Goal: Task Accomplishment & Management: Complete application form

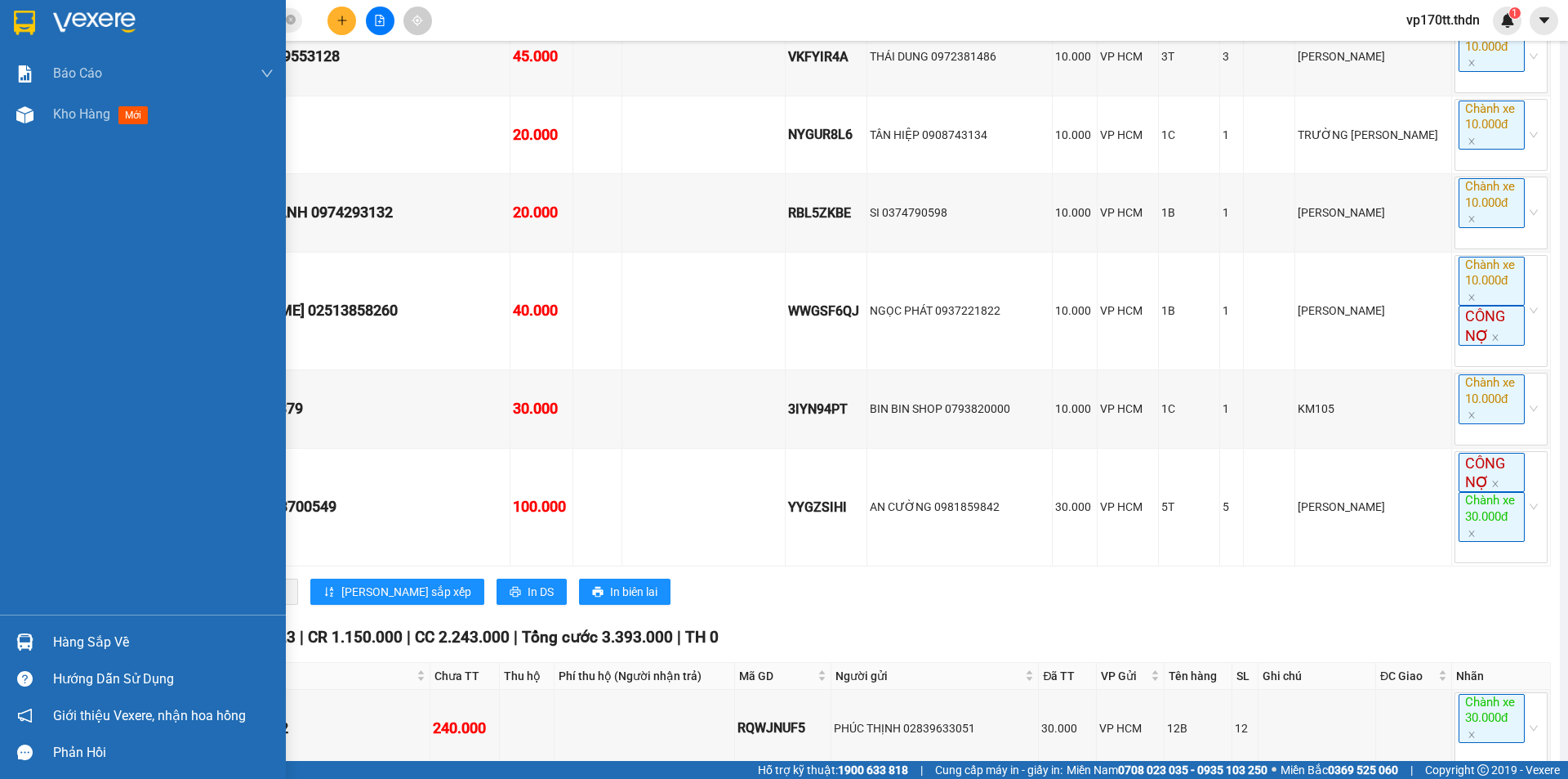
click at [37, 632] on div at bounding box center [25, 642] width 29 height 29
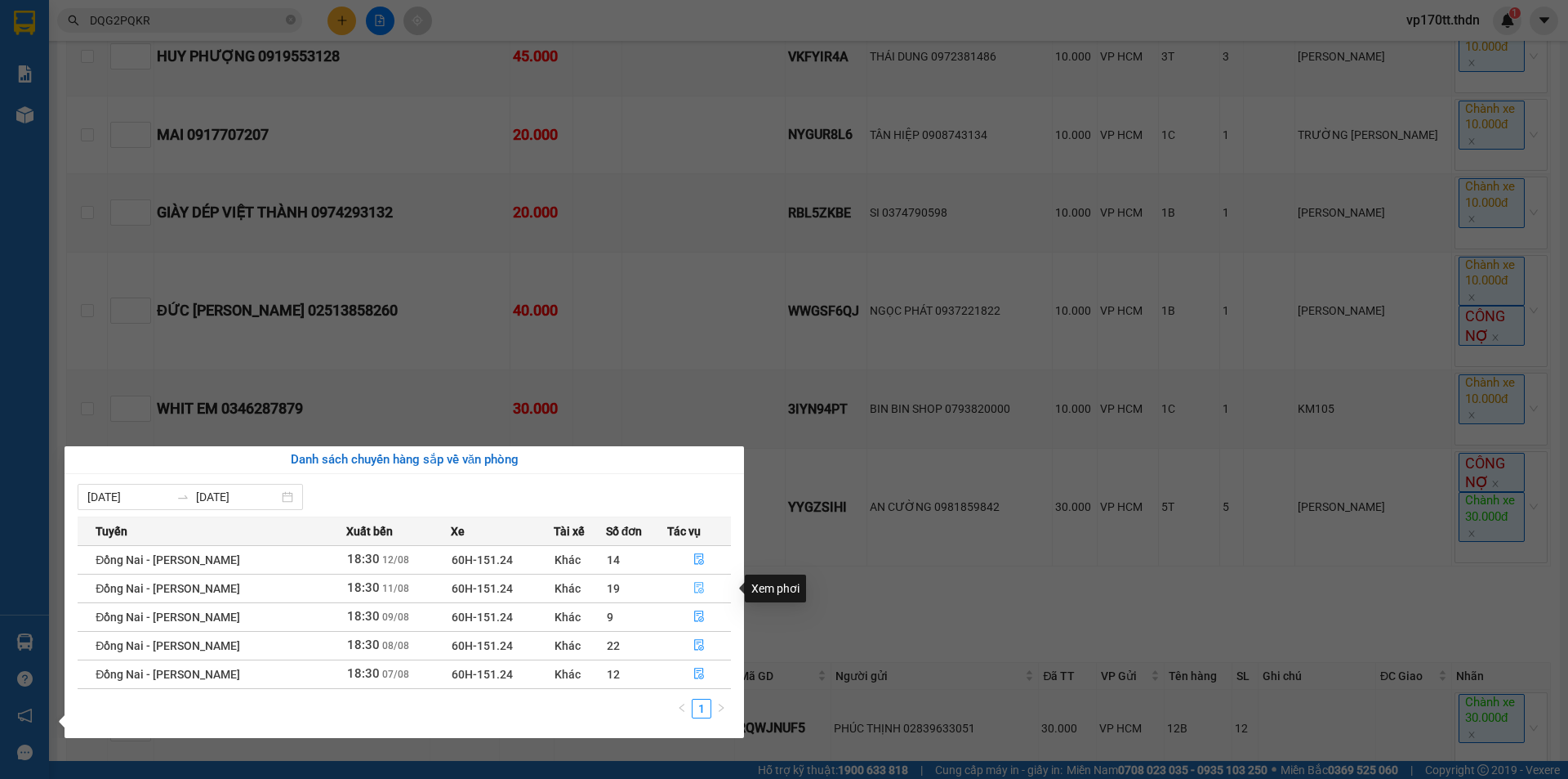
click at [698, 592] on icon "file-done" at bounding box center [699, 589] width 10 height 11
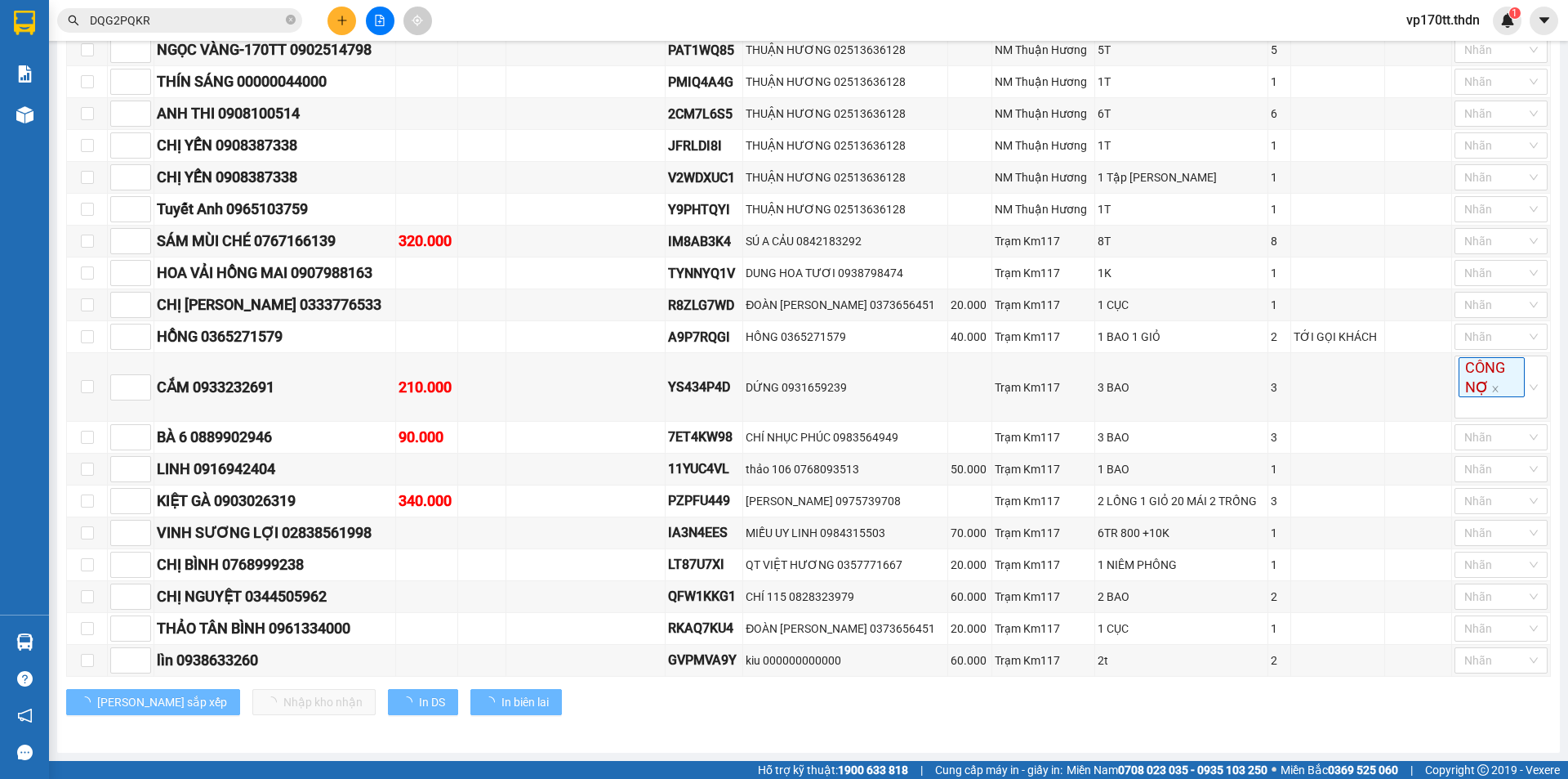
scroll to position [335, 0]
click at [301, 627] on div "THẢO TÂN BÌNH 0961334000" at bounding box center [275, 629] width 236 height 23
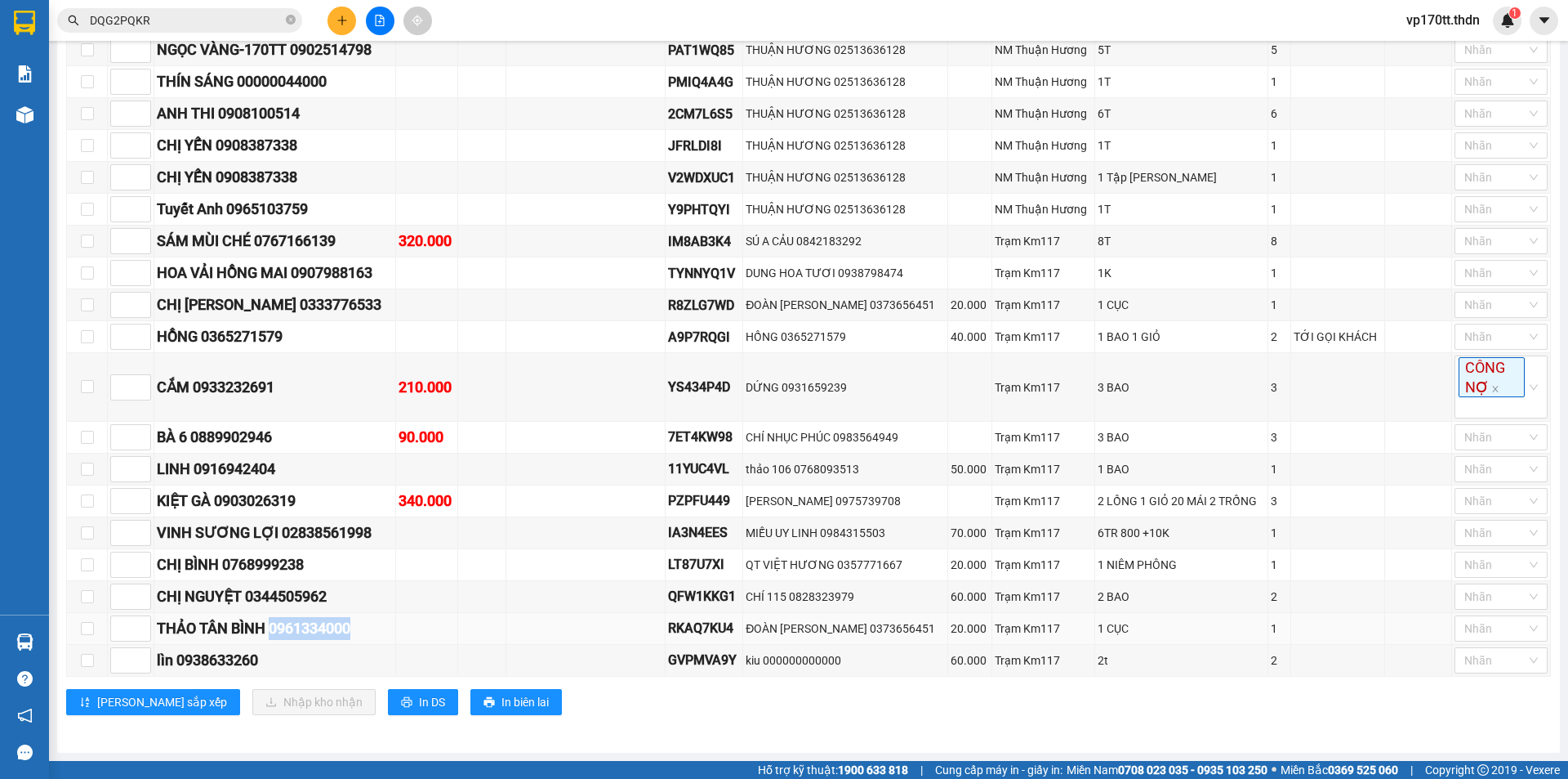
click at [301, 627] on div "THẢO TÂN BÌNH 0961334000" at bounding box center [275, 629] width 236 height 23
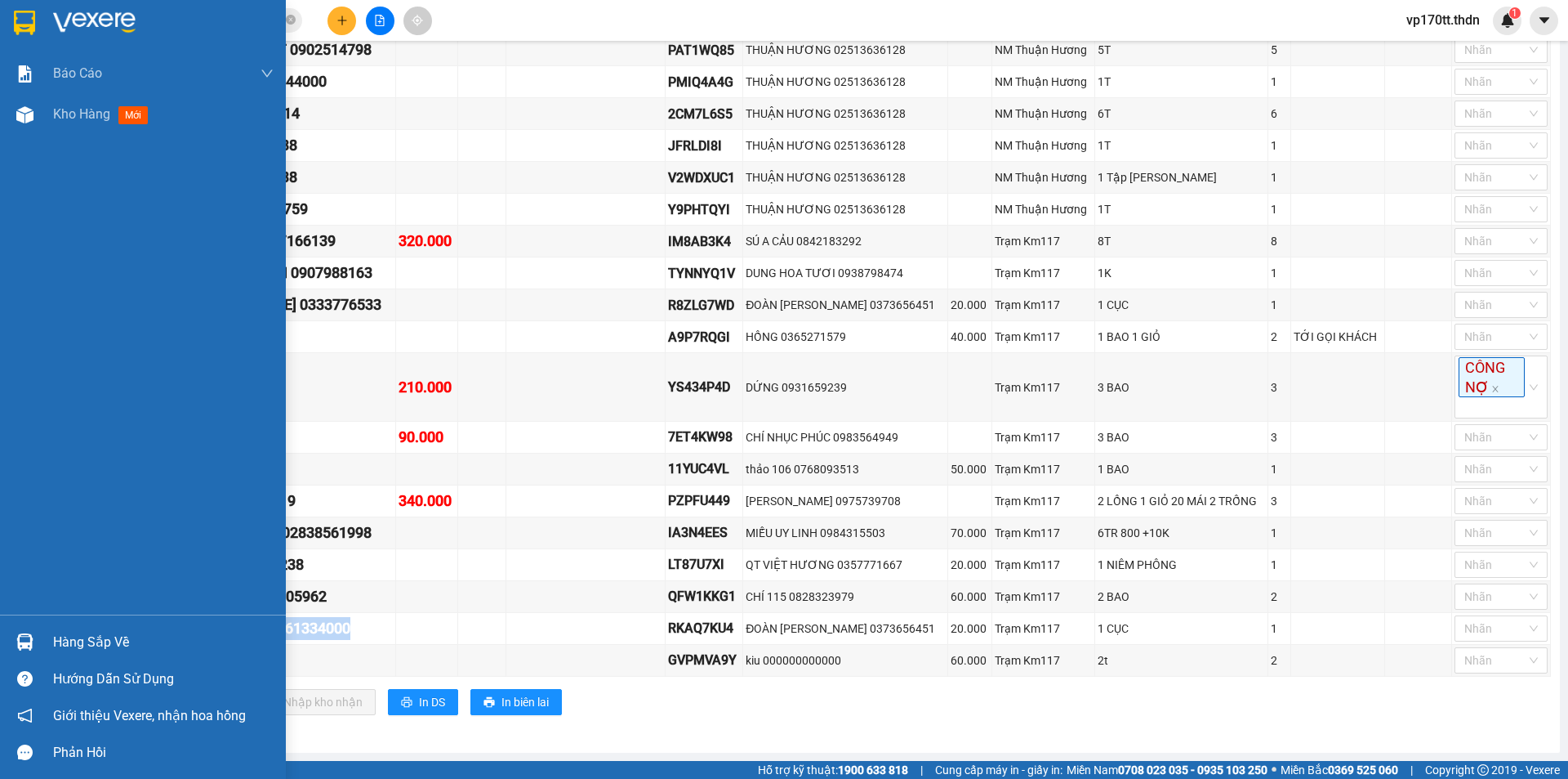
click at [77, 640] on div "Hàng sắp về" at bounding box center [163, 642] width 221 height 25
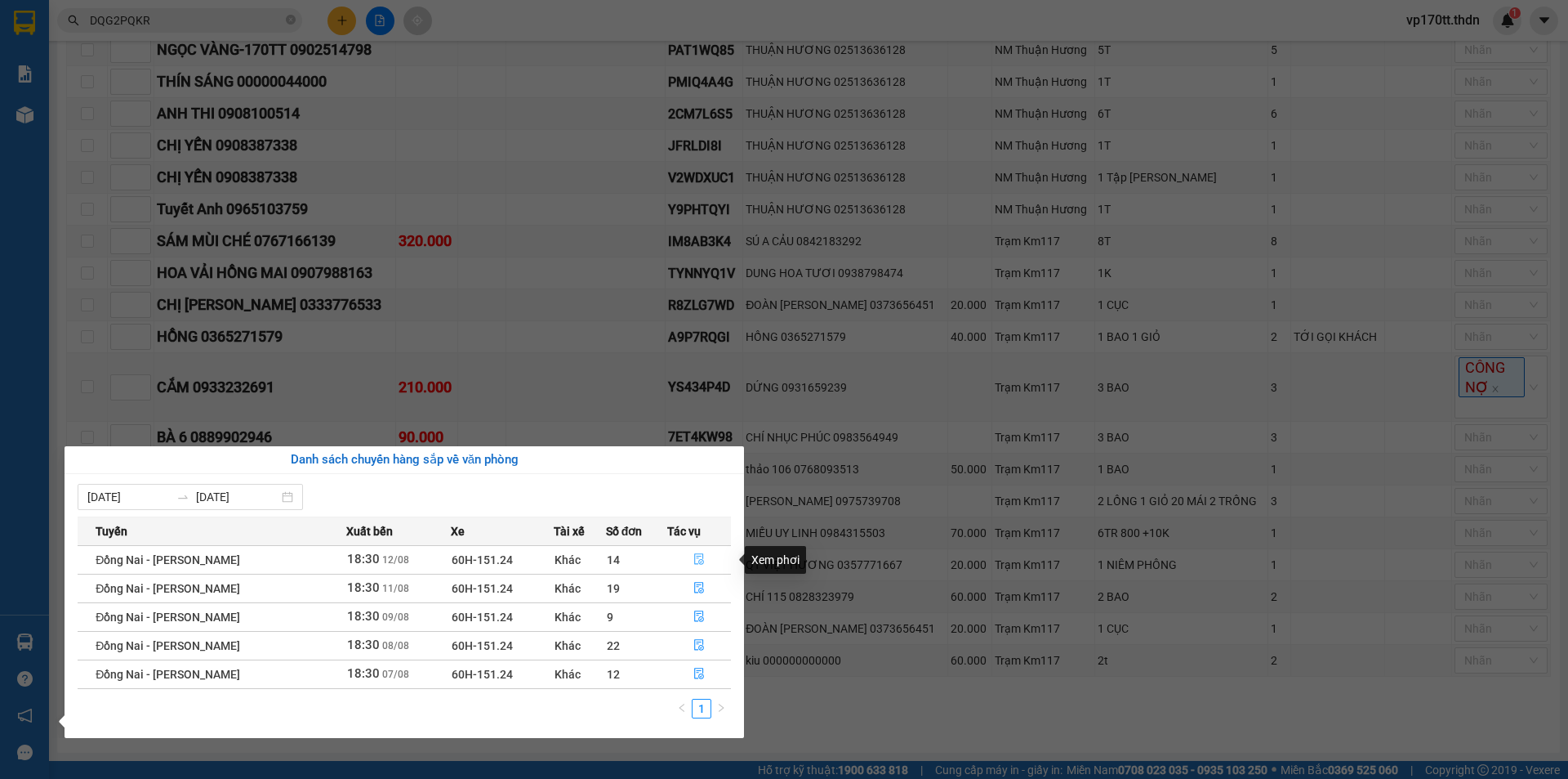
click at [679, 562] on button "button" at bounding box center [699, 559] width 63 height 26
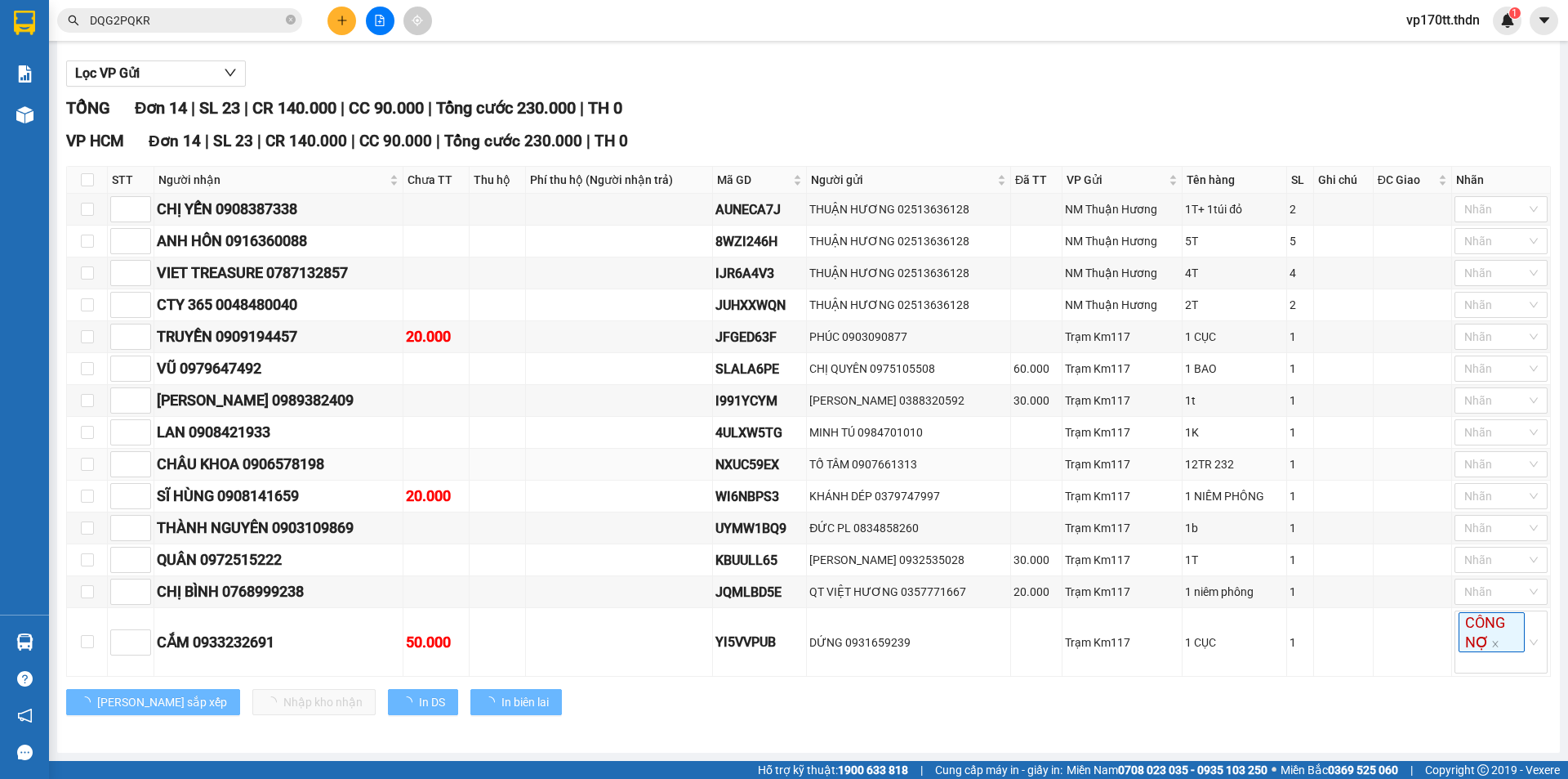
scroll to position [176, 0]
type input "[DATE]"
click at [276, 584] on div "CHỊ BÌNH 0768999238" at bounding box center [278, 591] width 243 height 23
click at [245, 560] on div "QUÂN 0972515222" at bounding box center [278, 560] width 243 height 23
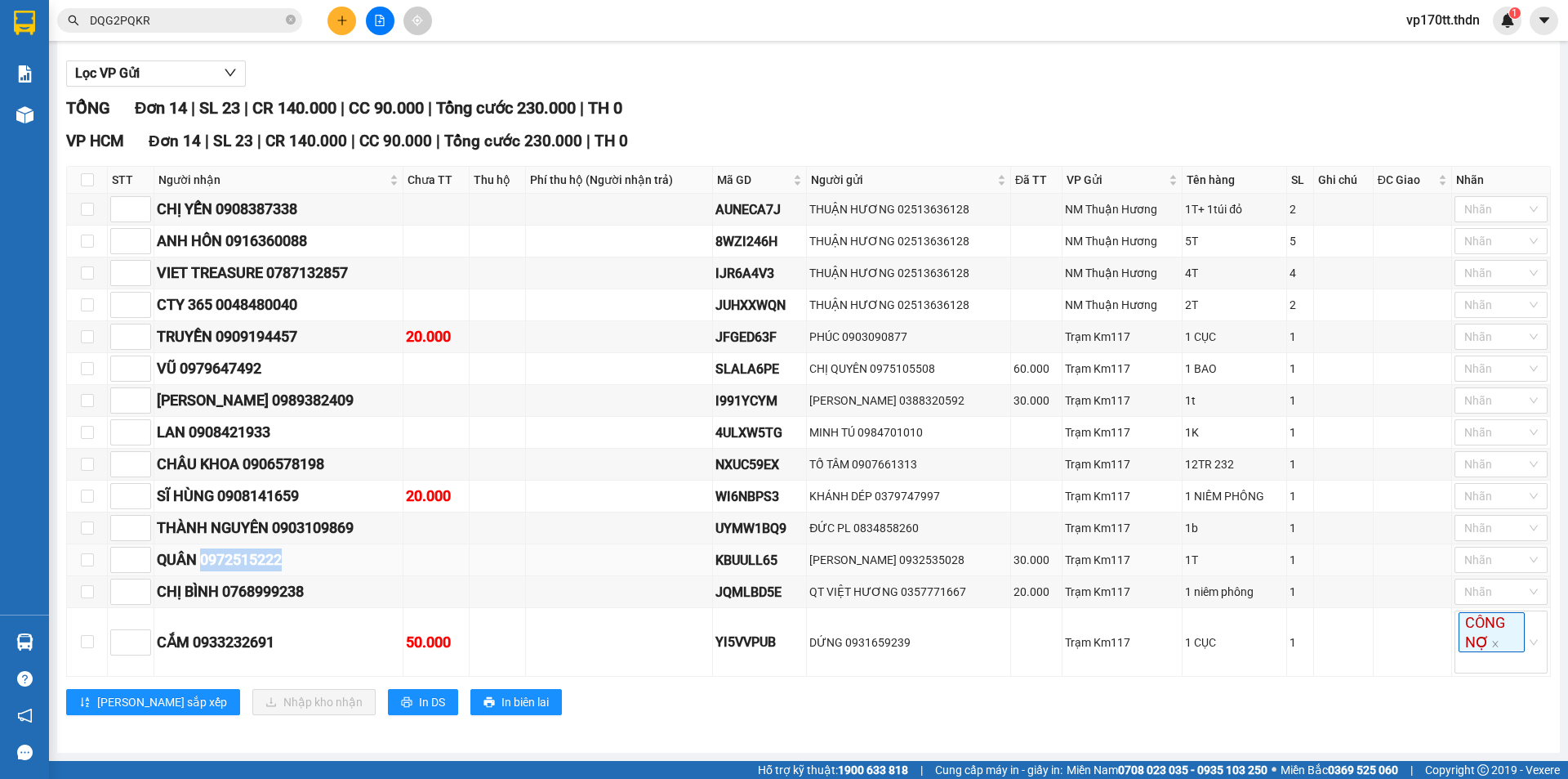
click at [245, 560] on div "QUÂN 0972515222" at bounding box center [278, 560] width 243 height 23
click at [333, 528] on div "THÀNH NGUYÊN 0903109869" at bounding box center [278, 528] width 243 height 23
click at [271, 500] on div "SĨ HÙNG 0908141659" at bounding box center [278, 496] width 243 height 23
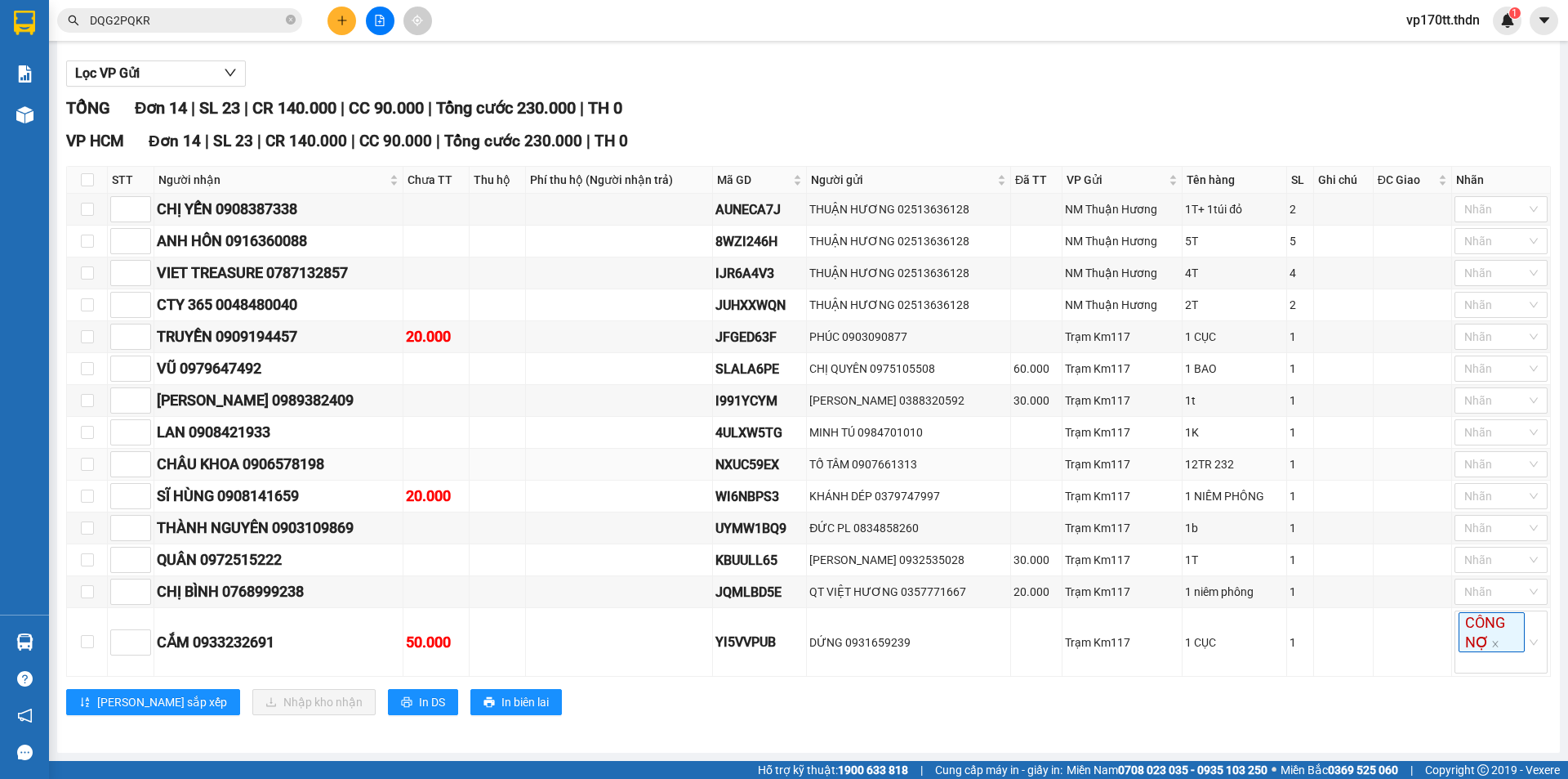
click at [289, 459] on div "CHÂU KHOA 0906578198" at bounding box center [278, 464] width 243 height 23
click at [257, 446] on td "LAN 0908421933" at bounding box center [278, 432] width 249 height 32
click at [404, 413] on td "[PERSON_NAME] 0989382409" at bounding box center [278, 400] width 249 height 32
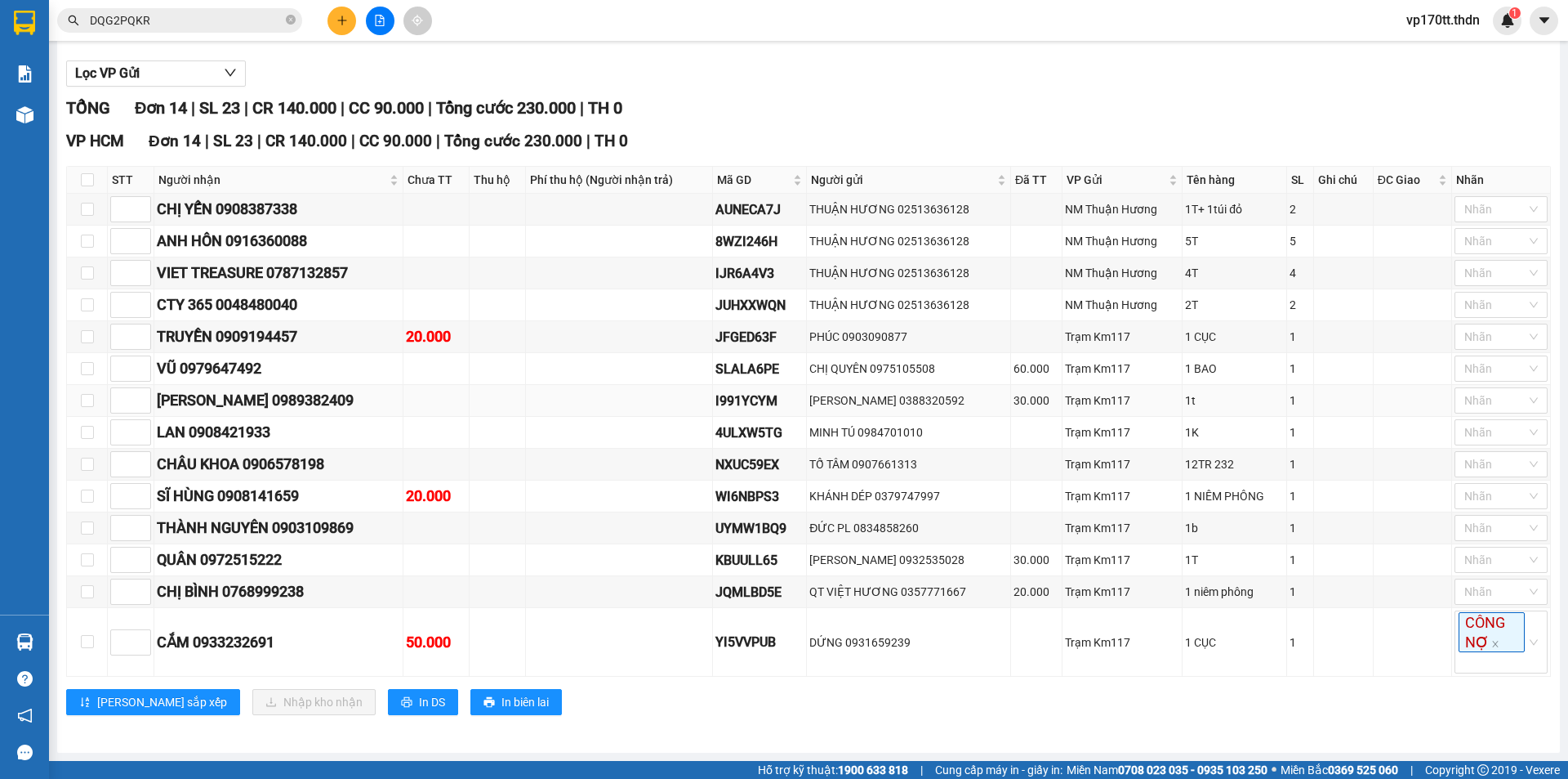
click at [400, 403] on div "[PERSON_NAME] 0989382409" at bounding box center [278, 400] width 243 height 23
click at [359, 398] on div "[PERSON_NAME] 0989382409" at bounding box center [278, 400] width 243 height 23
click at [289, 508] on td "SĨ HÙNG 0908141659" at bounding box center [278, 496] width 249 height 32
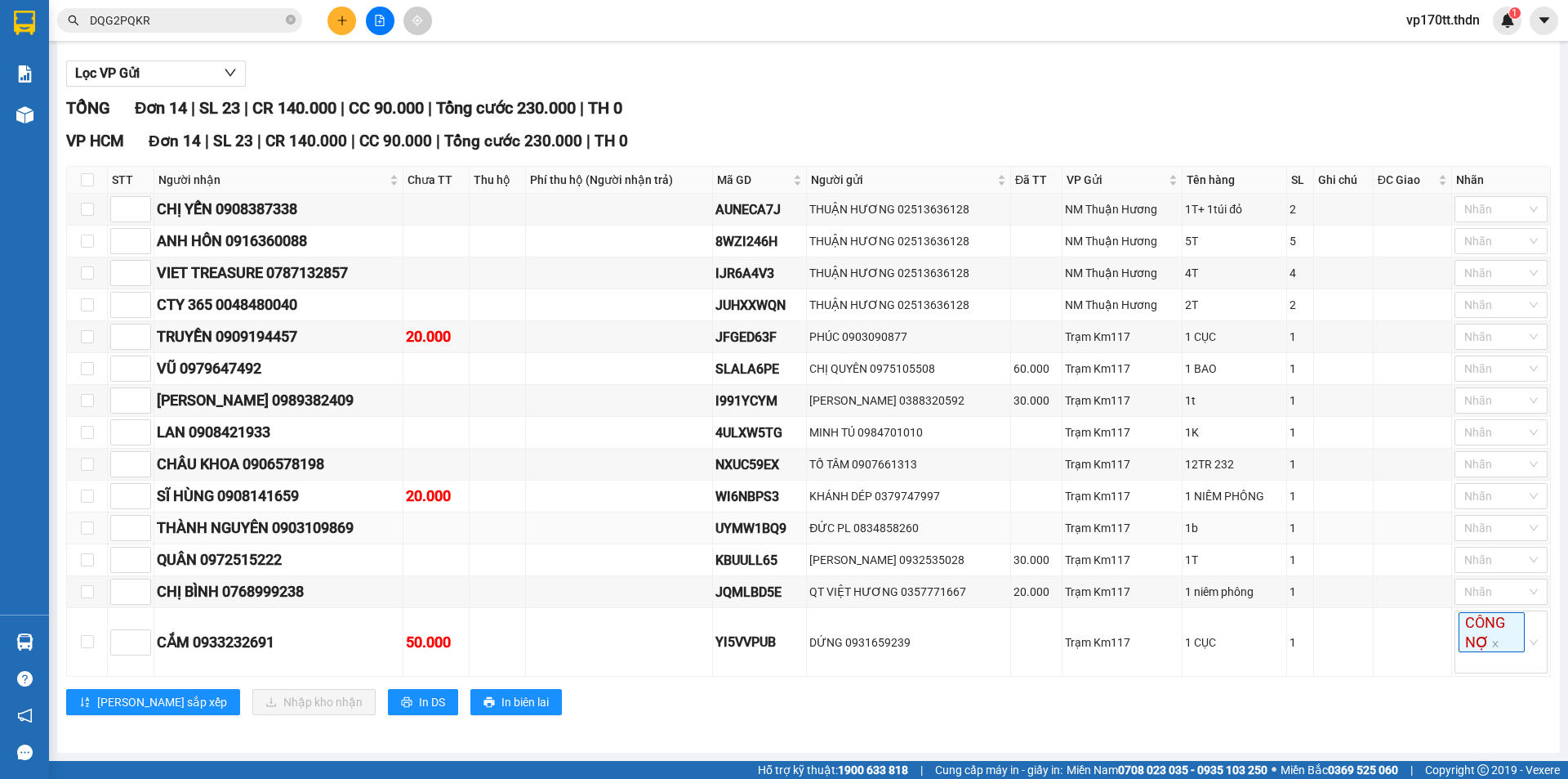
click at [337, 523] on div "THÀNH NGUYÊN 0903109869" at bounding box center [278, 528] width 243 height 23
click at [250, 563] on div "QUÂN 0972515222" at bounding box center [278, 560] width 243 height 23
click at [384, 557] on div "QUÂN 0972515222" at bounding box center [278, 560] width 243 height 23
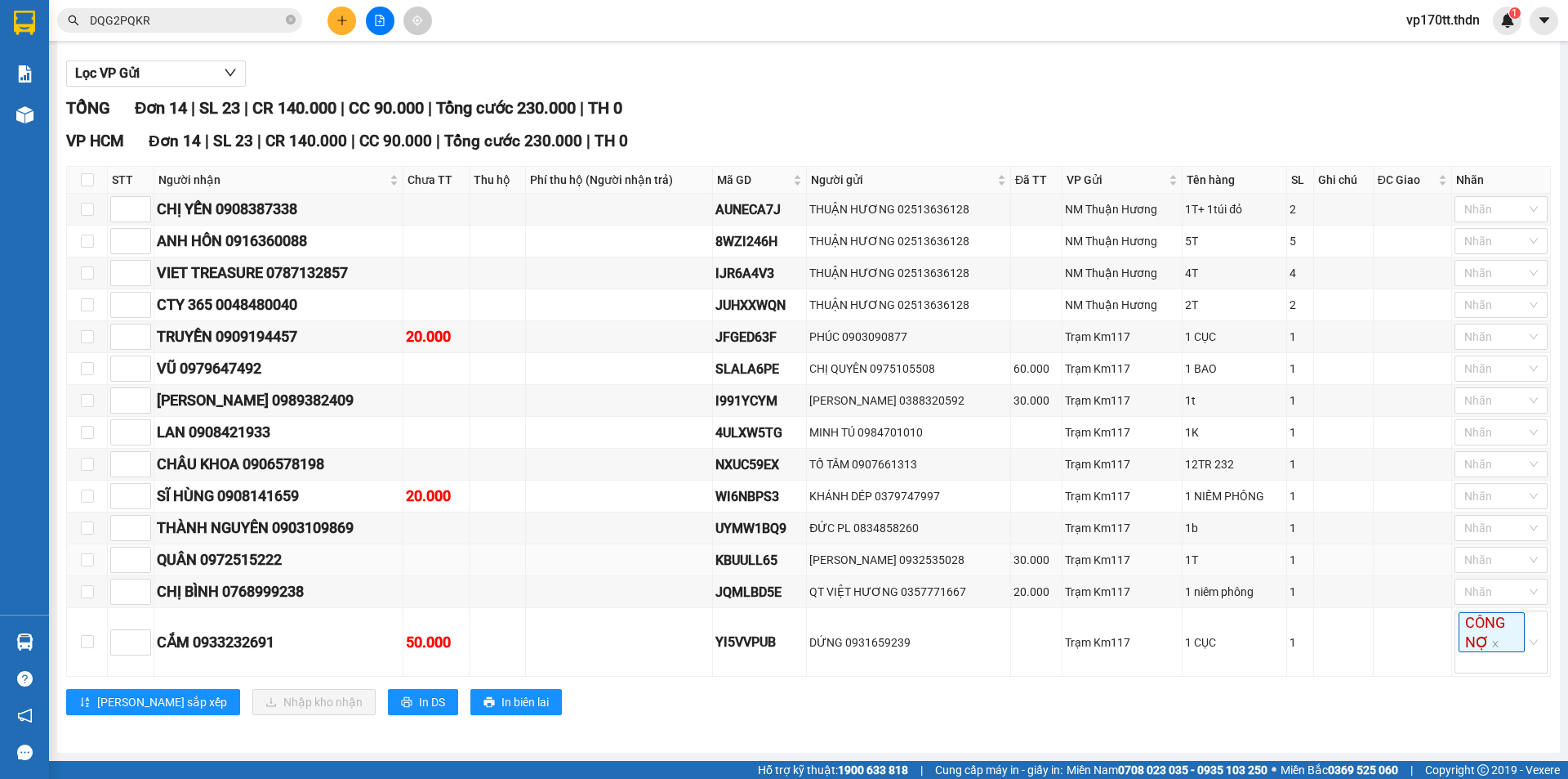
click at [768, 557] on div "KBUULL65" at bounding box center [760, 560] width 89 height 20
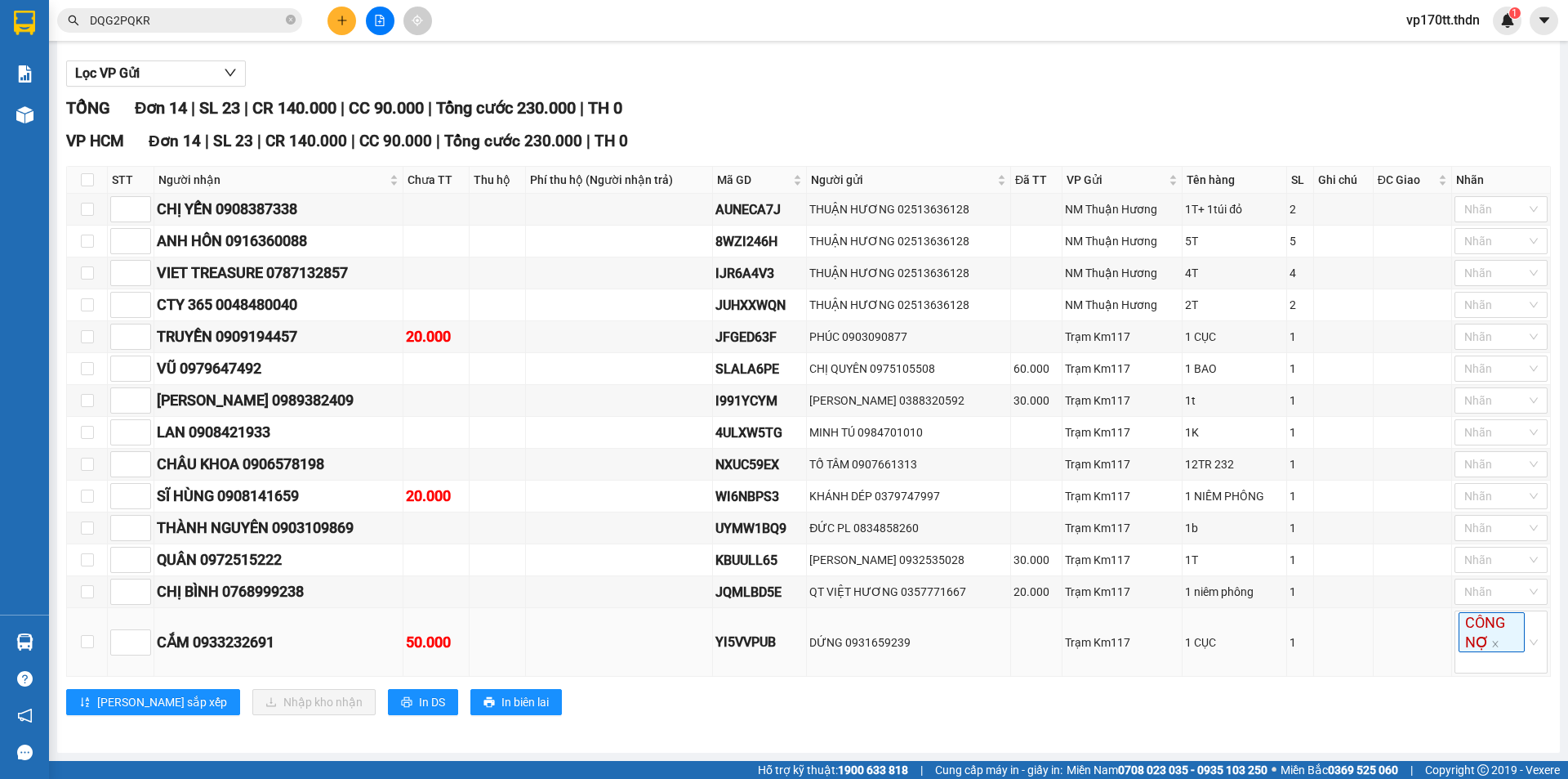
click at [713, 609] on td at bounding box center [620, 642] width 188 height 69
click at [251, 591] on div "CHỊ BÌNH 0768999238" at bounding box center [278, 591] width 243 height 23
click at [251, 590] on div "CHỊ BÌNH 0768999238" at bounding box center [278, 591] width 243 height 23
click at [252, 554] on div "QUÂN 0972515222" at bounding box center [278, 560] width 243 height 23
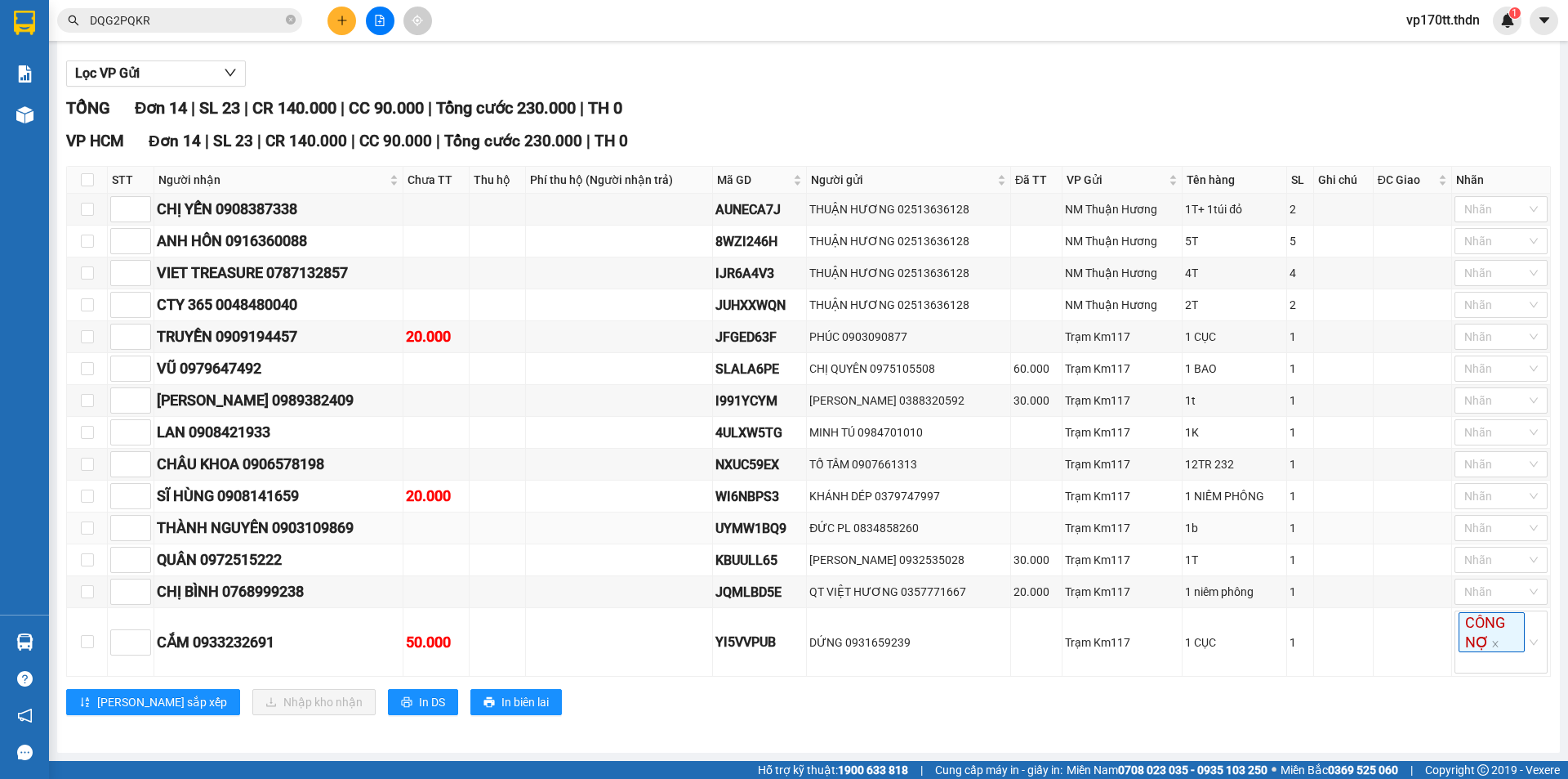
click at [298, 523] on div "THÀNH NGUYÊN 0903109869" at bounding box center [278, 528] width 243 height 23
click at [299, 495] on div "SĨ HÙNG 0908141659" at bounding box center [278, 496] width 243 height 23
click at [302, 461] on div "CHÂU KHOA 0906578198" at bounding box center [278, 464] width 243 height 23
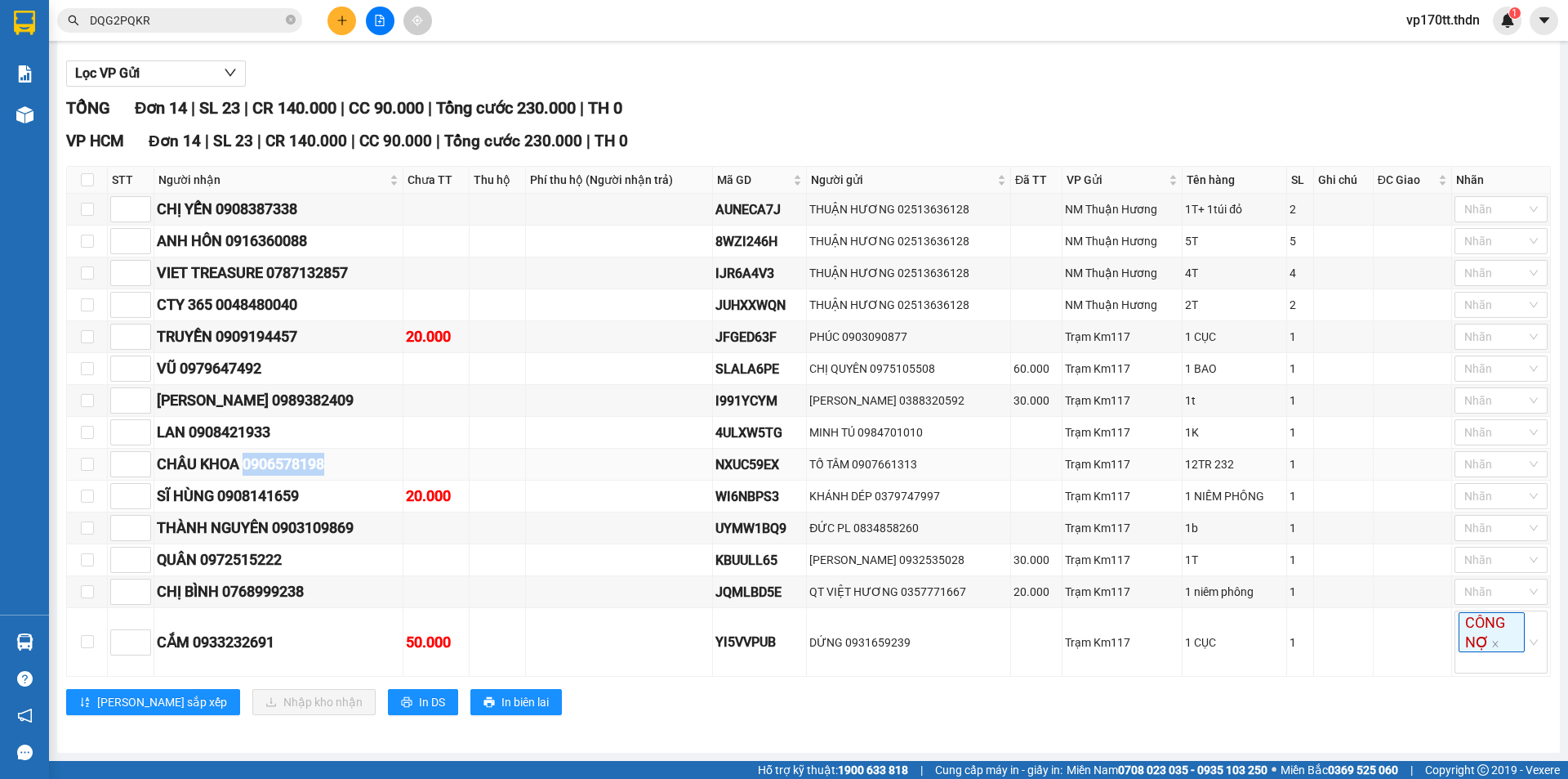
click at [302, 461] on div "CHÂU KHOA 0906578198" at bounding box center [278, 464] width 243 height 23
click at [250, 428] on div "LAN 0908421933" at bounding box center [278, 433] width 243 height 23
click at [348, 403] on div "[PERSON_NAME] 0989382409" at bounding box center [278, 400] width 243 height 23
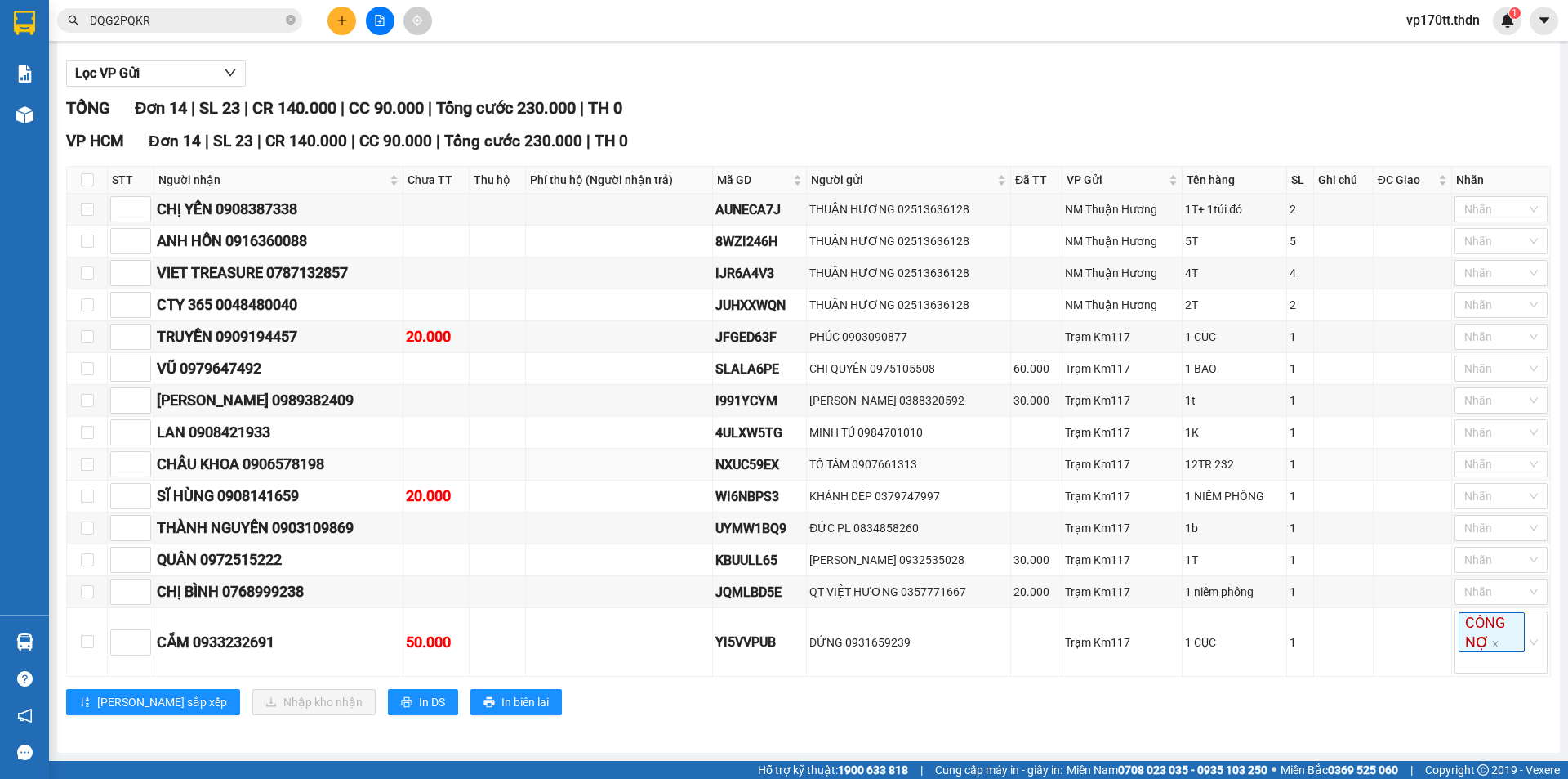
click at [404, 449] on td "CHÂU KHOA 0906578198" at bounding box center [278, 464] width 249 height 32
click at [341, 397] on div "[PERSON_NAME] 0989382409" at bounding box center [278, 400] width 243 height 23
click at [343, 20] on icon "plus" at bounding box center [342, 19] width 9 height 1
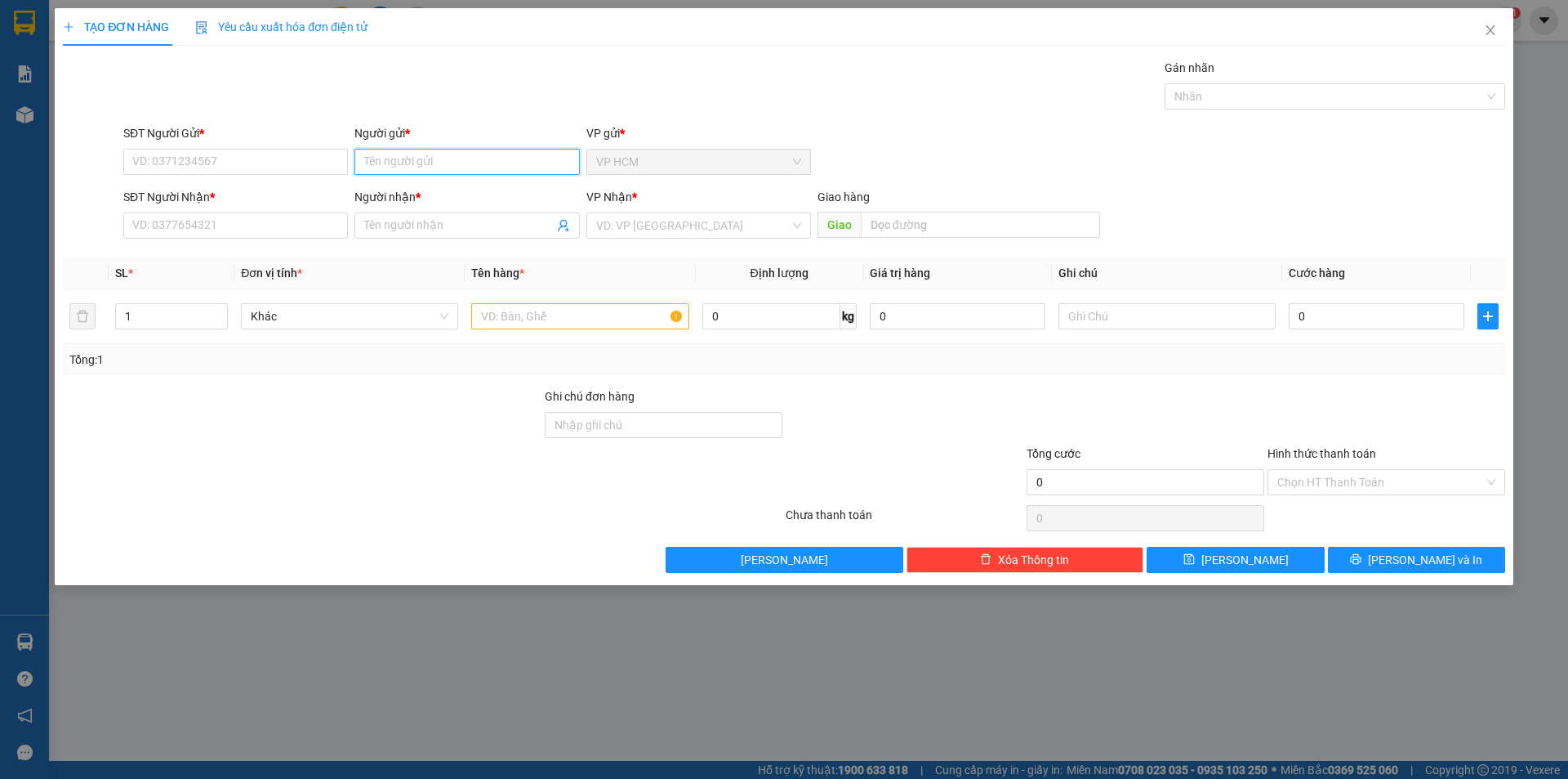
click at [452, 171] on input "Người gửi *" at bounding box center [467, 161] width 225 height 26
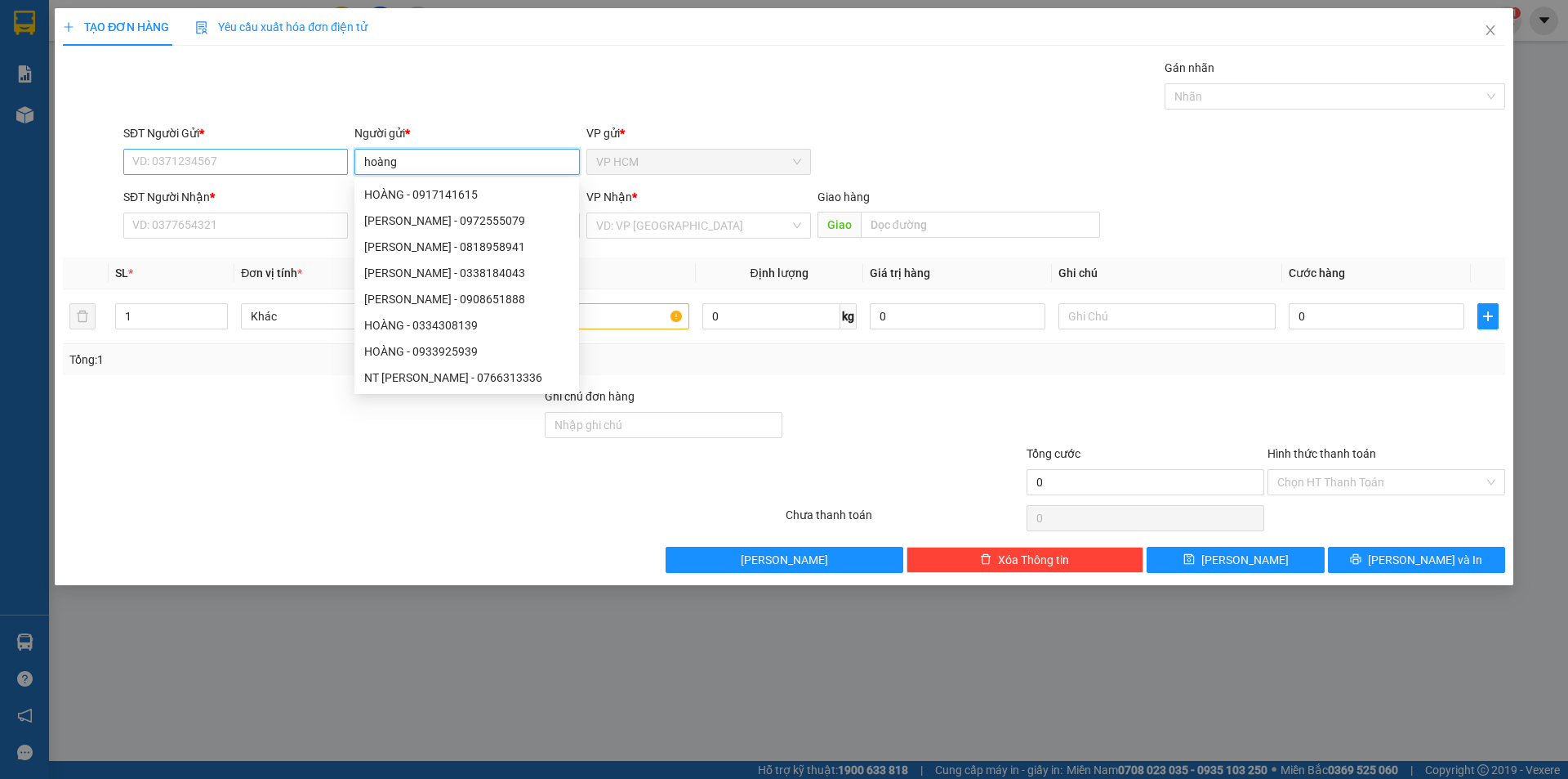
type input "hoàng"
click at [210, 161] on input "SĐT Người Gửi *" at bounding box center [235, 161] width 225 height 26
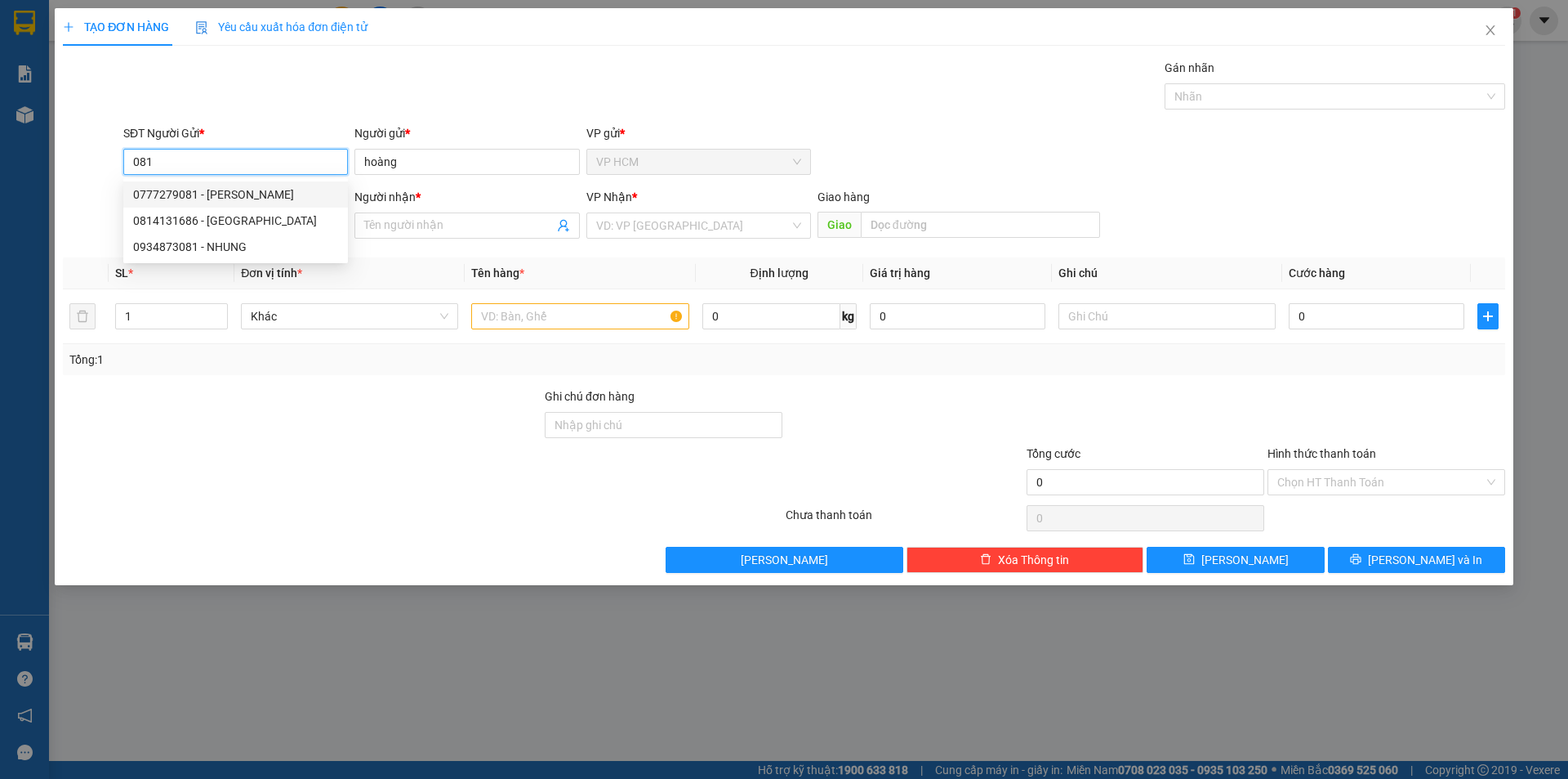
click at [297, 192] on div "0777279081 - [PERSON_NAME]" at bounding box center [235, 194] width 205 height 18
type input "0777279081"
type input "HOÀNG"
type input "0373159153"
type input "ĐỨC PL"
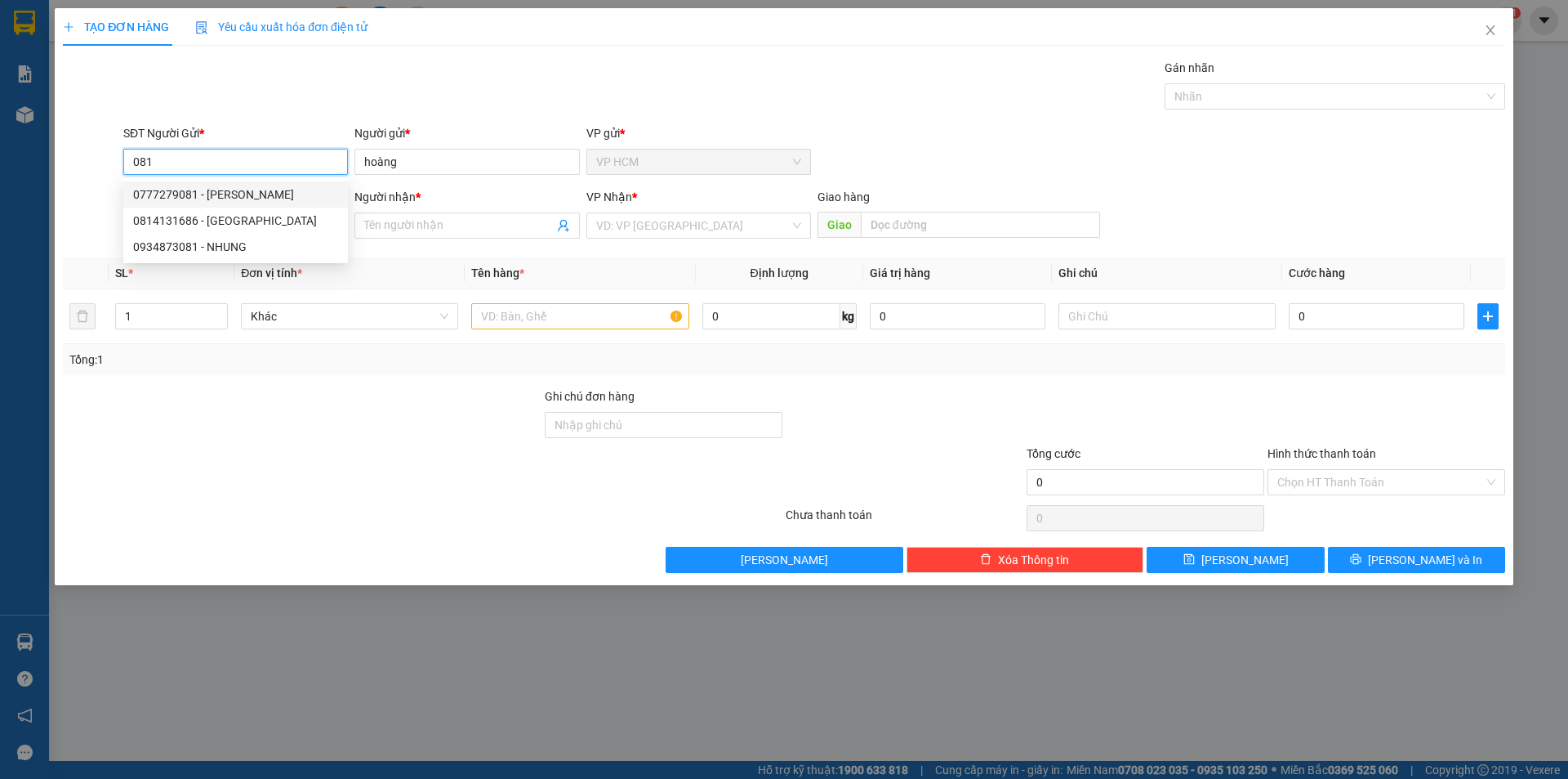
type input "[PERSON_NAME]"
type input "40.000"
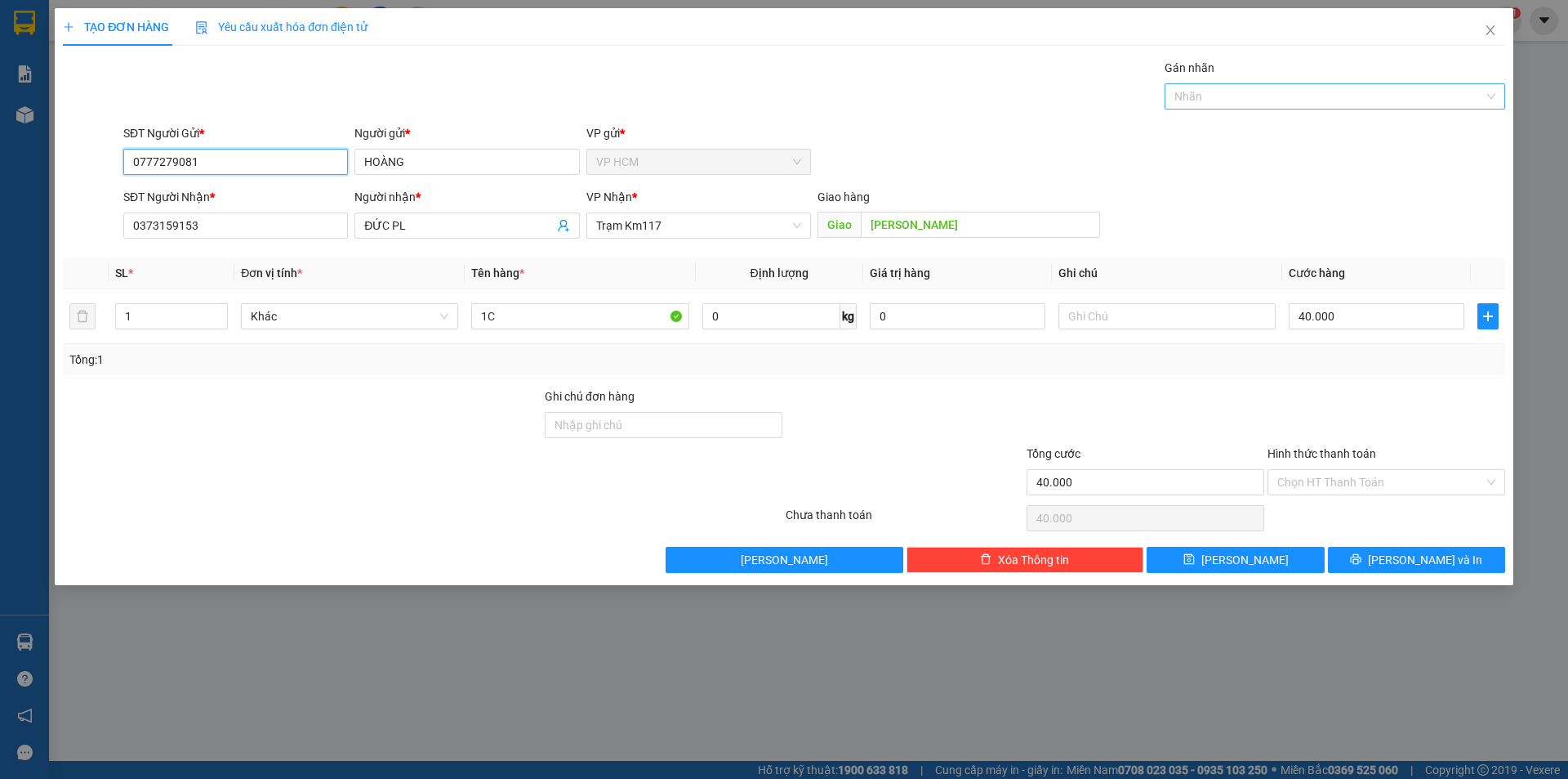
click at [1292, 85] on div "Nhãn" at bounding box center [1335, 96] width 341 height 26
type input "0777279081"
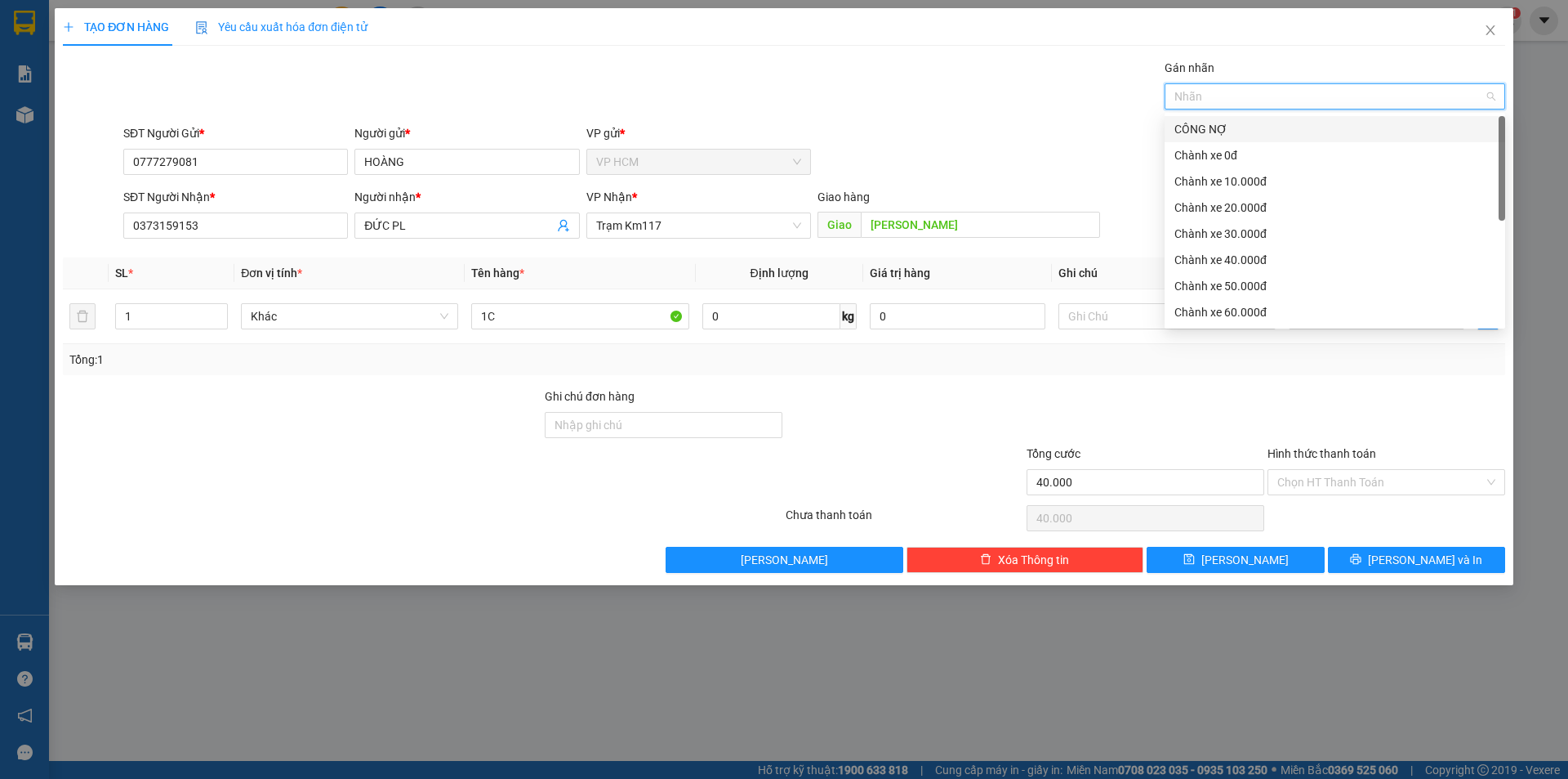
click at [1206, 135] on div "CÔNG NỢ" at bounding box center [1336, 128] width 321 height 18
click at [1218, 176] on div "Chành xe 10.000đ" at bounding box center [1336, 181] width 321 height 18
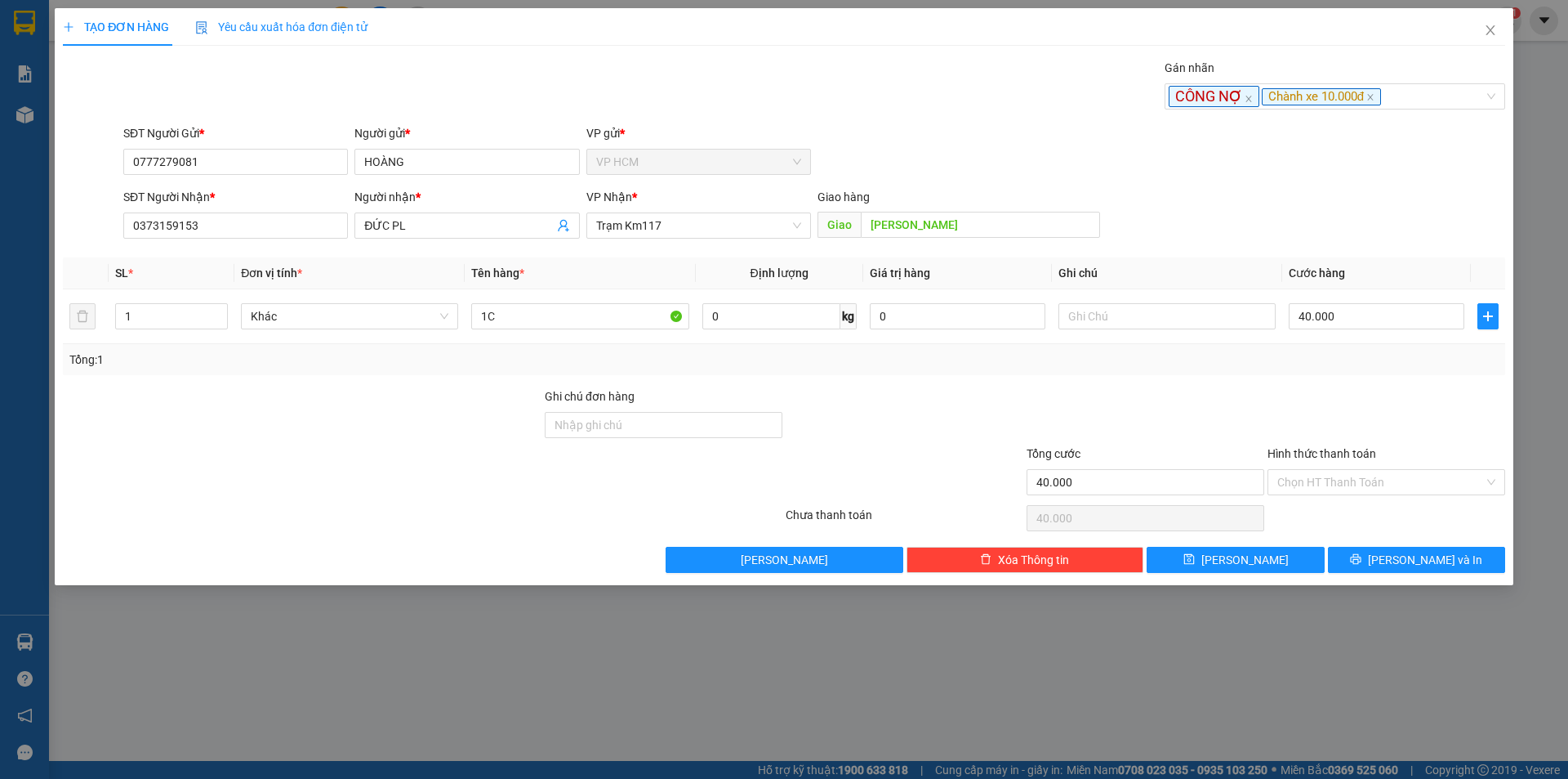
drag, startPoint x: 799, startPoint y: 90, endPoint x: 1391, endPoint y: 388, distance: 662.8
click at [797, 89] on div "Gán nhãn CÔNG NỢ Chành xe 10.000đ" at bounding box center [813, 87] width 1388 height 57
drag, startPoint x: 1400, startPoint y: 338, endPoint x: 1388, endPoint y: 323, distance: 19.2
click at [1397, 335] on td "40.000" at bounding box center [1376, 316] width 188 height 55
click at [1336, 476] on input "Hình thức thanh toán" at bounding box center [1380, 482] width 207 height 25
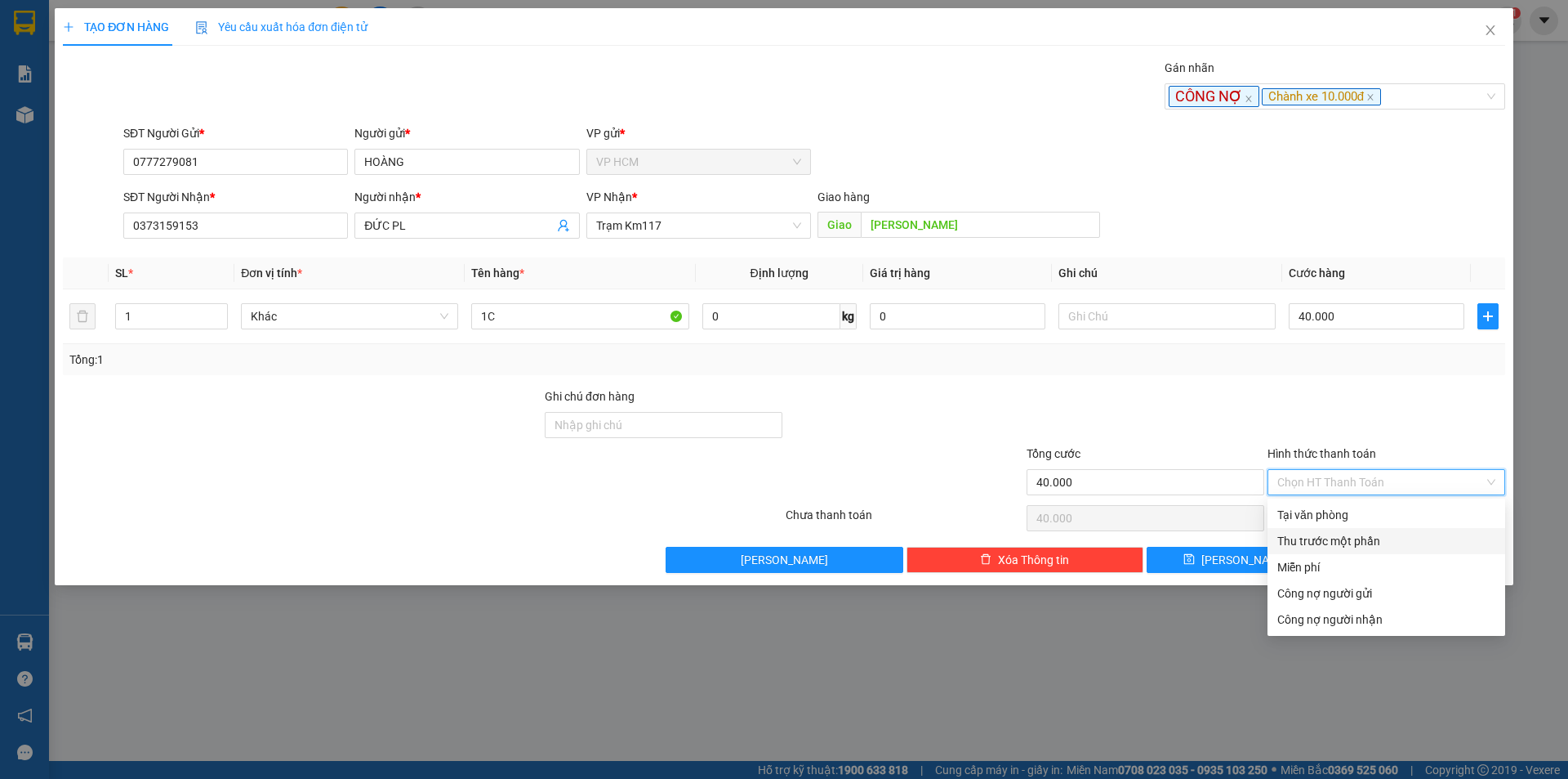
click at [1319, 536] on div "Thu trước một phần" at bounding box center [1386, 541] width 218 height 18
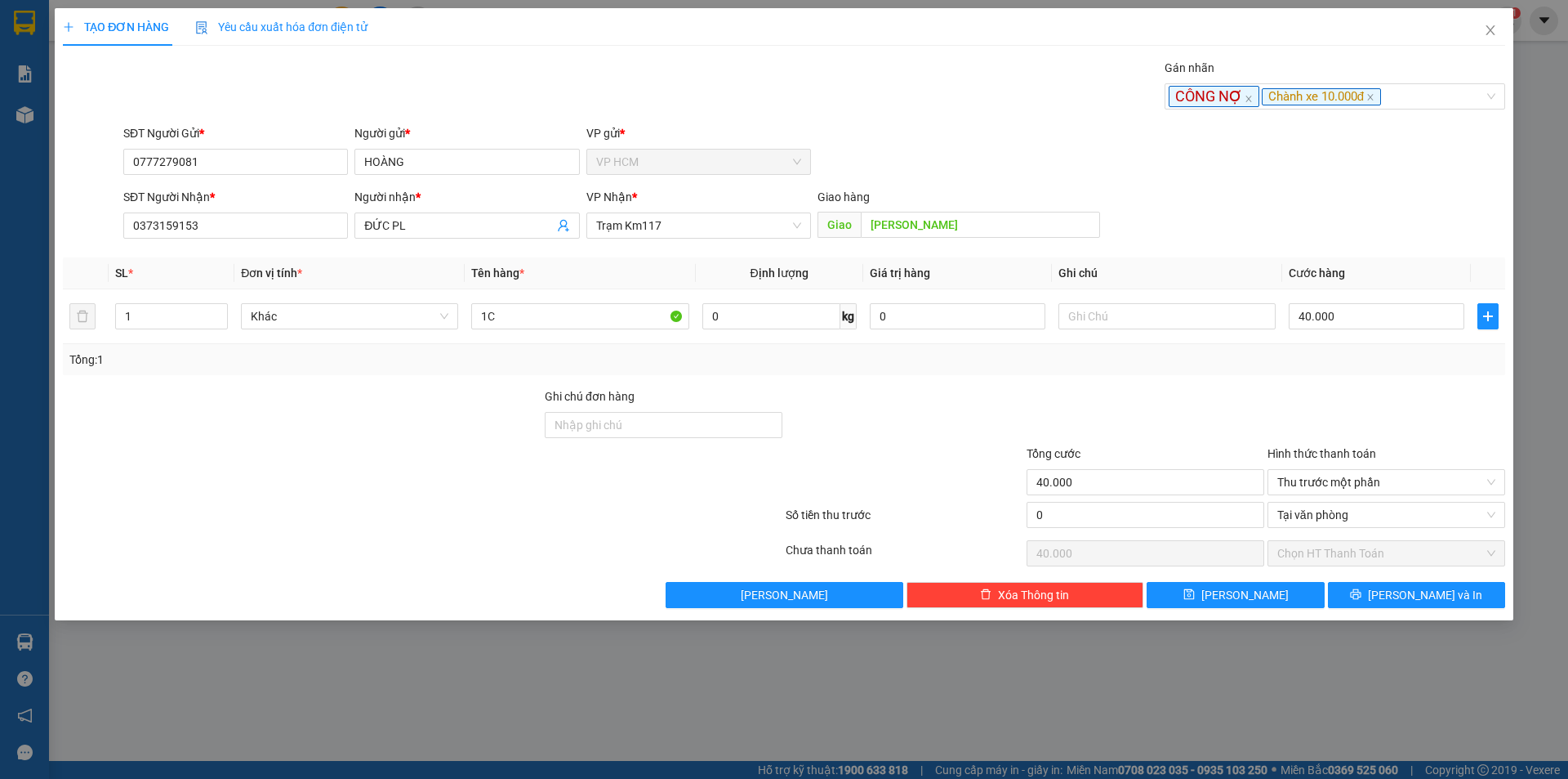
click at [1025, 516] on div "0" at bounding box center [1145, 519] width 241 height 35
click at [1144, 523] on input "0" at bounding box center [1145, 514] width 237 height 26
type input "1"
type input "39.999"
type input "10"
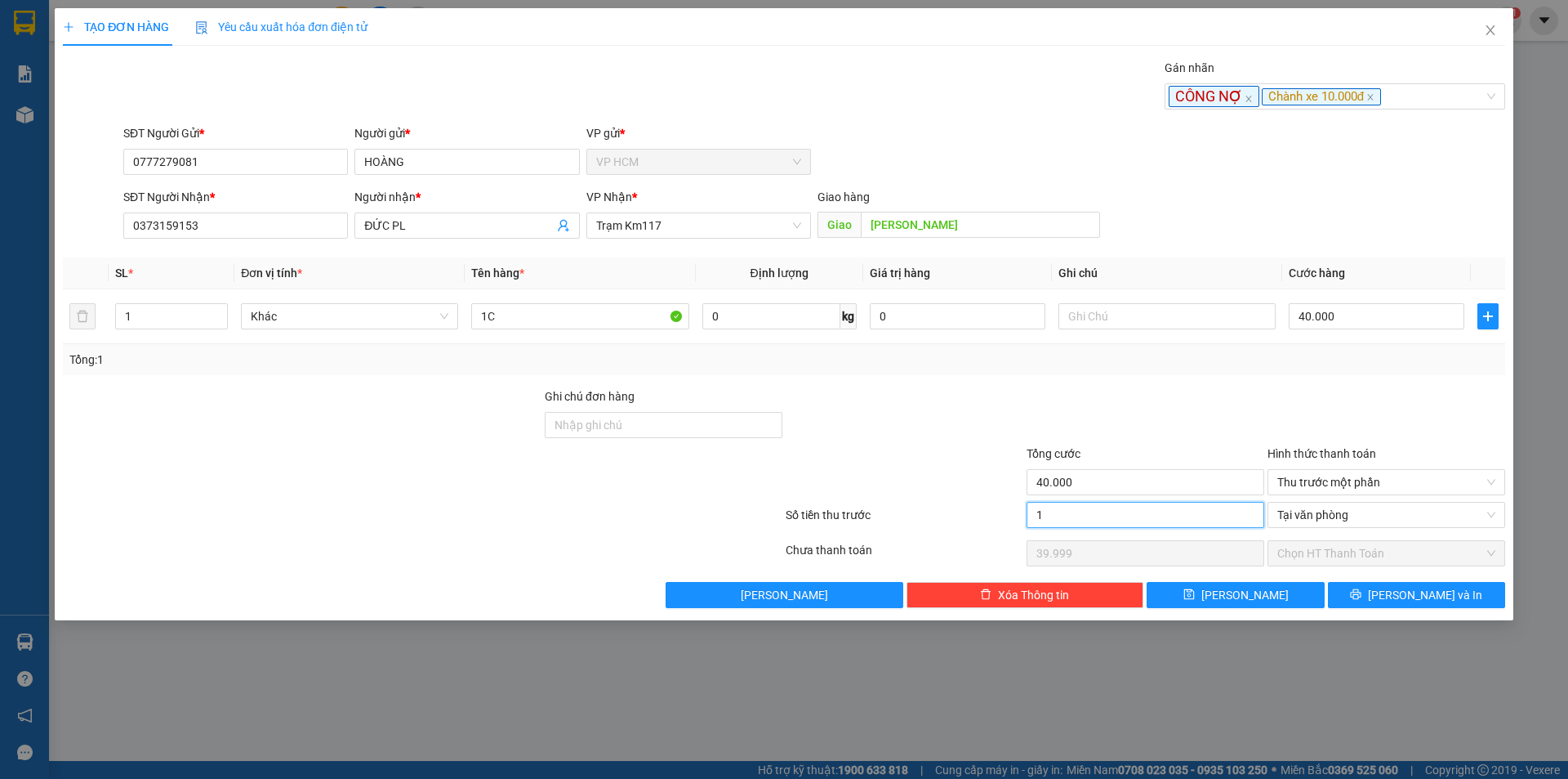
type input "39.990"
type input "10.000"
type input "30.000"
drag, startPoint x: 1219, startPoint y: 383, endPoint x: 1405, endPoint y: 594, distance: 281.3
click at [1220, 383] on div "Transit Pickup Surcharge Ids Transit Deliver Surcharge Ids Transit Deliver Surc…" at bounding box center [784, 333] width 1443 height 549
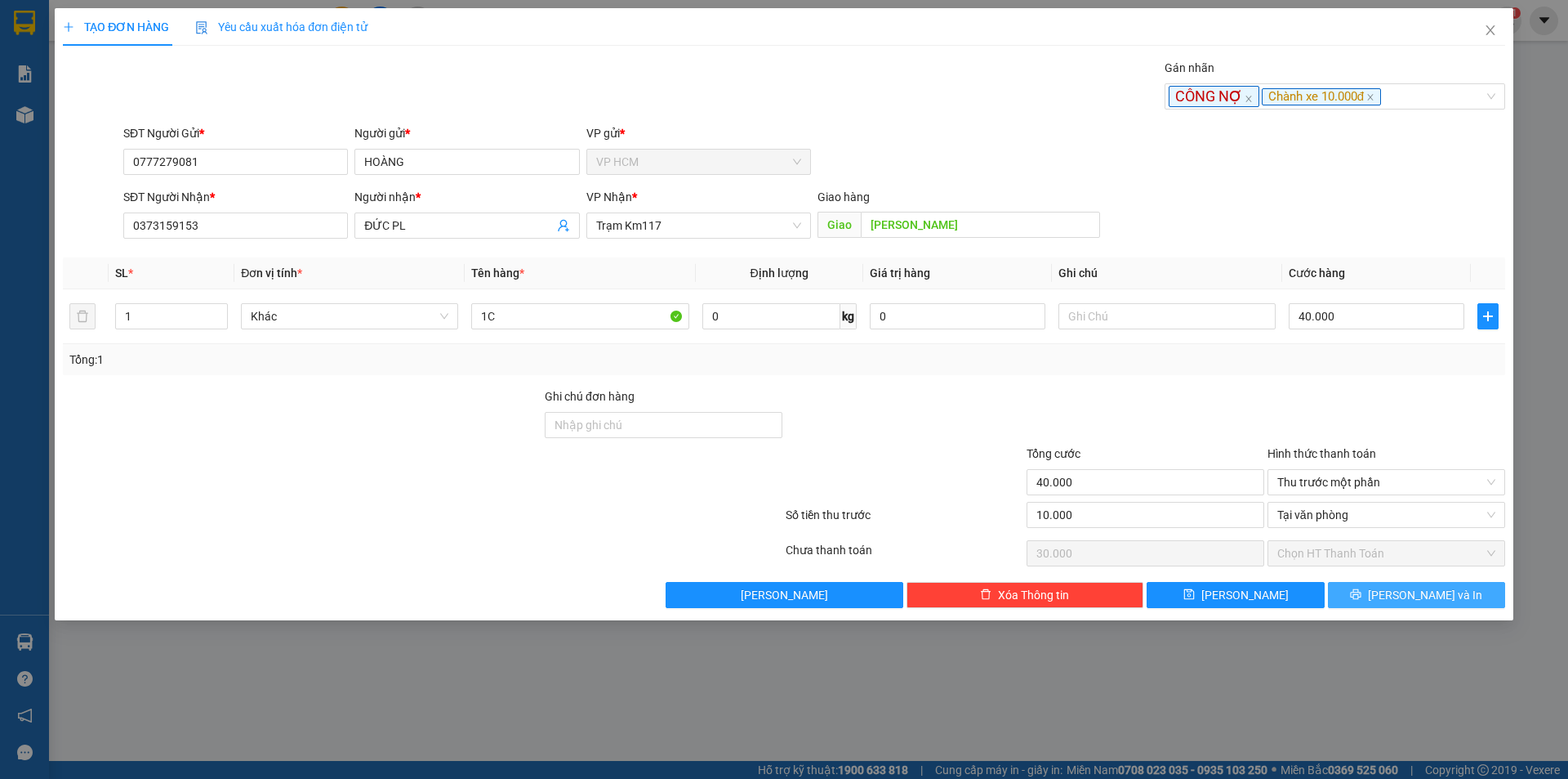
click at [1422, 589] on span "[PERSON_NAME] và In" at bounding box center [1425, 594] width 115 height 18
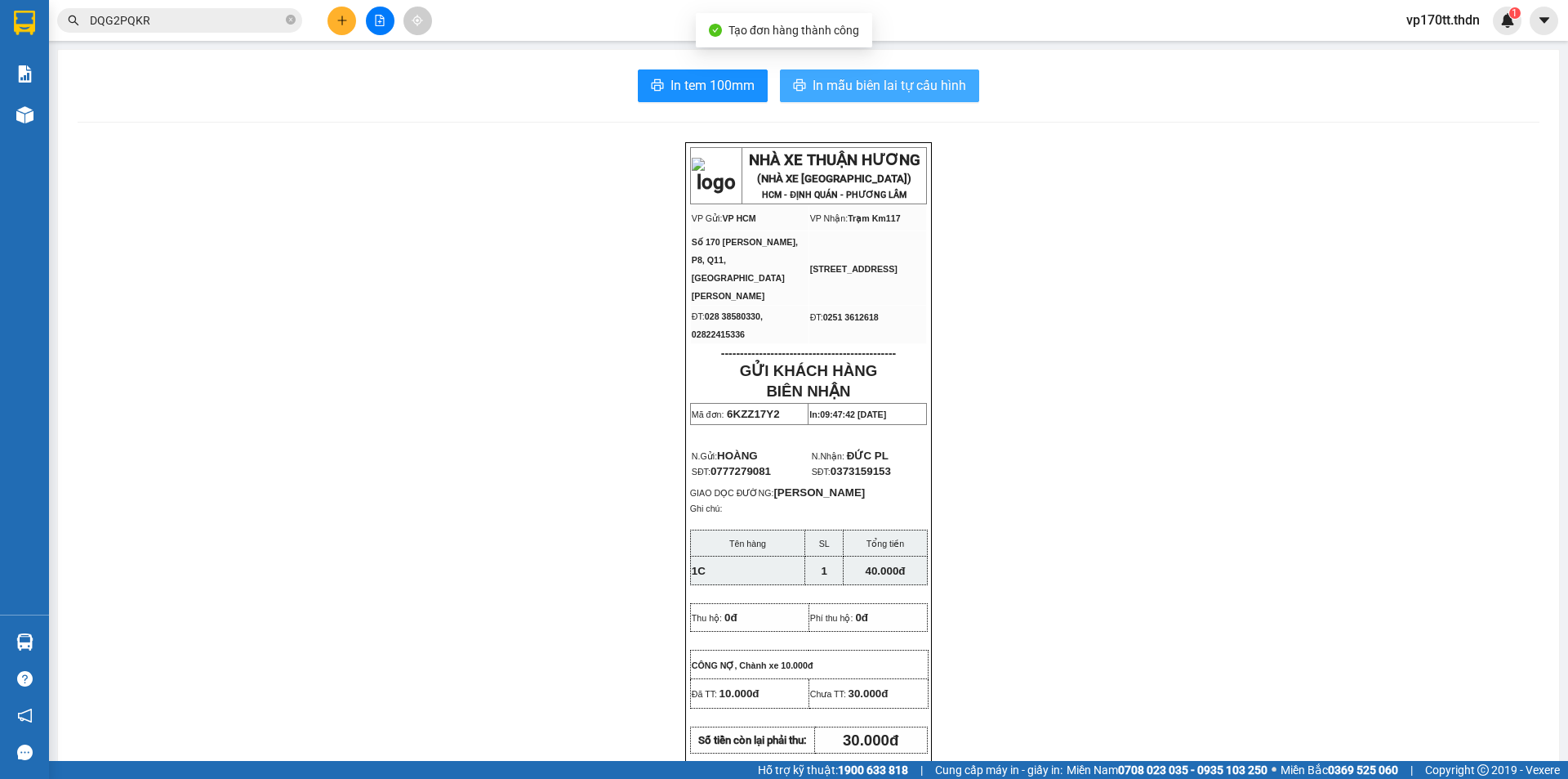
click at [931, 75] on div "In tem 100mm In mẫu biên lai tự cấu hình NHÀ XE THUẬN HƯƠNG (NHÀ XE [GEOGRAPHIC…" at bounding box center [808, 752] width 1501 height 1405
click at [869, 77] on span "In mẫu biên lai tự cấu hình" at bounding box center [889, 85] width 154 height 20
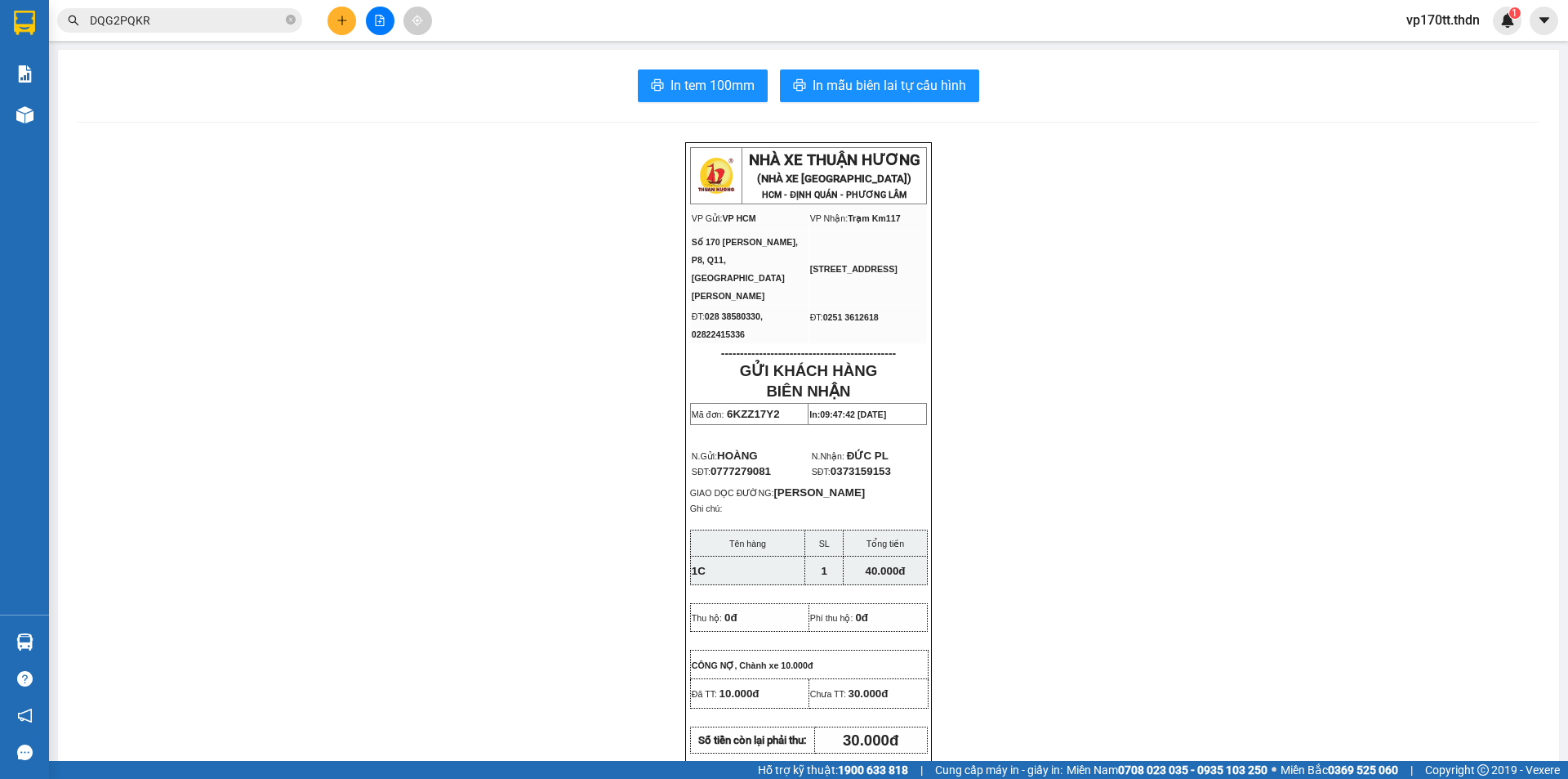
click at [186, 30] on span "DQG2PQKR" at bounding box center [180, 21] width 245 height 25
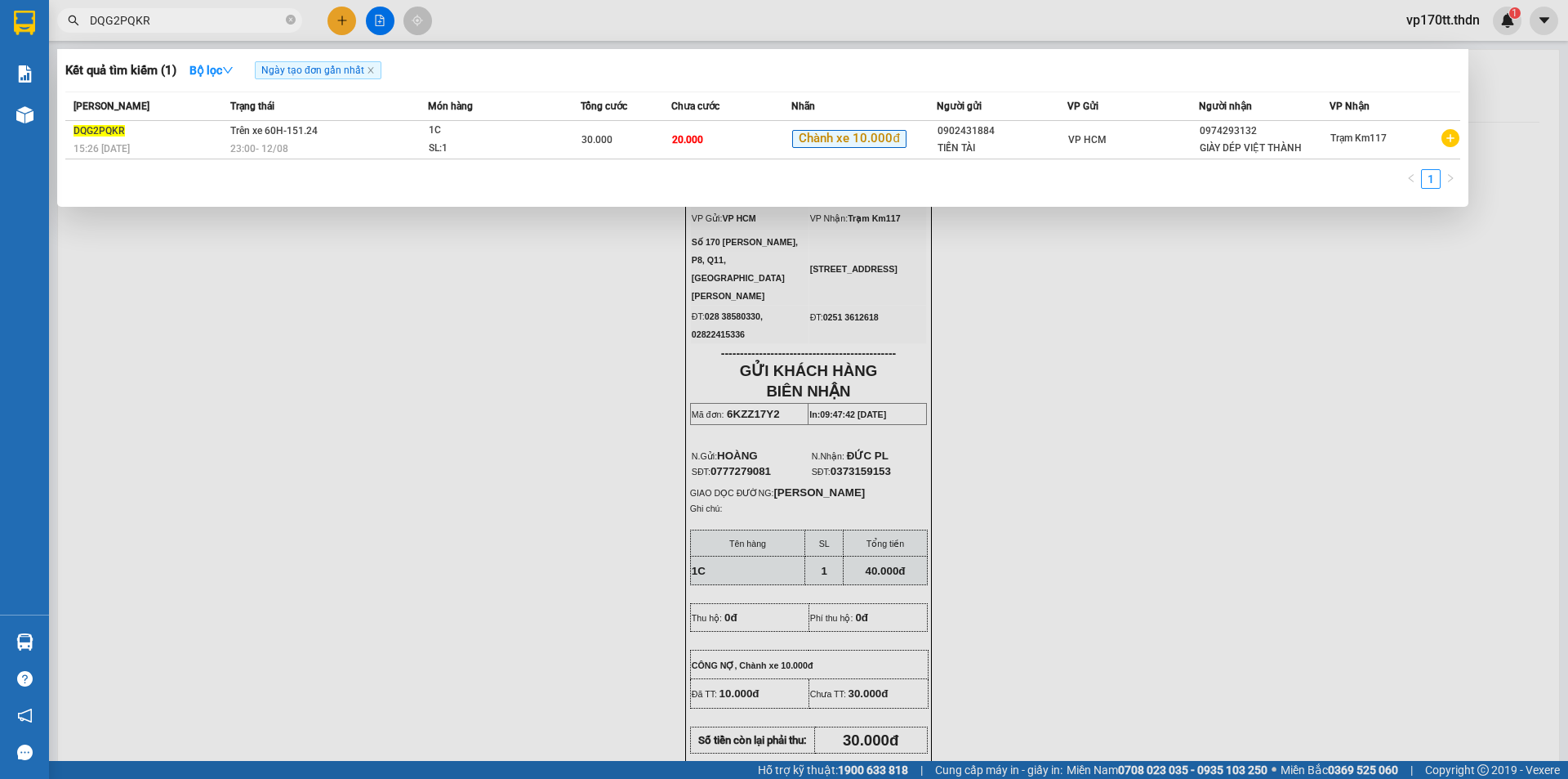
click at [186, 28] on input "DQG2PQKR" at bounding box center [186, 20] width 192 height 18
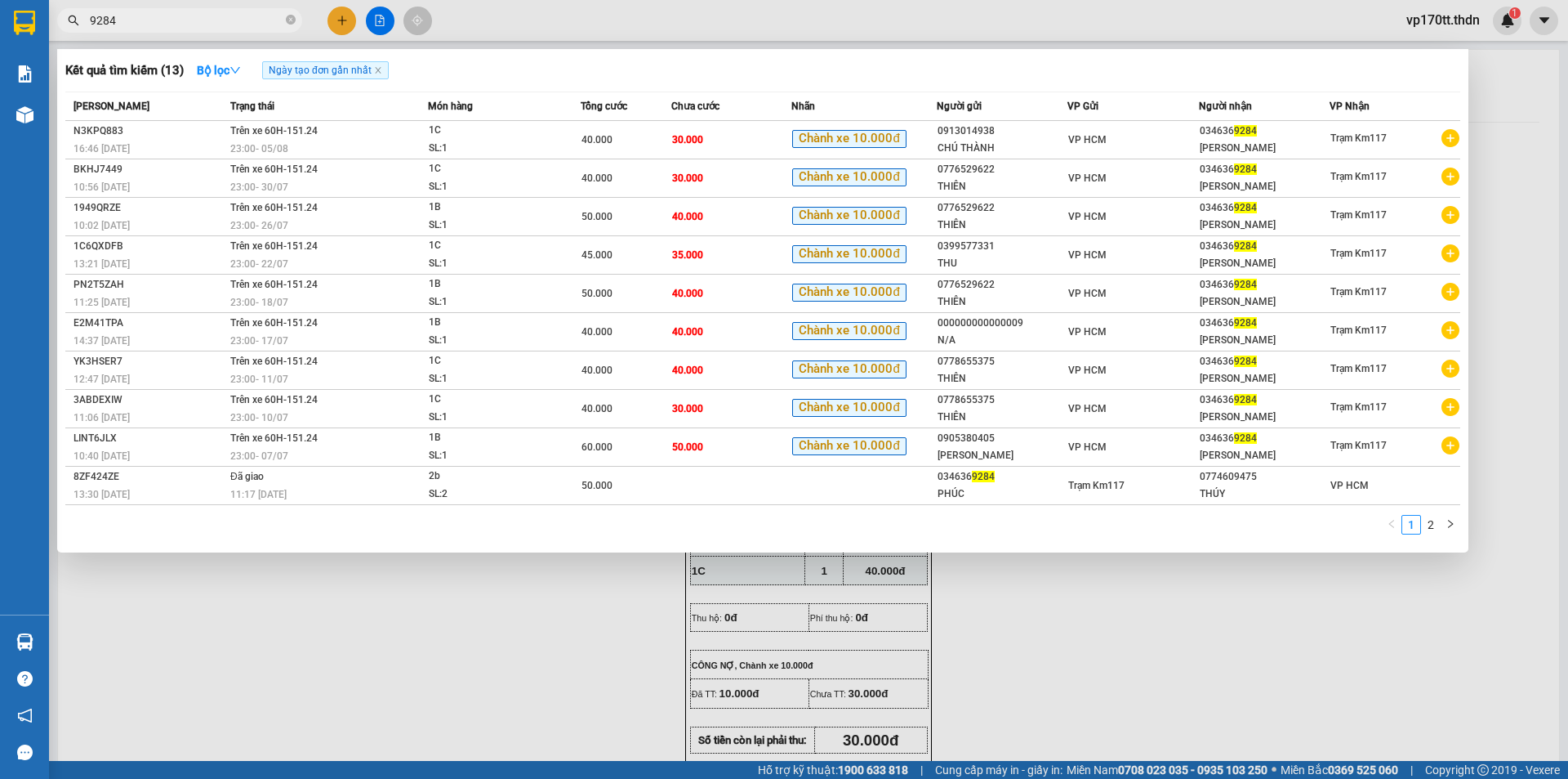
type input "9284"
click at [338, 19] on div at bounding box center [784, 390] width 1568 height 779
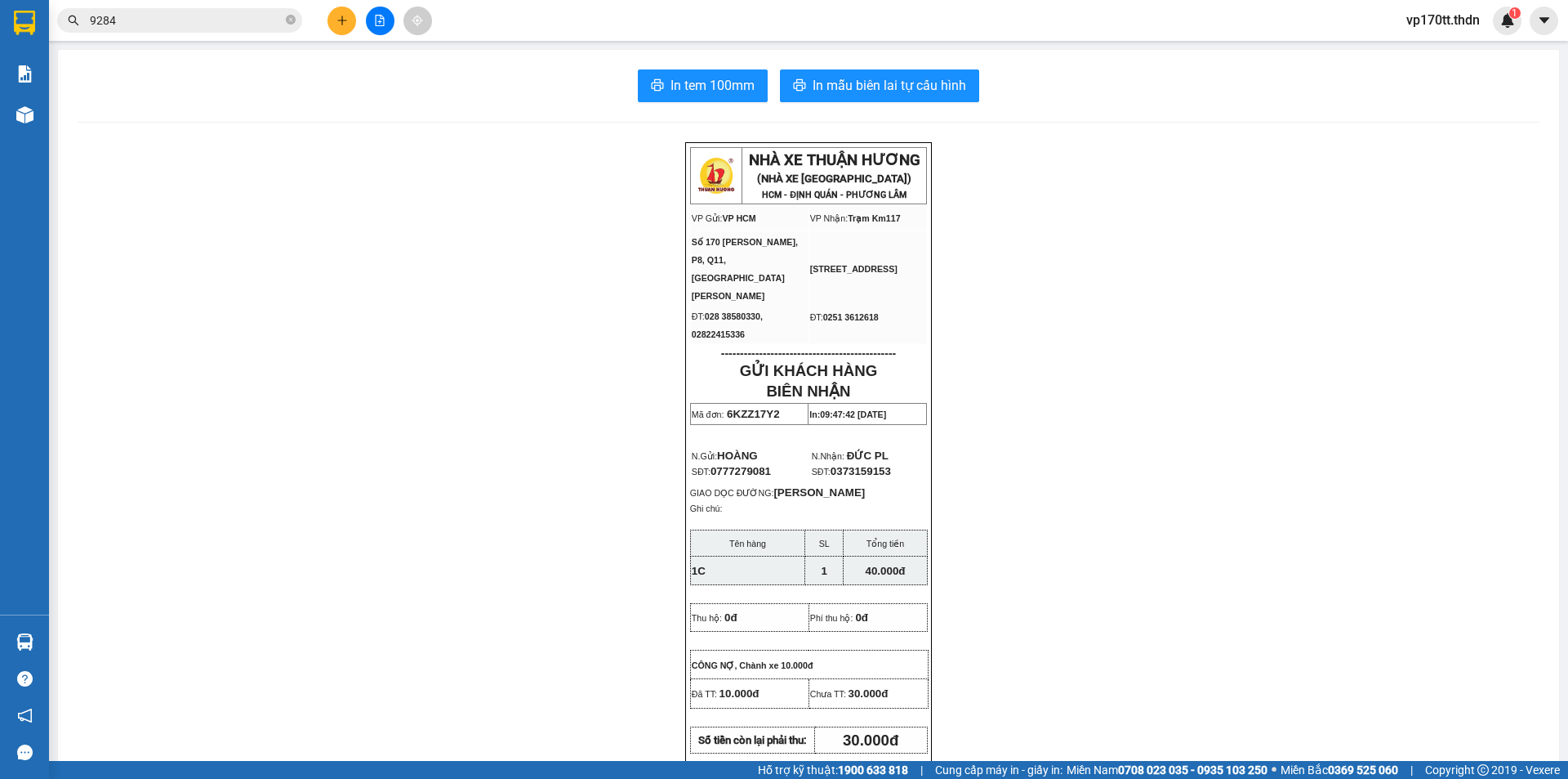
click at [338, 19] on icon "plus" at bounding box center [342, 20] width 11 height 11
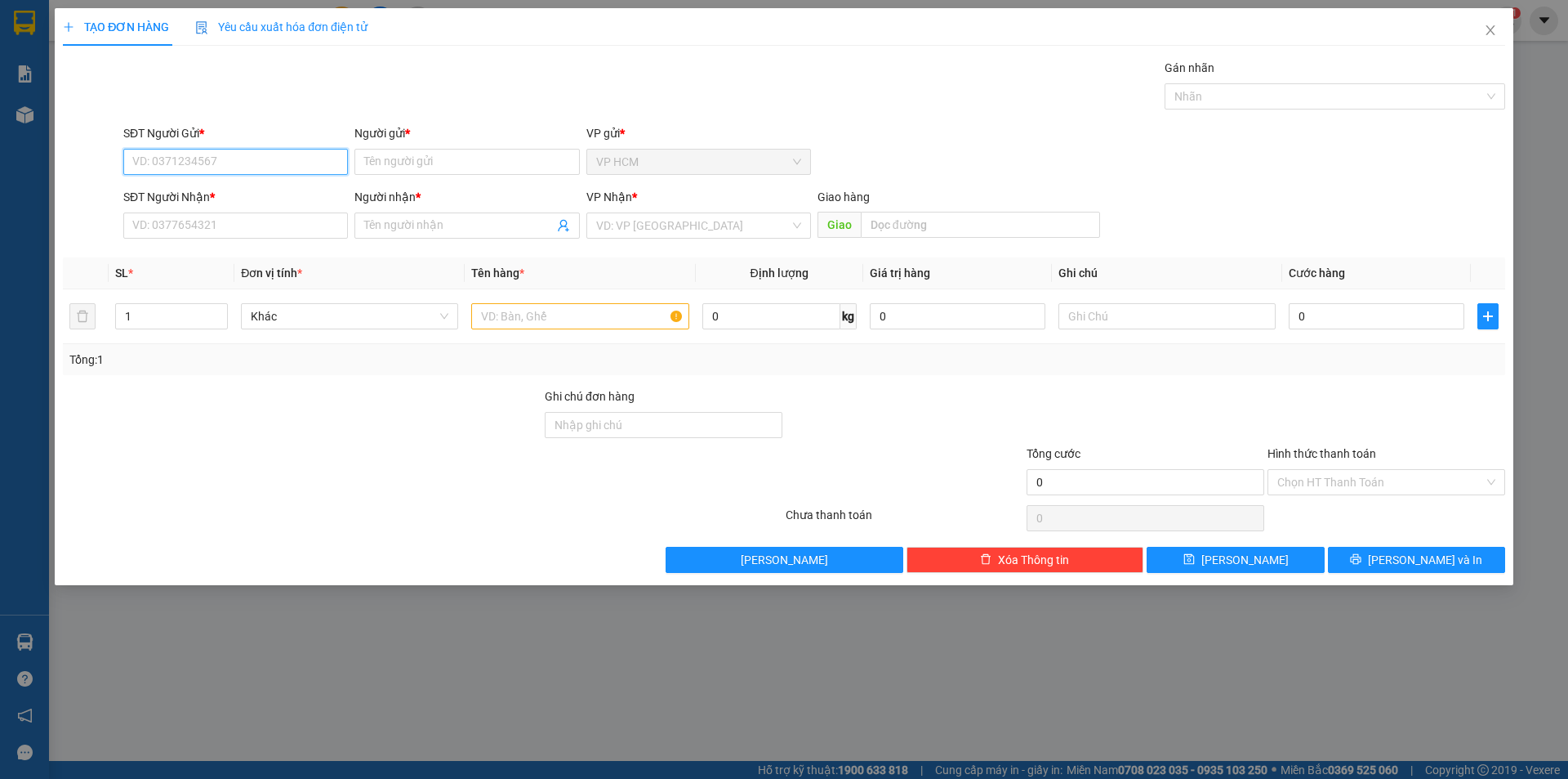
click at [193, 165] on input "SĐT Người Gửi *" at bounding box center [235, 161] width 225 height 26
click at [259, 198] on div "0399577331 - THU" at bounding box center [235, 194] width 205 height 18
type input "0399577331"
type input "THU"
type input "0346369284"
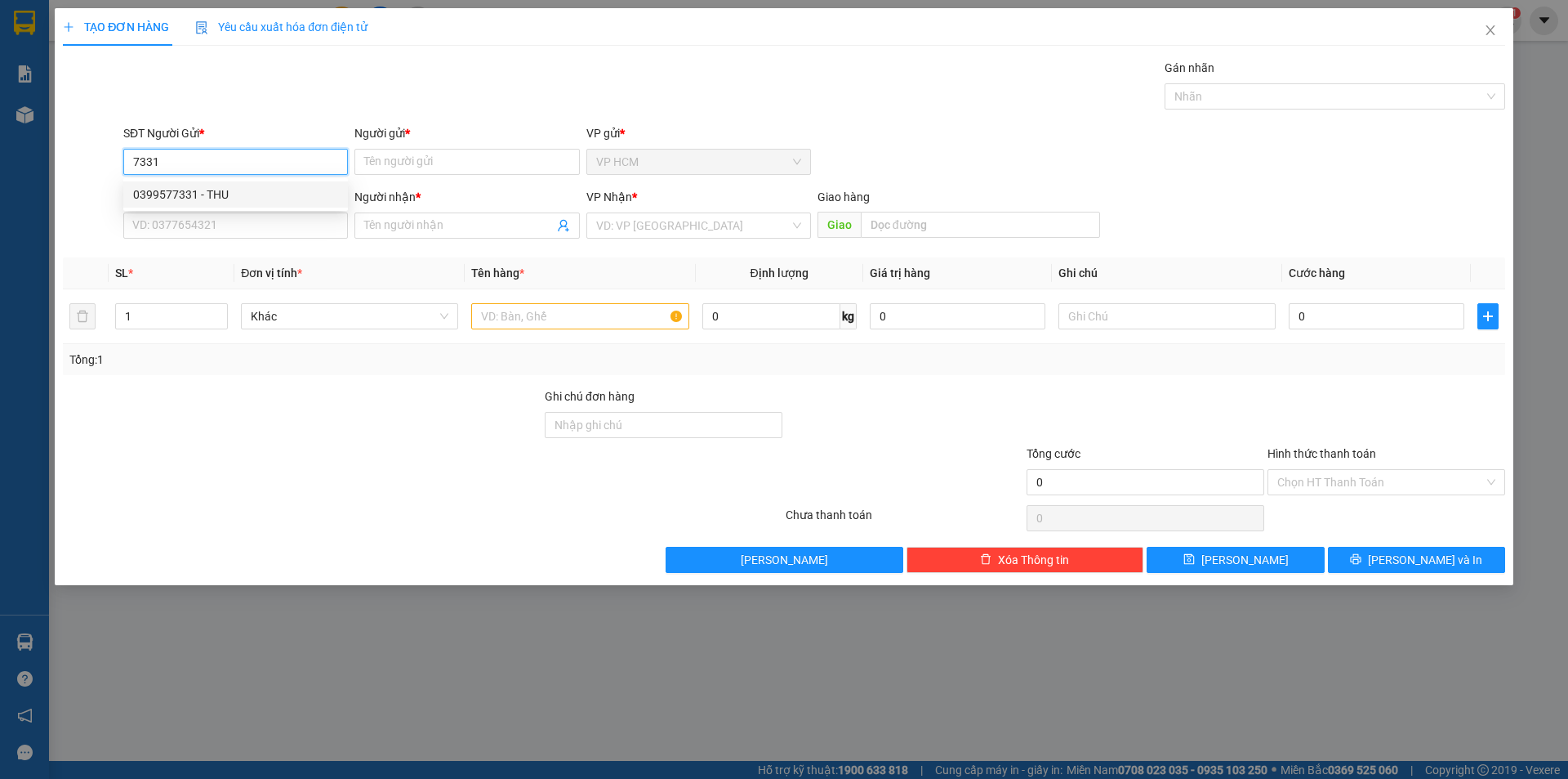
type input "[PERSON_NAME]"
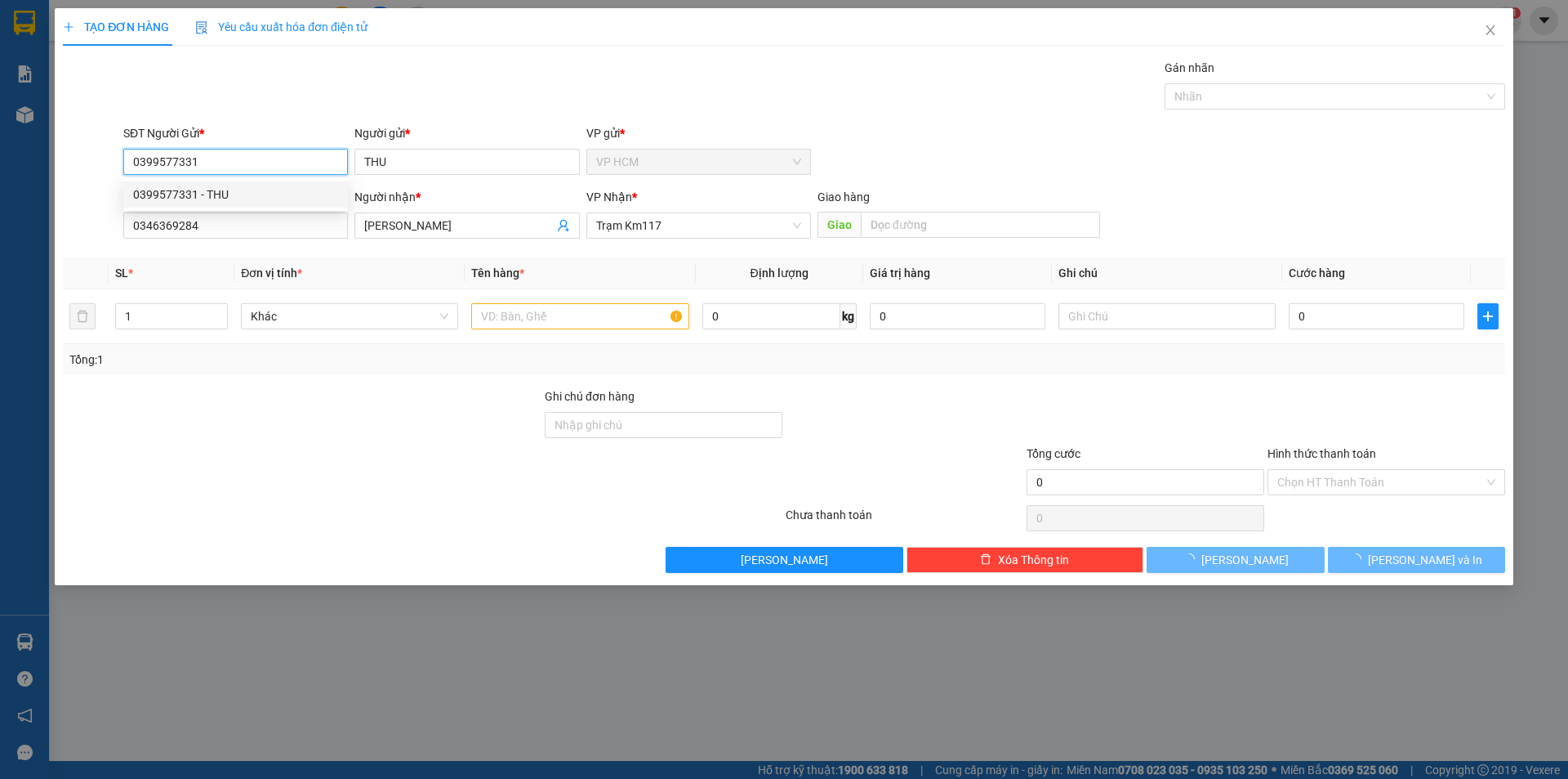
type input "45.000"
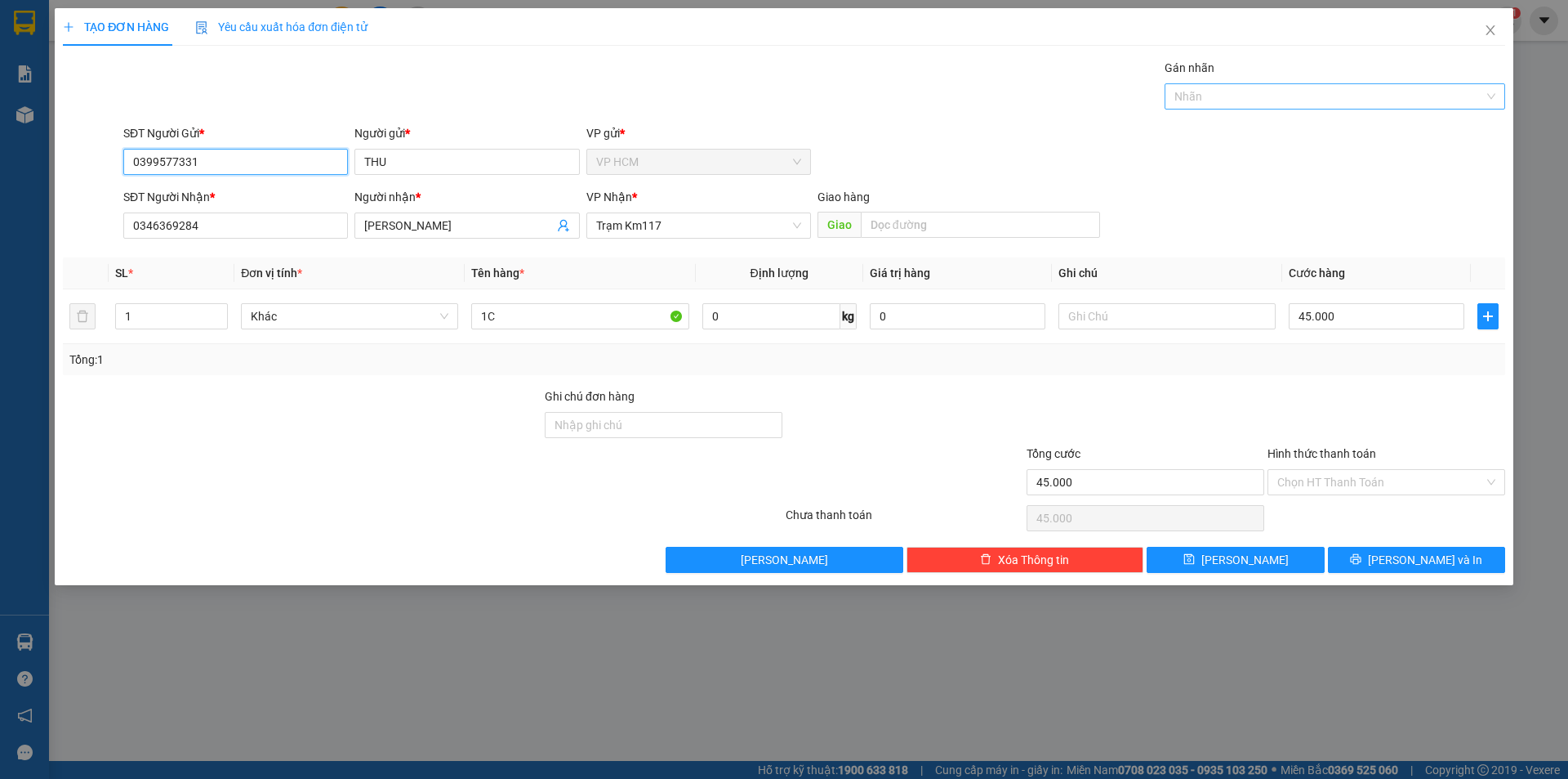
click at [1184, 92] on div at bounding box center [1327, 96] width 316 height 19
type input "0399577331"
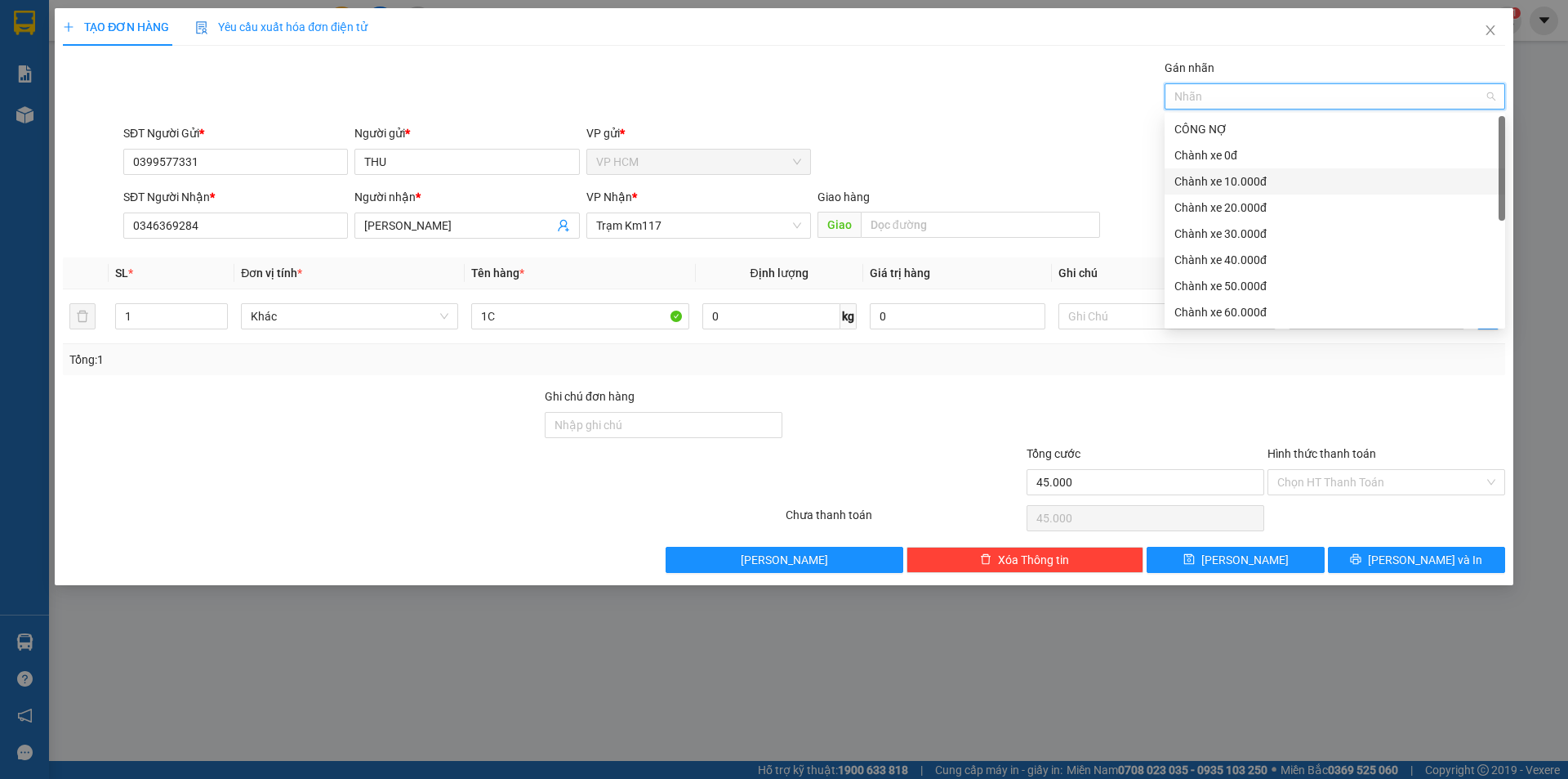
click at [1222, 169] on div "Chành xe 10.000đ" at bounding box center [1335, 181] width 341 height 26
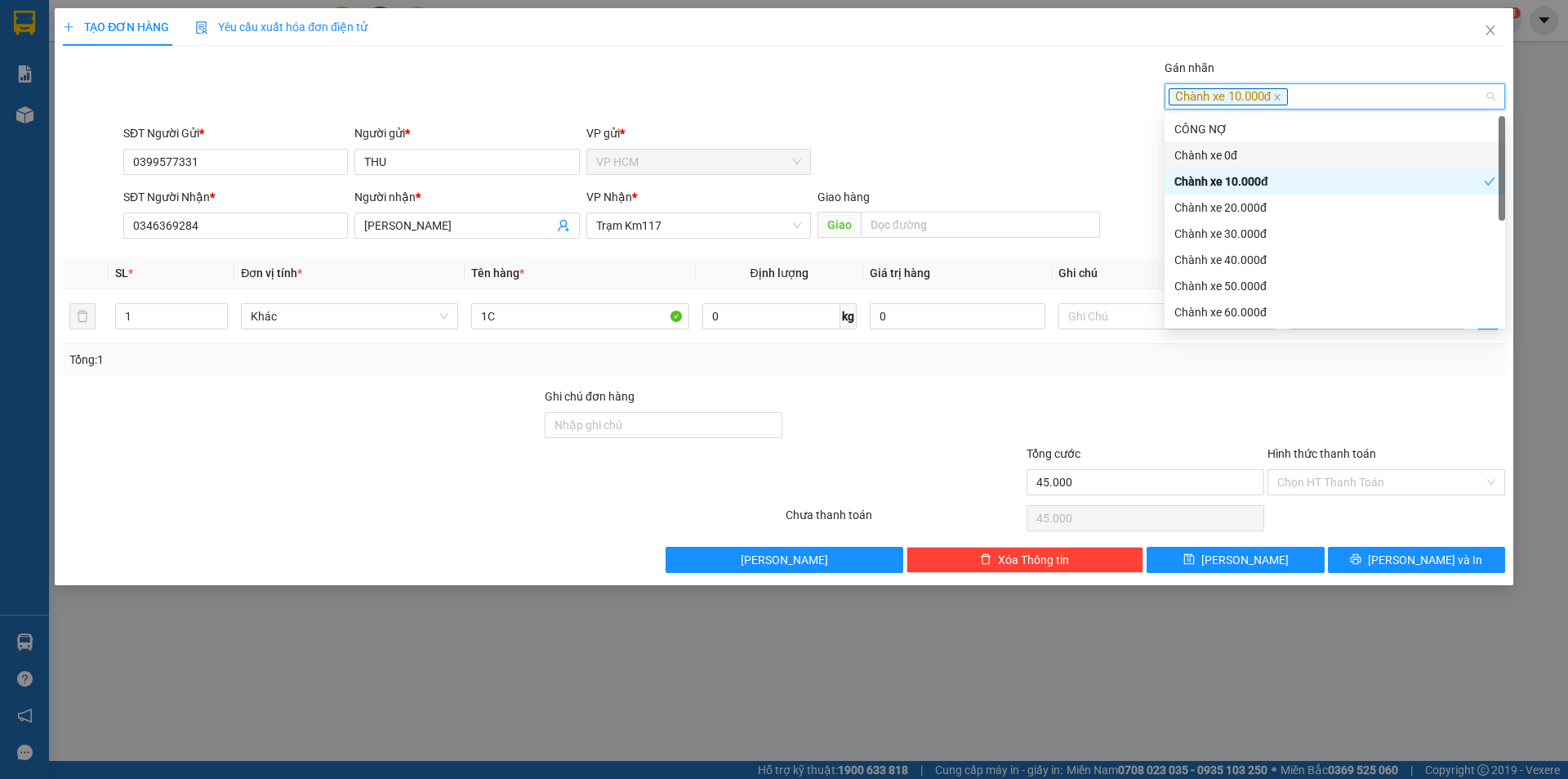
click at [933, 119] on div "Transit Pickup Surcharge Ids Transit Deliver Surcharge Ids Transit Deliver Surc…" at bounding box center [784, 315] width 1443 height 514
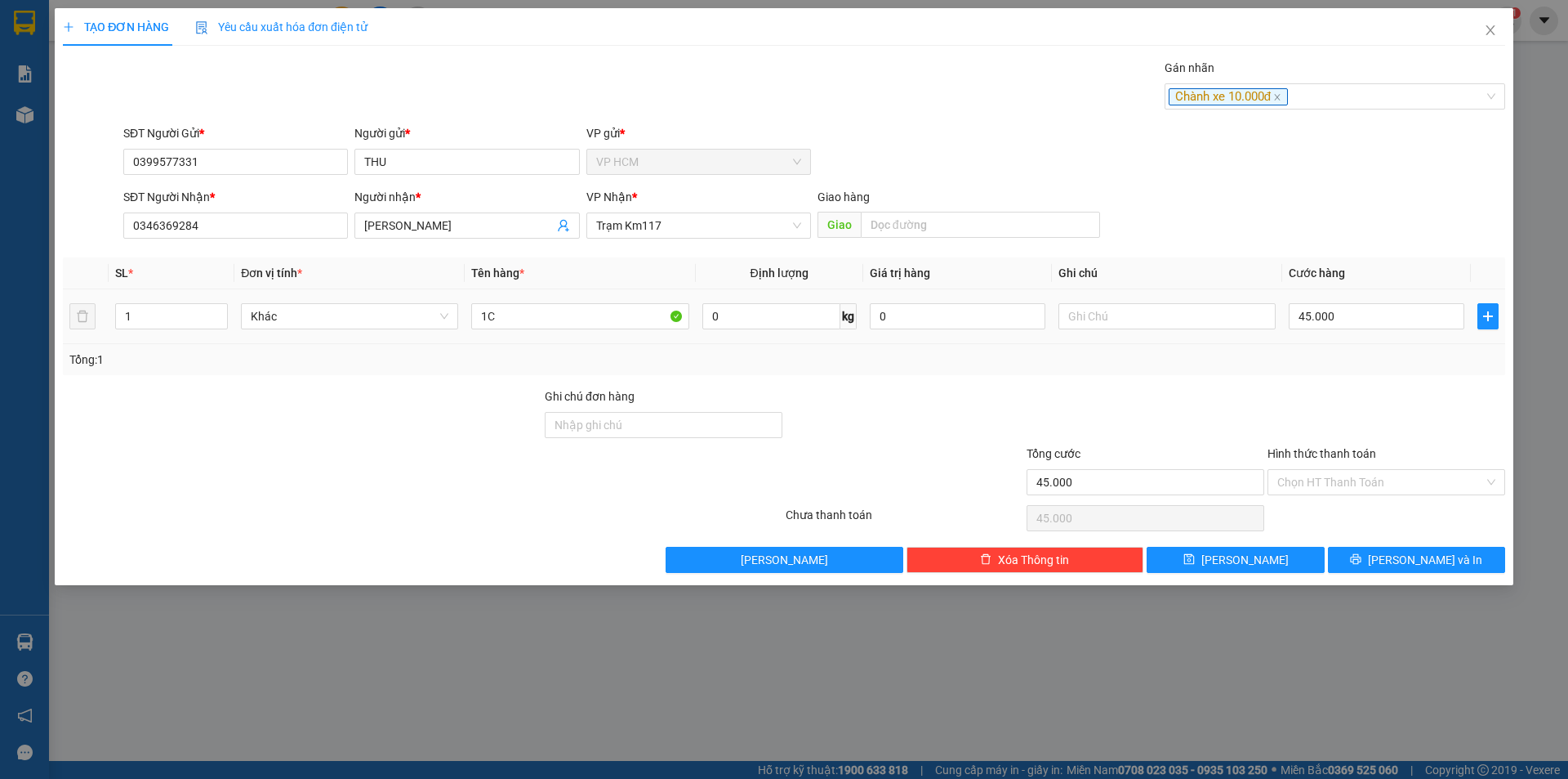
click at [1364, 335] on td "45.000" at bounding box center [1376, 316] width 188 height 55
click at [1343, 315] on input "45.000" at bounding box center [1377, 316] width 176 height 26
click at [1345, 485] on input "Hình thức thanh toán" at bounding box center [1380, 482] width 207 height 25
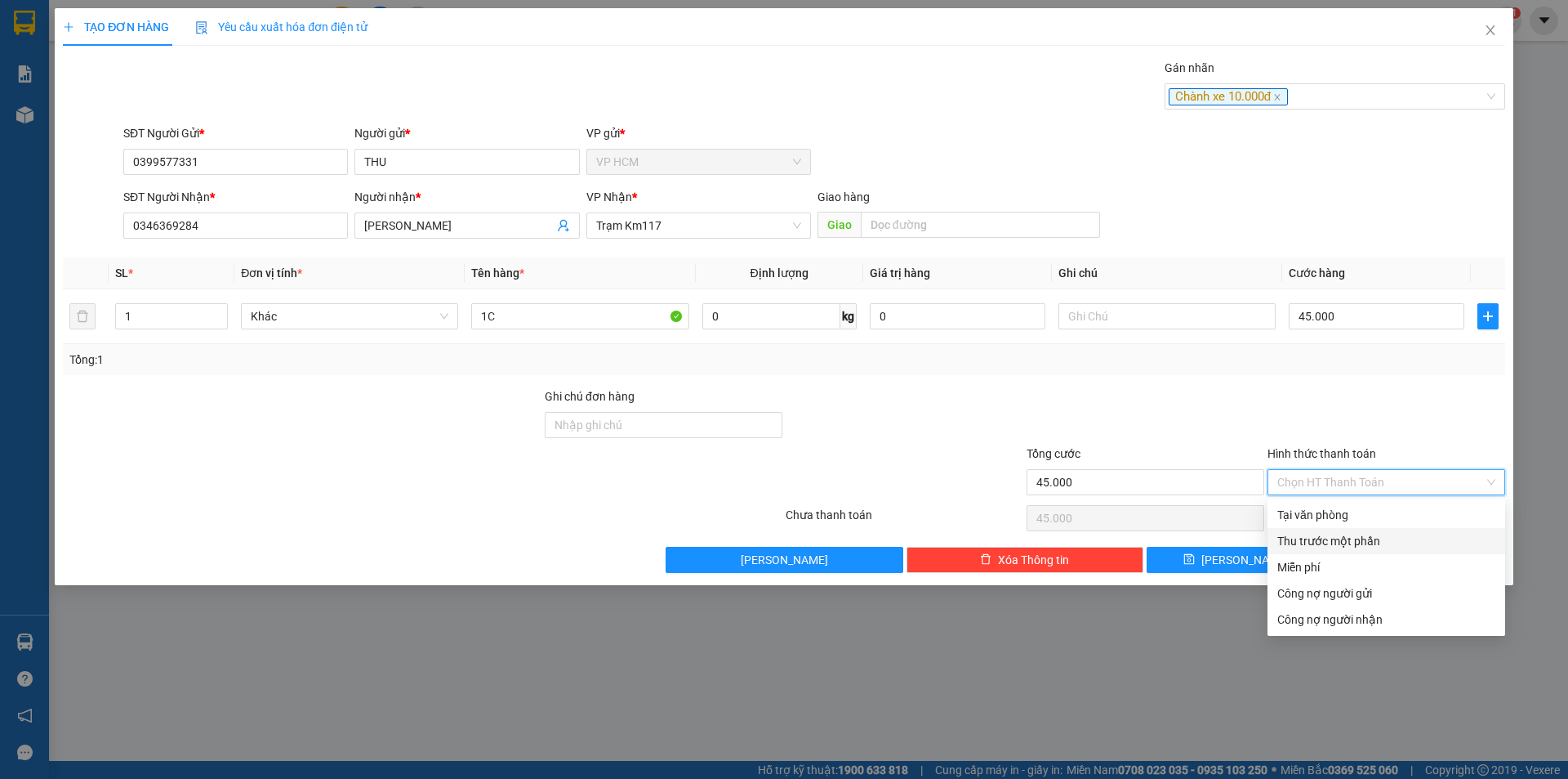
click at [1315, 545] on div "Thu trước một phần" at bounding box center [1386, 541] width 218 height 18
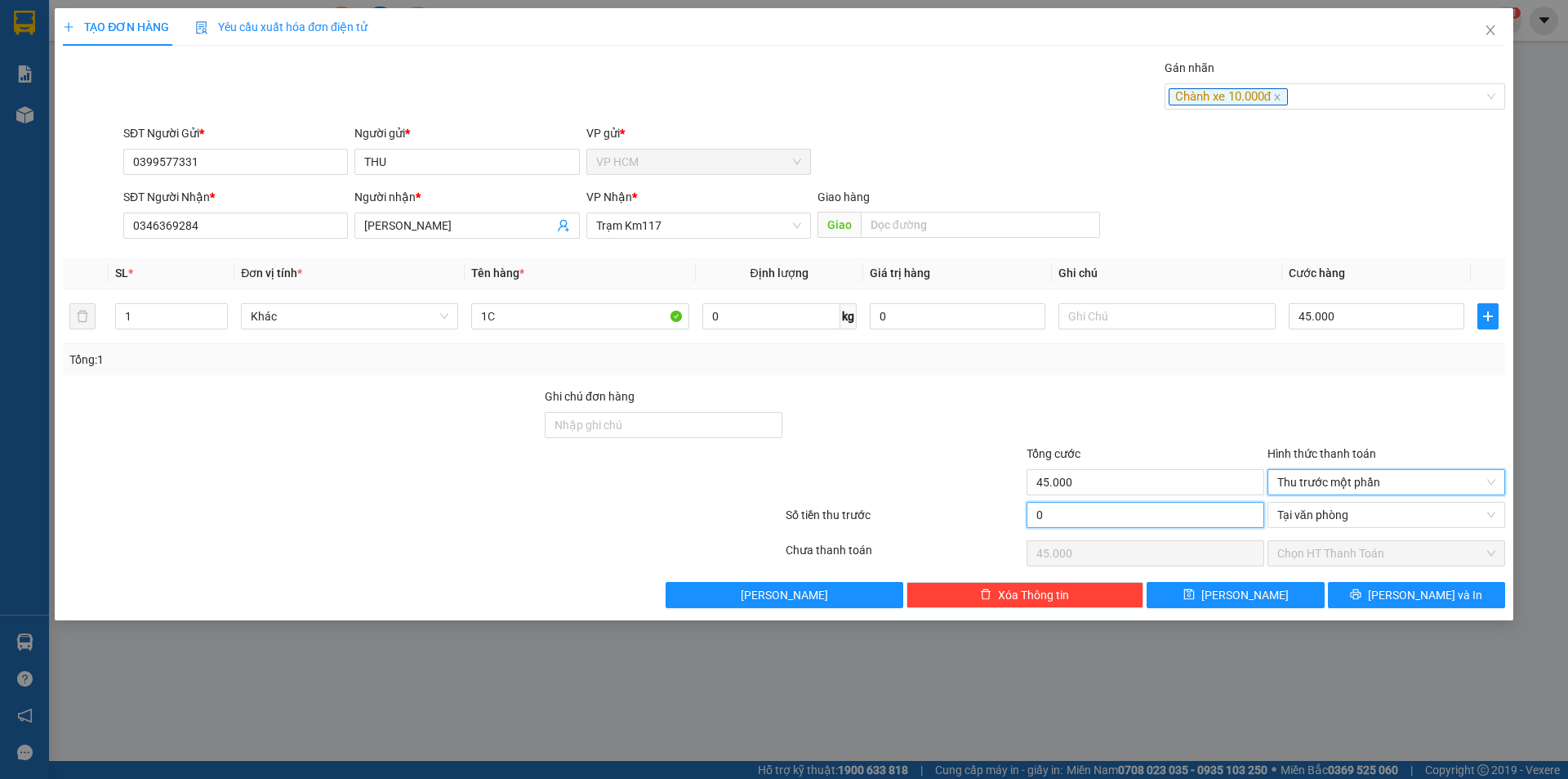
click at [1169, 506] on input "0" at bounding box center [1145, 514] width 237 height 26
type input "1"
type input "44.999"
type input "10"
type input "44.990"
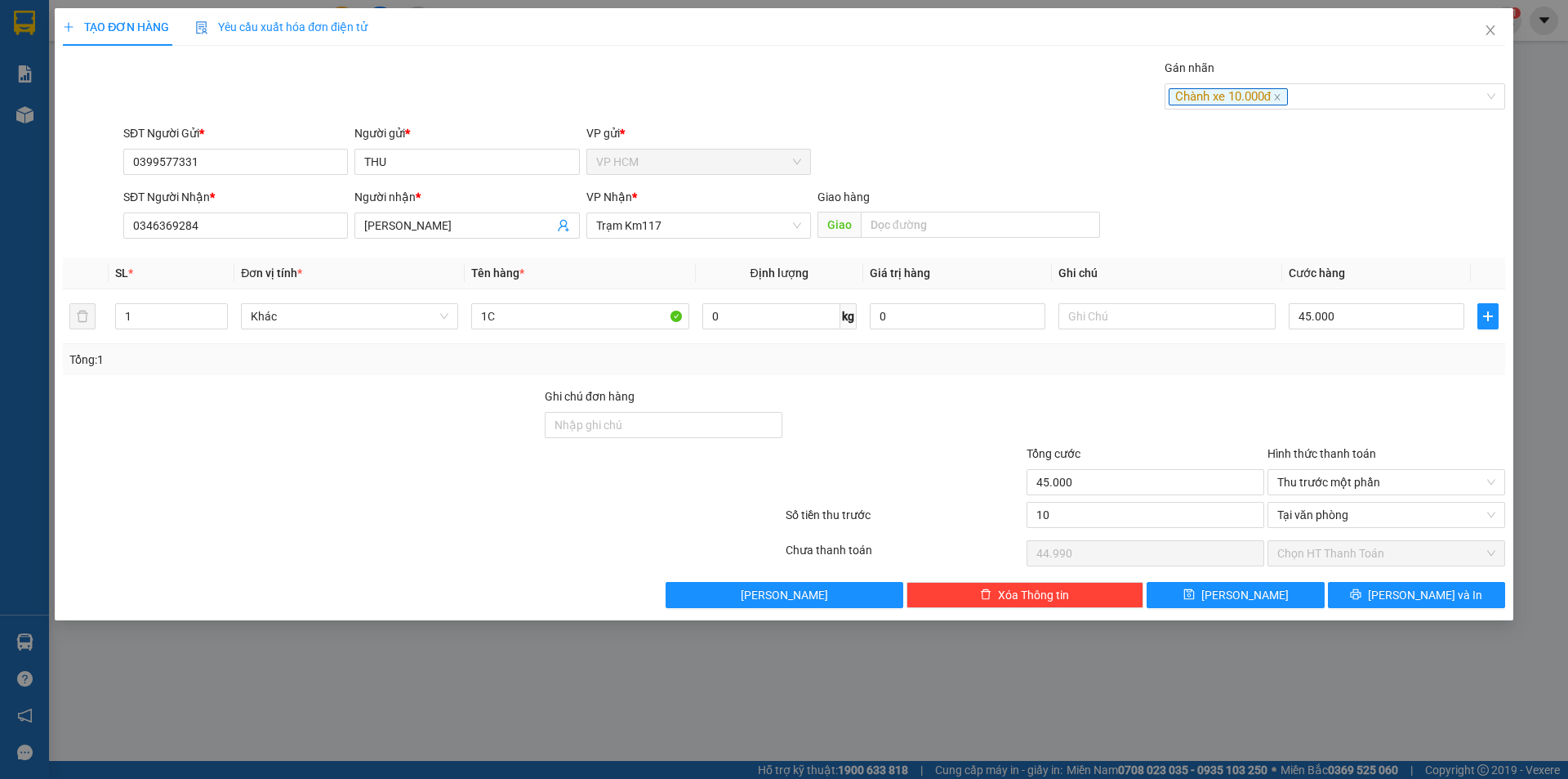
type input "10.000"
type input "35.000"
drag, startPoint x: 1142, startPoint y: 421, endPoint x: 680, endPoint y: 318, distance: 473.3
click at [1139, 419] on div at bounding box center [1145, 416] width 241 height 57
click at [1334, 309] on input "45.000" at bounding box center [1377, 316] width 176 height 26
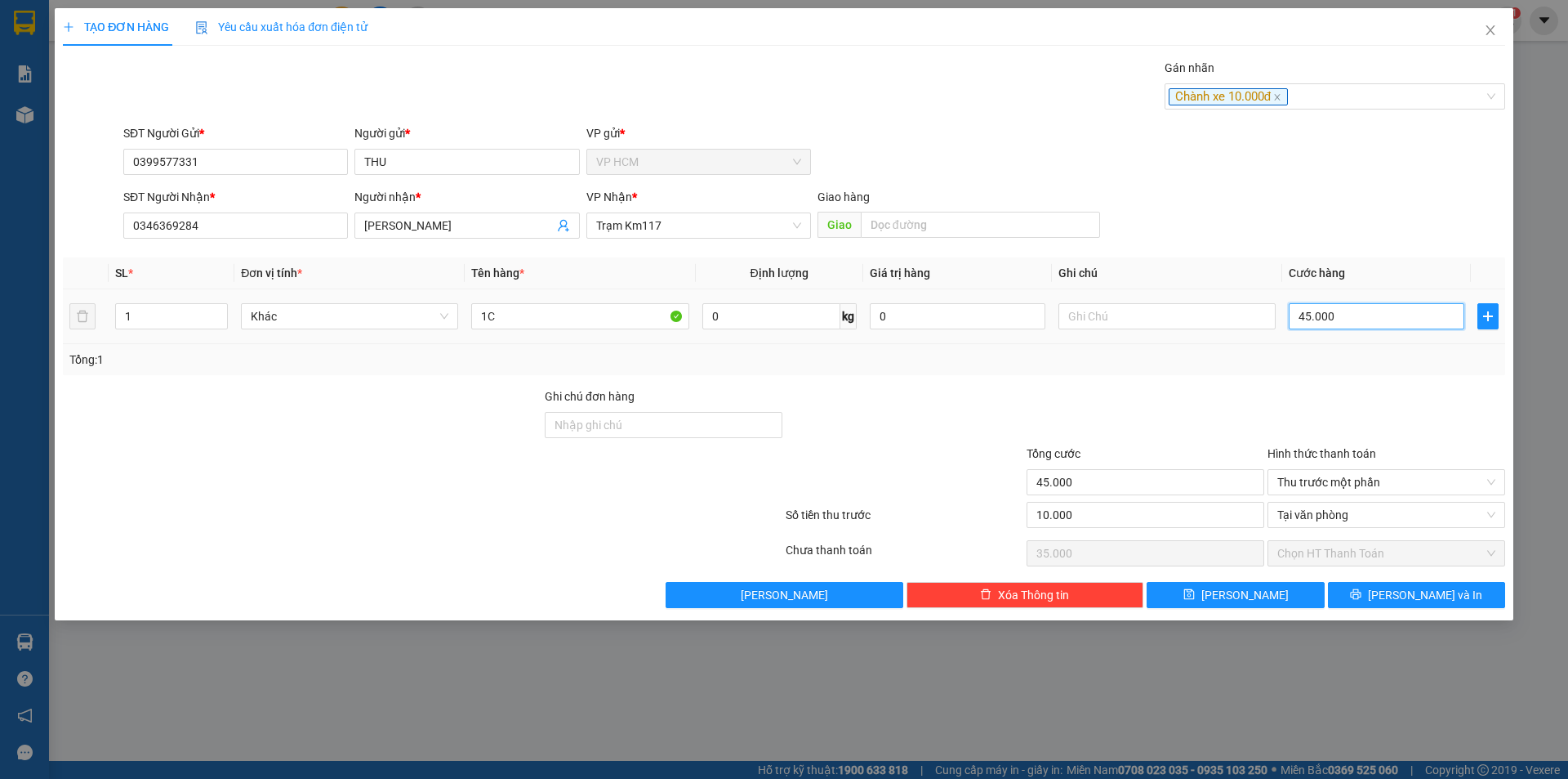
type input "4"
type input "-9.996"
type input "4"
type input "40"
type input "-9.960"
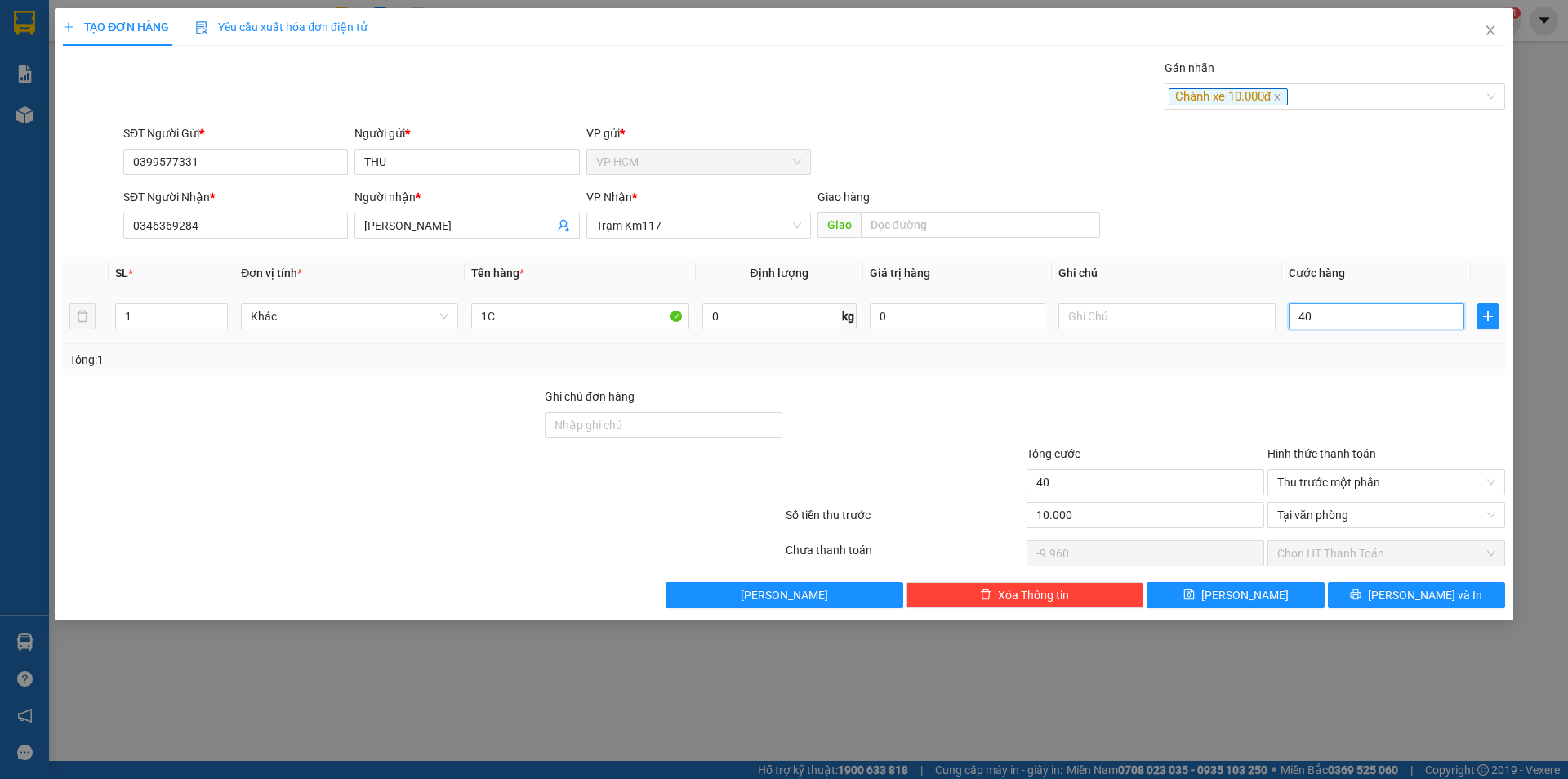
type input "40"
type input "40.000"
type input "30.000"
type input "40.000"
click at [1343, 383] on div "Transit Pickup Surcharge Ids Transit Deliver Surcharge Ids Transit Deliver Surc…" at bounding box center [784, 333] width 1443 height 549
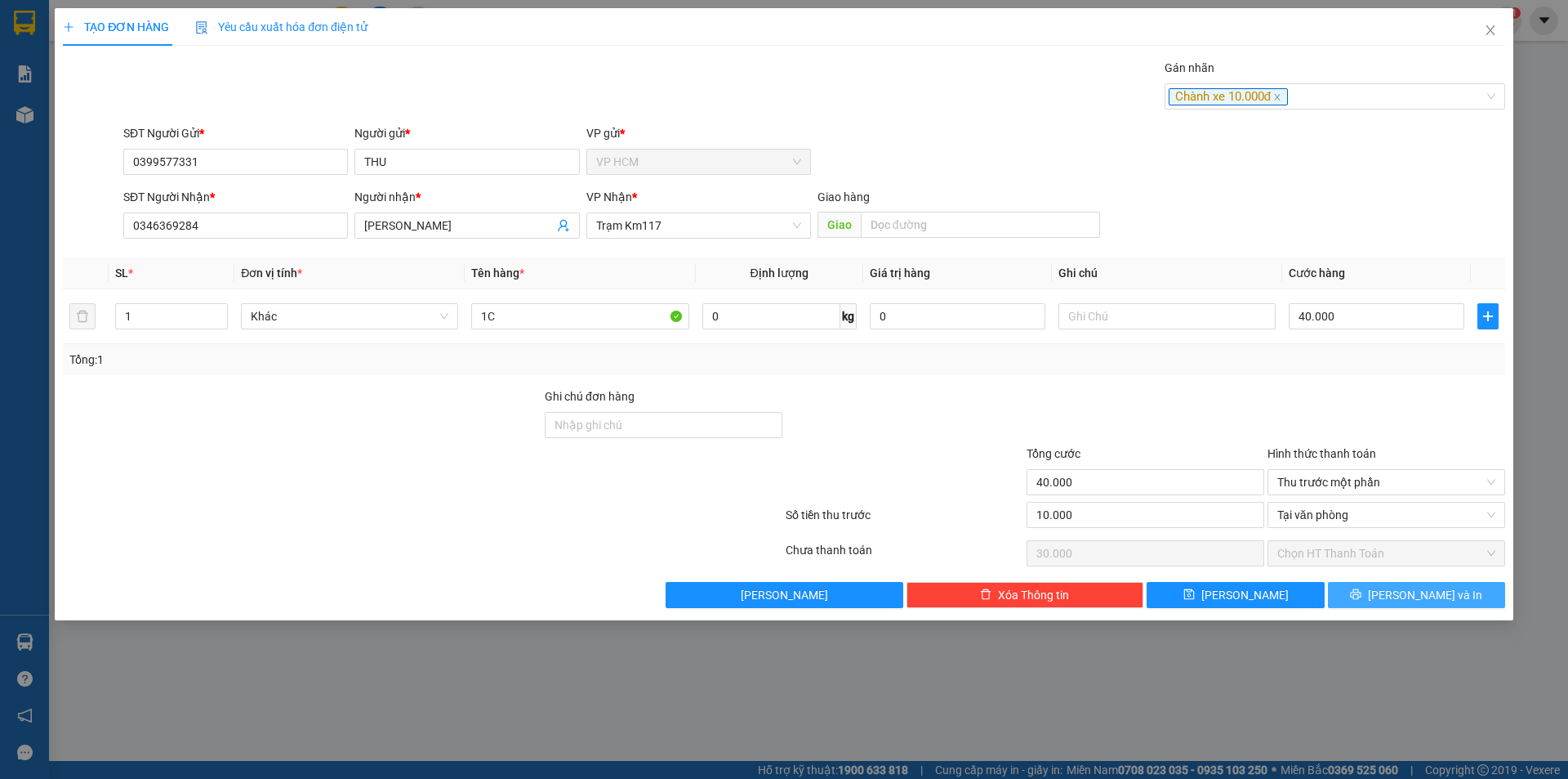
click at [1391, 602] on button "[PERSON_NAME] và In" at bounding box center [1416, 594] width 177 height 26
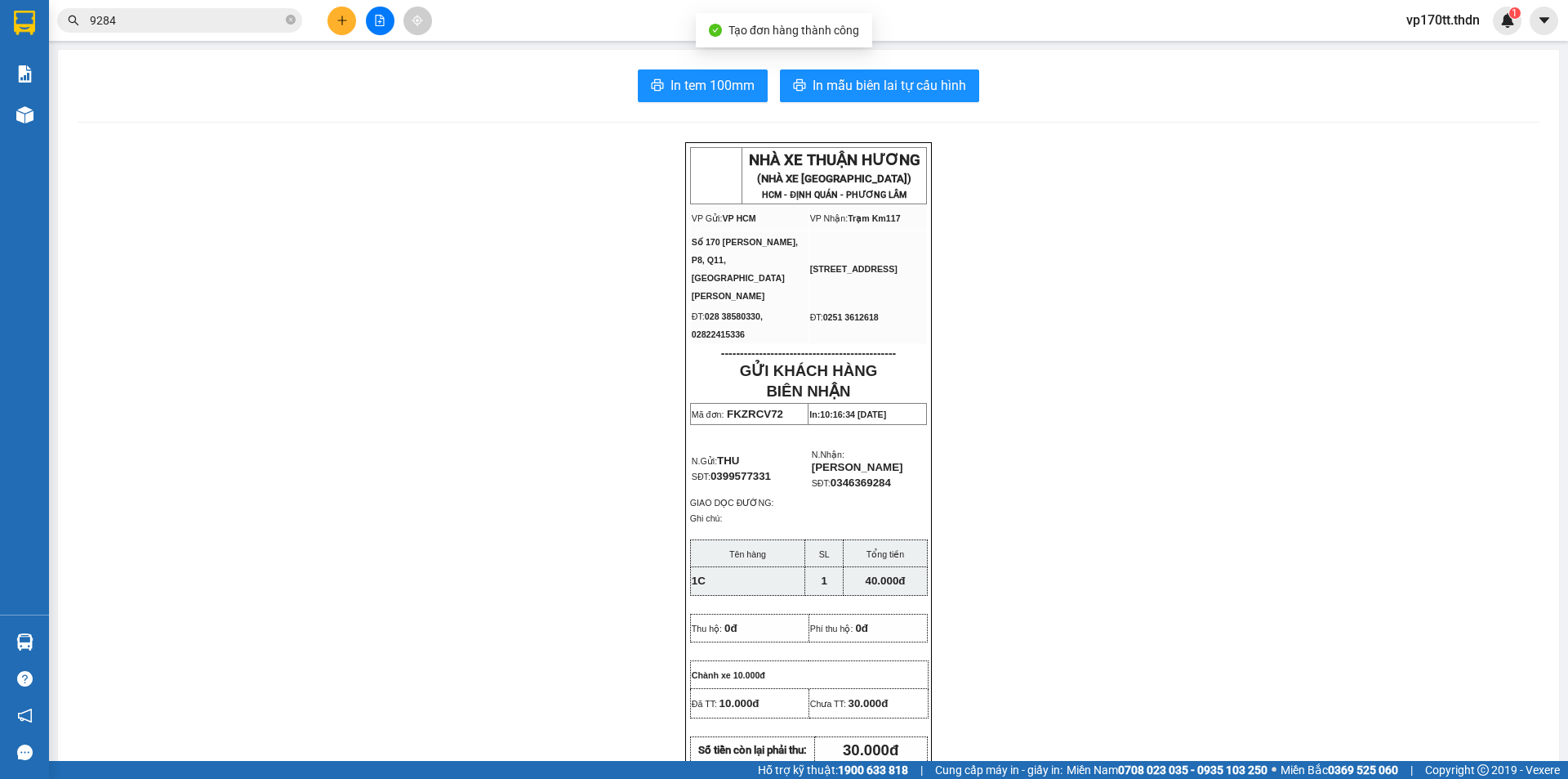
click at [976, 91] on div "In tem 100mm In mẫu biên lai tự cấu hình" at bounding box center [808, 86] width 1462 height 33
click at [964, 87] on button "In mẫu biên lai tự cấu hình" at bounding box center [879, 86] width 199 height 33
click at [654, 86] on icon "printer" at bounding box center [657, 85] width 13 height 13
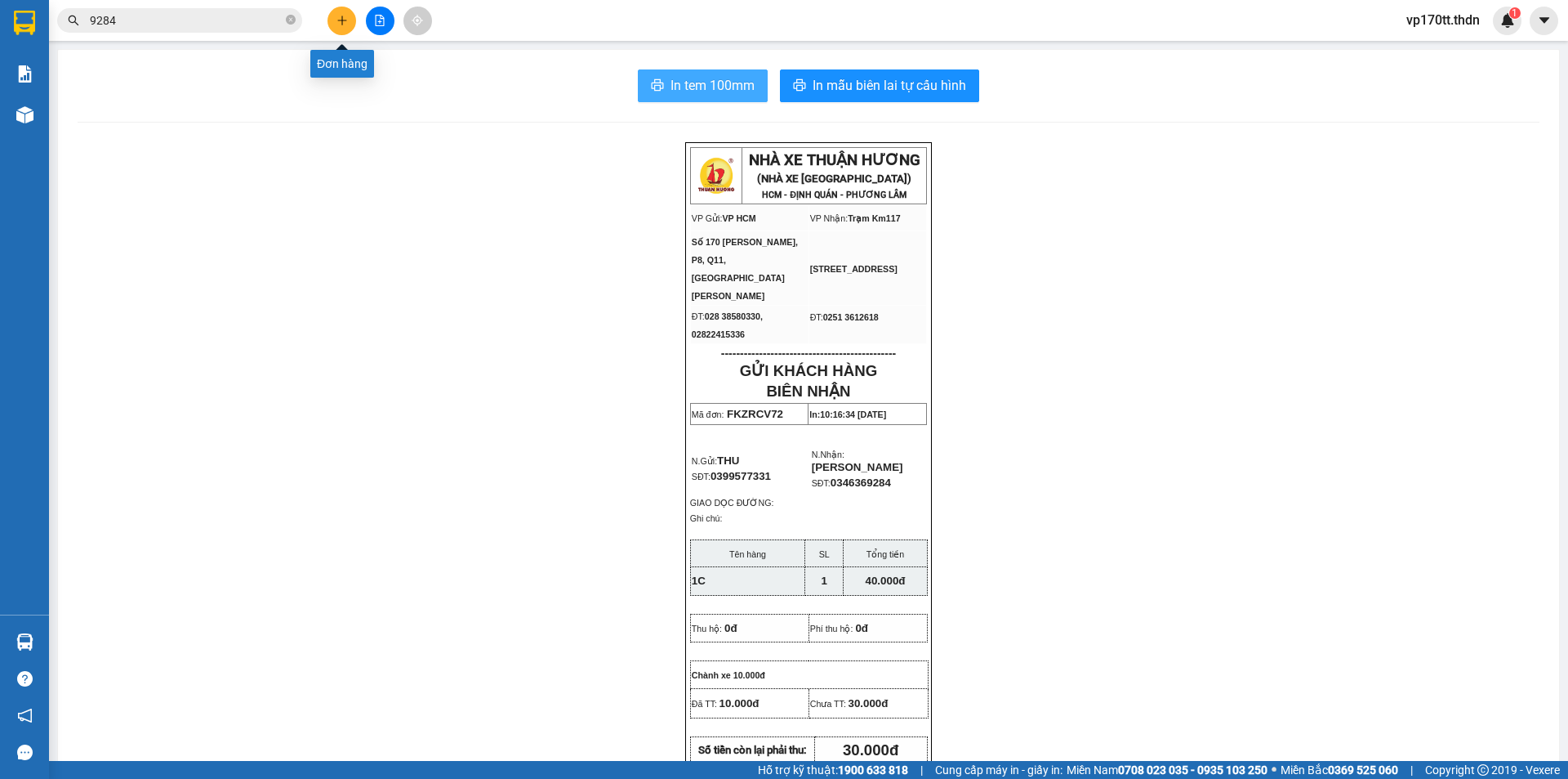
click at [347, 16] on icon "plus" at bounding box center [342, 20] width 11 height 11
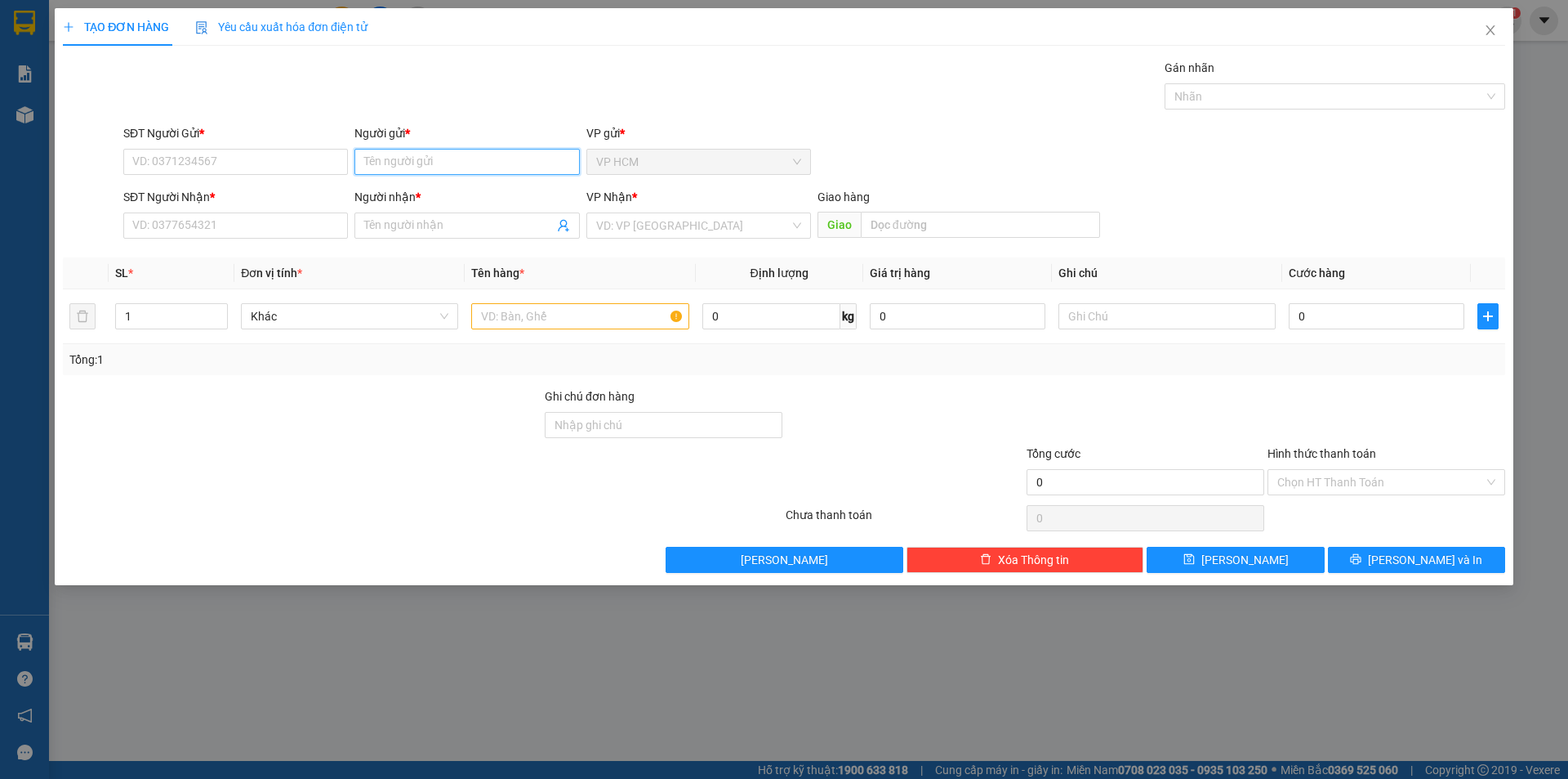
click at [425, 170] on input "Người gửi *" at bounding box center [467, 161] width 225 height 26
type input "MOC SANG"
drag, startPoint x: 458, startPoint y: 209, endPoint x: 461, endPoint y: 216, distance: 7.6
click at [459, 211] on div "MỘC SÁNG - 0938008039" at bounding box center [467, 220] width 225 height 26
type input "0938008039"
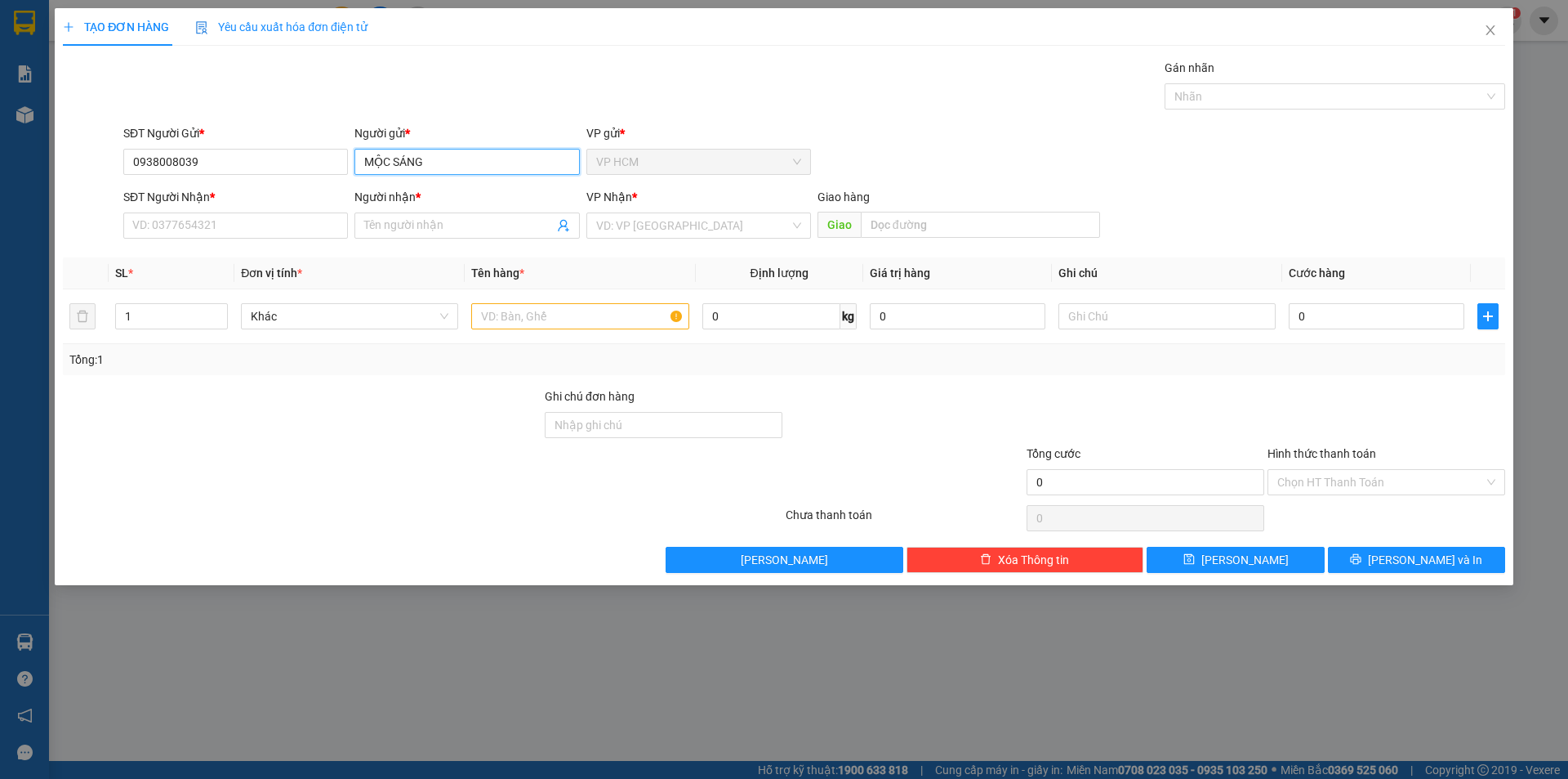
click at [492, 153] on input "MỘC SÁNG" at bounding box center [467, 161] width 225 height 26
click at [466, 214] on div "MỘC SÁNG - 0938008039" at bounding box center [467, 220] width 205 height 18
type input "MỘC SÁNG"
click at [563, 232] on icon "user-add" at bounding box center [563, 226] width 13 height 13
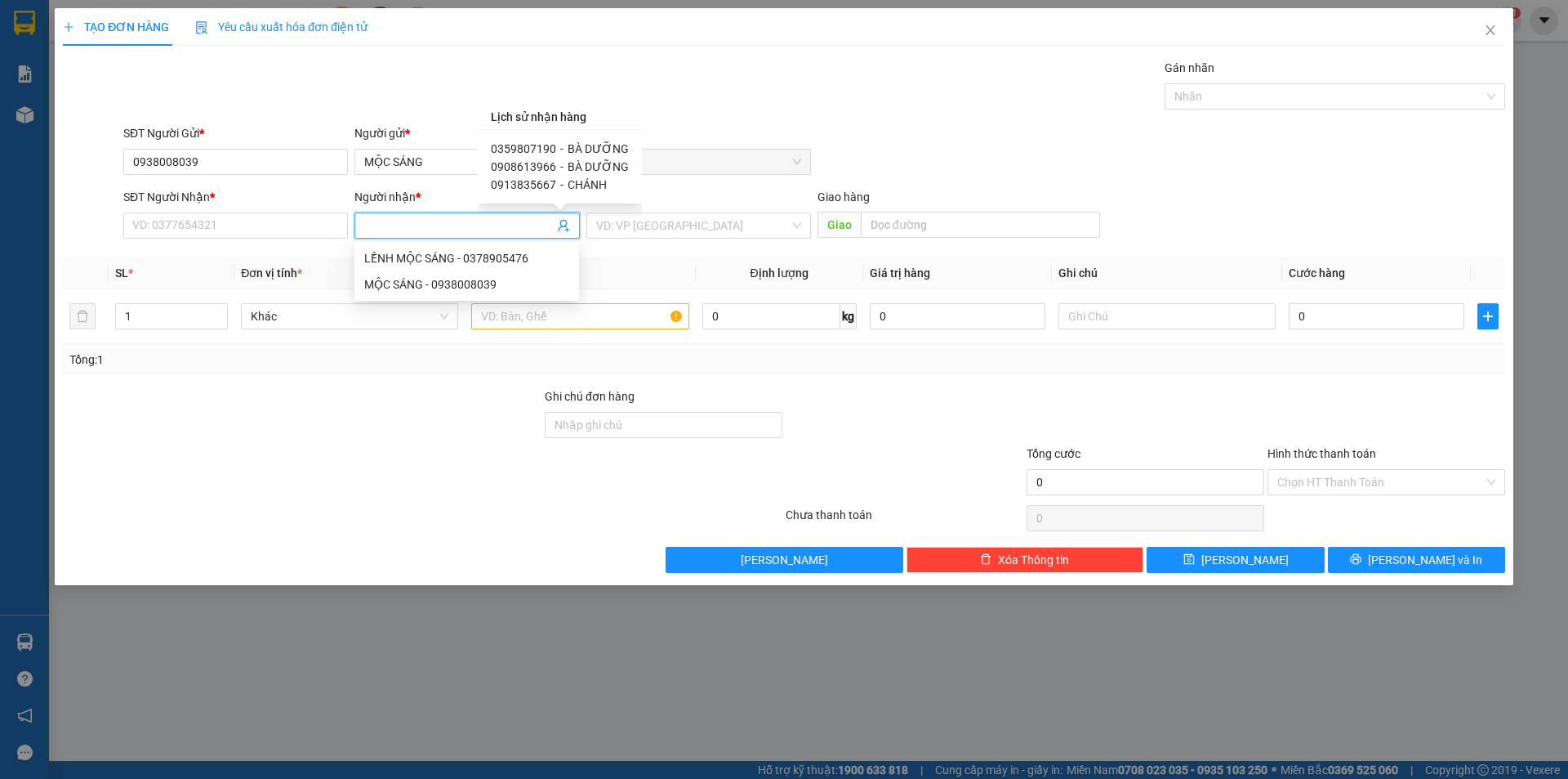
click at [574, 153] on span "BÀ DƯỠNG" at bounding box center [598, 149] width 61 height 13
type input "0359807190"
type input "BÀ DƯỠNG"
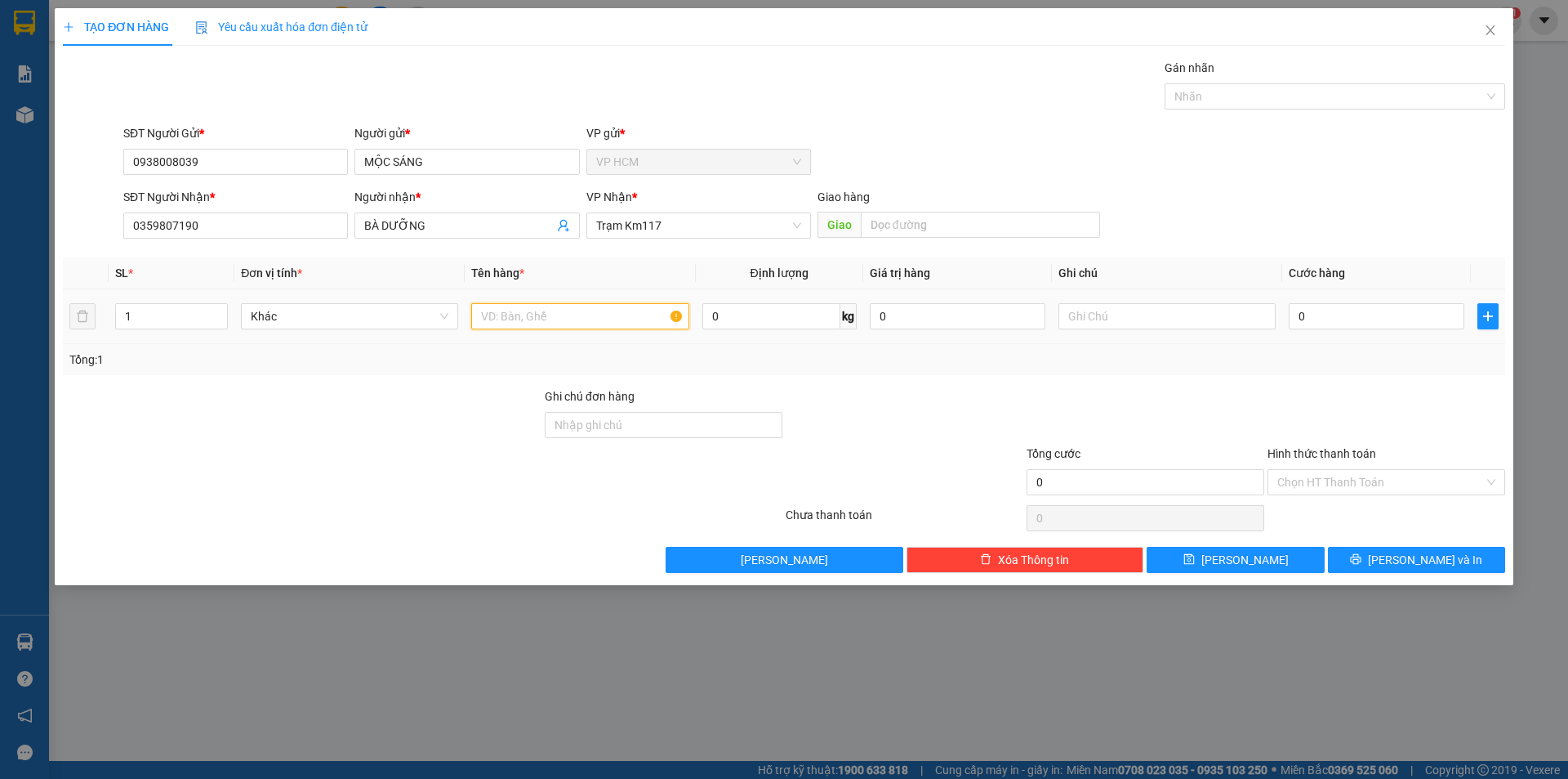
click at [650, 313] on input "text" at bounding box center [580, 316] width 217 height 26
type input "4B"
click at [184, 322] on input "1" at bounding box center [171, 317] width 111 height 25
type input "4"
click at [1231, 124] on div "SĐT Người Gửi * 0938008039 Người gửi * MỘC SÁNG VP gửi * VP HCM" at bounding box center [813, 153] width 1388 height 57
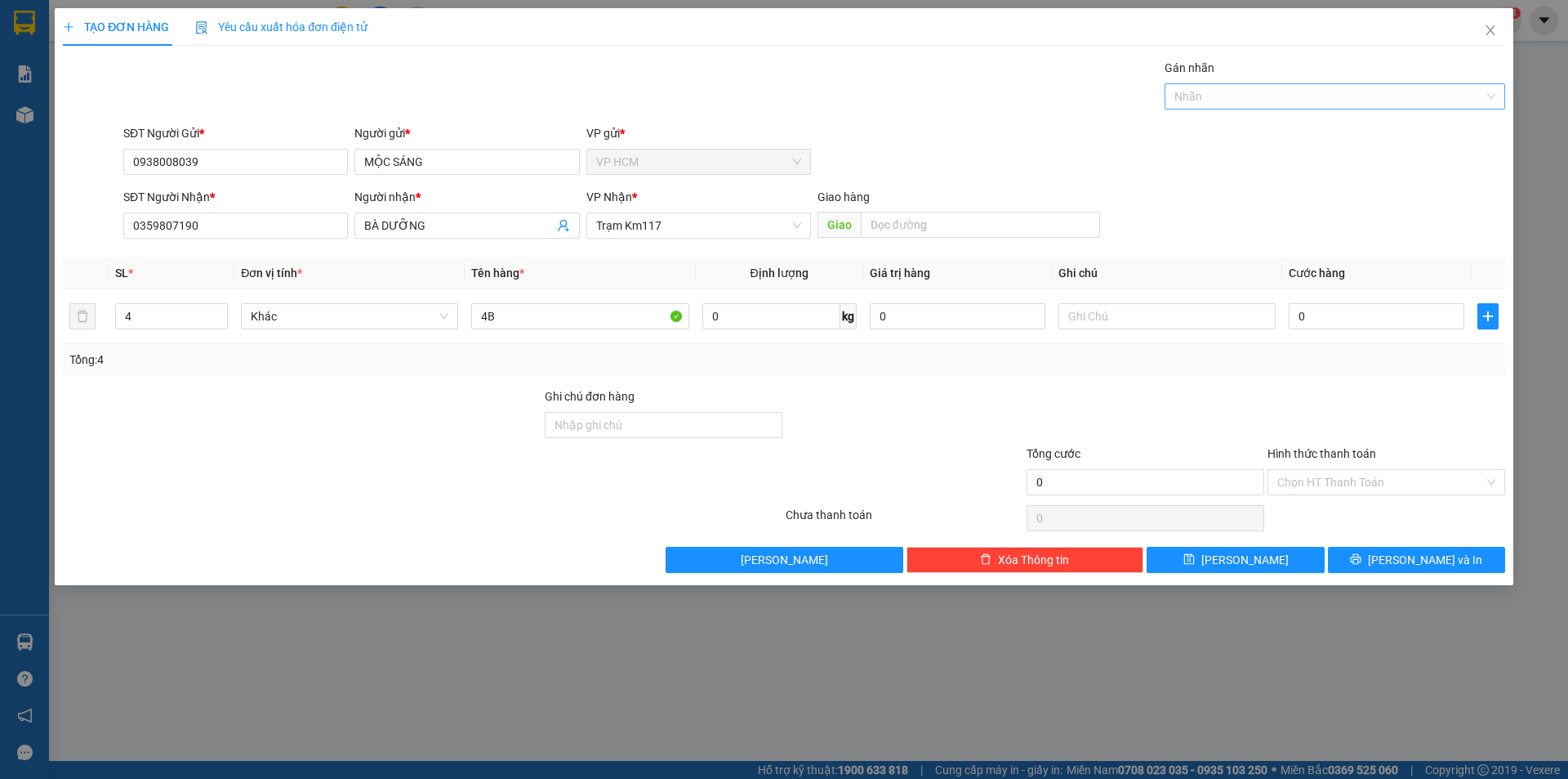
click at [1233, 93] on div at bounding box center [1327, 96] width 316 height 19
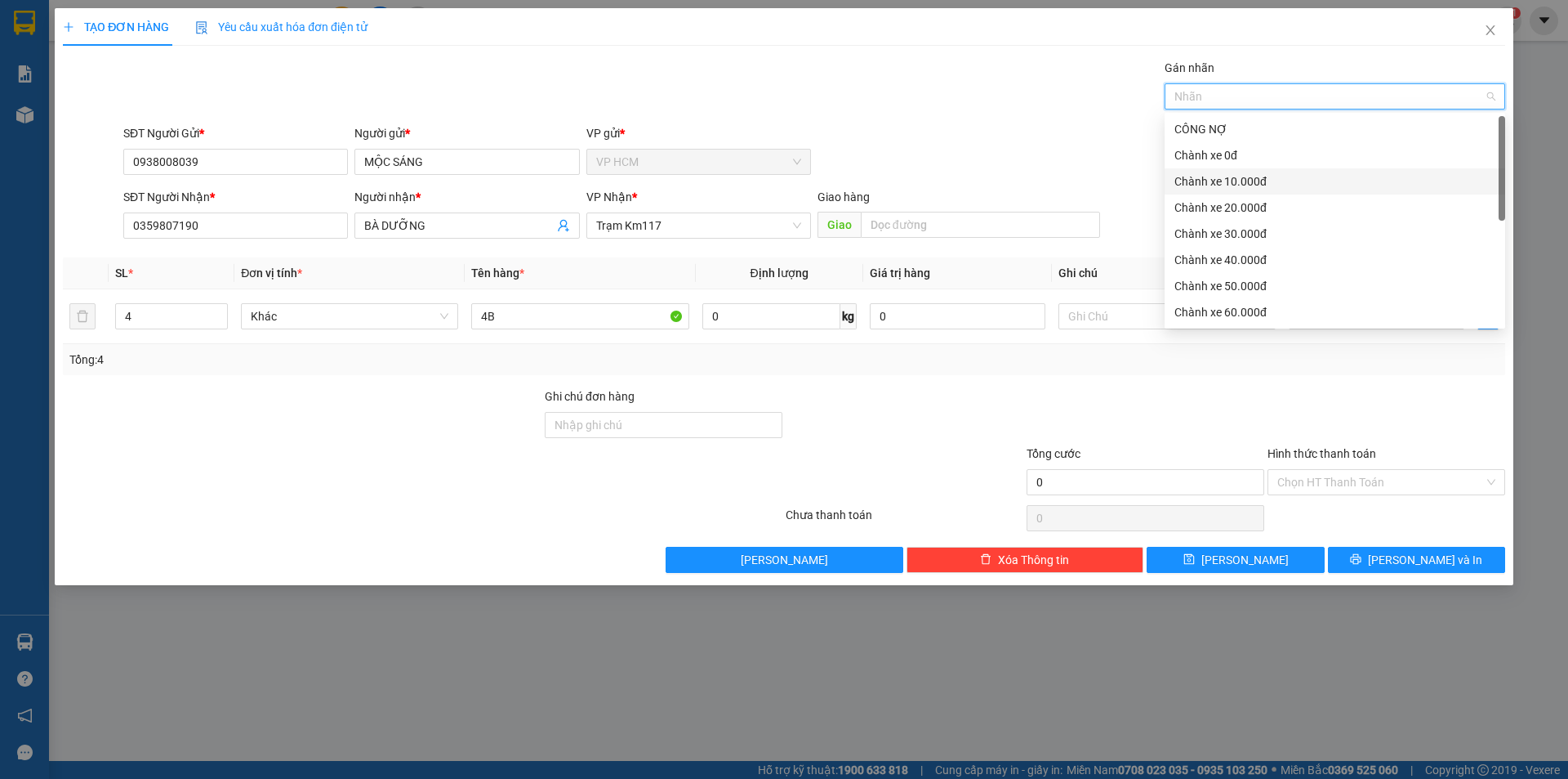
click at [1234, 184] on div "Chành xe 10.000đ" at bounding box center [1336, 181] width 321 height 18
drag, startPoint x: 933, startPoint y: 115, endPoint x: 996, endPoint y: 178, distance: 89.1
click at [941, 130] on div "Transit Pickup Surcharge Ids Transit Deliver Surcharge Ids Transit Deliver Surc…" at bounding box center [784, 315] width 1443 height 514
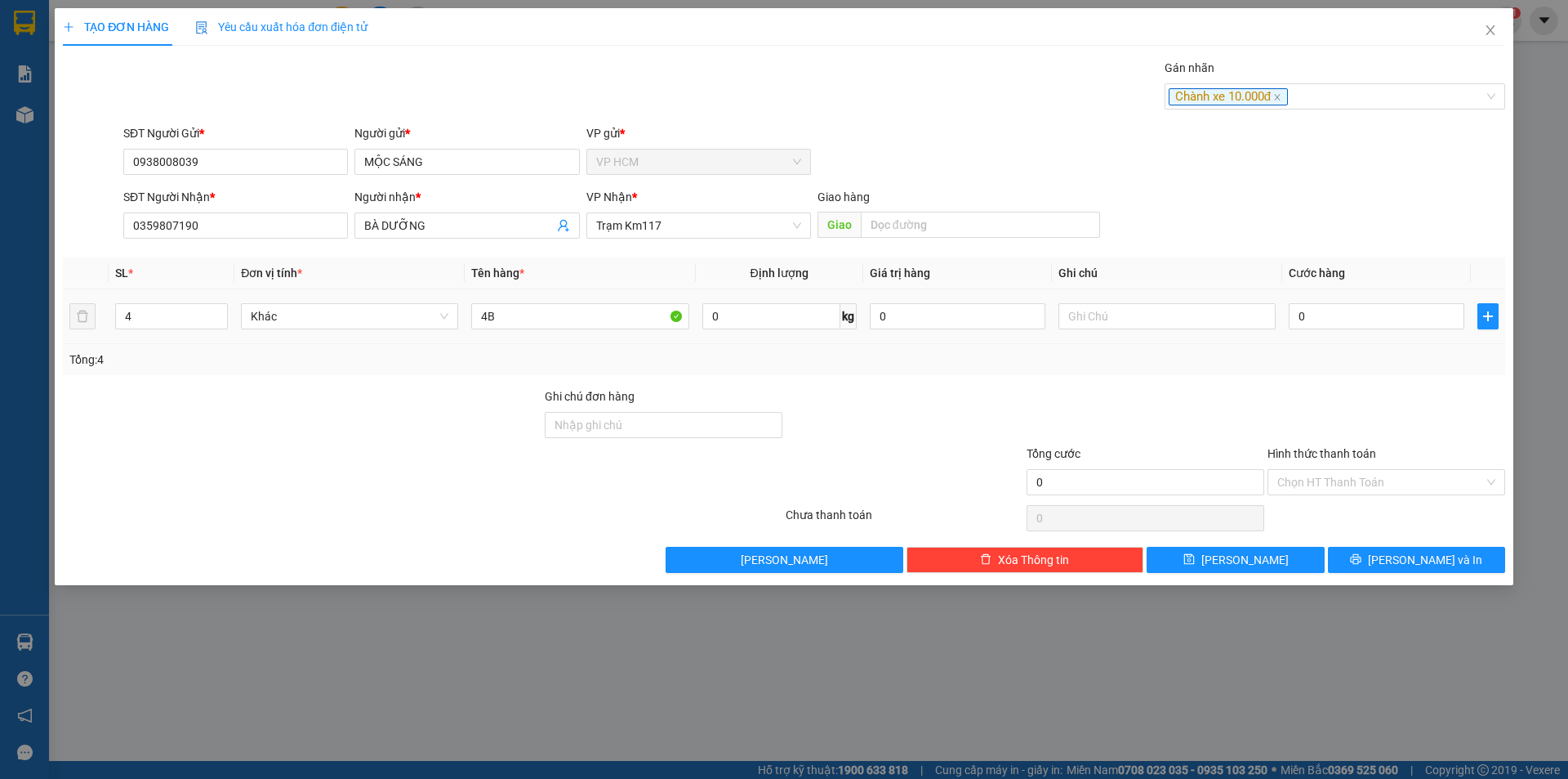
click at [1409, 302] on div "0" at bounding box center [1377, 316] width 176 height 33
click at [1406, 322] on input "0" at bounding box center [1377, 316] width 176 height 26
type input "5"
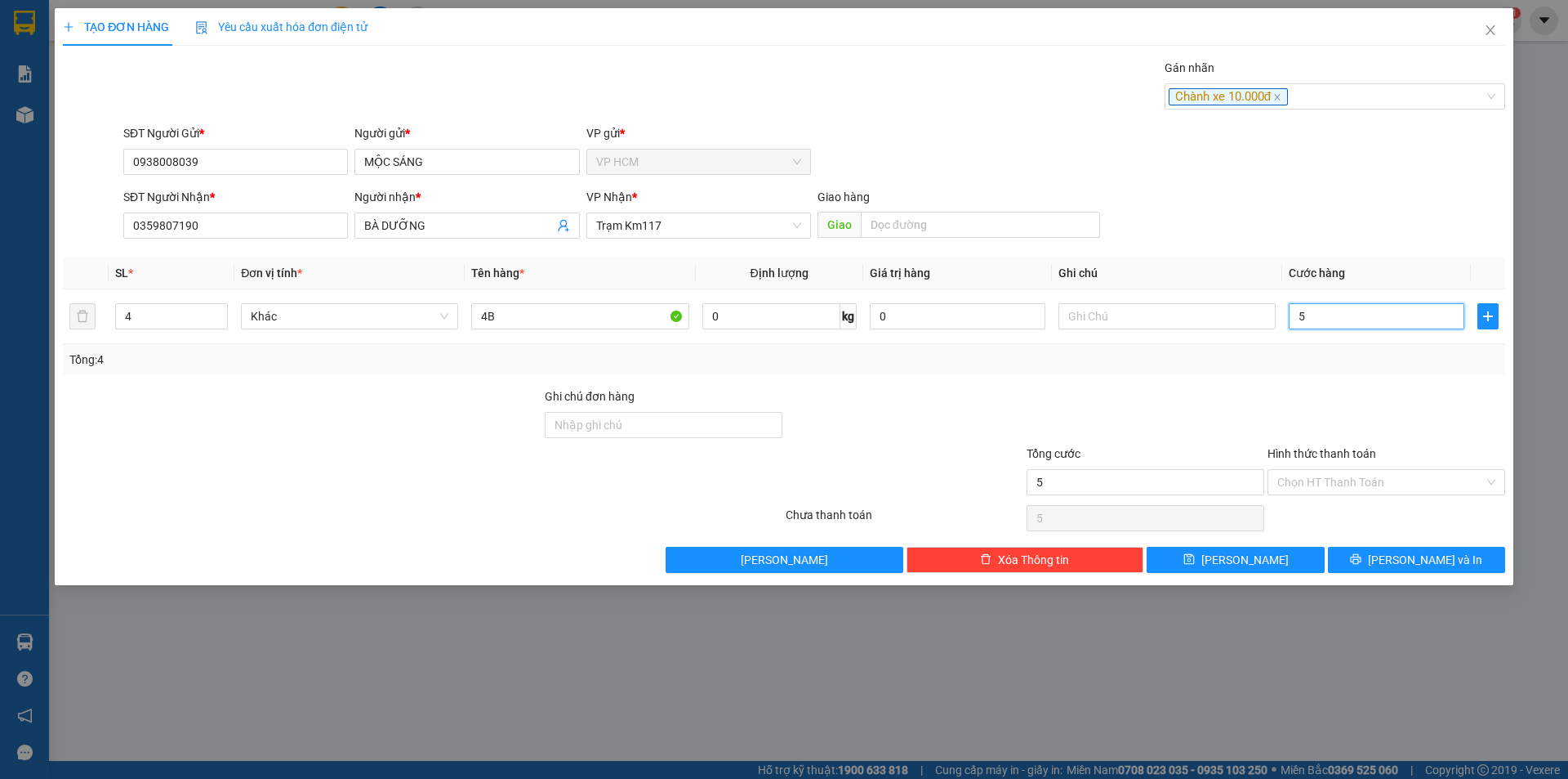
type input "50"
type input "50.000"
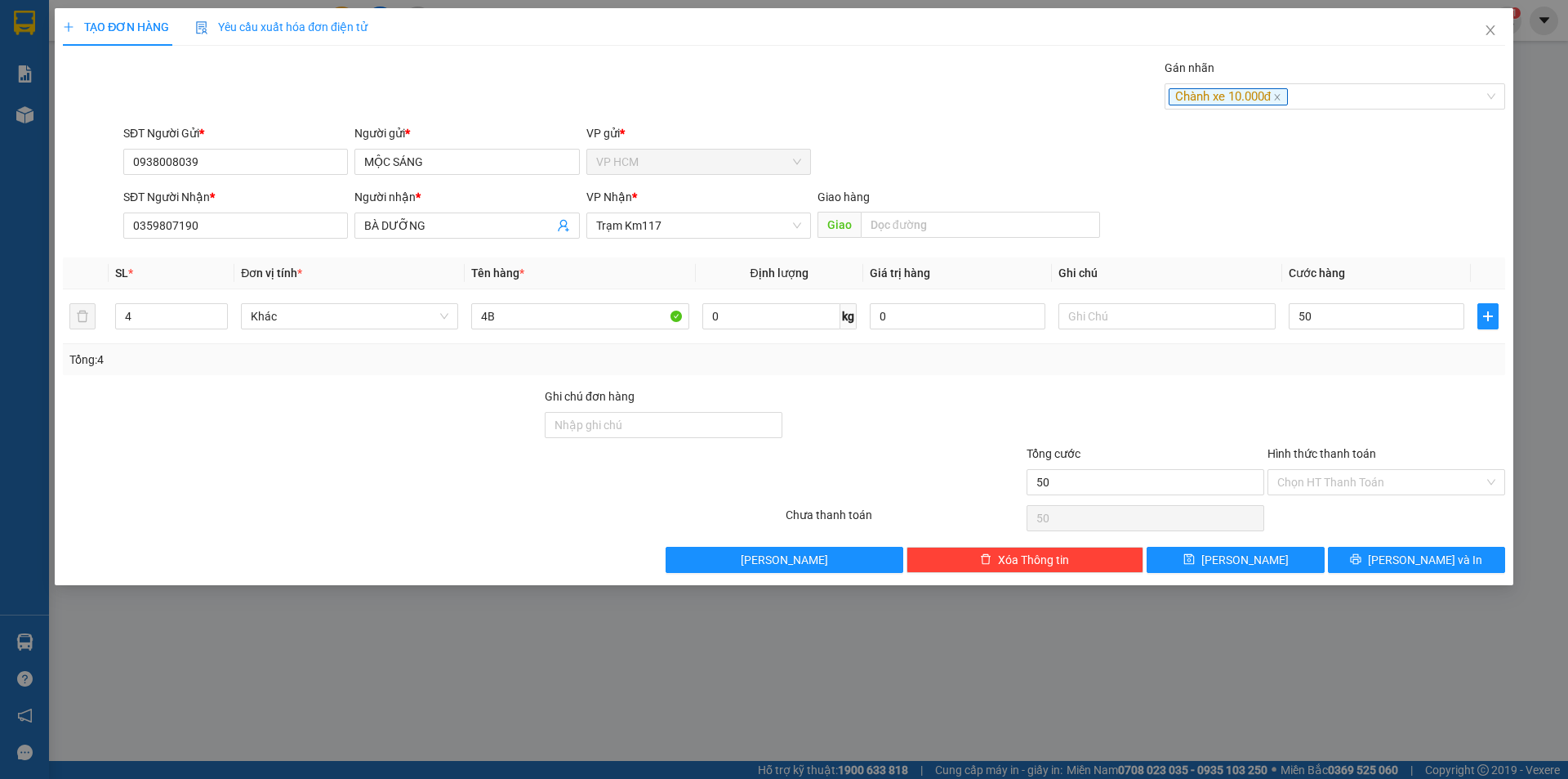
type input "50.000"
click at [1362, 403] on div at bounding box center [1386, 416] width 241 height 57
click at [1308, 488] on input "Hình thức thanh toán" at bounding box center [1380, 482] width 207 height 25
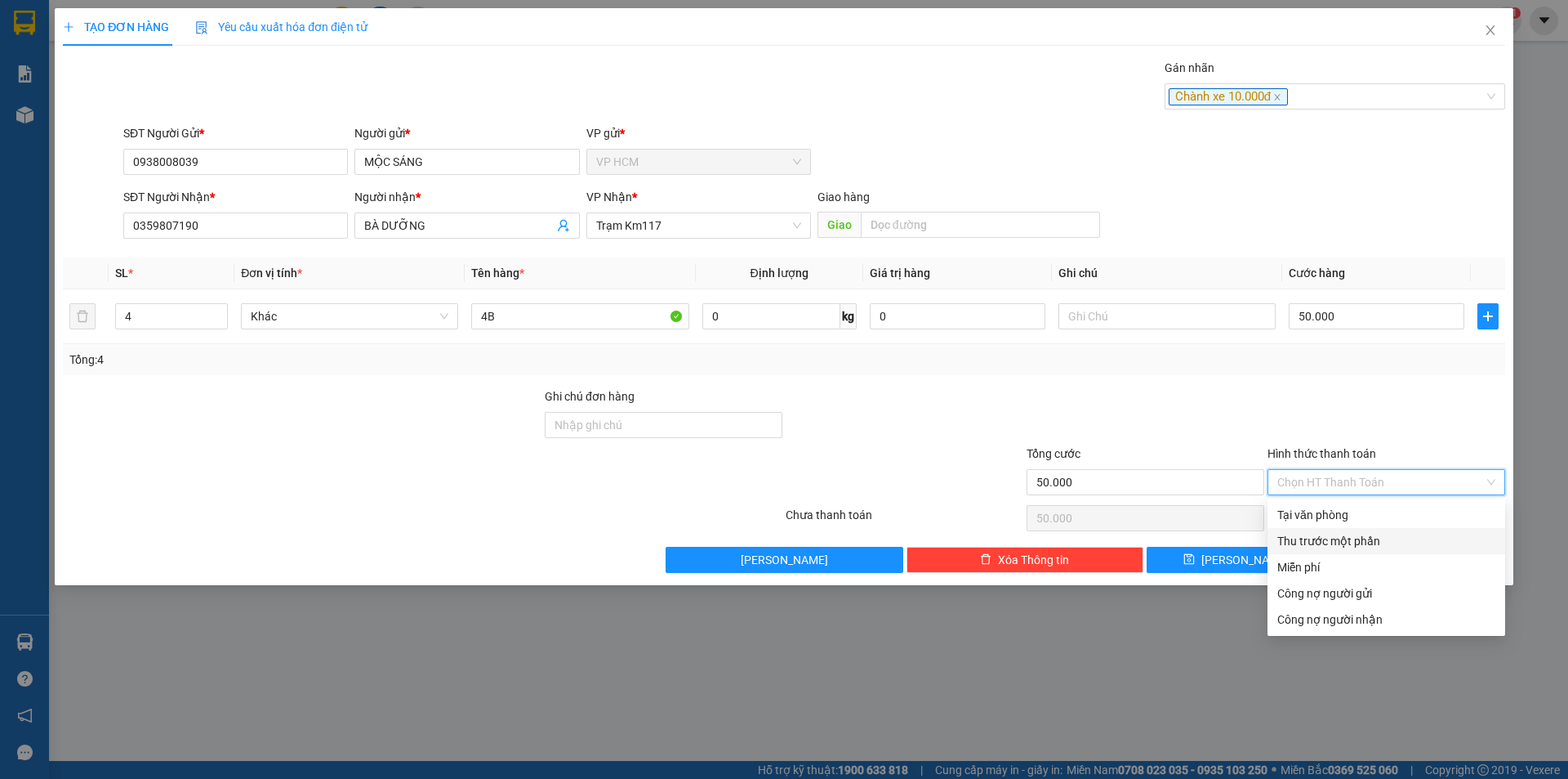
click at [1309, 532] on div "Thu trước một phần" at bounding box center [1386, 541] width 218 height 18
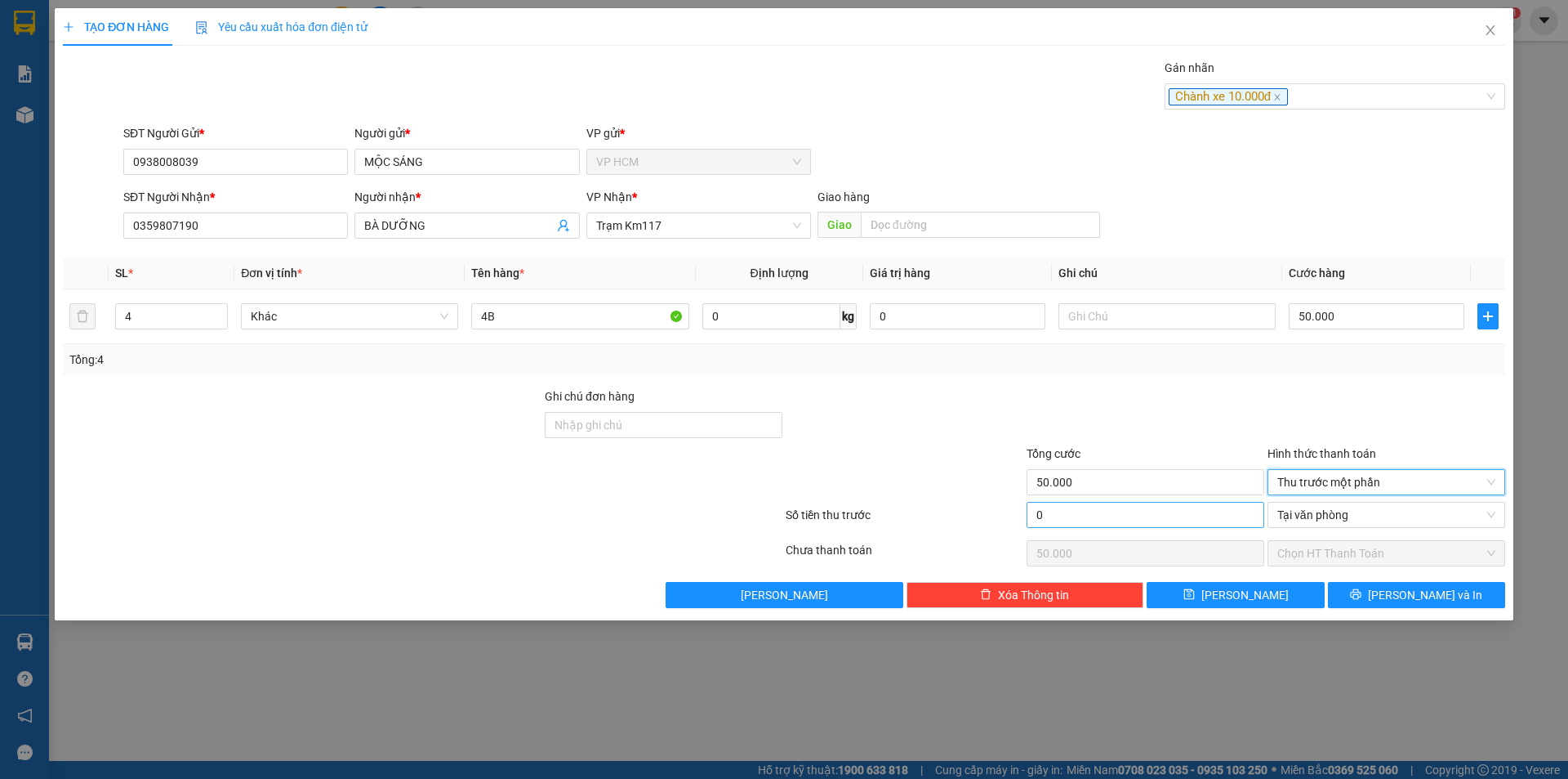
drag, startPoint x: 995, startPoint y: 503, endPoint x: 1075, endPoint y: 501, distance: 80.0
click at [994, 503] on div "Số tiền thu trước 0 Tại văn phòng" at bounding box center [784, 519] width 1446 height 35
click at [1094, 516] on input "0" at bounding box center [1145, 514] width 237 height 26
type input "10"
type input "49.990"
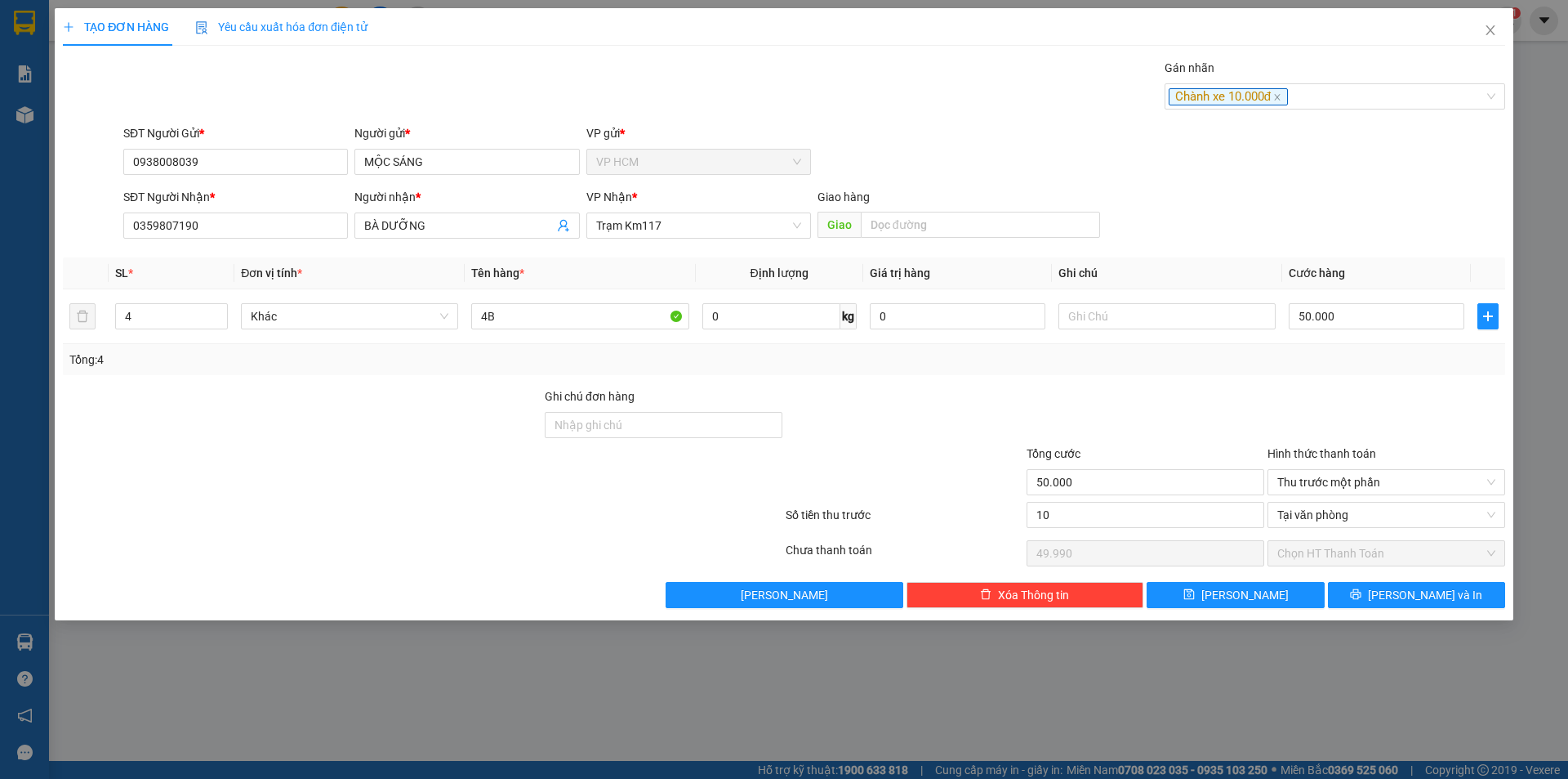
click at [1136, 355] on div "Tổng: 4" at bounding box center [784, 359] width 1429 height 18
type input "10.000"
type input "40.000"
click at [1388, 582] on button "[PERSON_NAME] và In" at bounding box center [1416, 594] width 177 height 26
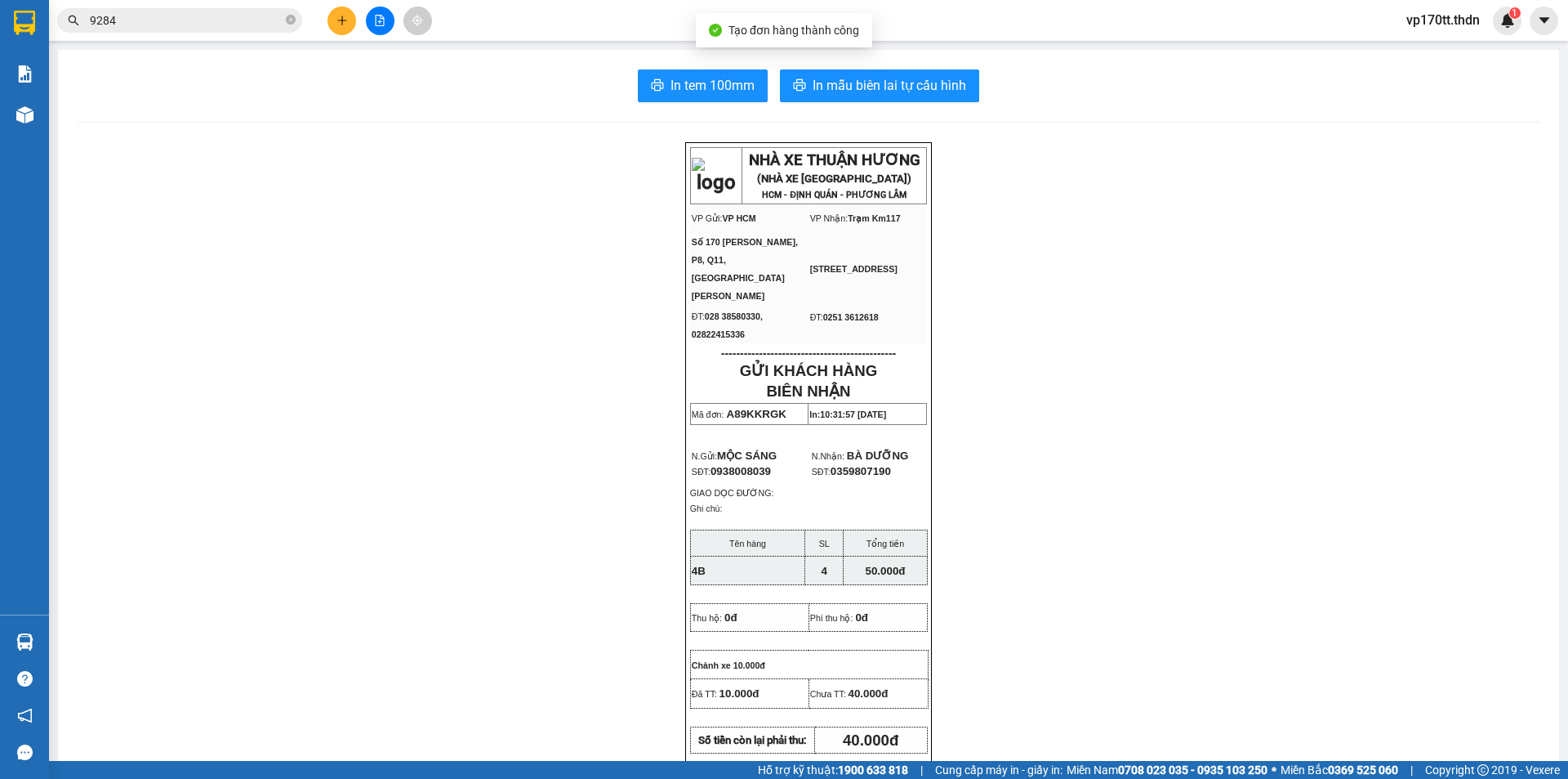
click at [865, 109] on div "In tem 100mm In mẫu biên lai tự cấu hình NHÀ XE THUẬN HƯƠNG (NHÀ XE [GEOGRAPHIC…" at bounding box center [808, 720] width 1501 height 1340
click at [864, 98] on button "In mẫu biên lai tự cấu hình" at bounding box center [879, 86] width 199 height 33
click at [679, 99] on button "In tem 100mm" at bounding box center [703, 86] width 130 height 33
click at [155, 28] on input "9284" at bounding box center [186, 20] width 192 height 18
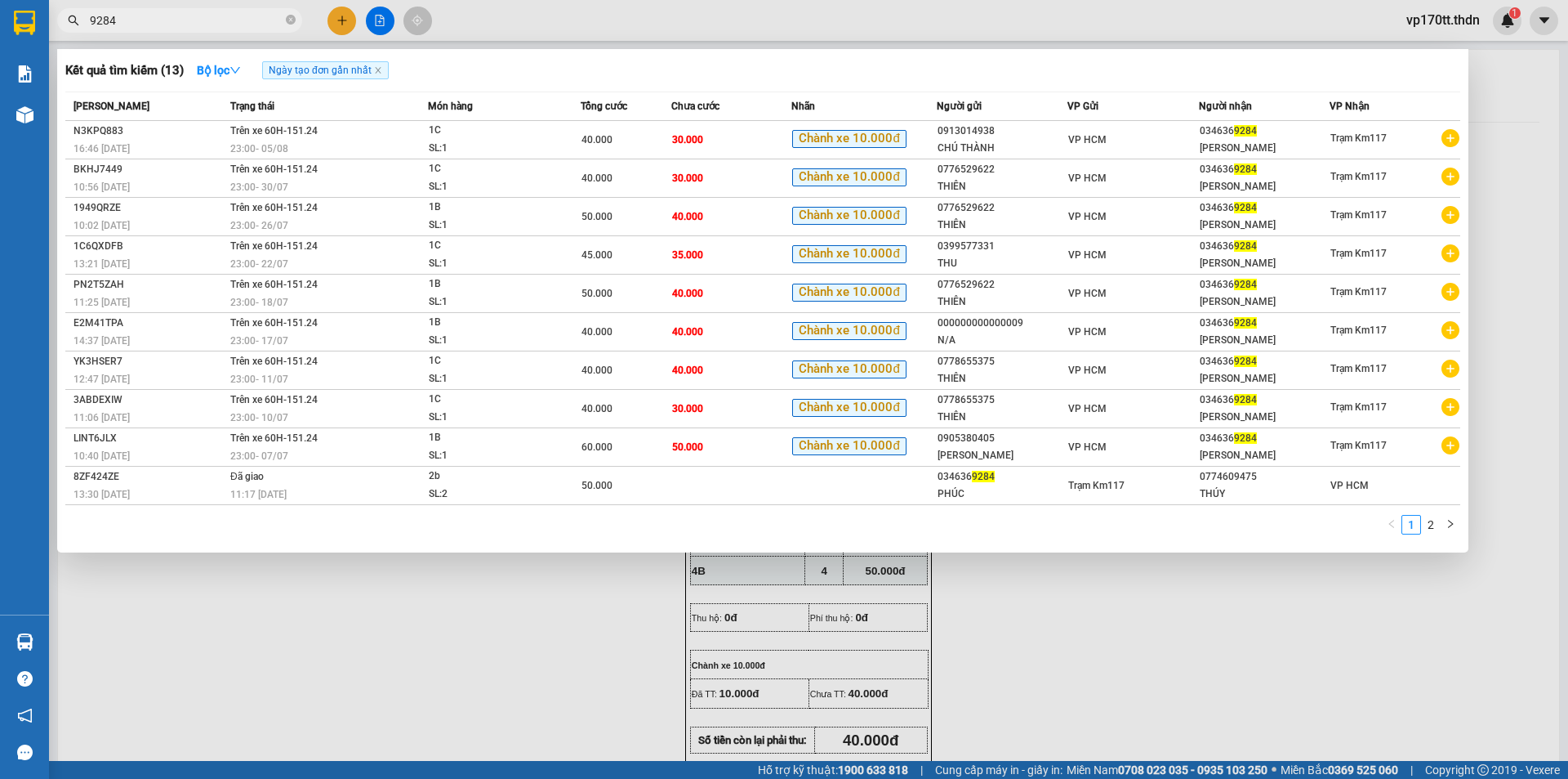
click at [155, 28] on input "9284" at bounding box center [186, 20] width 192 height 18
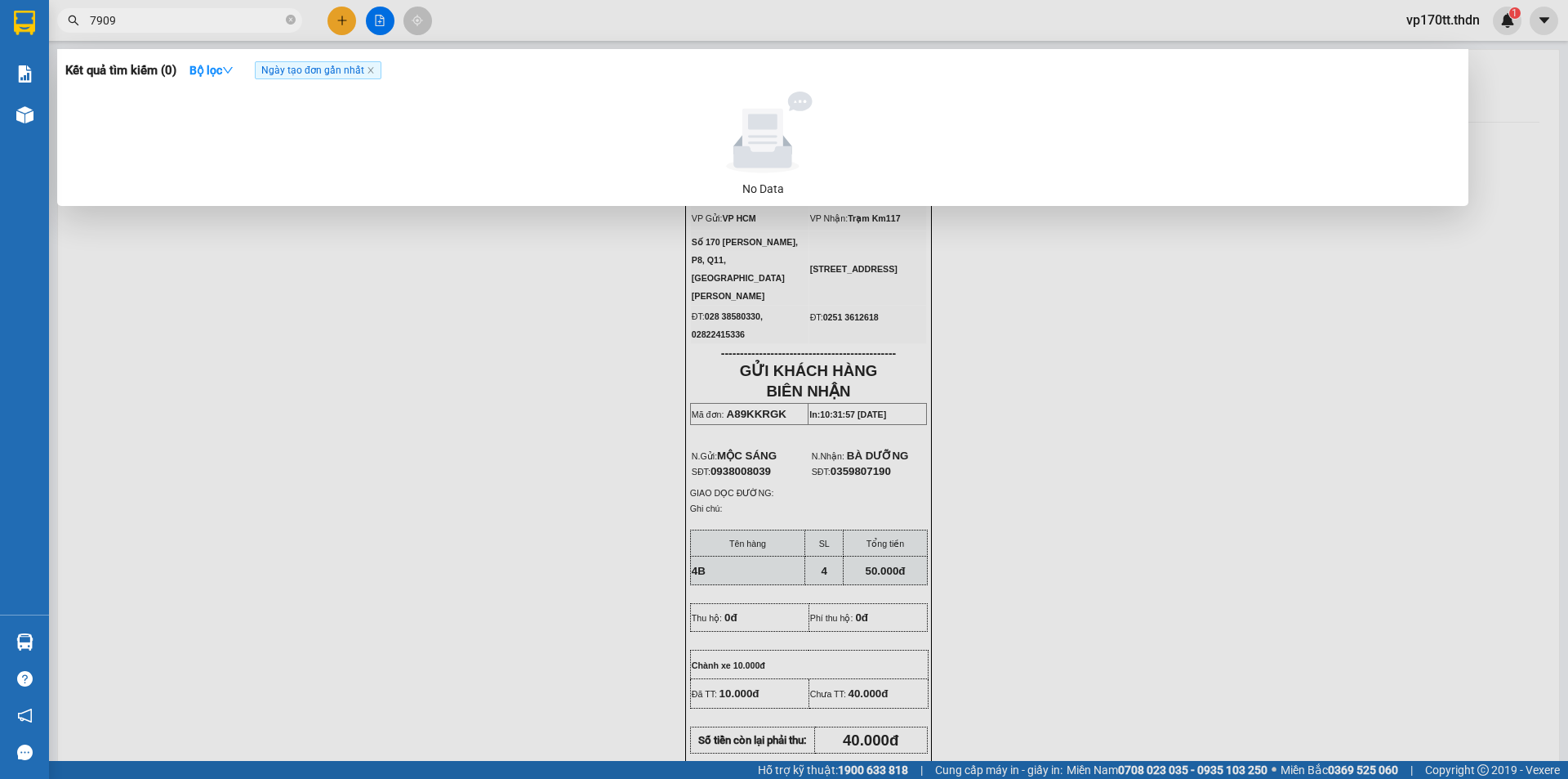
click at [144, 28] on input "7909" at bounding box center [186, 20] width 192 height 18
click at [144, 25] on input "7909" at bounding box center [186, 20] width 192 height 18
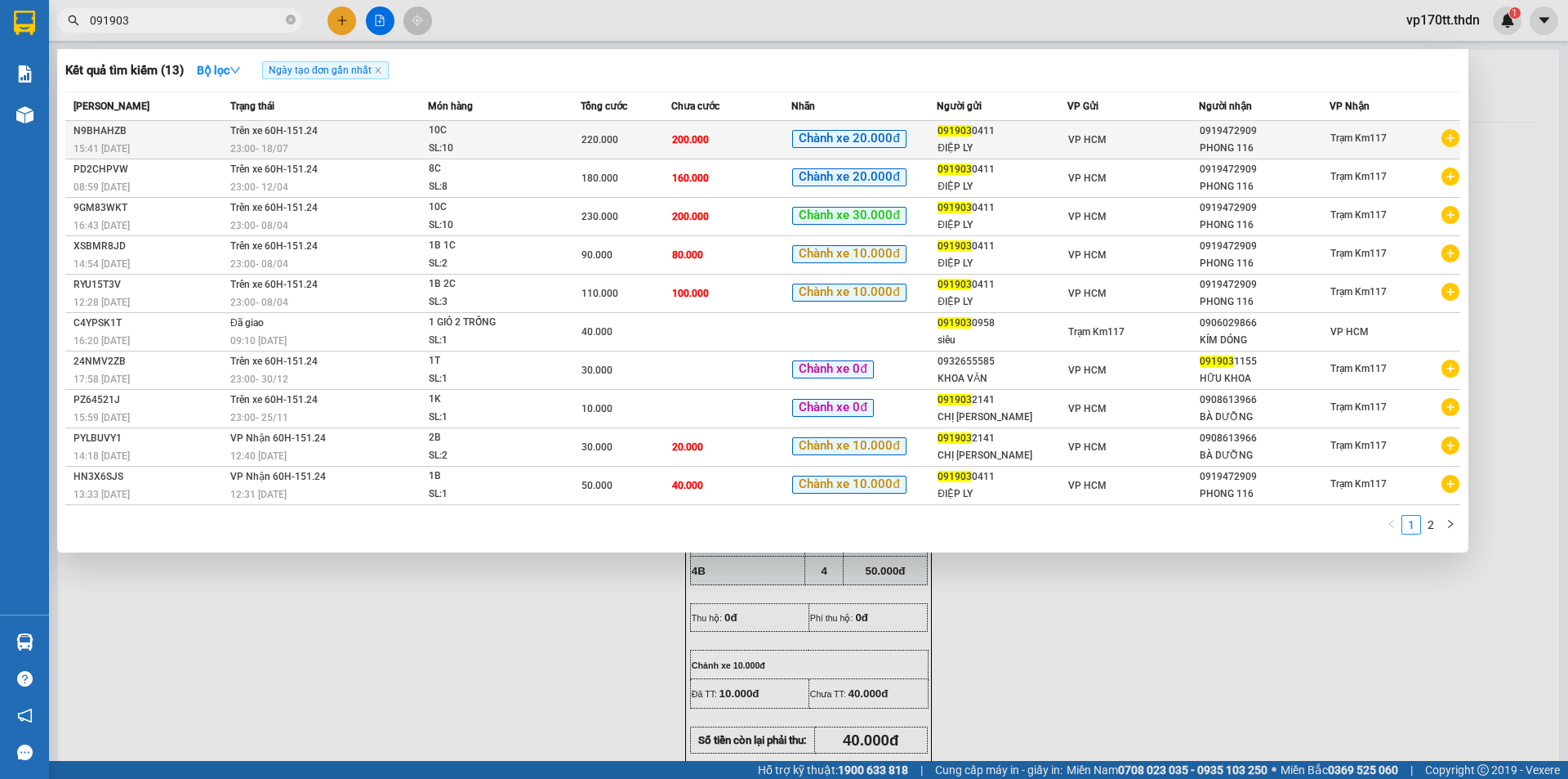
type input "091903"
click at [989, 144] on div "ĐIỆP LY" at bounding box center [1002, 148] width 129 height 17
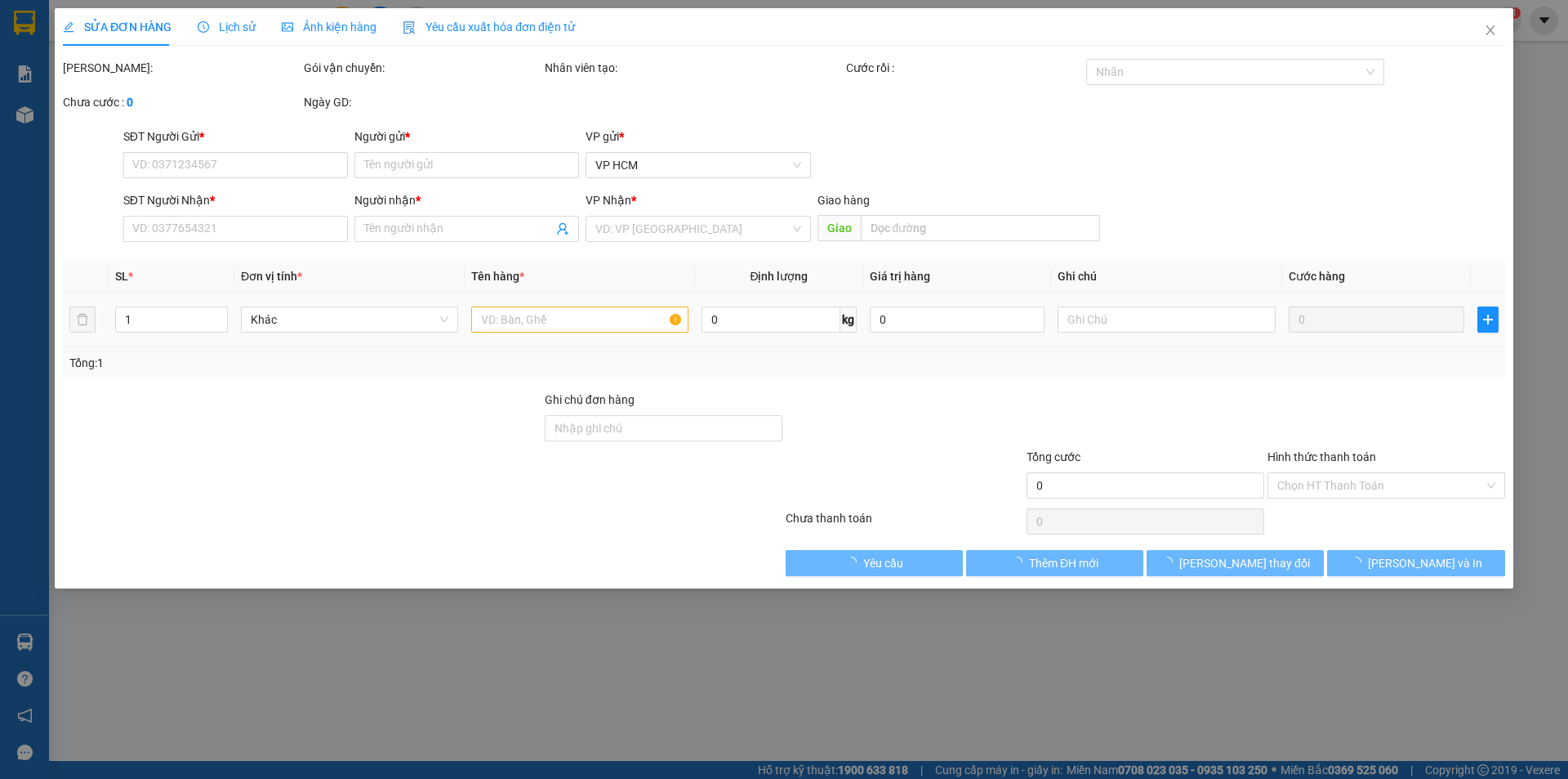
type input "0919030411"
type input "ĐIỆP LY"
type input "0919472909"
type input "PHONG 116"
type input "220.000"
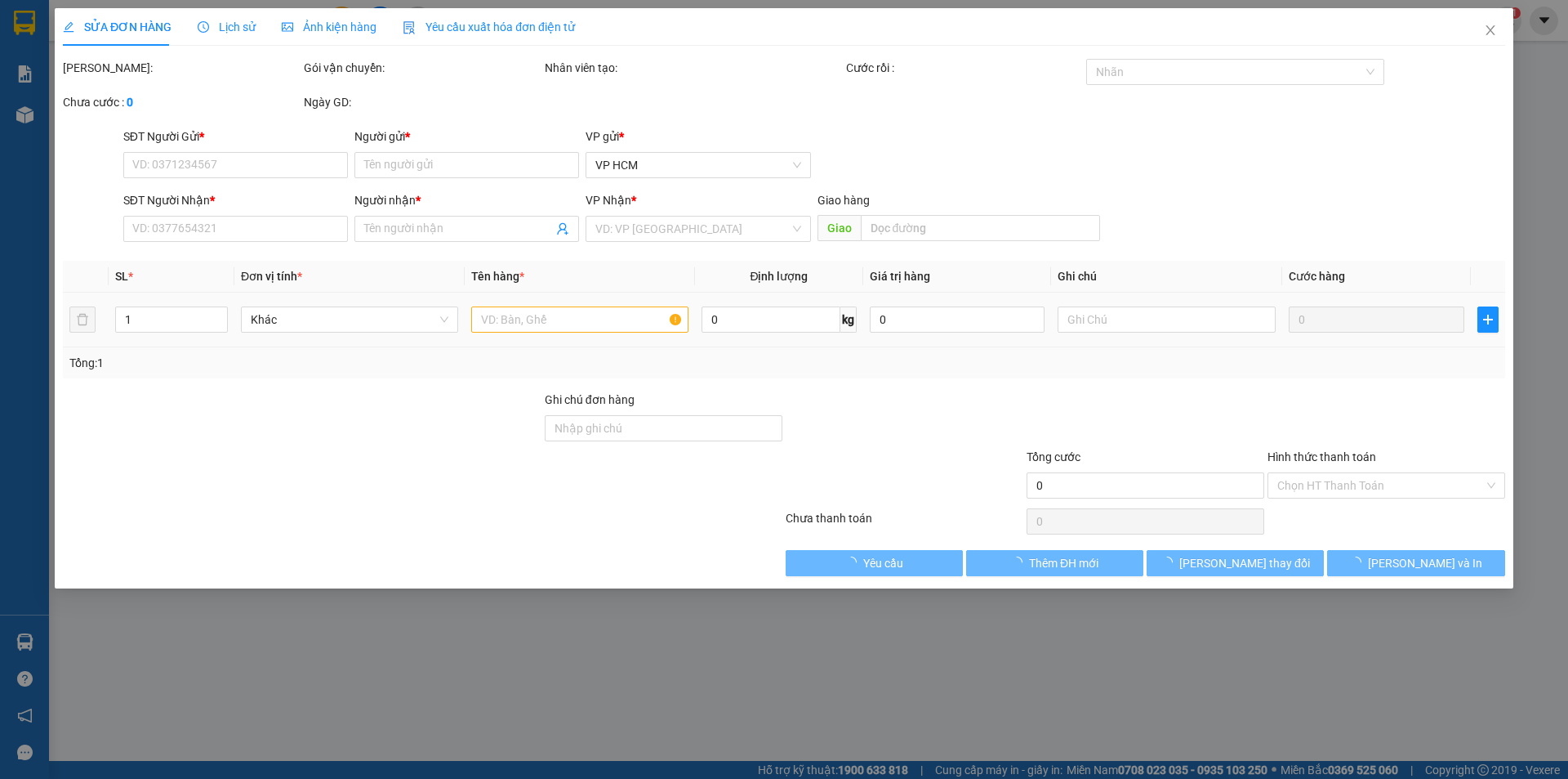
type input "20.000"
type input "200.000"
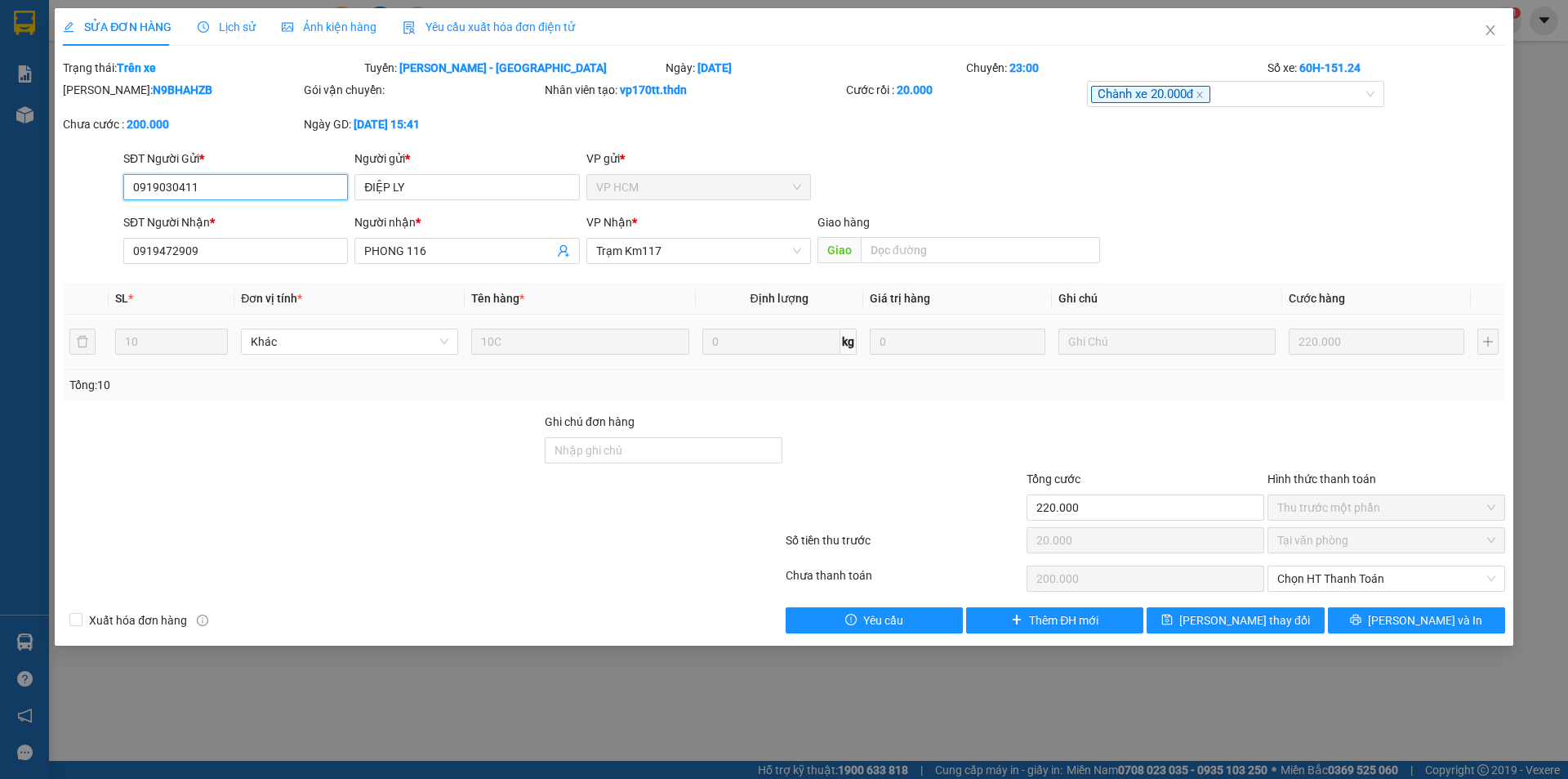
click at [223, 192] on input "0919030411" at bounding box center [235, 187] width 225 height 26
click at [1503, 28] on span "Close" at bounding box center [1491, 32] width 46 height 46
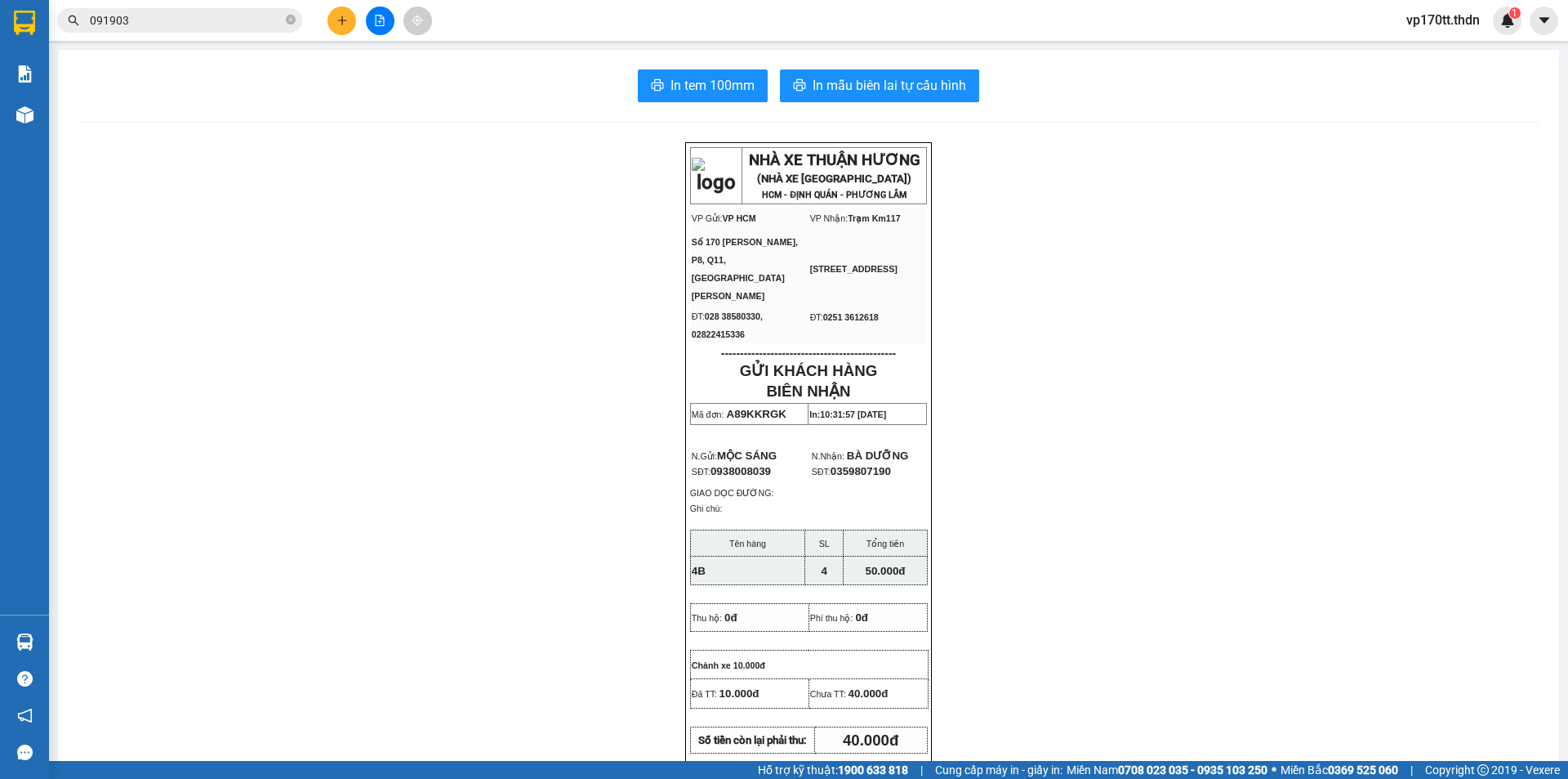
click at [351, 16] on button at bounding box center [342, 21] width 29 height 29
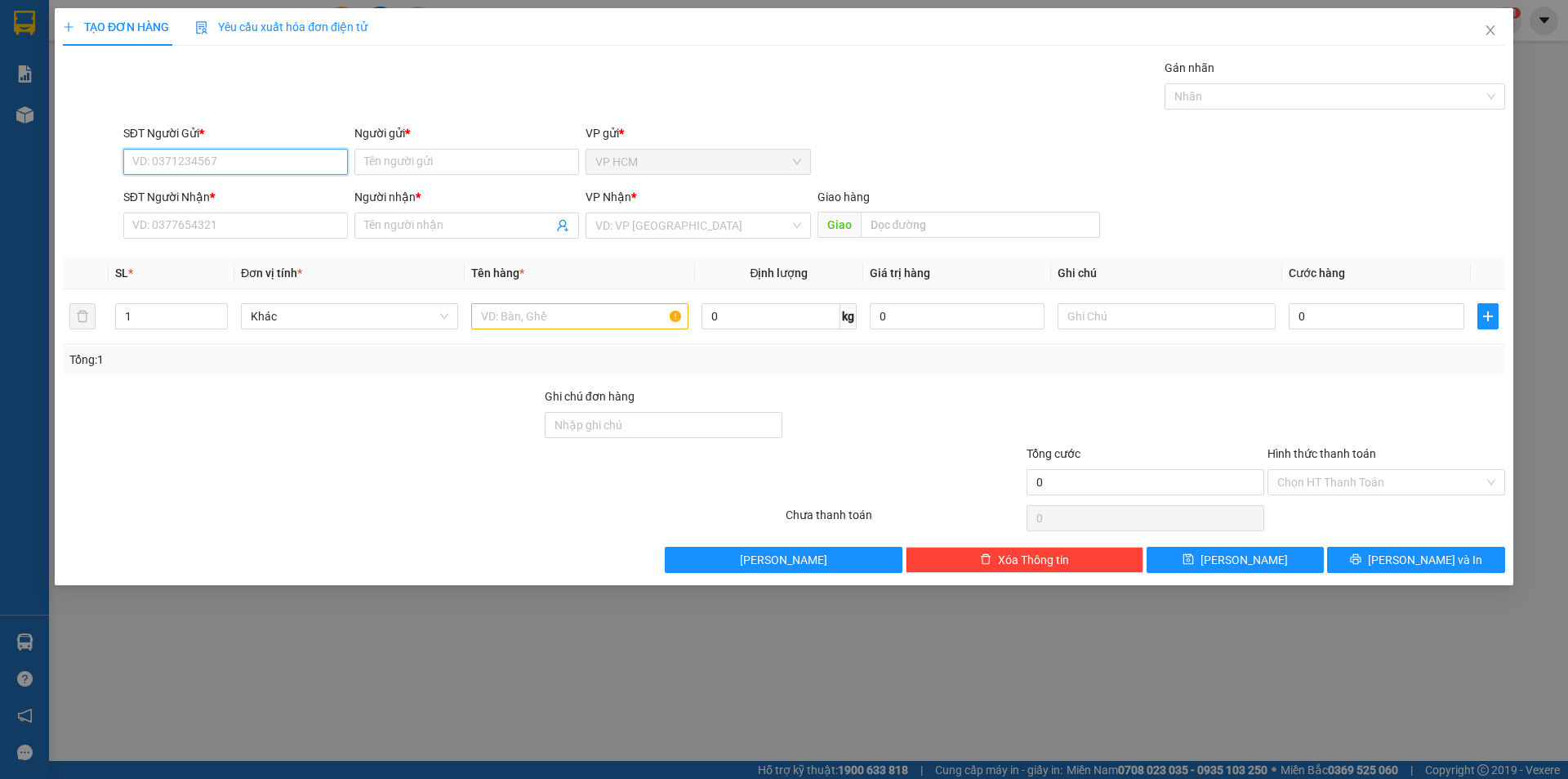
click at [308, 136] on div "SĐT Người Gửi *" at bounding box center [235, 133] width 225 height 18
click at [308, 148] on input "SĐT Người Gửi *" at bounding box center [235, 161] width 225 height 26
click at [283, 169] on input "SĐT Người Gửi *" at bounding box center [235, 161] width 225 height 26
paste input "0919030411"
type input "0919030411"
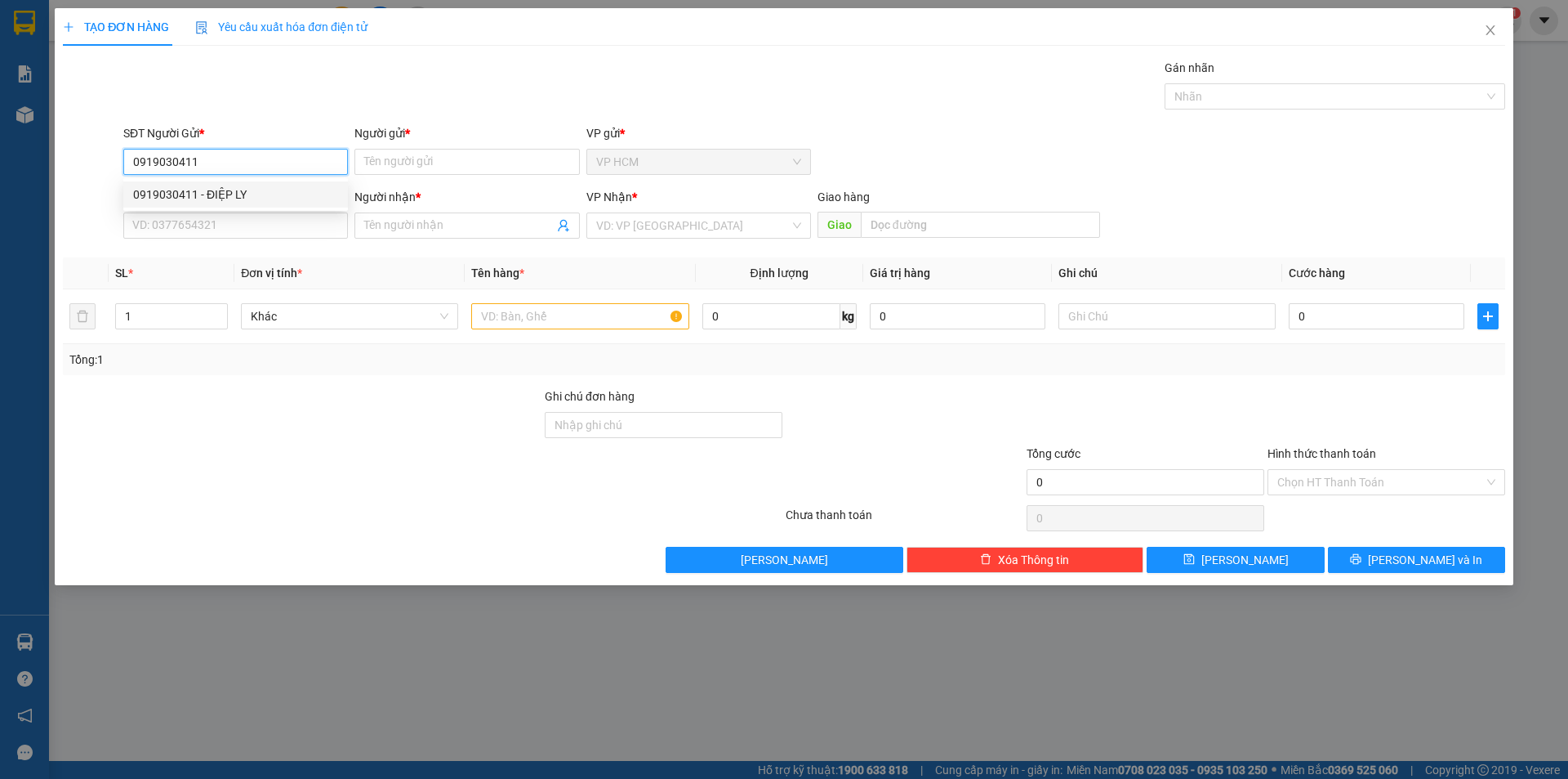
click at [252, 196] on div "0919030411 - ĐIỆP LY" at bounding box center [235, 194] width 205 height 18
type input "ĐIỆP LY"
type input "0919472909"
type input "PHONG 116"
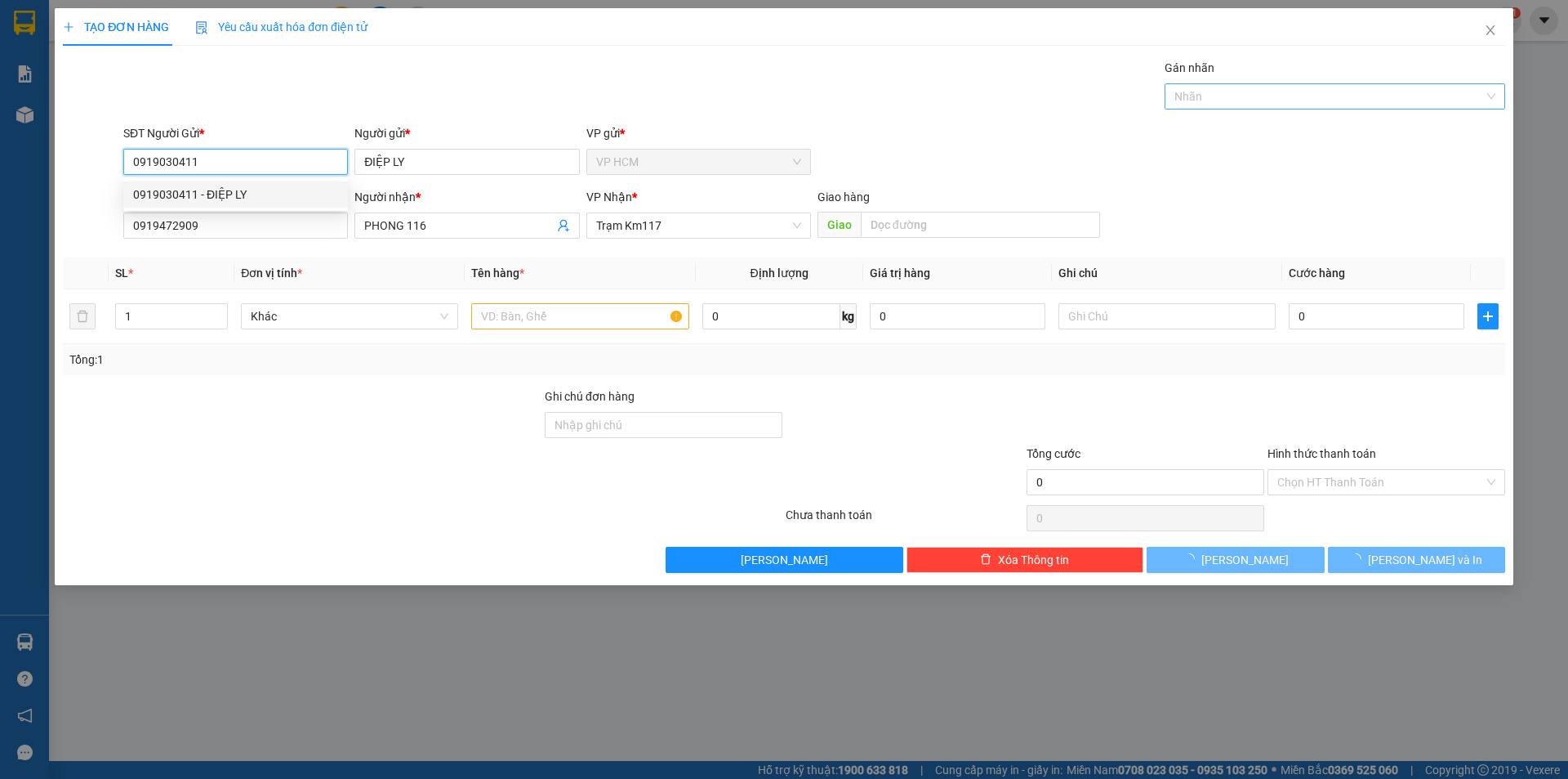
type input "220.000"
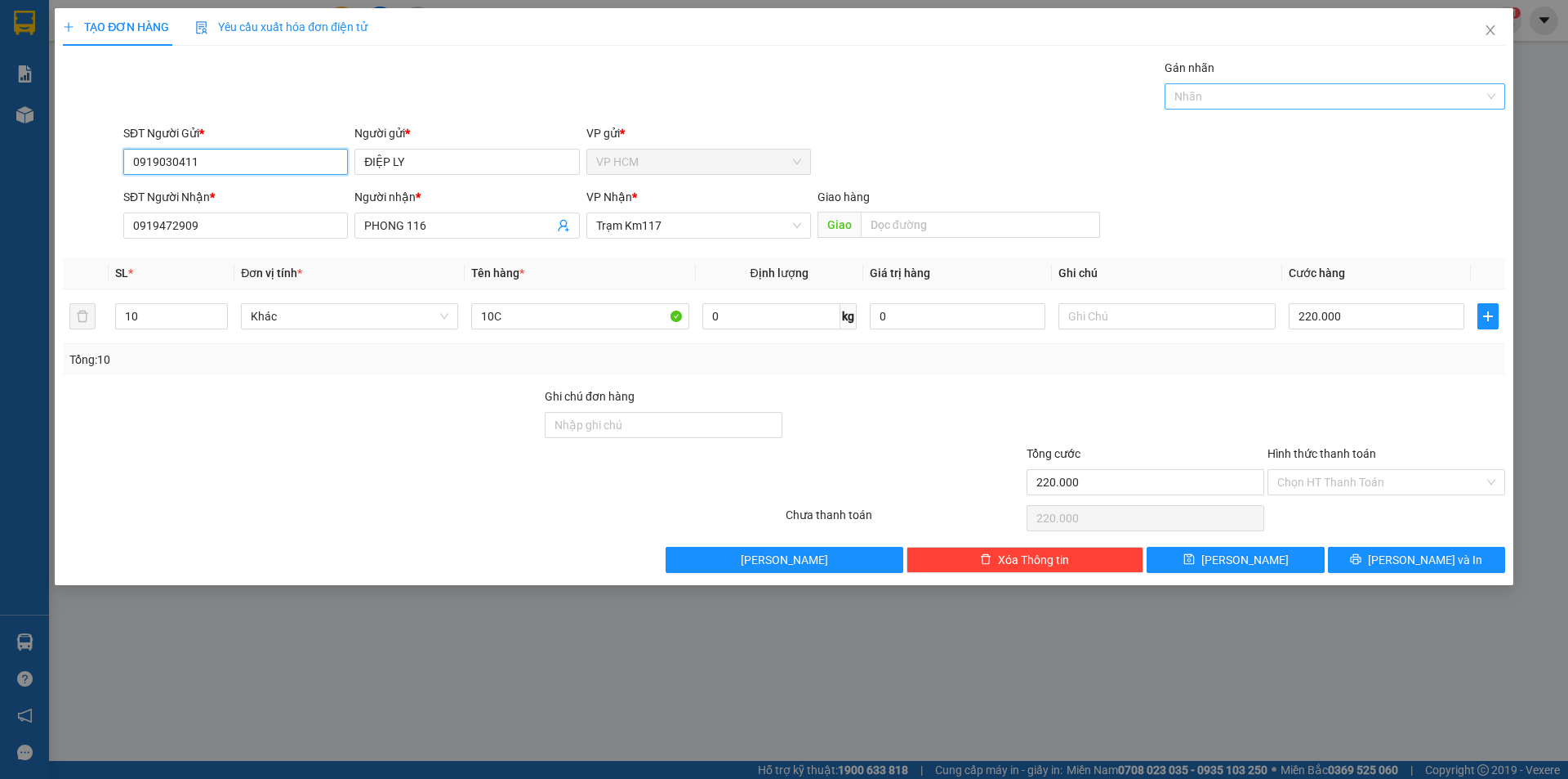
click at [1405, 102] on div at bounding box center [1327, 96] width 316 height 19
type input "0919030411"
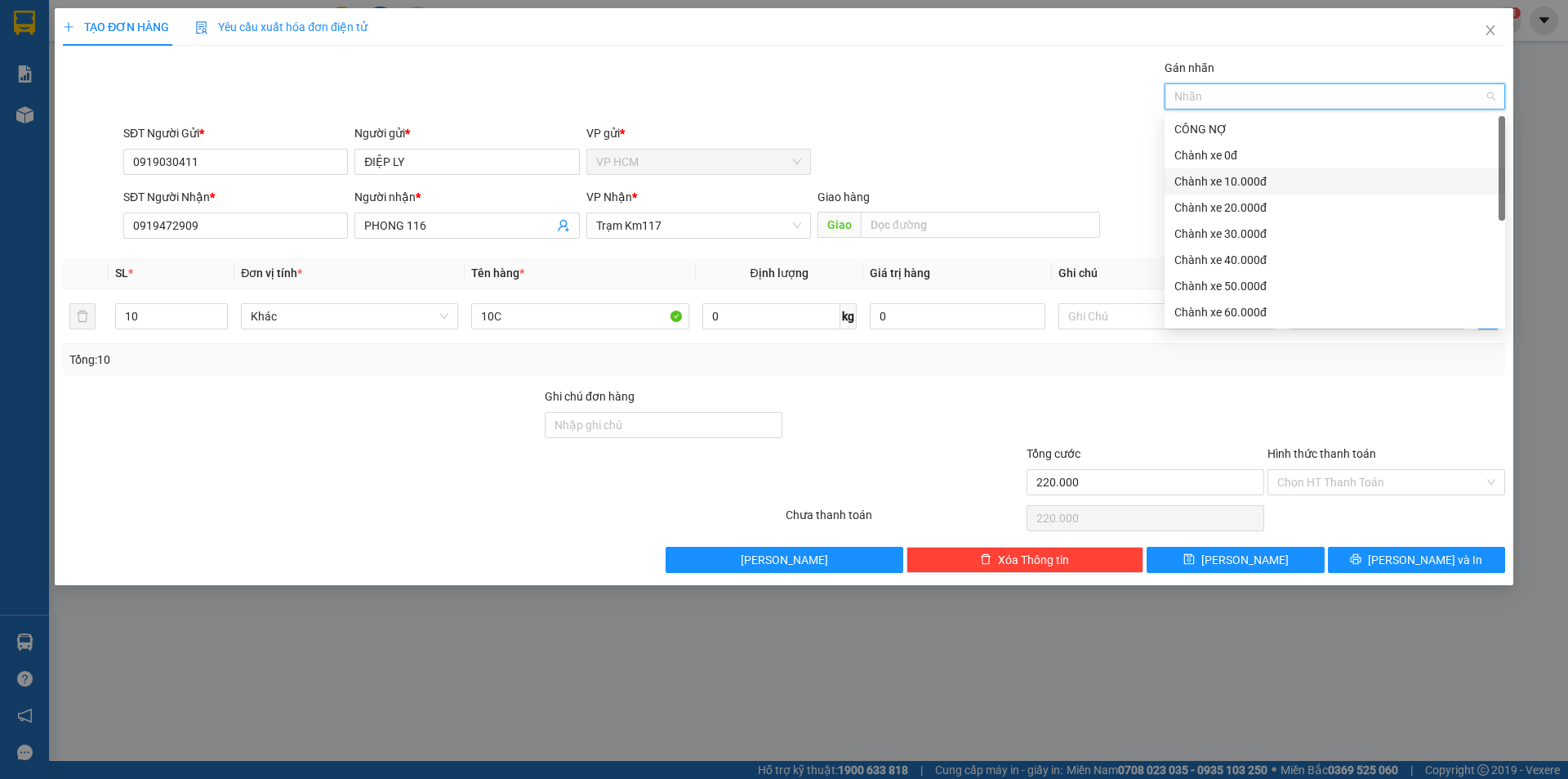
click at [1317, 170] on div "Chành xe 10.000đ" at bounding box center [1335, 181] width 341 height 26
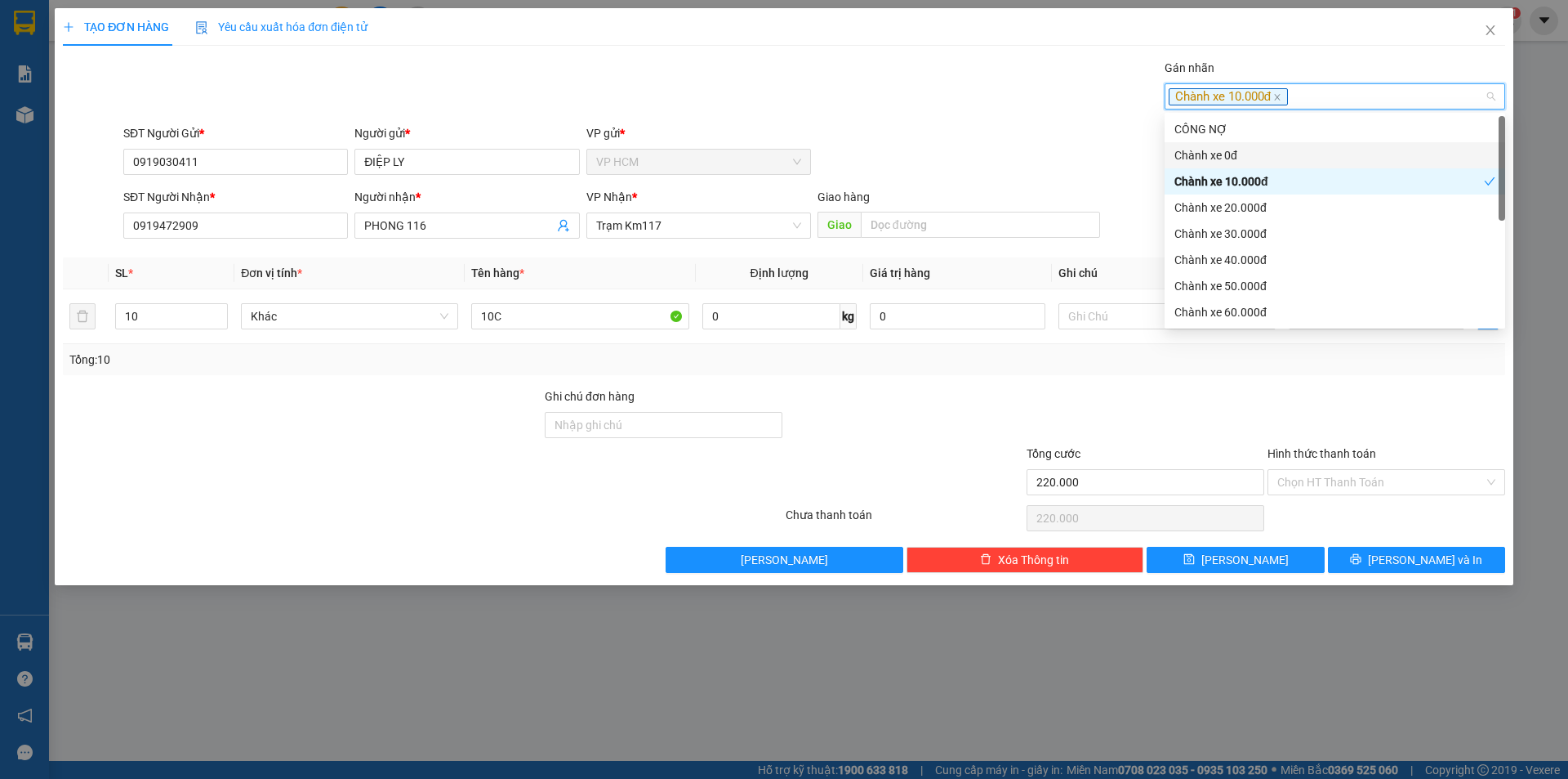
drag, startPoint x: 796, startPoint y: 68, endPoint x: 1370, endPoint y: 398, distance: 662.1
click at [806, 70] on div "Gán nhãn Chành xe 10.000đ" at bounding box center [813, 87] width 1388 height 57
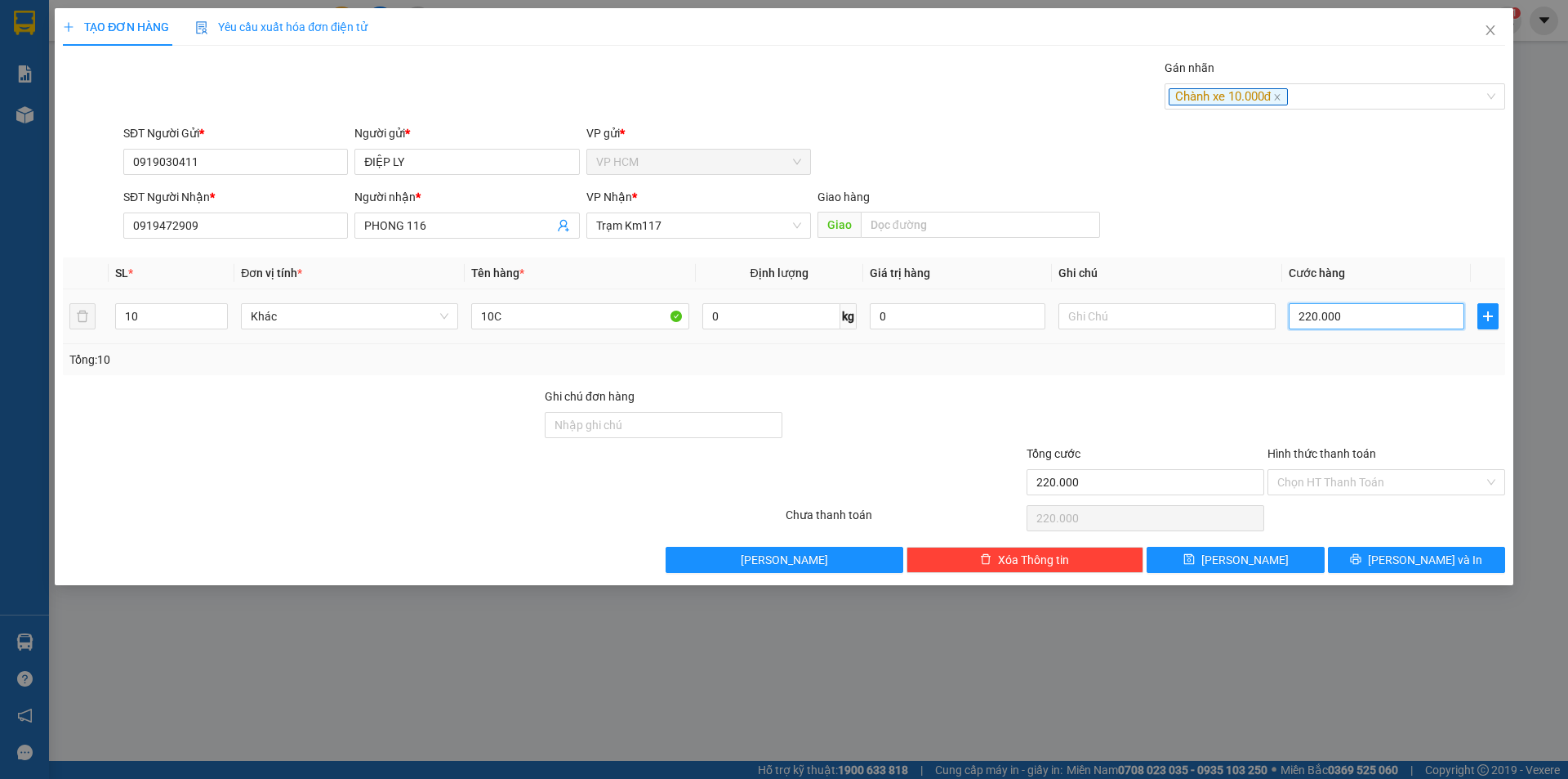
click at [1347, 312] on input "220.000" at bounding box center [1377, 316] width 176 height 26
type input "4"
type input "40"
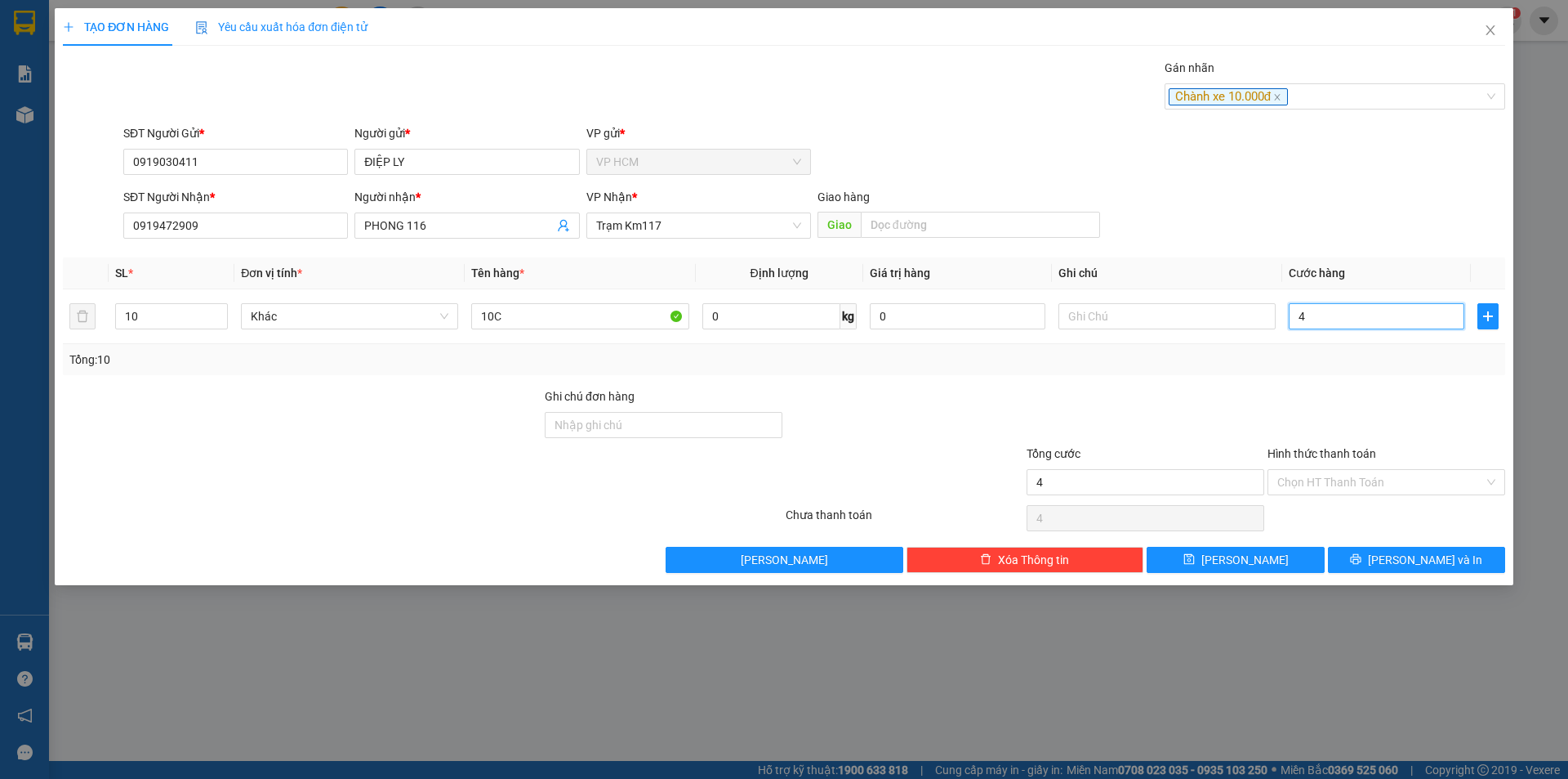
type input "40"
type input "40.000"
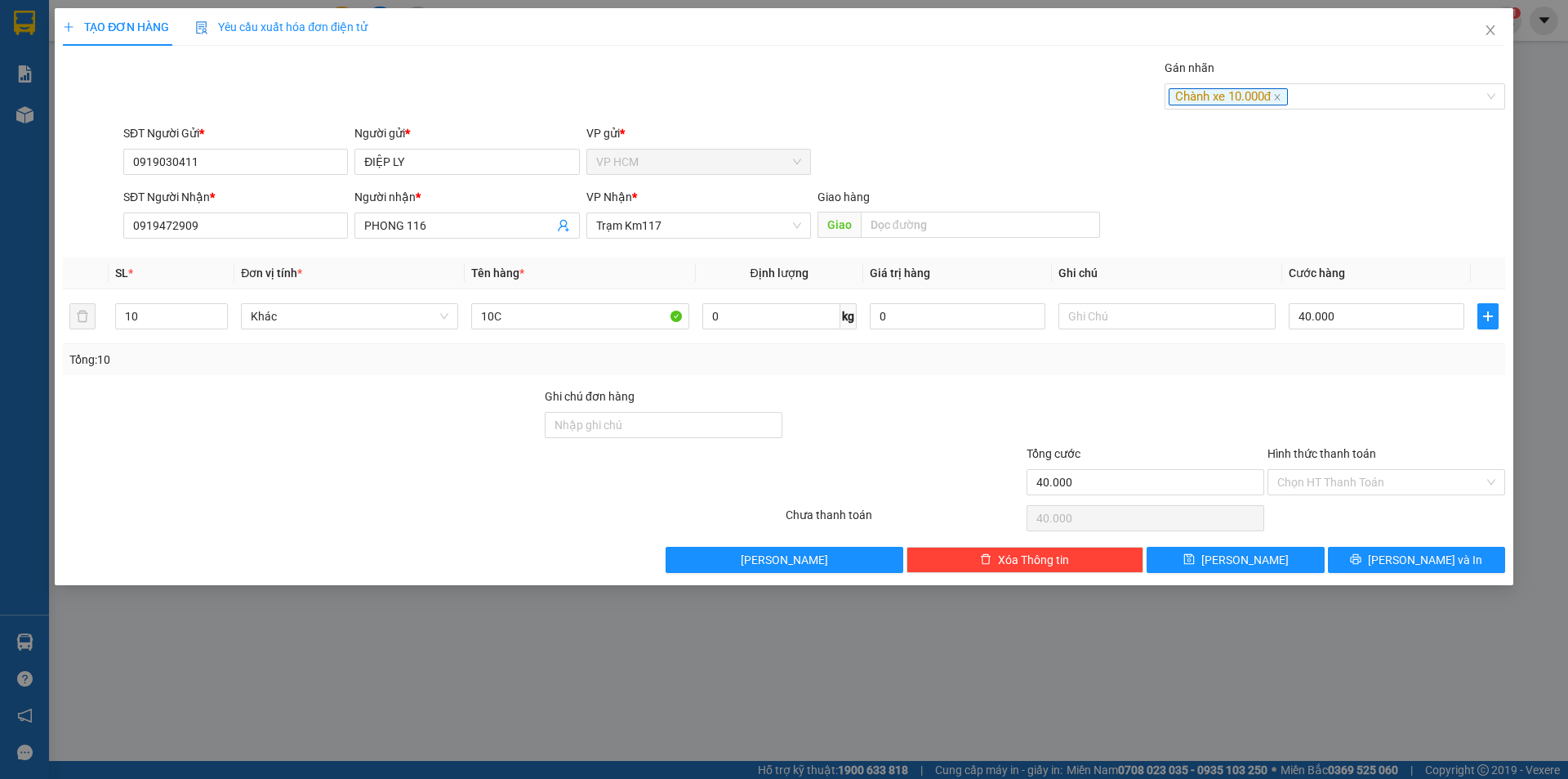
click at [1259, 420] on div at bounding box center [1145, 416] width 241 height 57
drag, startPoint x: 572, startPoint y: 323, endPoint x: 0, endPoint y: 322, distance: 572.0
click at [0, 322] on div "TẠO ĐƠN HÀNG Yêu cầu xuất hóa đơn điện tử Transit Pickup Surcharge Ids Transit …" at bounding box center [784, 390] width 1568 height 779
type input "1C"
drag, startPoint x: 112, startPoint y: 329, endPoint x: 122, endPoint y: 330, distance: 10.0
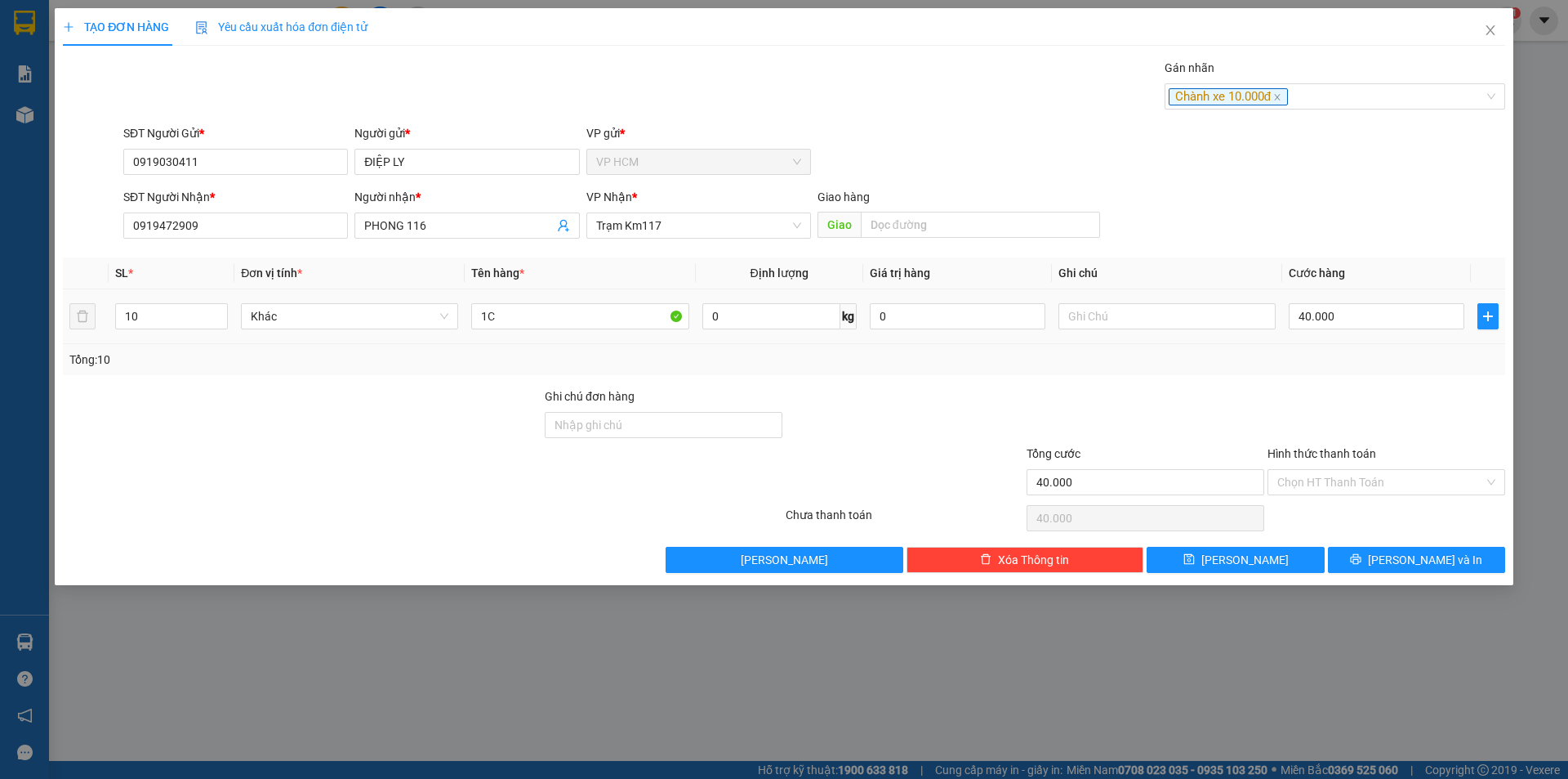
click at [122, 330] on td "10" at bounding box center [171, 316] width 125 height 55
click at [158, 327] on input "10" at bounding box center [171, 317] width 111 height 25
type input "1"
drag, startPoint x: 1369, startPoint y: 479, endPoint x: 1356, endPoint y: 496, distance: 21.4
click at [1369, 479] on input "Hình thức thanh toán" at bounding box center [1380, 482] width 207 height 25
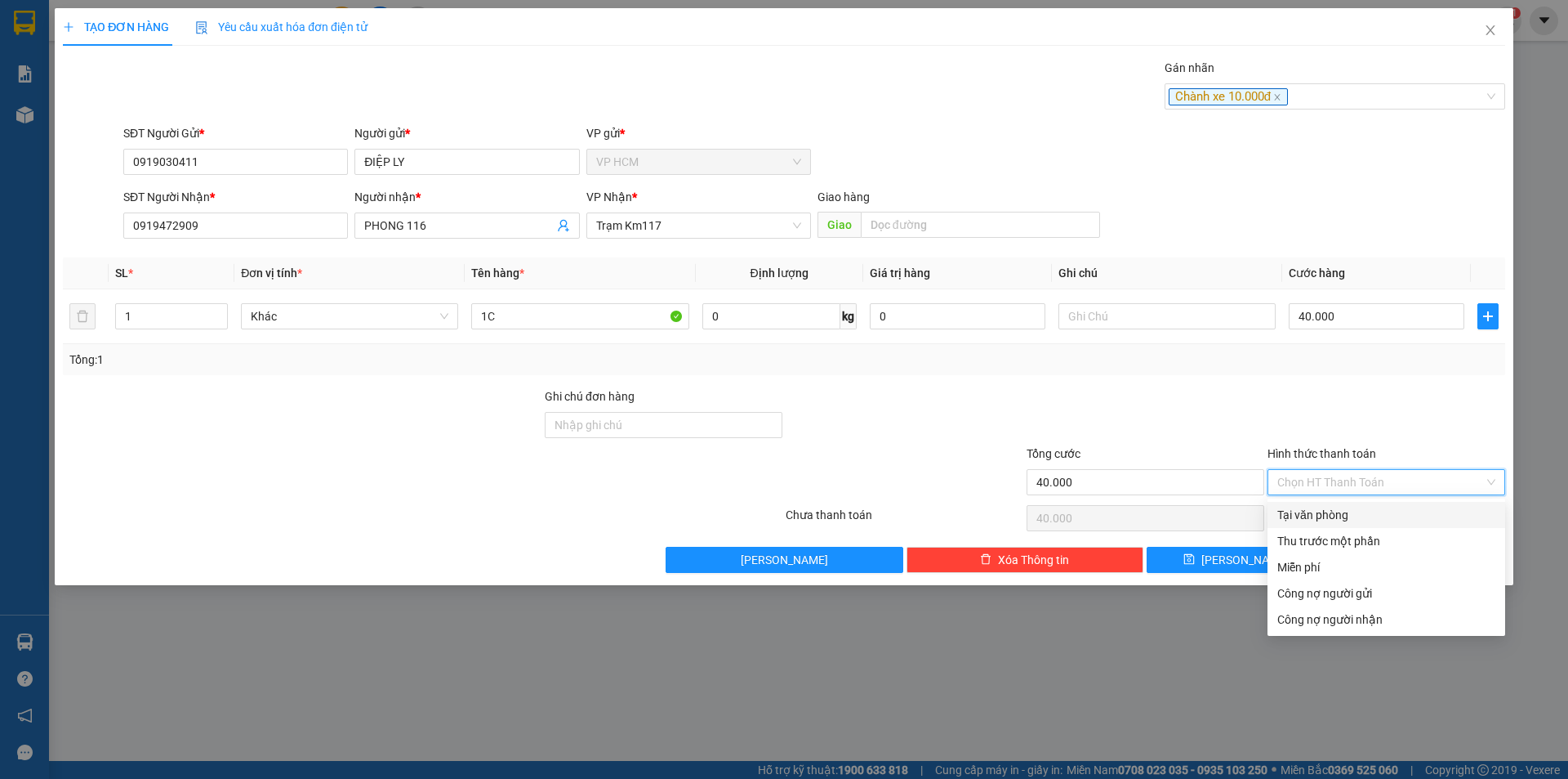
click at [1340, 521] on div "Tại văn phòng" at bounding box center [1386, 514] width 218 height 18
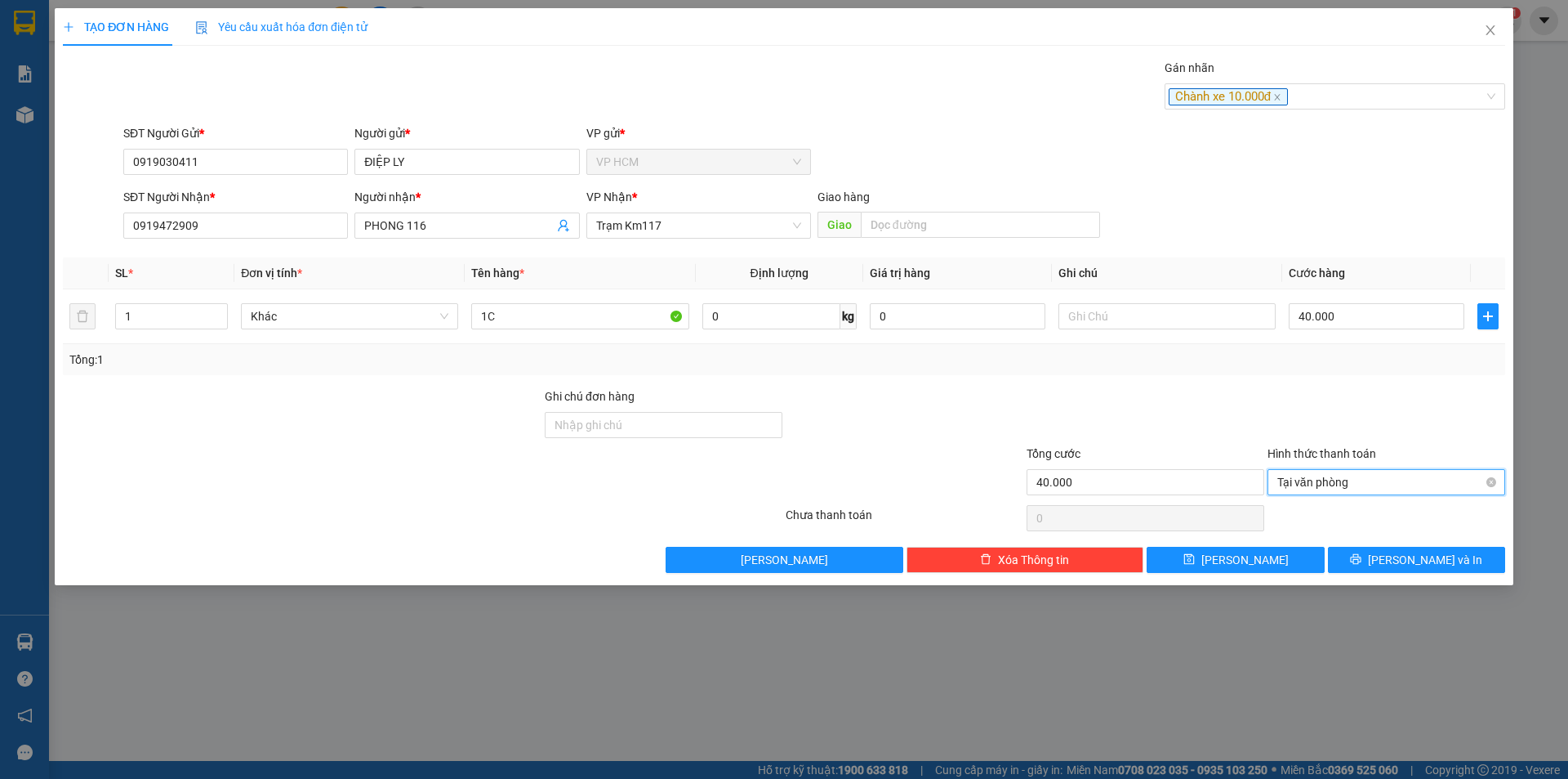
click at [1336, 488] on span "Tại văn phòng" at bounding box center [1386, 482] width 218 height 25
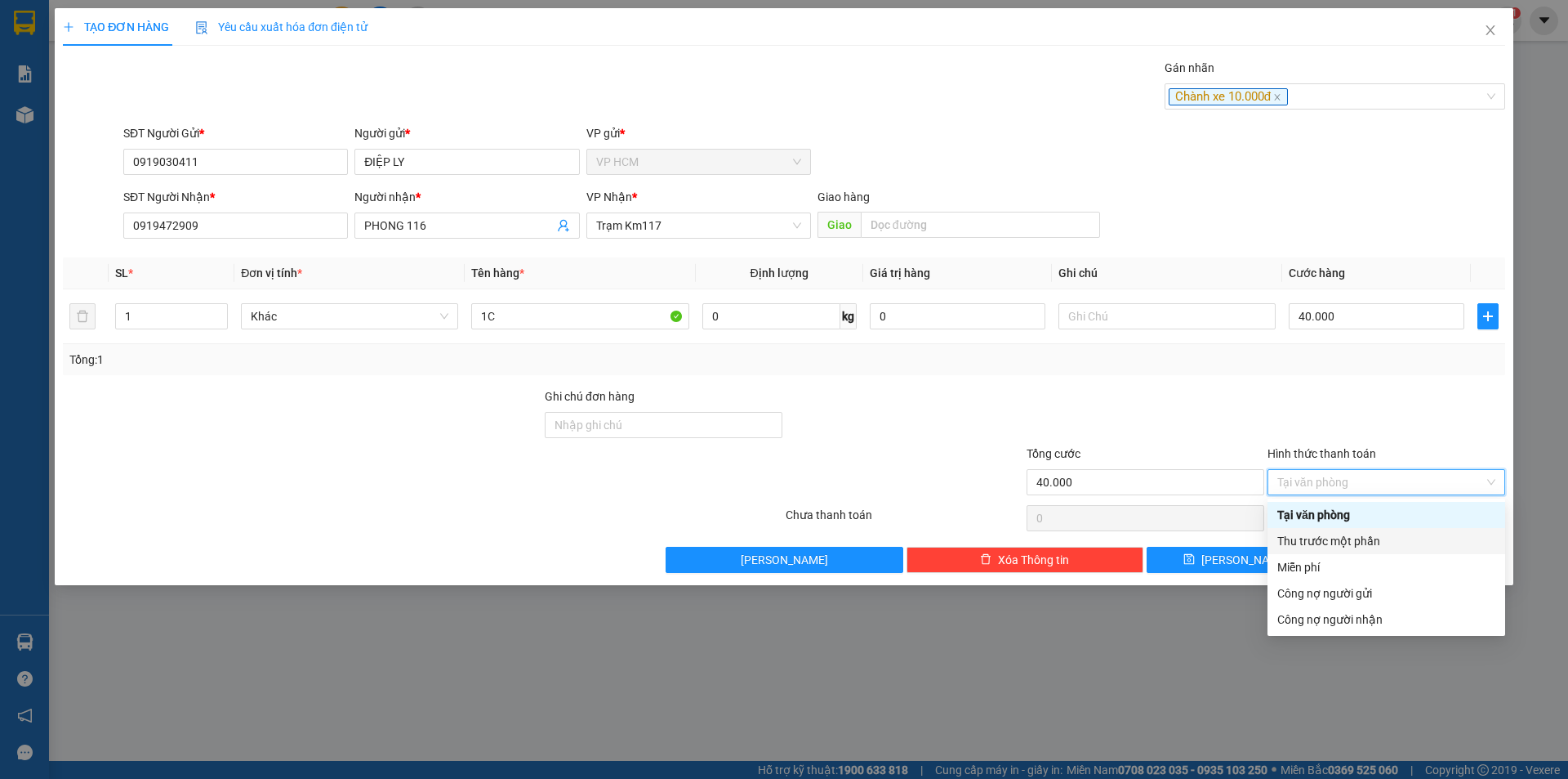
click at [1320, 528] on div "Thu trước một phần" at bounding box center [1386, 541] width 237 height 26
type input "40.000"
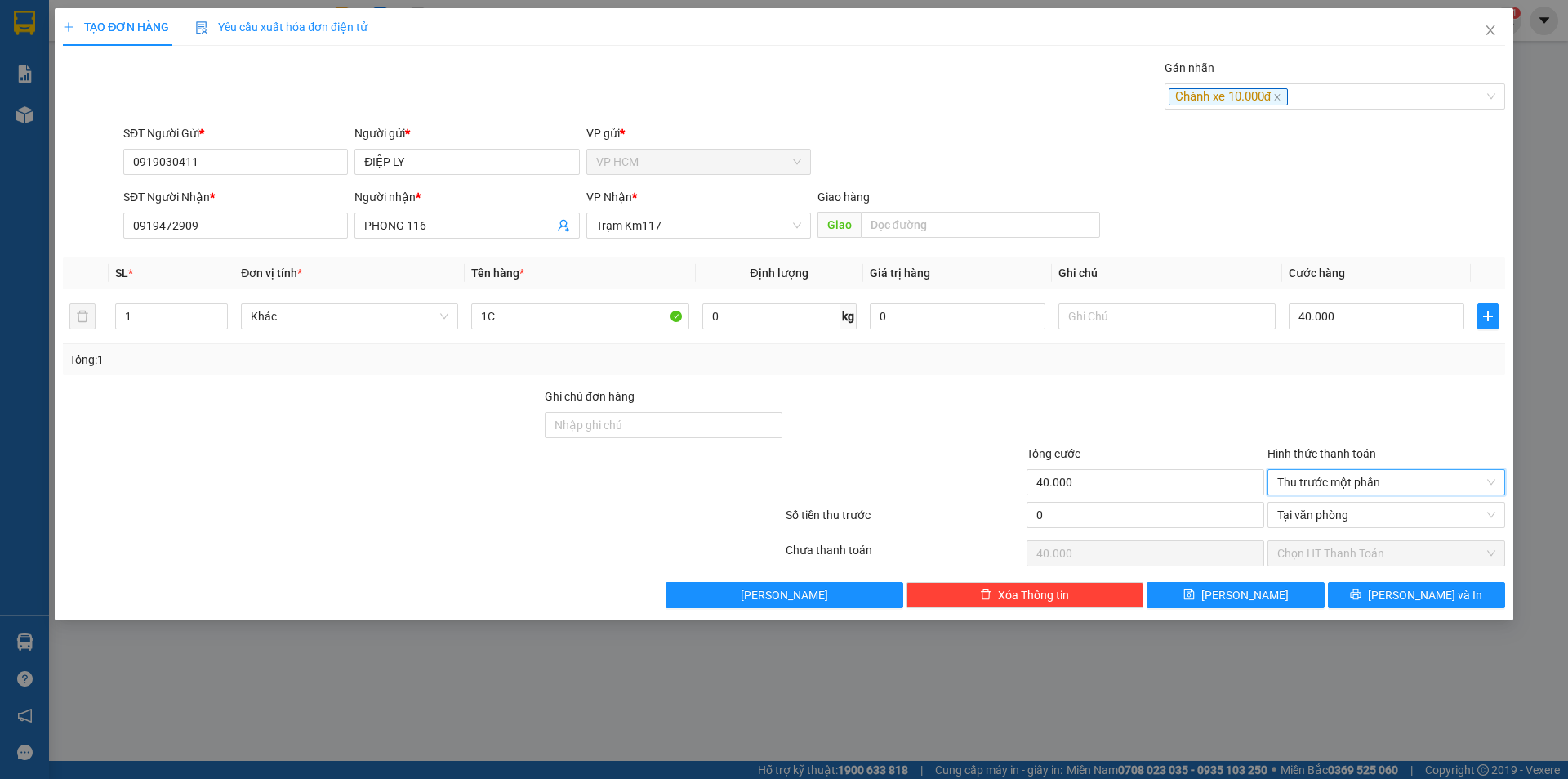
click at [1137, 528] on div "0" at bounding box center [1145, 518] width 237 height 33
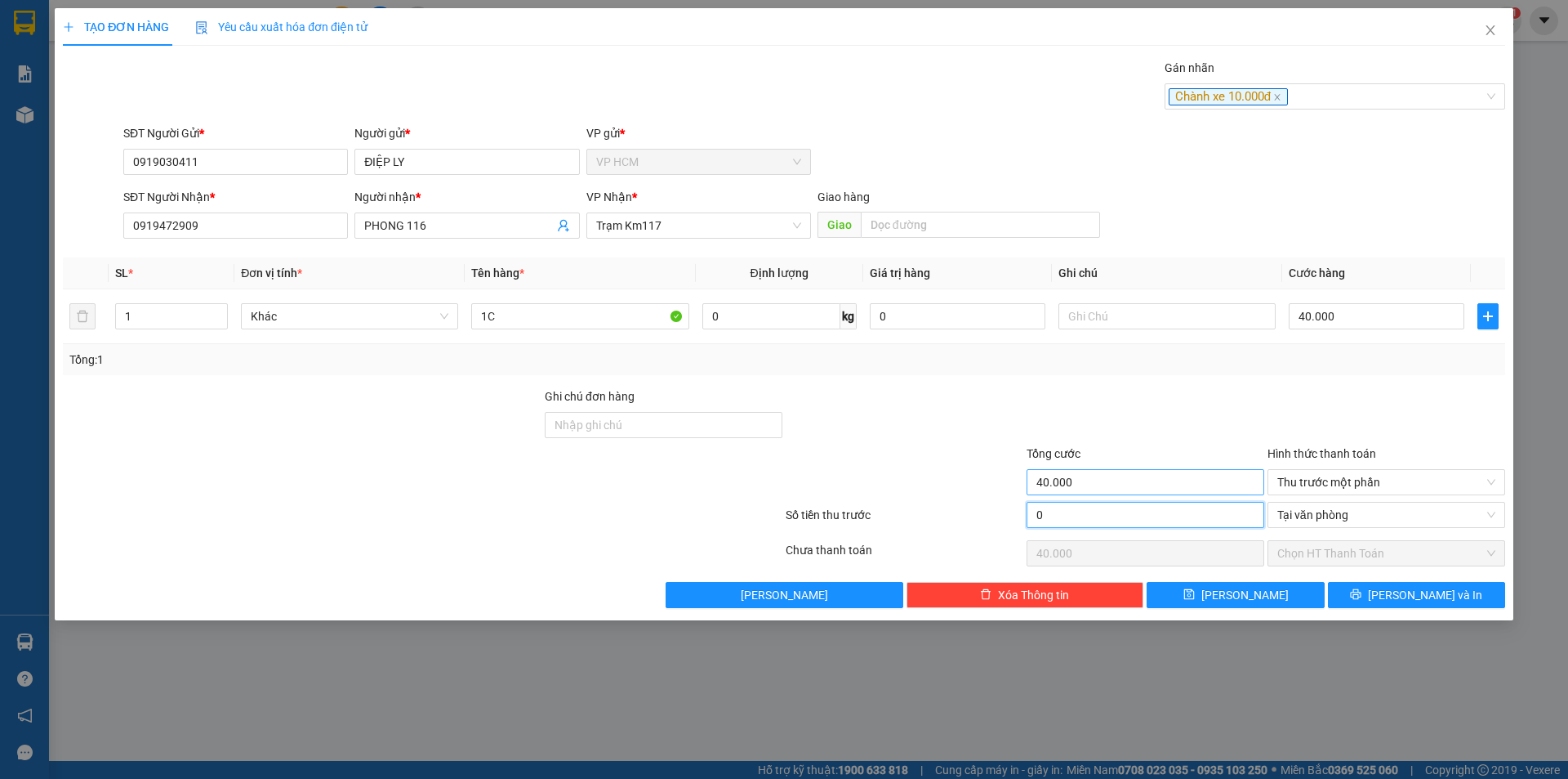
click at [1172, 517] on input "0" at bounding box center [1145, 514] width 237 height 26
type input "1"
type input "39.999"
type input "10"
type input "39.990"
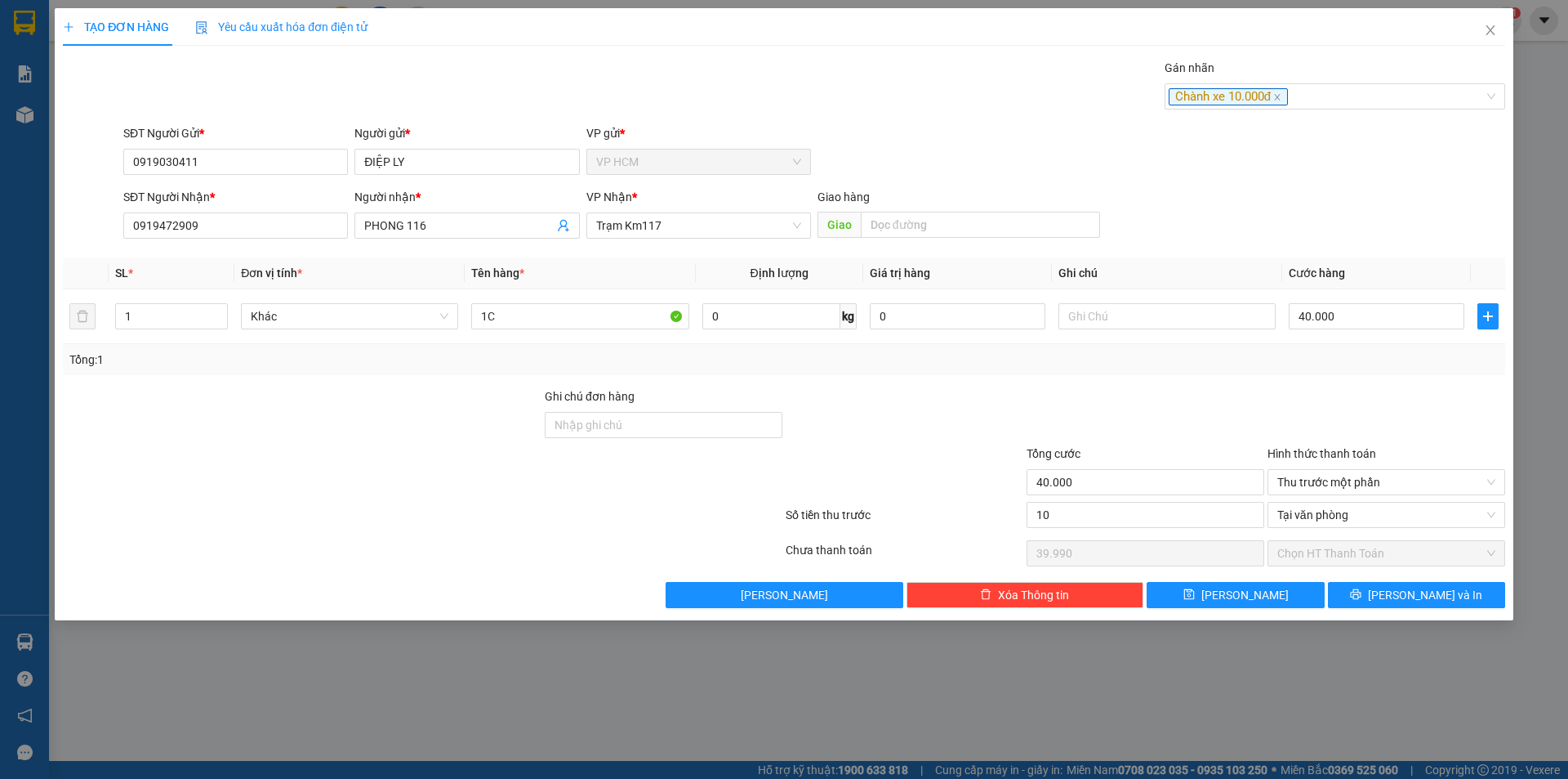
type input "10.000"
type input "30.000"
drag, startPoint x: 1205, startPoint y: 413, endPoint x: 1293, endPoint y: 489, distance: 116.3
click at [1205, 412] on div at bounding box center [1145, 416] width 241 height 57
click at [1426, 606] on button "[PERSON_NAME] và In" at bounding box center [1416, 594] width 177 height 26
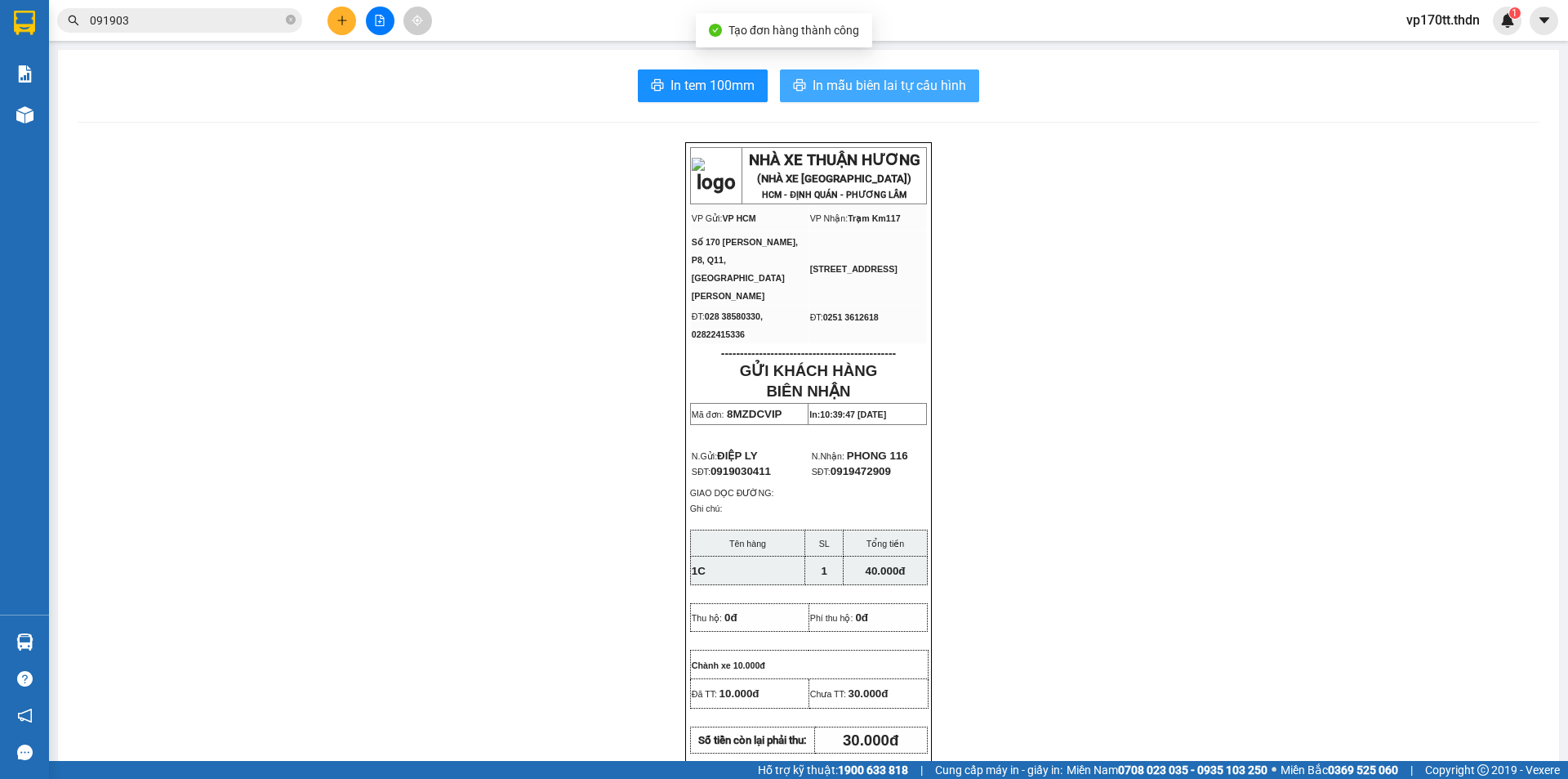
click at [894, 88] on span "In mẫu biên lai tự cấu hình" at bounding box center [889, 85] width 154 height 20
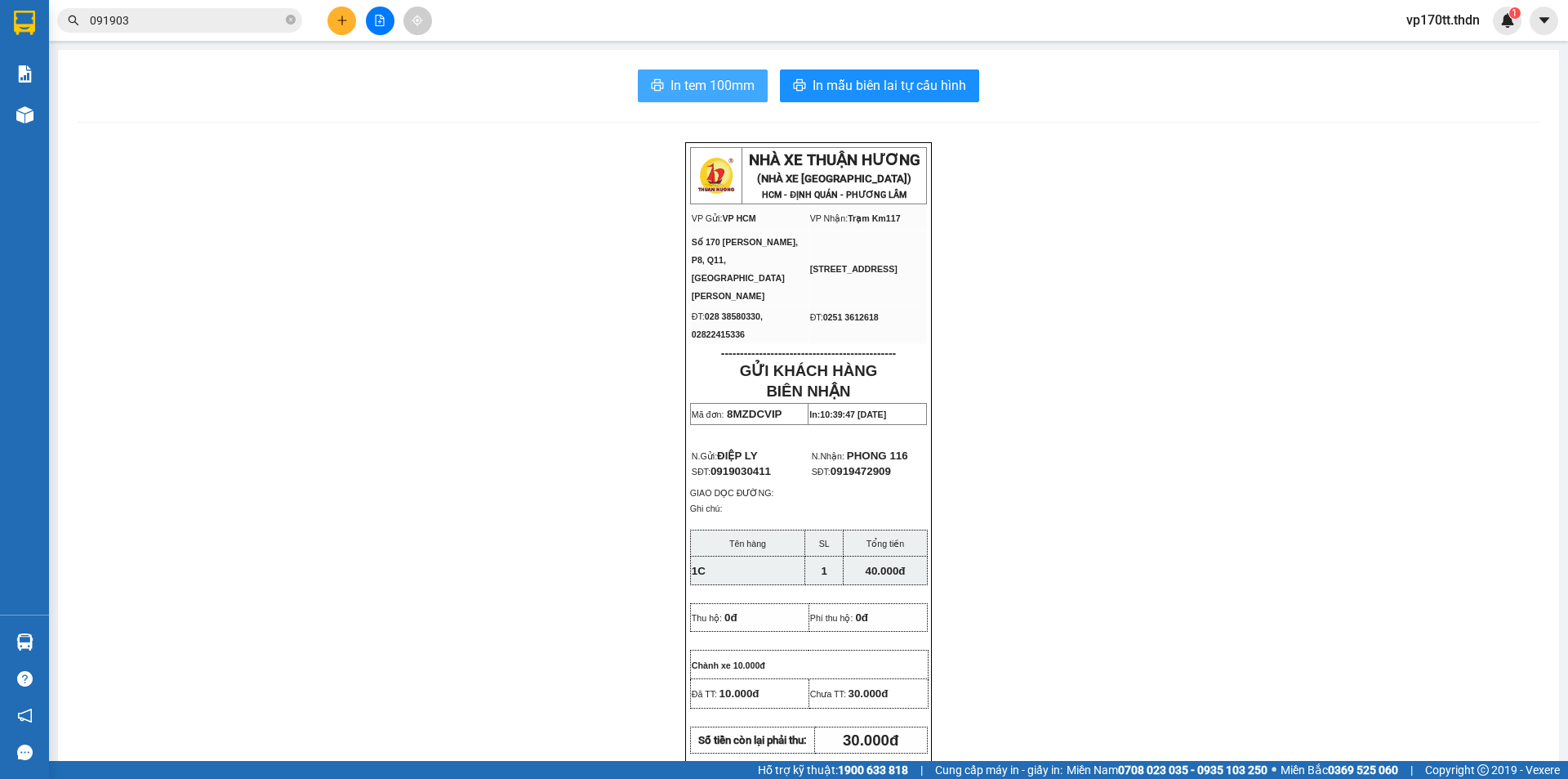
click at [698, 92] on span "In tem 100mm" at bounding box center [713, 85] width 84 height 20
click at [340, 22] on icon "plus" at bounding box center [342, 20] width 11 height 11
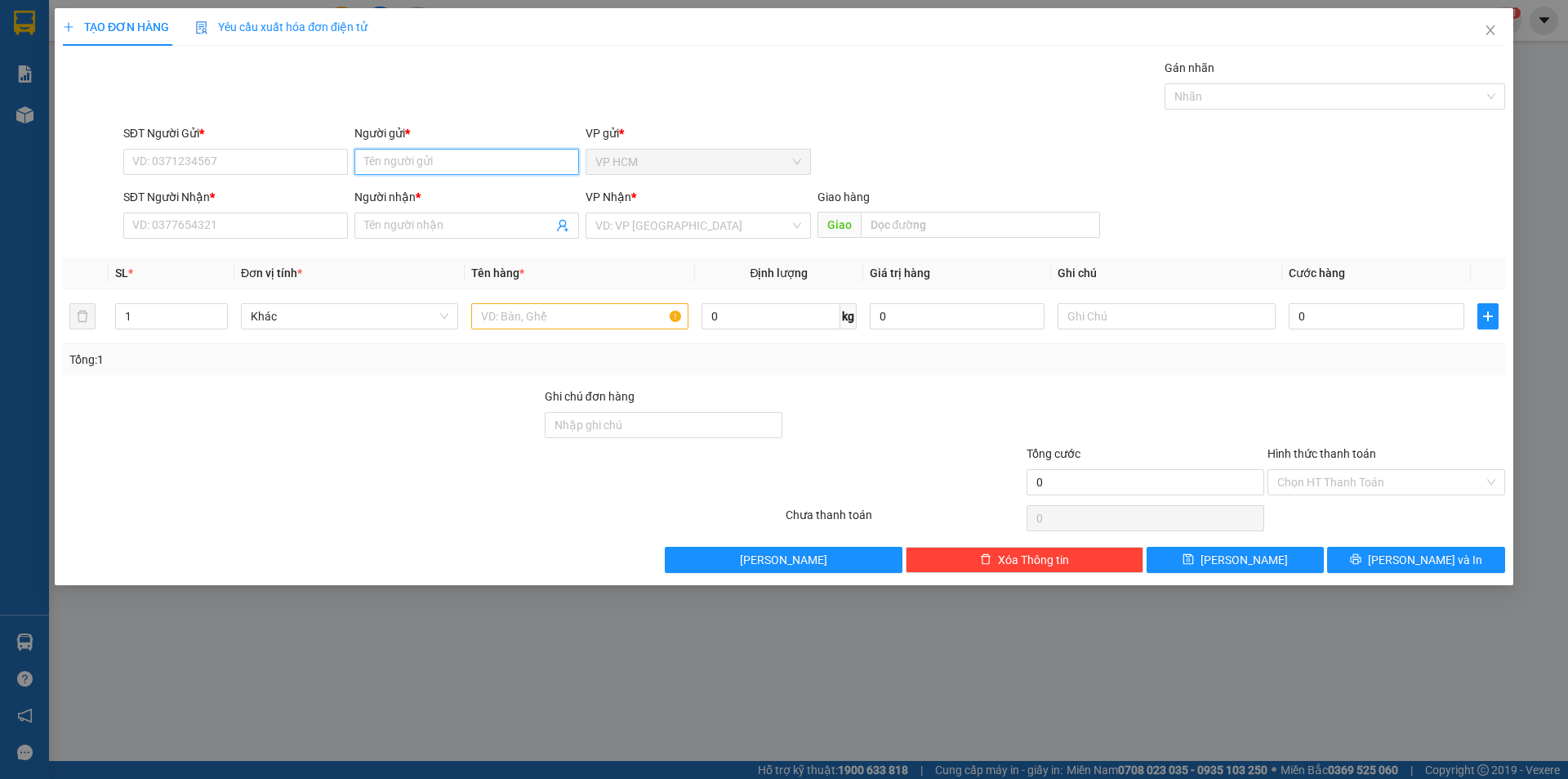
click at [432, 150] on input "Người gửi *" at bounding box center [467, 161] width 225 height 26
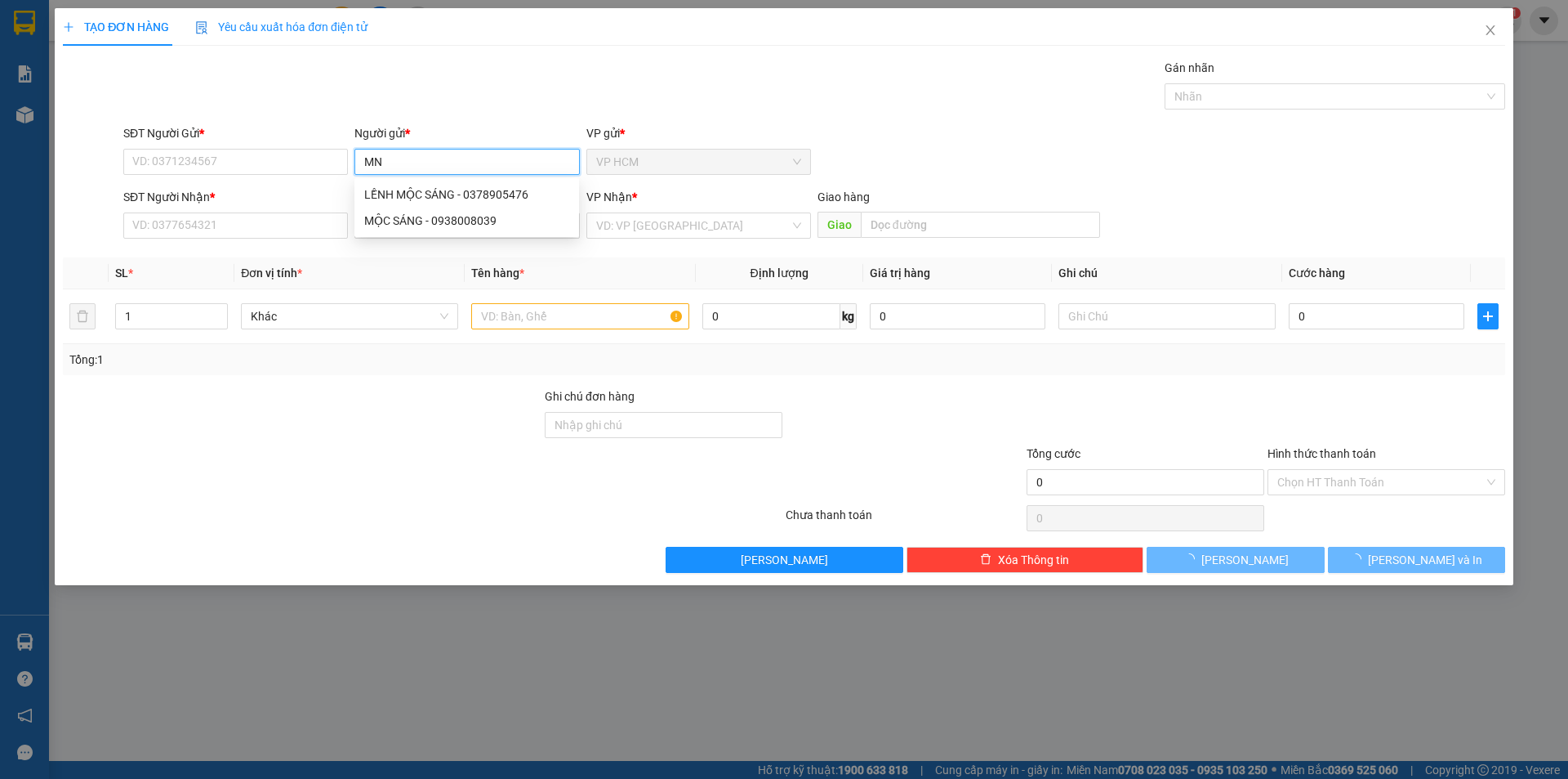
type input "M"
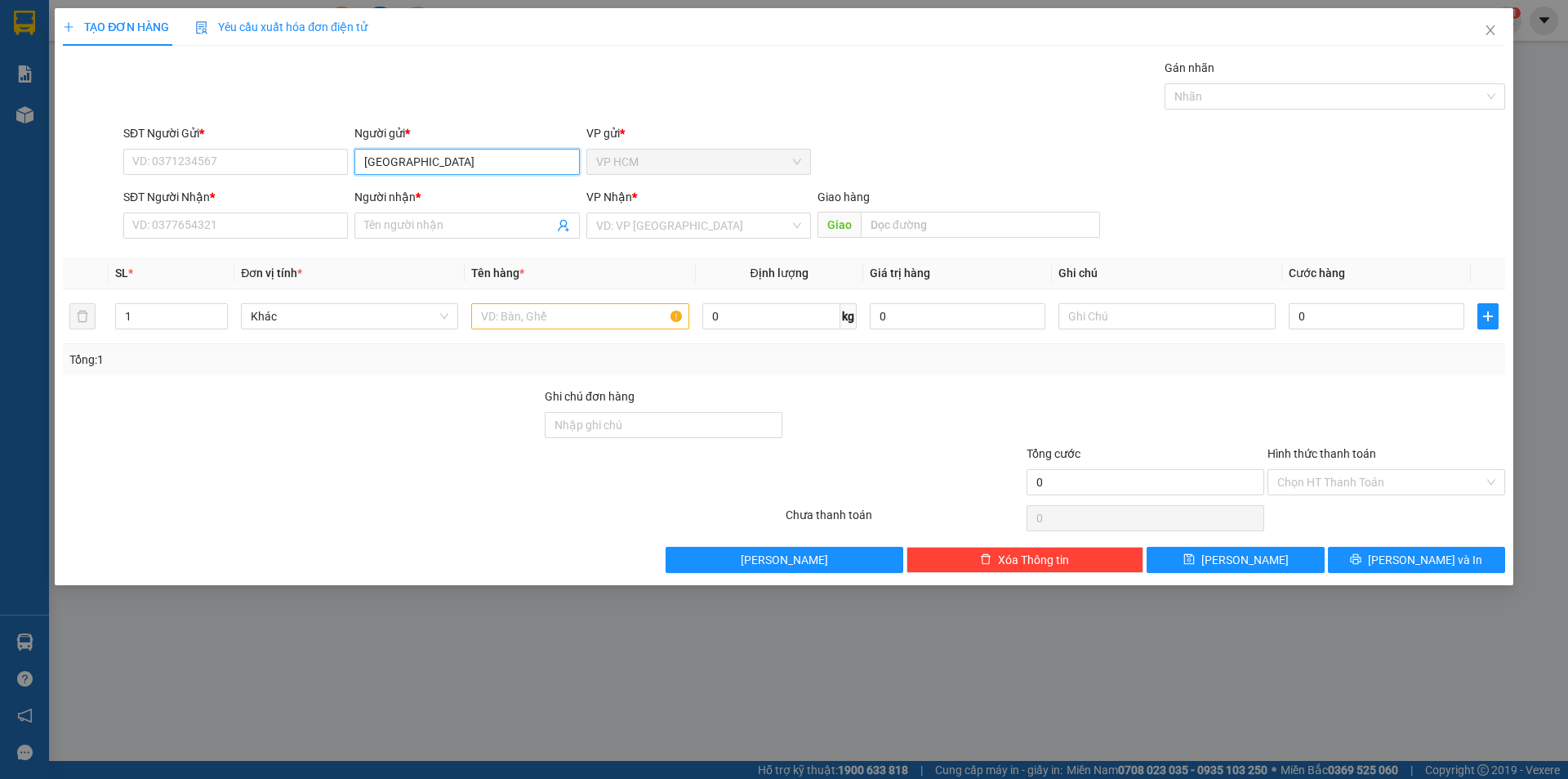
type input "[GEOGRAPHIC_DATA]"
click at [492, 197] on div "CTY MILANO - 0343806362" at bounding box center [467, 194] width 205 height 18
type input "0343806362"
type input "CTY [GEOGRAPHIC_DATA]"
click at [563, 226] on icon "user-add" at bounding box center [563, 226] width 13 height 13
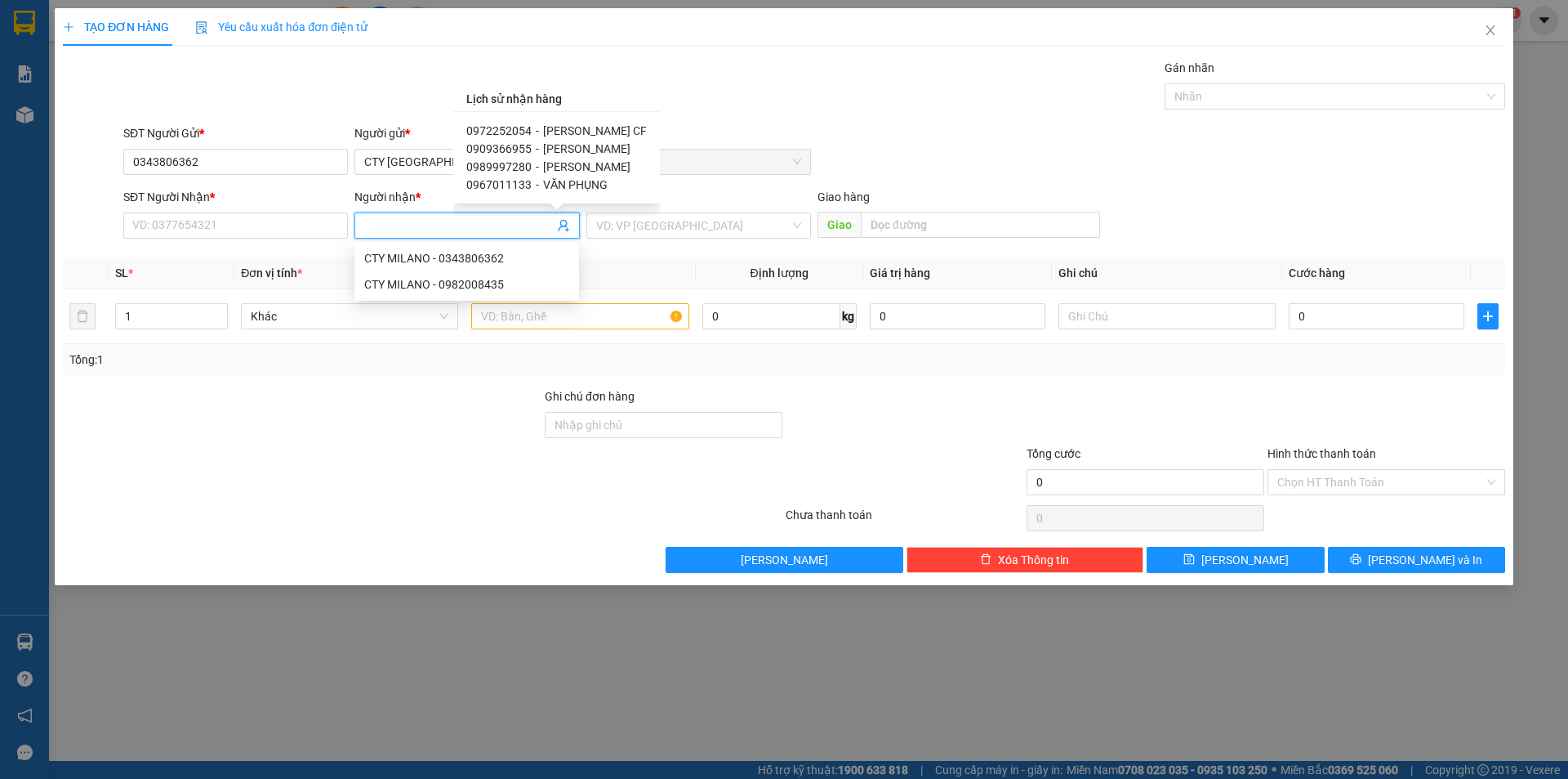
click at [586, 187] on span "VĂN PHỤNG" at bounding box center [575, 185] width 64 height 13
type input "0967011133"
type input "VĂN PHỤNG"
type input "[PERSON_NAME]"
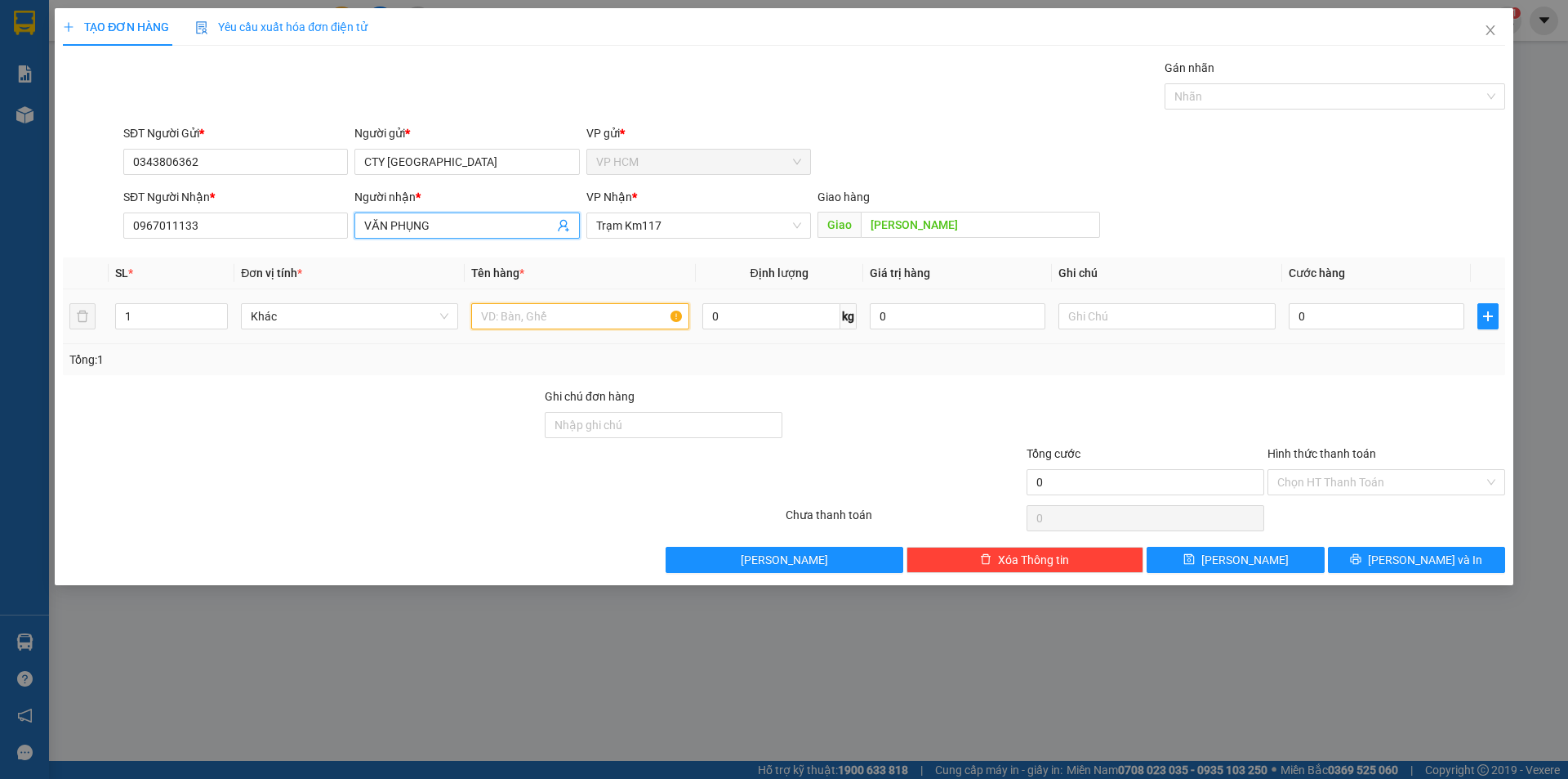
click at [600, 305] on input "text" at bounding box center [580, 316] width 217 height 26
click at [1420, 109] on div "Nhãn" at bounding box center [1335, 96] width 341 height 26
type input "1B"
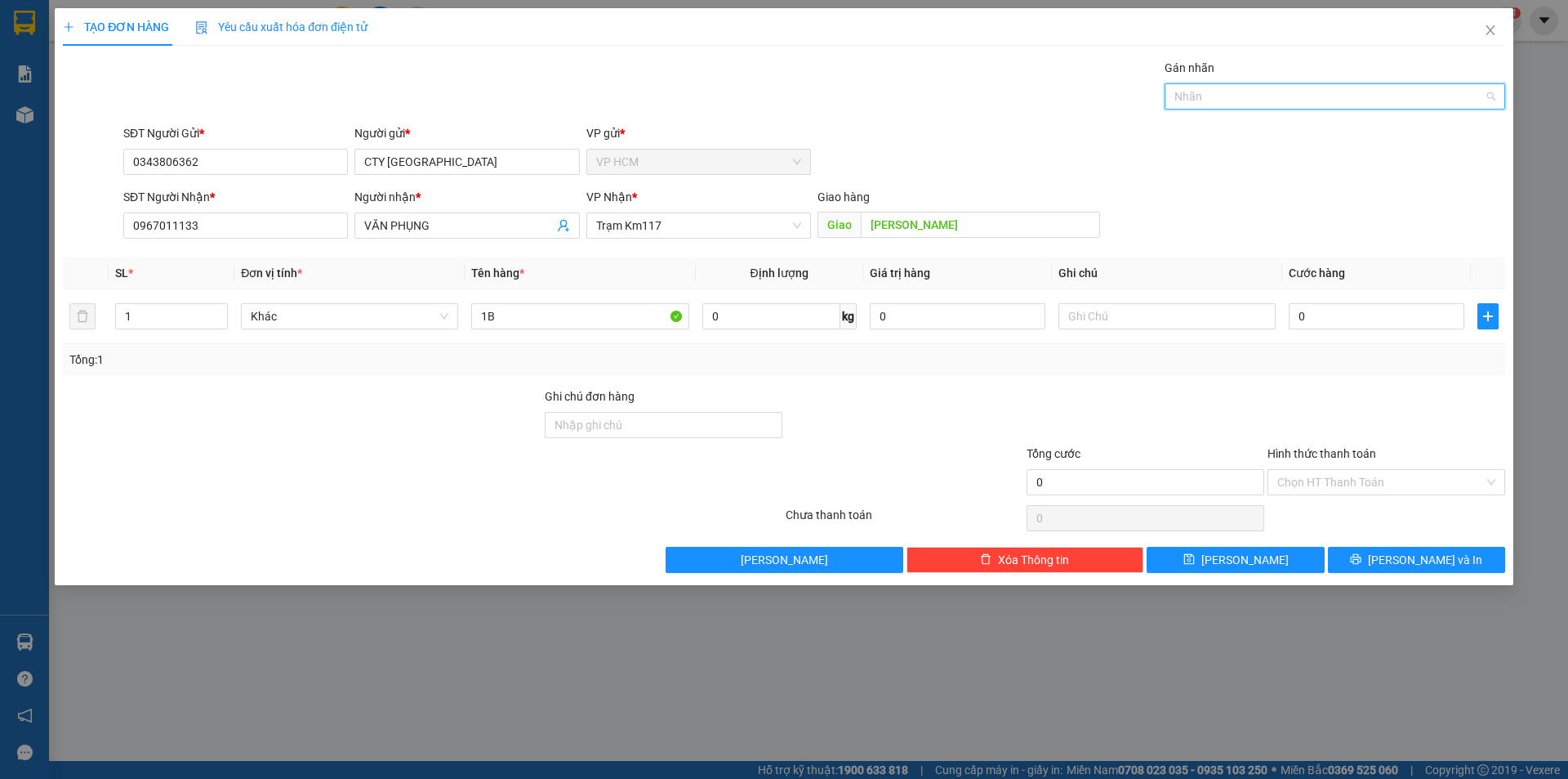
click at [1383, 95] on div at bounding box center [1327, 96] width 316 height 19
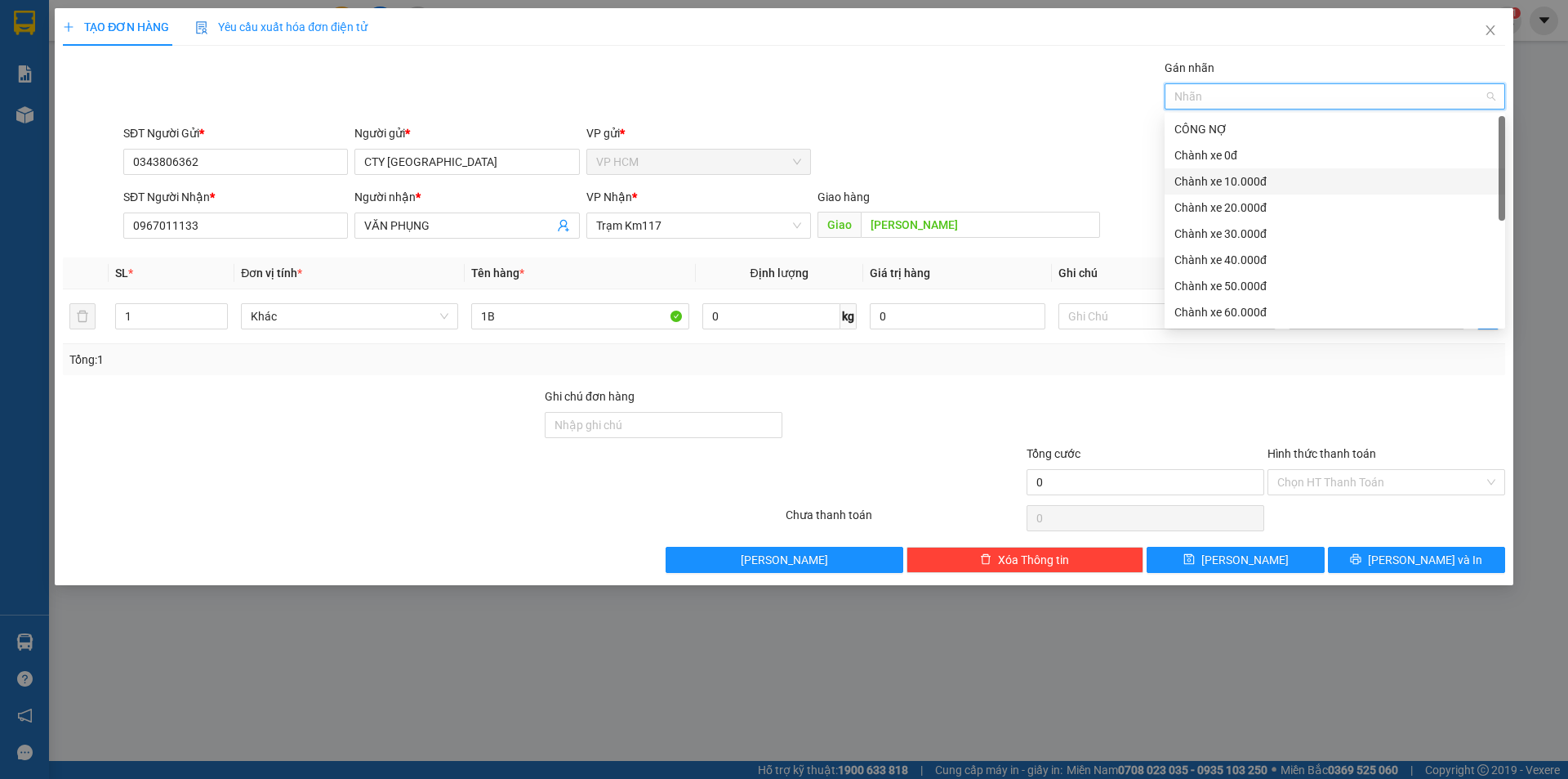
click at [1197, 185] on div "Chành xe 10.000đ" at bounding box center [1336, 181] width 321 height 18
click at [919, 85] on div "Gán nhãn Chành xe 10.000đ" at bounding box center [813, 87] width 1388 height 57
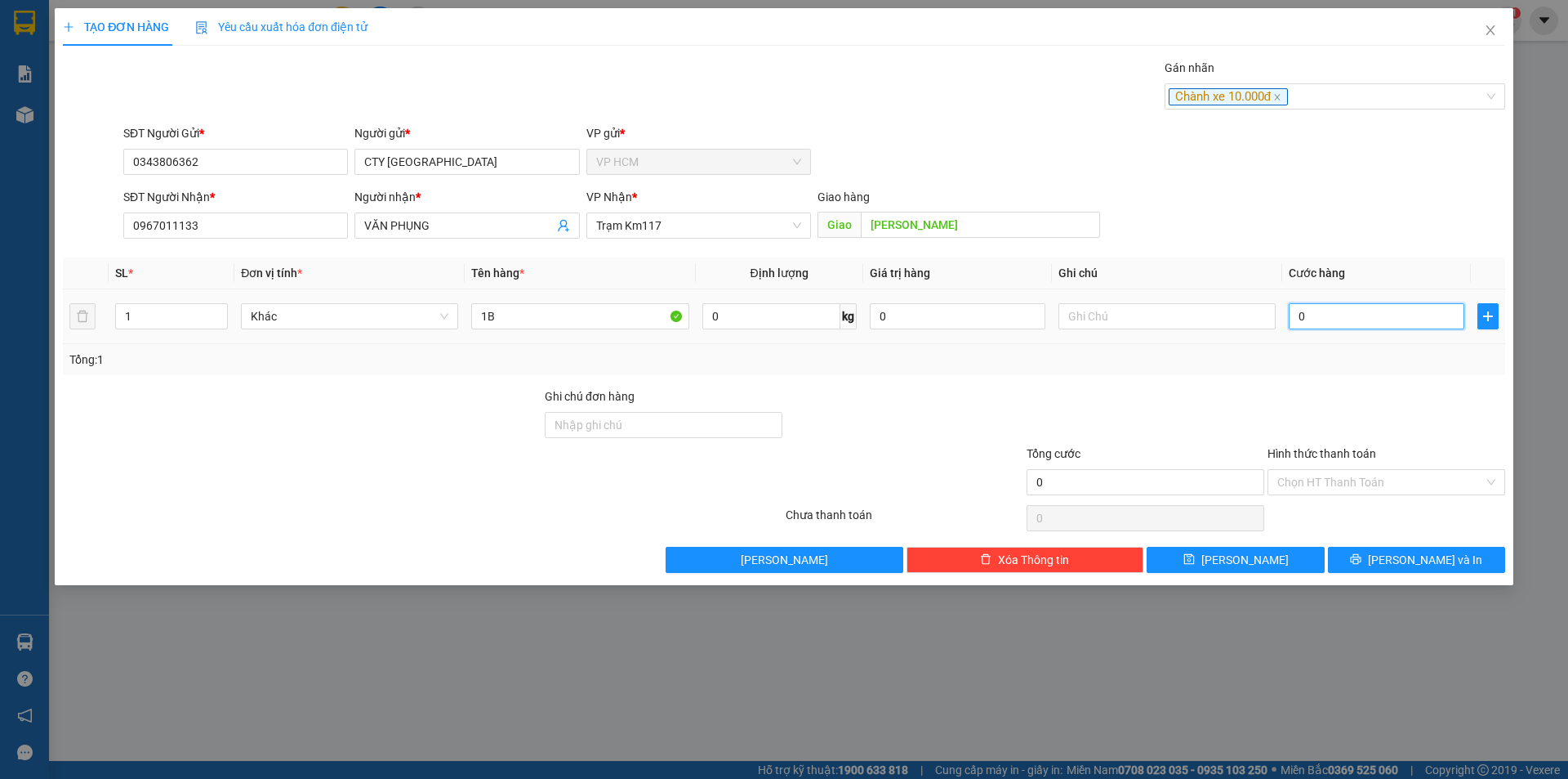
click at [1377, 322] on input "0" at bounding box center [1377, 316] width 176 height 26
type input "6"
type input "60"
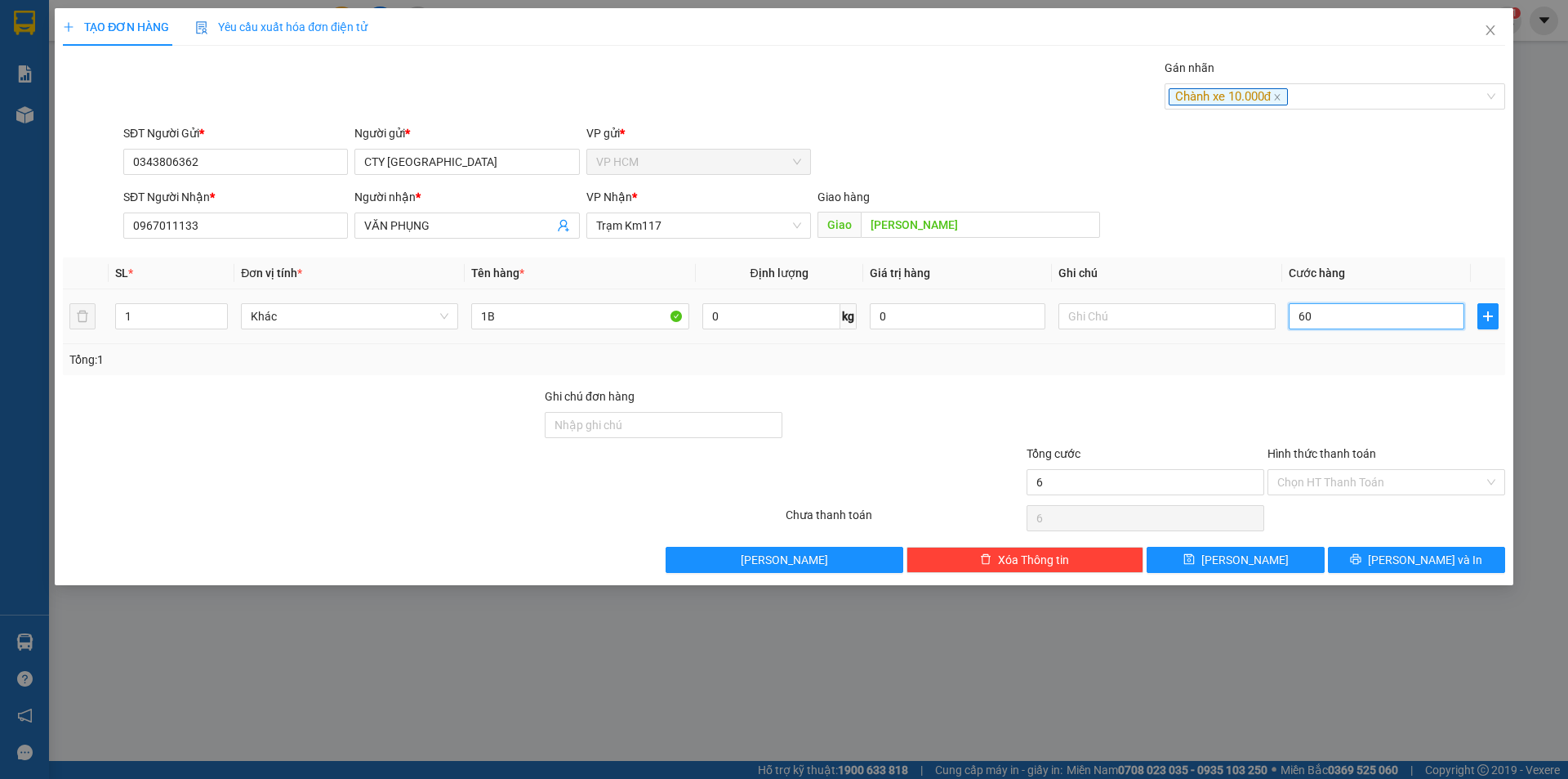
type input "60"
type input "60.000"
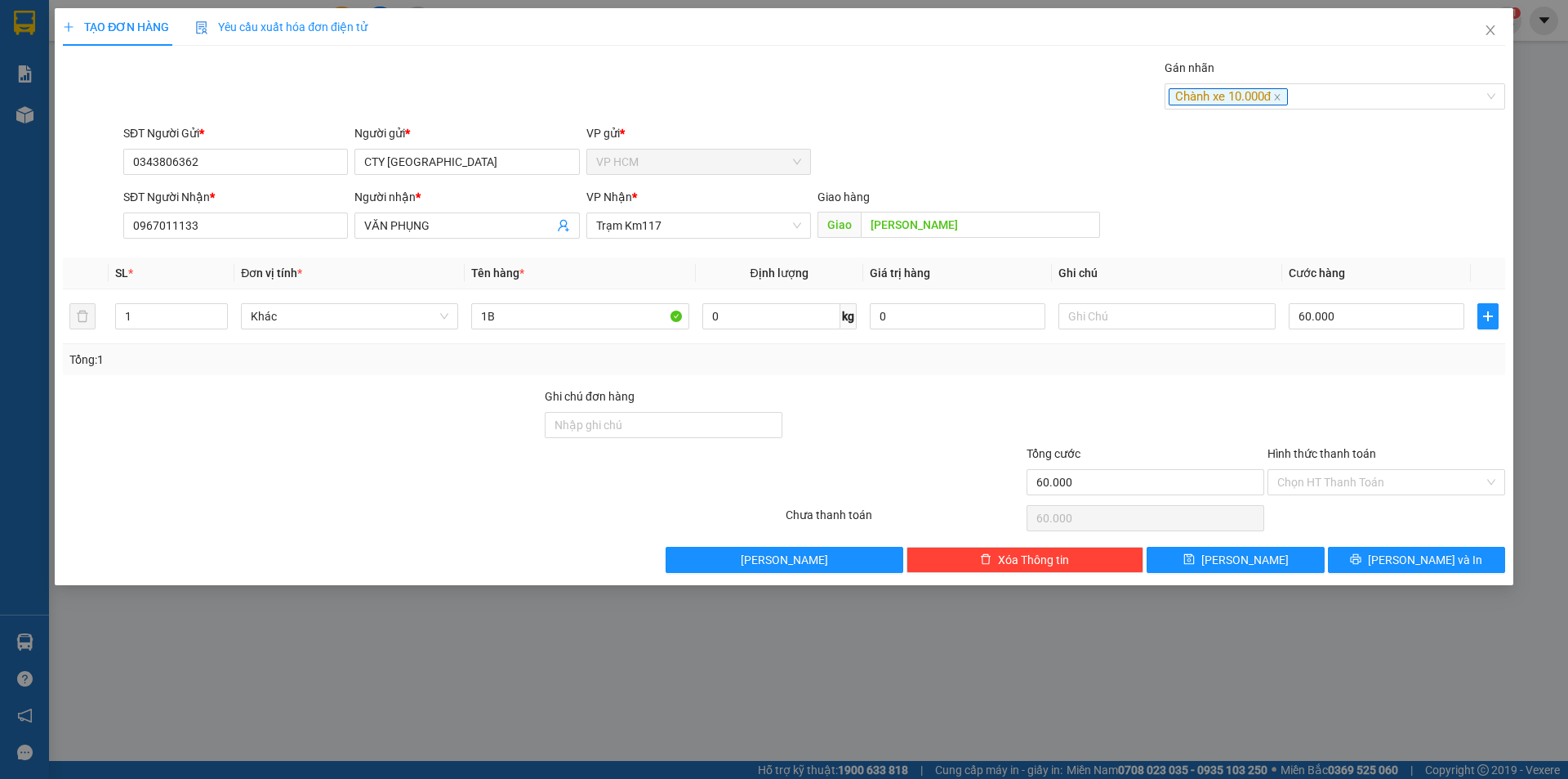
drag, startPoint x: 1323, startPoint y: 371, endPoint x: 1323, endPoint y: 388, distance: 17.0
click at [1323, 373] on div "Tổng: 1" at bounding box center [784, 359] width 1443 height 31
click at [1363, 461] on div "Hình thức thanh toán" at bounding box center [1386, 456] width 237 height 25
click at [1340, 495] on div "Chọn HT Thanh Toán" at bounding box center [1386, 481] width 237 height 26
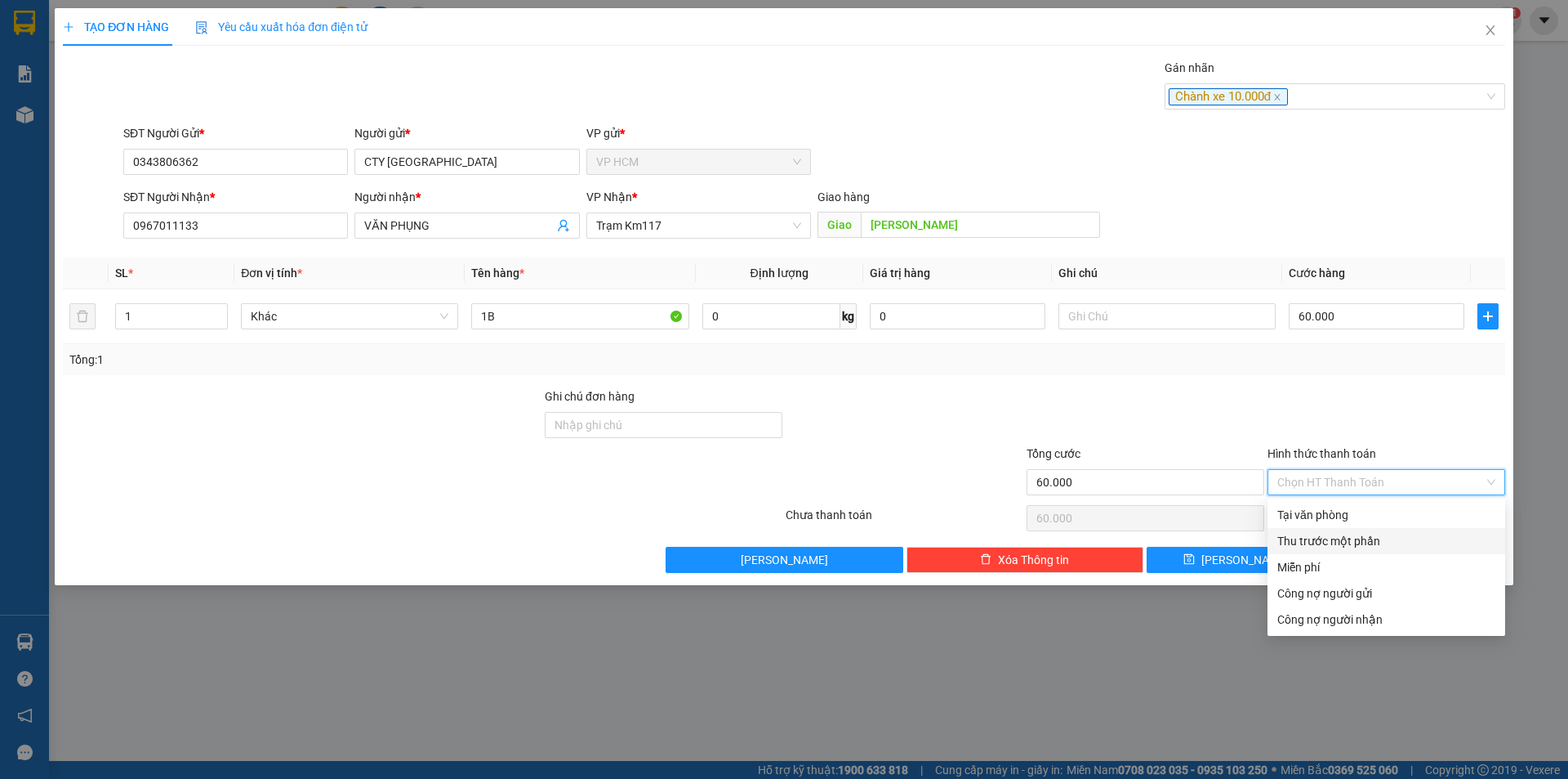
click at [1309, 546] on div "Thu trước một phần" at bounding box center [1386, 541] width 218 height 18
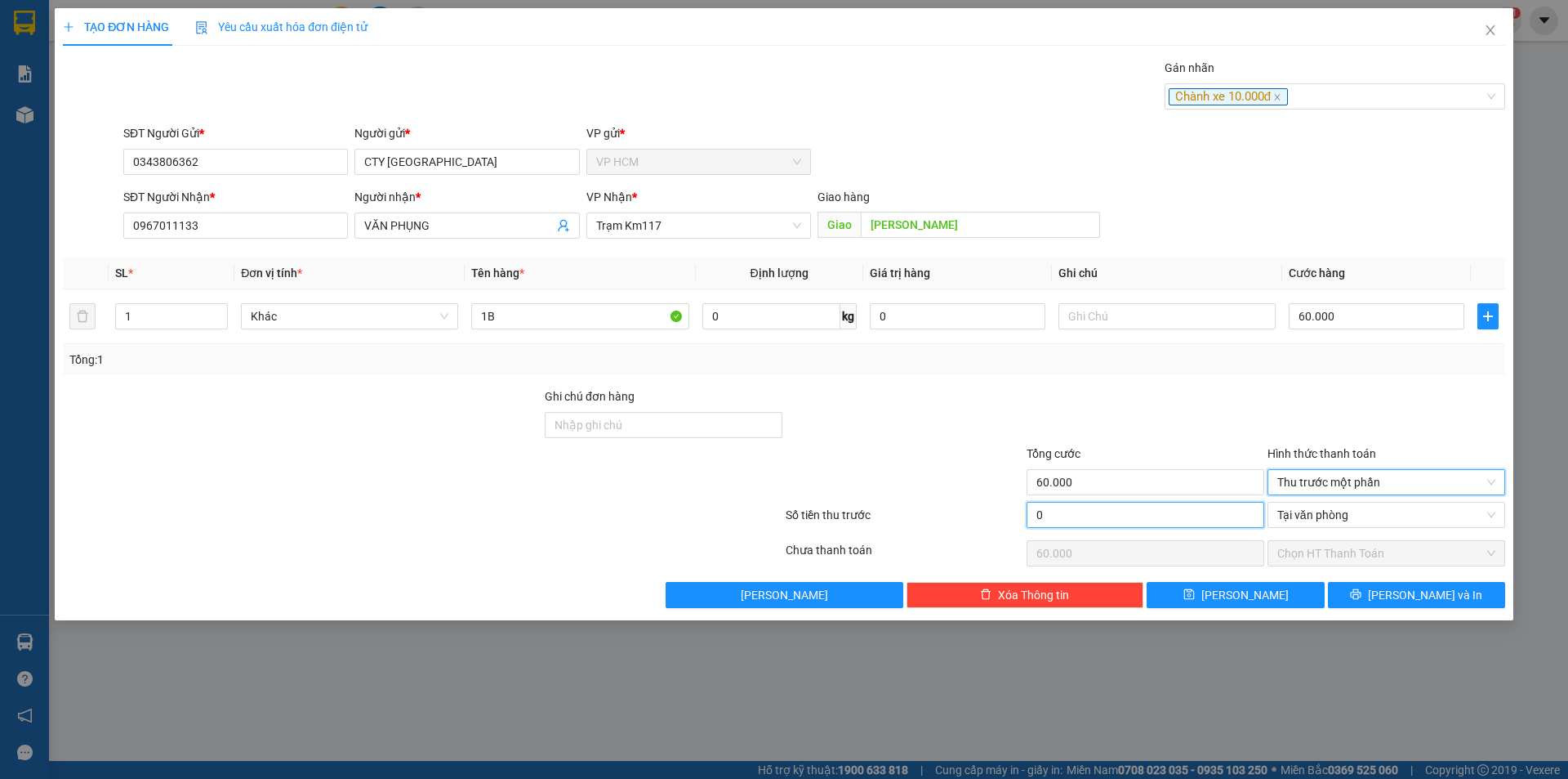
click at [1079, 512] on input "0" at bounding box center [1145, 514] width 237 height 26
type input "1"
type input "59.999"
type input "10"
type input "59.990"
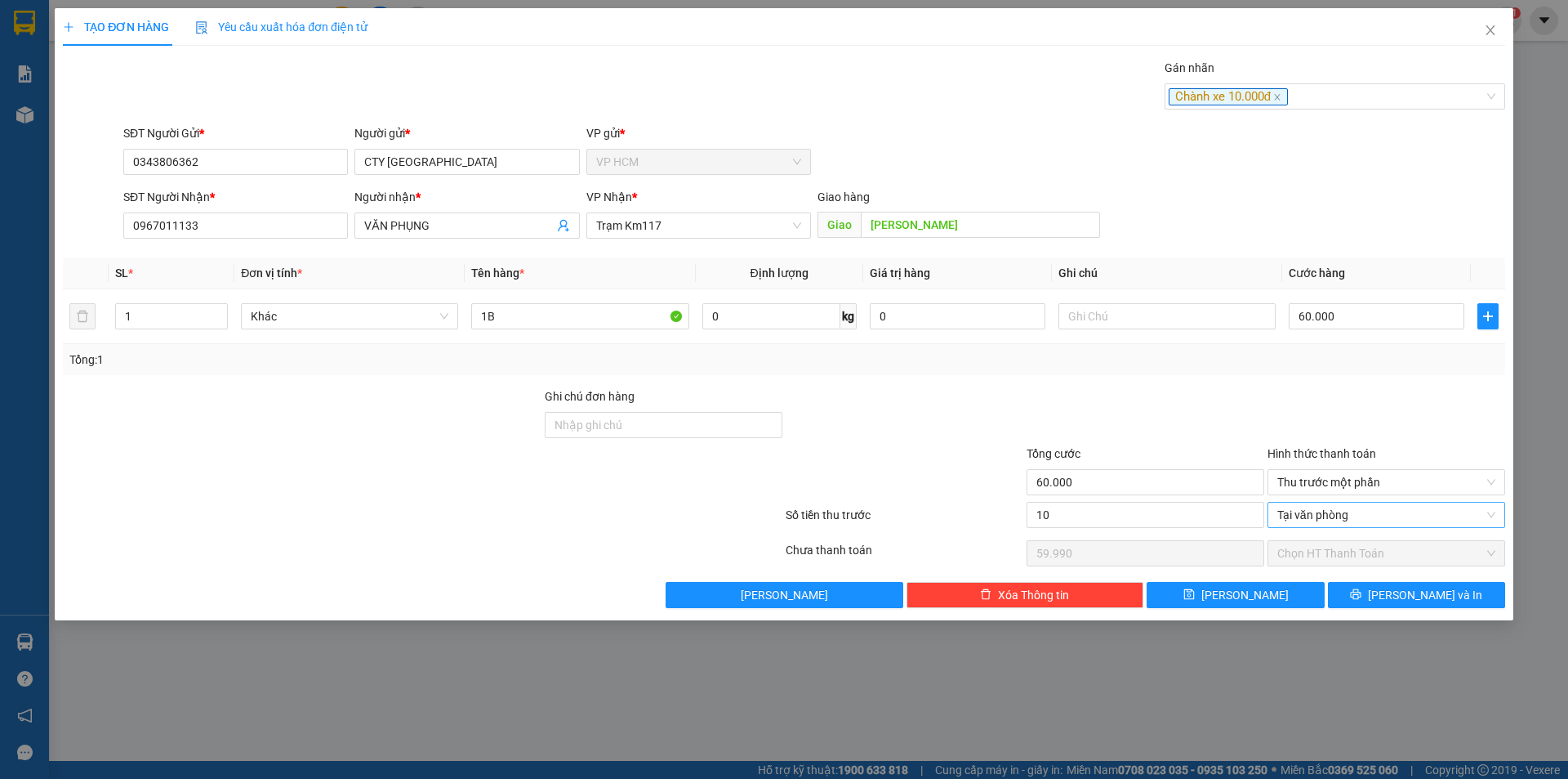
type input "10.000"
type input "50.000"
drag, startPoint x: 1164, startPoint y: 419, endPoint x: 1270, endPoint y: 514, distance: 142.3
click at [1164, 419] on div at bounding box center [1145, 416] width 241 height 57
click at [1415, 626] on div "TẠO ĐƠN HÀNG Yêu cầu xuất hóa đơn điện tử Transit Pickup Surcharge Ids Transit …" at bounding box center [784, 390] width 1568 height 779
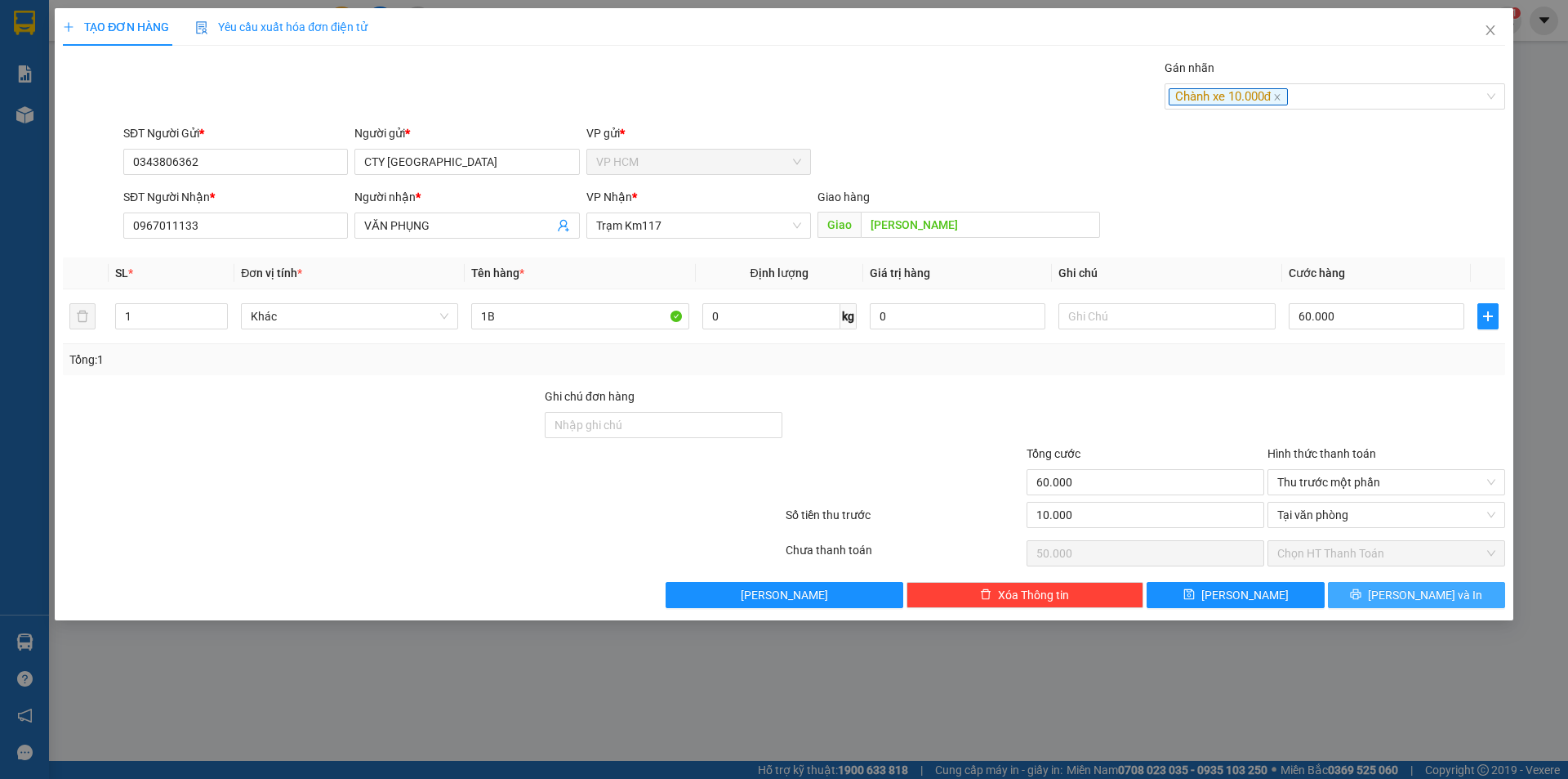
click at [1372, 588] on button "[PERSON_NAME] và In" at bounding box center [1416, 594] width 177 height 26
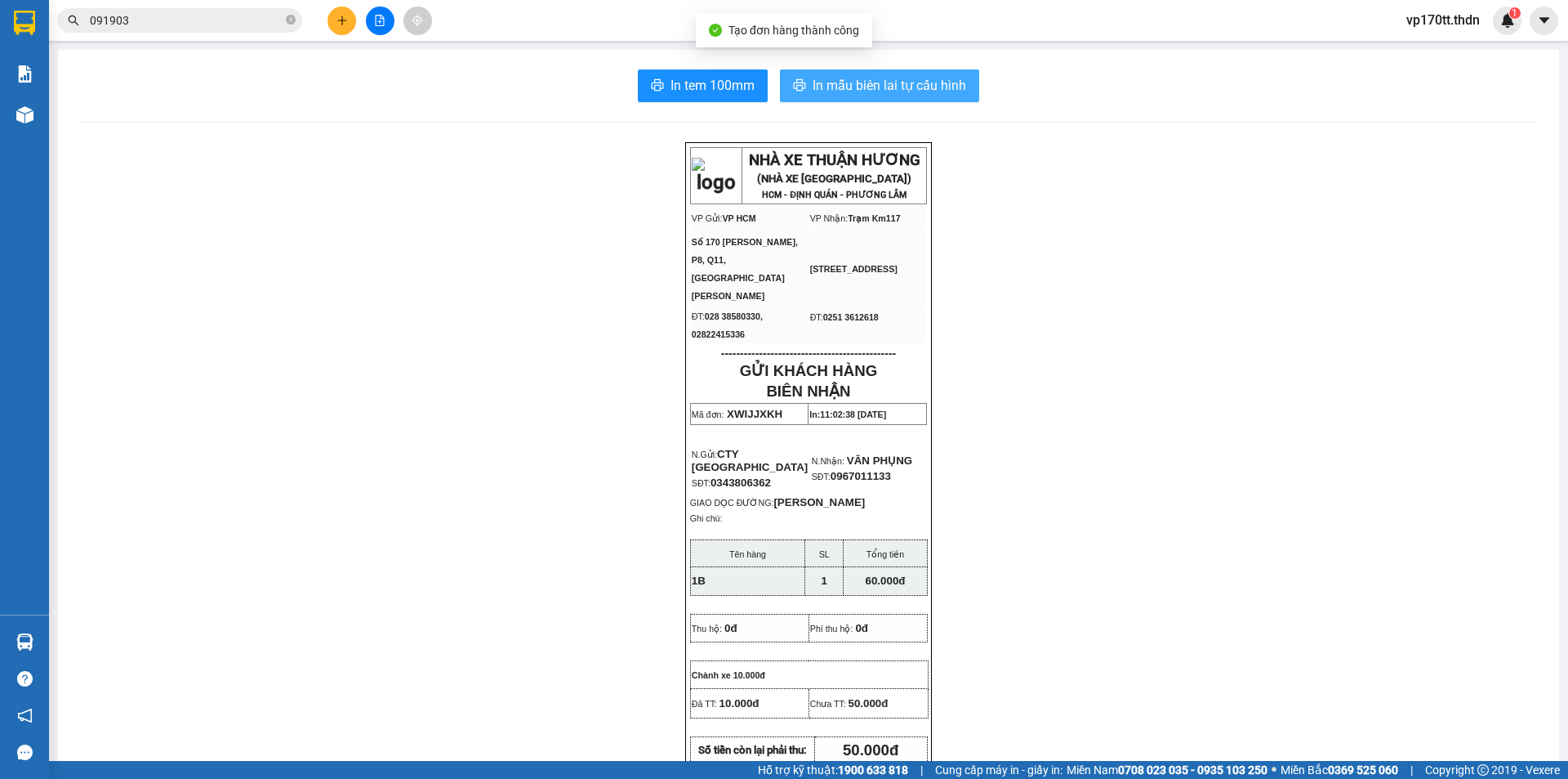
click at [886, 92] on span "In mẫu biên lai tự cấu hình" at bounding box center [889, 85] width 154 height 20
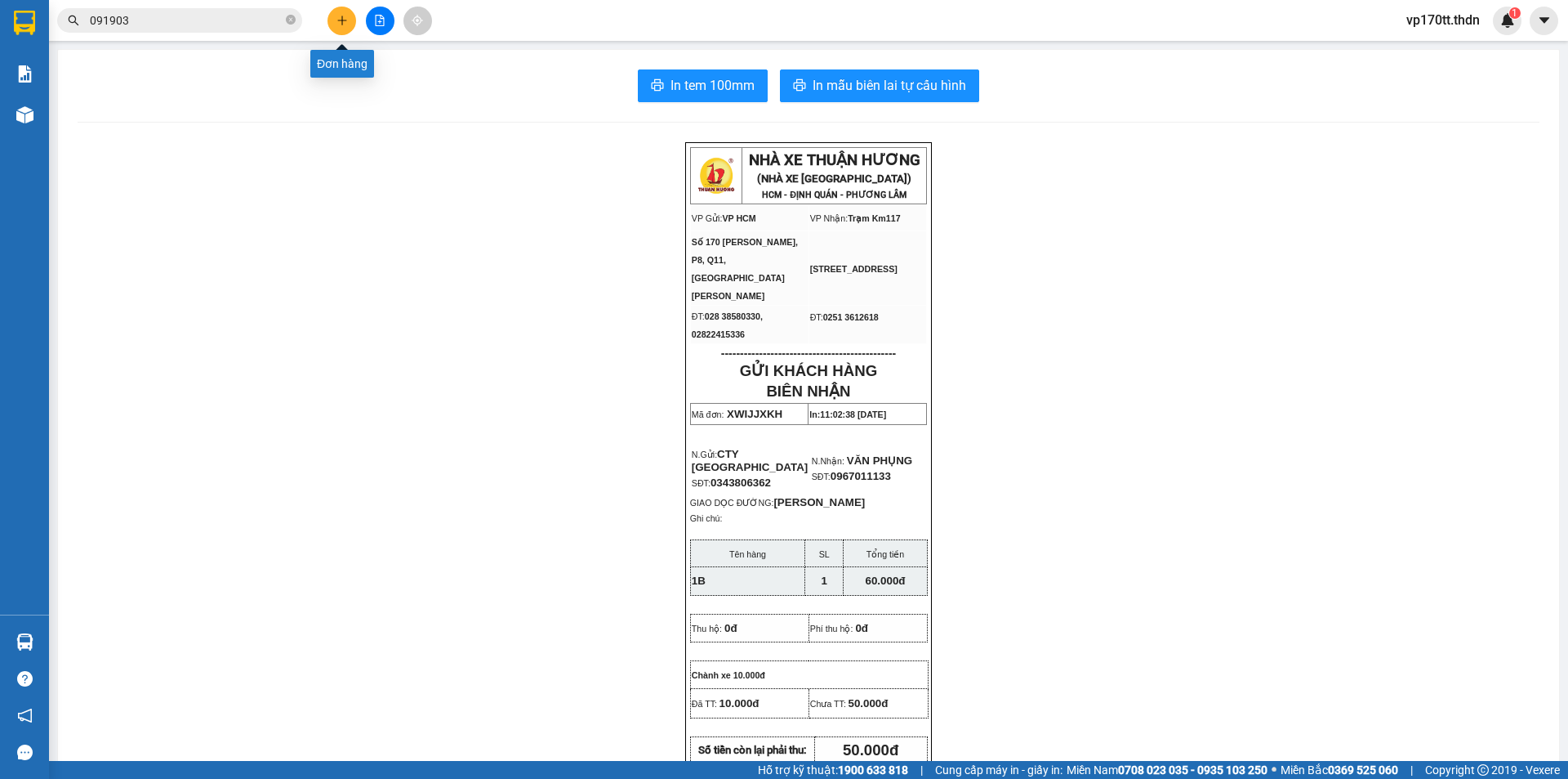
click at [340, 21] on icon "plus" at bounding box center [342, 20] width 11 height 11
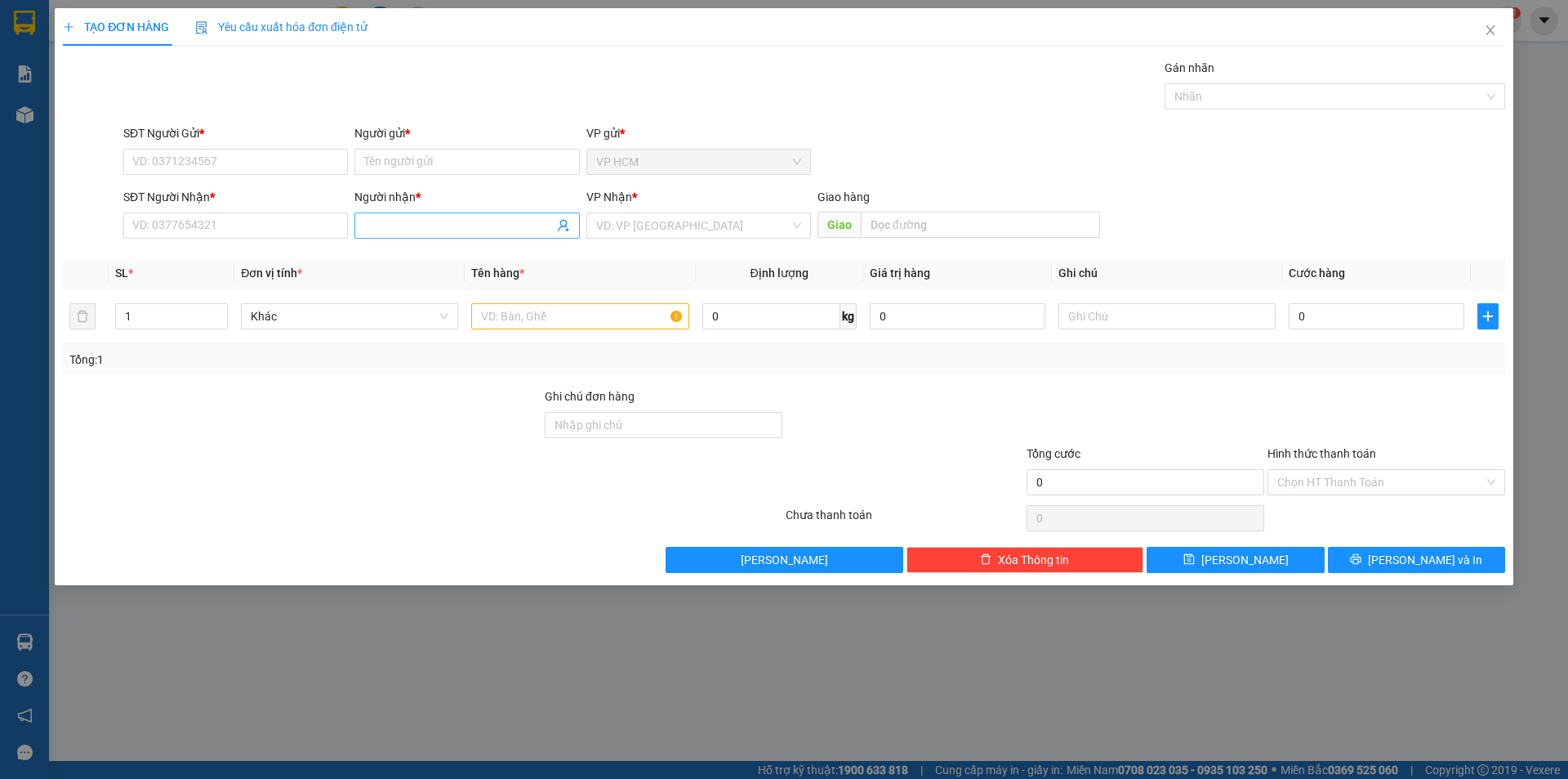
click at [511, 226] on input "Người nhận *" at bounding box center [458, 225] width 188 height 18
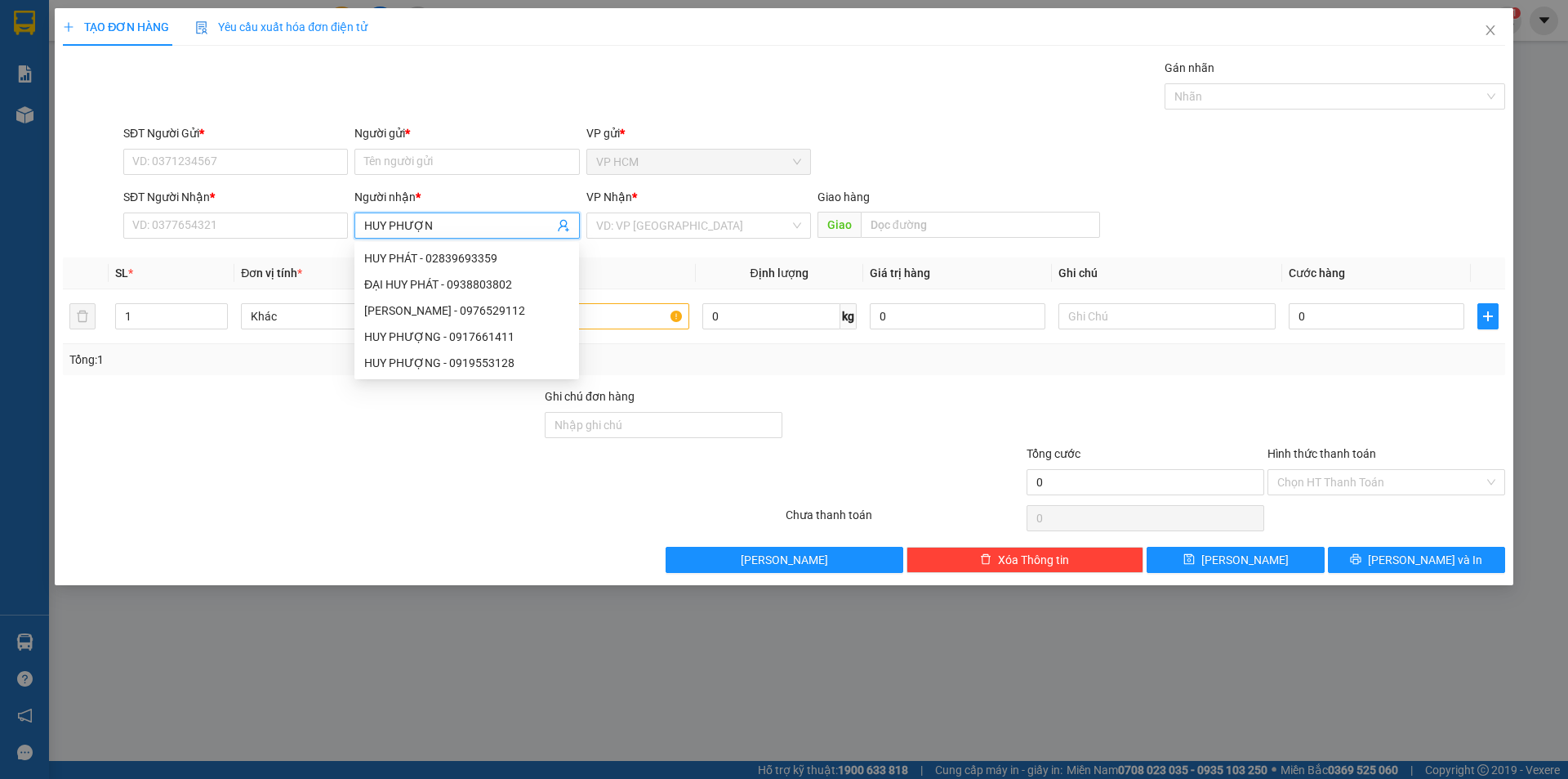
type input "HUY PHƯỢNG"
click at [441, 252] on div "HUY PHƯỢNG - 0917661411" at bounding box center [467, 257] width 205 height 18
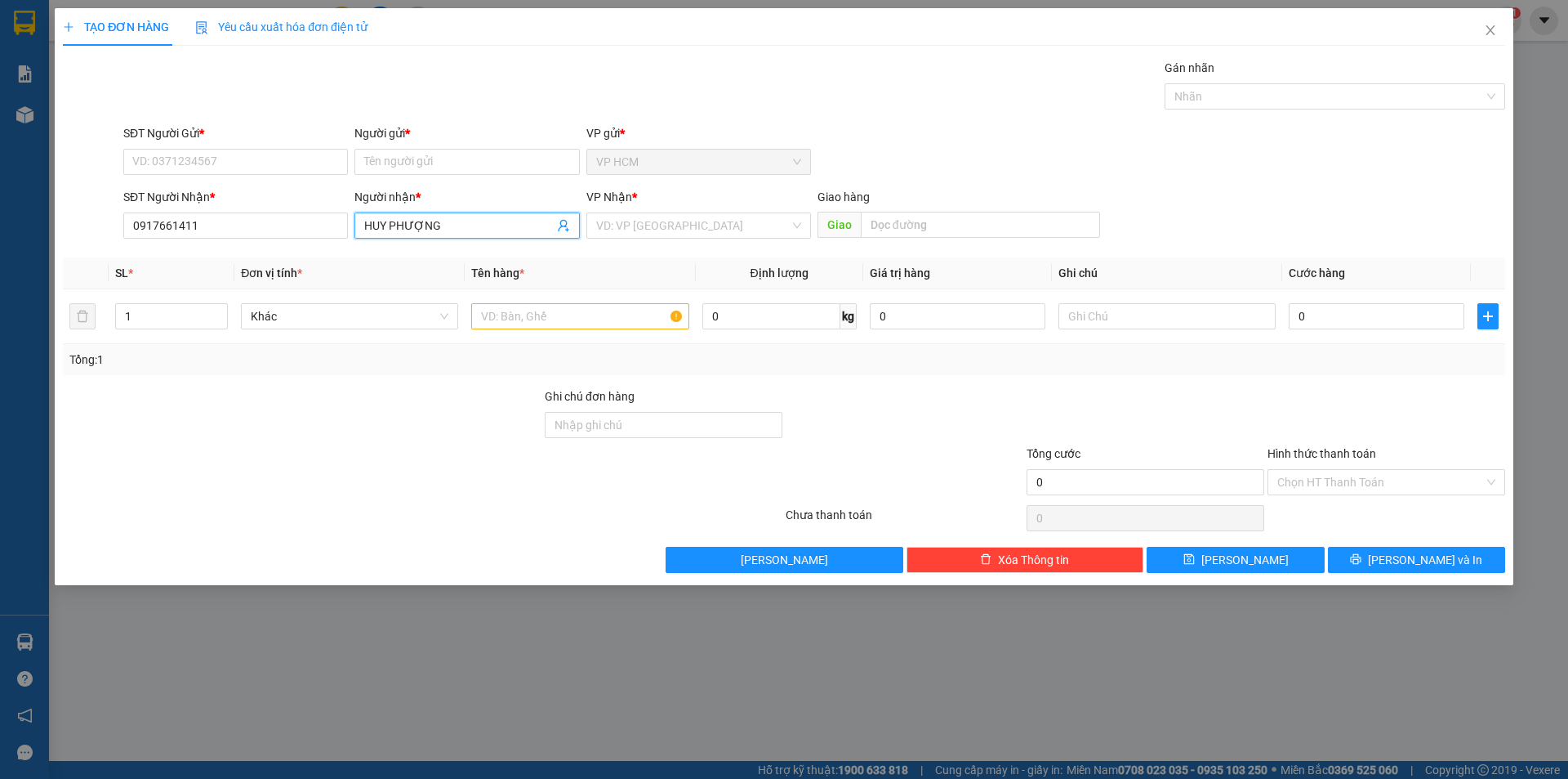
click at [488, 234] on span "HUY PHƯỢNG" at bounding box center [467, 225] width 225 height 26
click at [484, 282] on div "HUY PHƯỢNG - 0919553128" at bounding box center [467, 284] width 205 height 18
type input "0919553128"
type input "HUY PHƯỢNG"
drag, startPoint x: 123, startPoint y: 329, endPoint x: 144, endPoint y: 320, distance: 22.8
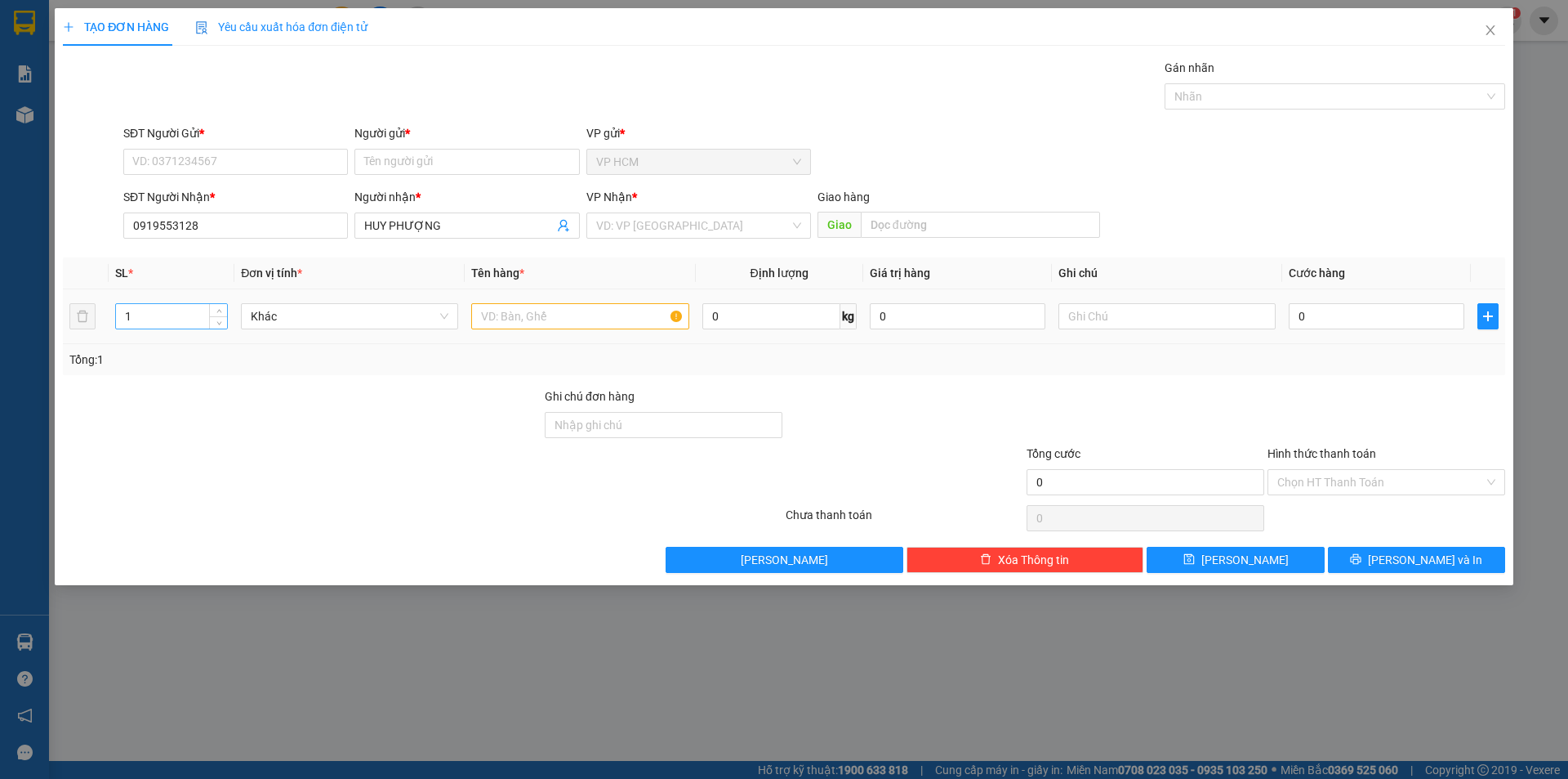
click at [130, 326] on div "1" at bounding box center [171, 316] width 113 height 33
click at [169, 305] on input "1" at bounding box center [171, 317] width 111 height 25
type input "10"
click at [468, 322] on td at bounding box center [580, 316] width 231 height 55
click at [544, 314] on input "text" at bounding box center [580, 316] width 217 height 26
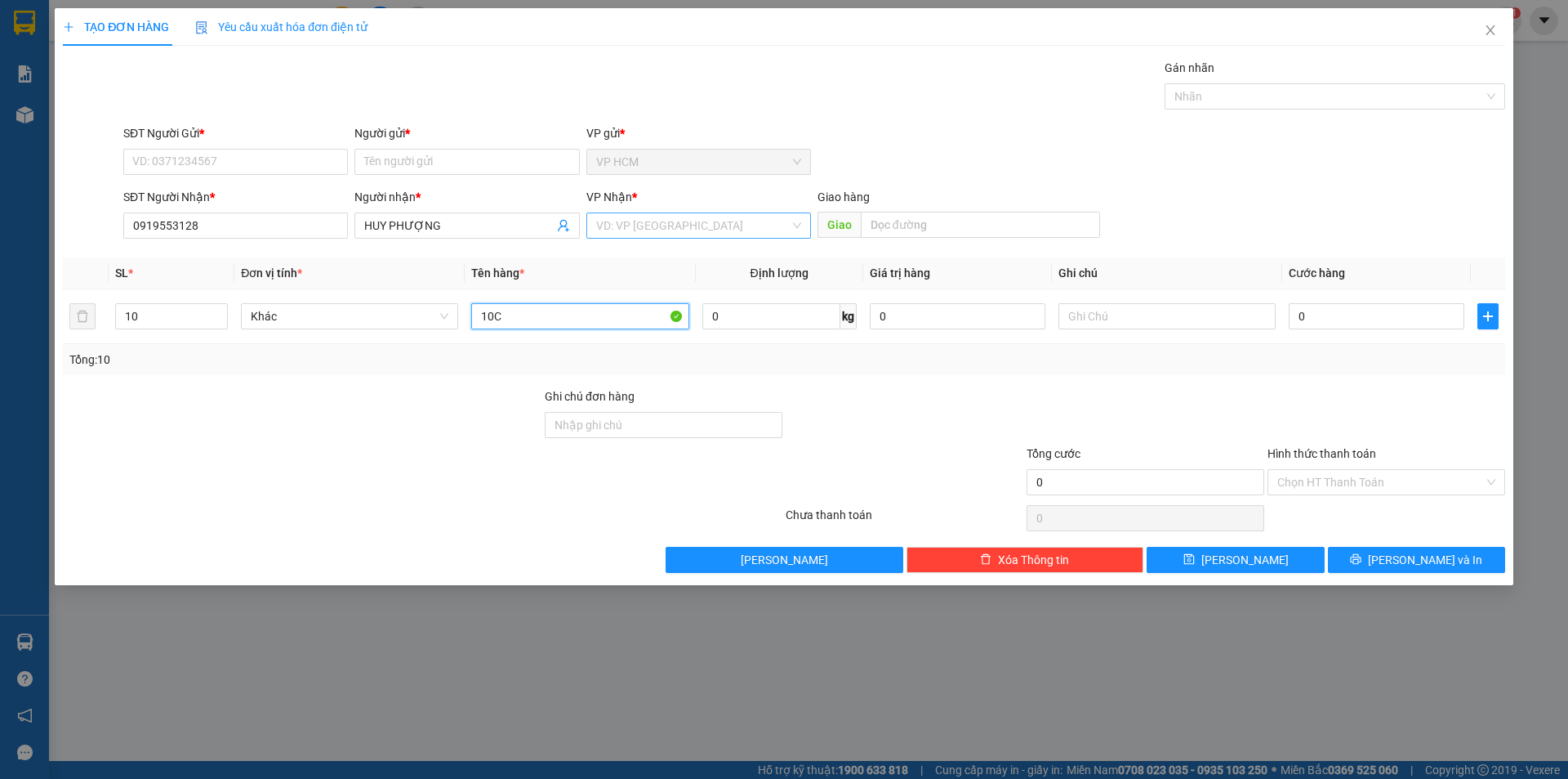
type input "10C"
click at [708, 227] on input "search" at bounding box center [693, 226] width 193 height 25
click at [677, 281] on div "Trạm Km117" at bounding box center [698, 284] width 205 height 18
click at [1287, 92] on div at bounding box center [1327, 96] width 316 height 19
click at [261, 160] on input "SĐT Người Gửi *" at bounding box center [235, 161] width 225 height 26
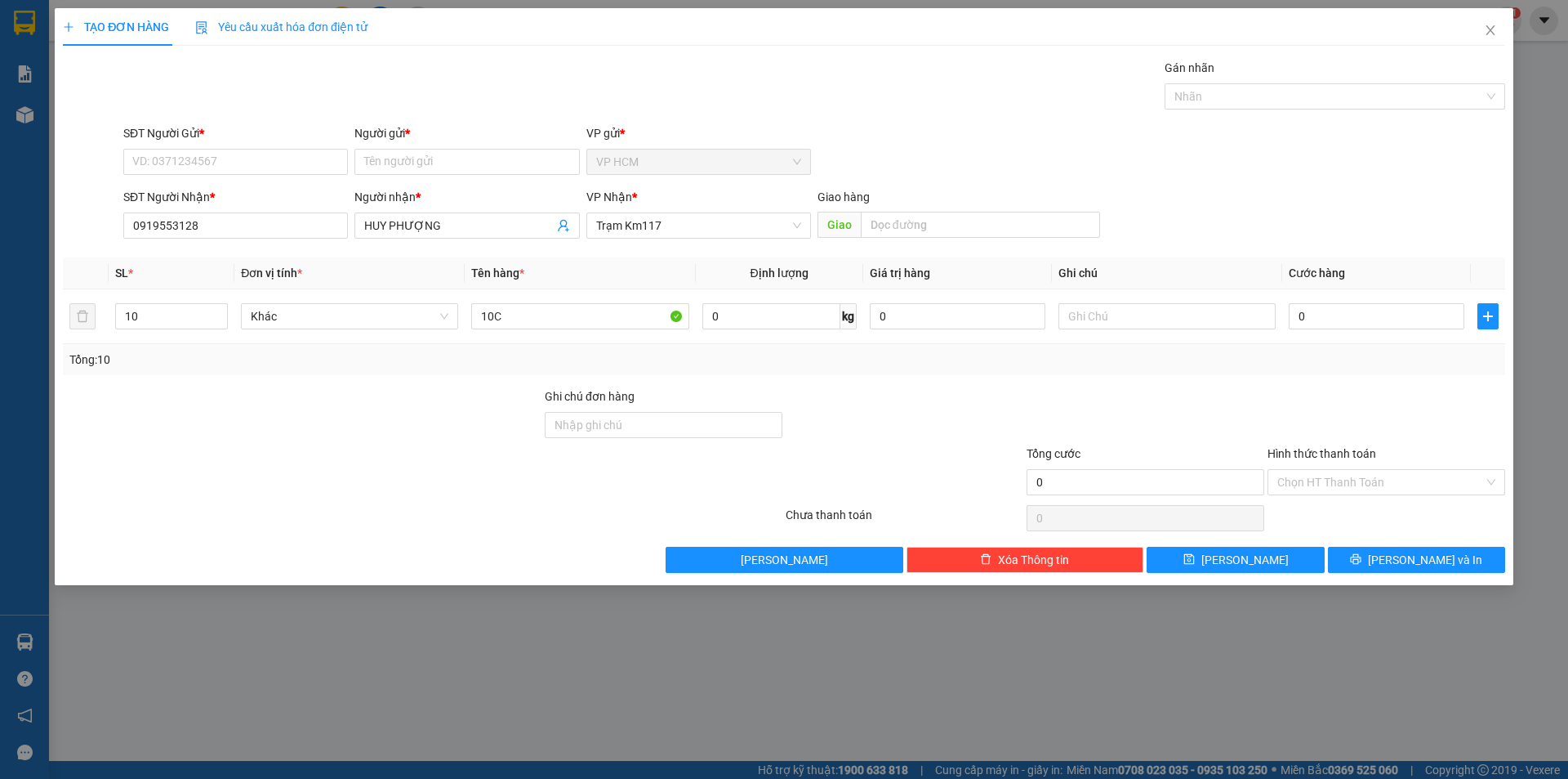
click at [1240, 118] on div "Transit Pickup Surcharge Ids Transit Deliver Surcharge Ids Transit Deliver Surc…" at bounding box center [784, 315] width 1443 height 514
click at [1240, 81] on div "Gán nhãn" at bounding box center [1335, 71] width 341 height 25
click at [1239, 85] on div "Nhãn" at bounding box center [1335, 96] width 341 height 26
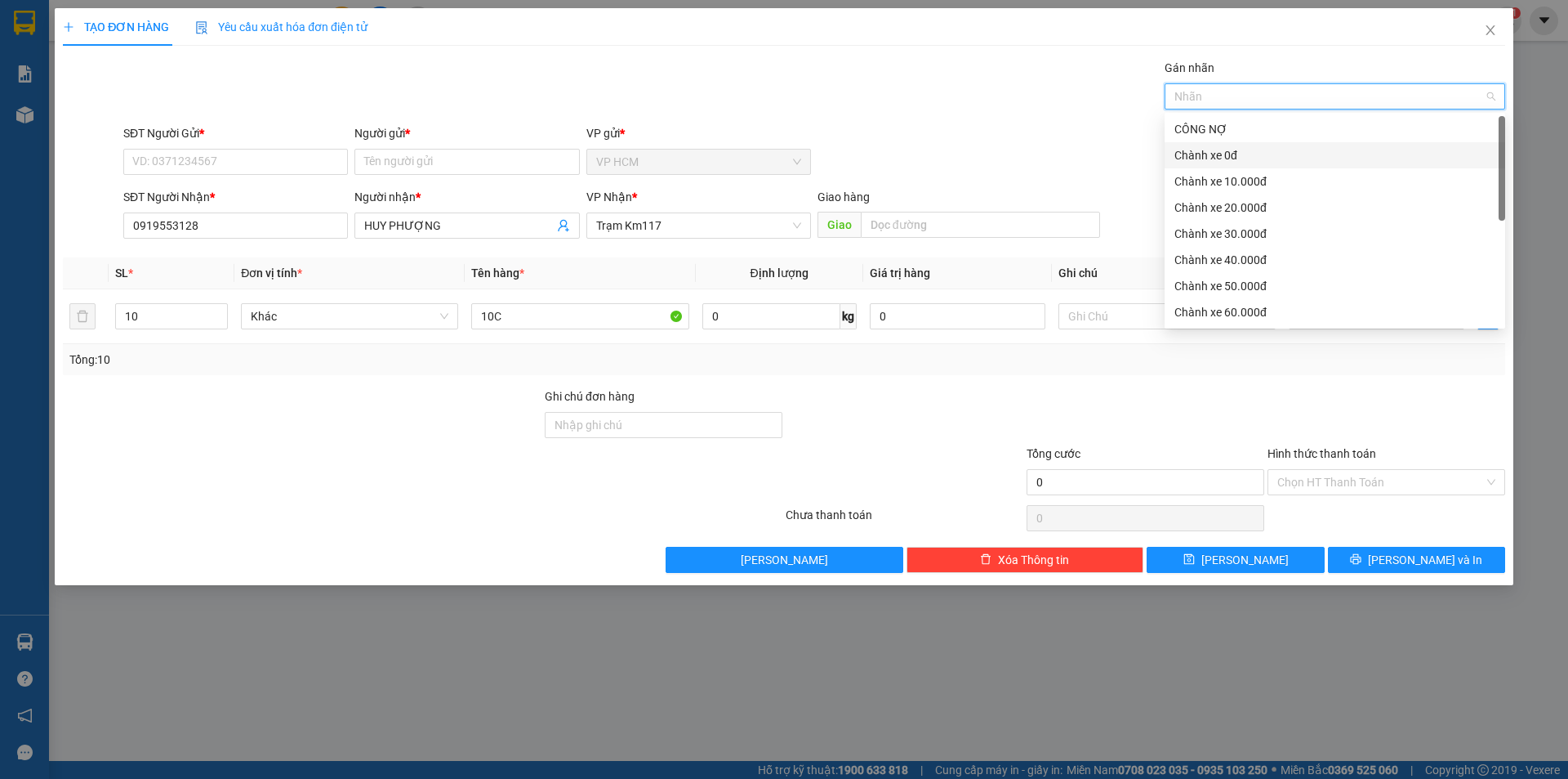
click at [1270, 185] on div "Chành xe 10.000đ" at bounding box center [1336, 181] width 321 height 18
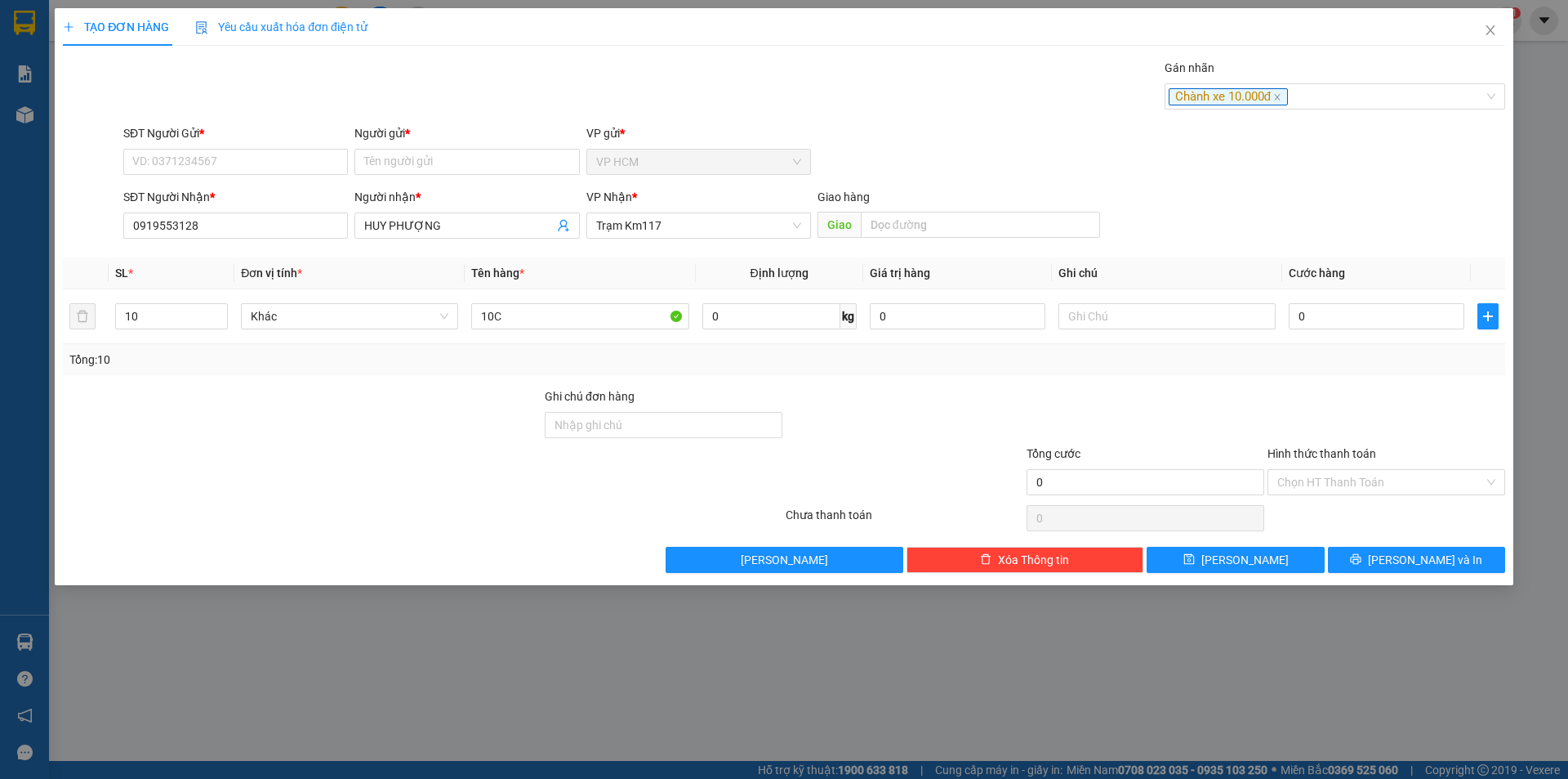
drag, startPoint x: 831, startPoint y: 43, endPoint x: 1356, endPoint y: 348, distance: 607.2
click at [830, 44] on div "TẠO ĐƠN HÀNG Yêu cầu xuất hóa đơn điện tử" at bounding box center [784, 27] width 1443 height 37
click at [1356, 319] on input "0" at bounding box center [1377, 316] width 176 height 26
type input "1"
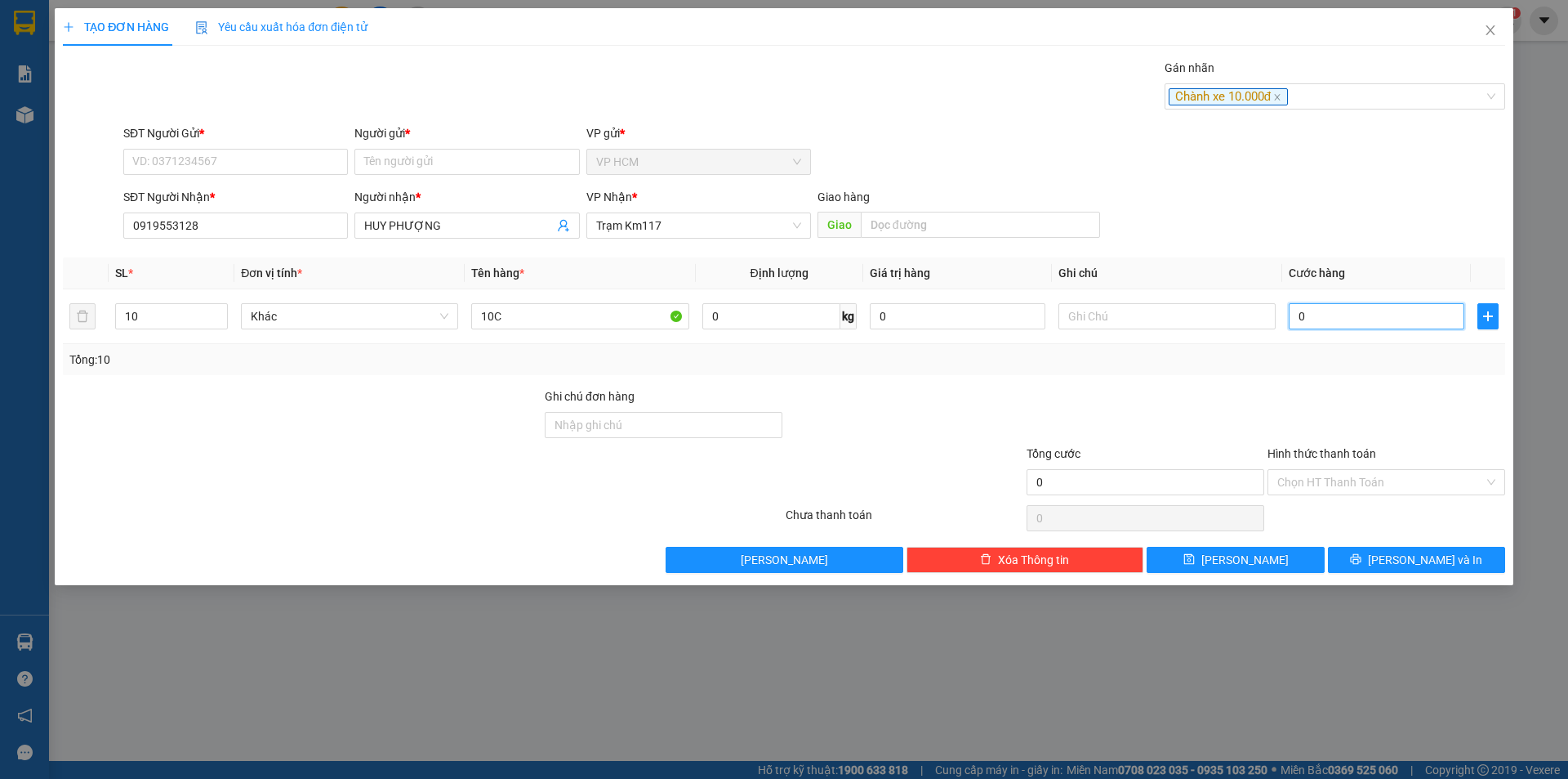
type input "1"
type input "11"
type input "110"
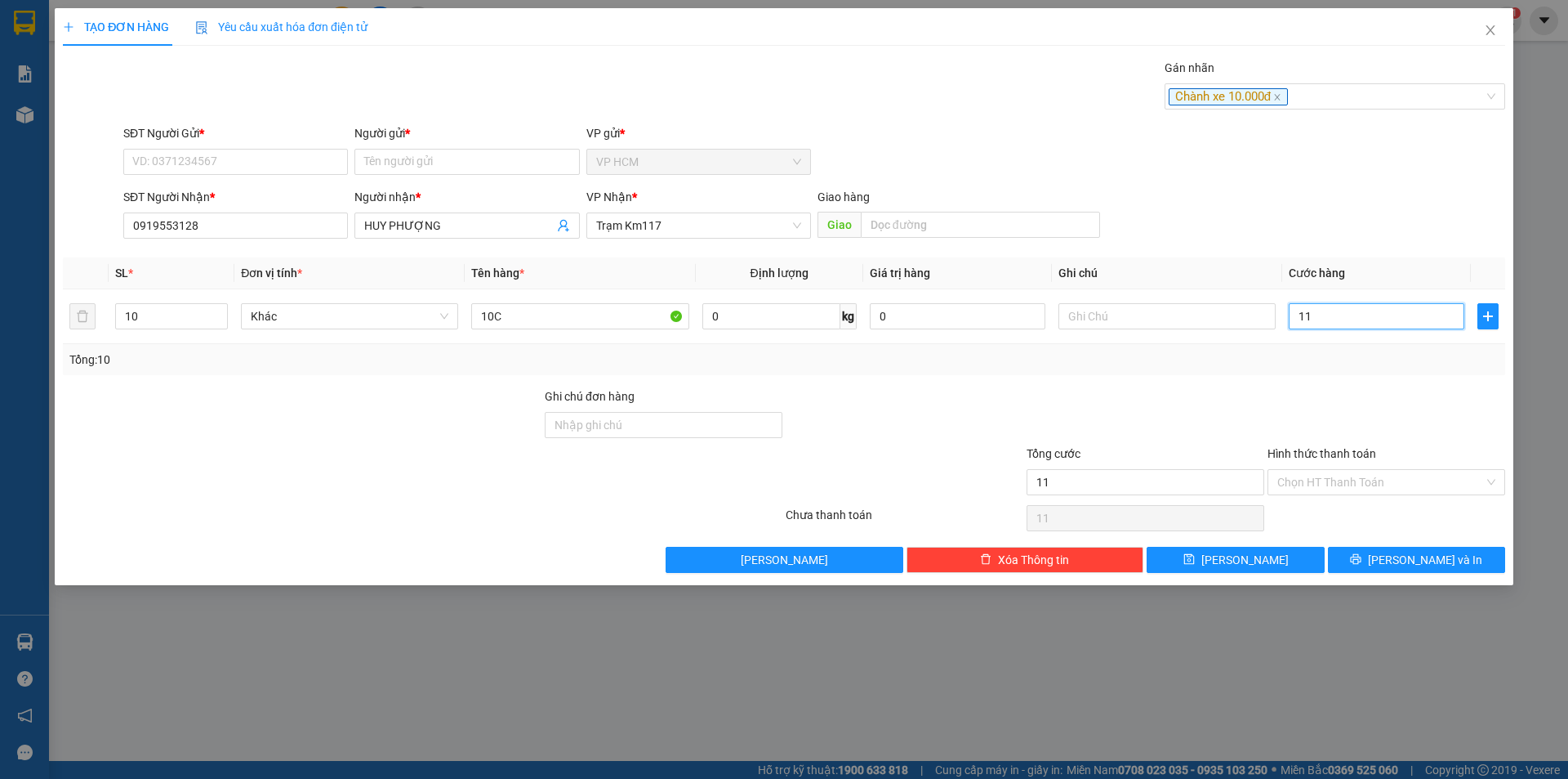
type input "110"
type input "110.000"
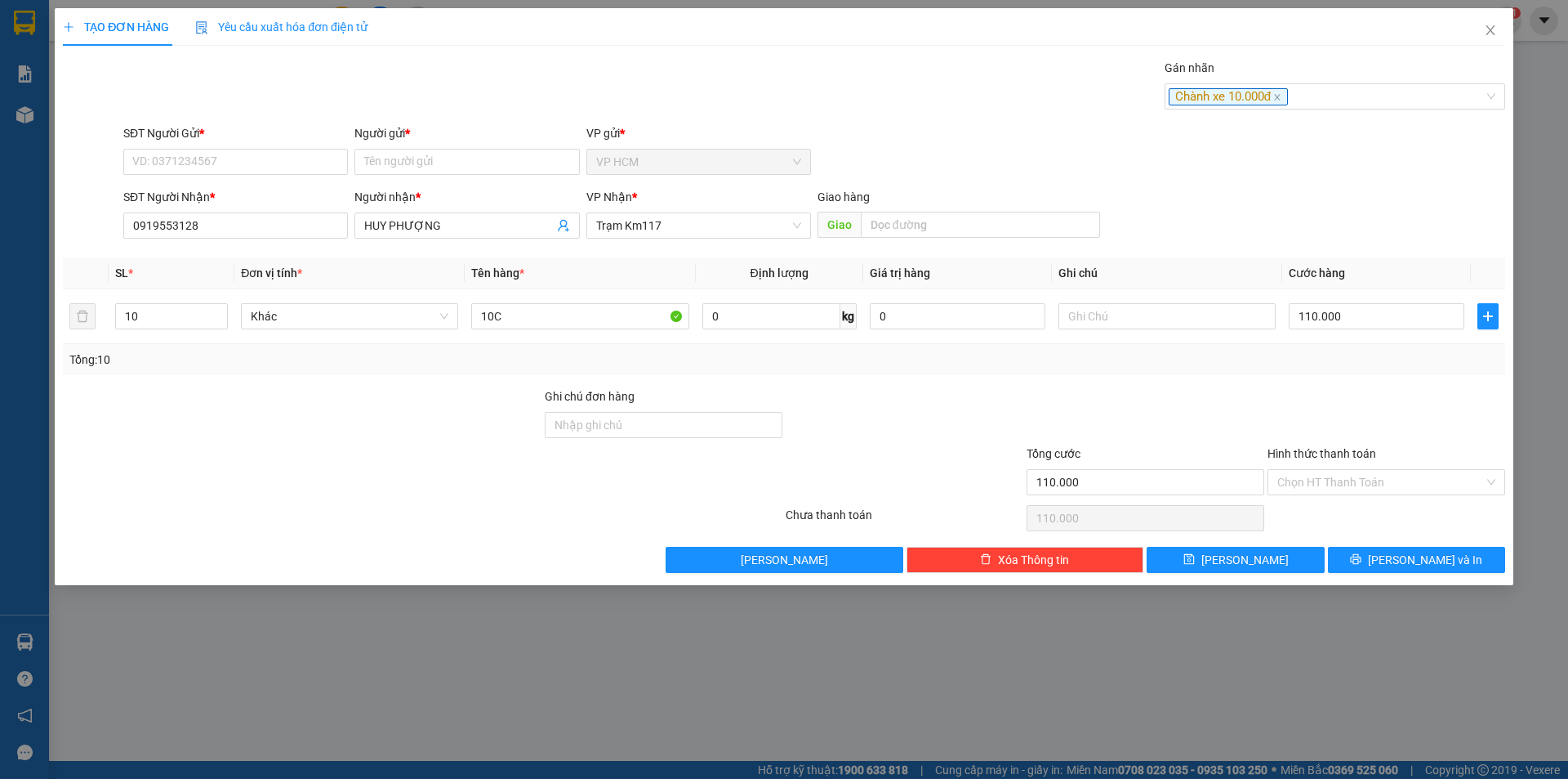
click at [1349, 364] on div "Tổng: 10" at bounding box center [784, 359] width 1429 height 18
click at [1350, 492] on input "Hình thức thanh toán" at bounding box center [1380, 482] width 207 height 25
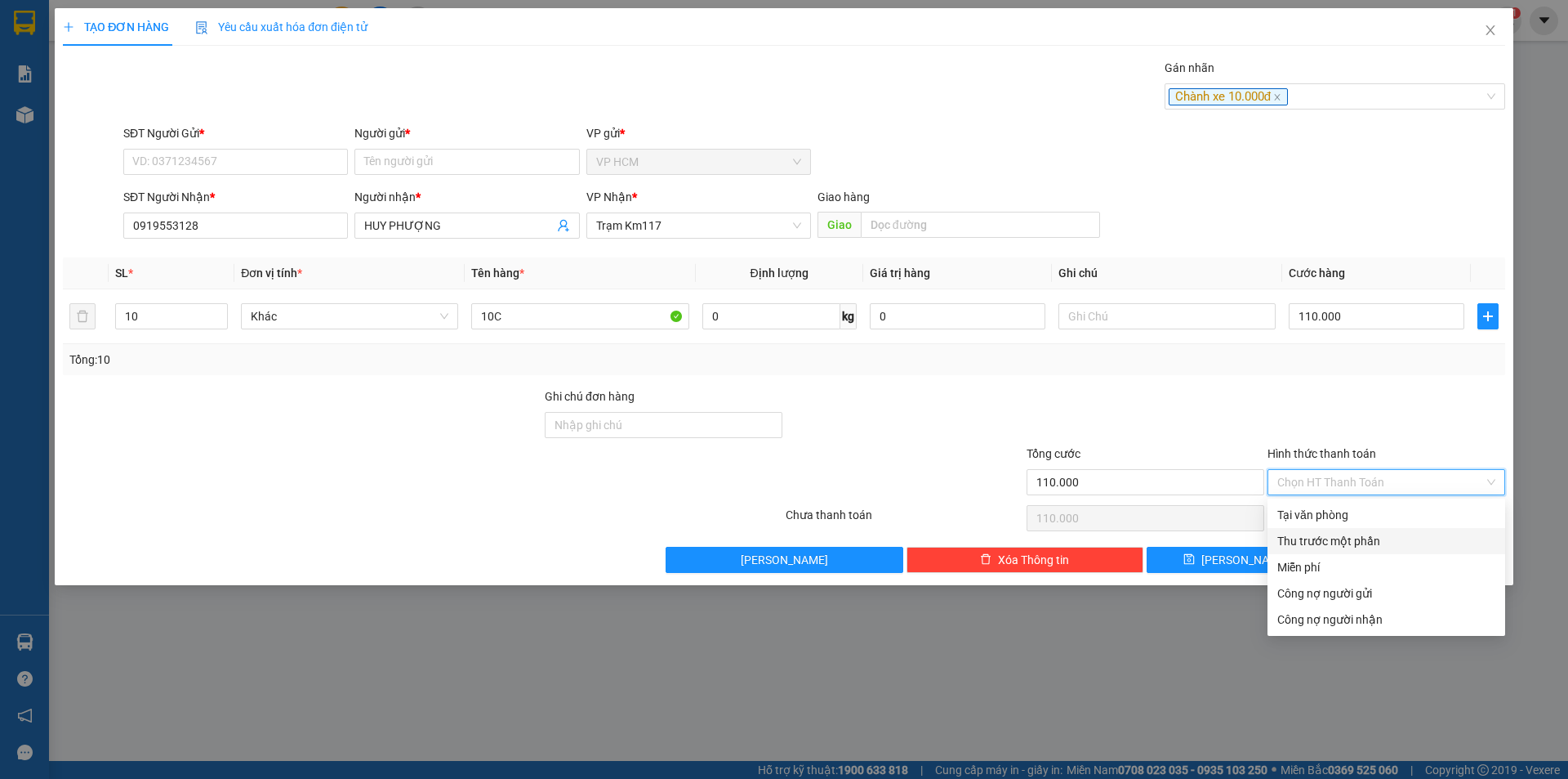
click at [1333, 542] on div "Thu trước một phần" at bounding box center [1386, 541] width 218 height 18
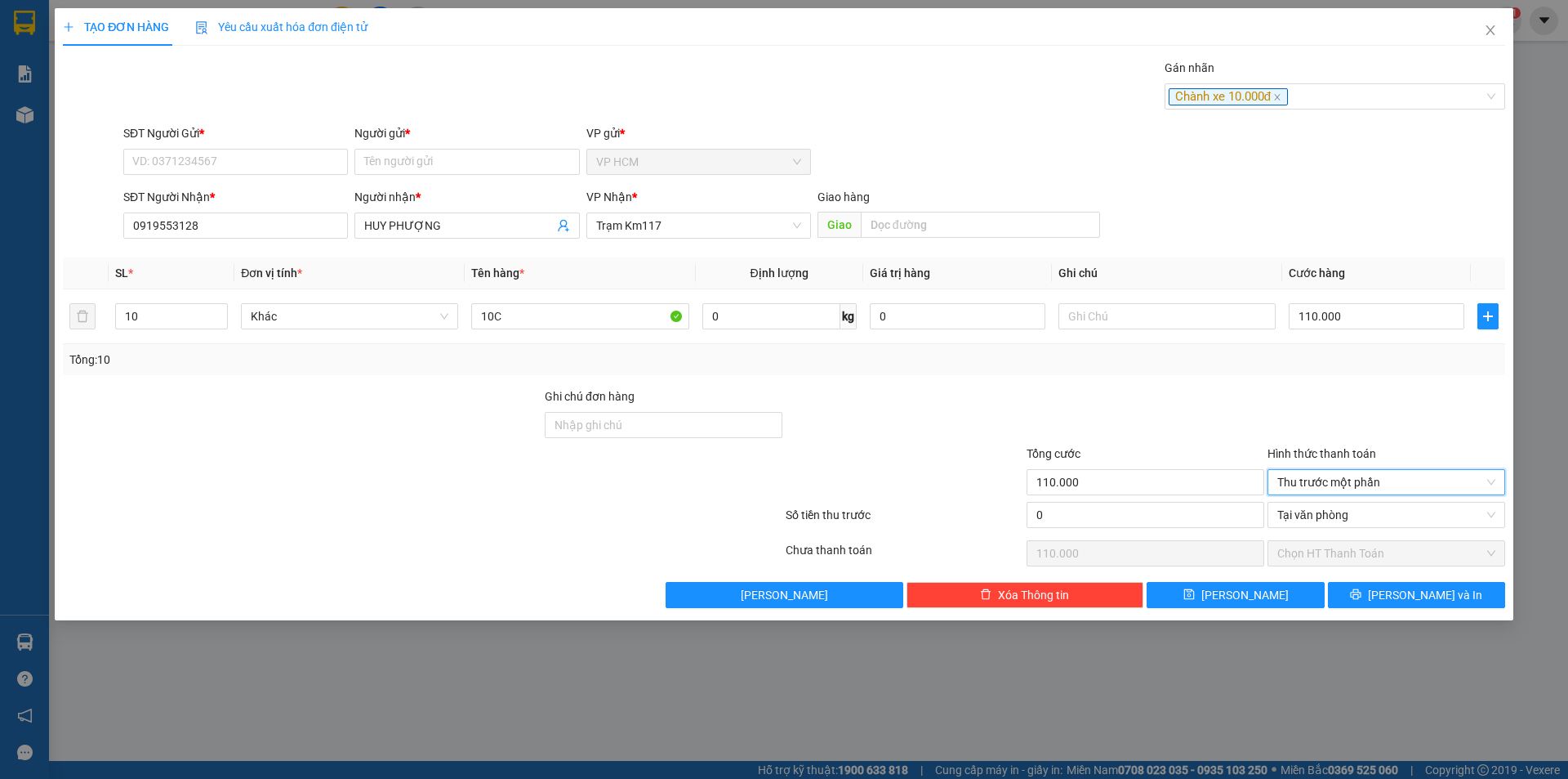
click at [1025, 504] on div "0" at bounding box center [1145, 519] width 241 height 35
click at [1067, 509] on input "0" at bounding box center [1145, 514] width 237 height 26
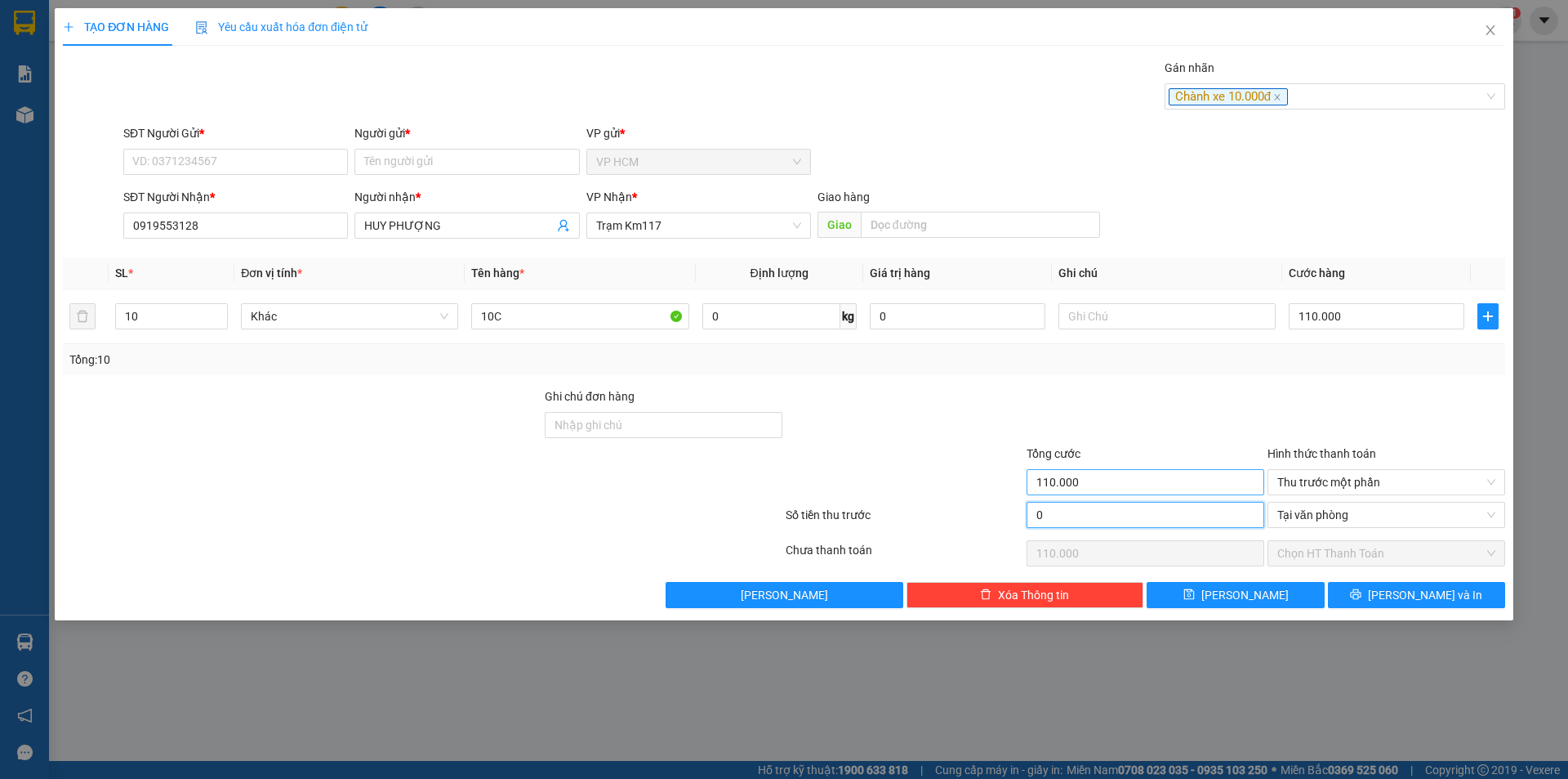
type input "1"
type input "109.999"
type input "10"
type input "109.990"
type input "10.000"
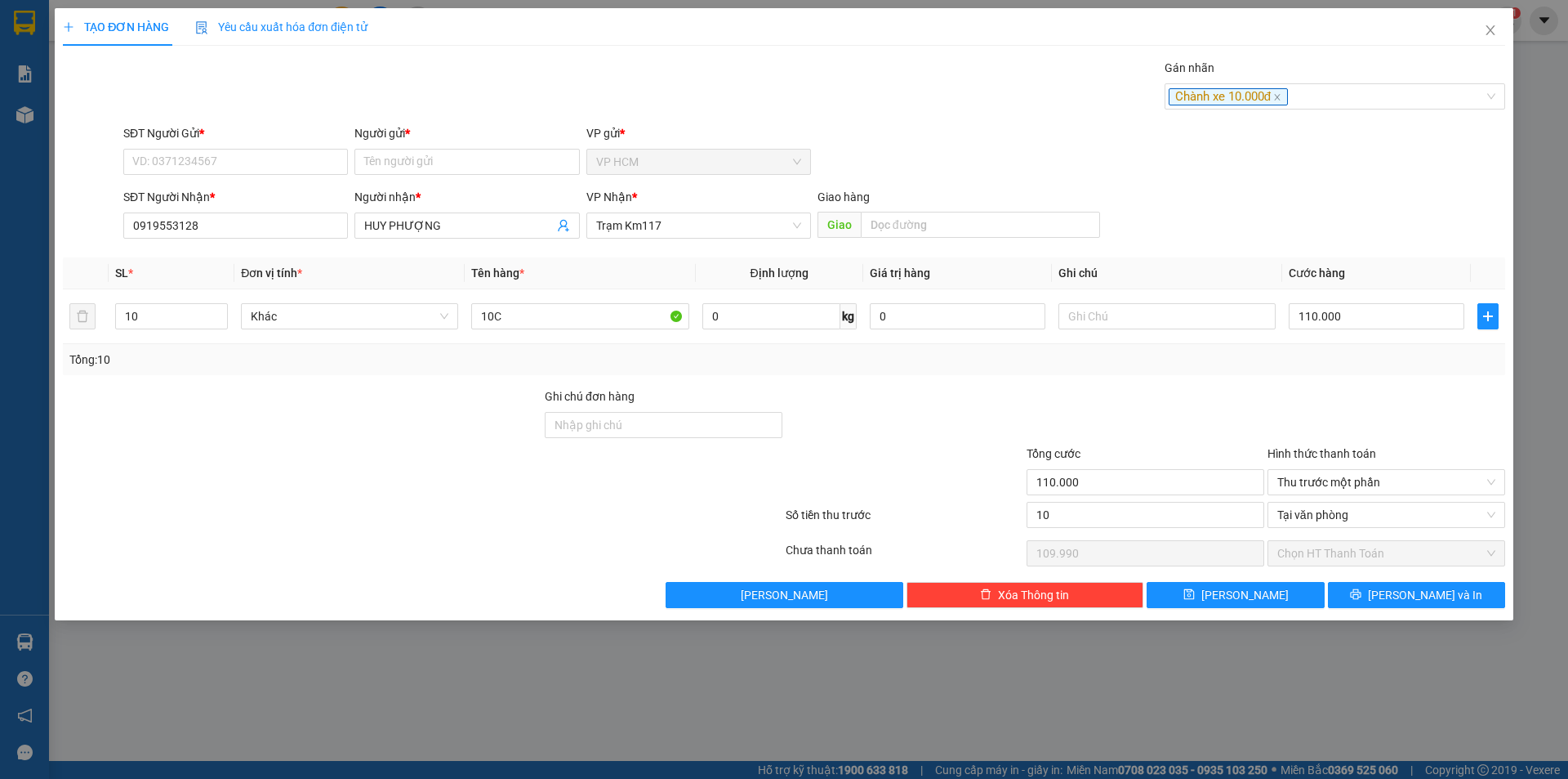
type input "100.000"
click at [1043, 441] on div at bounding box center [1145, 416] width 241 height 57
click at [180, 174] on input "SĐT Người Gửi *" at bounding box center [235, 161] width 225 height 26
click at [265, 225] on div "00000000005 - N/A" at bounding box center [235, 220] width 205 height 18
type input "00000000005"
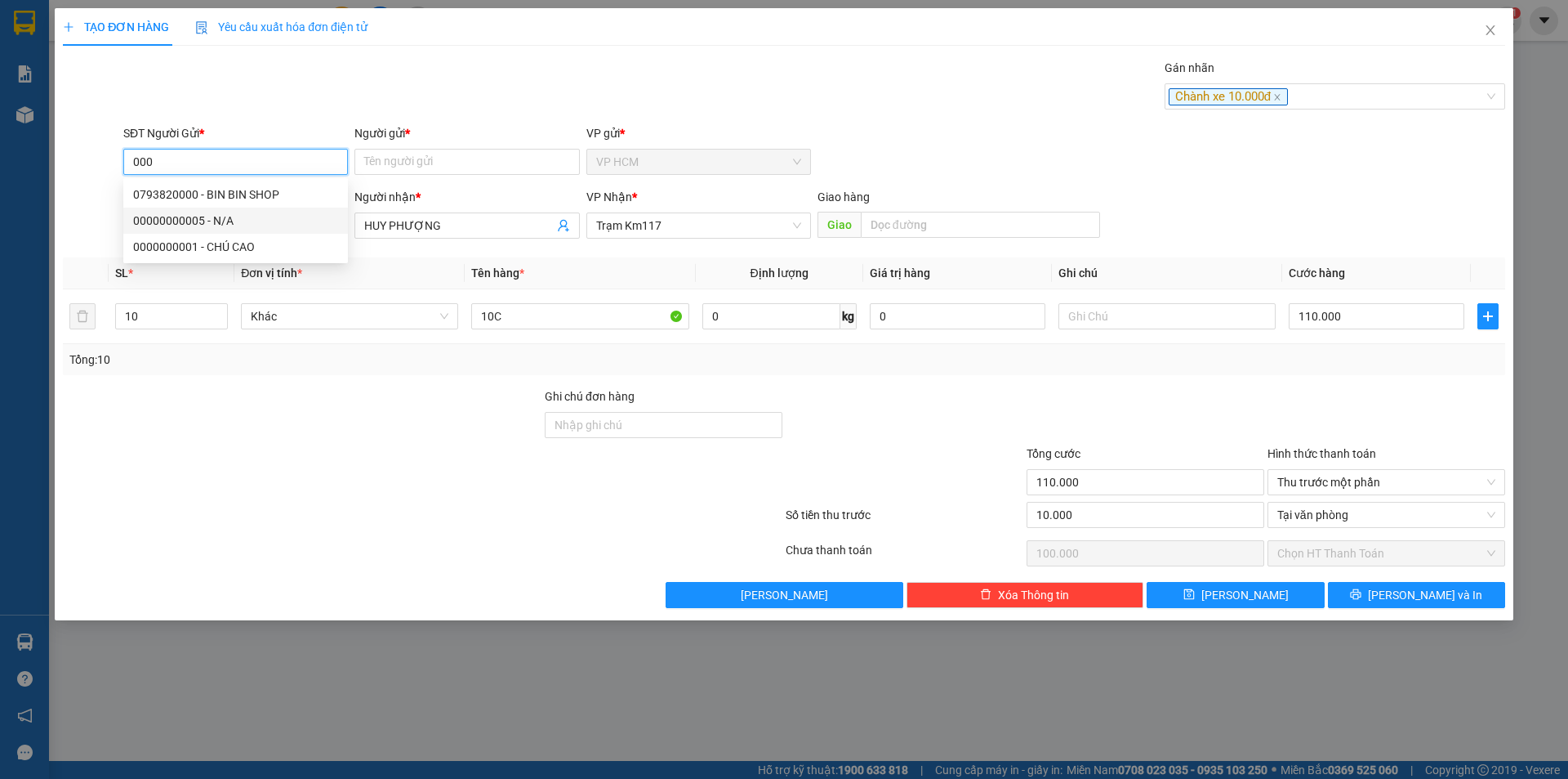
type input "N/A"
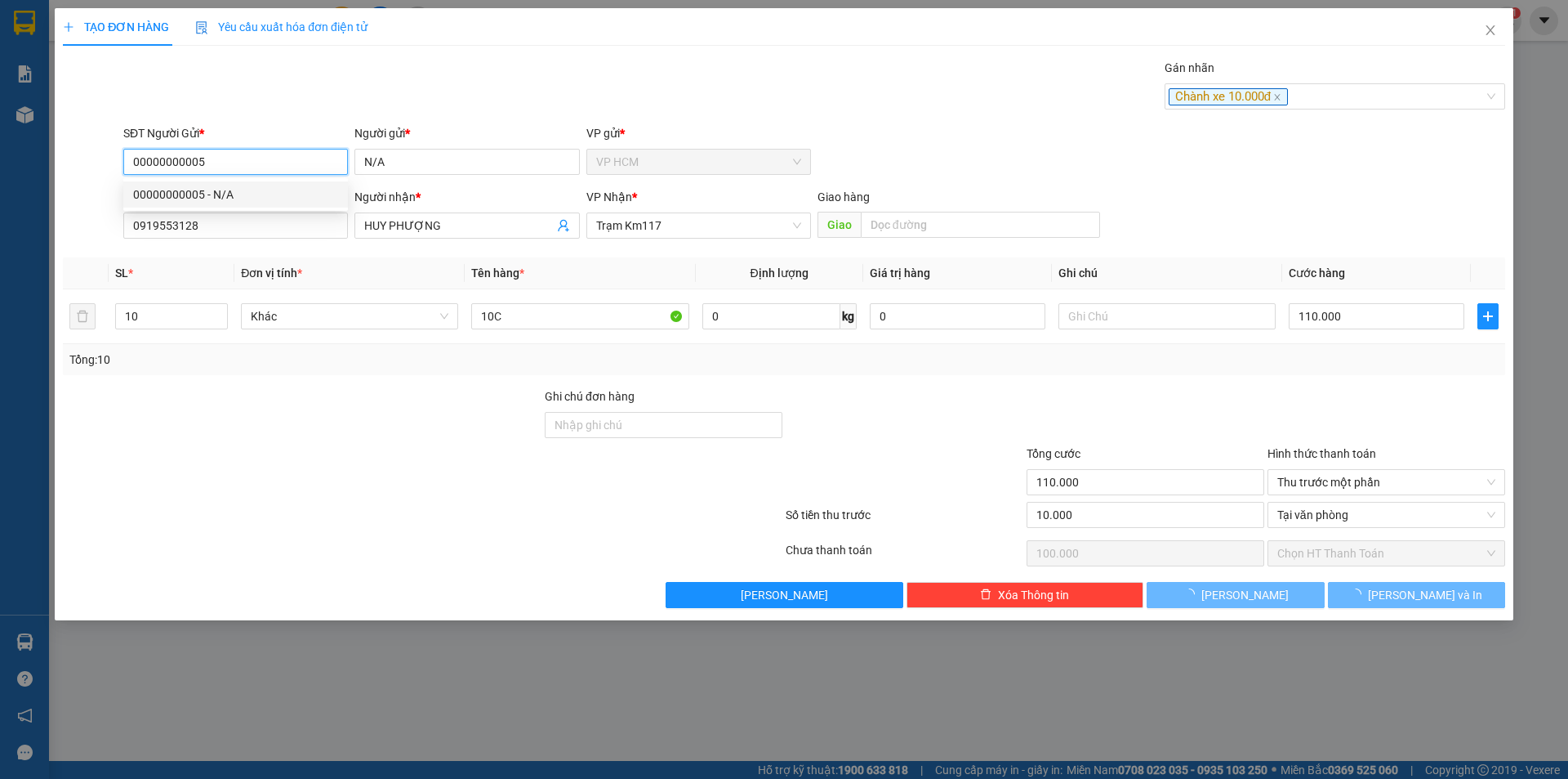
type input "30.000"
type input "20.000"
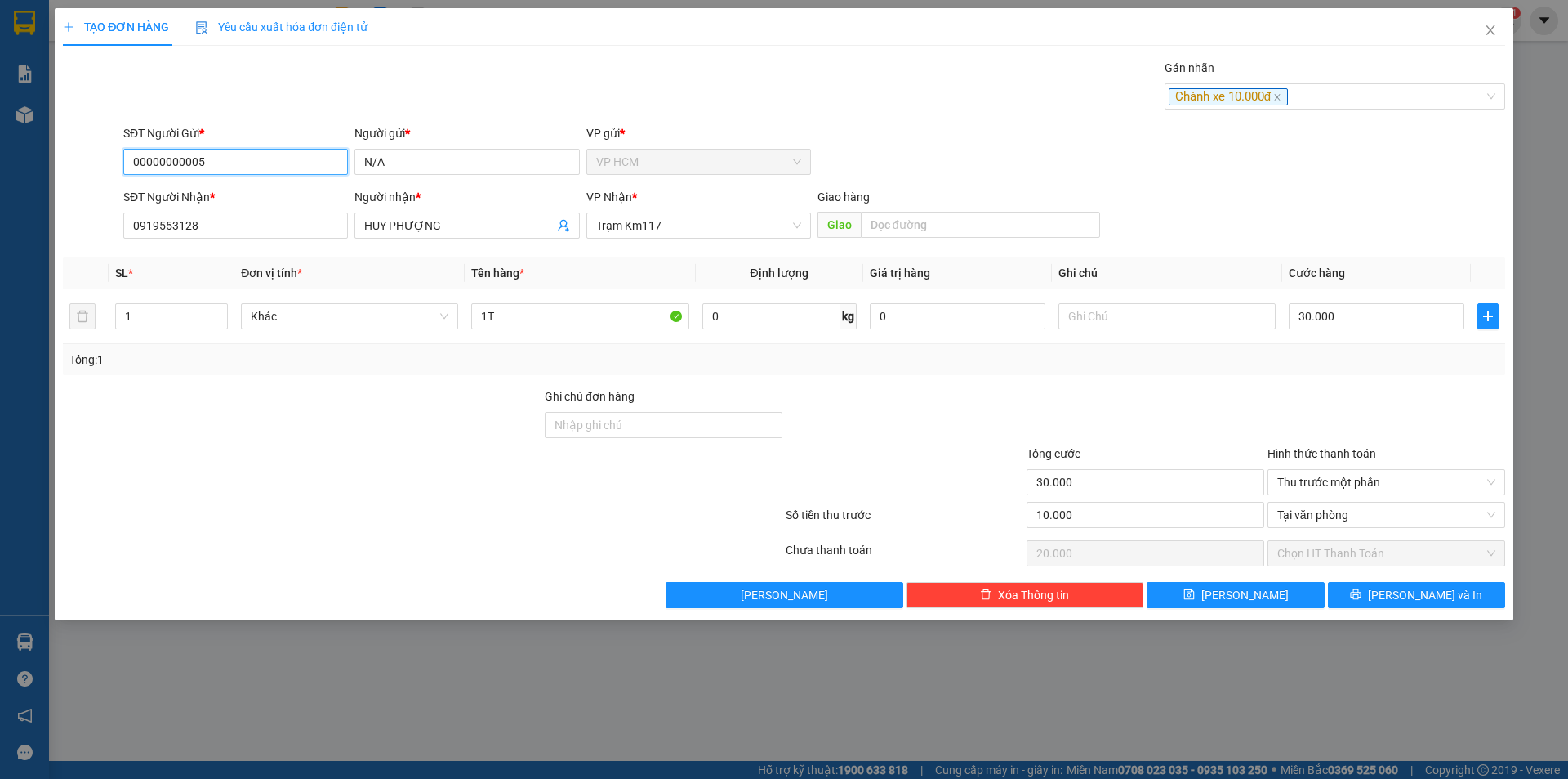
type input "00000000005"
click at [394, 558] on div at bounding box center [423, 553] width 723 height 33
click at [187, 310] on input "1" at bounding box center [171, 317] width 111 height 25
type input "10"
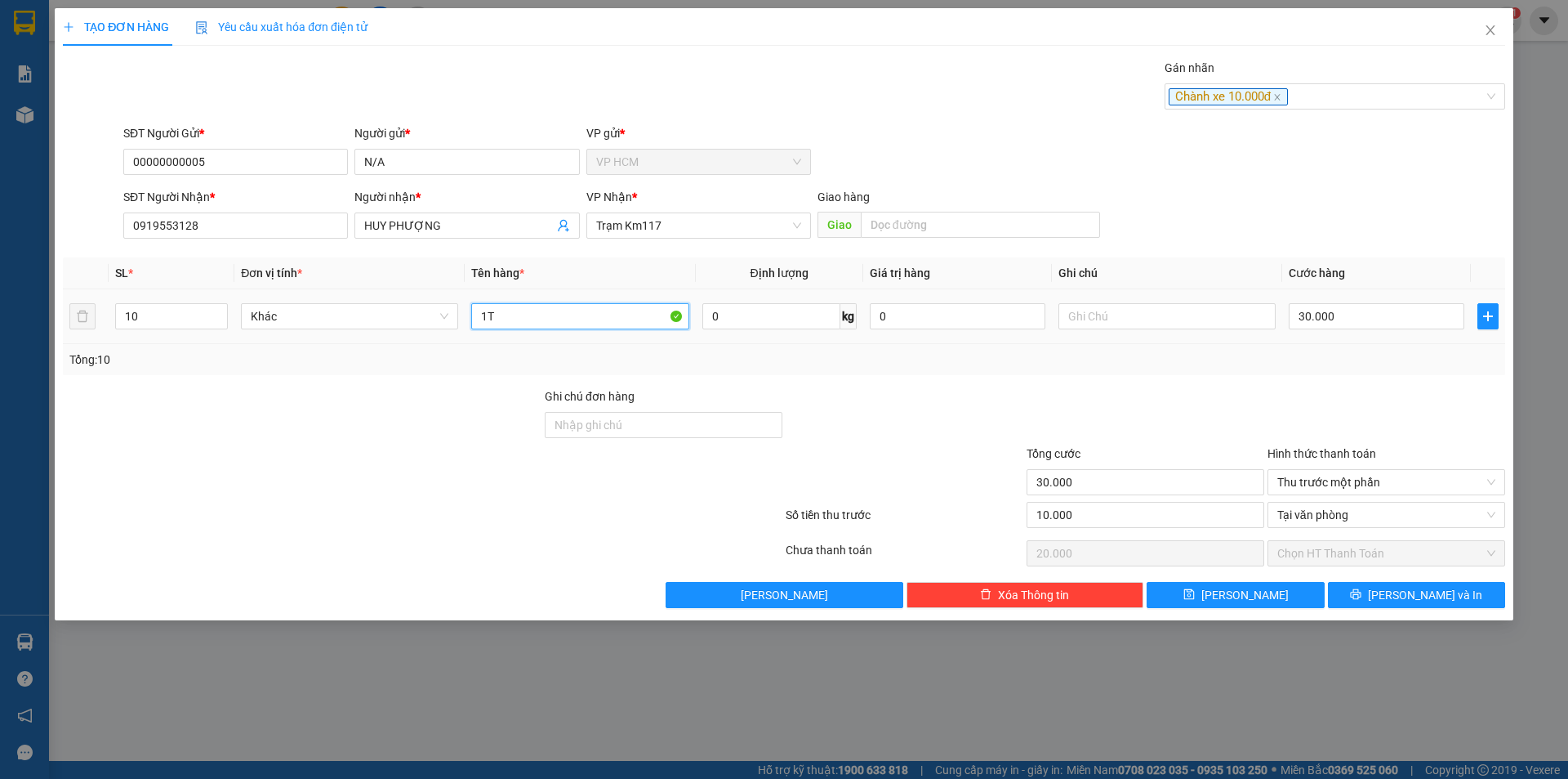
click at [506, 318] on input "1T" at bounding box center [580, 316] width 217 height 26
type input "10C"
click at [1343, 311] on input "30.000" at bounding box center [1377, 316] width 176 height 26
type input "1"
type input "-9.999"
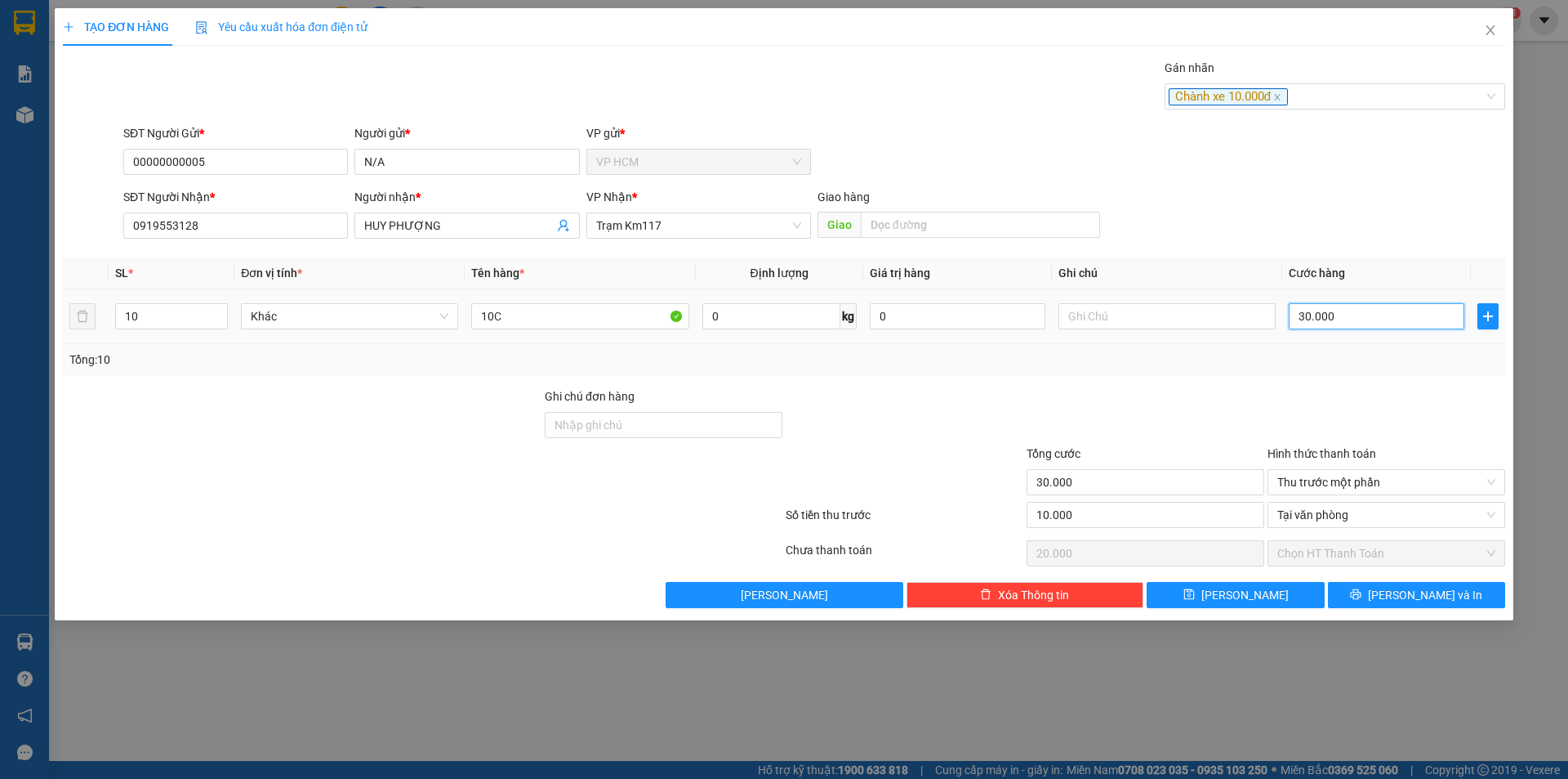
type input "1"
type input "11"
type input "-9.989"
type input "11"
type input "110"
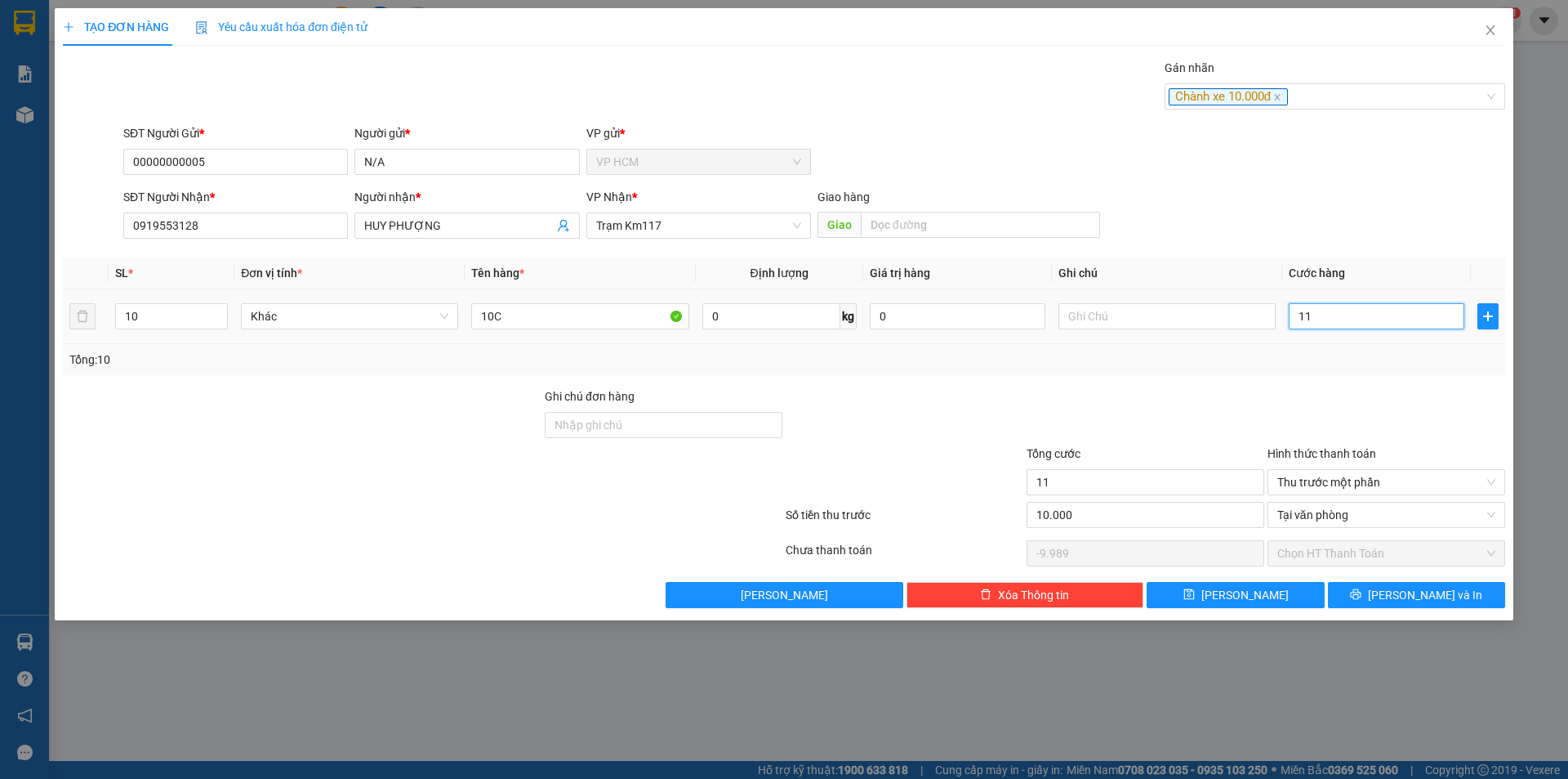
type input "-9.890"
type input "110"
type input "110.000"
type input "100.000"
type input "110.000"
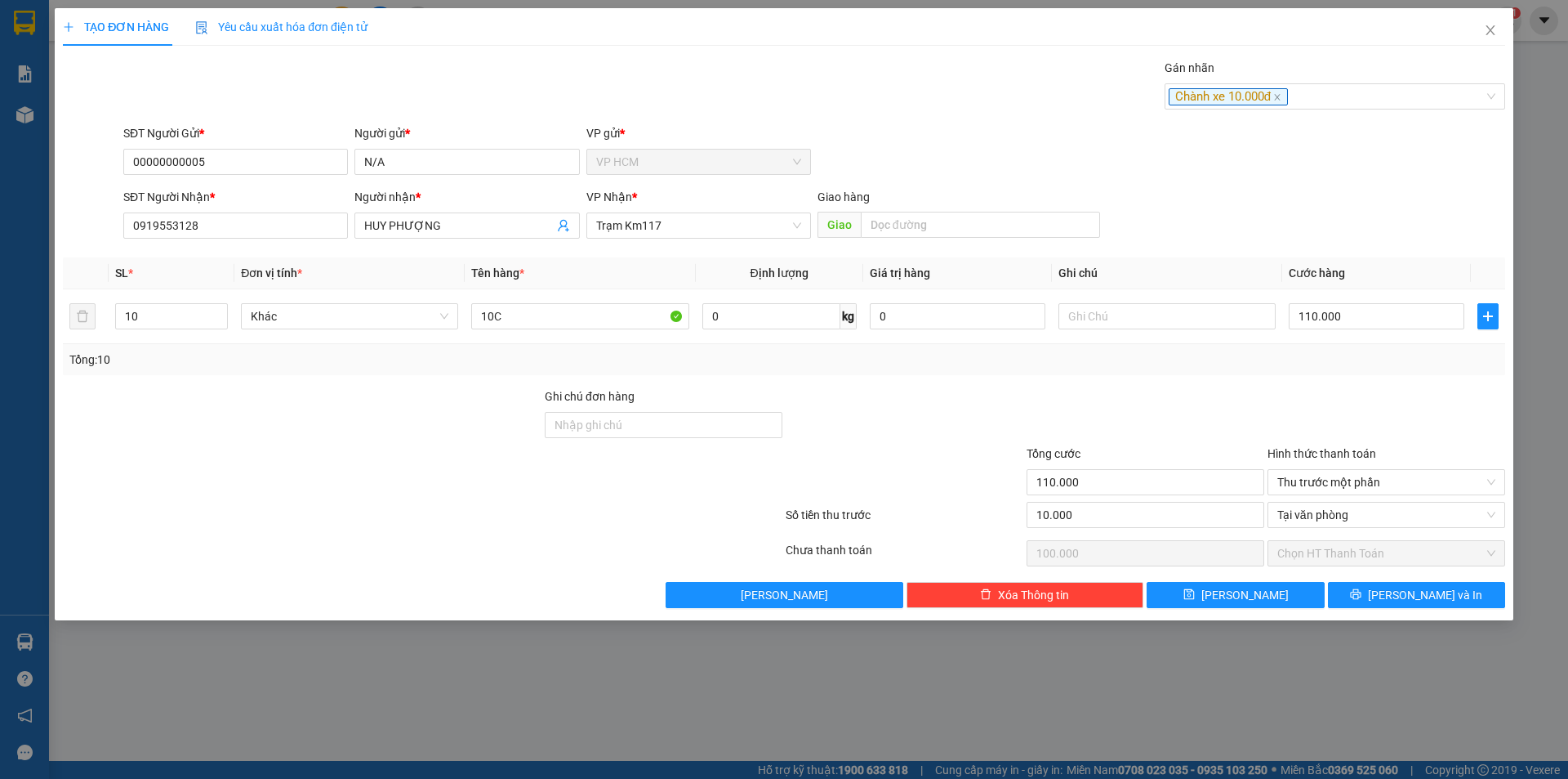
click at [1344, 377] on div "Transit Pickup Surcharge Ids Transit Deliver Surcharge Ids Transit Deliver Surc…" at bounding box center [784, 333] width 1443 height 549
click at [1382, 592] on button "[PERSON_NAME] và In" at bounding box center [1416, 594] width 177 height 26
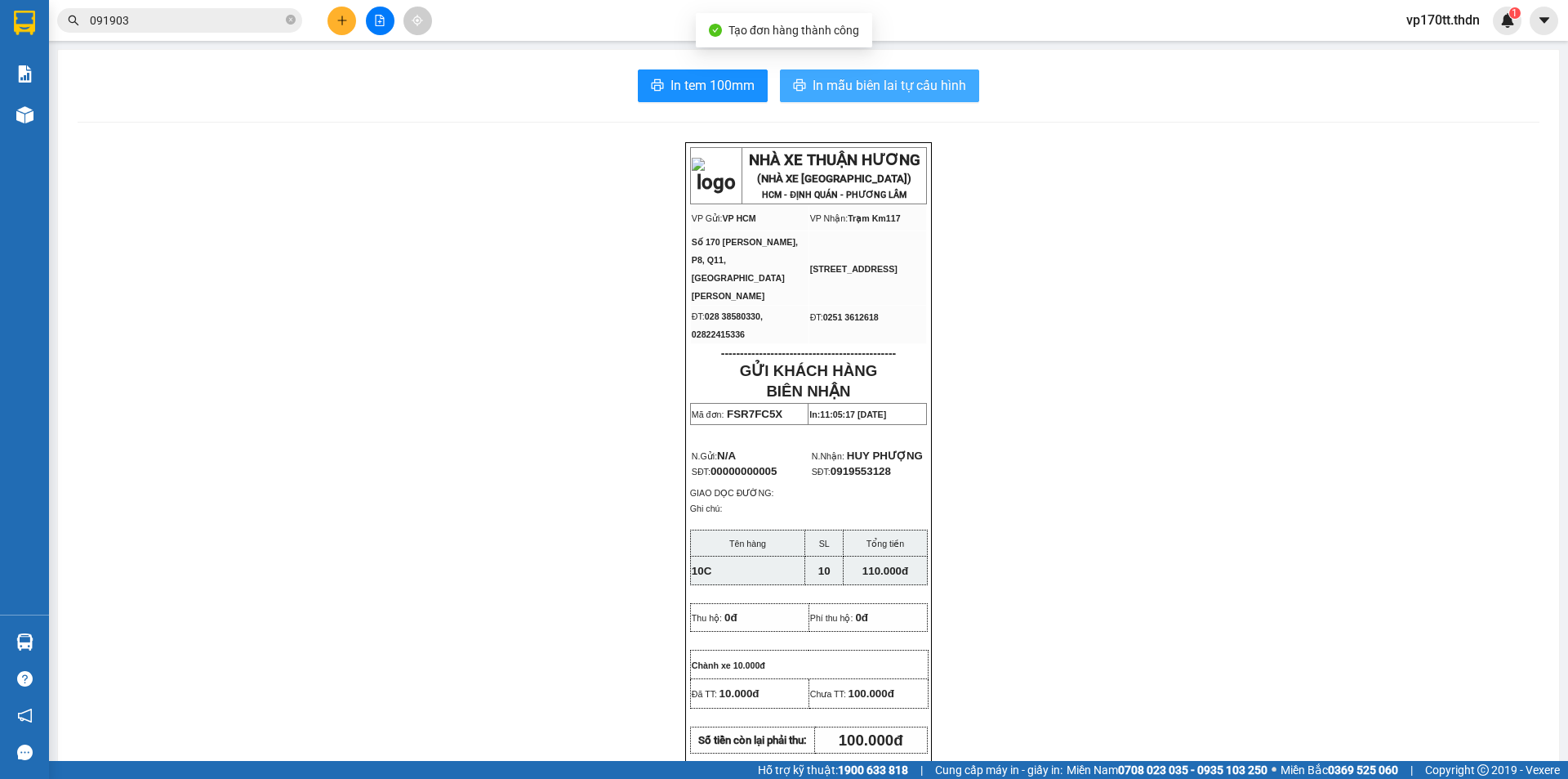
click at [911, 70] on button "In mẫu biên lai tự cấu hình" at bounding box center [879, 86] width 199 height 33
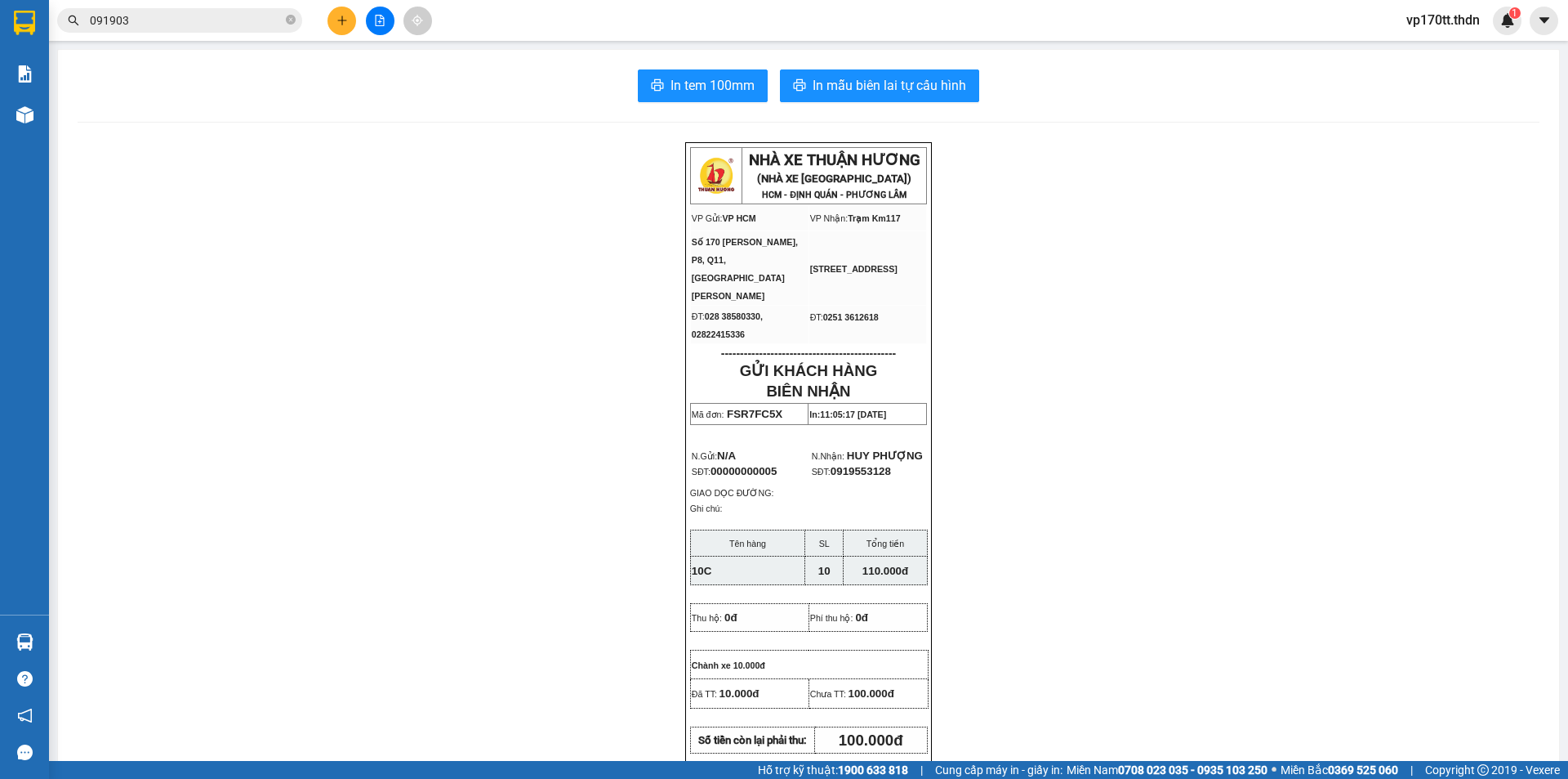
click at [204, 25] on input "091903" at bounding box center [186, 20] width 192 height 18
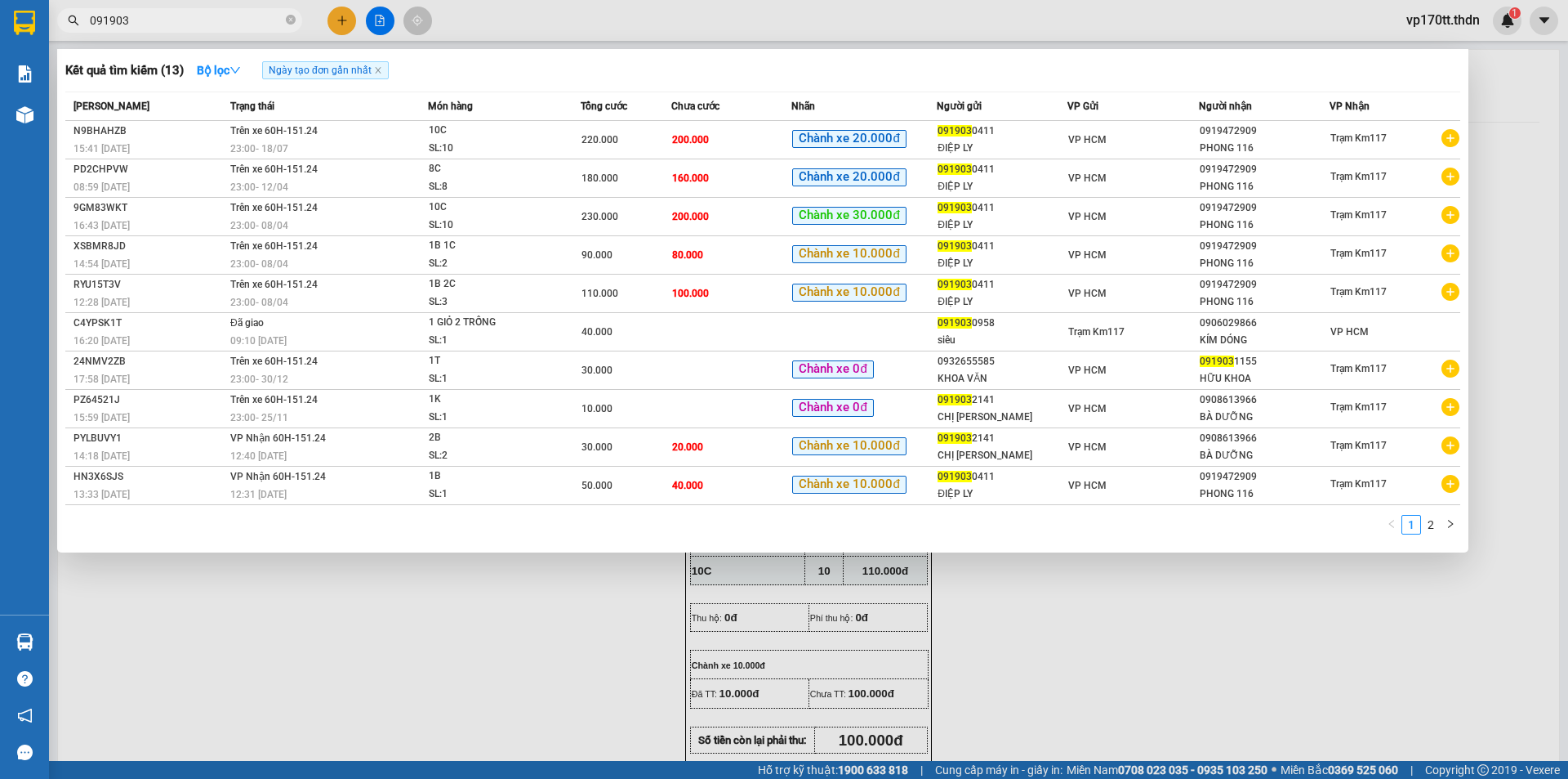
click at [204, 25] on input "091903" at bounding box center [186, 20] width 192 height 18
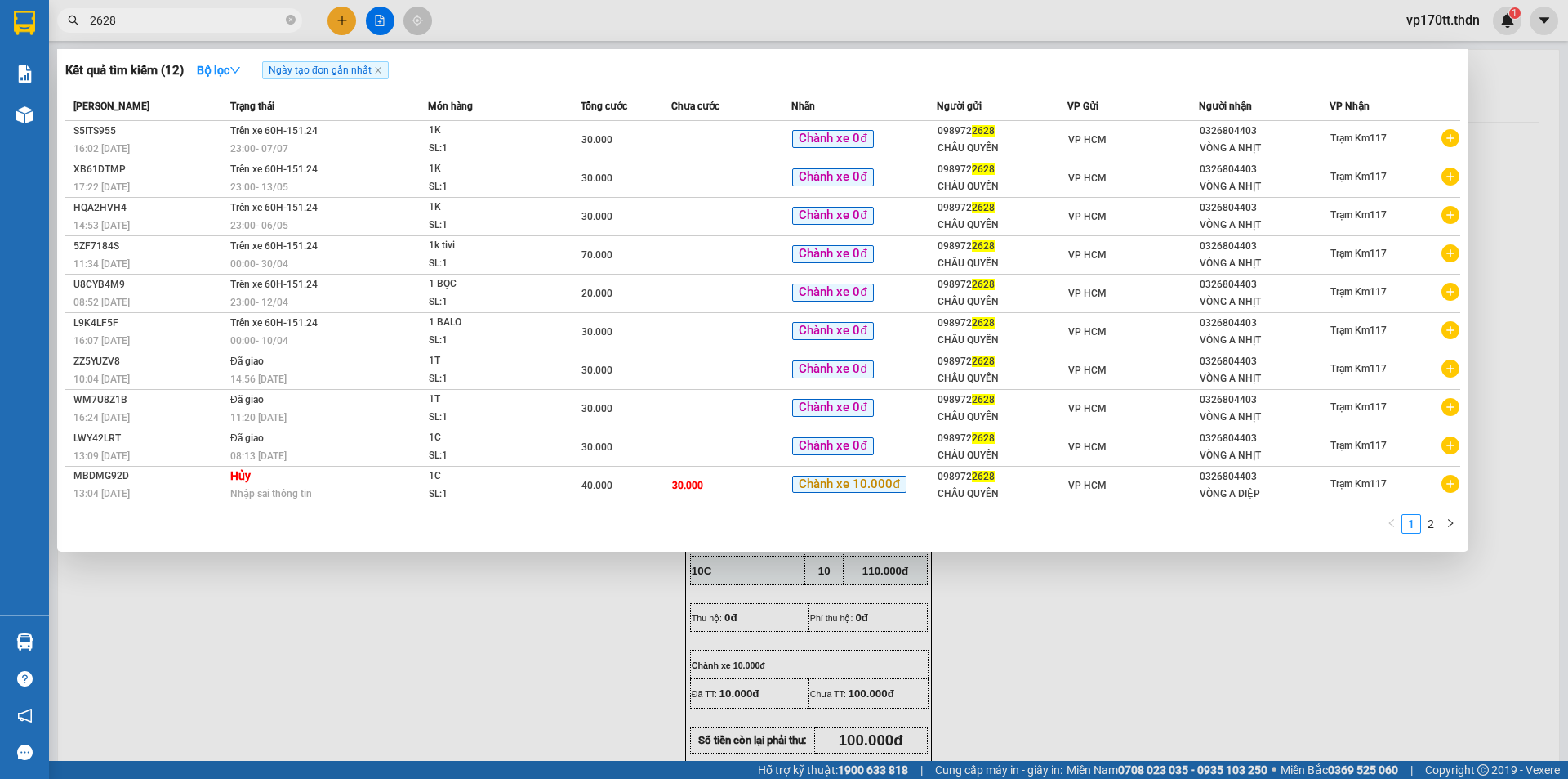
click at [91, 14] on input "2628" at bounding box center [186, 20] width 192 height 18
type input "0989722628"
click at [1423, 523] on link "2" at bounding box center [1430, 523] width 18 height 18
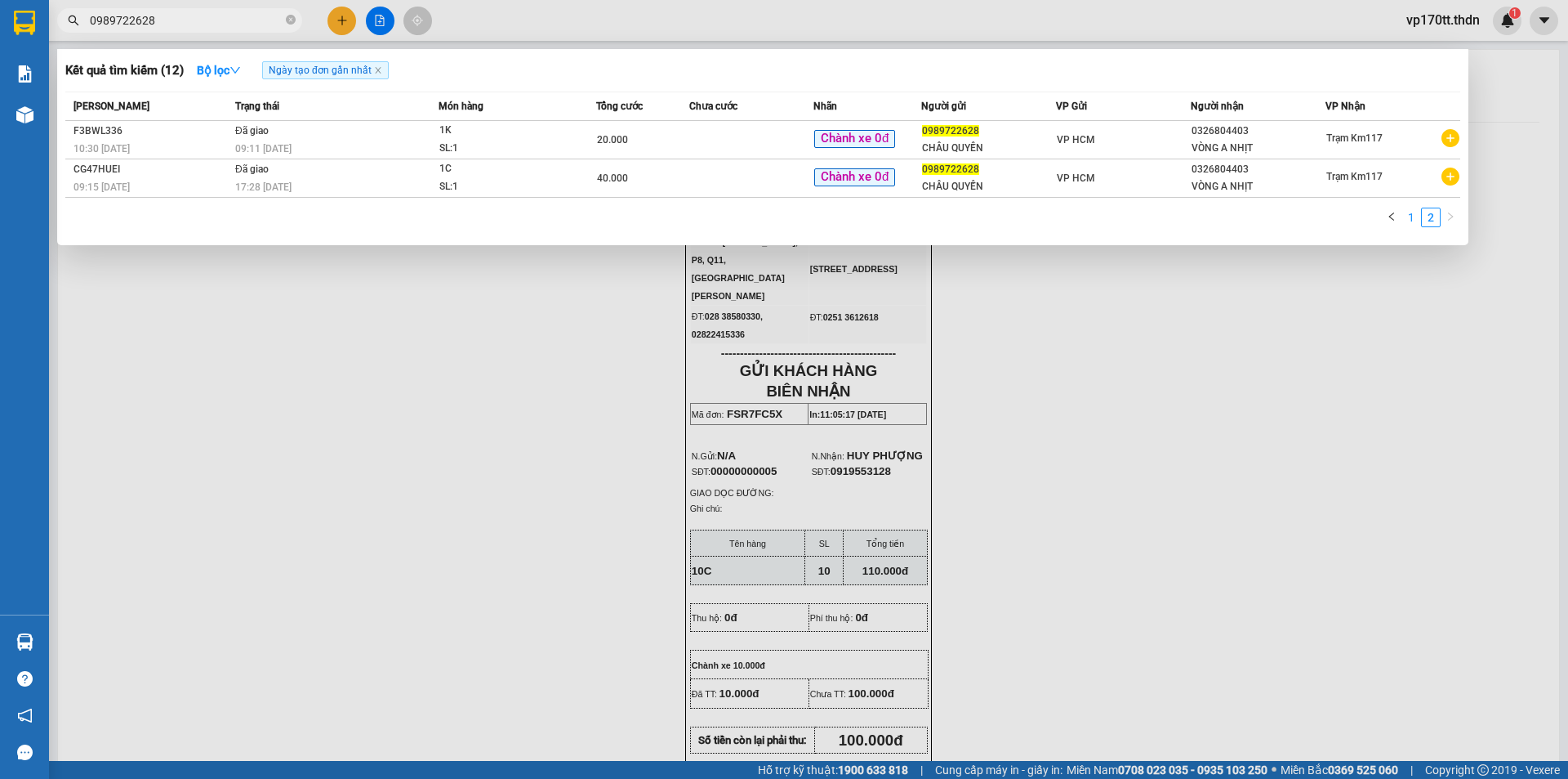
click at [1411, 218] on link "1" at bounding box center [1411, 217] width 18 height 18
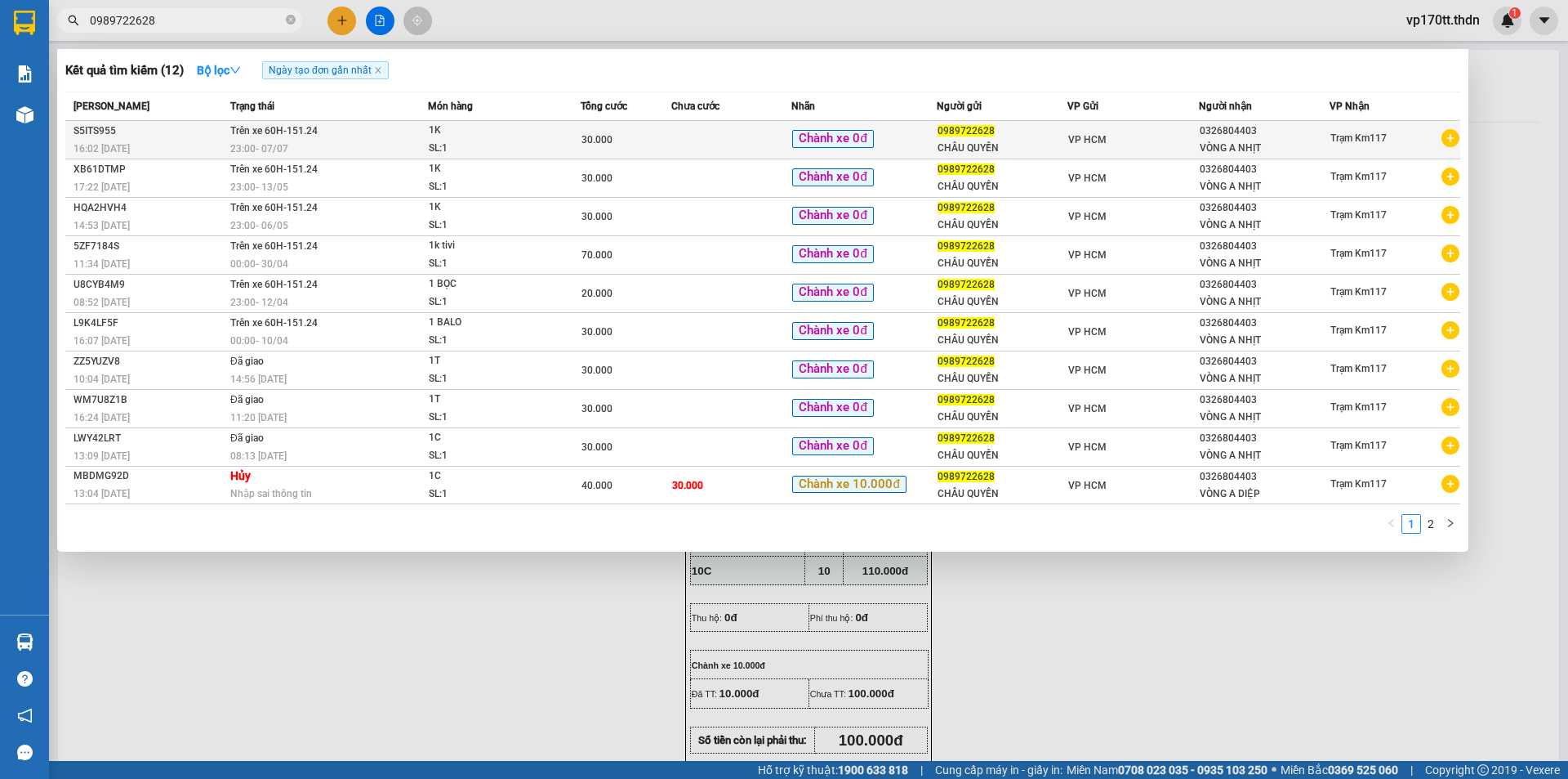
click at [961, 133] on span "0989722628" at bounding box center [966, 131] width 57 height 11
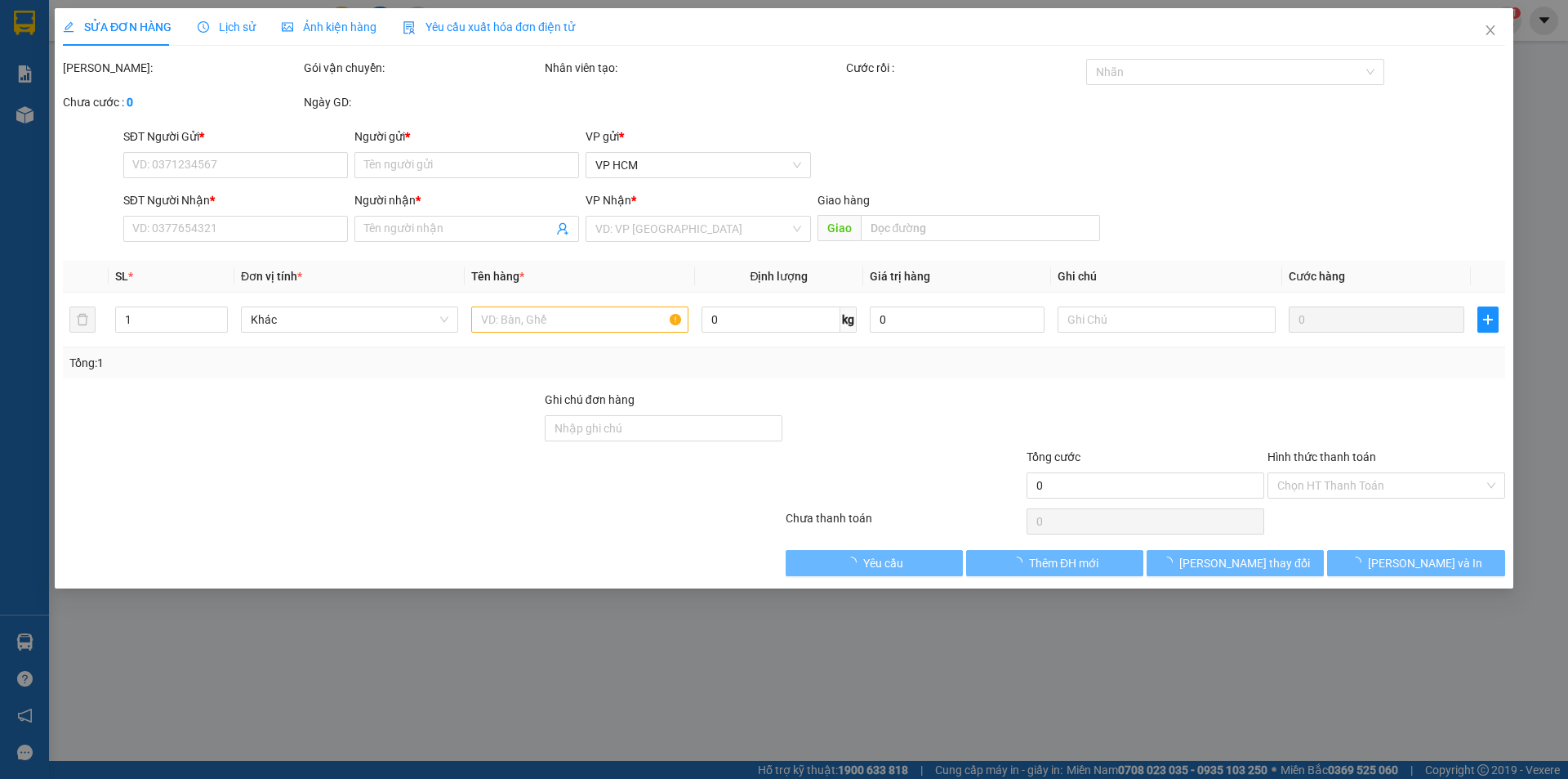
type input "0989722628"
type input "CHÂU QUYỀN"
type input "0326804403"
type input "VÒNG A NHỊT"
type input "30.000"
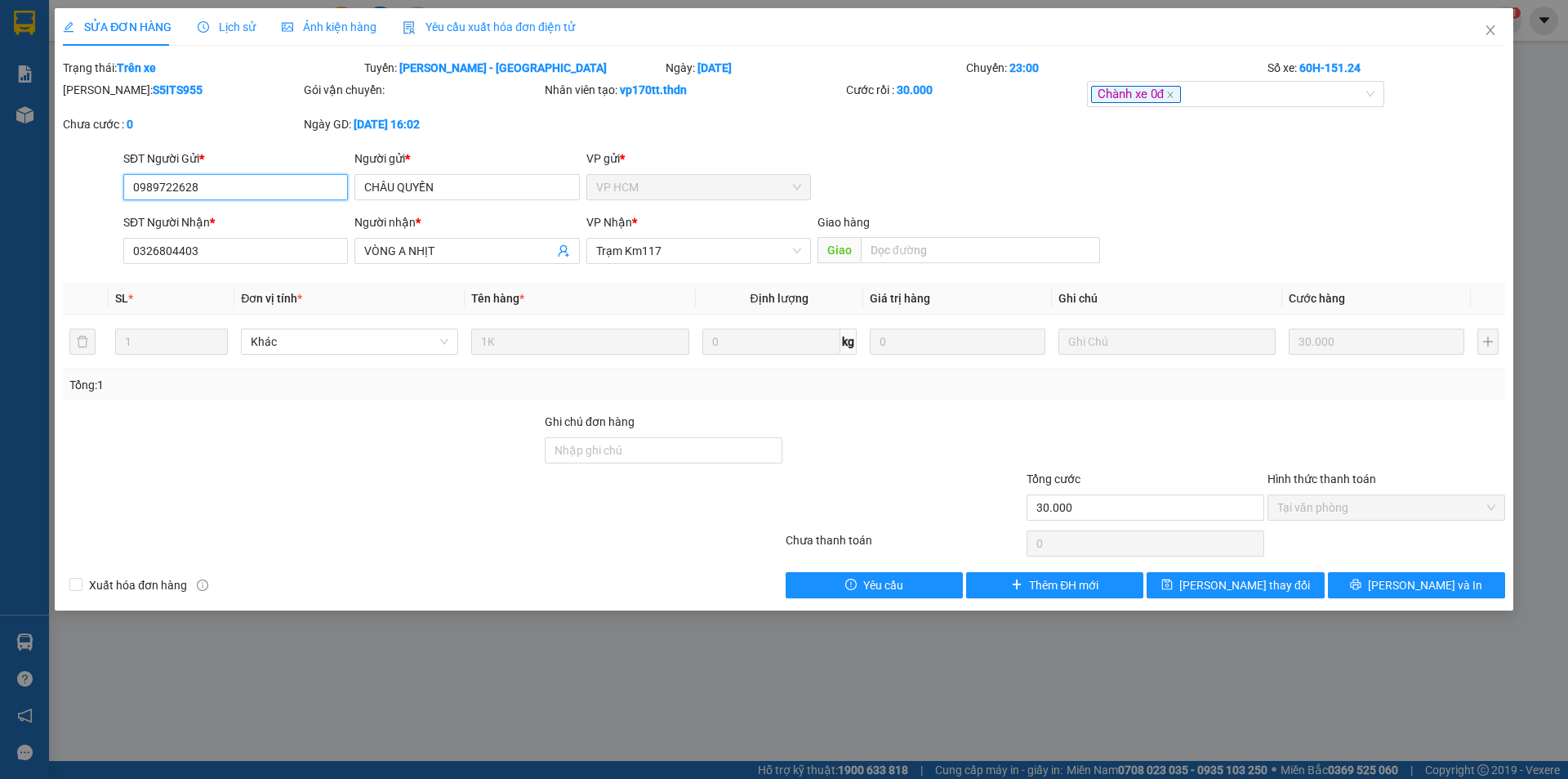
click at [265, 183] on input "0989722628" at bounding box center [235, 187] width 225 height 26
drag, startPoint x: 1489, startPoint y: 35, endPoint x: 994, endPoint y: 48, distance: 495.2
click at [1489, 34] on icon "close" at bounding box center [1491, 31] width 13 height 13
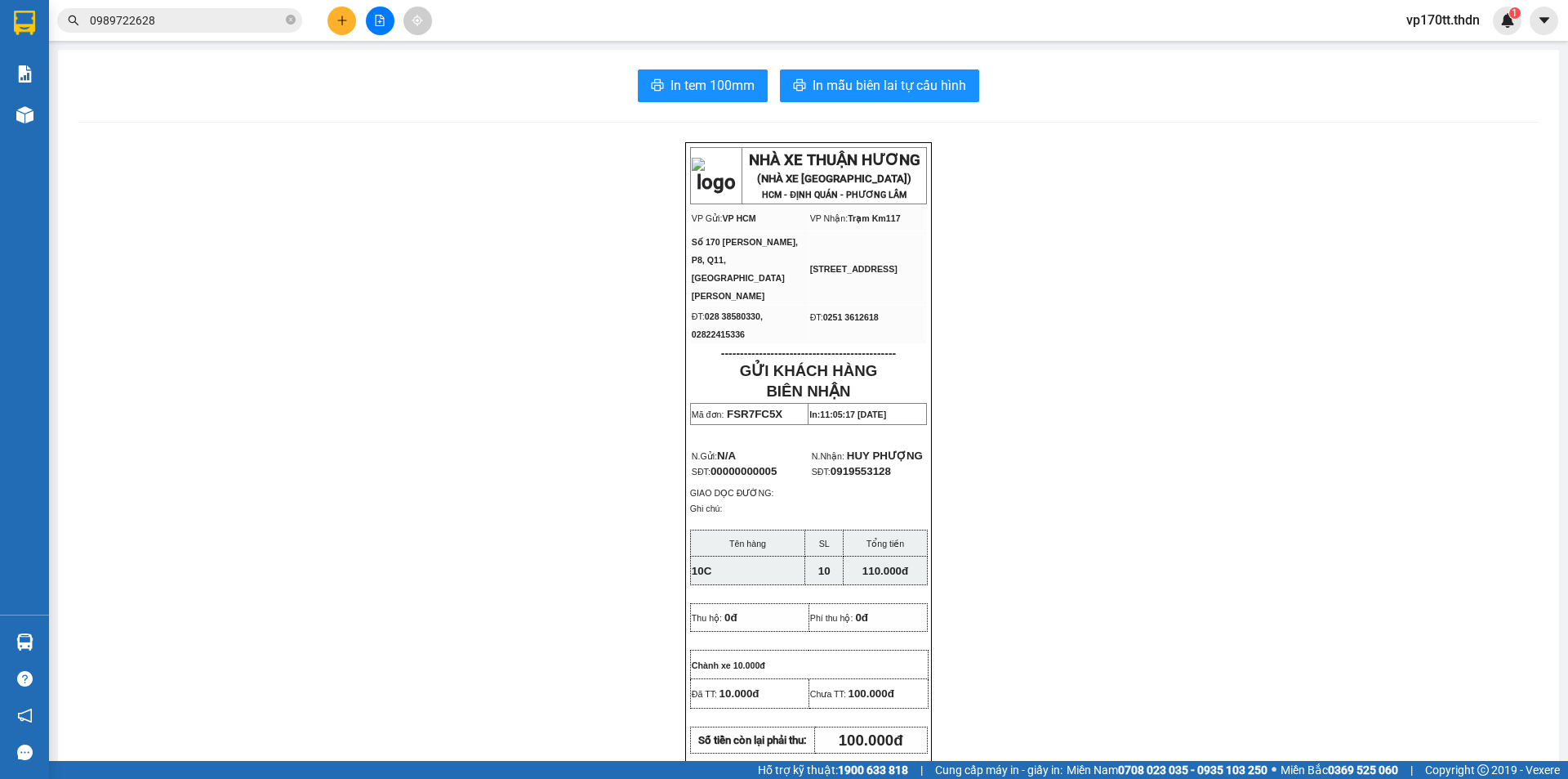
click at [343, 23] on icon "plus" at bounding box center [342, 20] width 11 height 11
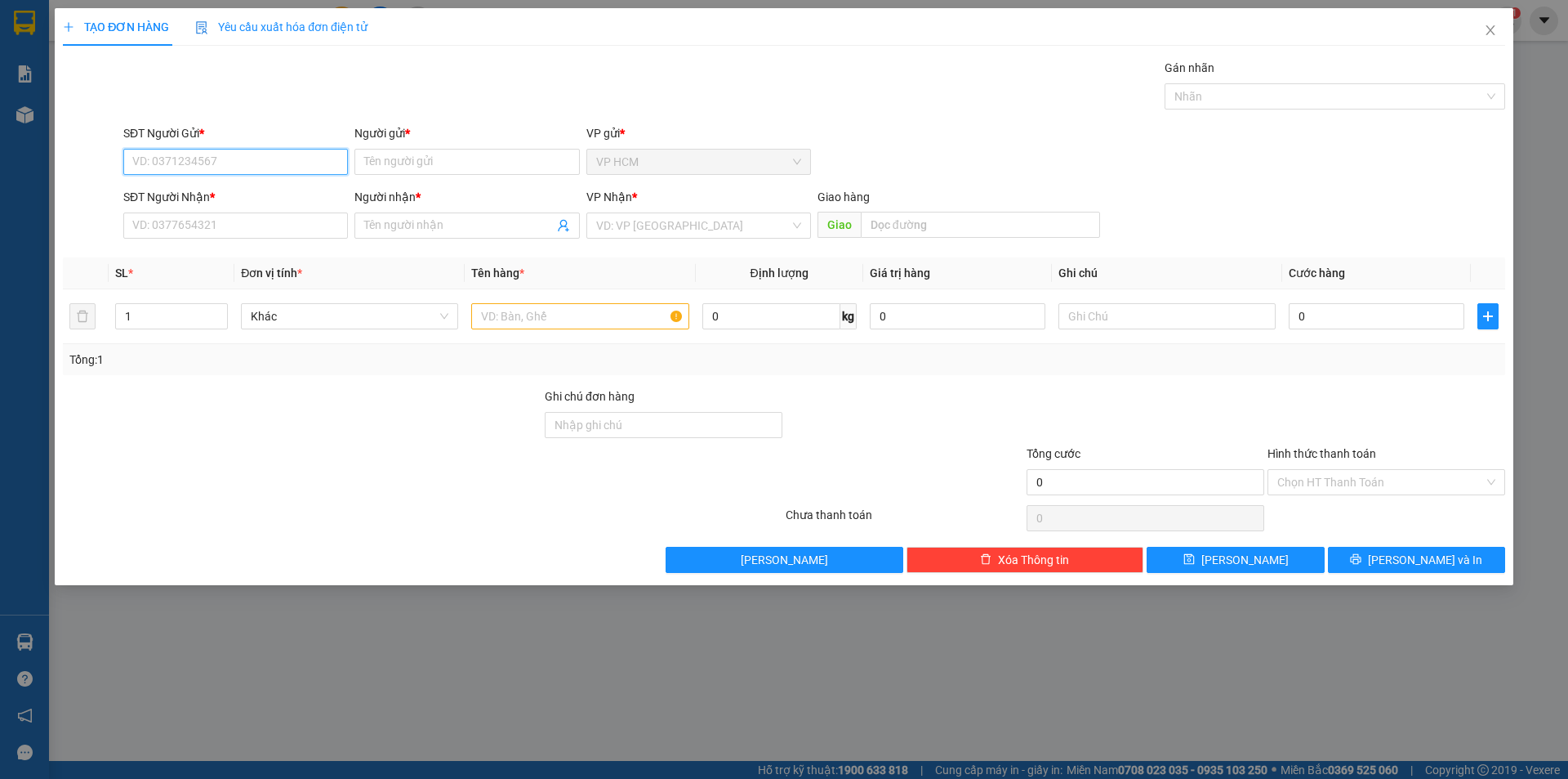
click at [274, 172] on input "SĐT Người Gửi *" at bounding box center [235, 161] width 225 height 26
paste input "0989722628"
type input "0989722628"
click at [245, 193] on div "0989722628 - CHÂU QUYỀN" at bounding box center [235, 194] width 205 height 18
type input "CHÂU QUYỀN"
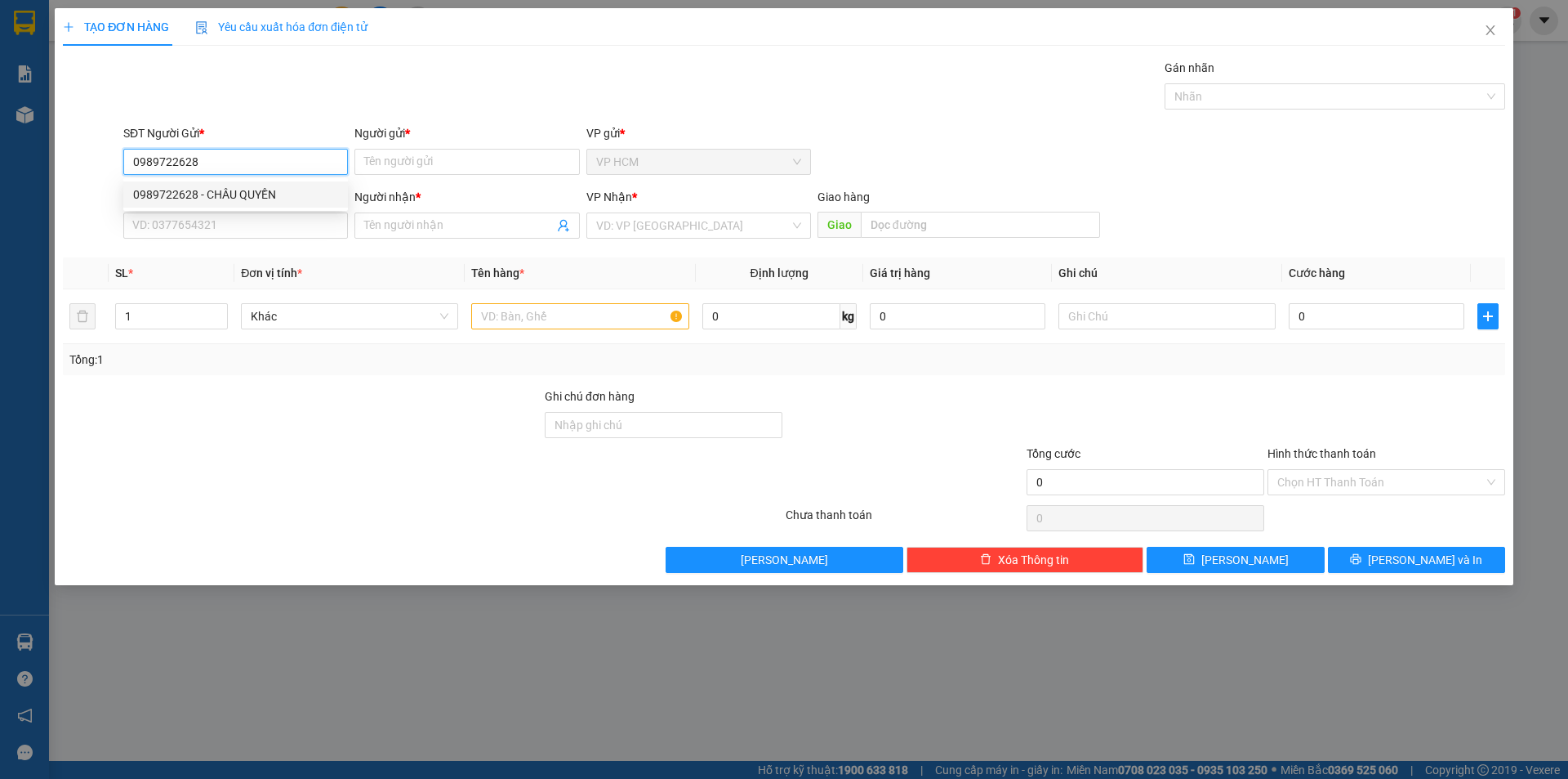
type input "0326804403"
type input "VÒNG A NHỊT"
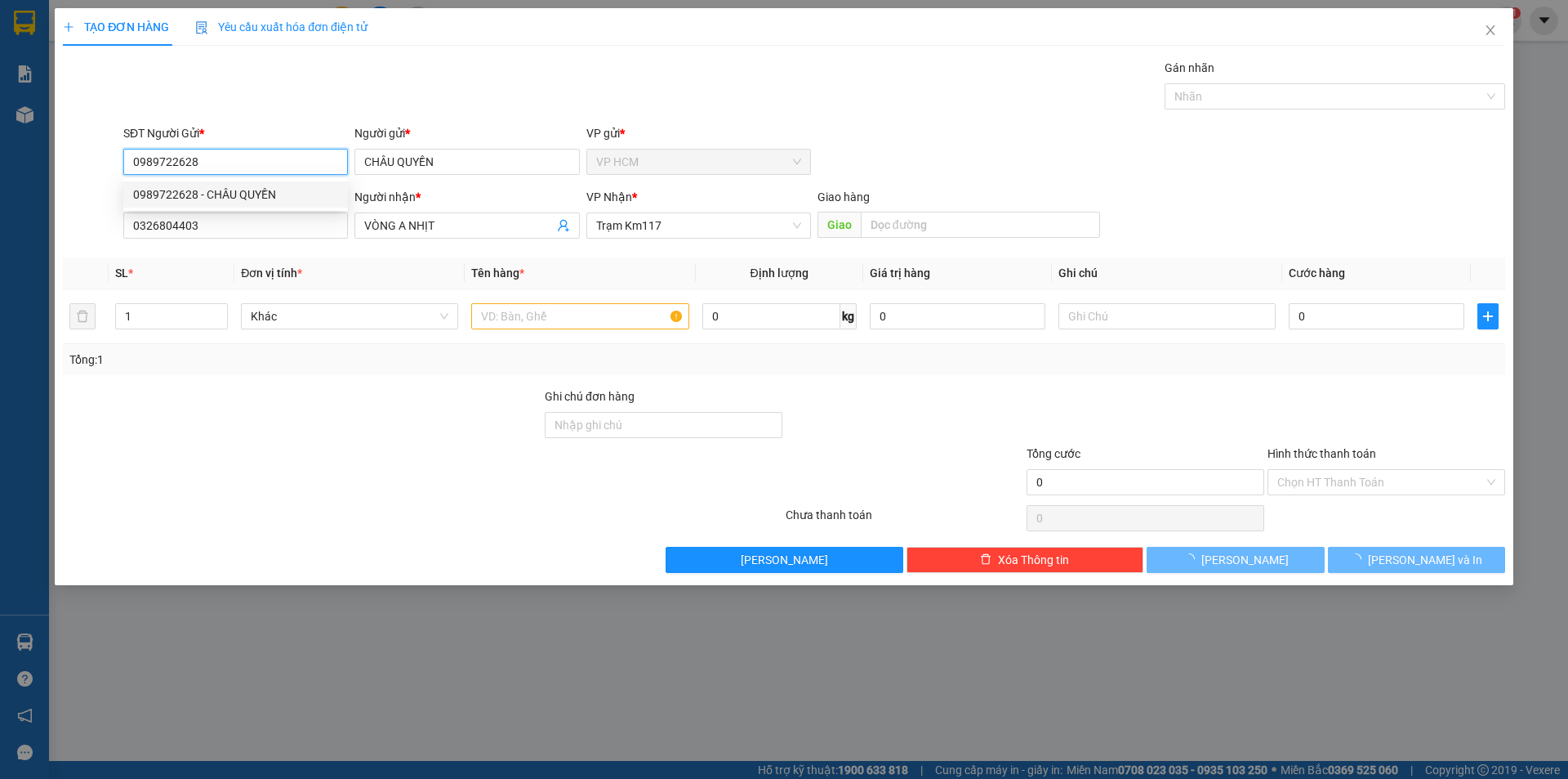
type input "30.000"
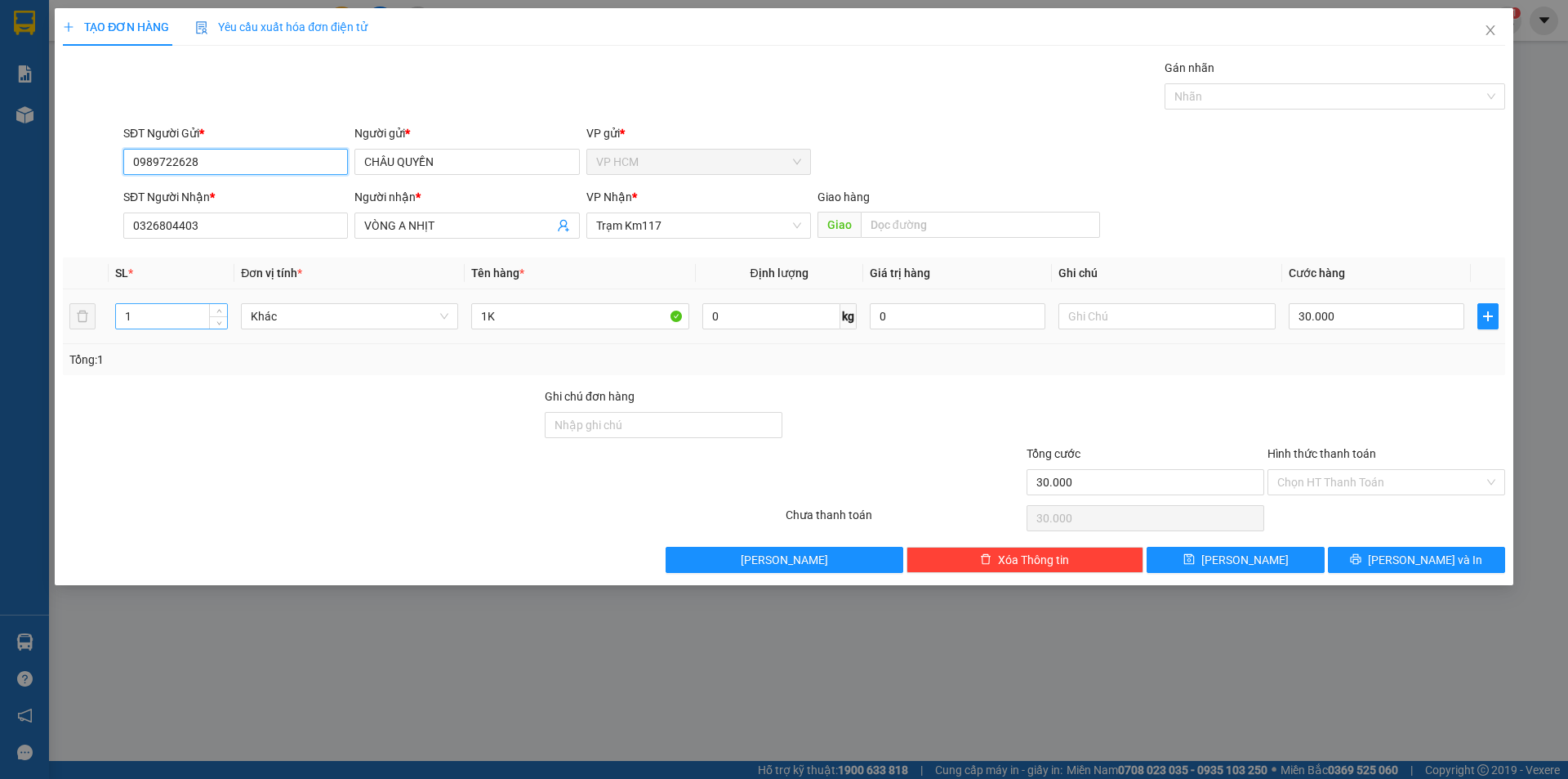
type input "0989722628"
click at [156, 316] on input "1" at bounding box center [171, 317] width 111 height 25
type input "3"
click at [522, 323] on input "1K" at bounding box center [580, 316] width 217 height 26
click at [1270, 101] on div at bounding box center [1327, 96] width 316 height 19
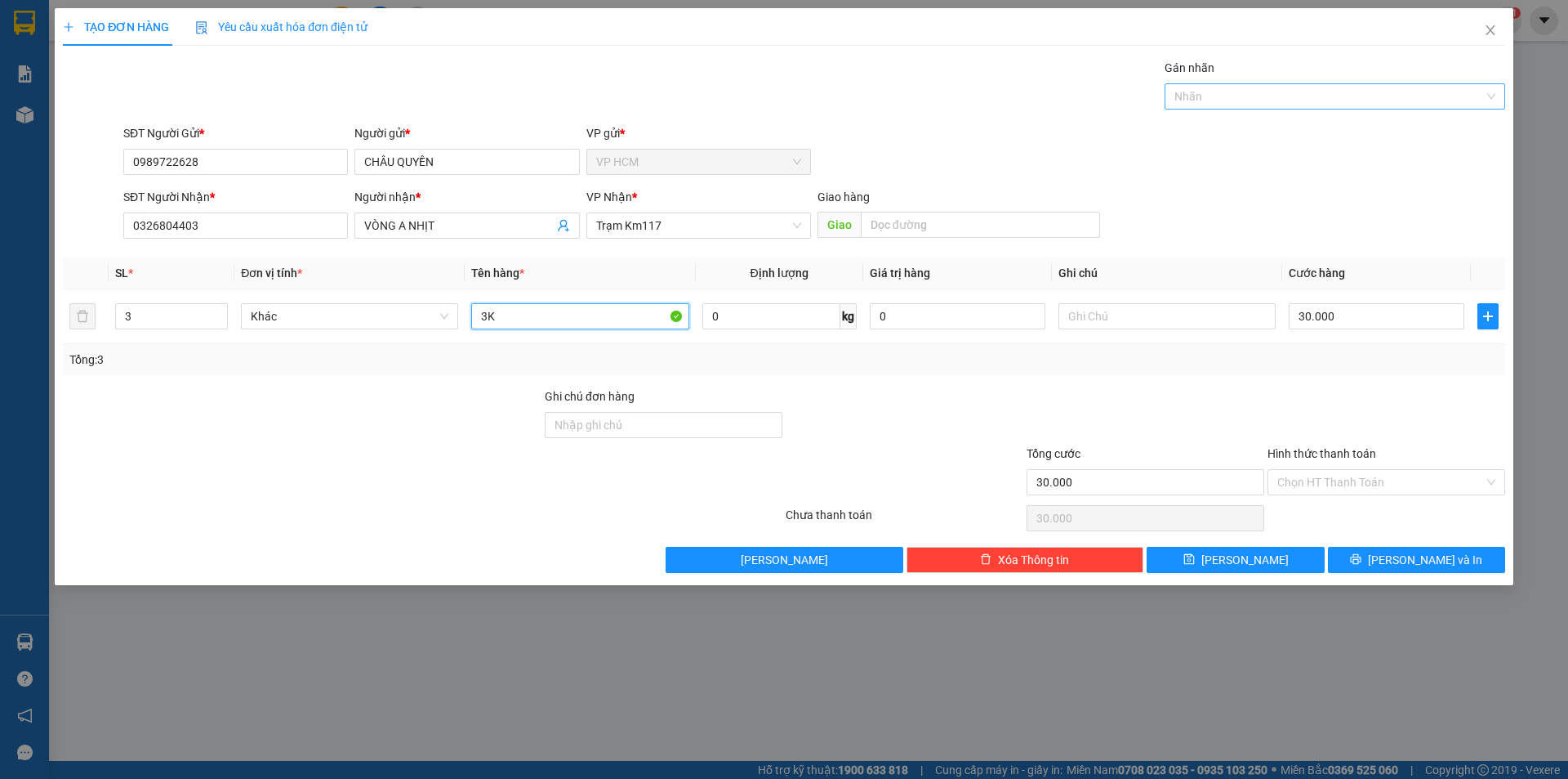
type input "3K"
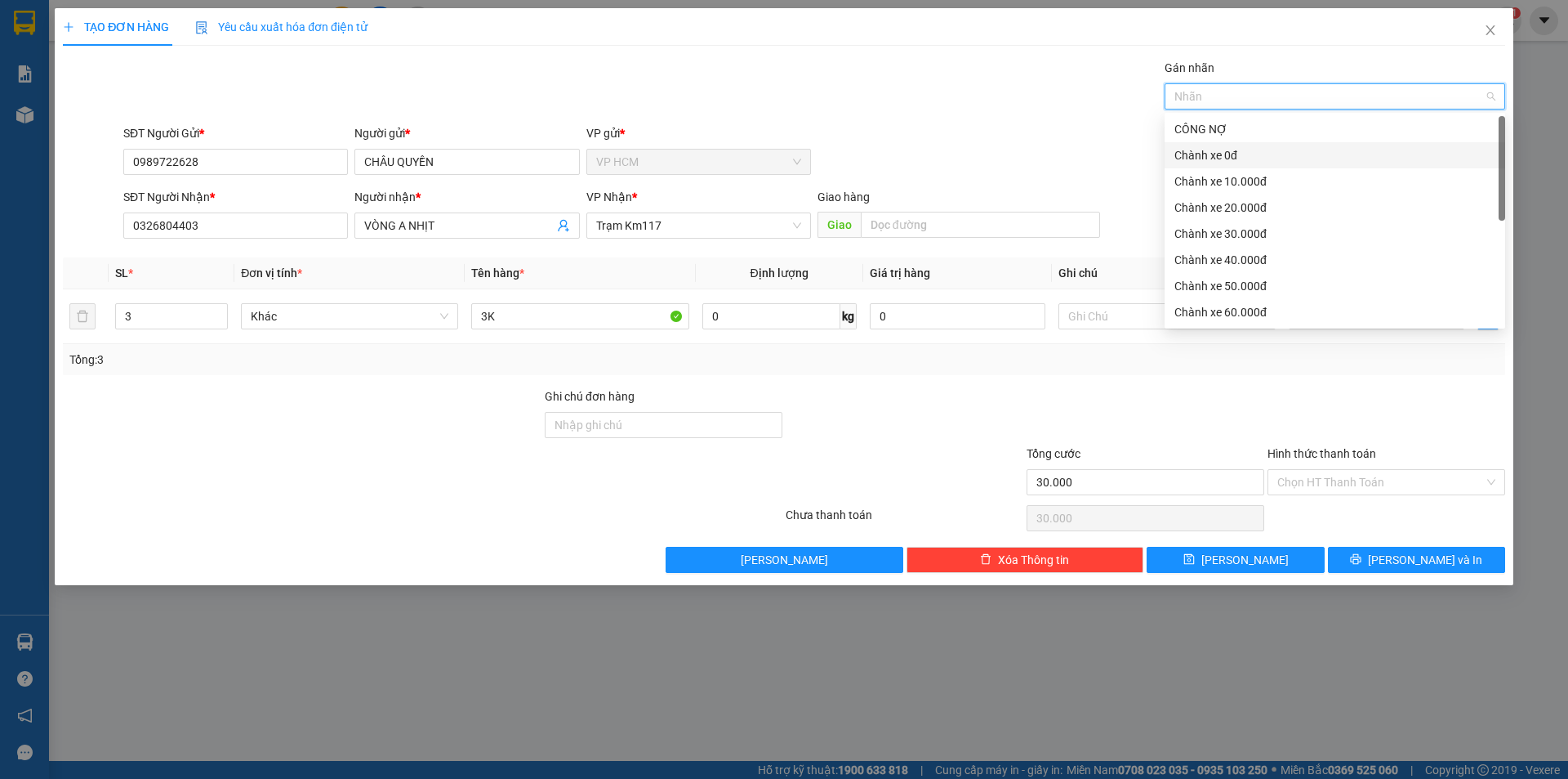
click at [1265, 164] on div "Chành xe 0đ" at bounding box center [1336, 155] width 321 height 18
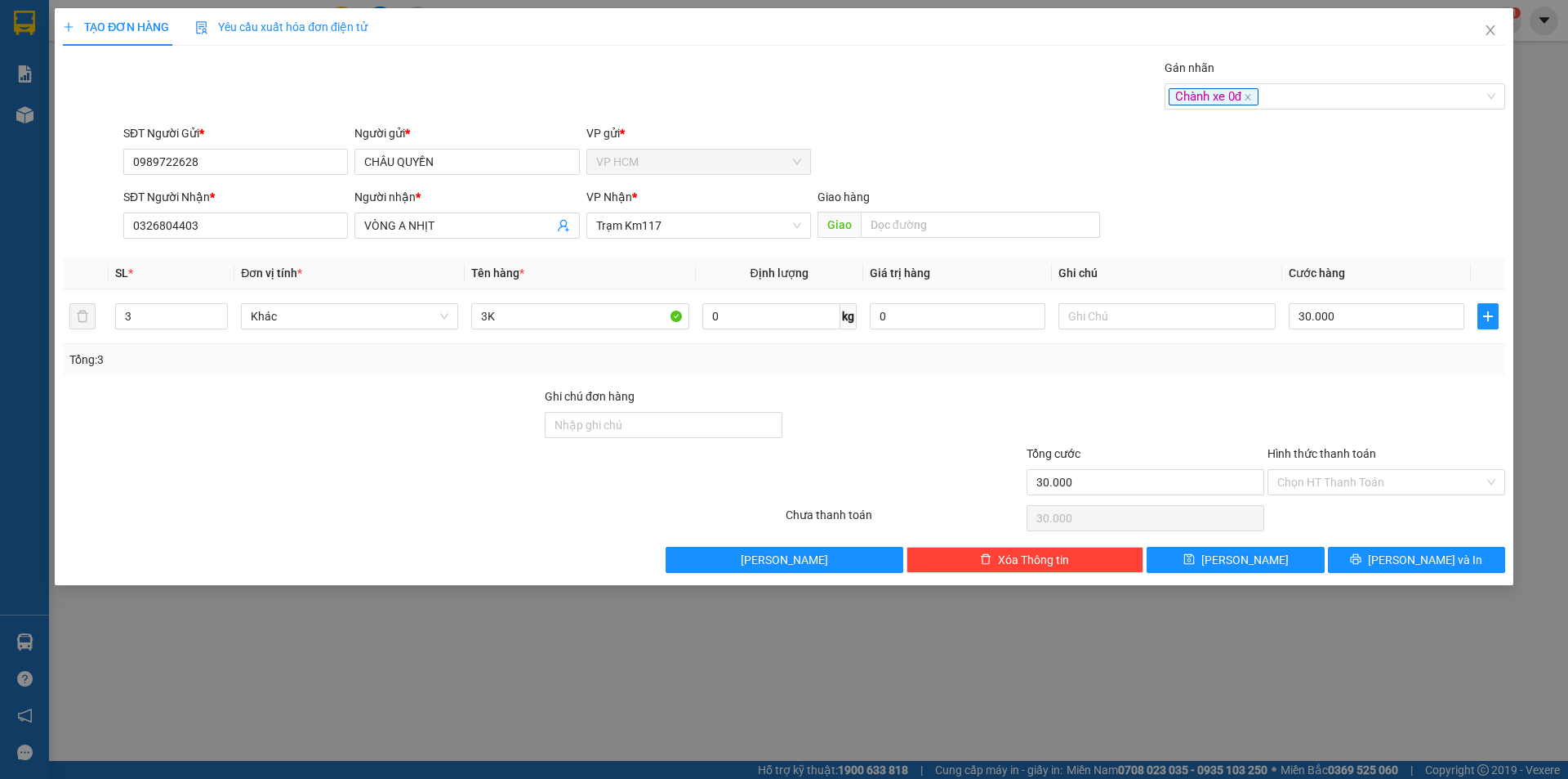
click at [868, 97] on div "Gán nhãn Chành xe 0đ" at bounding box center [813, 87] width 1388 height 57
click at [1363, 310] on input "30.000" at bounding box center [1377, 316] width 176 height 26
type input "7"
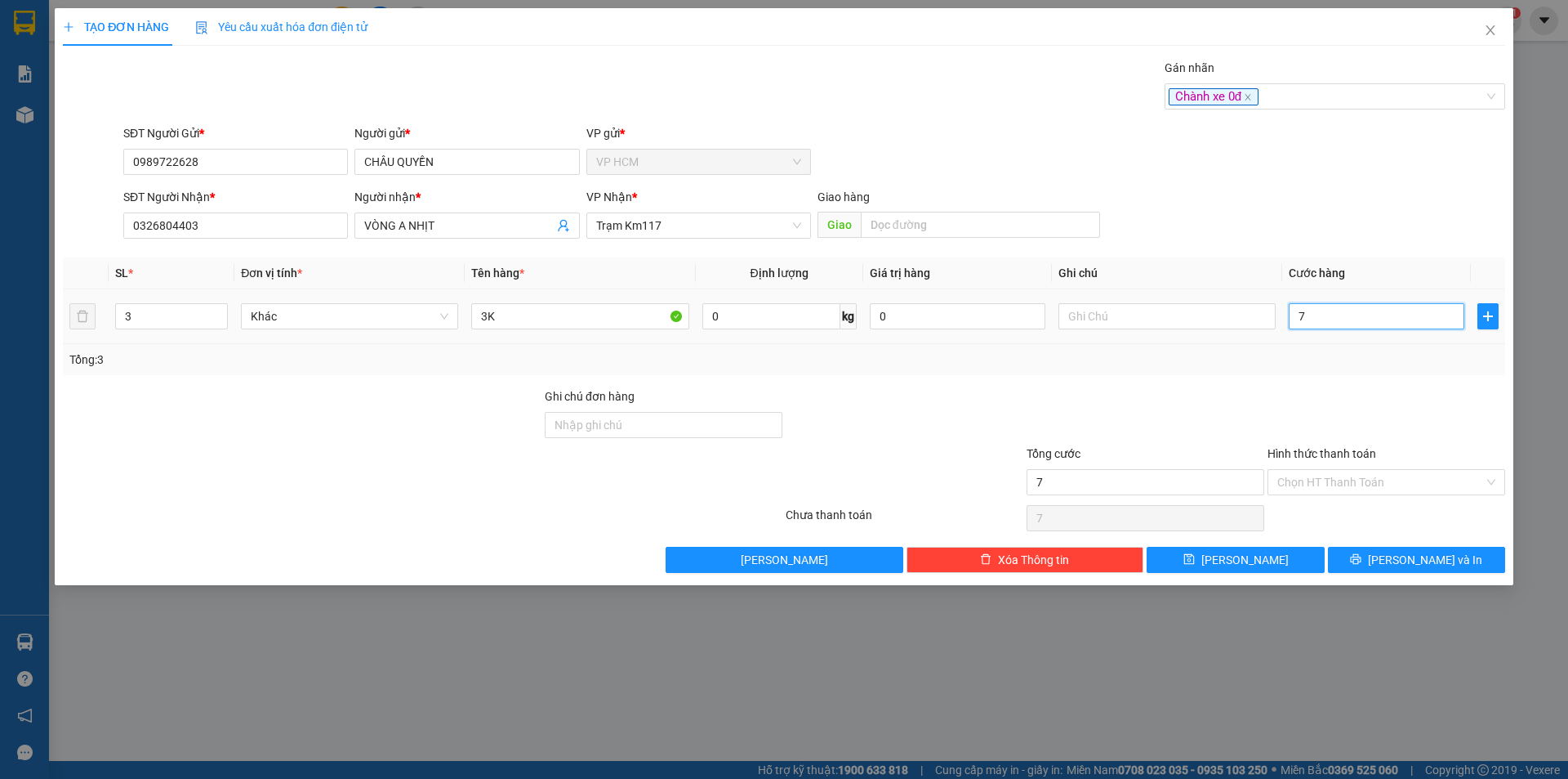
type input "70"
type input "70.000"
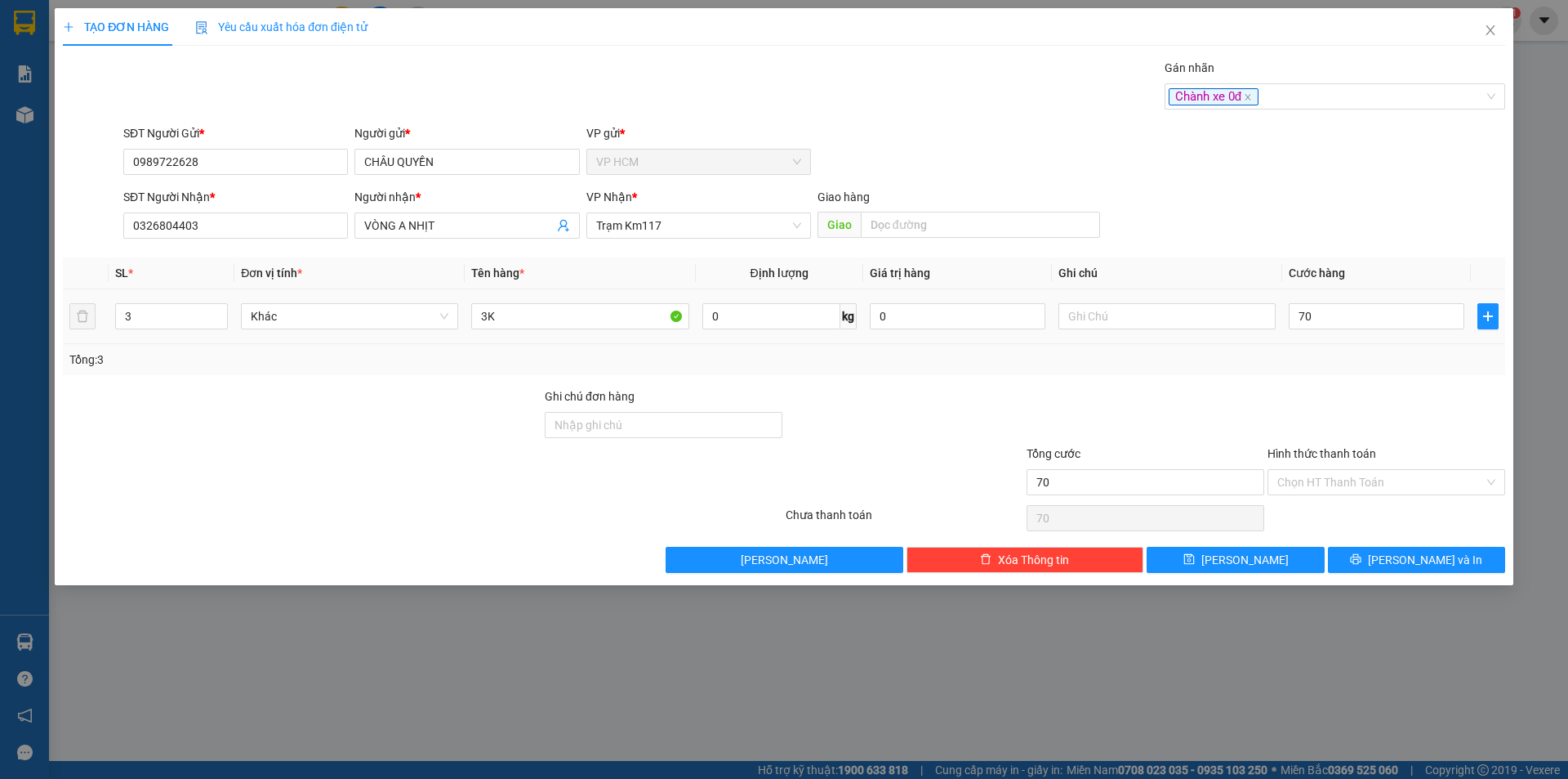
type input "70.000"
click at [1324, 397] on div at bounding box center [1386, 416] width 241 height 57
click at [1344, 481] on input "Hình thức thanh toán" at bounding box center [1380, 482] width 207 height 25
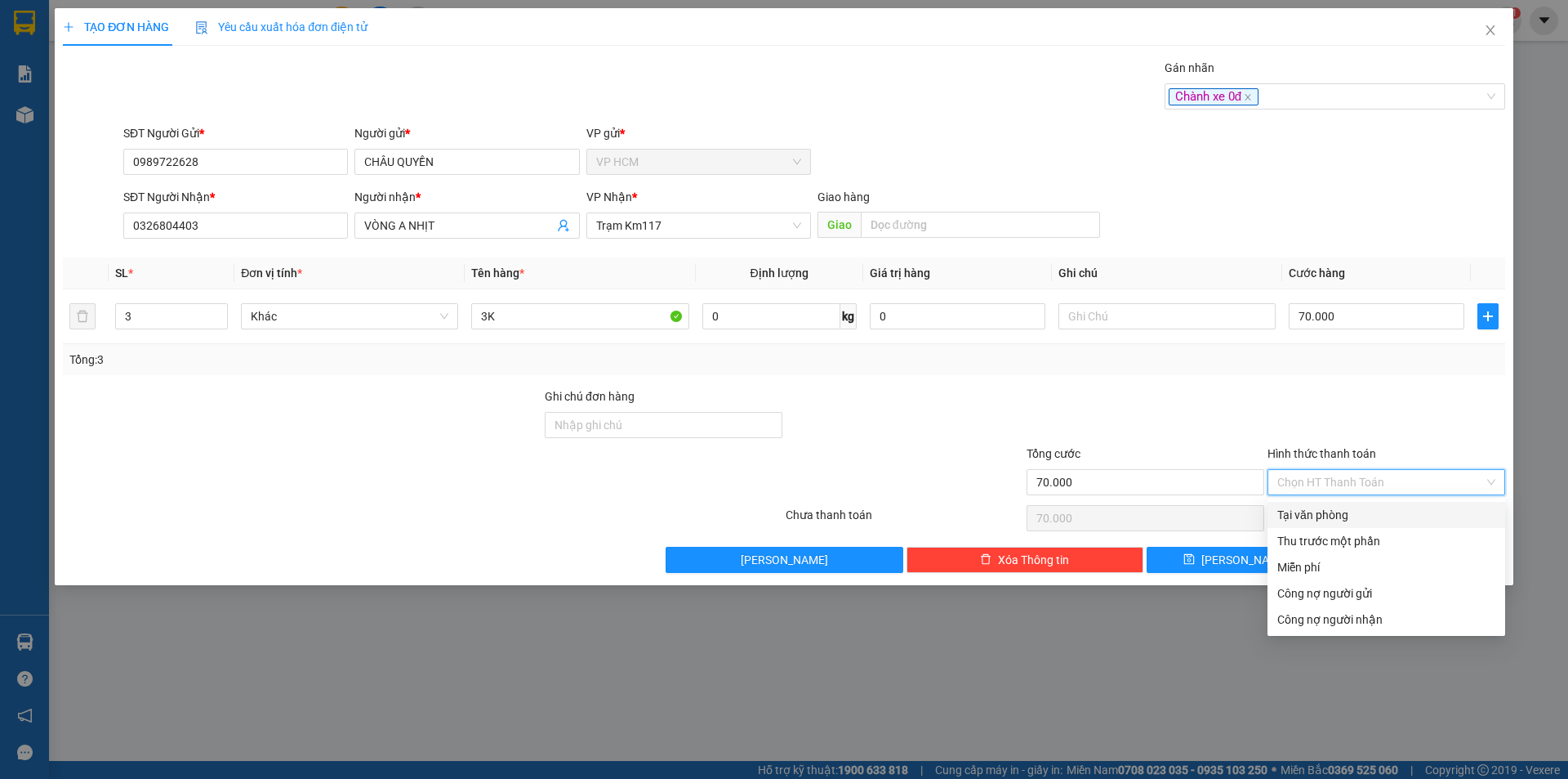
click at [1344, 511] on div "Tại văn phòng" at bounding box center [1386, 514] width 218 height 18
type input "0"
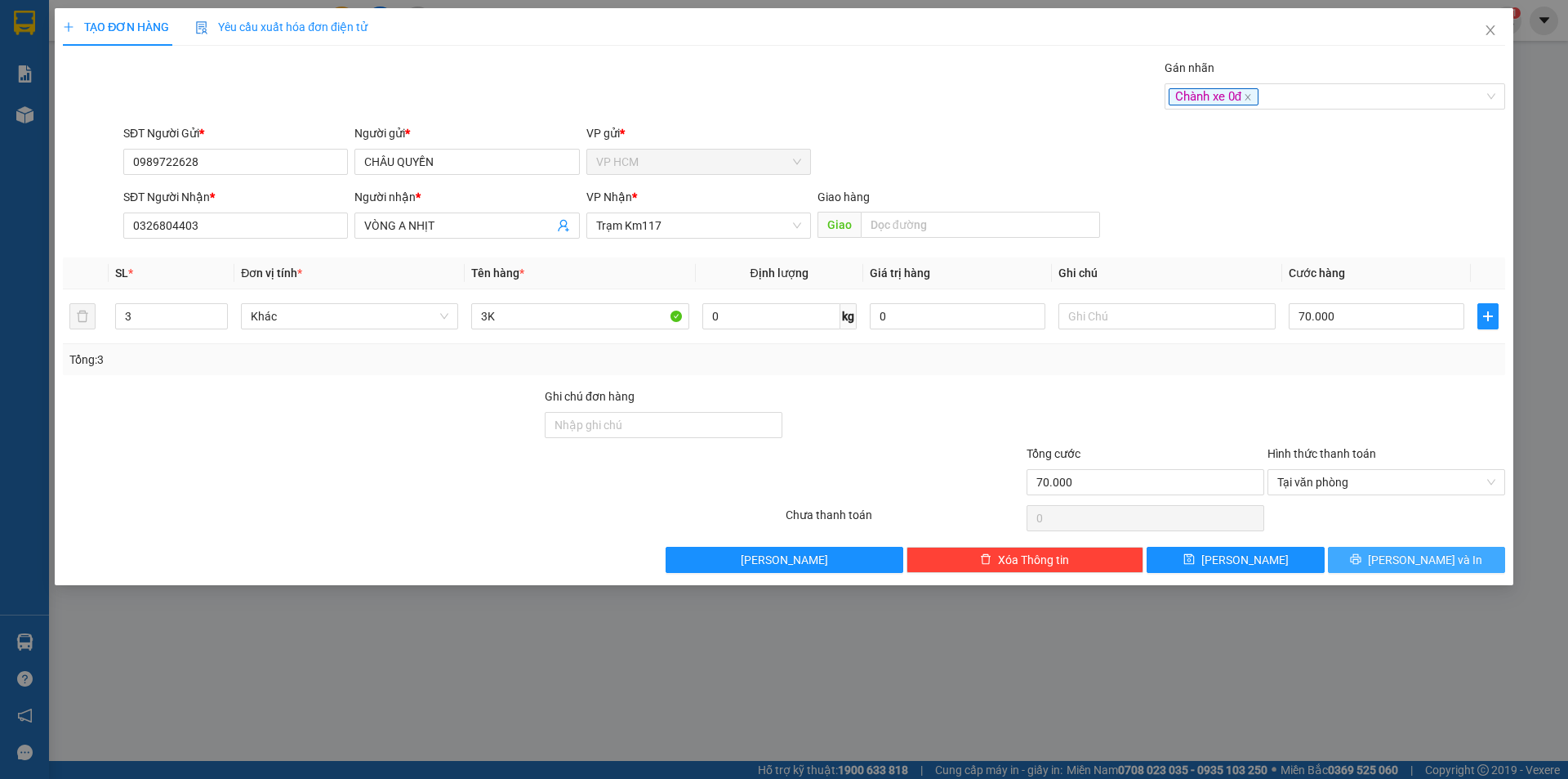
click at [1391, 551] on button "[PERSON_NAME] và In" at bounding box center [1416, 559] width 177 height 26
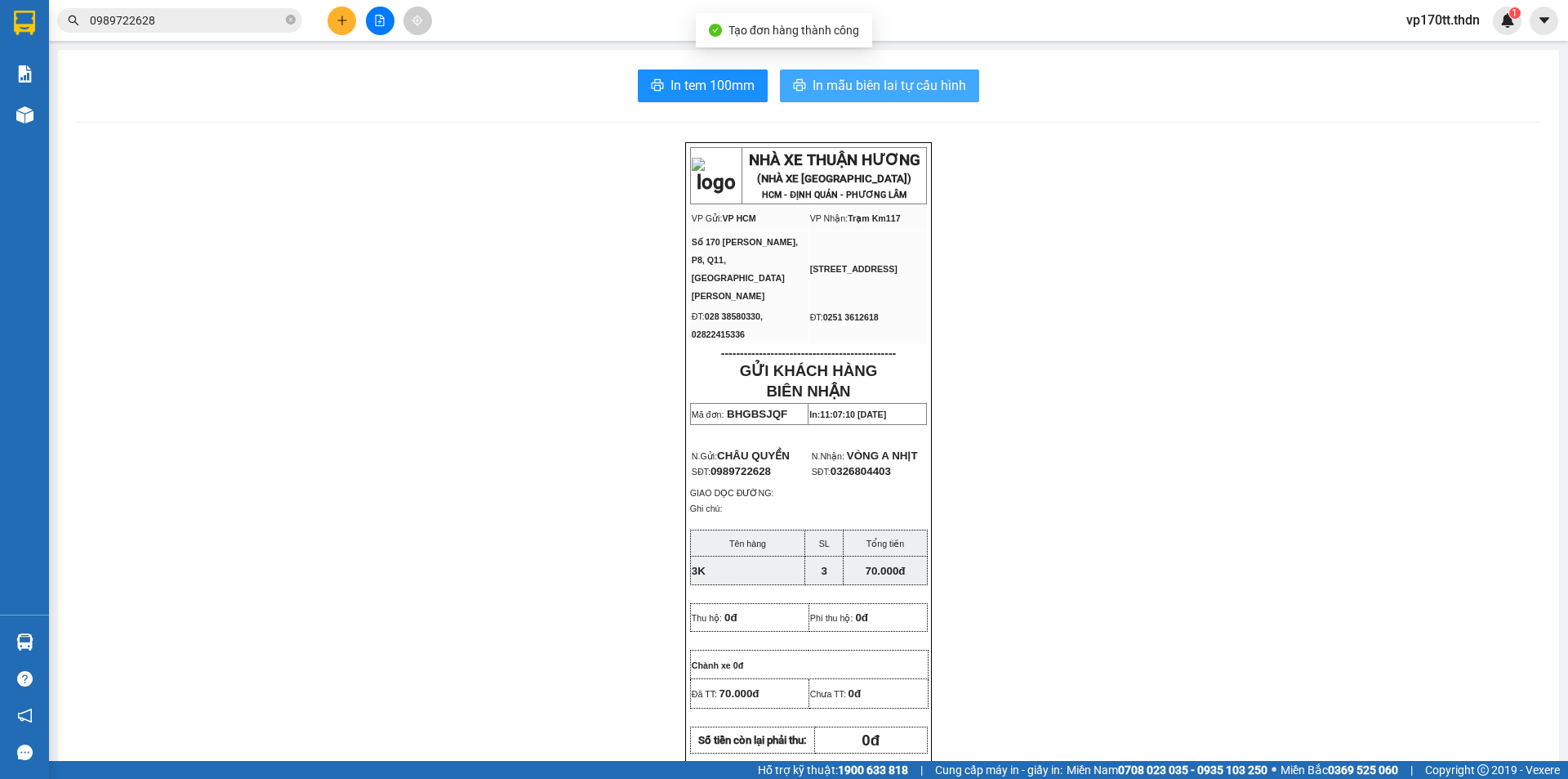
click at [857, 82] on span "In mẫu biên lai tự cấu hình" at bounding box center [889, 85] width 154 height 20
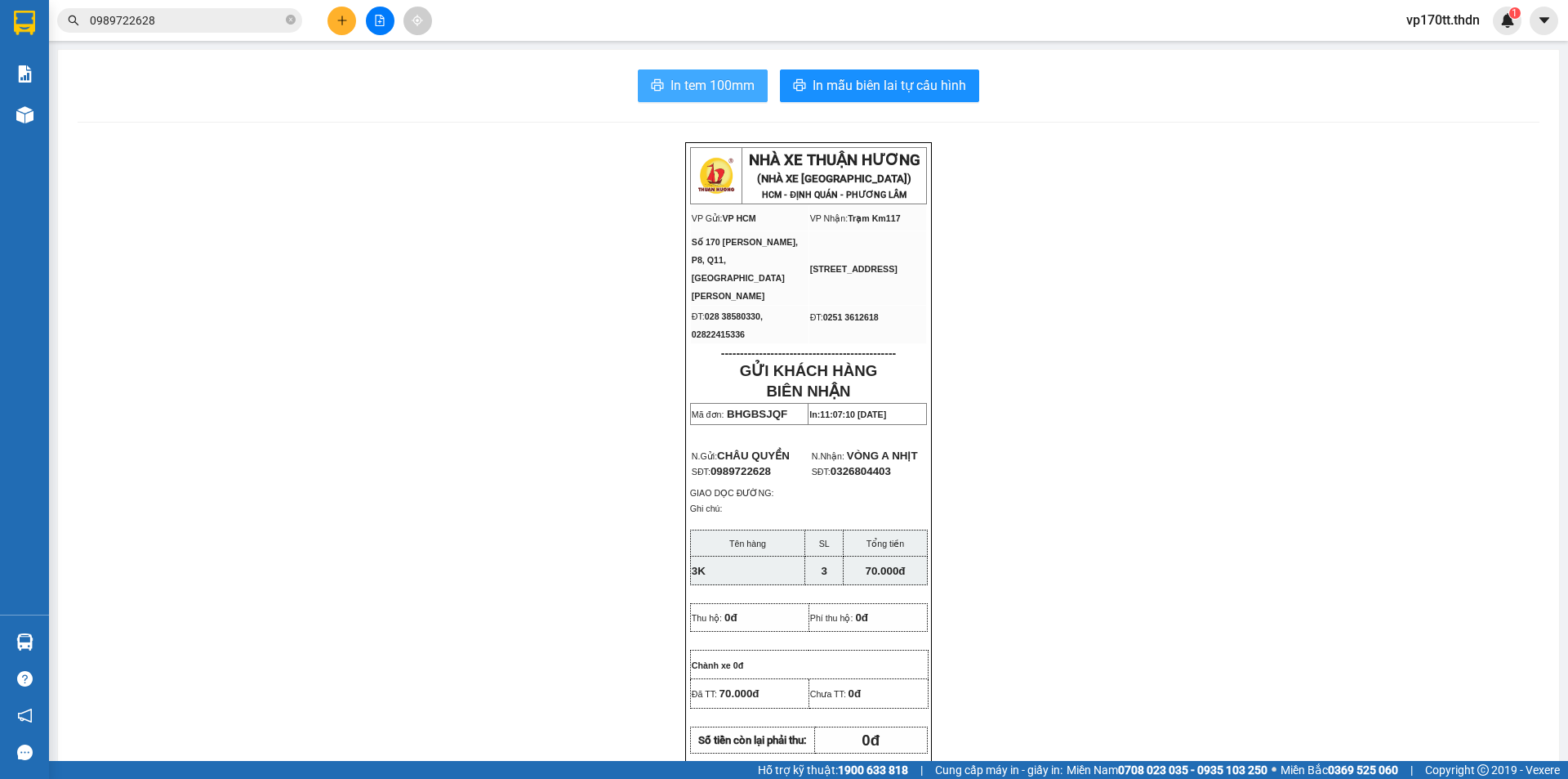
click at [677, 90] on span "In tem 100mm" at bounding box center [713, 85] width 84 height 20
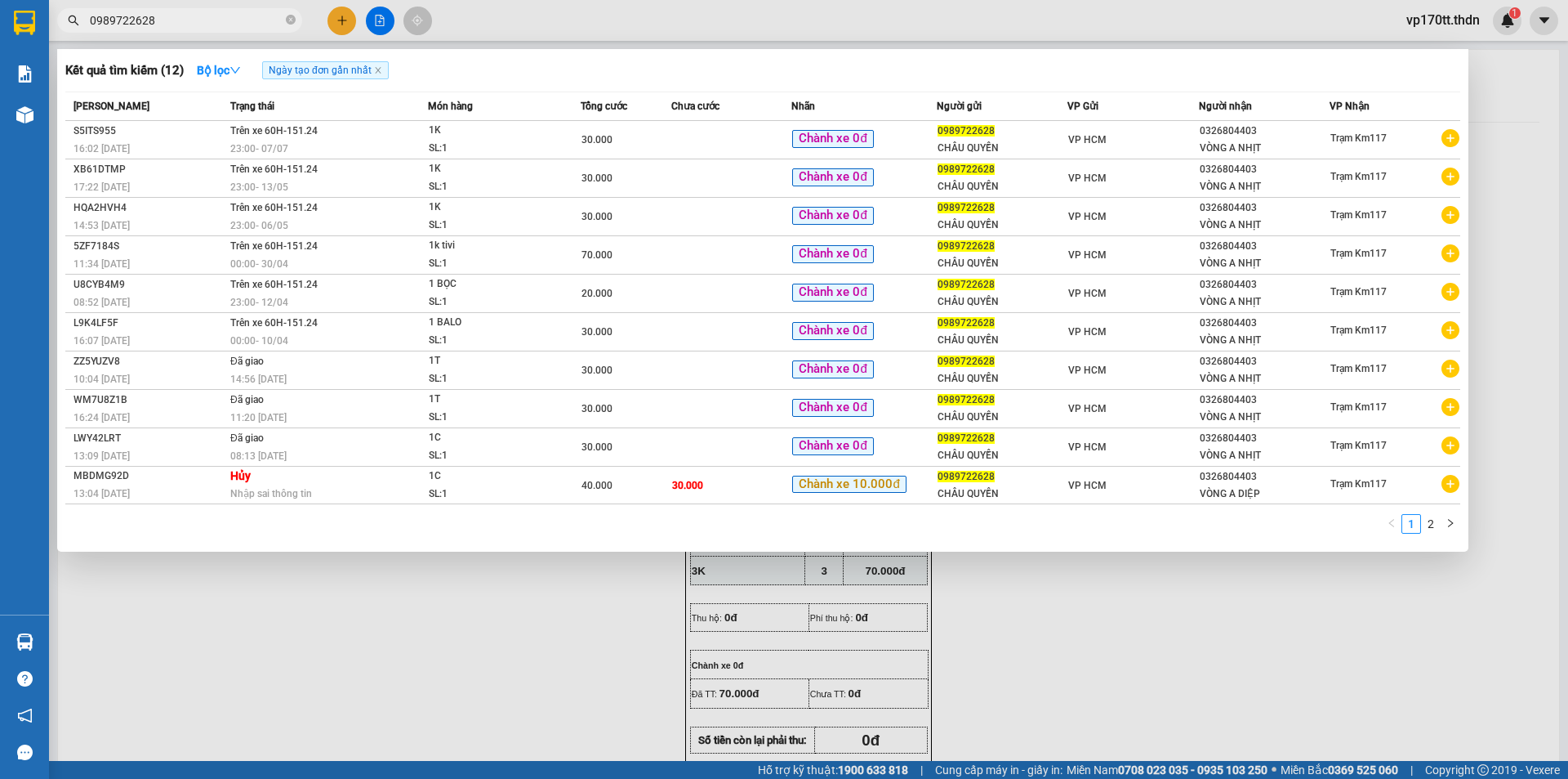
click at [170, 19] on input "0989722628" at bounding box center [186, 20] width 192 height 18
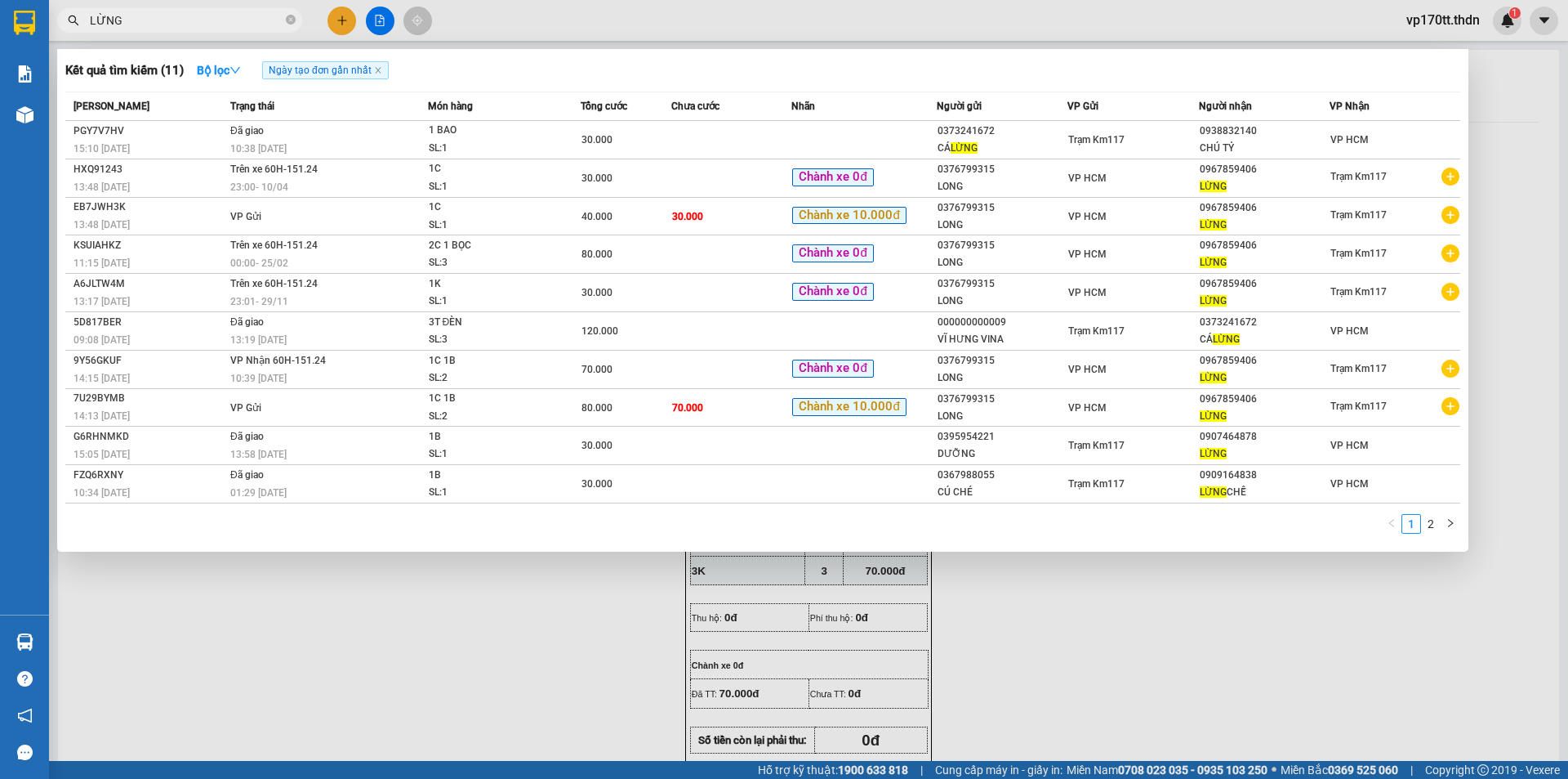
type input "LỪNG"
click at [343, 27] on div at bounding box center [784, 390] width 1568 height 779
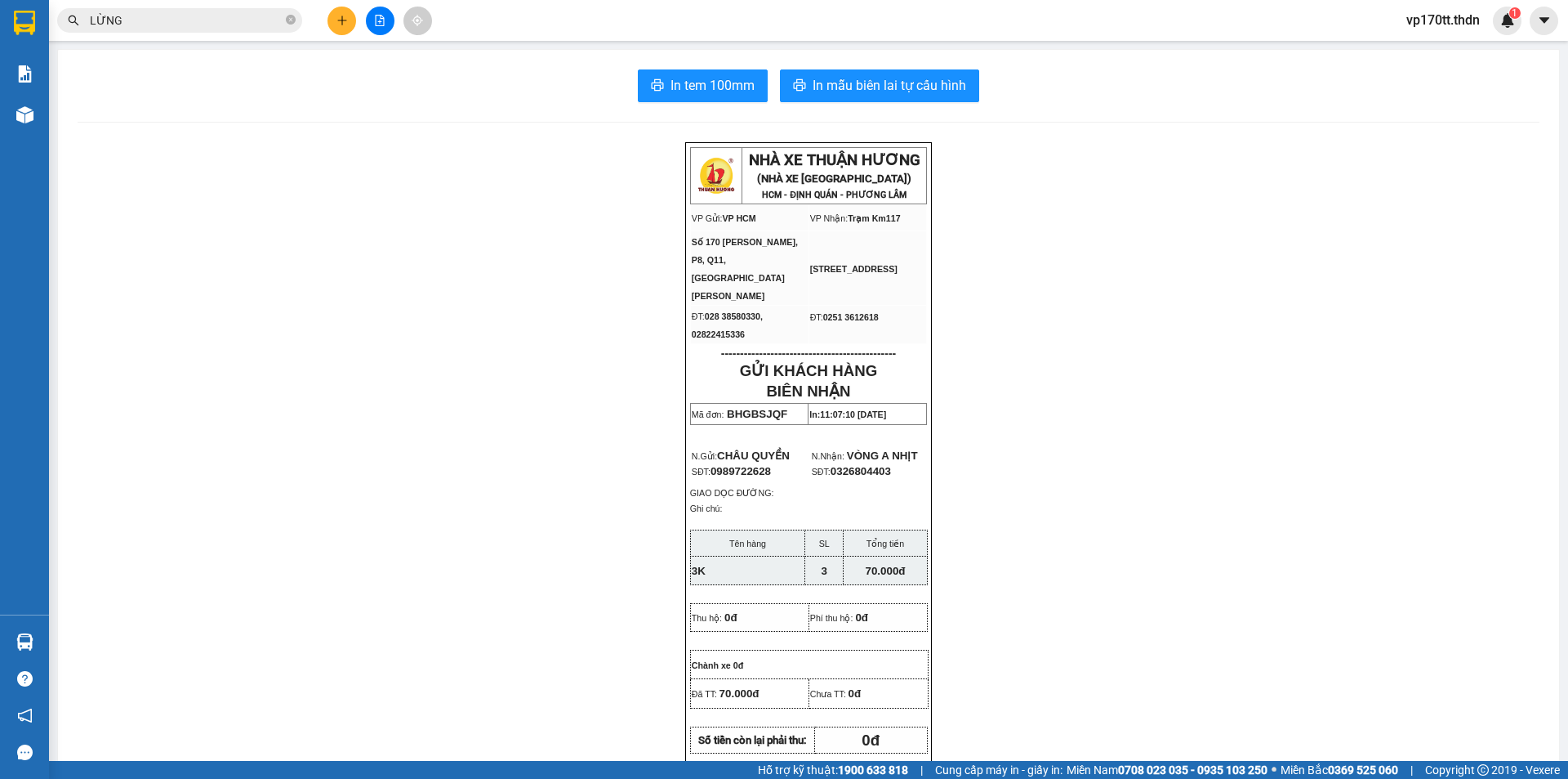
click at [343, 27] on button at bounding box center [342, 21] width 29 height 29
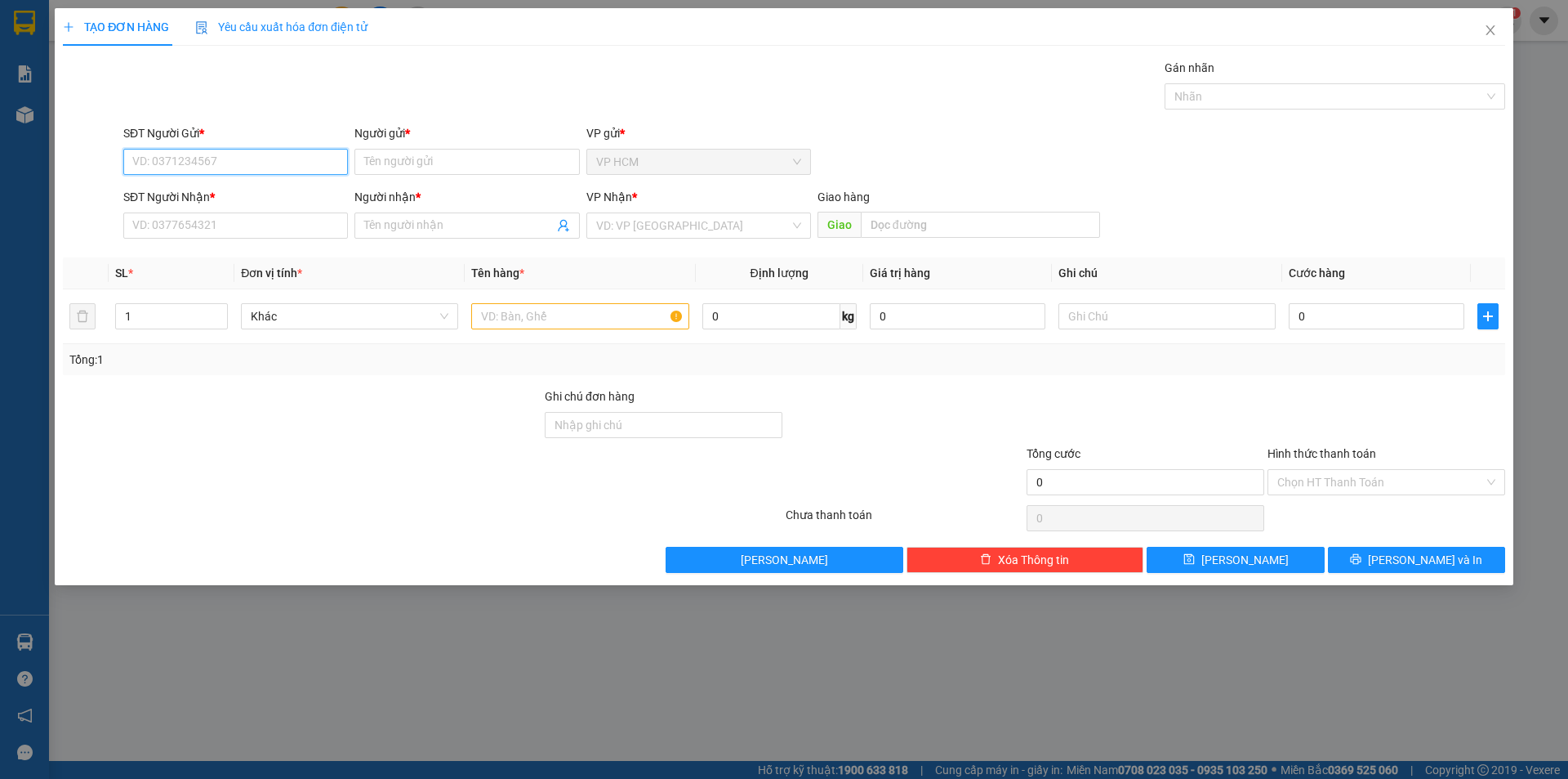
click at [282, 149] on input "SĐT Người Gửi *" at bounding box center [235, 161] width 225 height 26
click at [228, 187] on div "0376799315 - LONG" at bounding box center [235, 194] width 205 height 18
type input "0376799315"
type input "LONG"
type input "0967859406"
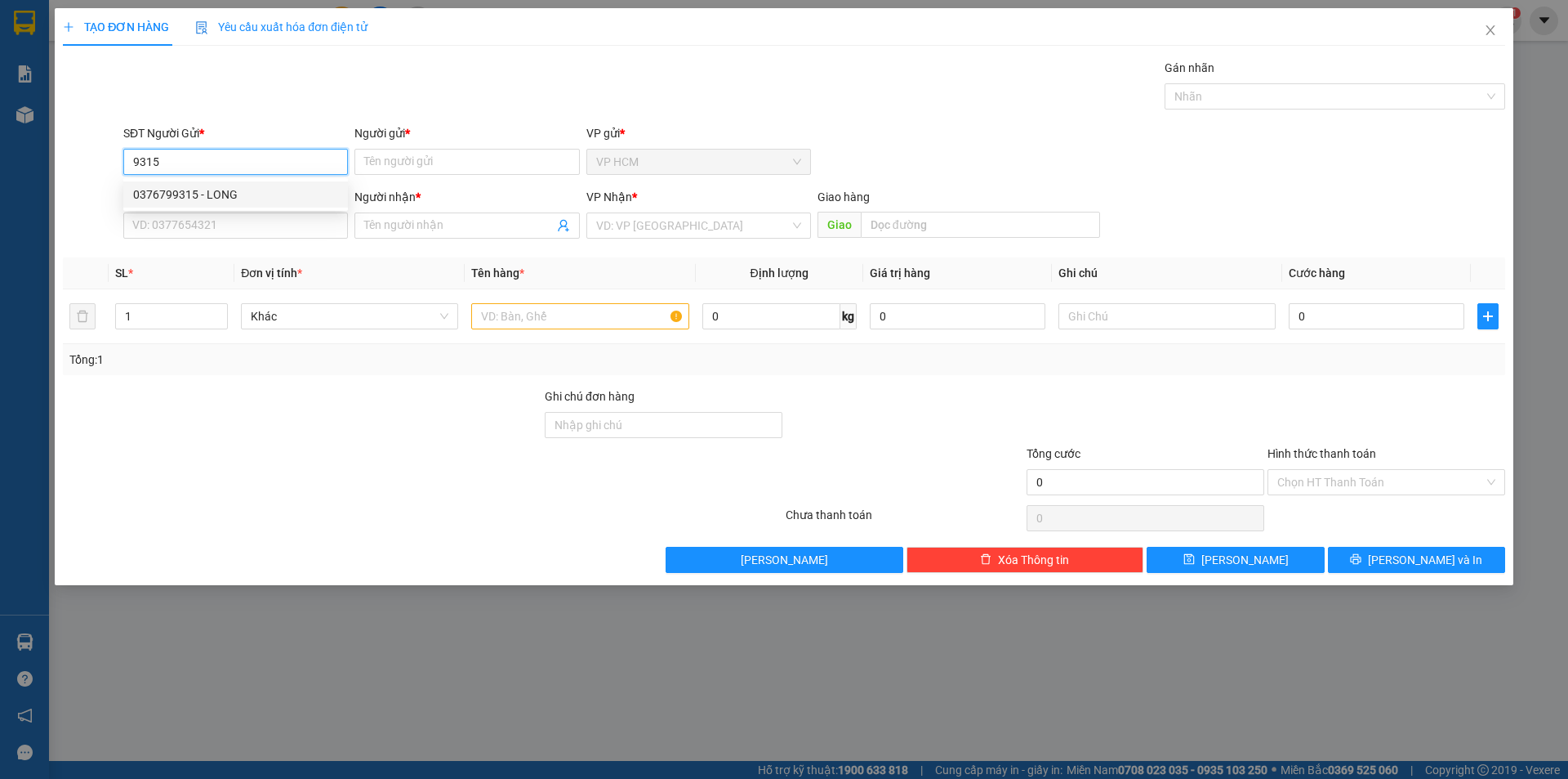
type input "LỪNG"
type input "30.000"
type input "0376799315"
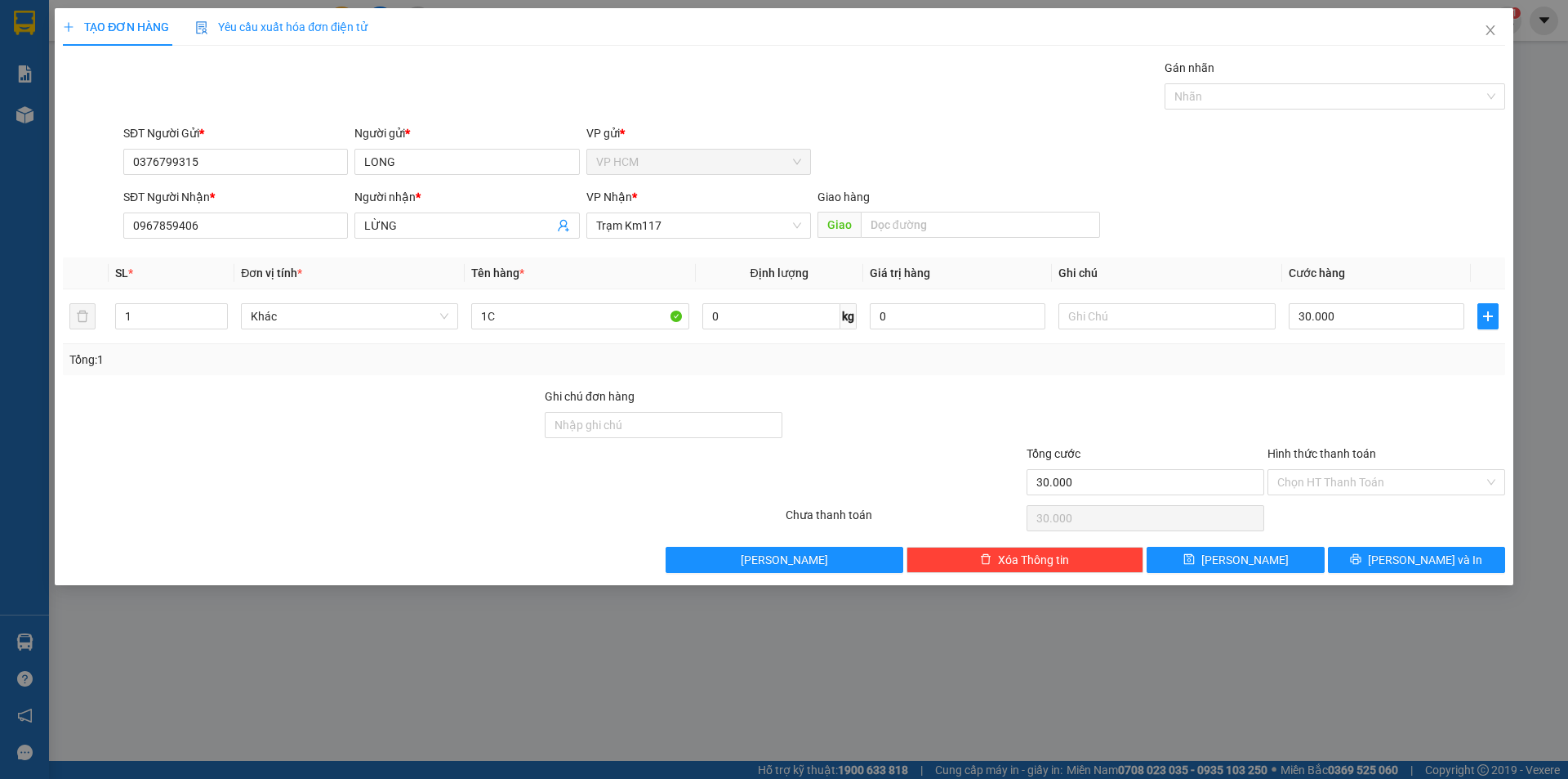
click at [1444, 56] on div "TẠO ĐƠN HÀNG Yêu cầu xuất hóa đơn điện tử Transit Pickup Surcharge Ids Transit …" at bounding box center [784, 291] width 1443 height 565
click at [1365, 101] on div at bounding box center [1327, 96] width 316 height 19
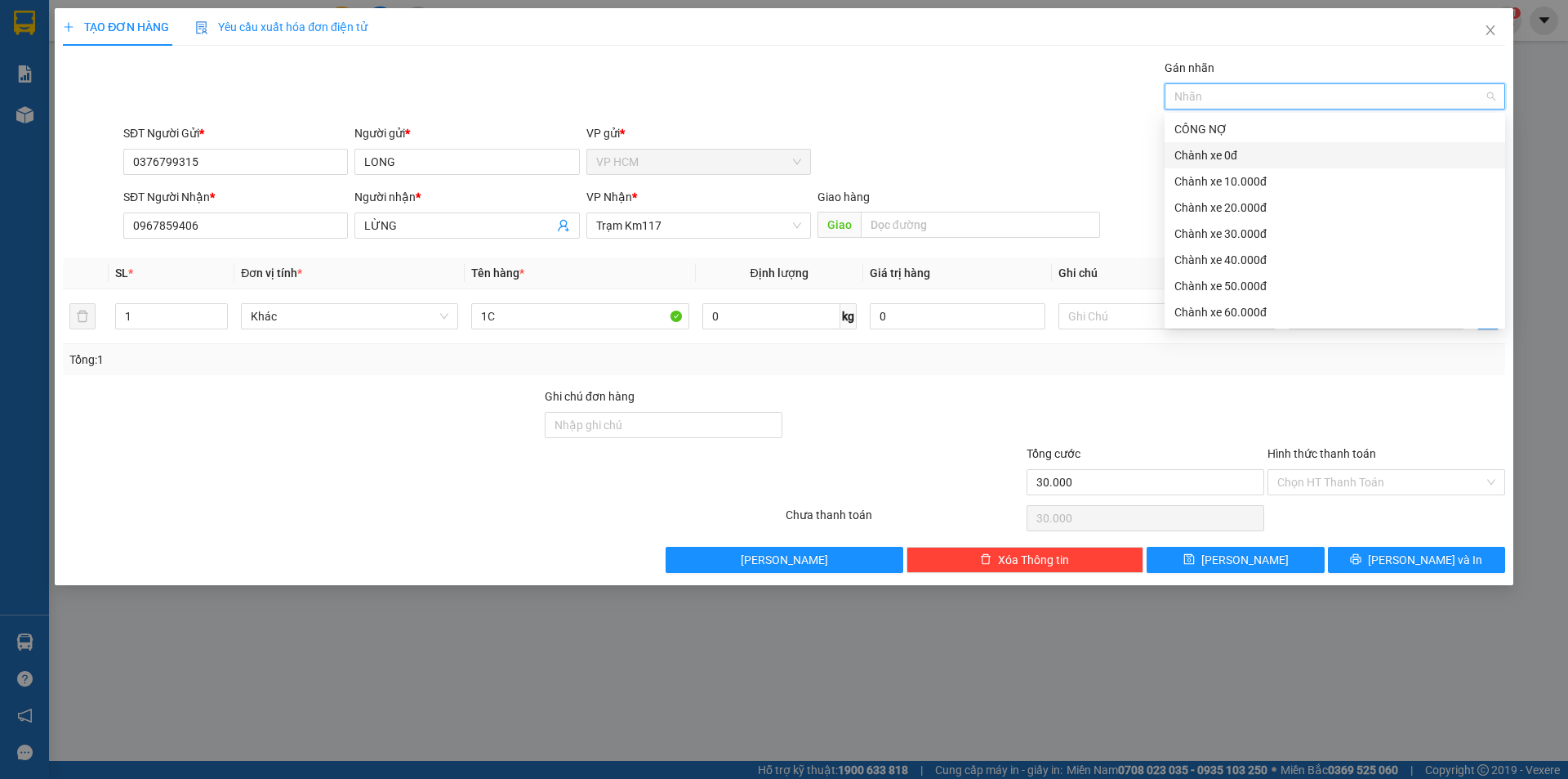
click at [1264, 157] on div "Chành xe 0đ" at bounding box center [1336, 155] width 321 height 18
click at [975, 103] on div "Gán nhãn Chành xe 0đ" at bounding box center [813, 87] width 1388 height 57
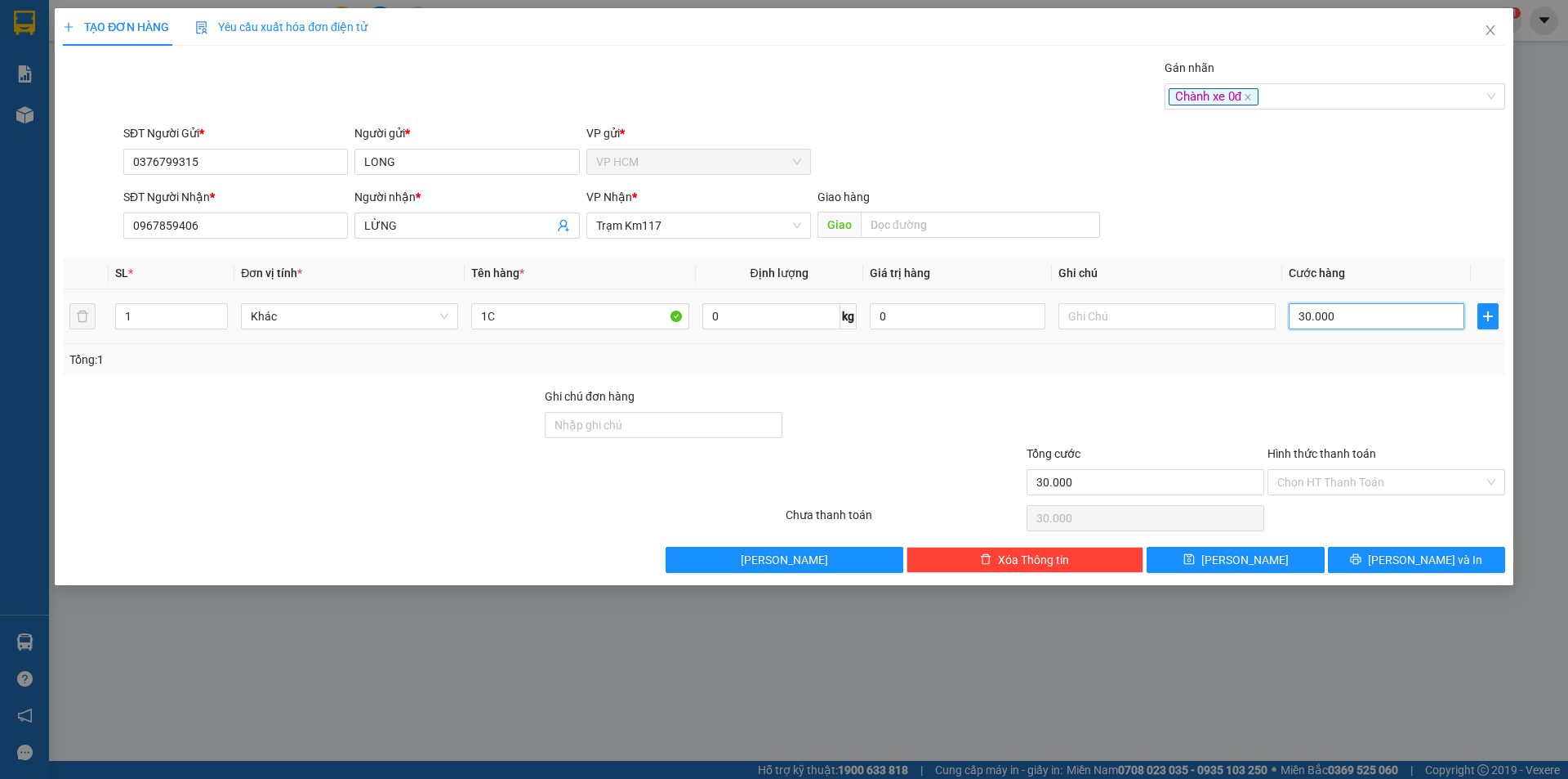
click at [1351, 305] on input "30.000" at bounding box center [1377, 316] width 176 height 26
click at [1347, 488] on input "Hình thức thanh toán" at bounding box center [1380, 482] width 207 height 25
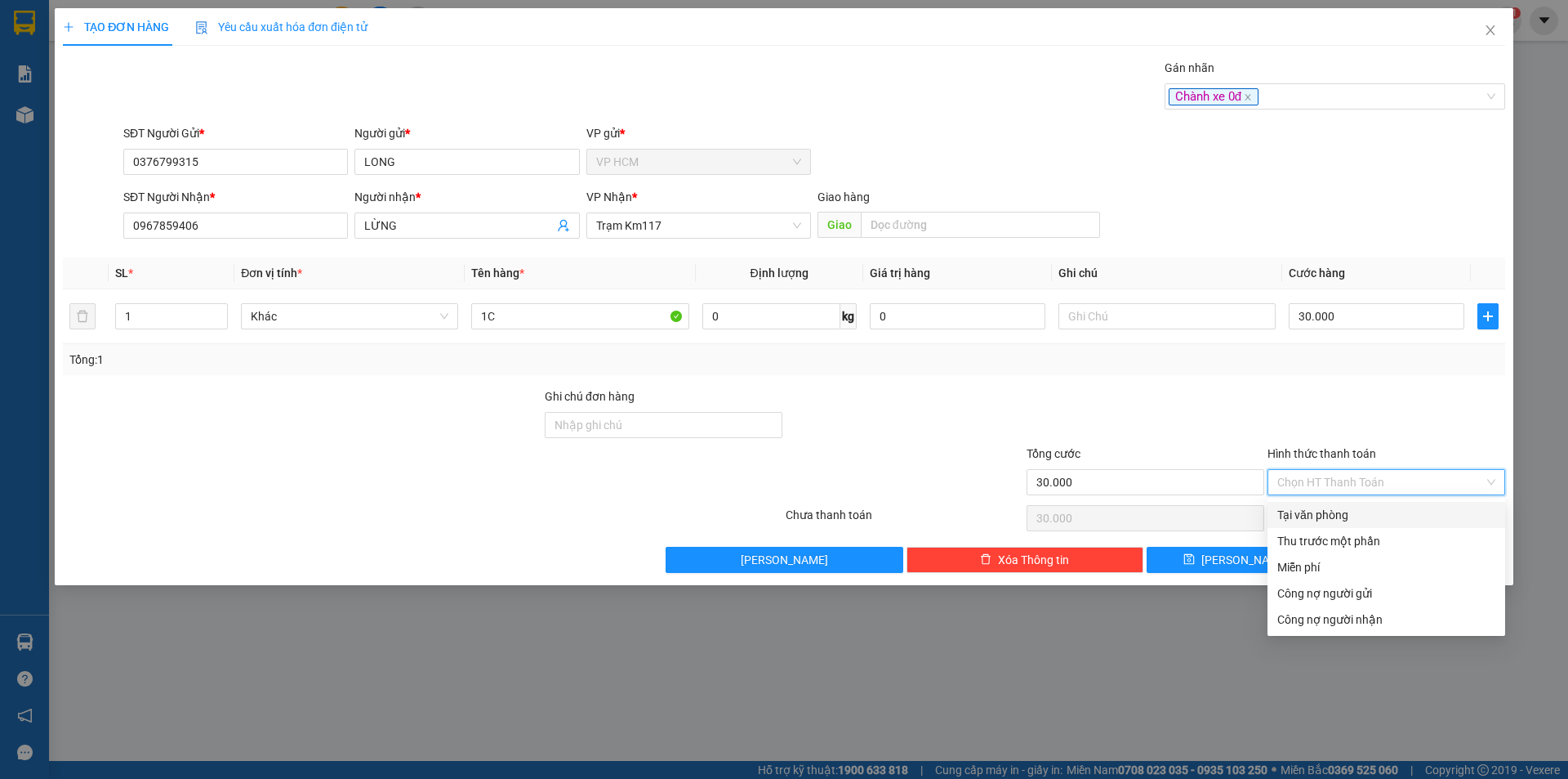
click at [1342, 521] on div "Tại văn phòng" at bounding box center [1386, 514] width 218 height 18
type input "0"
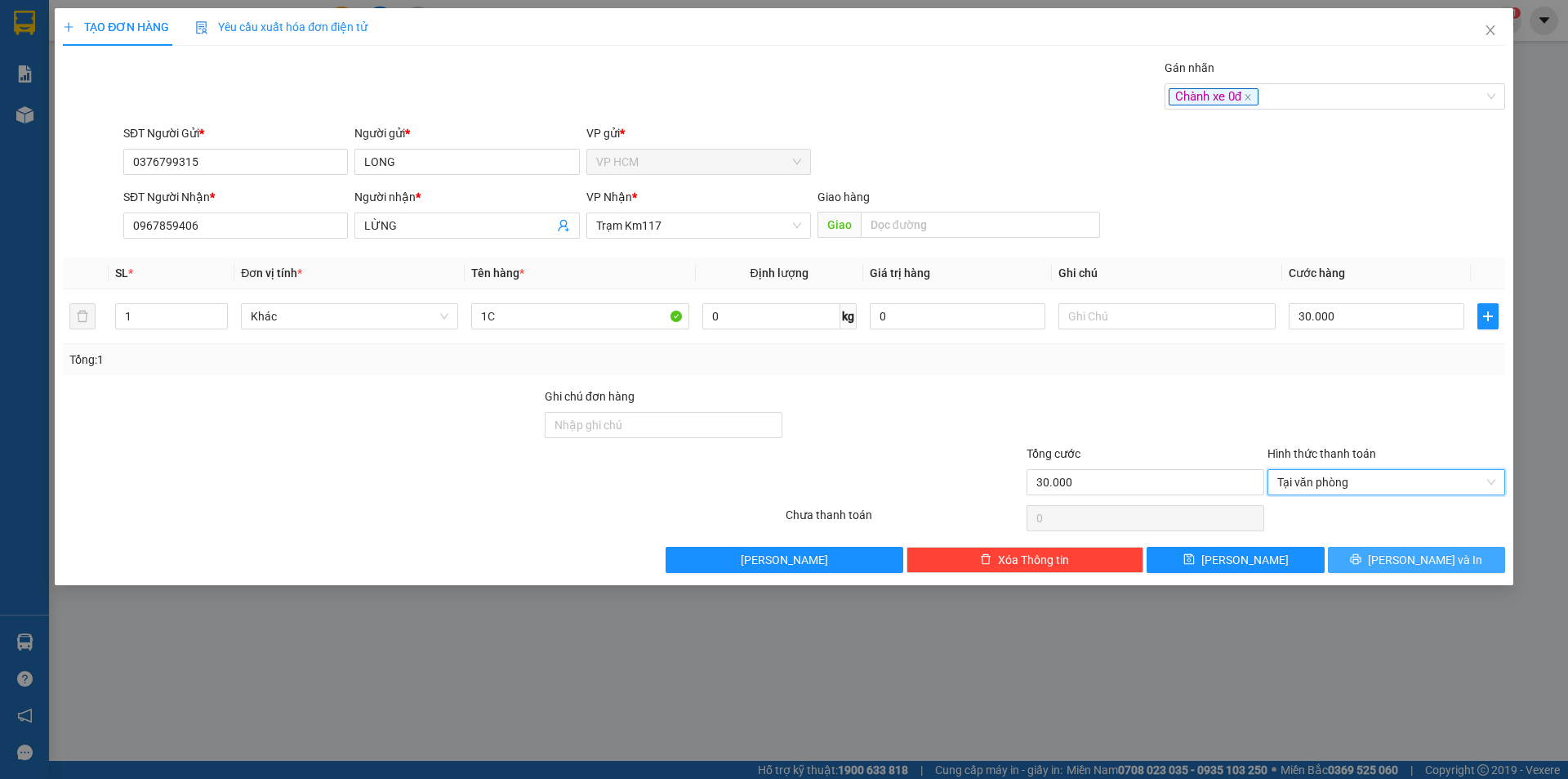
click at [1388, 550] on button "[PERSON_NAME] và In" at bounding box center [1416, 559] width 177 height 26
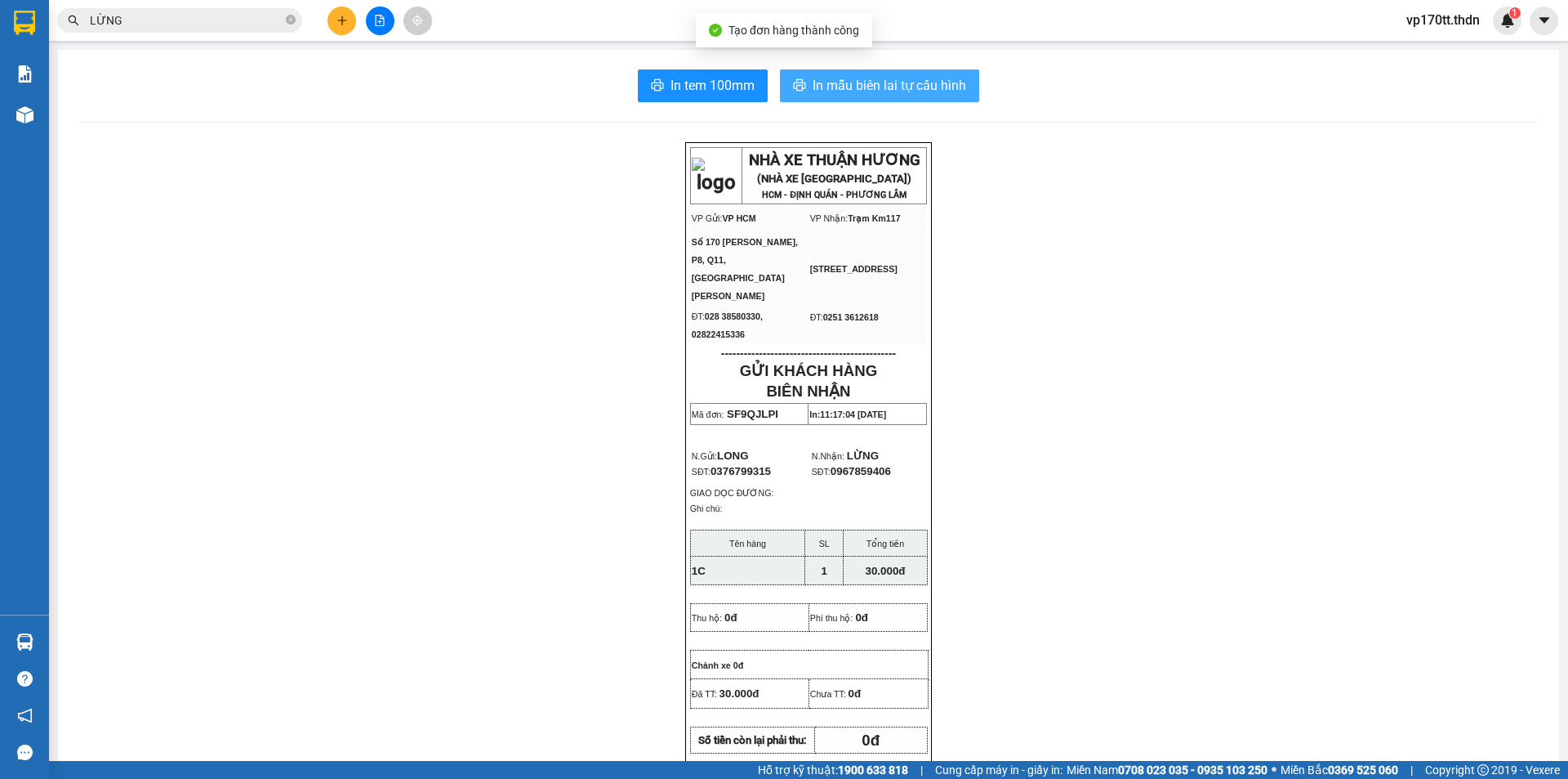
click at [840, 76] on span "In mẫu biên lai tự cấu hình" at bounding box center [889, 85] width 154 height 20
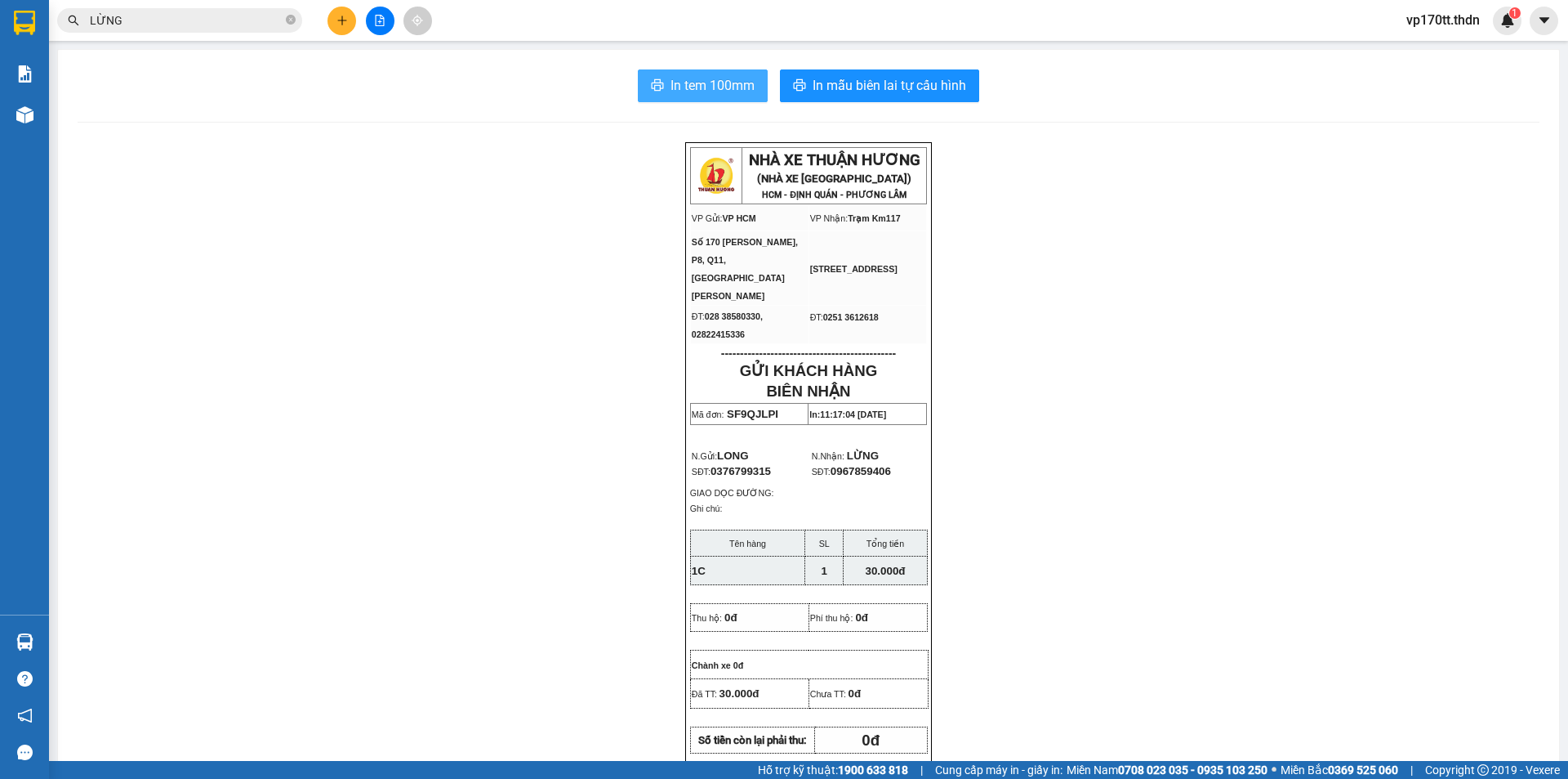
click at [695, 94] on span "In tem 100mm" at bounding box center [713, 85] width 84 height 20
click at [340, 24] on icon "plus" at bounding box center [342, 20] width 11 height 11
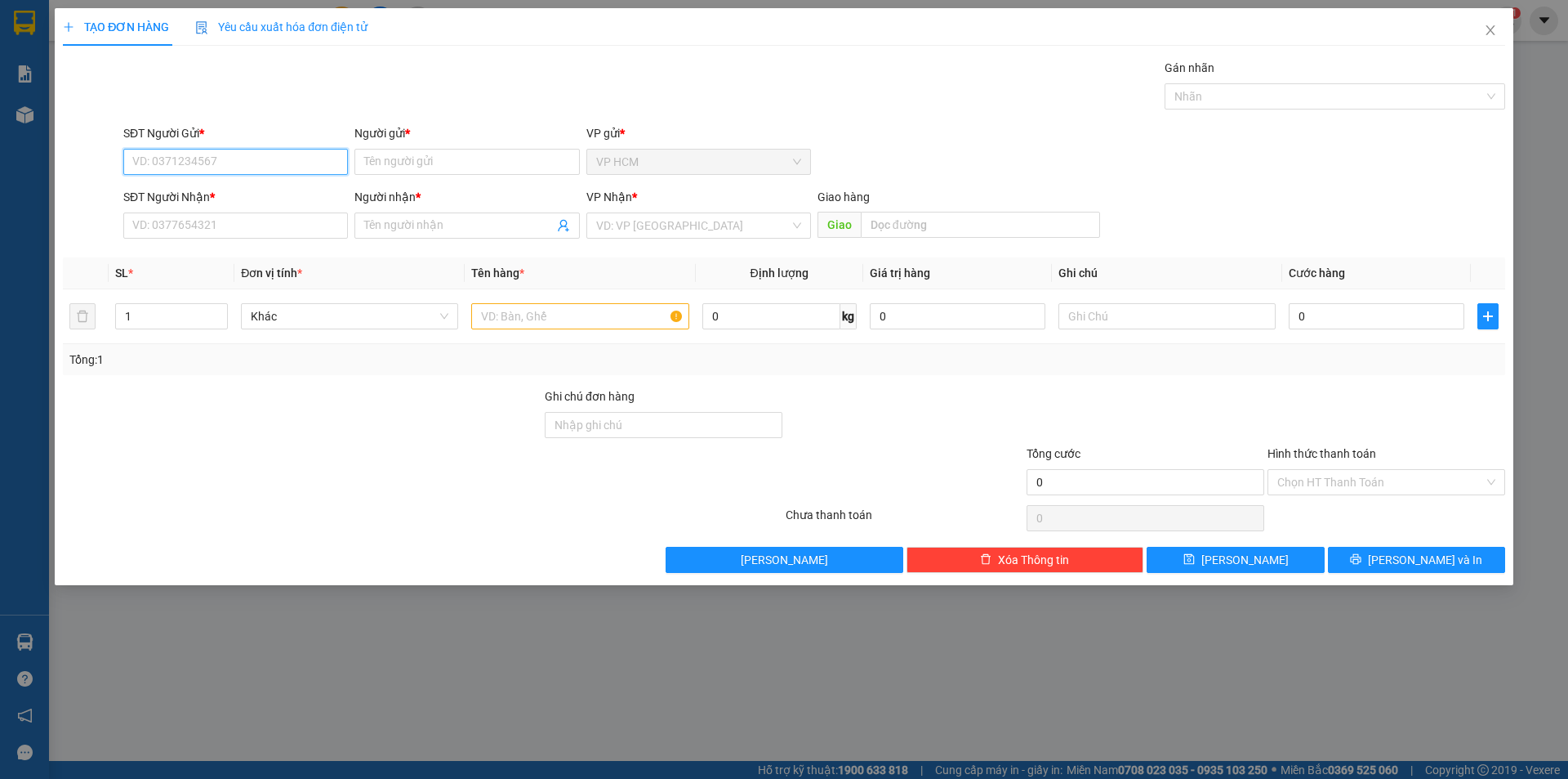
click at [282, 156] on input "SĐT Người Gửi *" at bounding box center [235, 161] width 225 height 26
click at [258, 192] on div "0938677842 - [GEOGRAPHIC_DATA]" at bounding box center [235, 194] width 205 height 18
type input "0938677842"
type input "[PERSON_NAME]"
type input "0389023923"
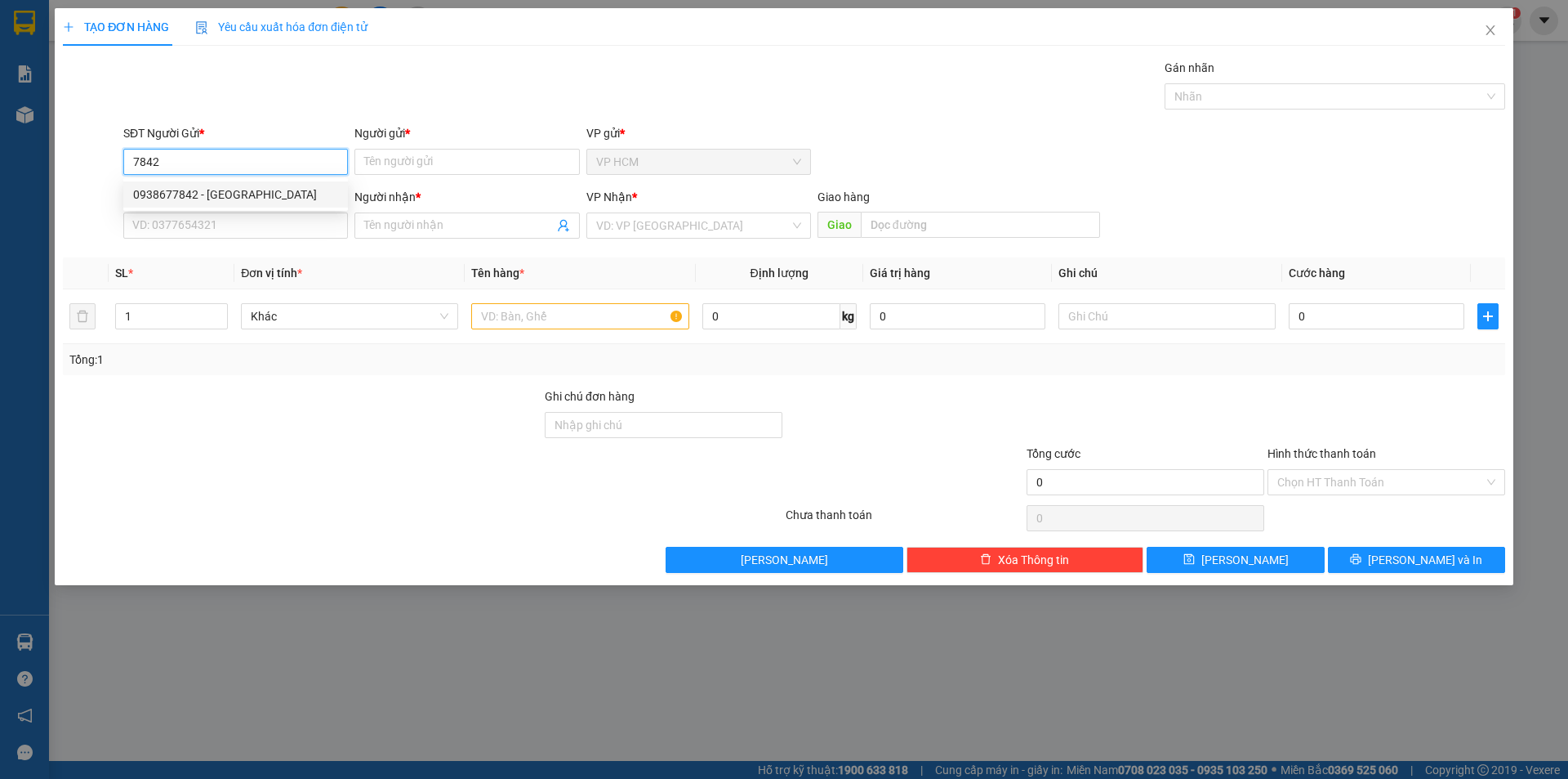
type input "TÀI LỘC"
type input "TÂN PHÚ"
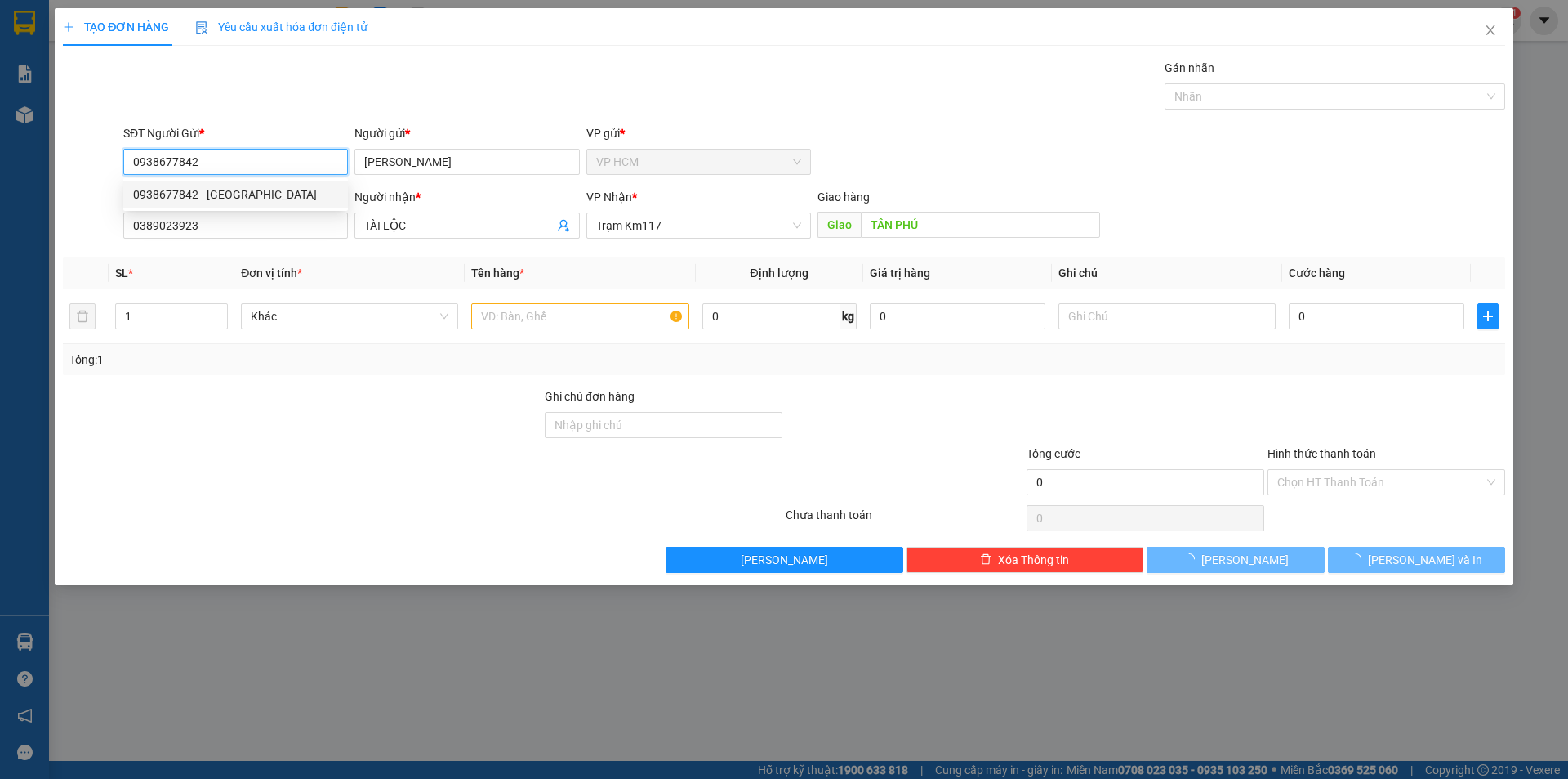
type input "40.000"
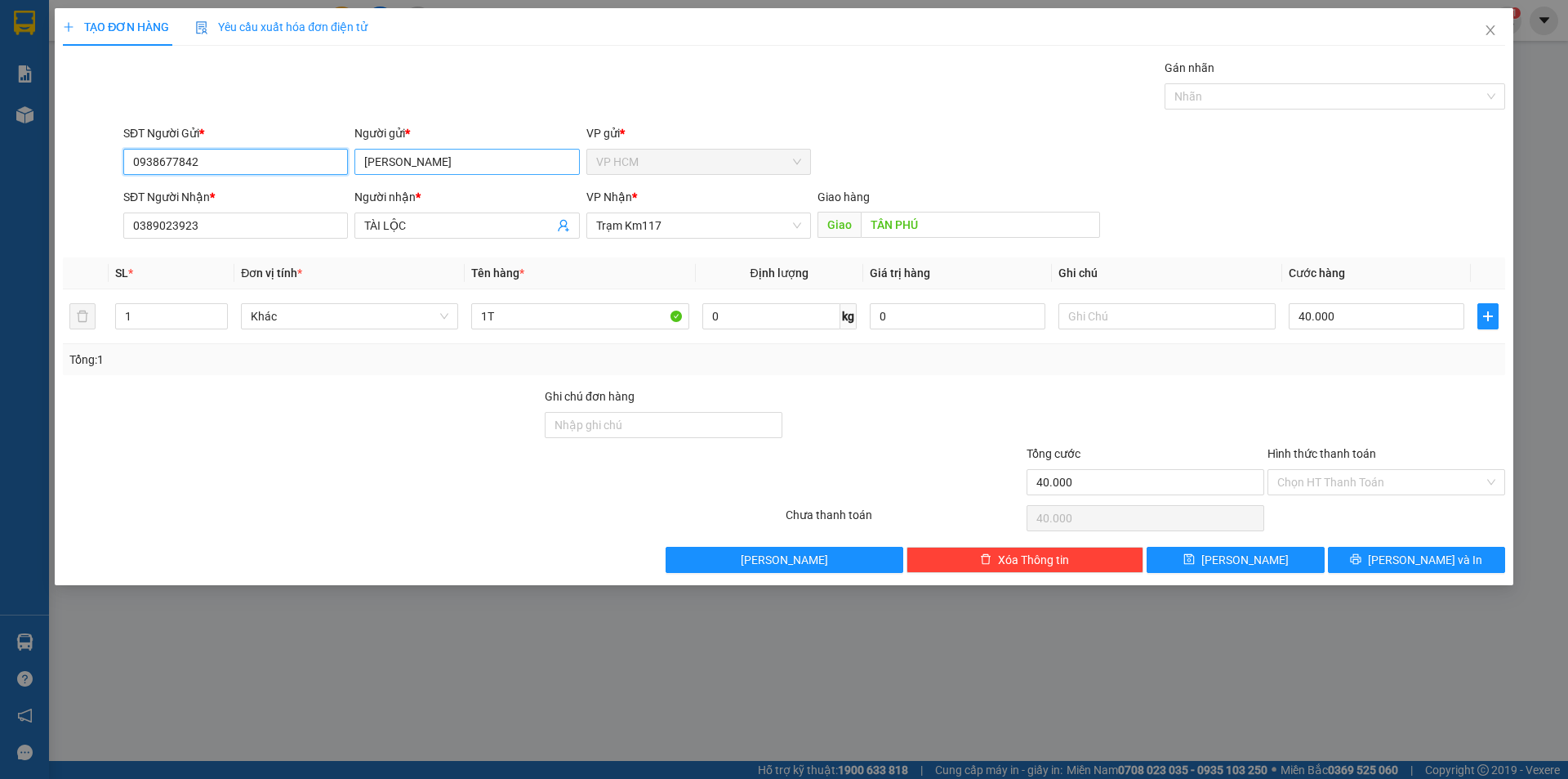
type input "0938677842"
click at [398, 167] on input "[PERSON_NAME]" at bounding box center [467, 161] width 225 height 26
click at [399, 167] on input "[PERSON_NAME]" at bounding box center [467, 161] width 225 height 26
type input "QUỐC THẮNG"
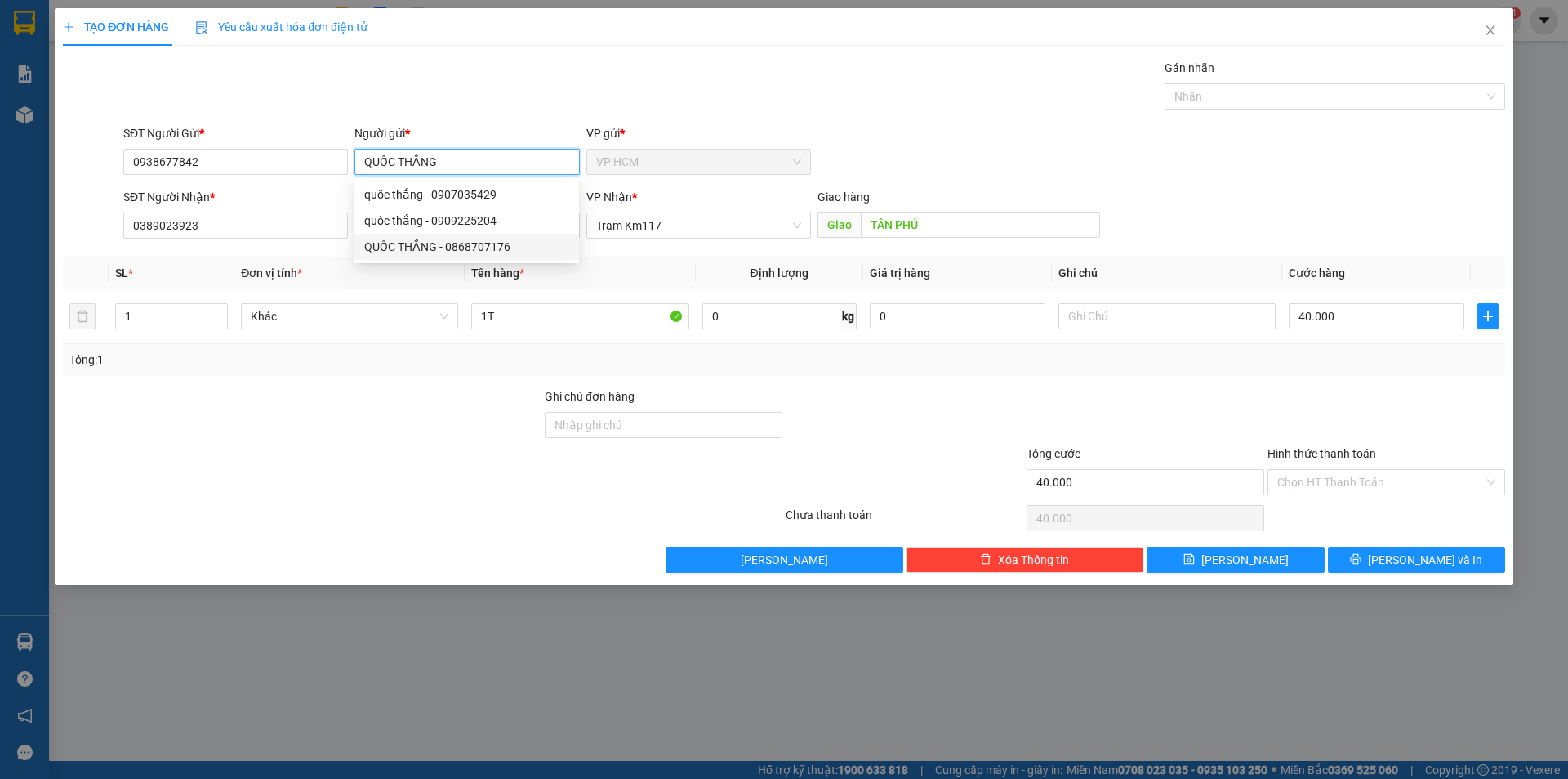
click at [530, 249] on div "QUỐC THẮNG - 0868707176" at bounding box center [467, 246] width 205 height 18
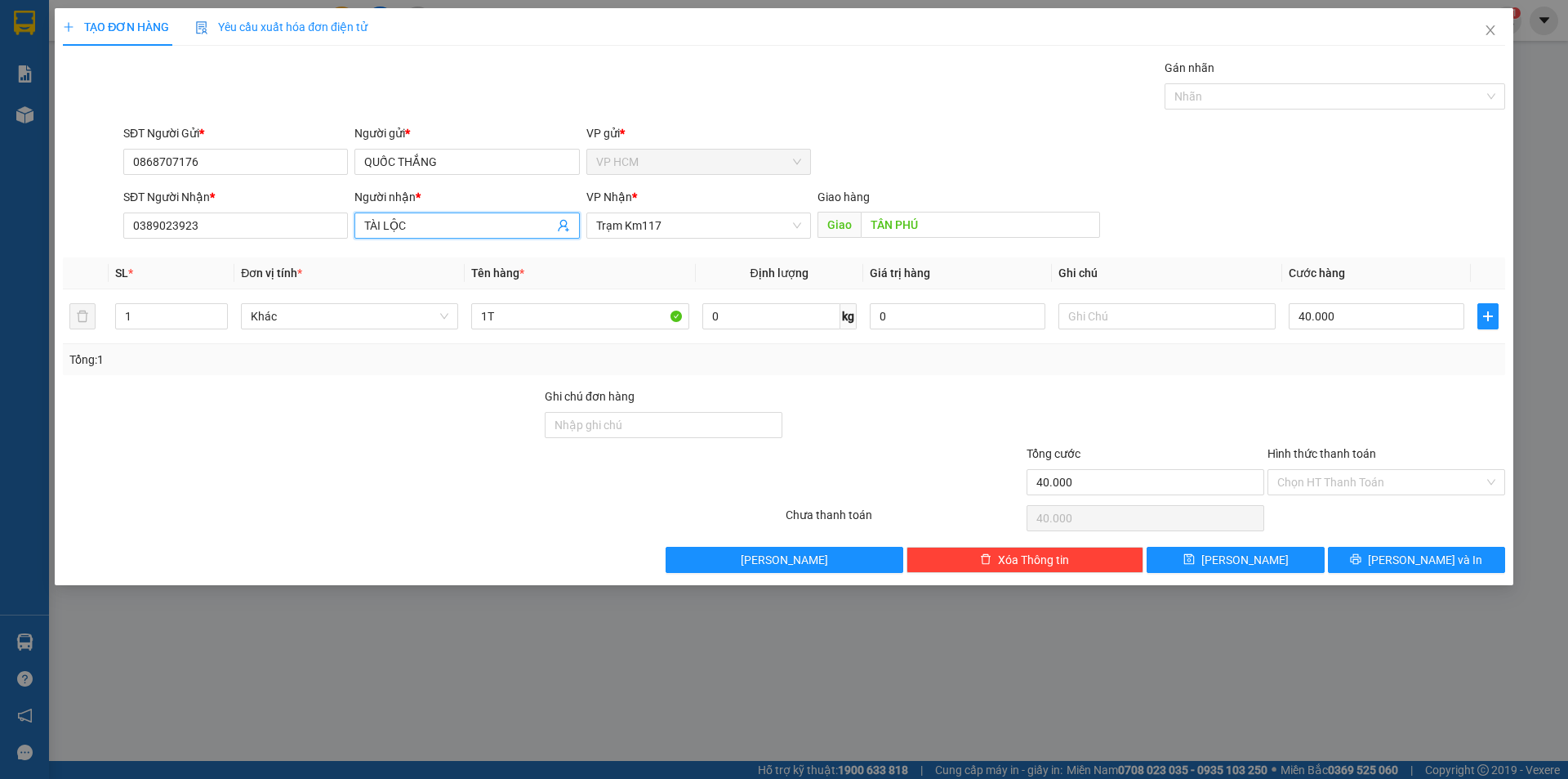
click at [565, 223] on icon "user-add" at bounding box center [563, 226] width 13 height 13
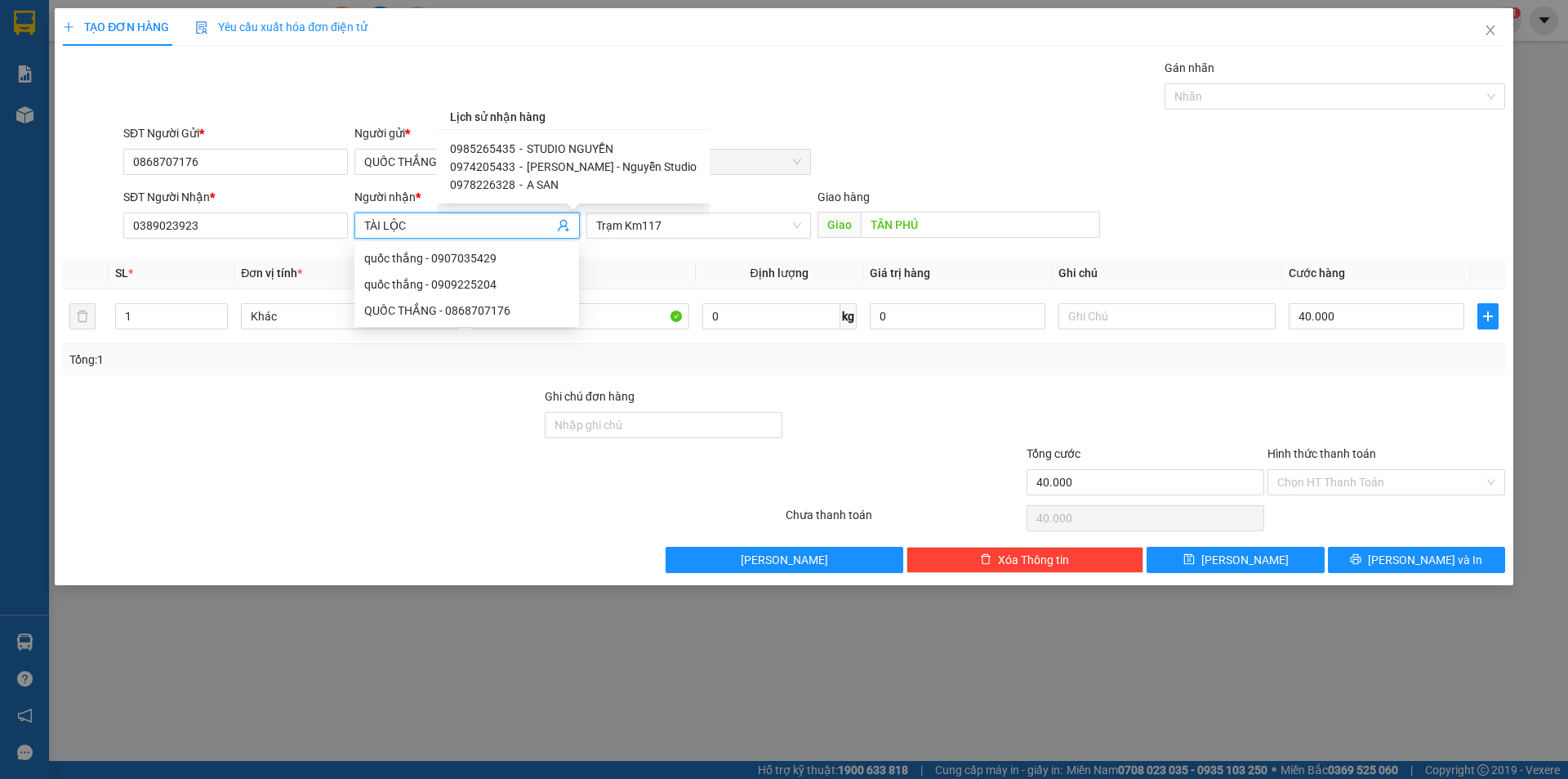
click at [572, 148] on span "STUDIO NGUYỄN" at bounding box center [570, 149] width 86 height 13
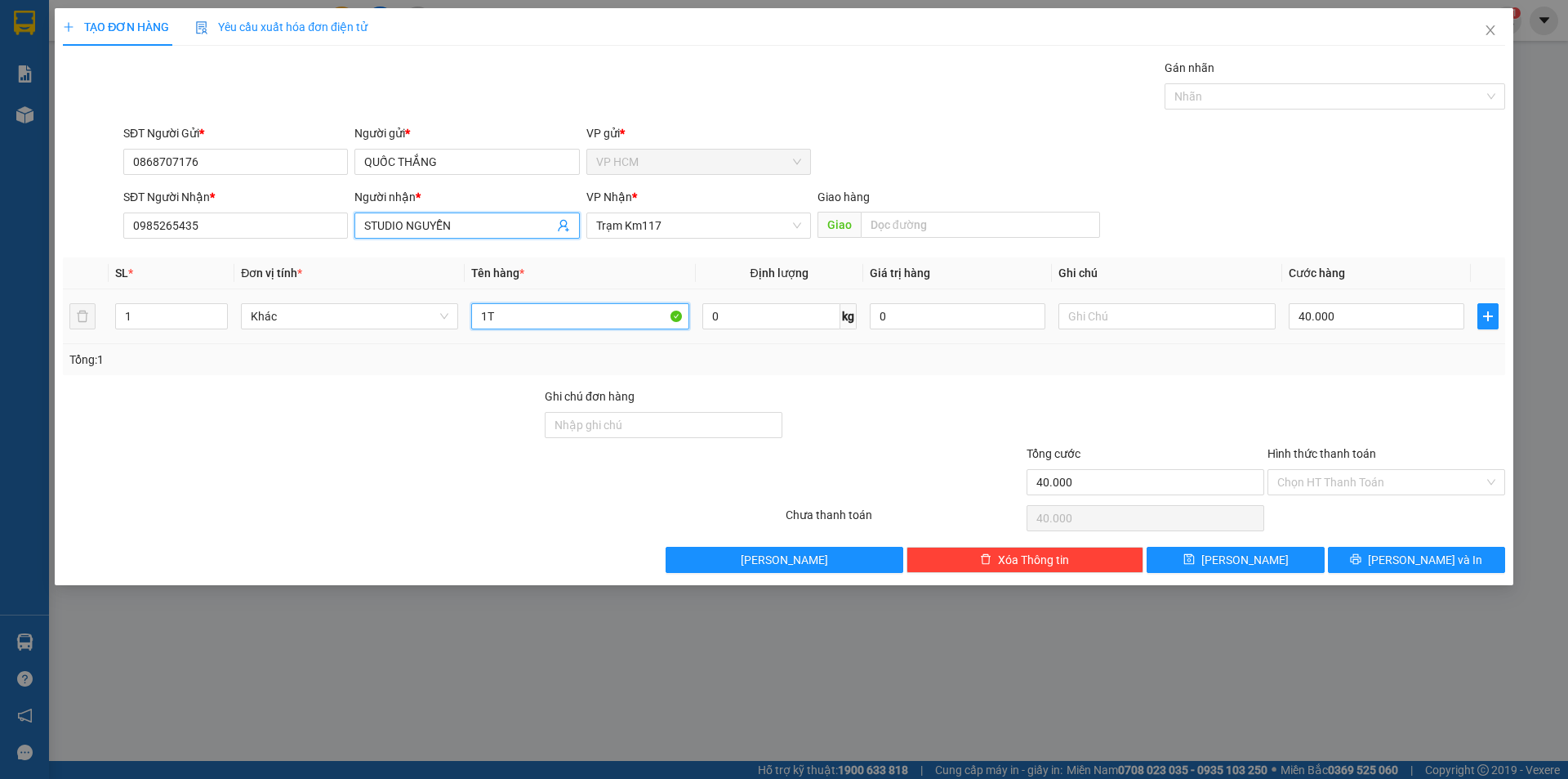
click at [620, 322] on input "1T" at bounding box center [580, 316] width 217 height 26
click at [1425, 94] on div at bounding box center [1327, 96] width 316 height 19
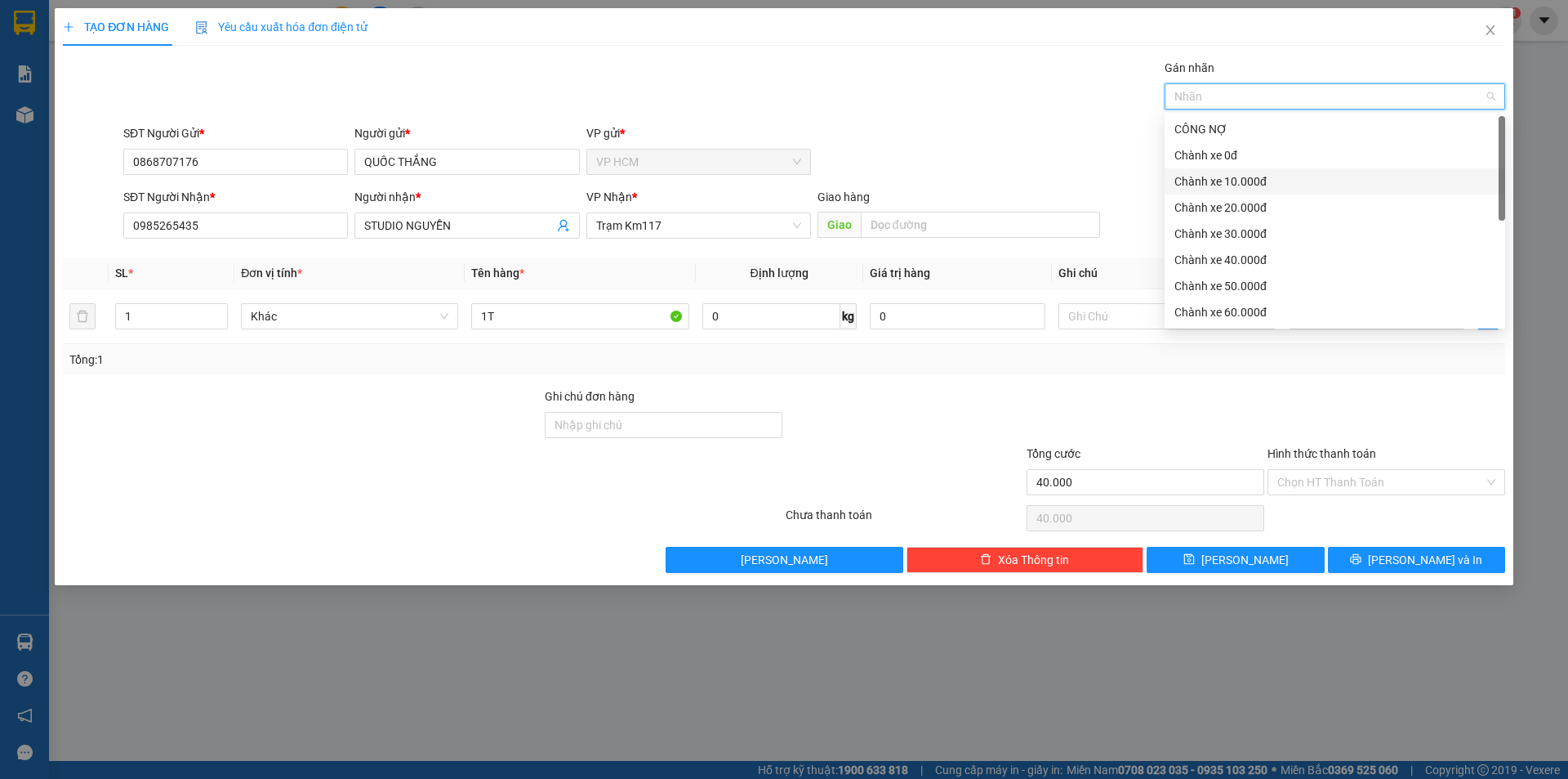
click at [1303, 182] on div "Chành xe 10.000đ" at bounding box center [1336, 181] width 321 height 18
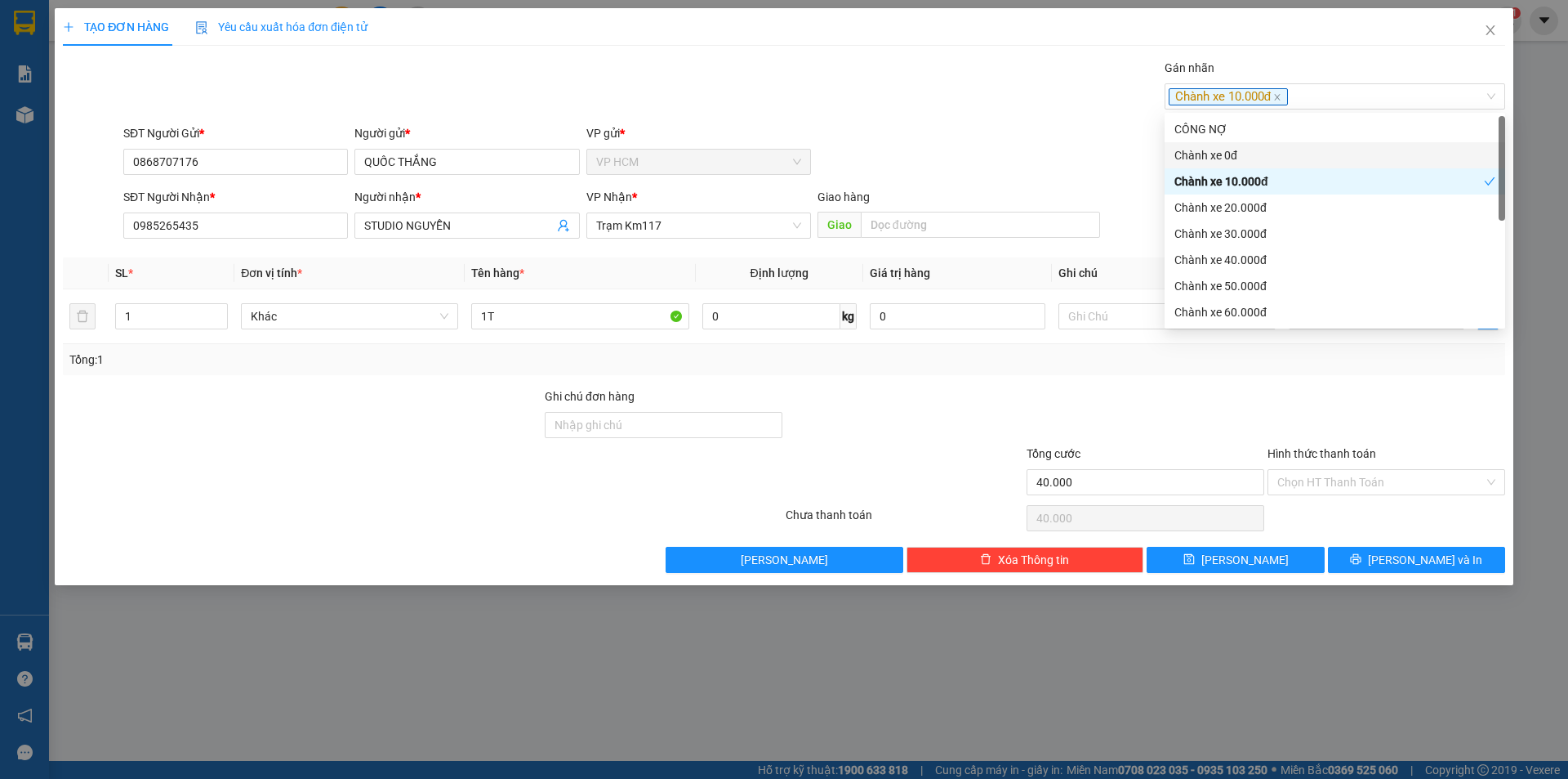
click at [967, 112] on div "Gán nhãn Chành xe 10.000đ" at bounding box center [813, 87] width 1388 height 57
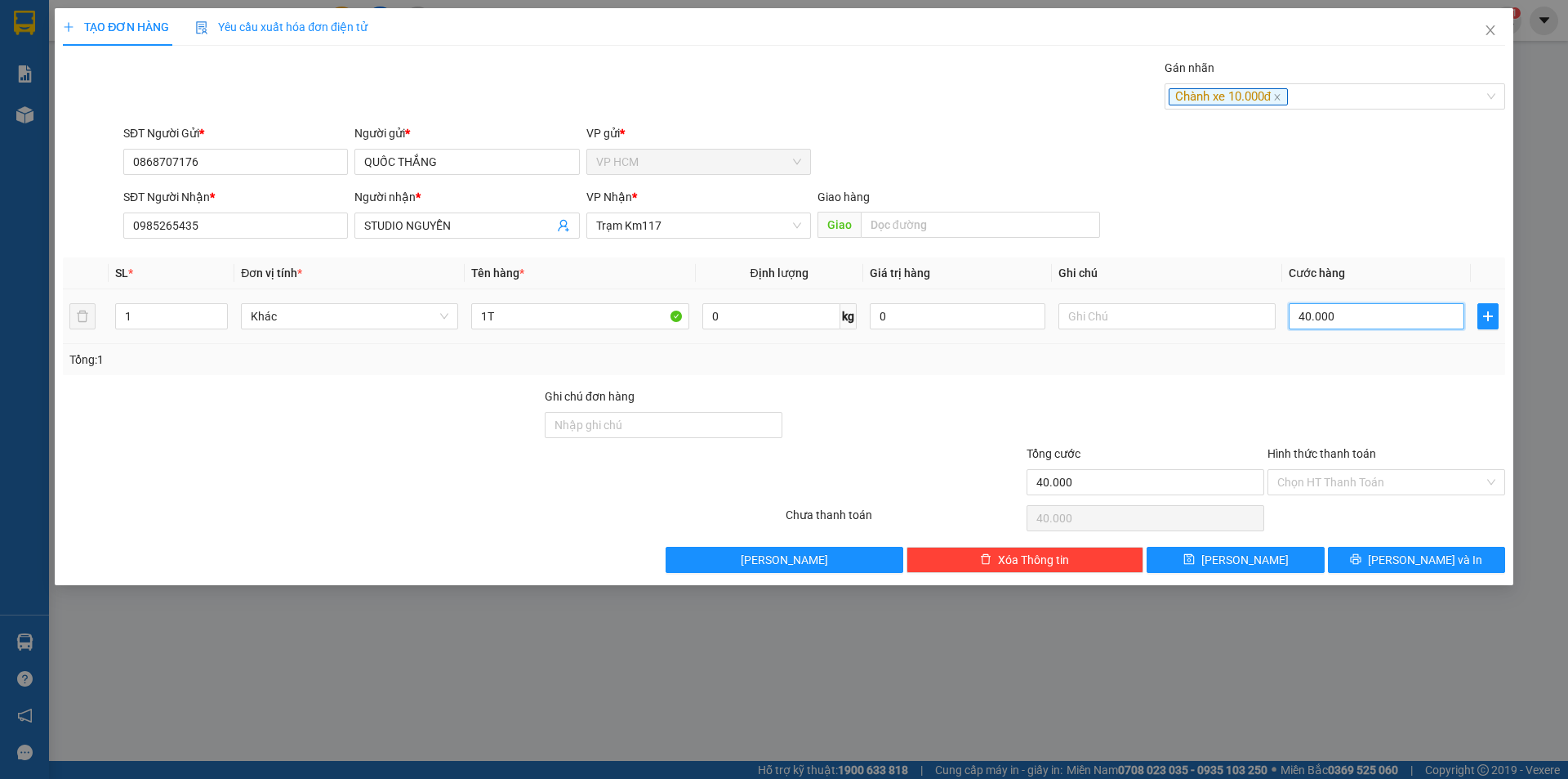
click at [1381, 324] on input "40.000" at bounding box center [1377, 316] width 176 height 26
click at [1320, 488] on input "Hình thức thanh toán" at bounding box center [1380, 482] width 207 height 25
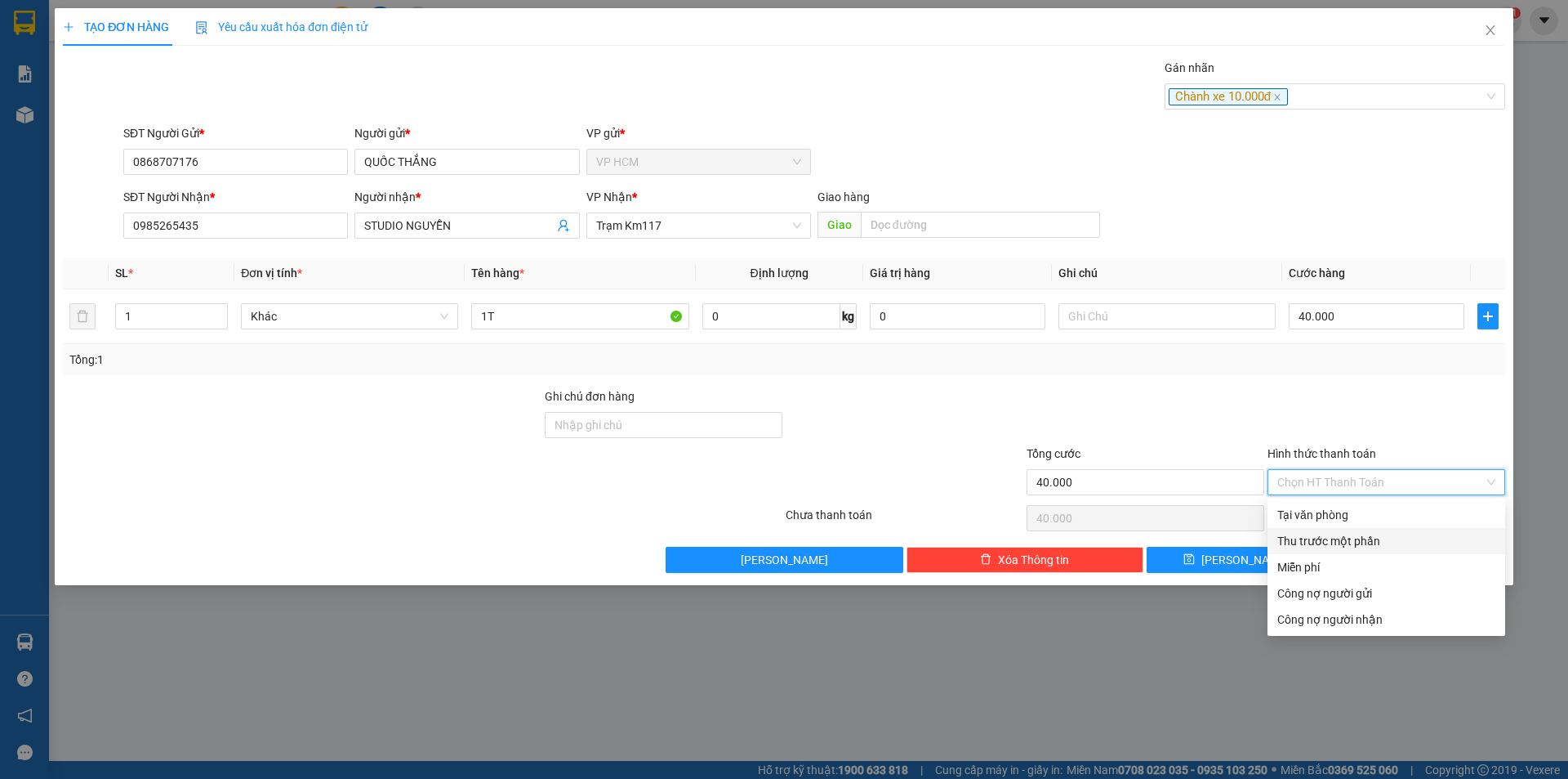
click at [1316, 539] on div "Thu trước một phần" at bounding box center [1386, 541] width 218 height 18
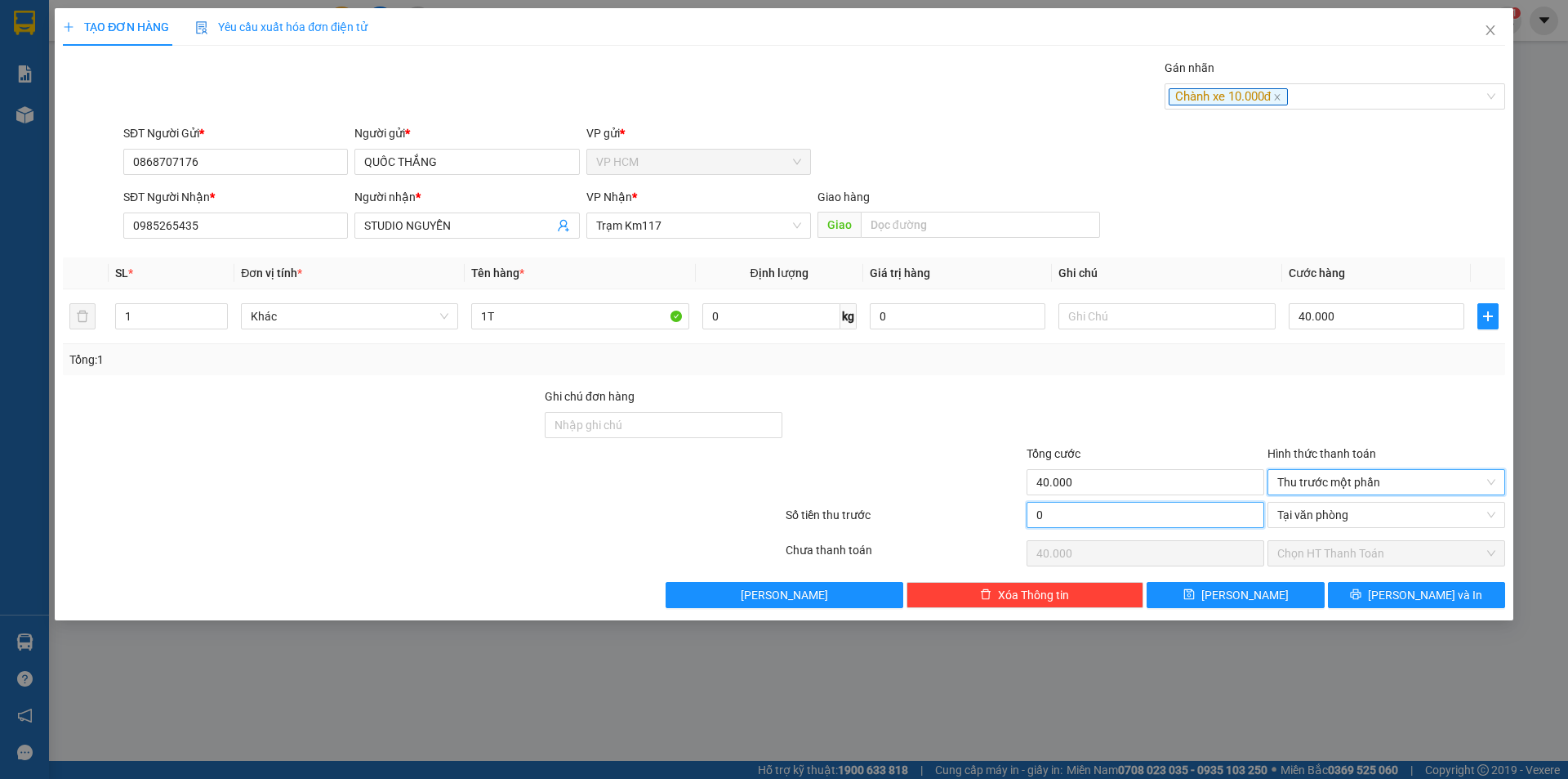
click at [1131, 519] on input "0" at bounding box center [1145, 514] width 237 height 26
drag, startPoint x: 1164, startPoint y: 407, endPoint x: 1284, endPoint y: 501, distance: 152.4
click at [1164, 407] on div at bounding box center [1145, 416] width 241 height 57
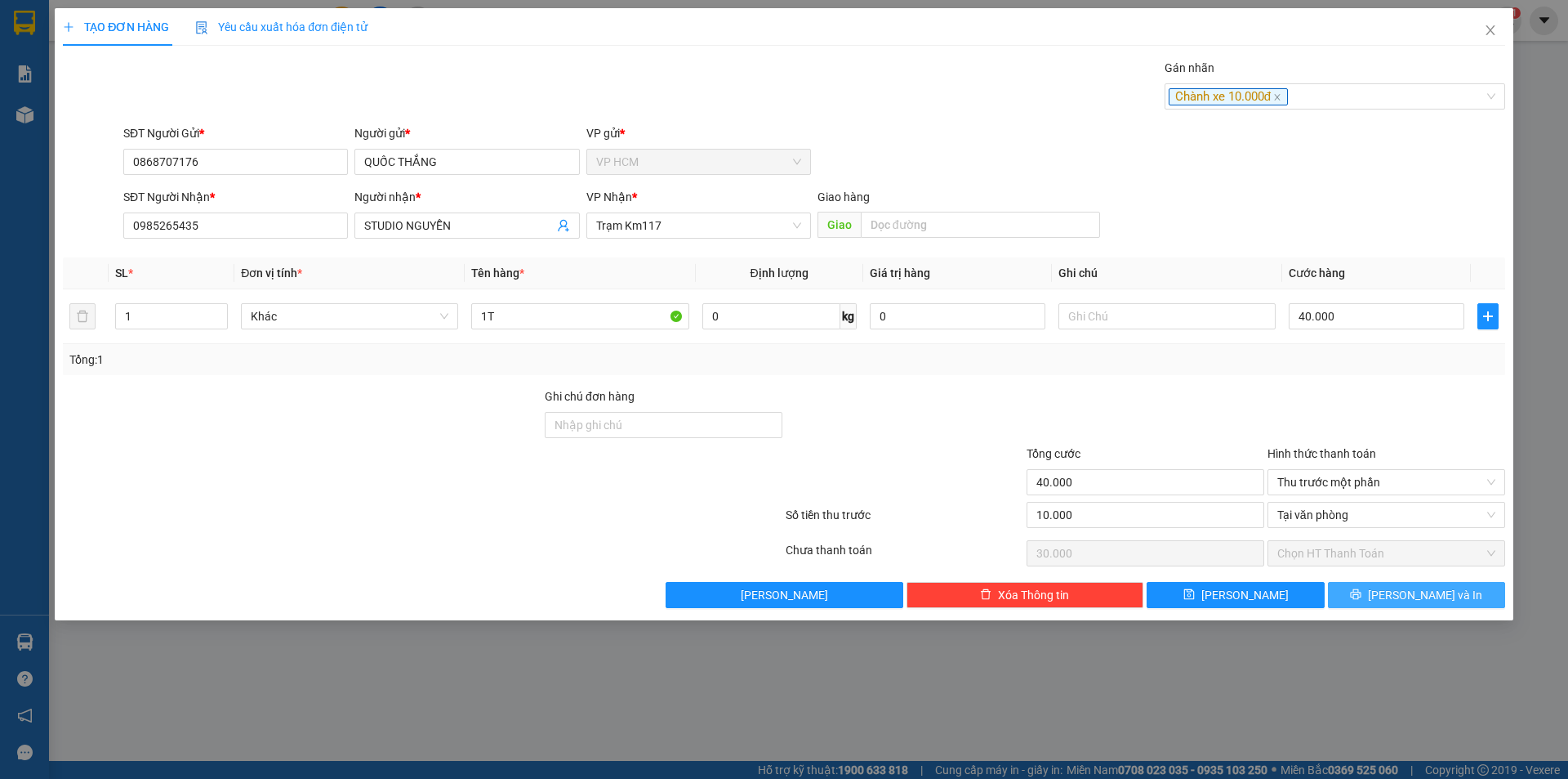
click at [1400, 583] on button "[PERSON_NAME] và In" at bounding box center [1416, 594] width 177 height 26
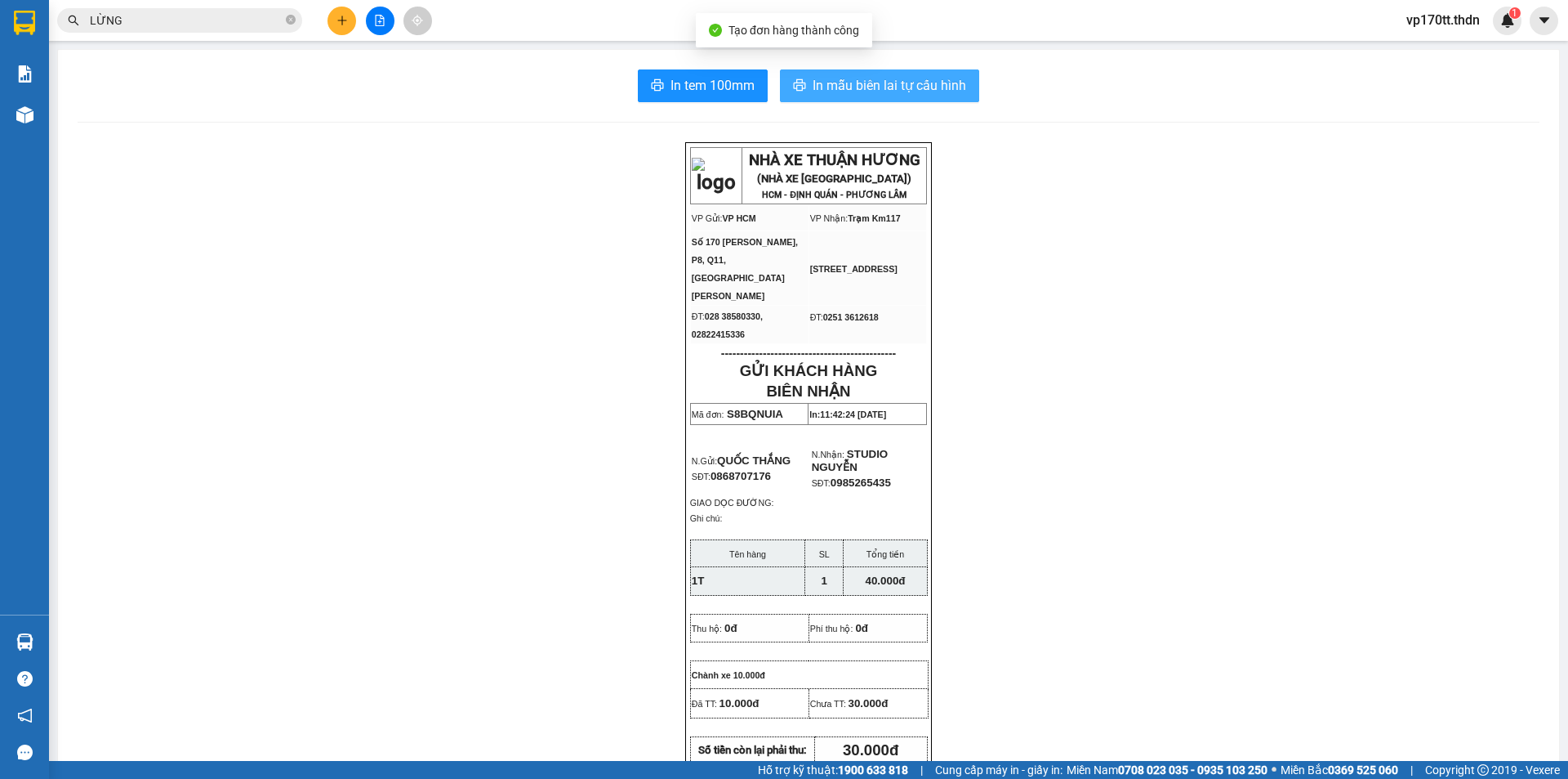
click at [911, 88] on span "In mẫu biên lai tự cấu hình" at bounding box center [889, 85] width 154 height 20
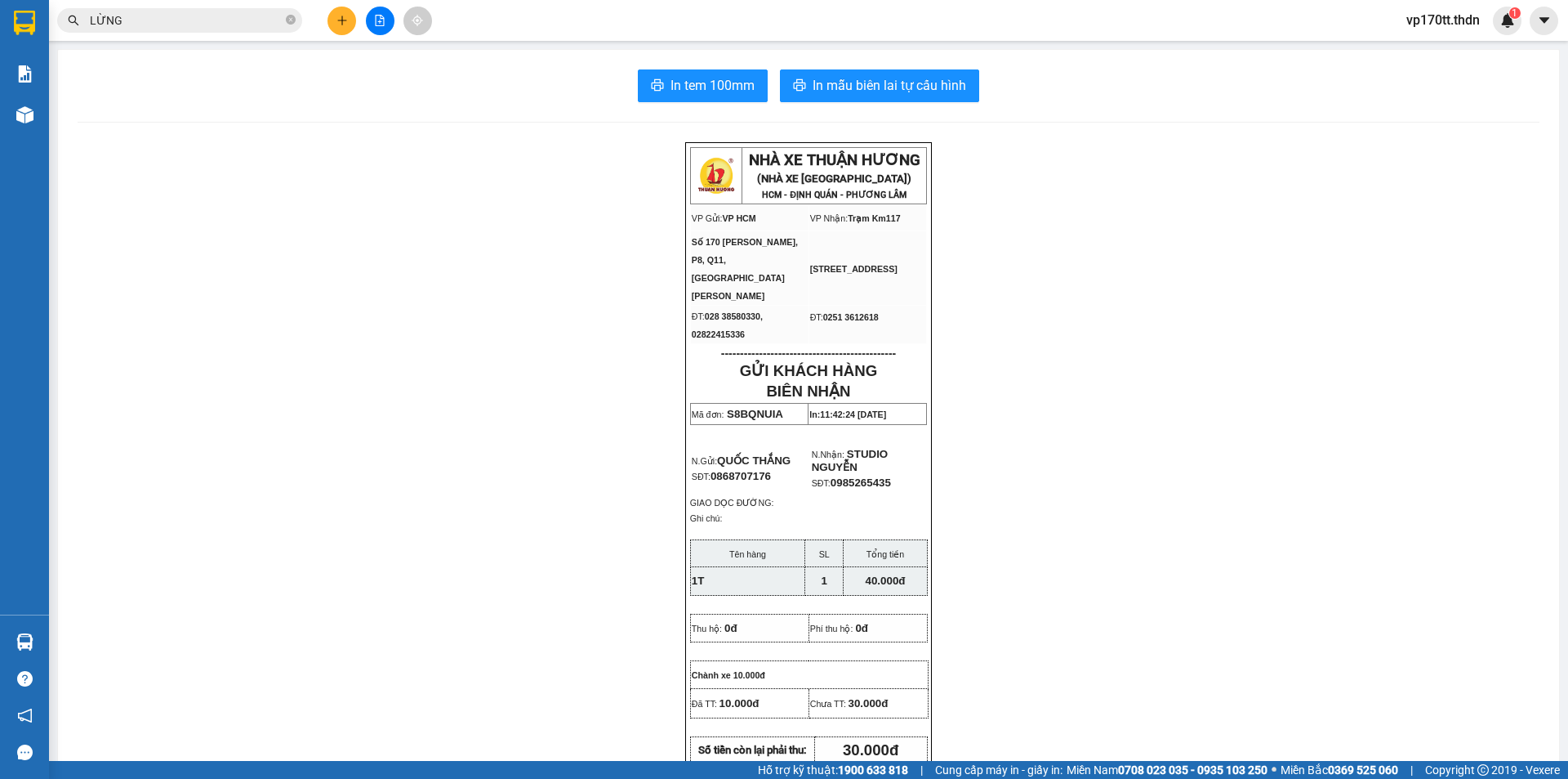
click at [216, 20] on input "LỪNG" at bounding box center [186, 20] width 192 height 18
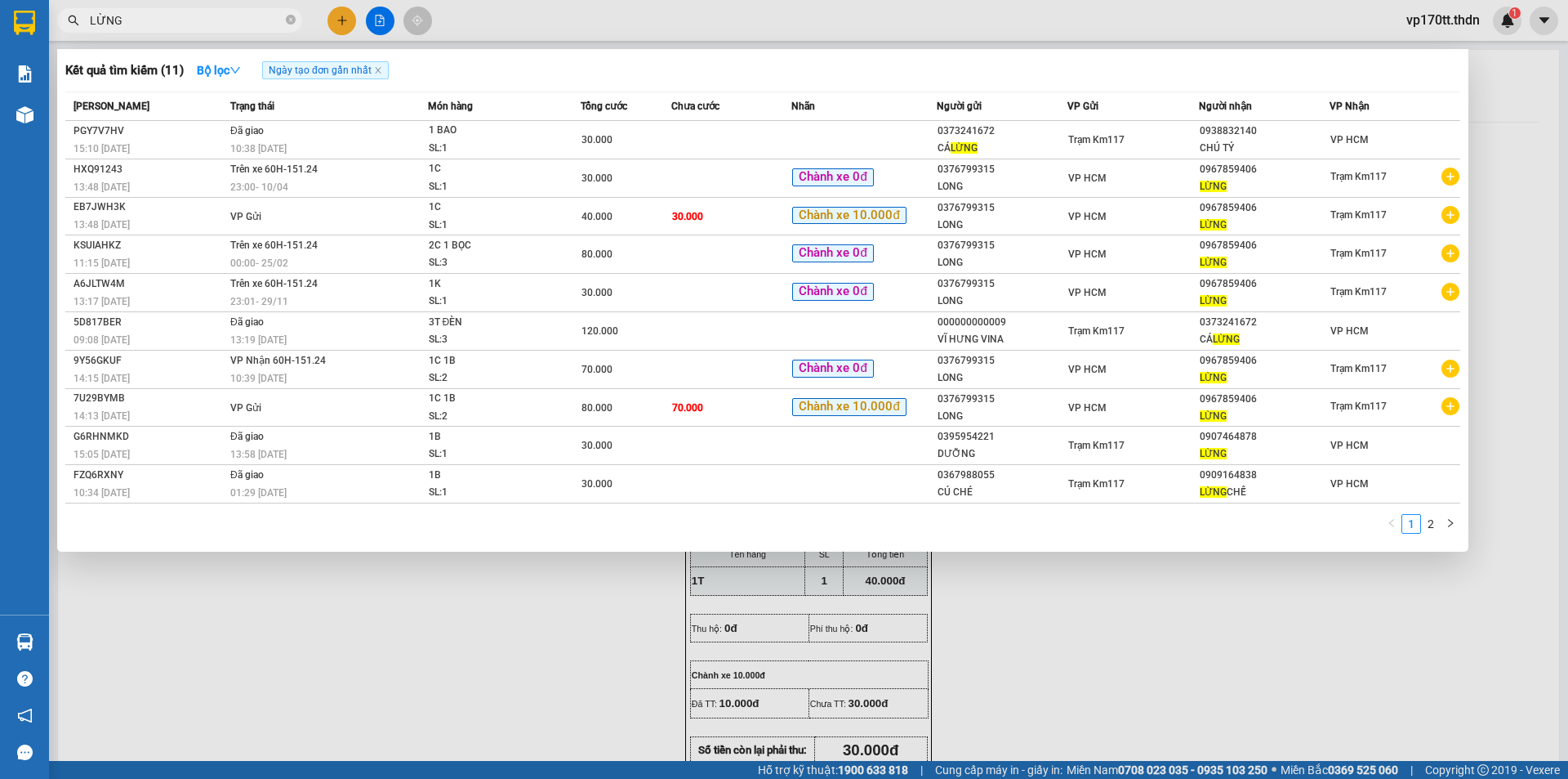
click at [216, 20] on input "LỪNG" at bounding box center [186, 20] width 192 height 18
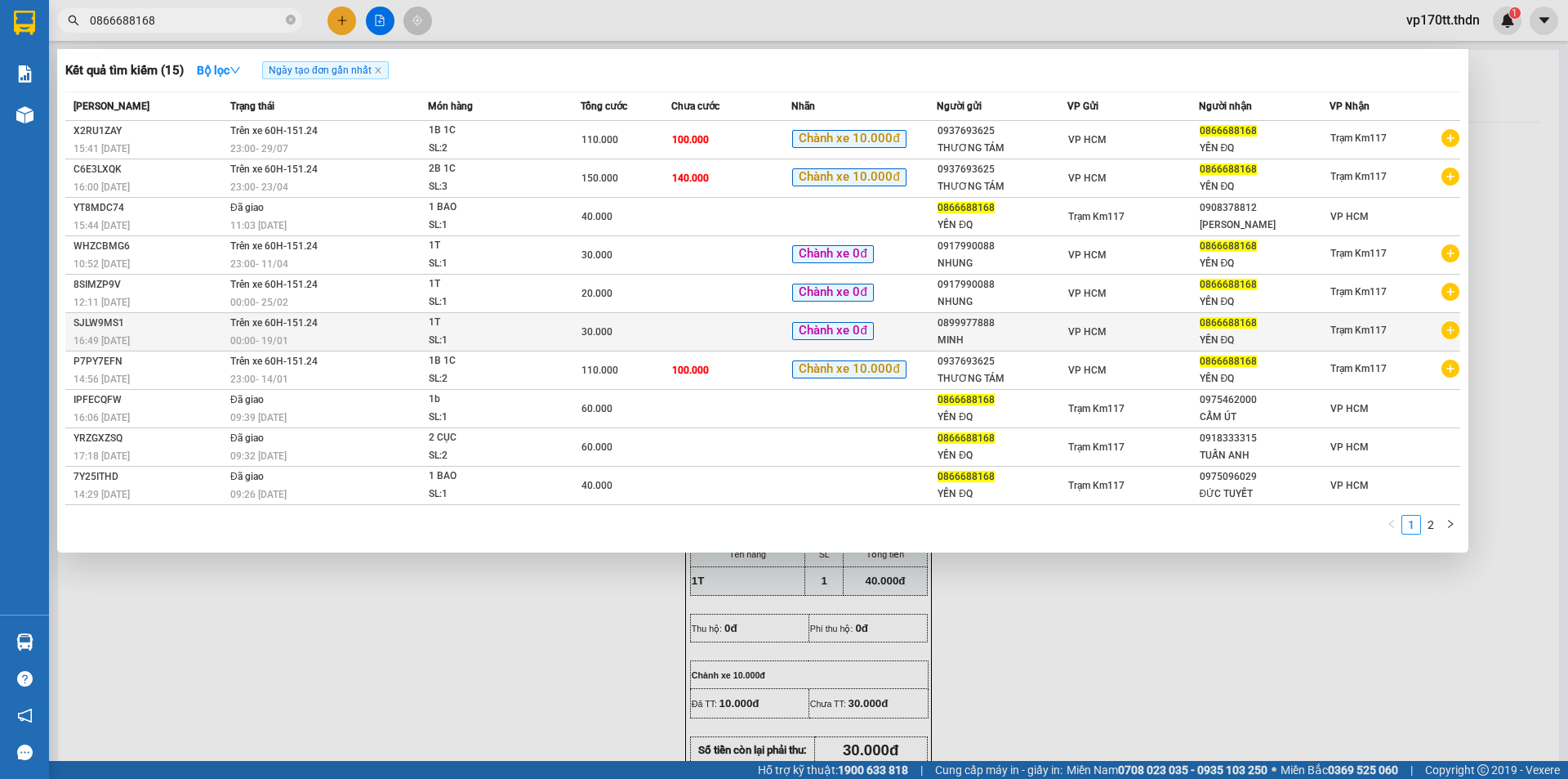
click at [947, 323] on div "0899977888" at bounding box center [1002, 323] width 129 height 17
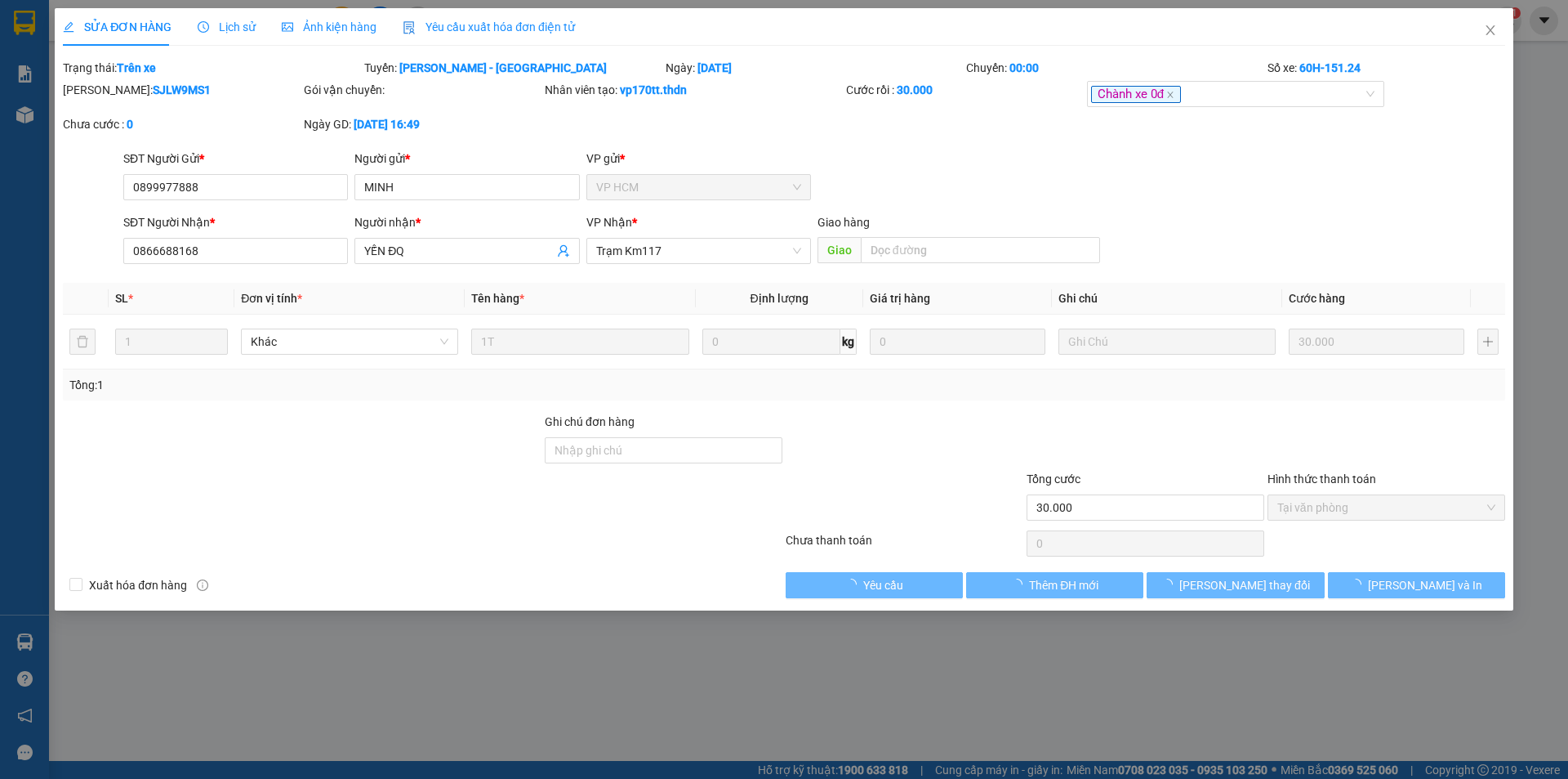
click at [279, 170] on div "SĐT Người Gửi *" at bounding box center [235, 162] width 225 height 25
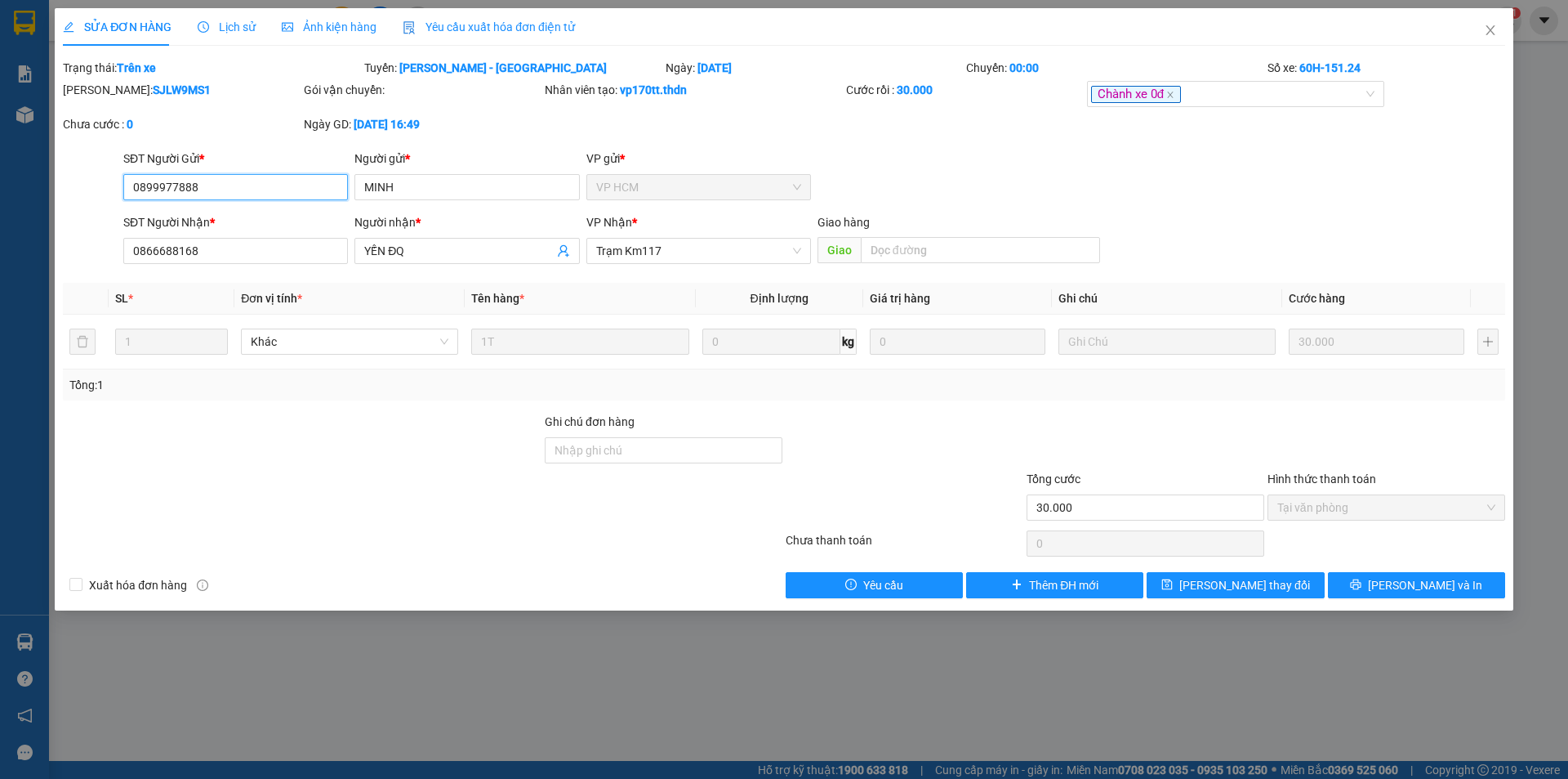
click at [279, 185] on input "0899977888" at bounding box center [235, 187] width 225 height 26
click at [1492, 29] on icon "close" at bounding box center [1490, 30] width 9 height 10
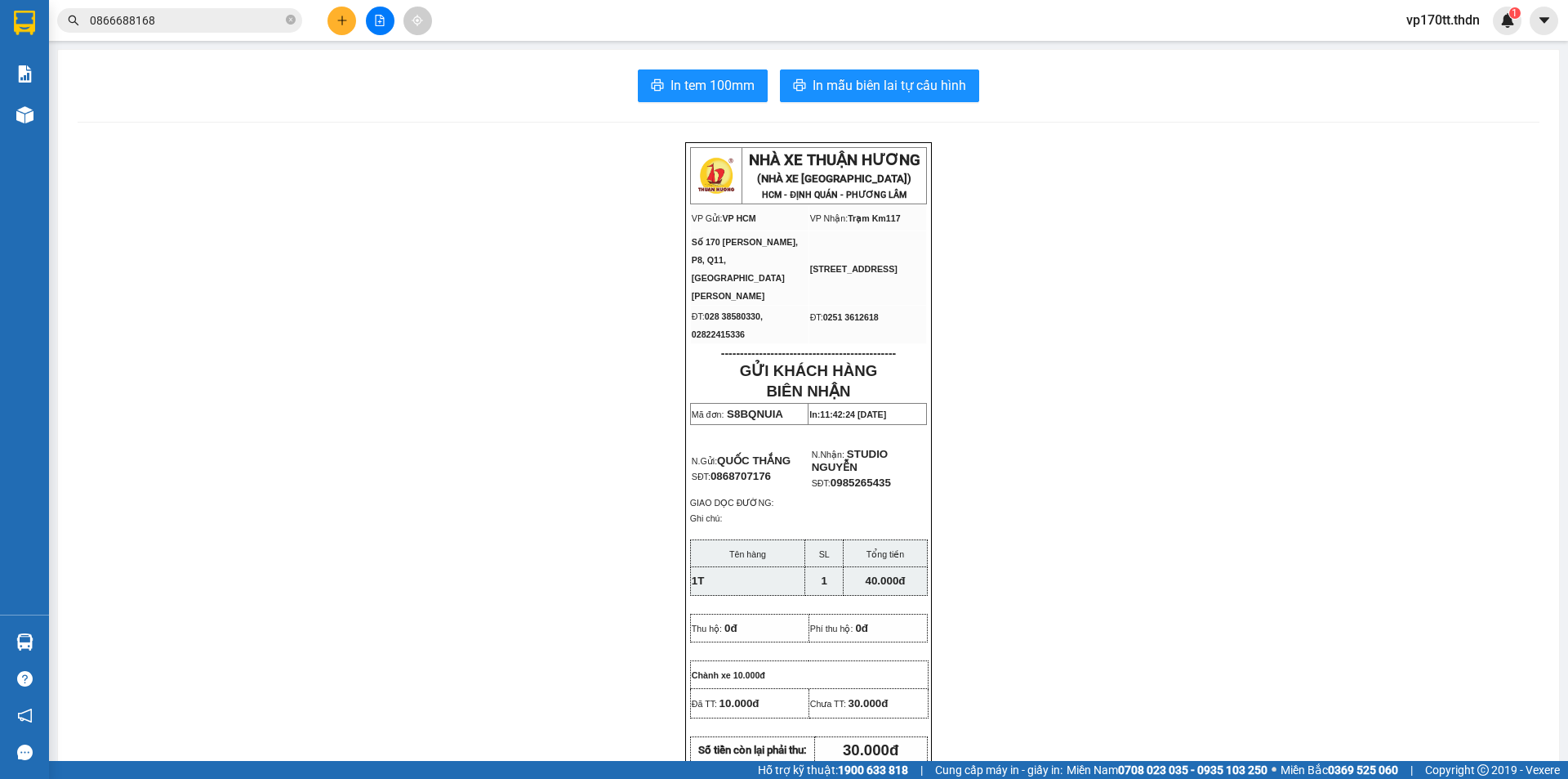
click at [344, 19] on icon "plus" at bounding box center [342, 20] width 11 height 11
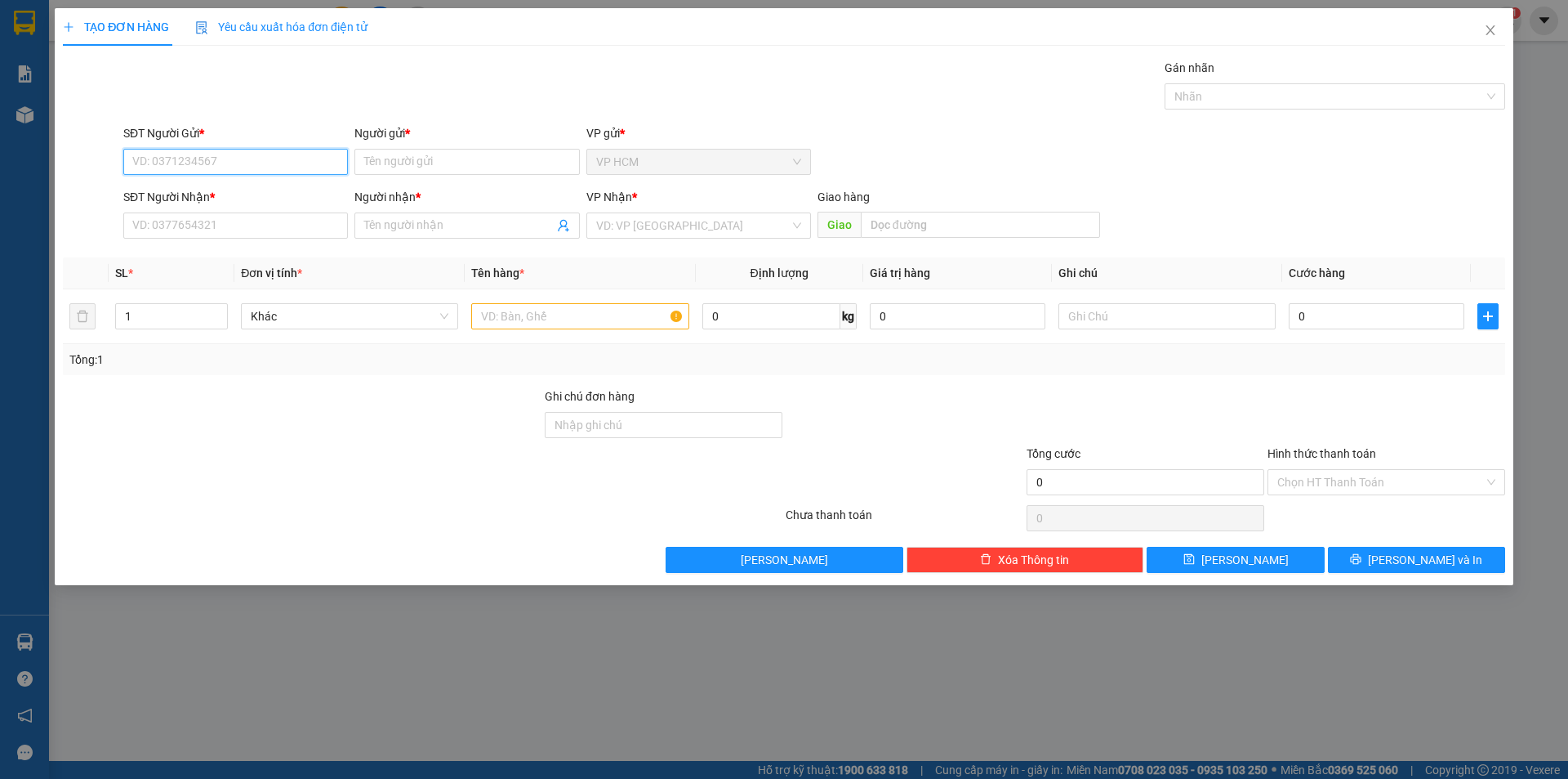
click at [227, 157] on input "SĐT Người Gửi *" at bounding box center [235, 161] width 225 height 26
paste input "0899977888"
click at [235, 190] on div "0899977888 - MINH" at bounding box center [235, 194] width 205 height 18
click at [1248, 91] on div at bounding box center [1327, 96] width 316 height 19
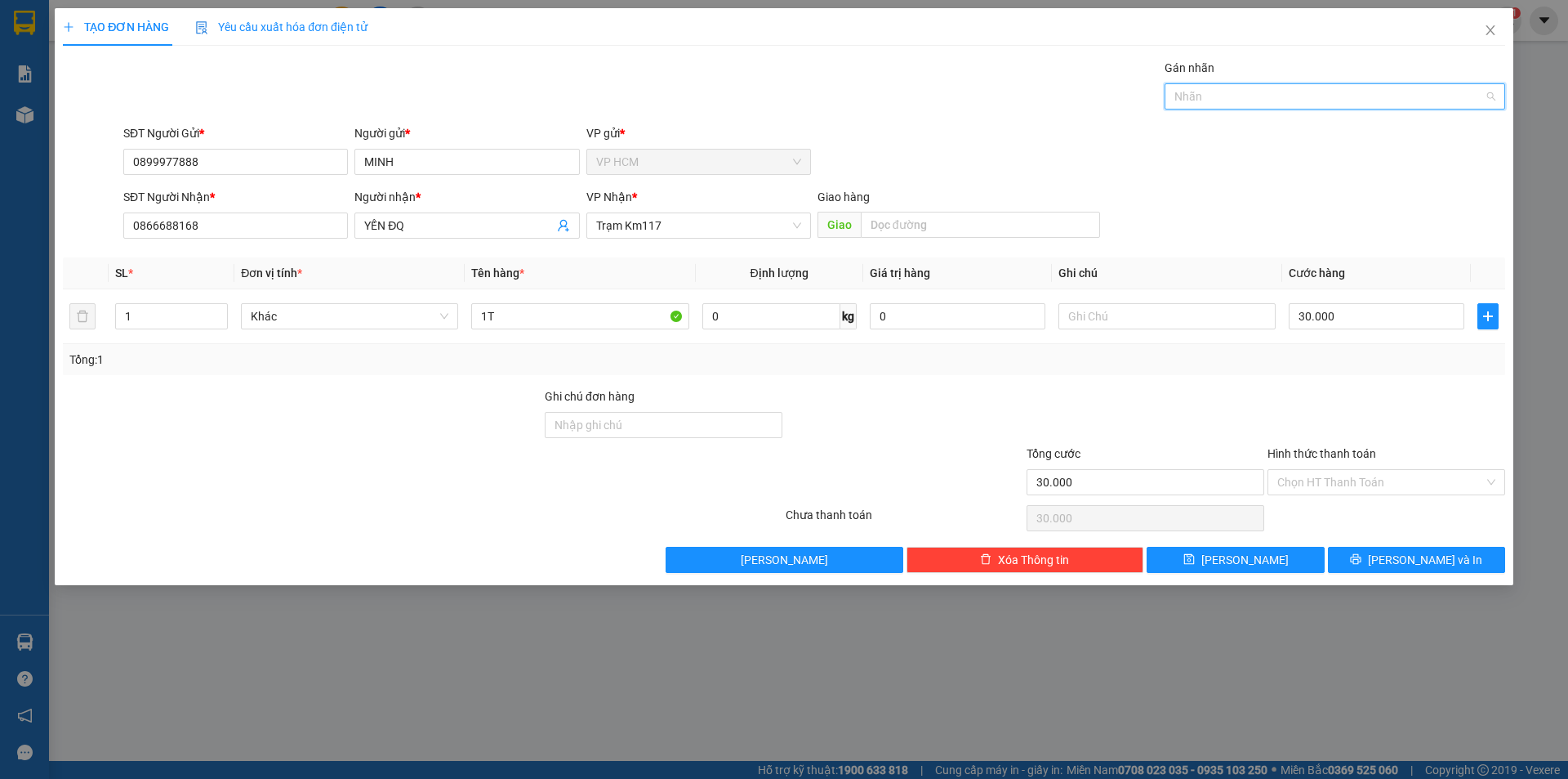
click at [1248, 98] on div at bounding box center [1327, 96] width 316 height 19
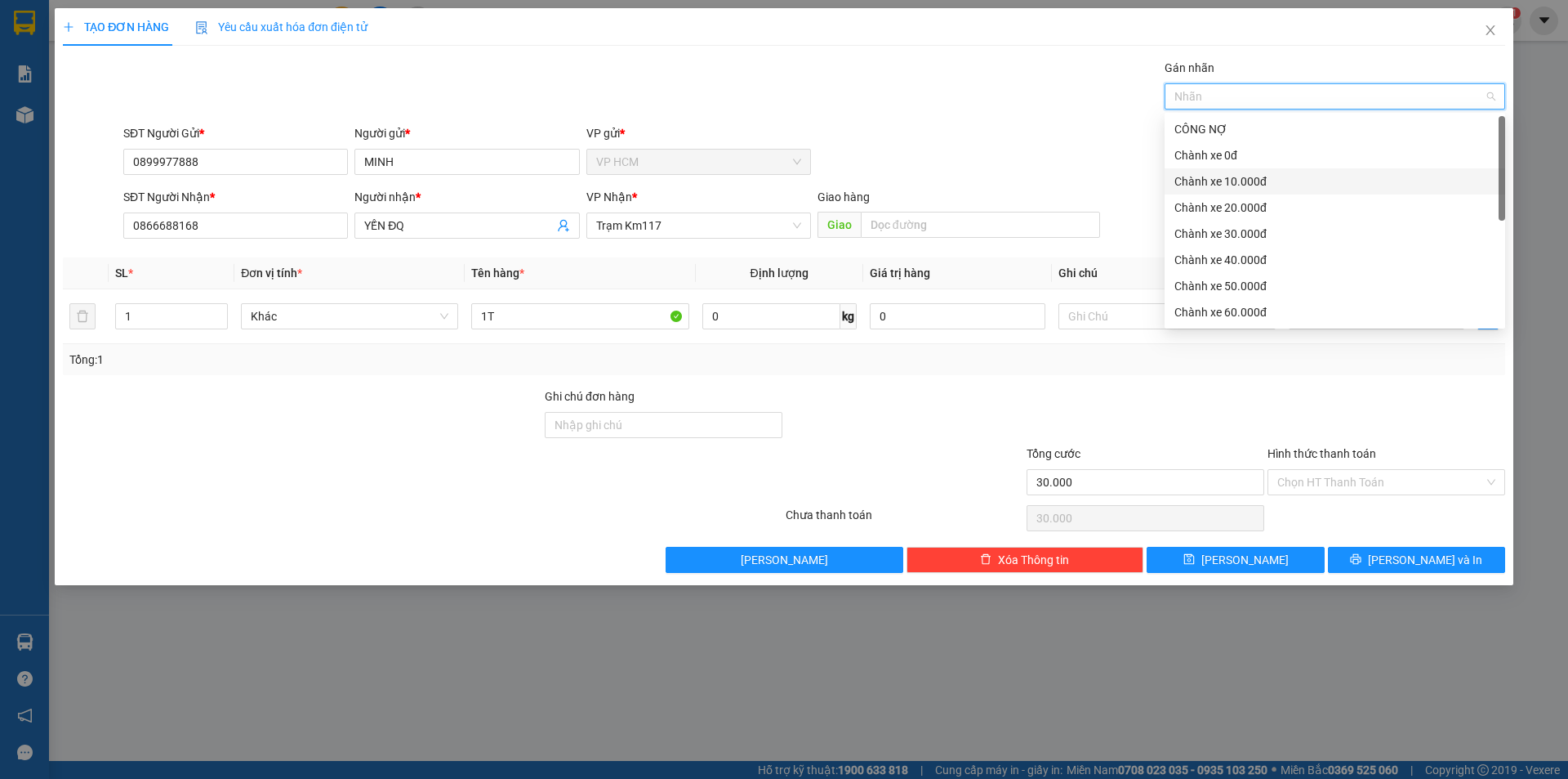
click at [1231, 187] on div "Chành xe 10.000đ" at bounding box center [1336, 181] width 321 height 18
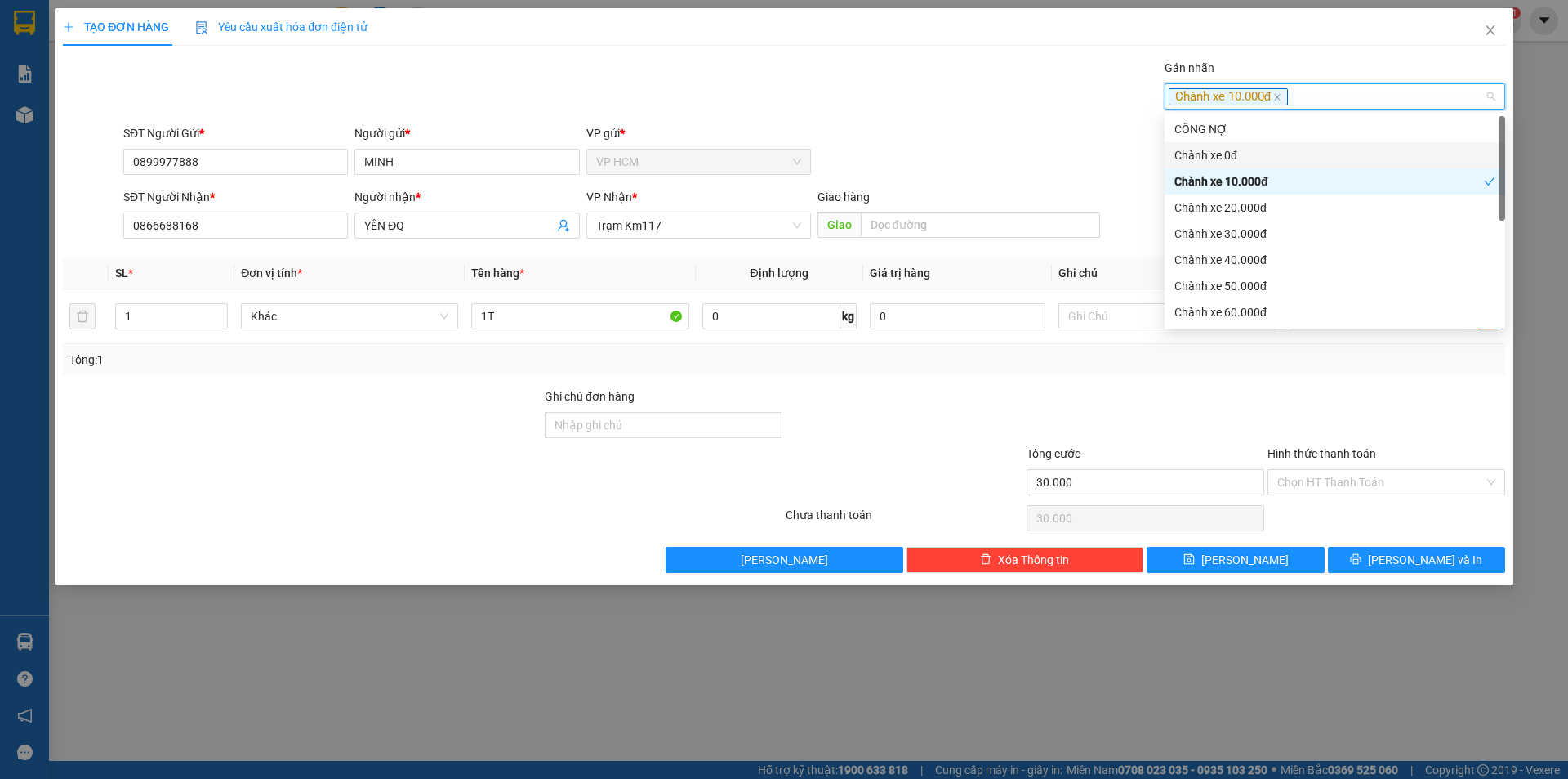
click at [899, 81] on div "Gán nhãn Chành xe 10.000đ" at bounding box center [813, 87] width 1388 height 57
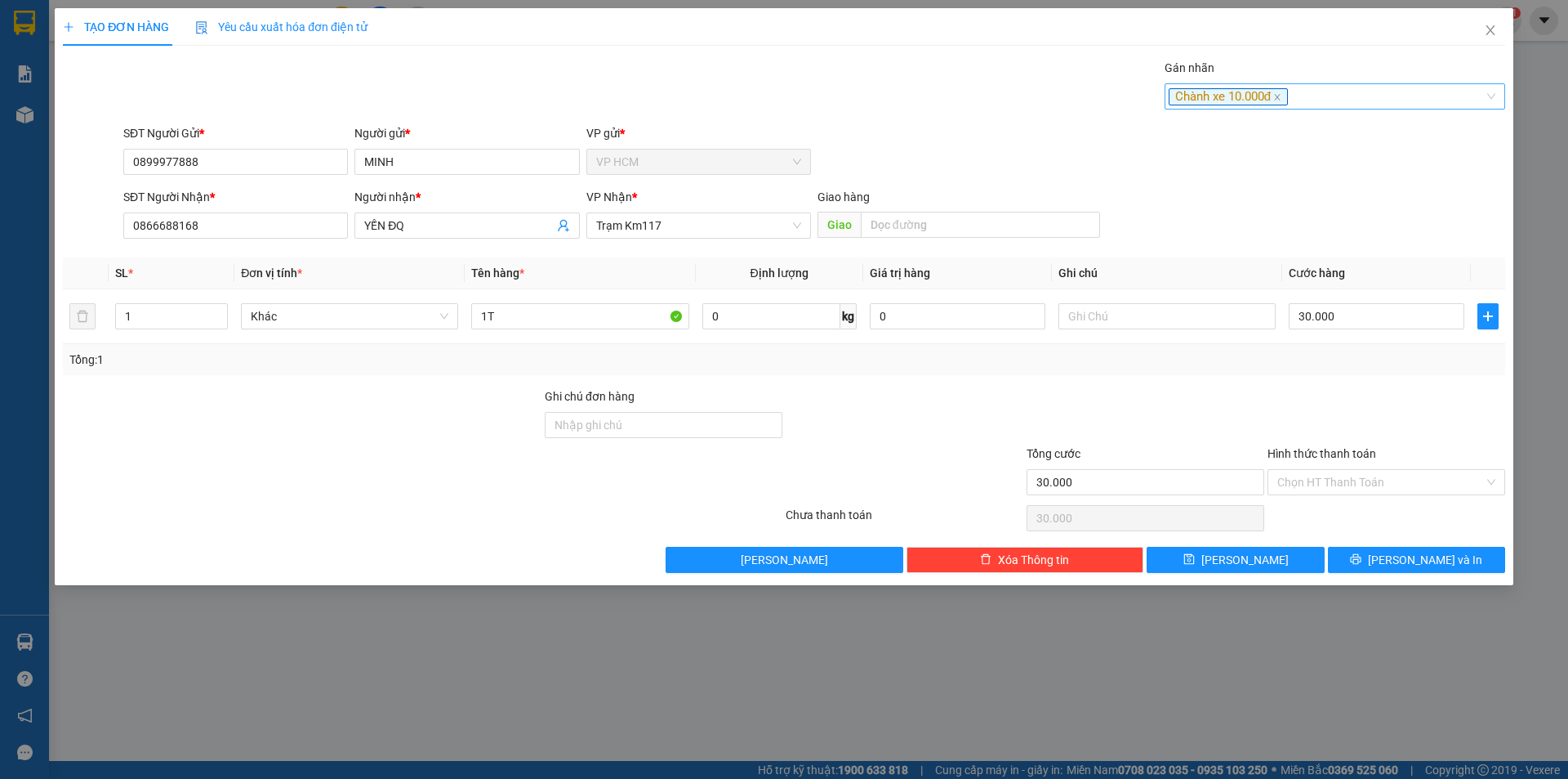
click at [1312, 106] on div "Chành xe 10.000đ" at bounding box center [1335, 96] width 341 height 26
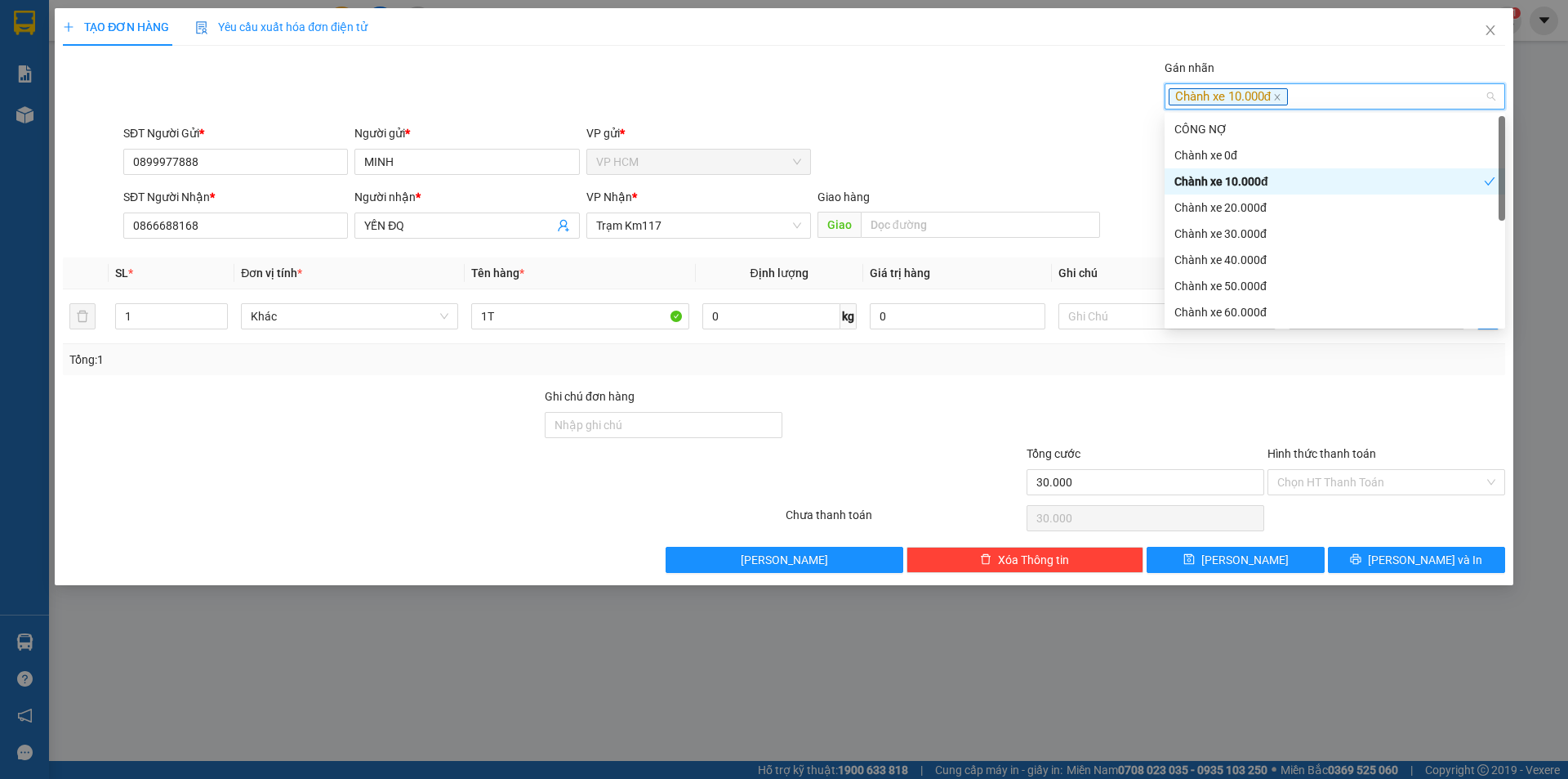
click at [1254, 182] on div "Chành xe 10.000đ" at bounding box center [1330, 181] width 310 height 18
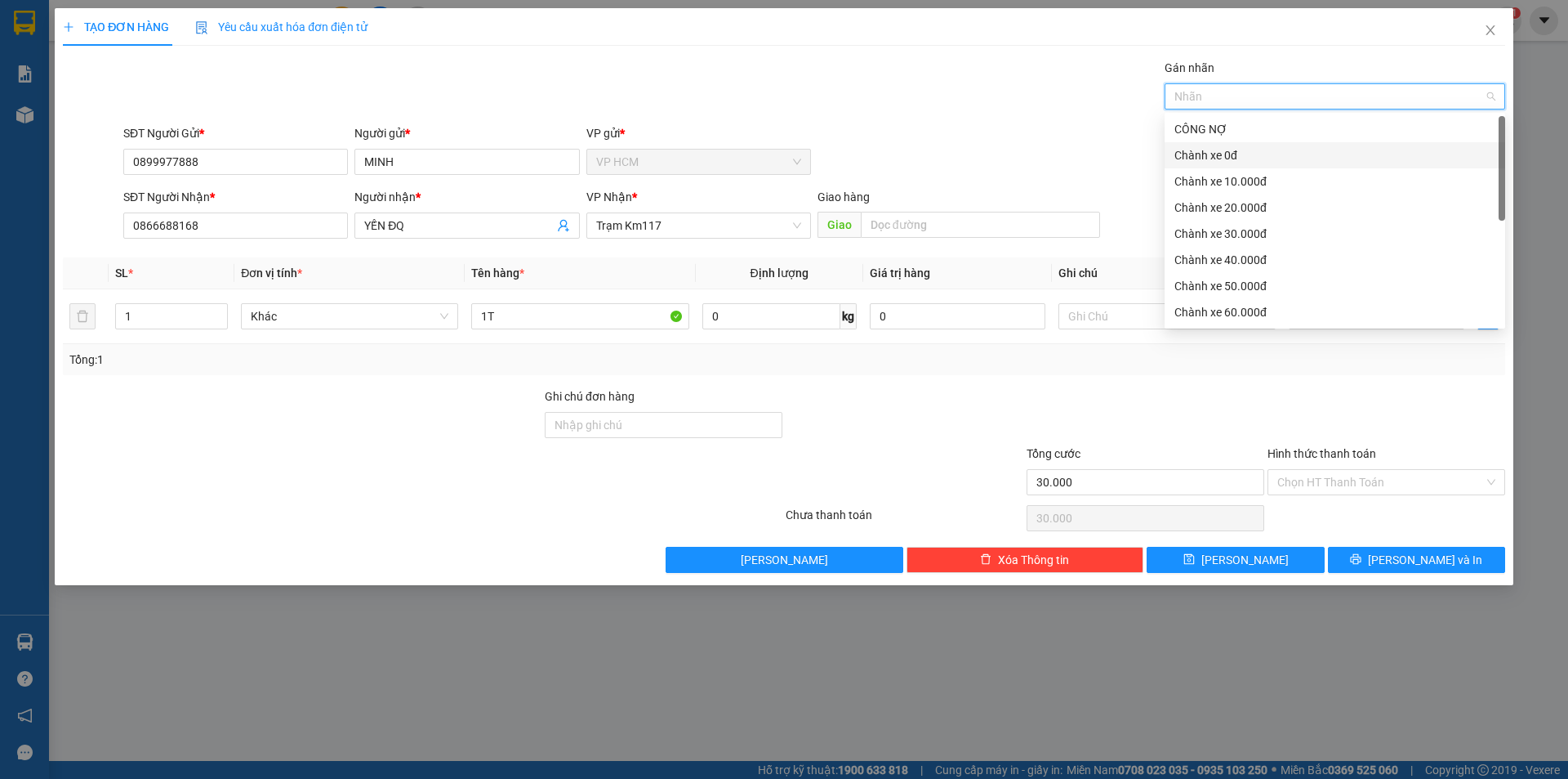
click at [1229, 145] on div "Chành xe 0đ" at bounding box center [1335, 155] width 341 height 26
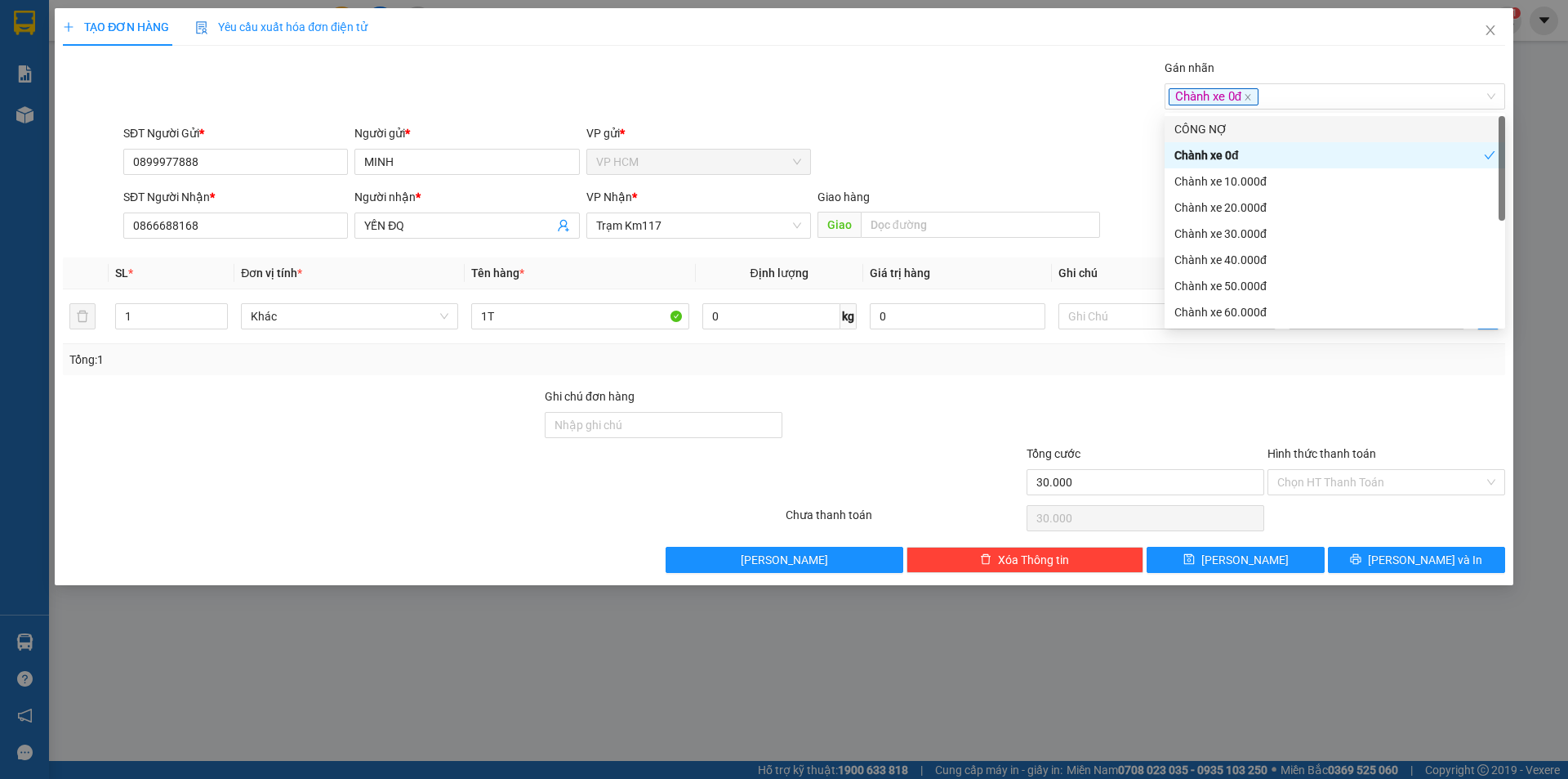
click at [969, 108] on div "Gán nhãn Chành xe 0đ" at bounding box center [813, 87] width 1388 height 57
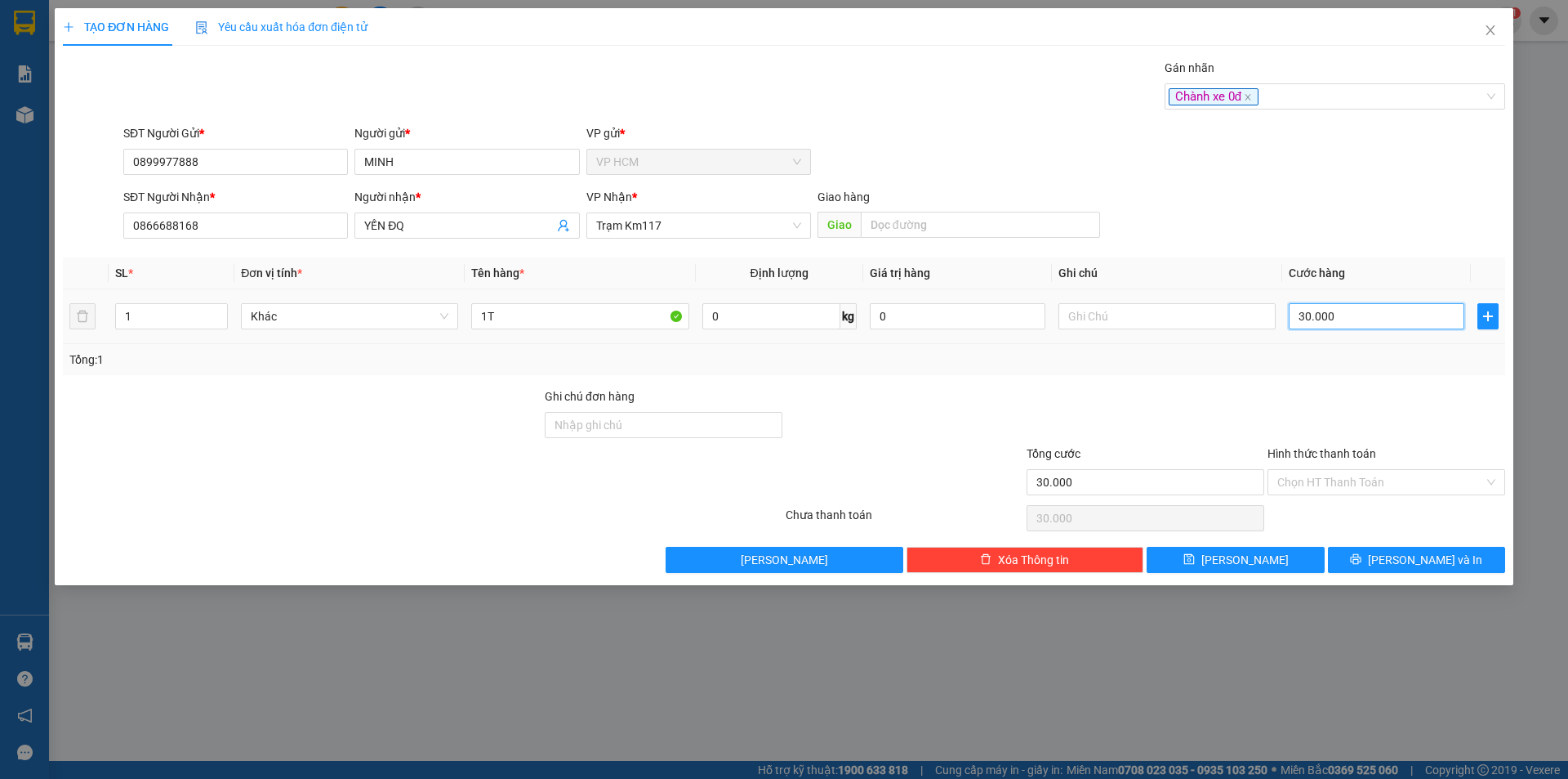
drag, startPoint x: 1316, startPoint y: 310, endPoint x: 1365, endPoint y: 411, distance: 112.3
click at [1317, 310] on input "30.000" at bounding box center [1377, 316] width 176 height 26
click at [1360, 488] on input "Hình thức thanh toán" at bounding box center [1380, 482] width 207 height 25
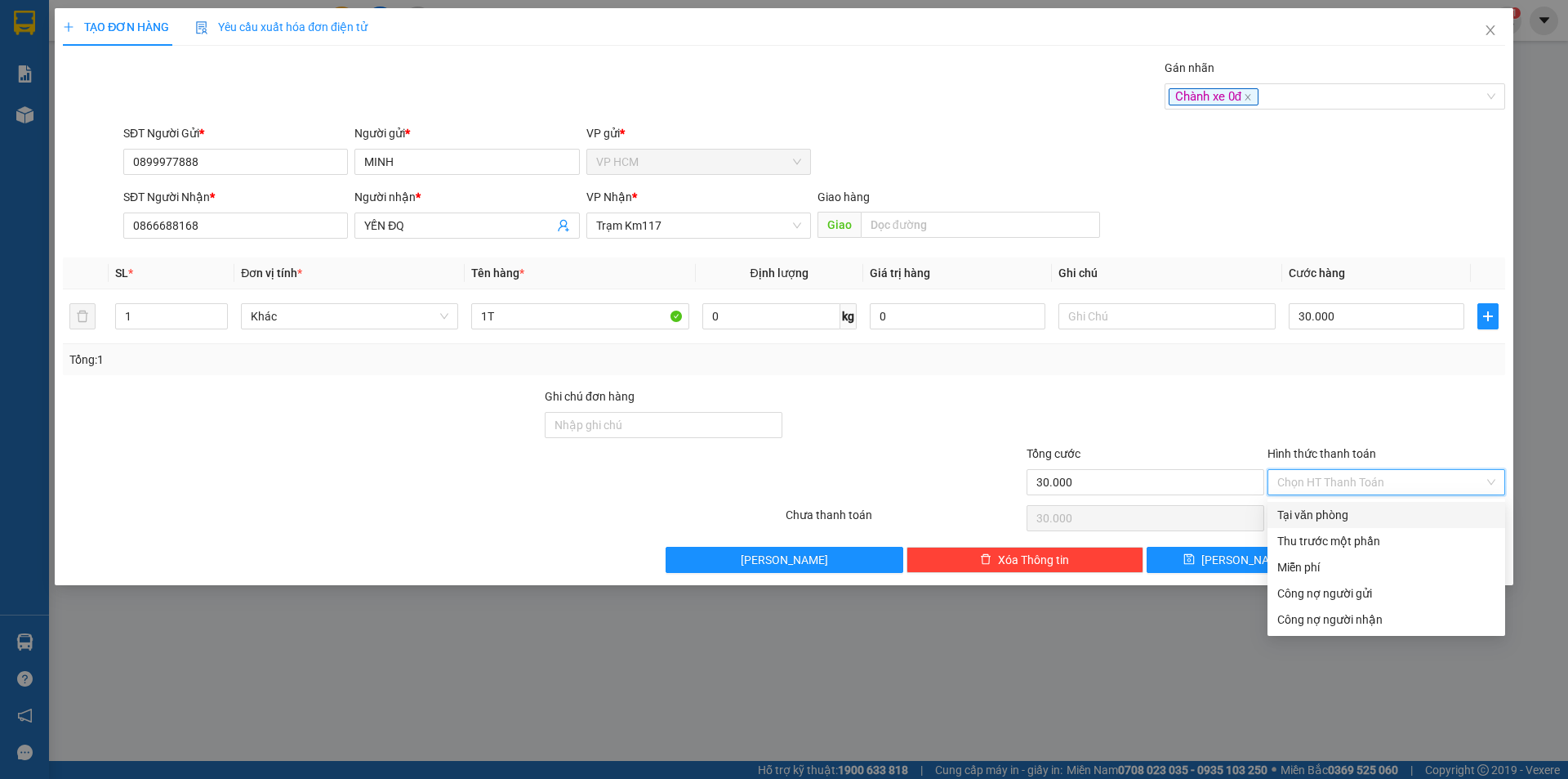
click at [1355, 507] on div "Tại văn phòng" at bounding box center [1386, 514] width 218 height 18
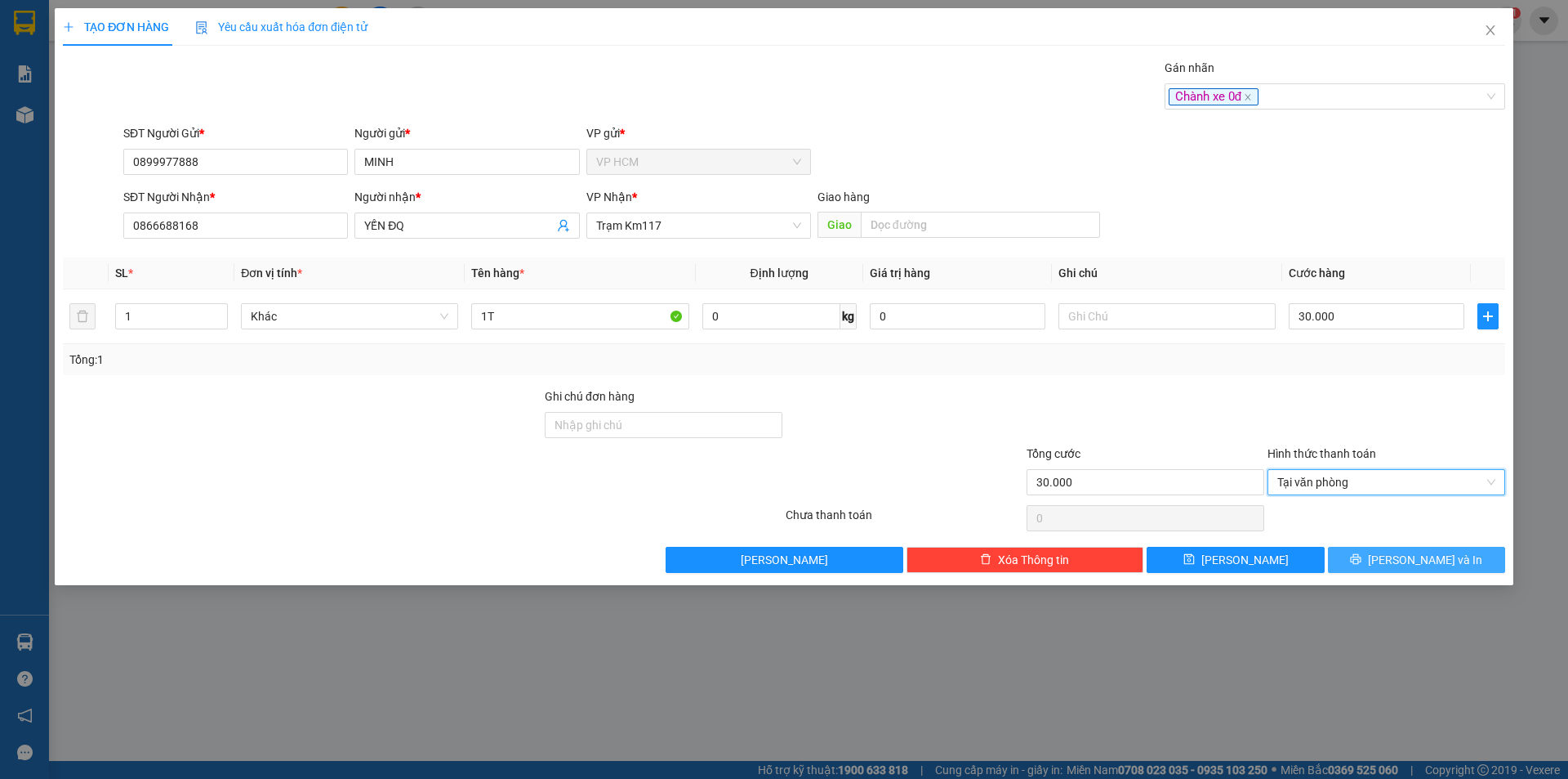
click at [1401, 571] on button "[PERSON_NAME] và In" at bounding box center [1416, 559] width 177 height 26
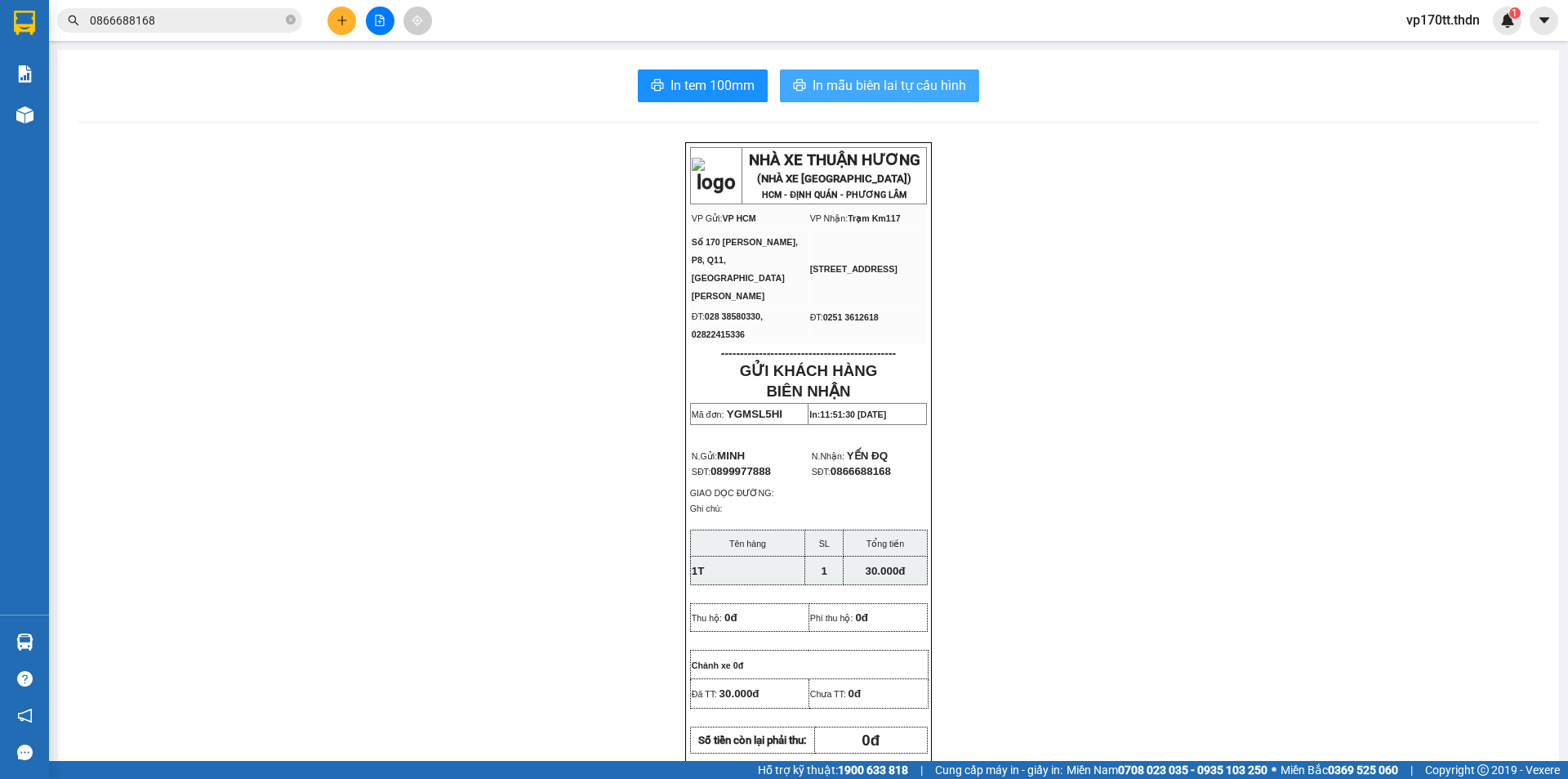
click at [907, 97] on button "In mẫu biên lai tự cấu hình" at bounding box center [879, 86] width 199 height 33
click at [759, 94] on button "In tem 100mm" at bounding box center [703, 86] width 130 height 33
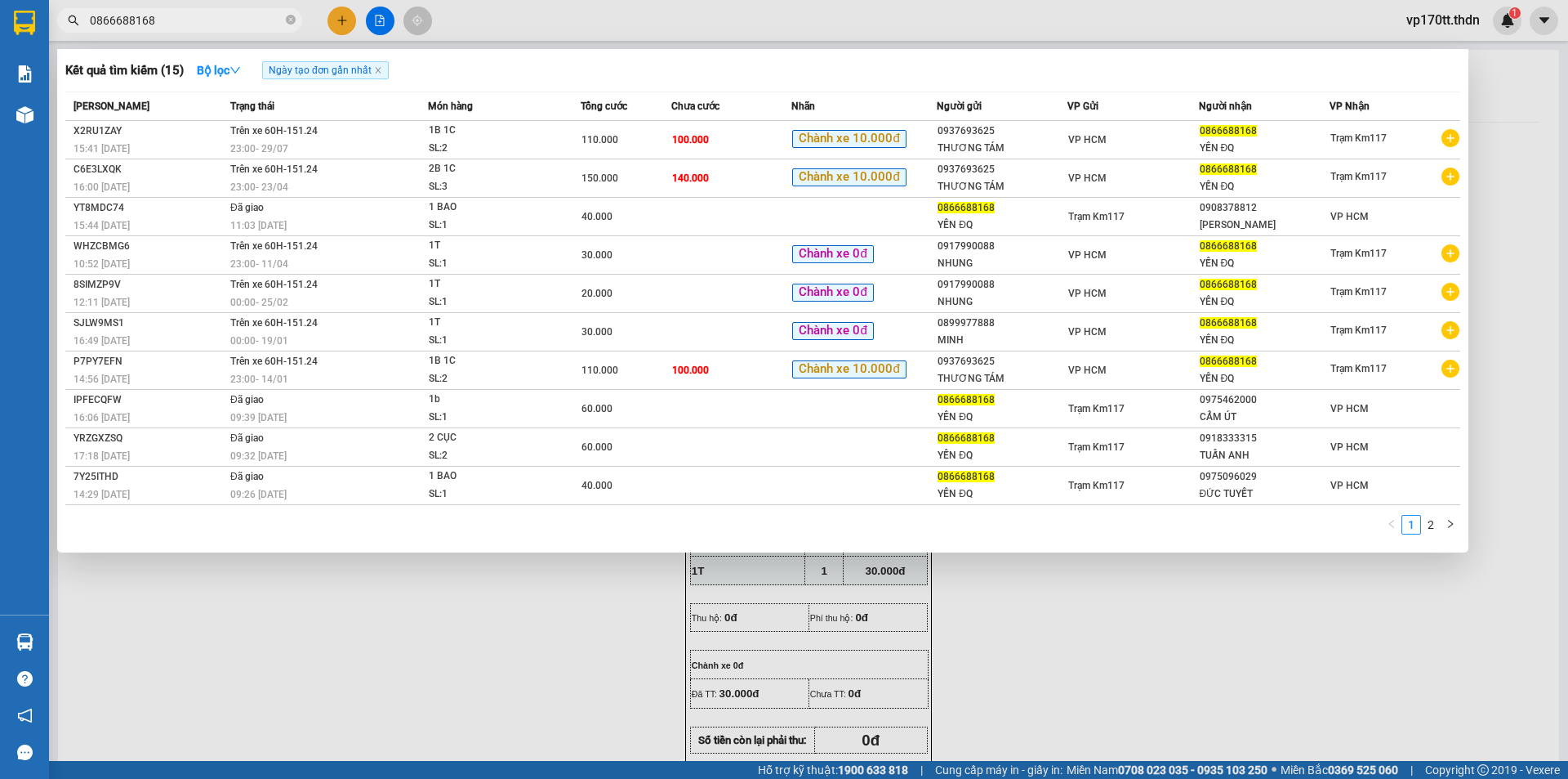
click at [242, 11] on input "0866688168" at bounding box center [186, 20] width 192 height 18
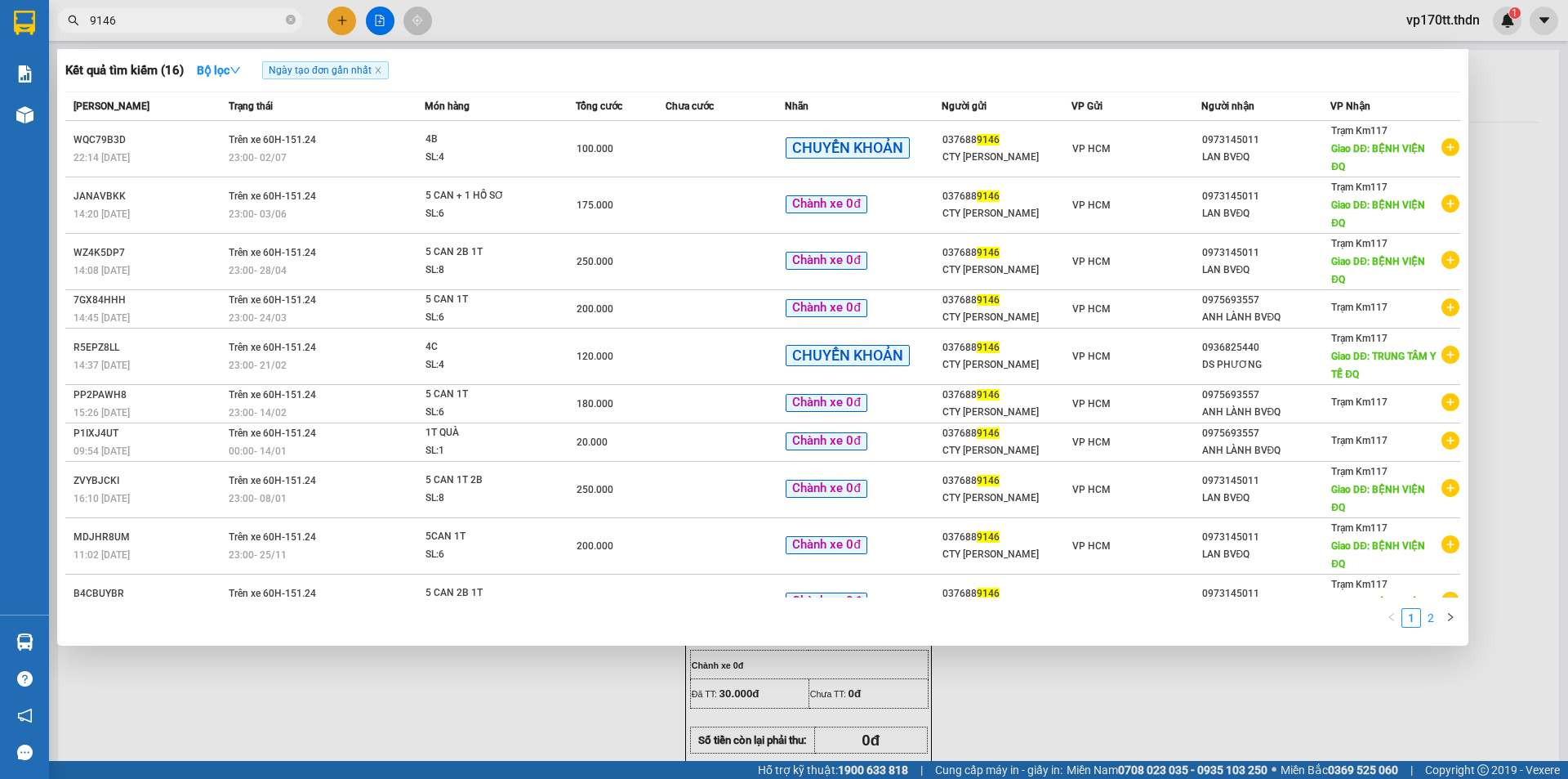
click at [1432, 624] on link "2" at bounding box center [1430, 617] width 18 height 18
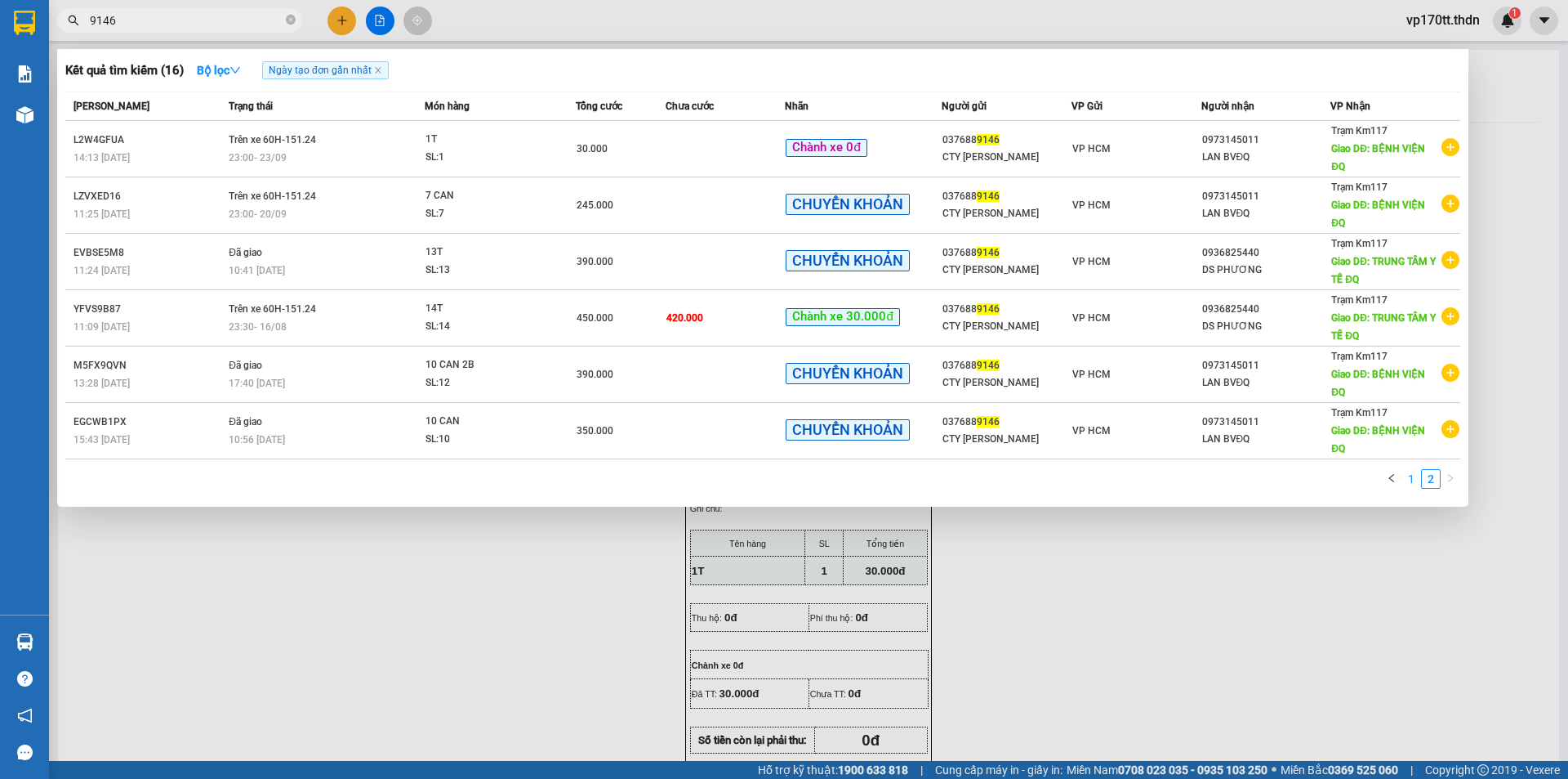
click at [1410, 473] on link "1" at bounding box center [1411, 479] width 18 height 18
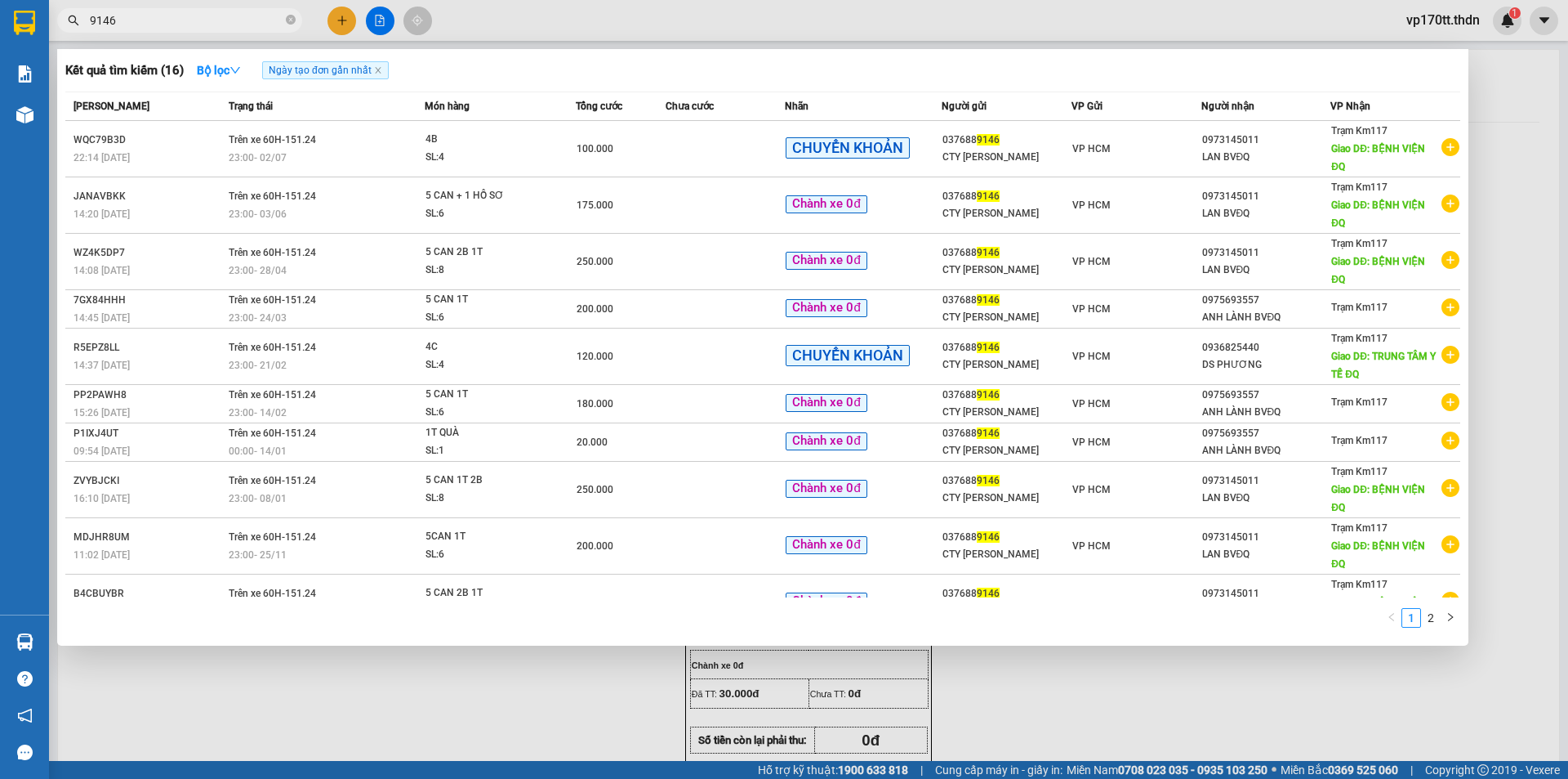
click at [343, 17] on div at bounding box center [784, 390] width 1568 height 779
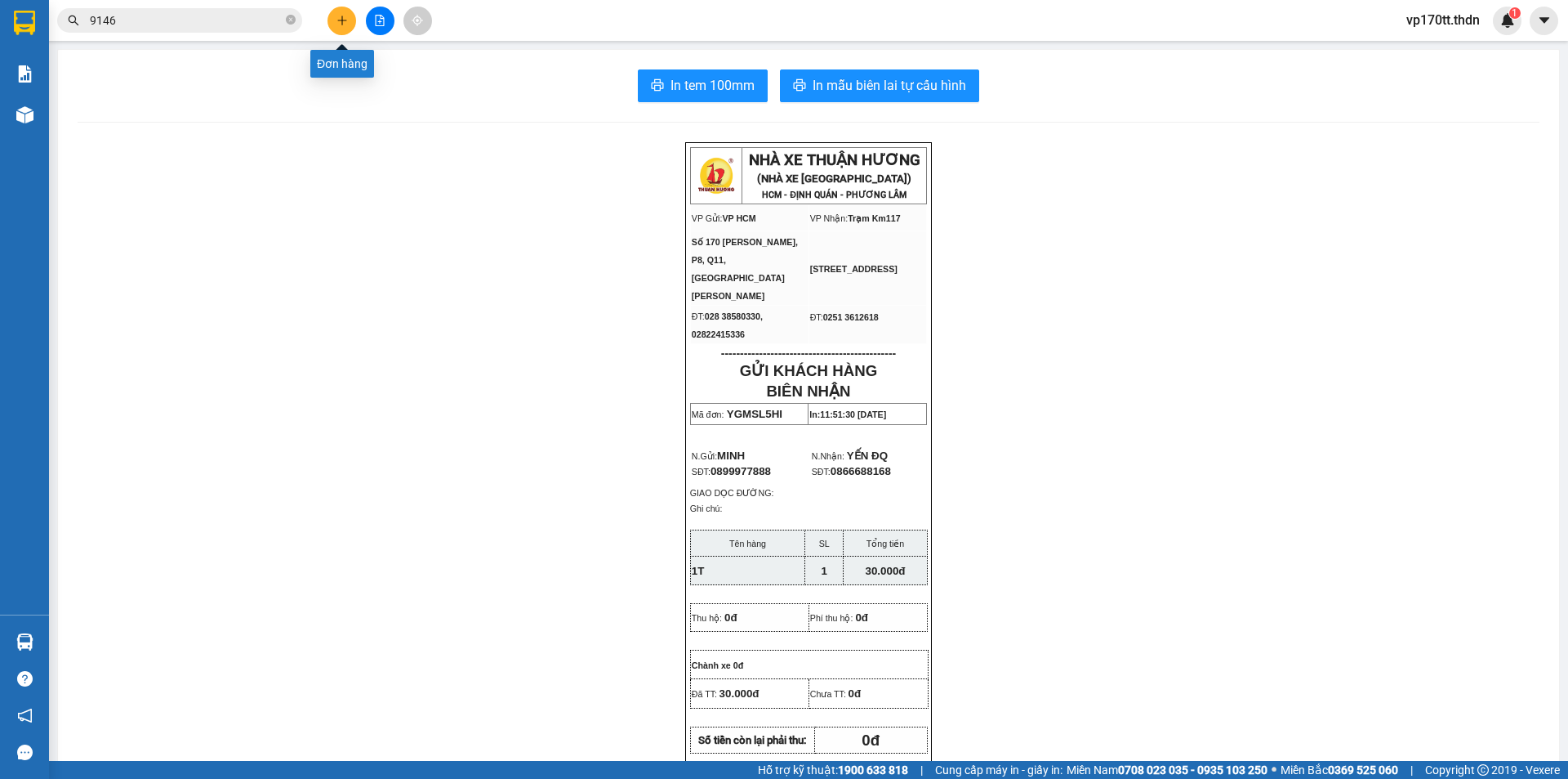
click at [343, 17] on icon "plus" at bounding box center [342, 20] width 11 height 11
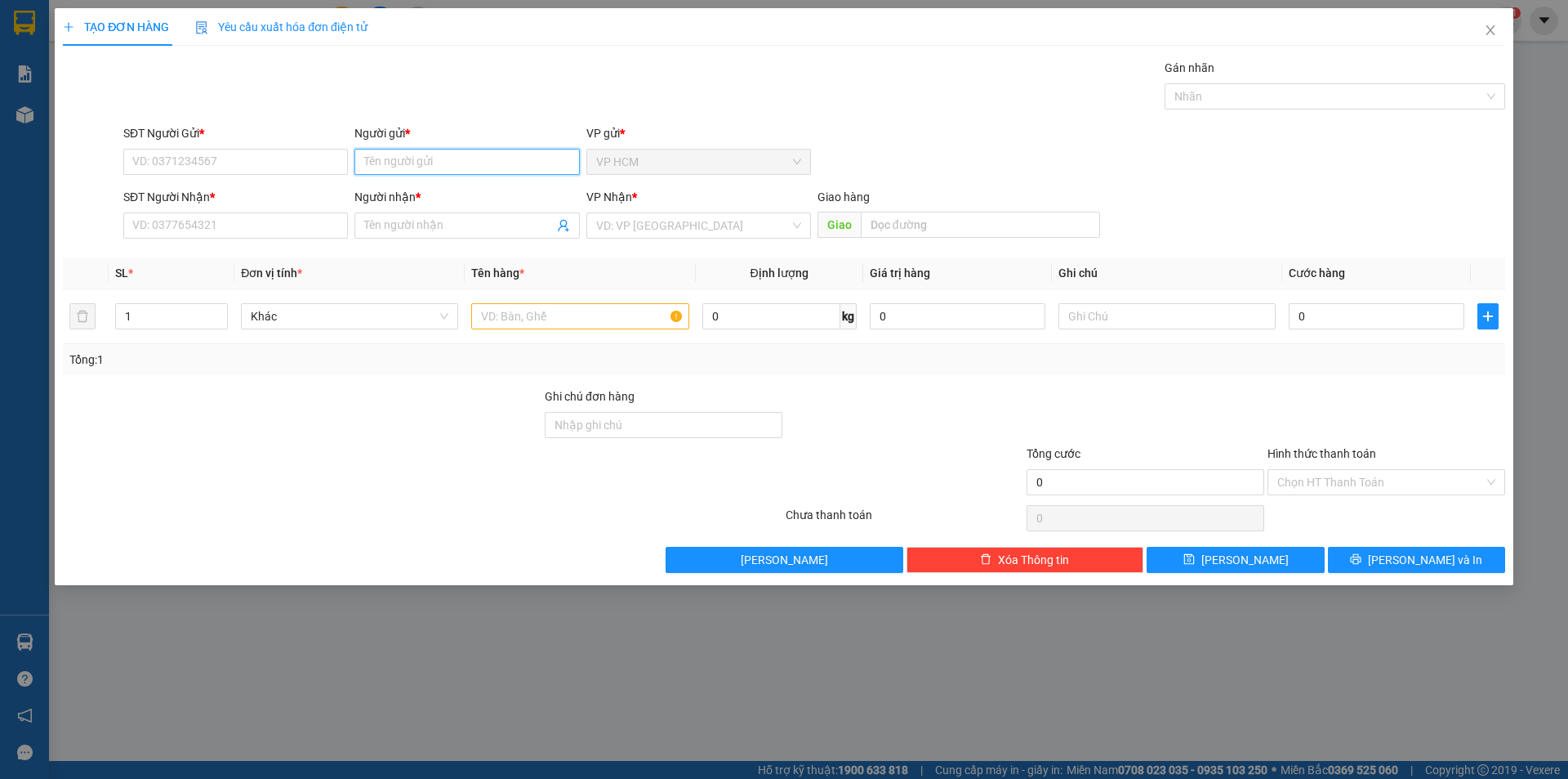
click at [418, 157] on input "Người gửi *" at bounding box center [467, 161] width 225 height 26
click at [489, 192] on div "CẨM ÚT - 0975462000" at bounding box center [467, 194] width 205 height 18
click at [561, 227] on icon "user-add" at bounding box center [563, 226] width 11 height 12
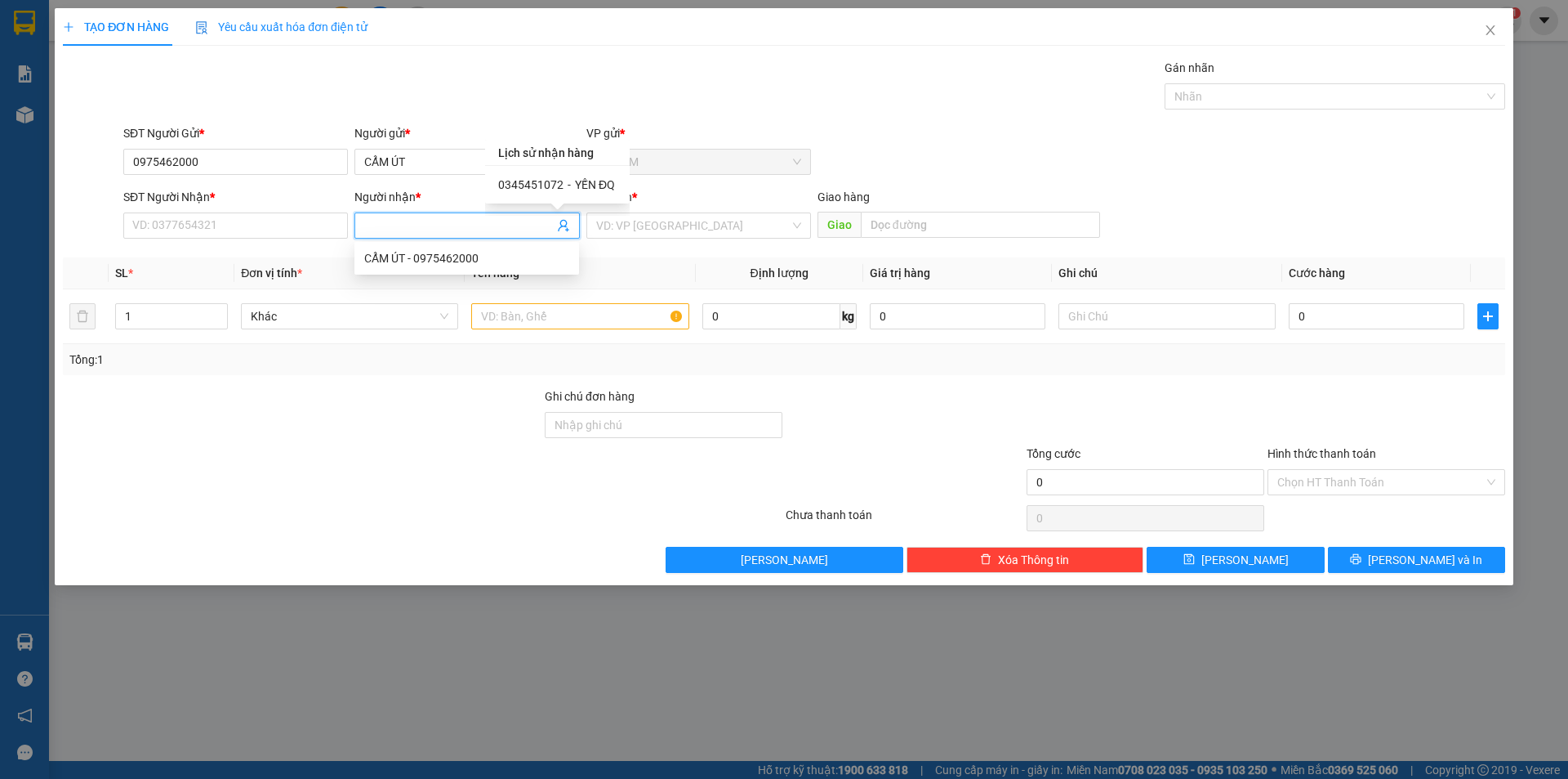
click at [607, 194] on div "0345451072 - YẾN ĐQ" at bounding box center [557, 184] width 144 height 37
click at [589, 179] on span "YẾN ĐQ" at bounding box center [595, 185] width 40 height 13
click at [559, 314] on input "text" at bounding box center [580, 316] width 217 height 26
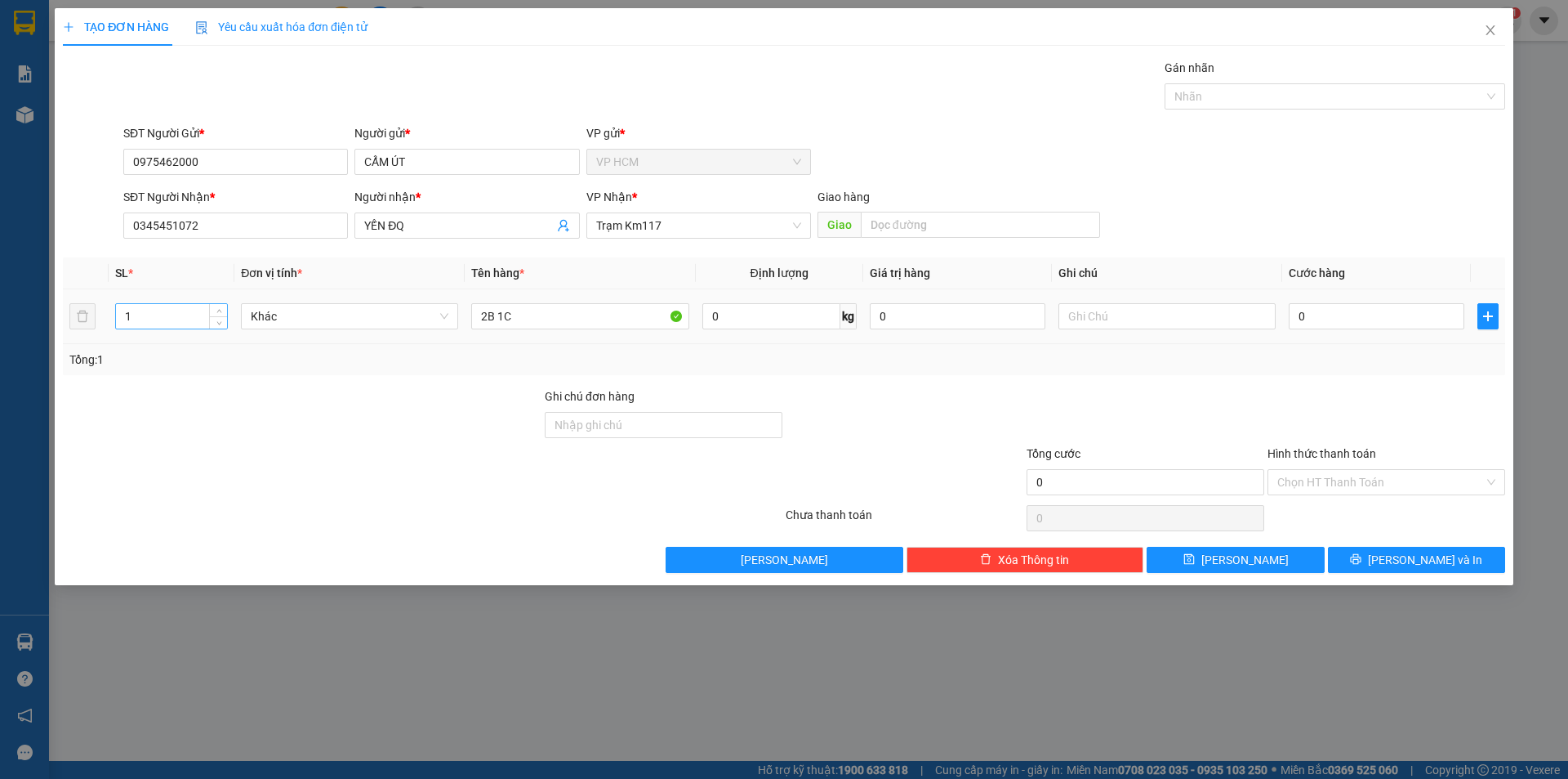
click at [152, 316] on input "1" at bounding box center [171, 317] width 111 height 25
click at [1257, 114] on div "Gán nhãn Nhãn" at bounding box center [1335, 87] width 341 height 57
click at [1252, 93] on div at bounding box center [1327, 96] width 316 height 19
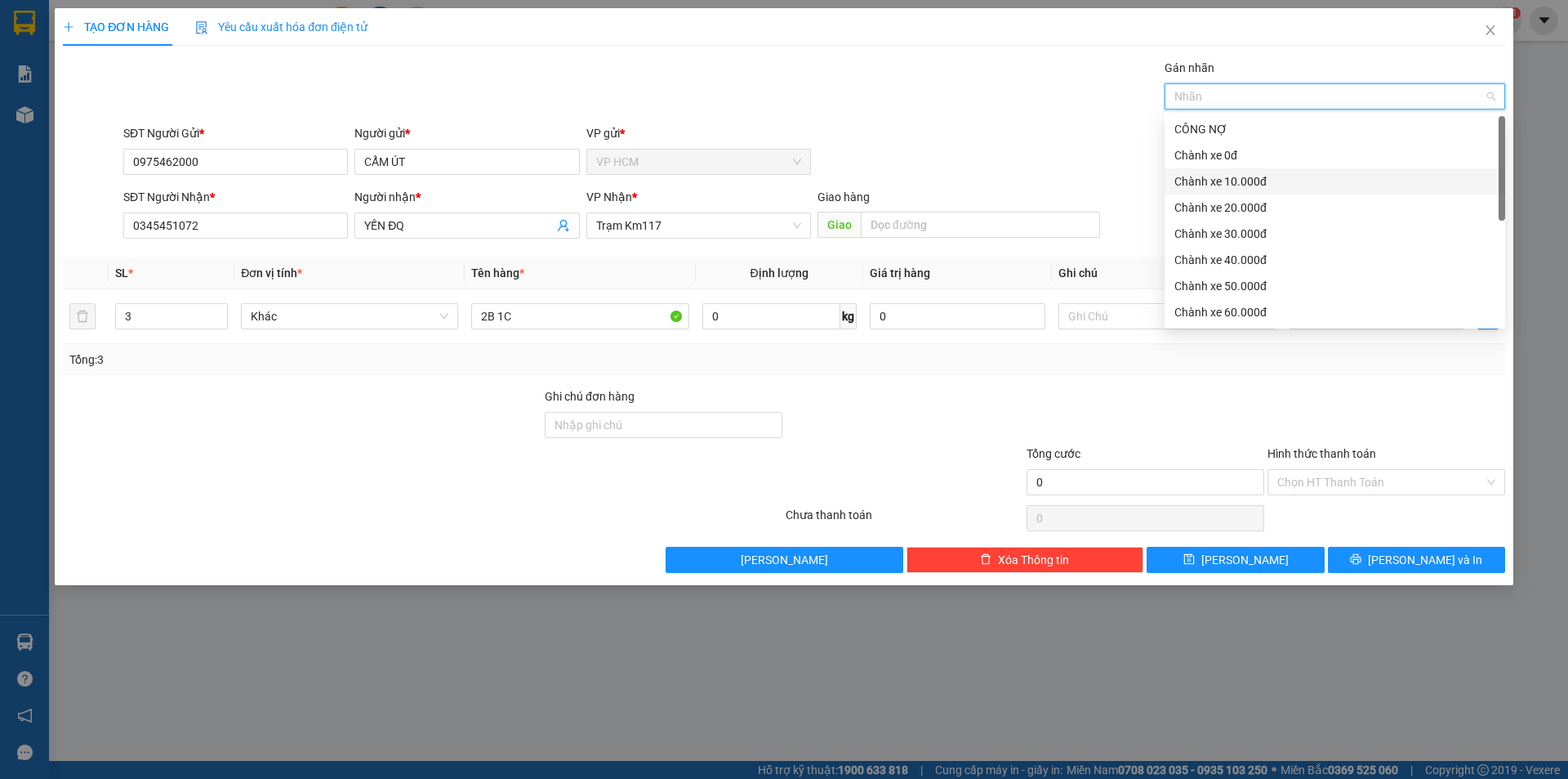
click at [1244, 192] on div "Chành xe 10.000đ" at bounding box center [1335, 181] width 341 height 26
click at [857, 106] on div "Gán nhãn Chành xe 10.000đ" at bounding box center [813, 87] width 1388 height 57
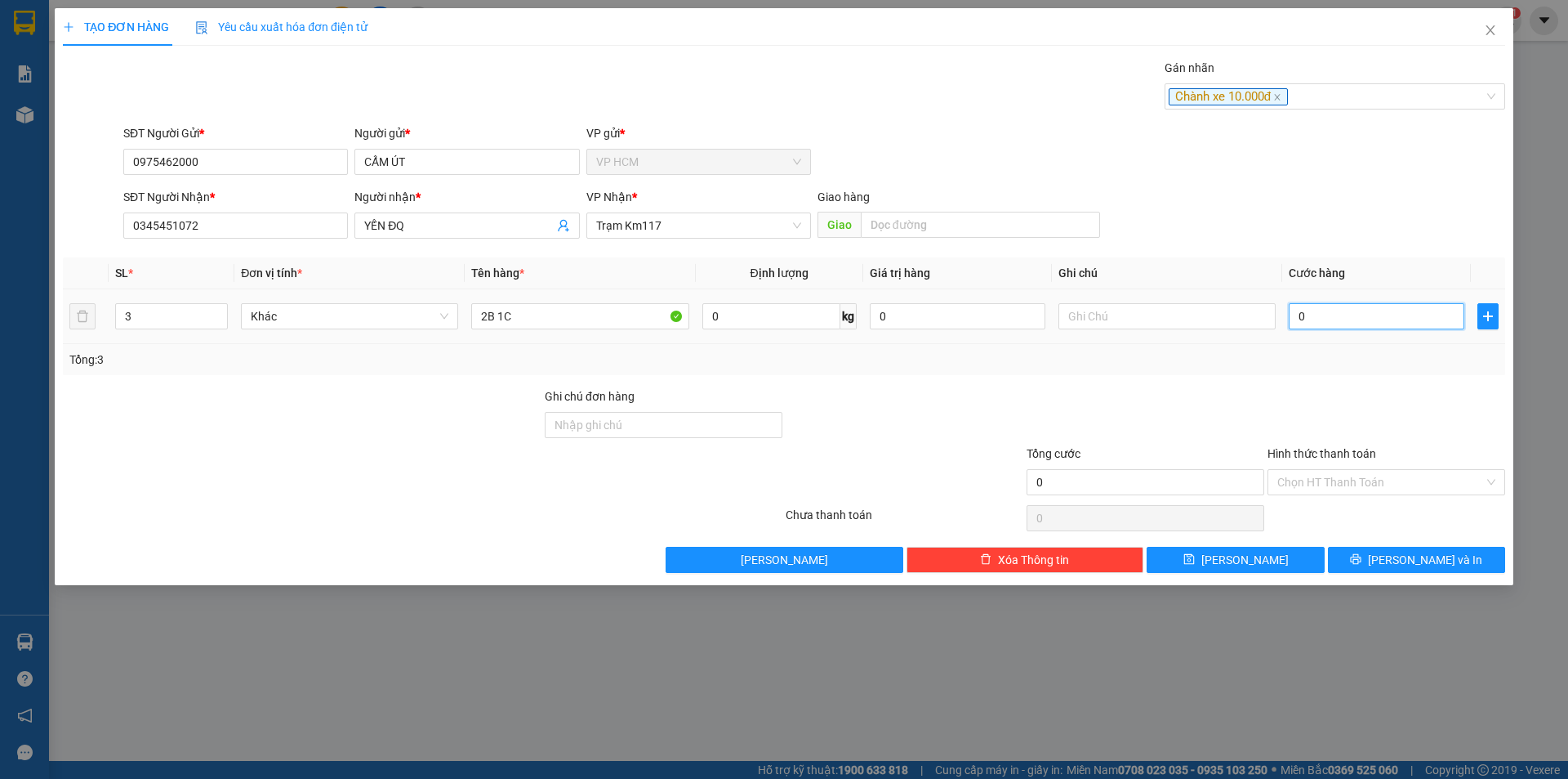
click at [1433, 316] on input "0" at bounding box center [1377, 316] width 176 height 26
drag, startPoint x: 1315, startPoint y: 98, endPoint x: 1259, endPoint y: 195, distance: 112.0
click at [1315, 95] on div "Chành xe 10.000đ" at bounding box center [1327, 96] width 316 height 19
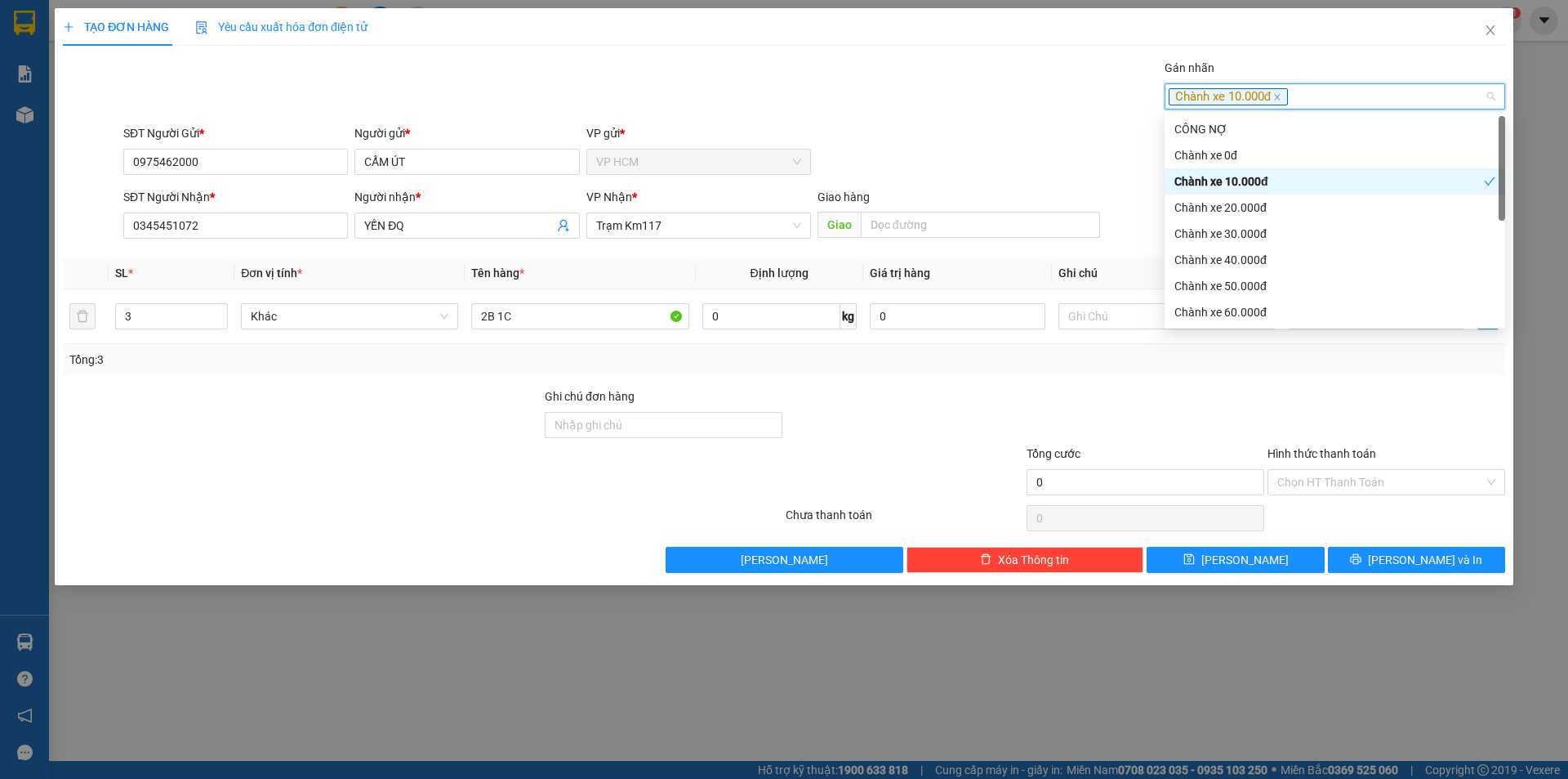
click at [1263, 176] on div "Chành xe 10.000đ" at bounding box center [1330, 181] width 310 height 18
click at [1259, 204] on div "Chành xe 20.000đ" at bounding box center [1336, 207] width 321 height 18
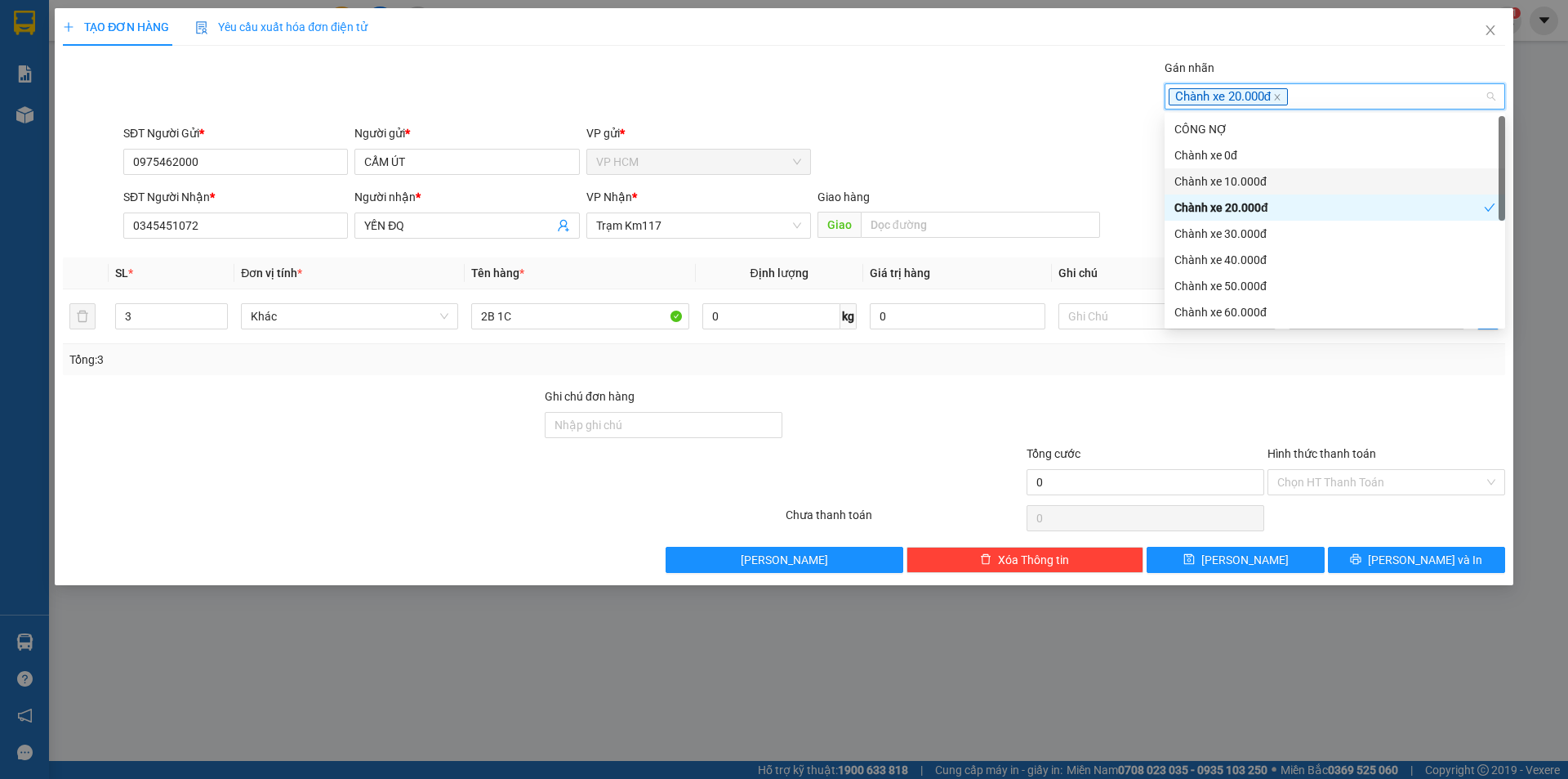
click at [998, 149] on div "SĐT Người Gửi * 0975462000 Người gửi * CẨM ÚT VP gửi * VP HCM" at bounding box center [813, 153] width 1388 height 57
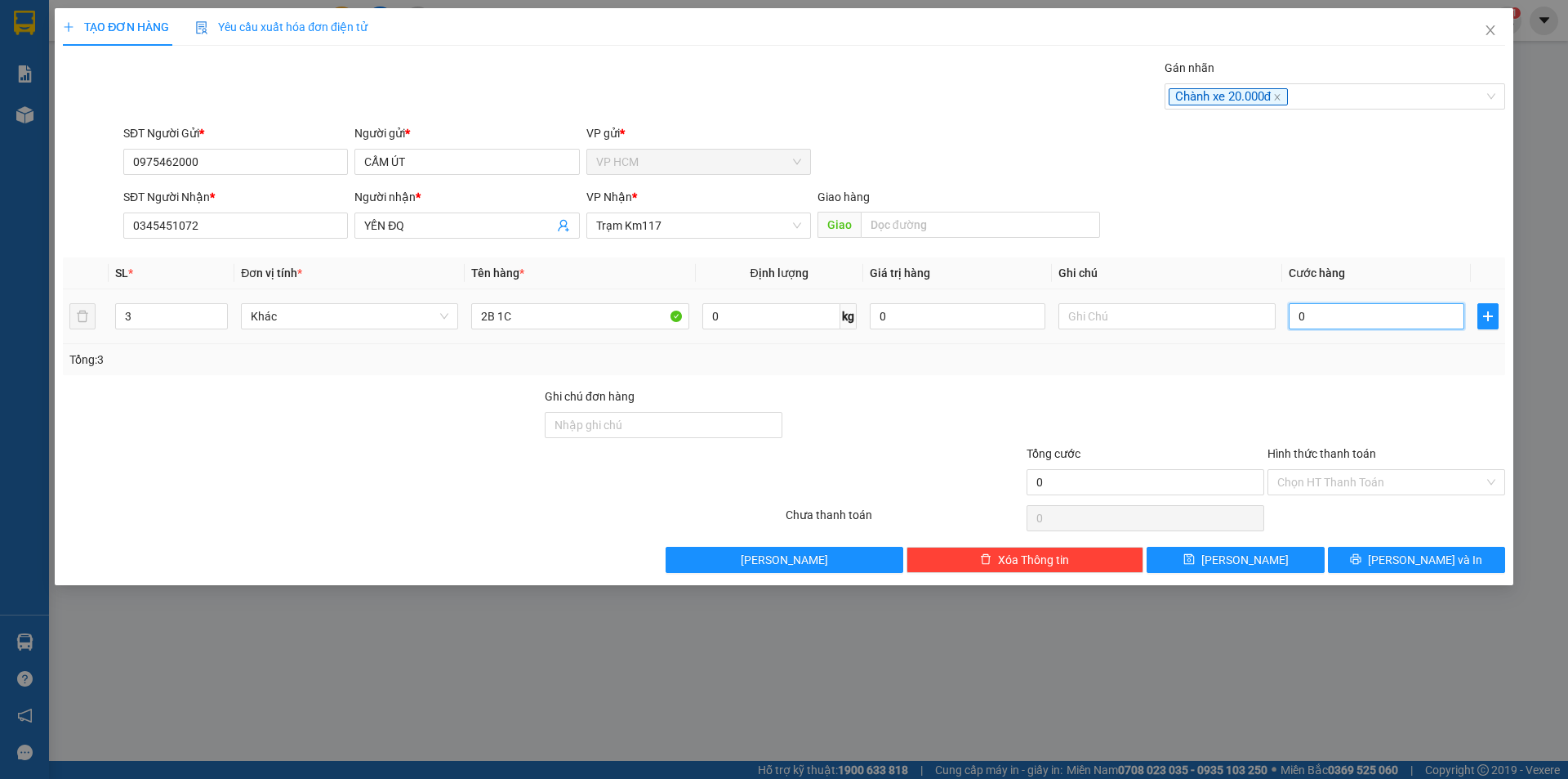
click at [1390, 322] on input "0" at bounding box center [1377, 316] width 176 height 26
drag, startPoint x: 1355, startPoint y: 432, endPoint x: 1327, endPoint y: 498, distance: 71.7
click at [1355, 433] on div at bounding box center [1386, 416] width 241 height 57
click at [1327, 498] on div "Hình thức thanh toán Chọn HT Thanh Toán" at bounding box center [1386, 473] width 237 height 57
click at [1325, 489] on input "Hình thức thanh toán" at bounding box center [1380, 482] width 207 height 25
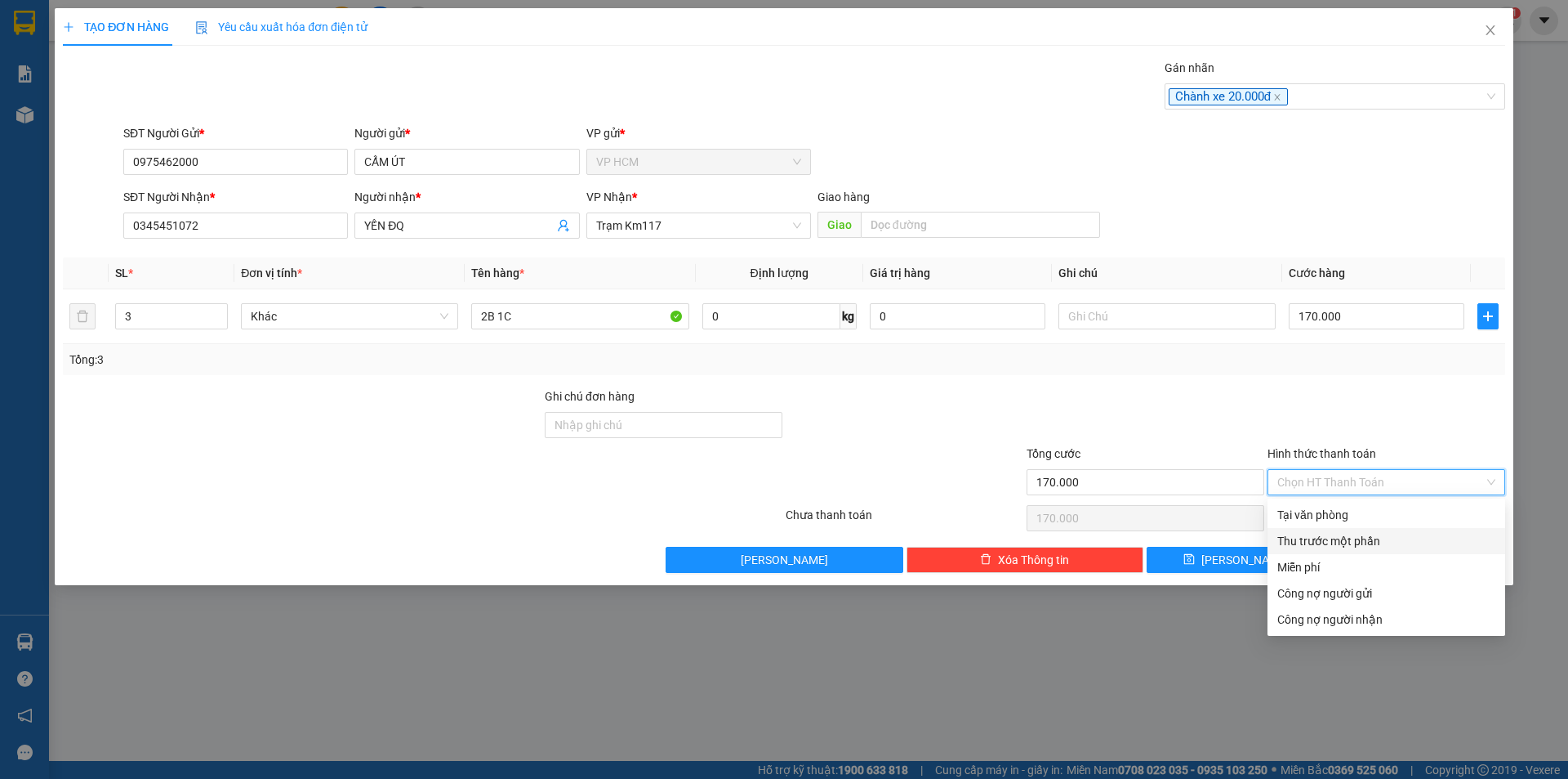
click at [1316, 538] on div "Thu trước một phần" at bounding box center [1386, 541] width 218 height 18
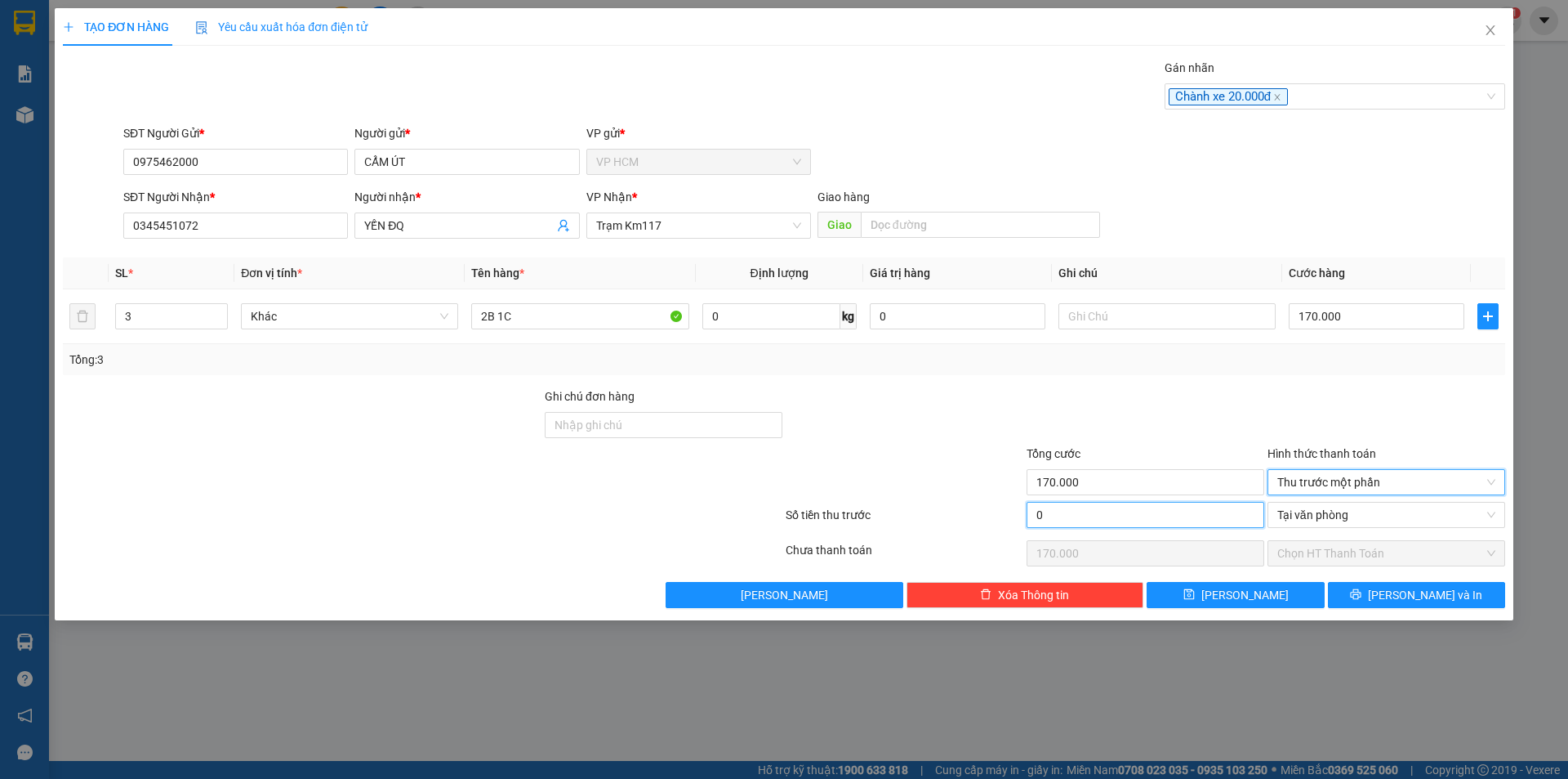
click at [1097, 513] on input "0" at bounding box center [1145, 514] width 237 height 26
click at [1126, 424] on div at bounding box center [1145, 416] width 241 height 57
click at [1458, 615] on div "TẠO ĐƠN HÀNG Yêu cầu xuất hóa đơn điện tử Transit Pickup Surcharge Ids Transit …" at bounding box center [784, 314] width 1459 height 612
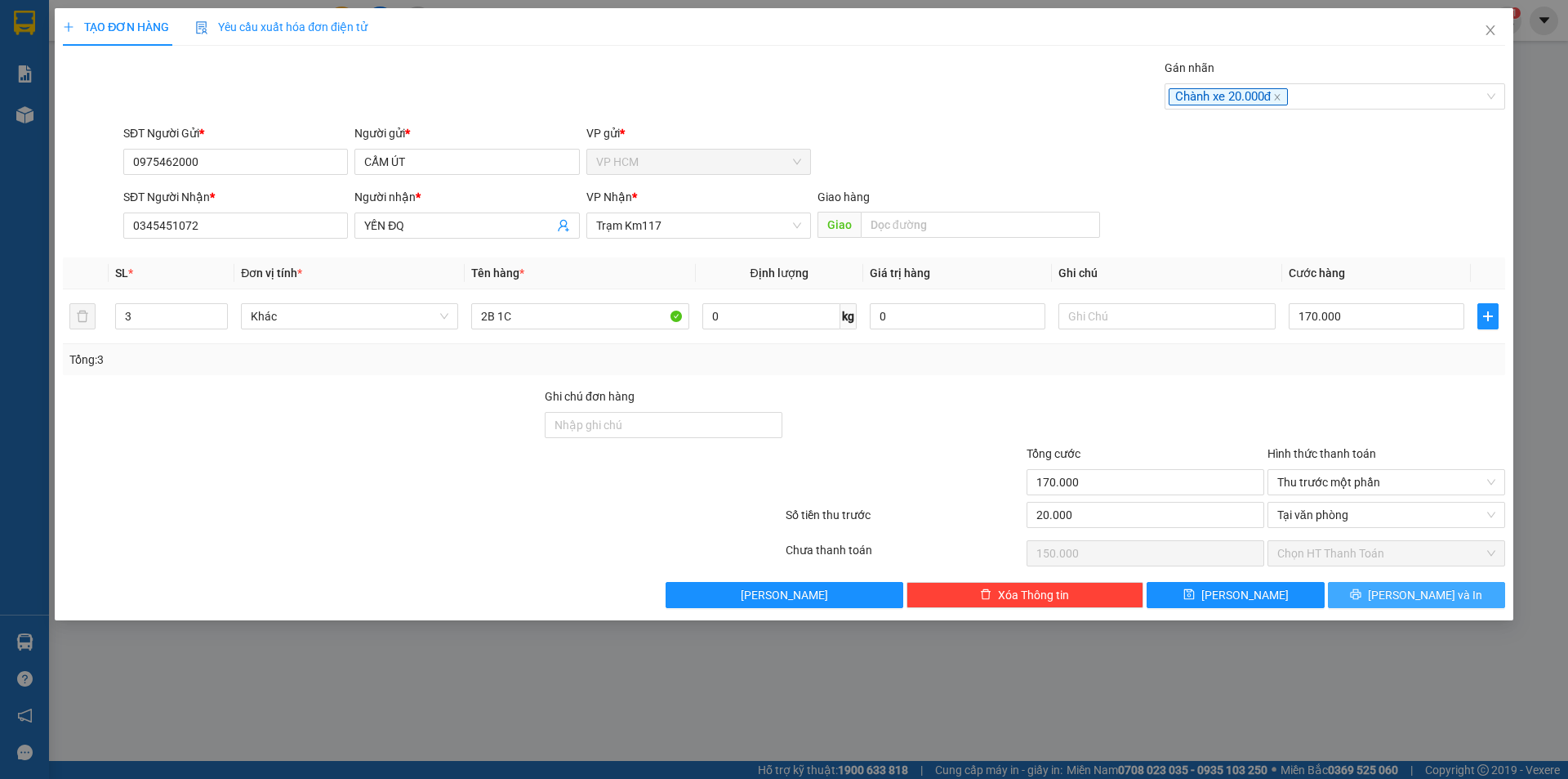
click at [1430, 601] on span "[PERSON_NAME] và In" at bounding box center [1425, 594] width 115 height 18
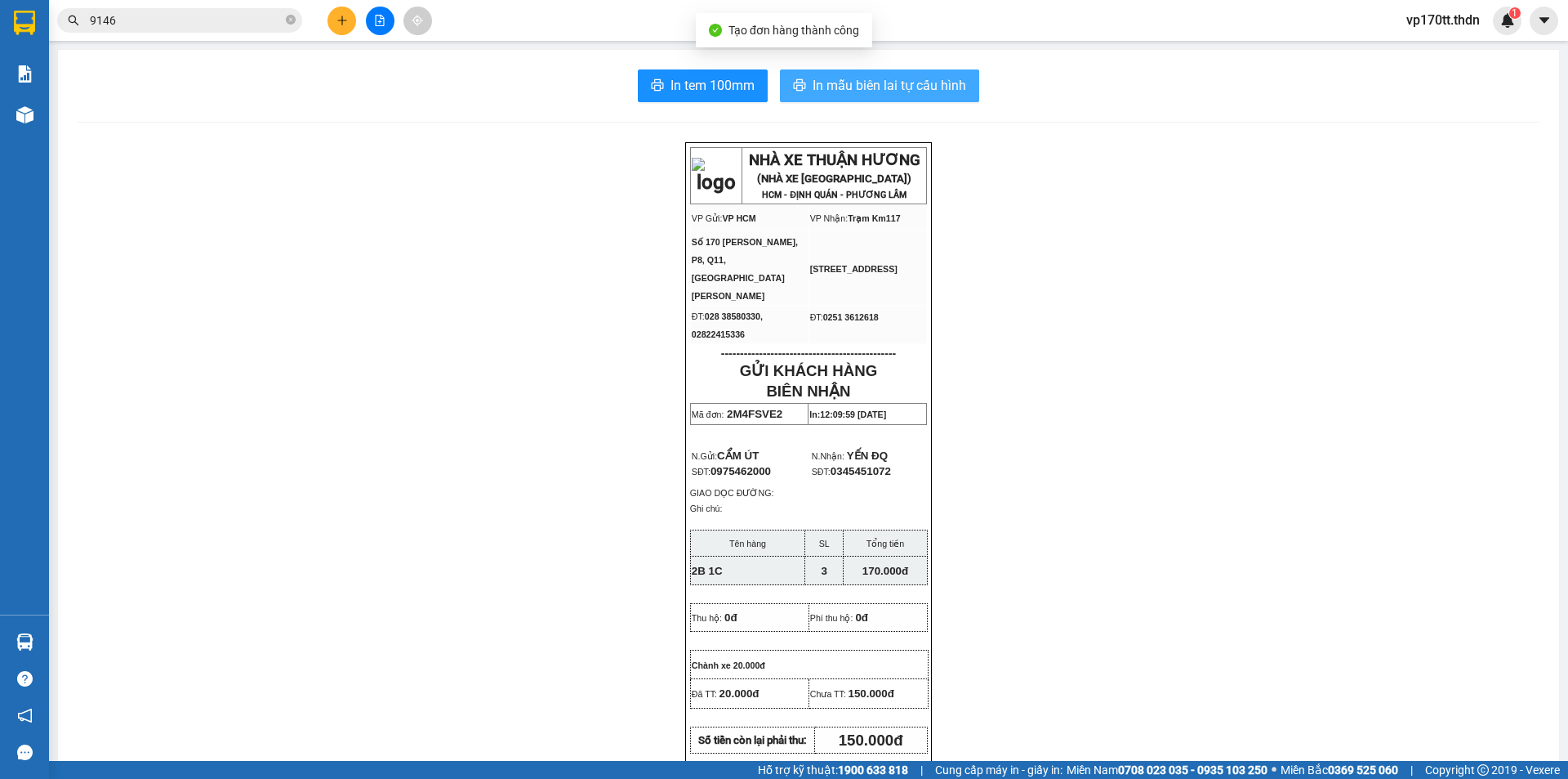
click at [833, 87] on span "In mẫu biên lai tự cấu hình" at bounding box center [889, 85] width 154 height 20
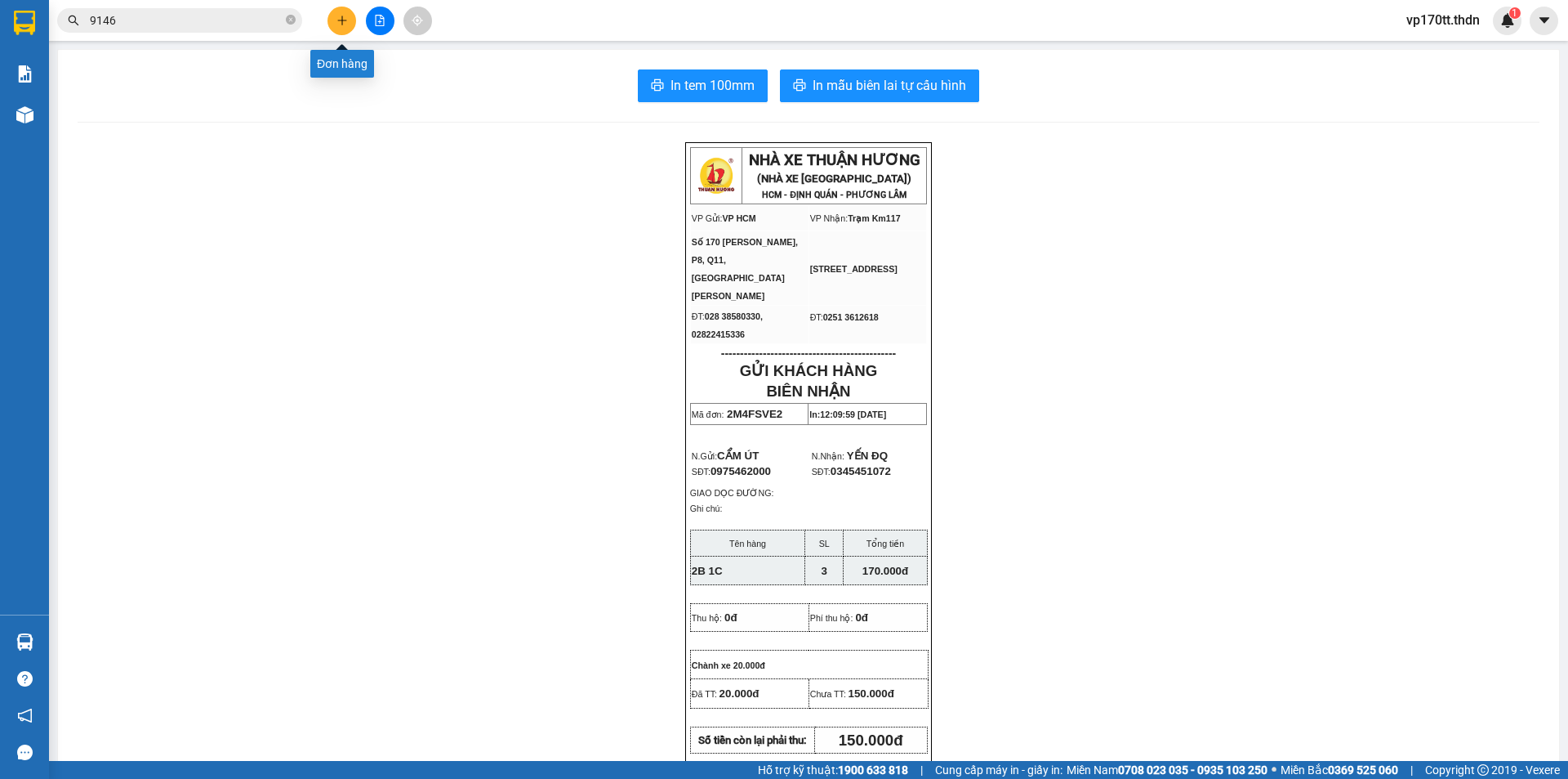
click at [332, 24] on button at bounding box center [342, 21] width 29 height 29
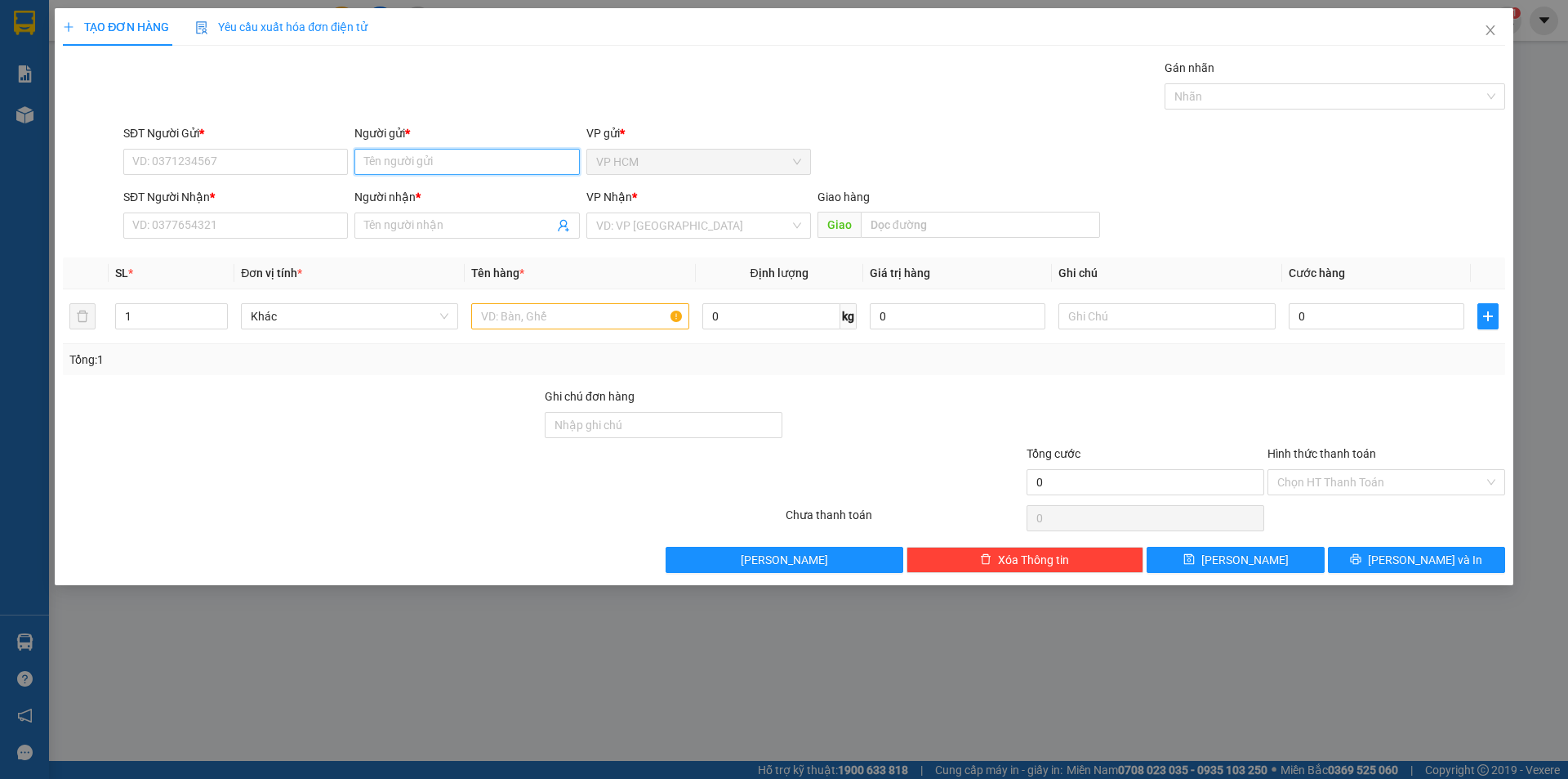
click at [397, 167] on input "Người gửi *" at bounding box center [467, 161] width 225 height 26
click at [442, 198] on div "HOA ẨN - 0913123858" at bounding box center [467, 194] width 205 height 18
click at [563, 226] on icon "user-add" at bounding box center [563, 226] width 11 height 12
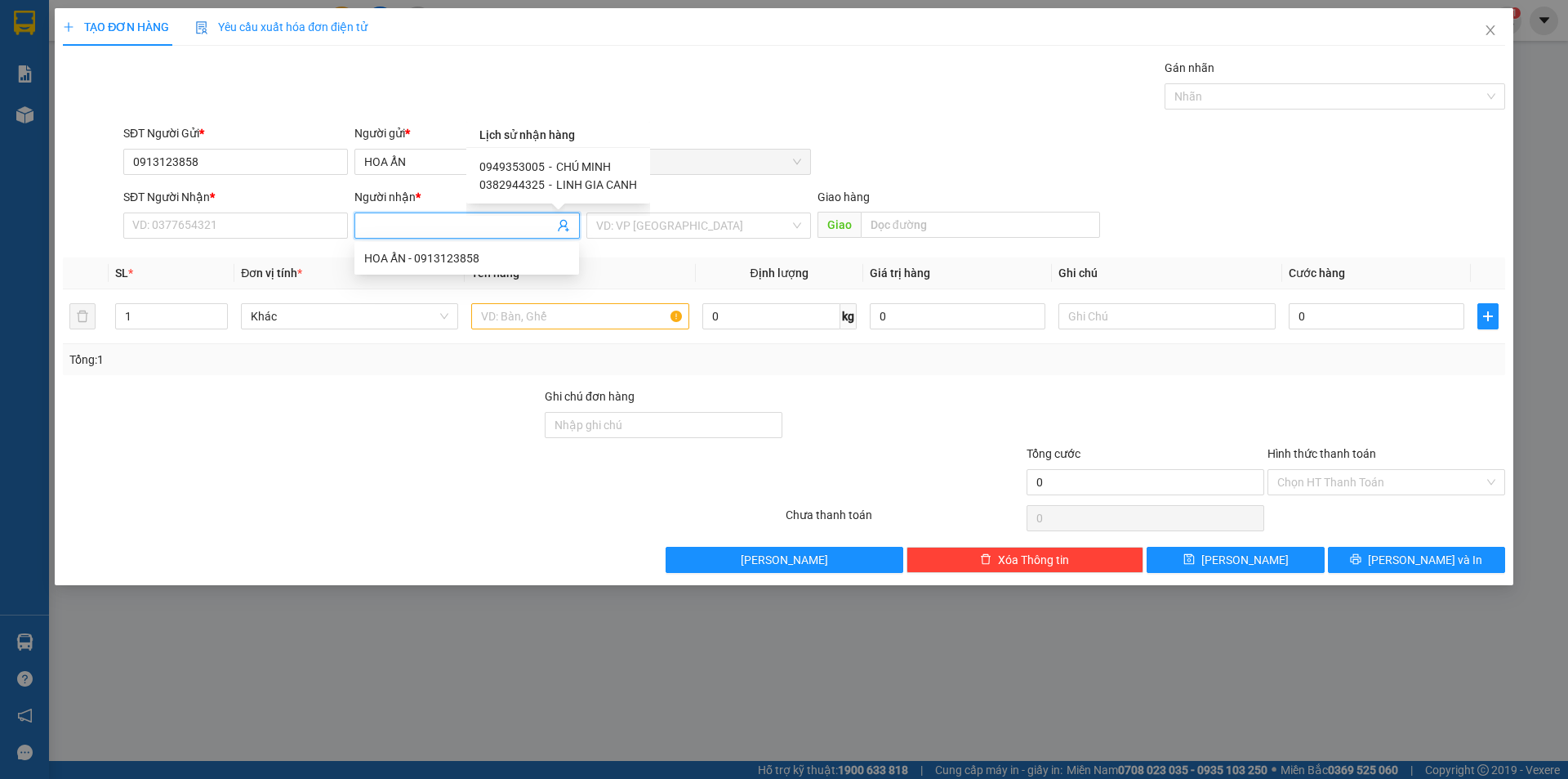
click at [572, 165] on span "CHÚ MINH" at bounding box center [583, 167] width 55 height 13
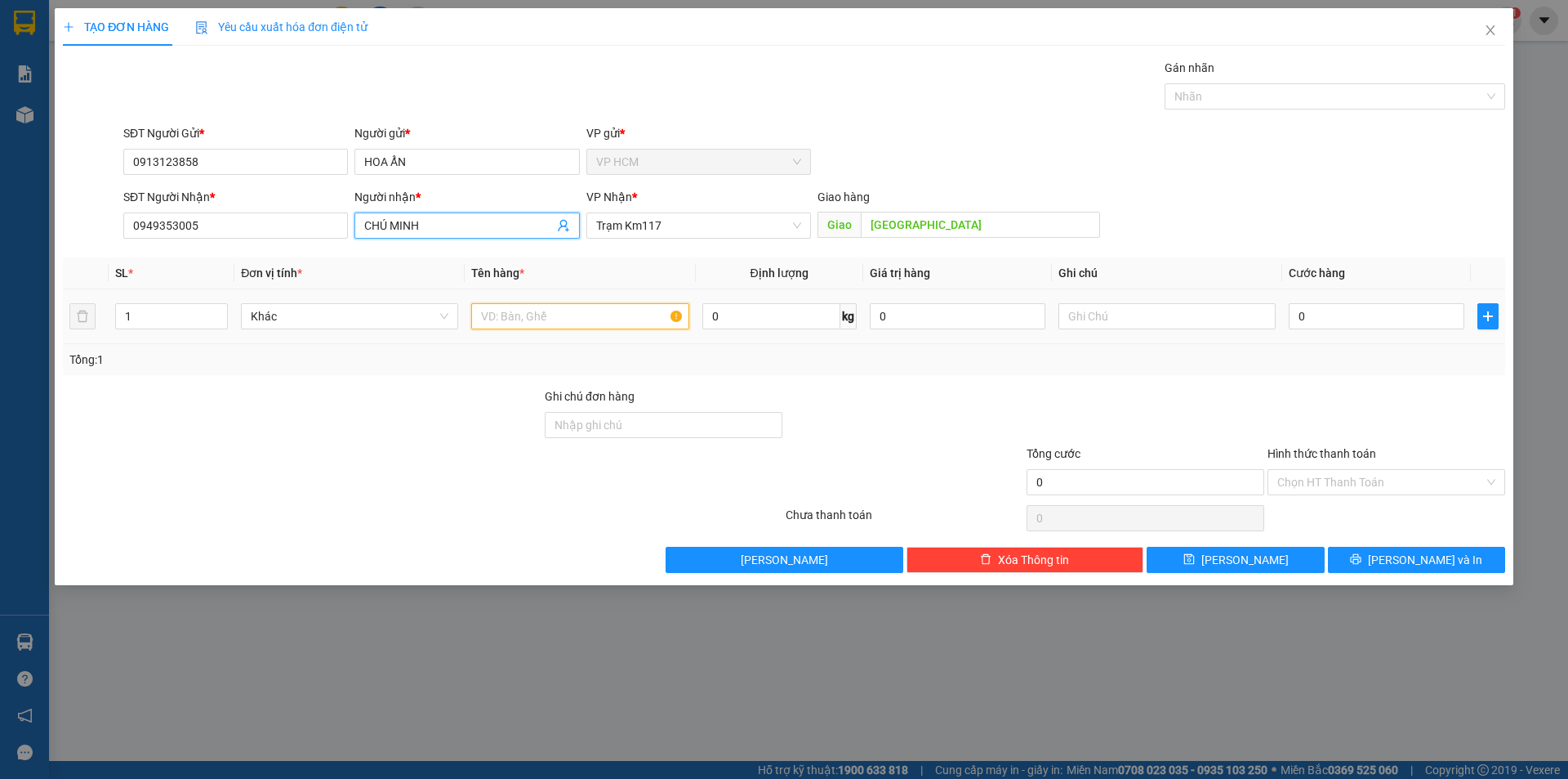
click at [524, 323] on input "text" at bounding box center [580, 316] width 217 height 26
click at [162, 319] on input "1" at bounding box center [171, 317] width 111 height 25
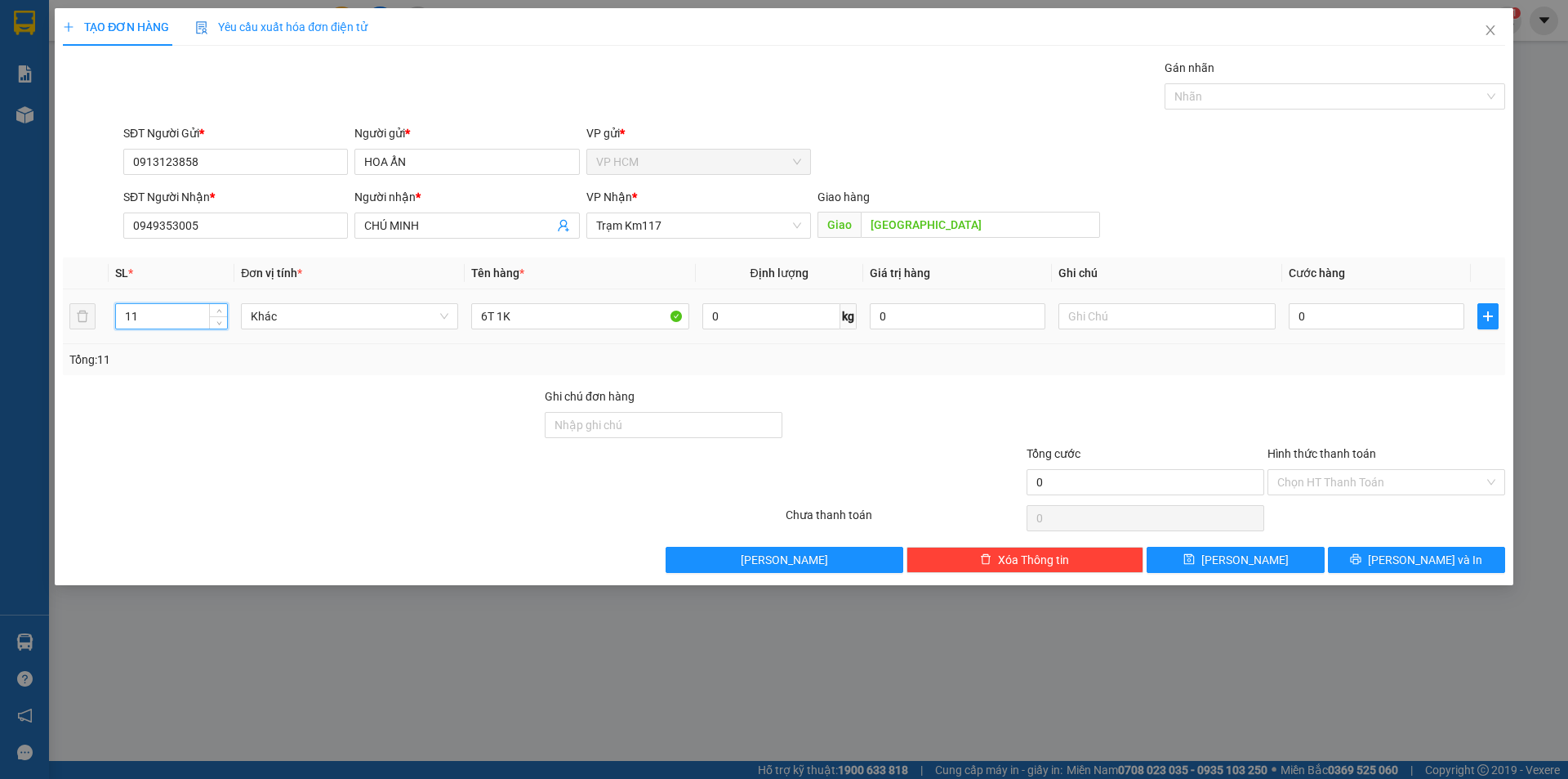
drag, startPoint x: 166, startPoint y: 327, endPoint x: 2, endPoint y: 323, distance: 164.0
click at [0, 324] on div "TẠO ĐƠN HÀNG Yêu cầu xuất hóa đơn điện tử Transit Pickup Surcharge Ids Transit …" at bounding box center [784, 390] width 1568 height 779
click at [1287, 102] on div at bounding box center [1327, 96] width 316 height 19
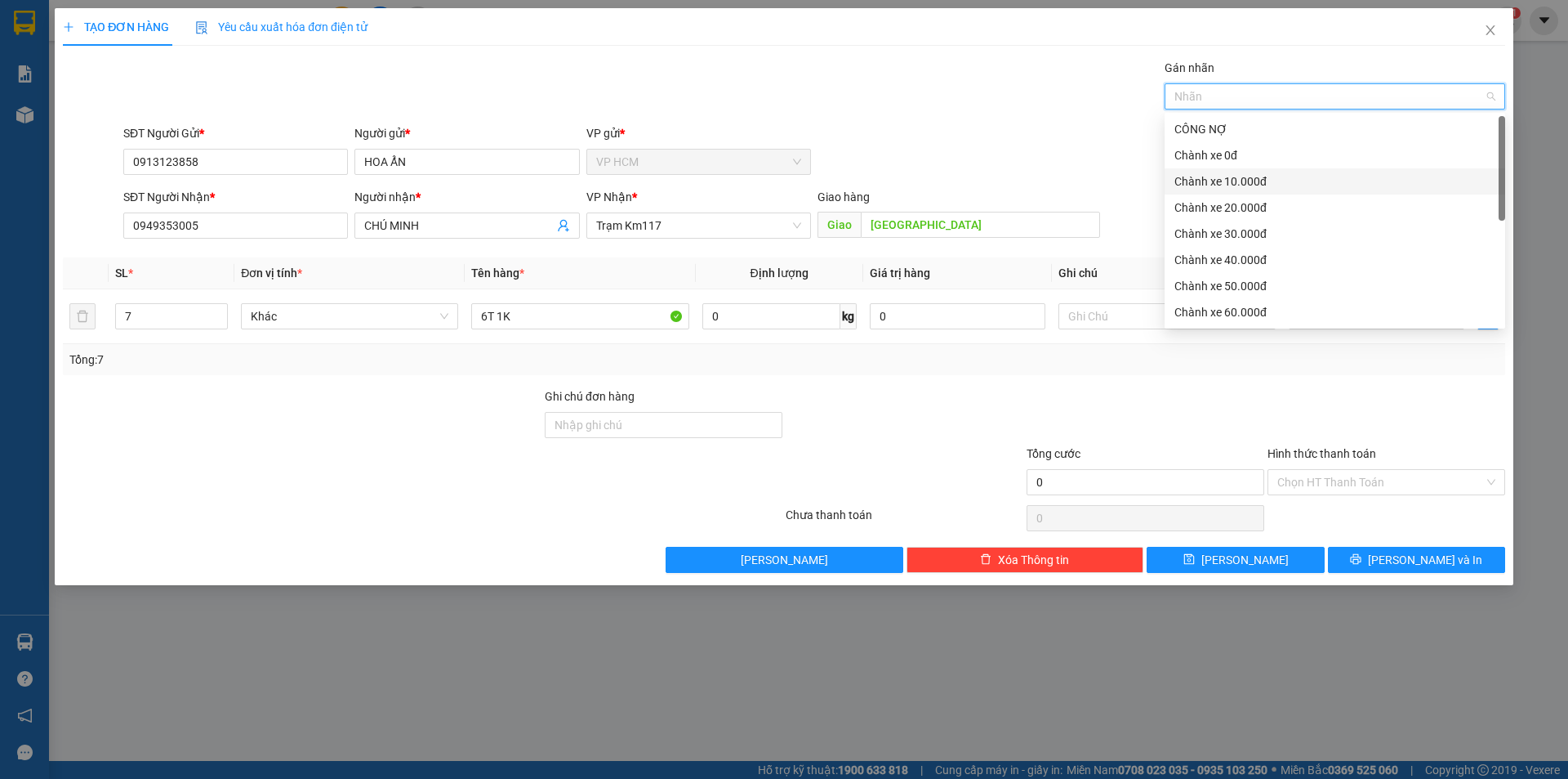
click at [1249, 171] on div "Chành xe 10.000đ" at bounding box center [1335, 181] width 341 height 26
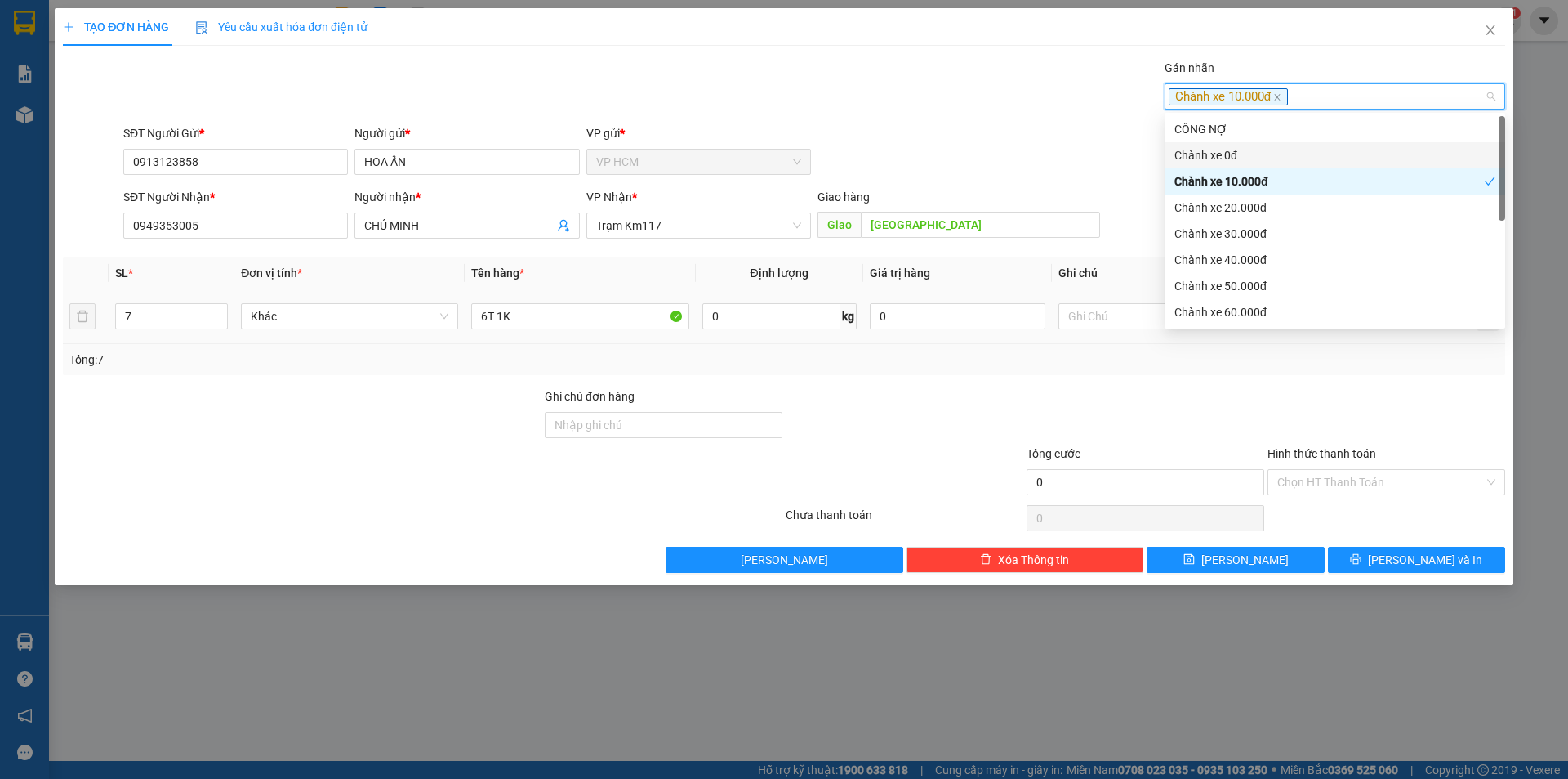
drag, startPoint x: 773, startPoint y: 100, endPoint x: 1394, endPoint y: 324, distance: 660.2
click at [776, 100] on div "Gán nhãn Chành xe 10.000đ" at bounding box center [813, 87] width 1388 height 57
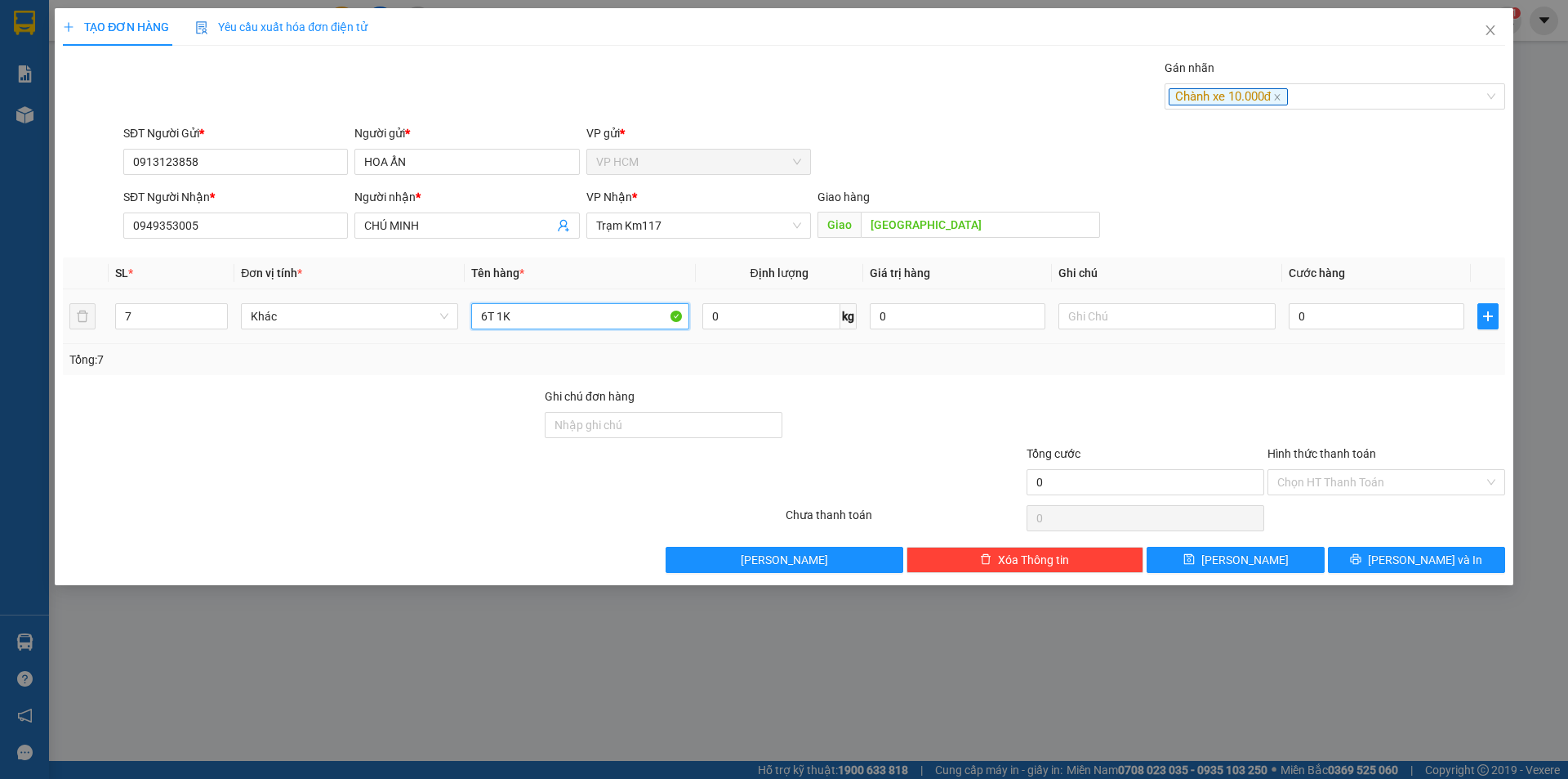
click at [562, 313] on input "6T 1K" at bounding box center [580, 316] width 217 height 26
click at [1349, 314] on input "0" at bounding box center [1377, 316] width 176 height 26
click at [1337, 103] on div "Chành xe 10.000đ" at bounding box center [1327, 96] width 316 height 19
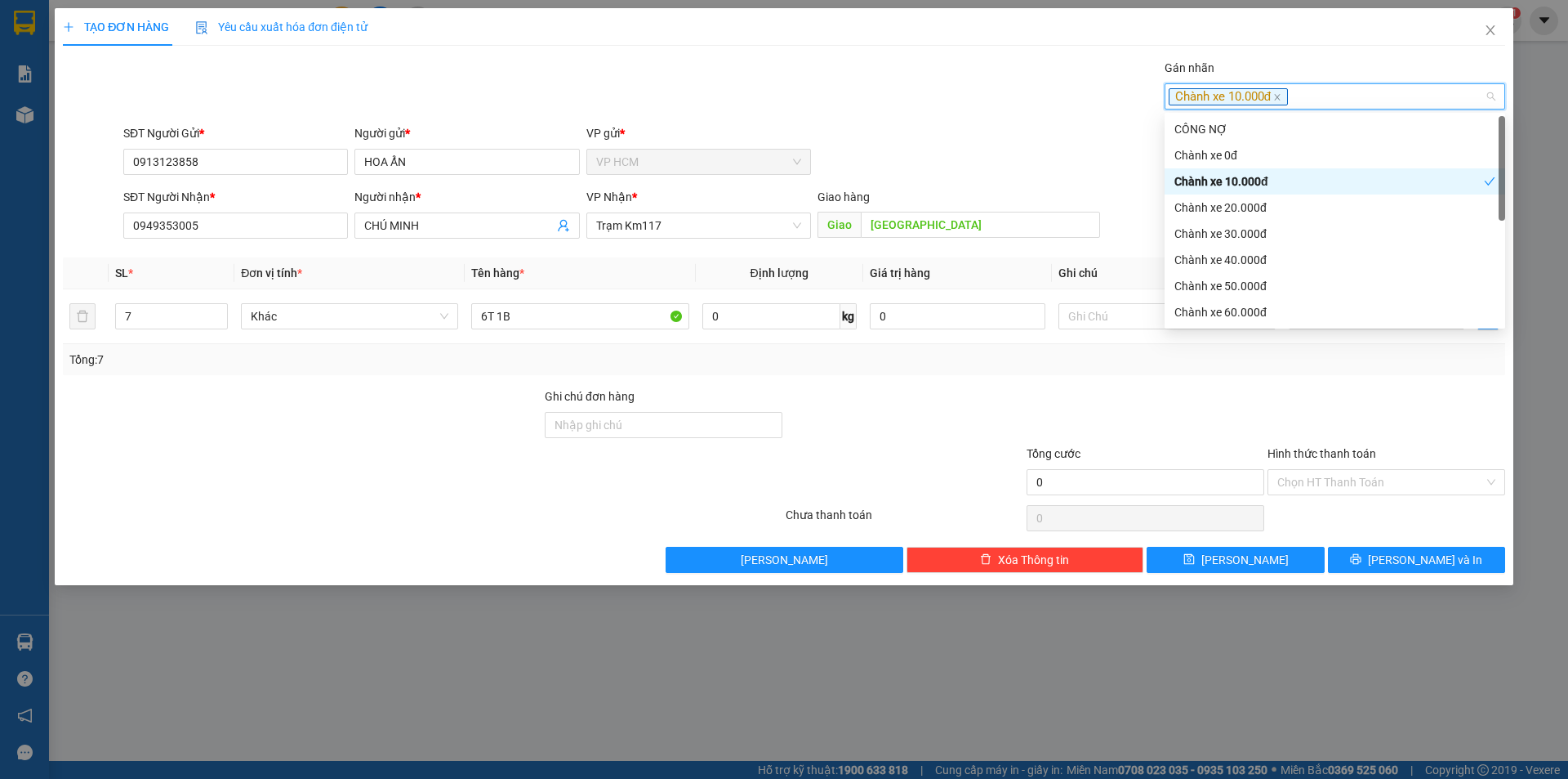
click at [1249, 188] on div "Chành xe 10.000đ" at bounding box center [1330, 181] width 310 height 18
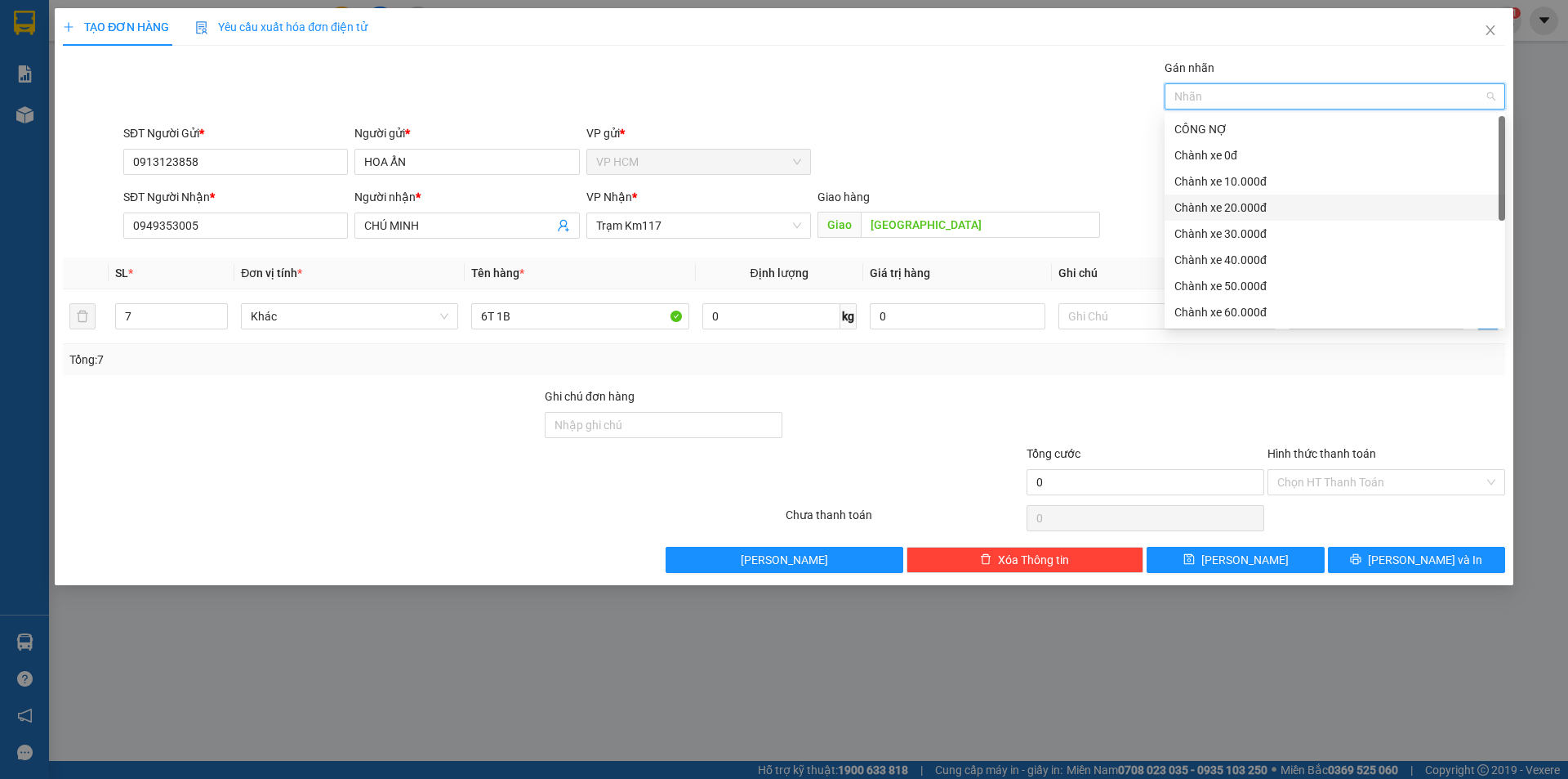
click at [1249, 207] on div "Chành xe 20.000đ" at bounding box center [1336, 207] width 321 height 18
click at [890, 159] on div "SĐT Người Gửi * 0913123858 Người gửi * HOA ẨN VP gửi * VP HCM" at bounding box center [813, 153] width 1388 height 57
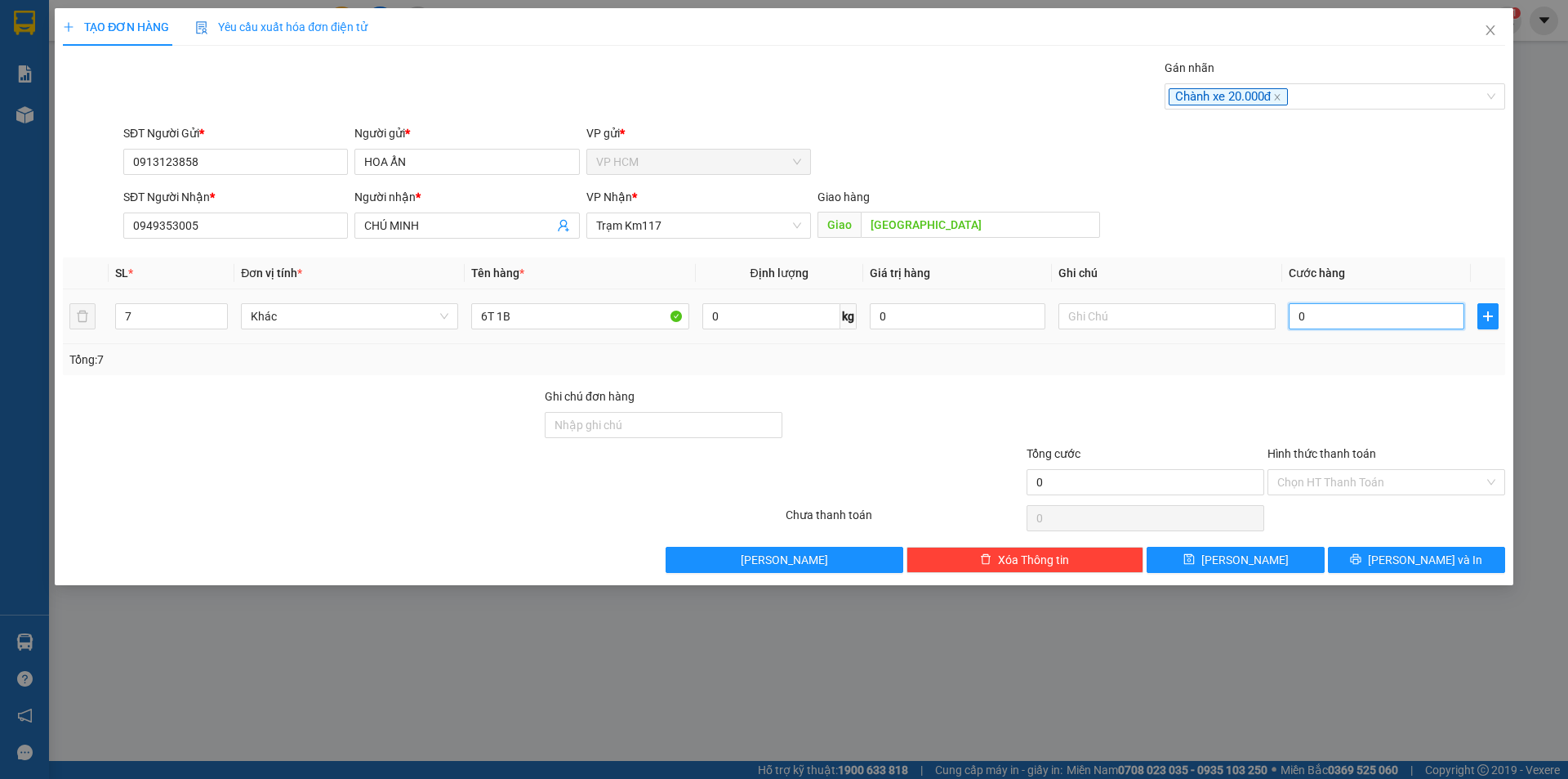
click at [1397, 327] on input "0" at bounding box center [1377, 316] width 176 height 26
click at [1360, 405] on div at bounding box center [1386, 416] width 241 height 57
click at [1345, 495] on div "Chọn HT Thanh Toán" at bounding box center [1386, 481] width 237 height 26
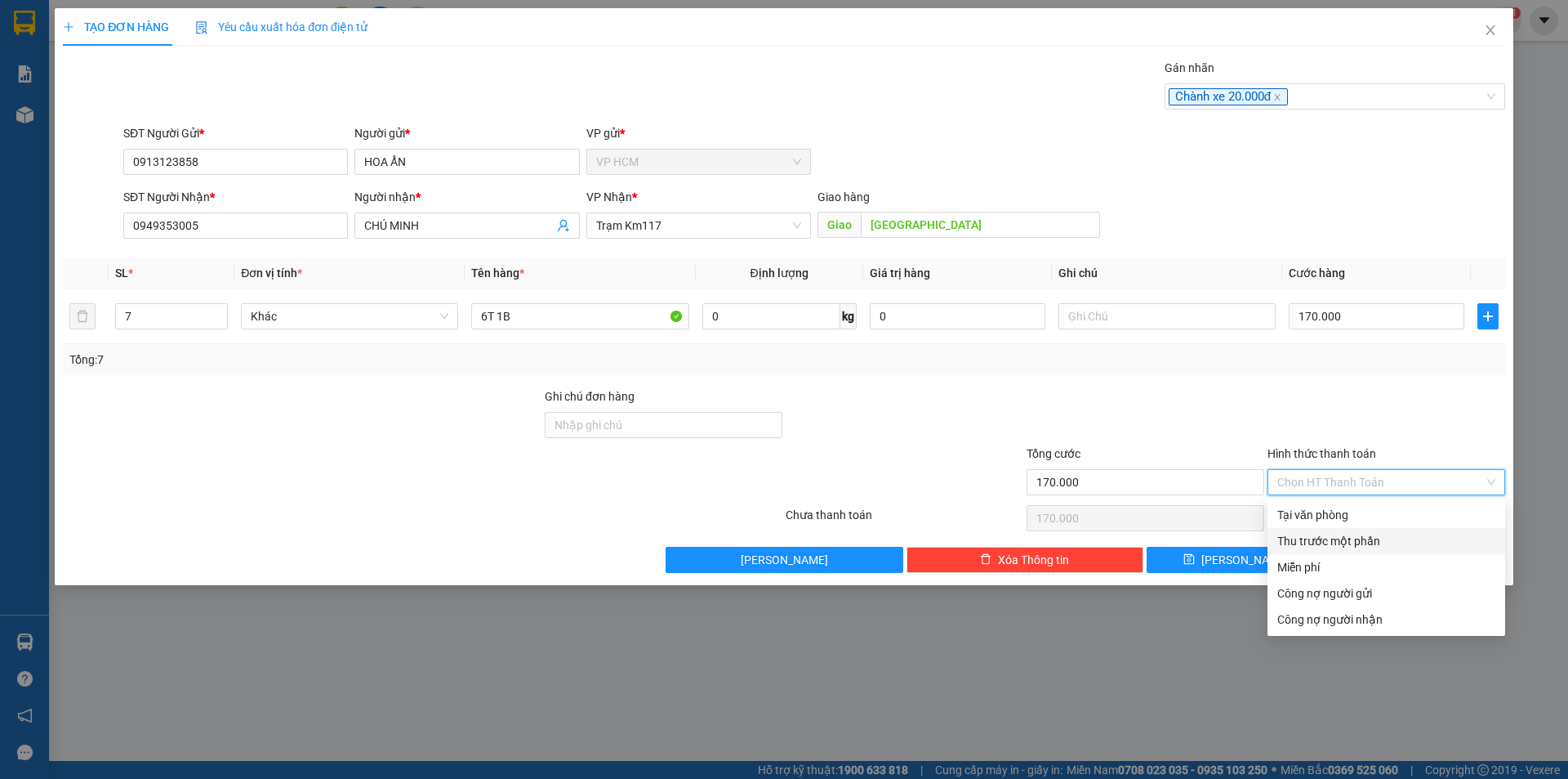
drag, startPoint x: 1322, startPoint y: 531, endPoint x: 1044, endPoint y: 491, distance: 280.9
click at [1321, 531] on div "Thu trước một phần" at bounding box center [1386, 541] width 237 height 26
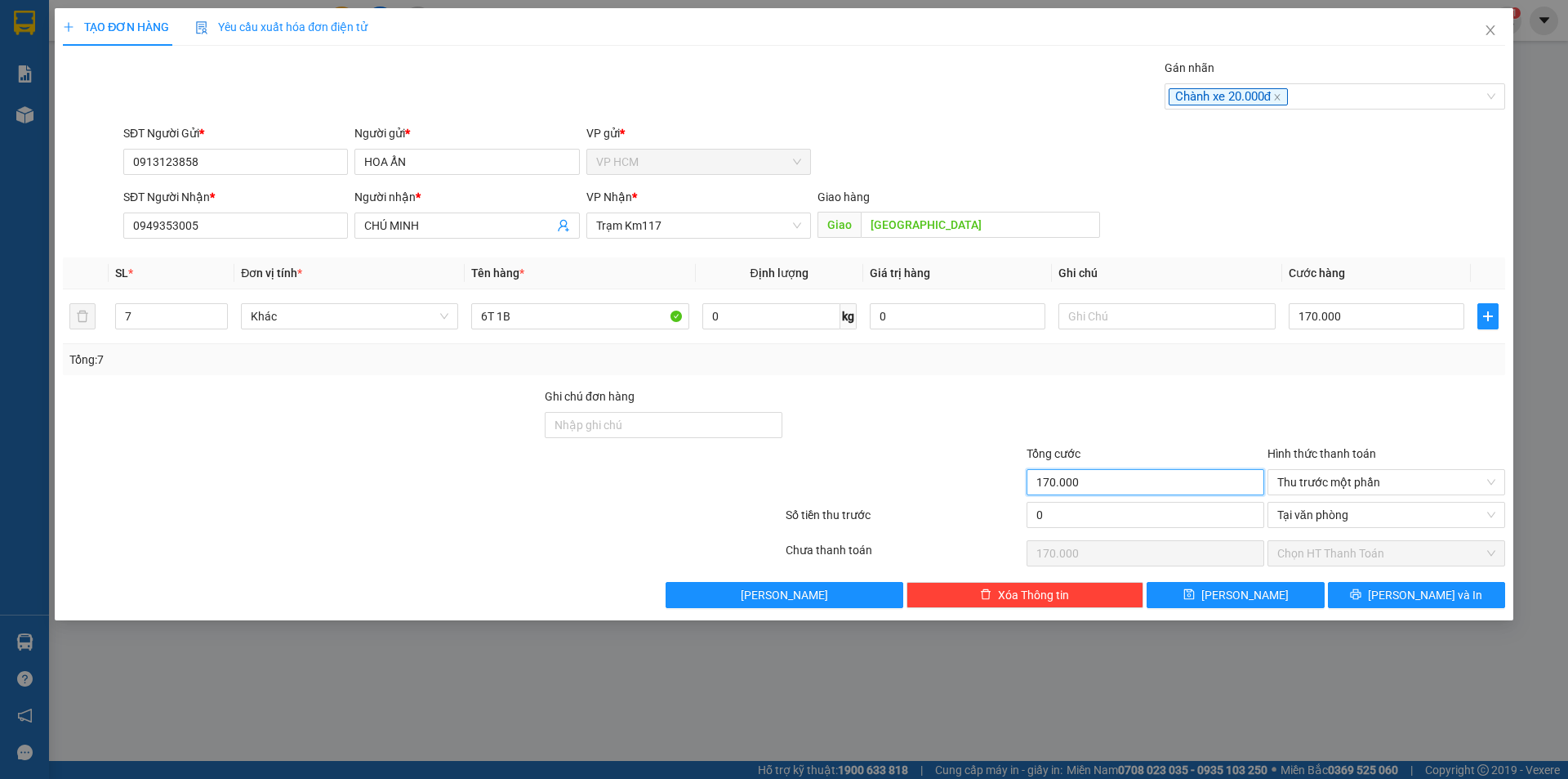
click at [1042, 490] on input "170.000" at bounding box center [1145, 481] width 237 height 26
click at [1109, 525] on input "0" at bounding box center [1145, 514] width 237 height 26
drag, startPoint x: 1112, startPoint y: 401, endPoint x: 1370, endPoint y: 306, distance: 274.9
click at [1114, 397] on div at bounding box center [1145, 416] width 241 height 57
click at [1390, 310] on input "170.000" at bounding box center [1377, 316] width 176 height 26
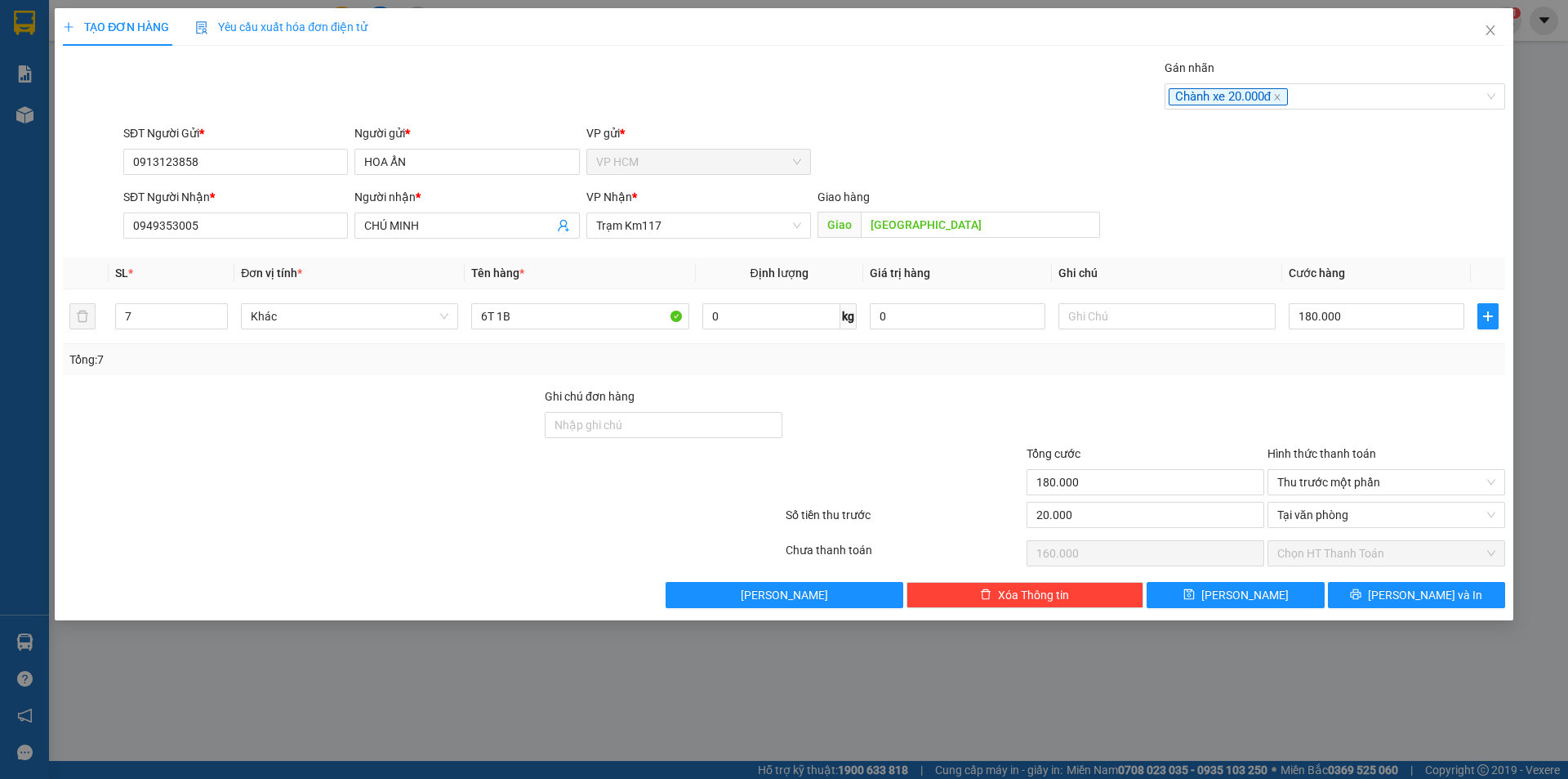
drag, startPoint x: 1329, startPoint y: 362, endPoint x: 991, endPoint y: 399, distance: 340.0
click at [1328, 362] on div "Tổng: 7" at bounding box center [784, 359] width 1429 height 18
click at [1411, 586] on span "[PERSON_NAME] và In" at bounding box center [1425, 594] width 115 height 18
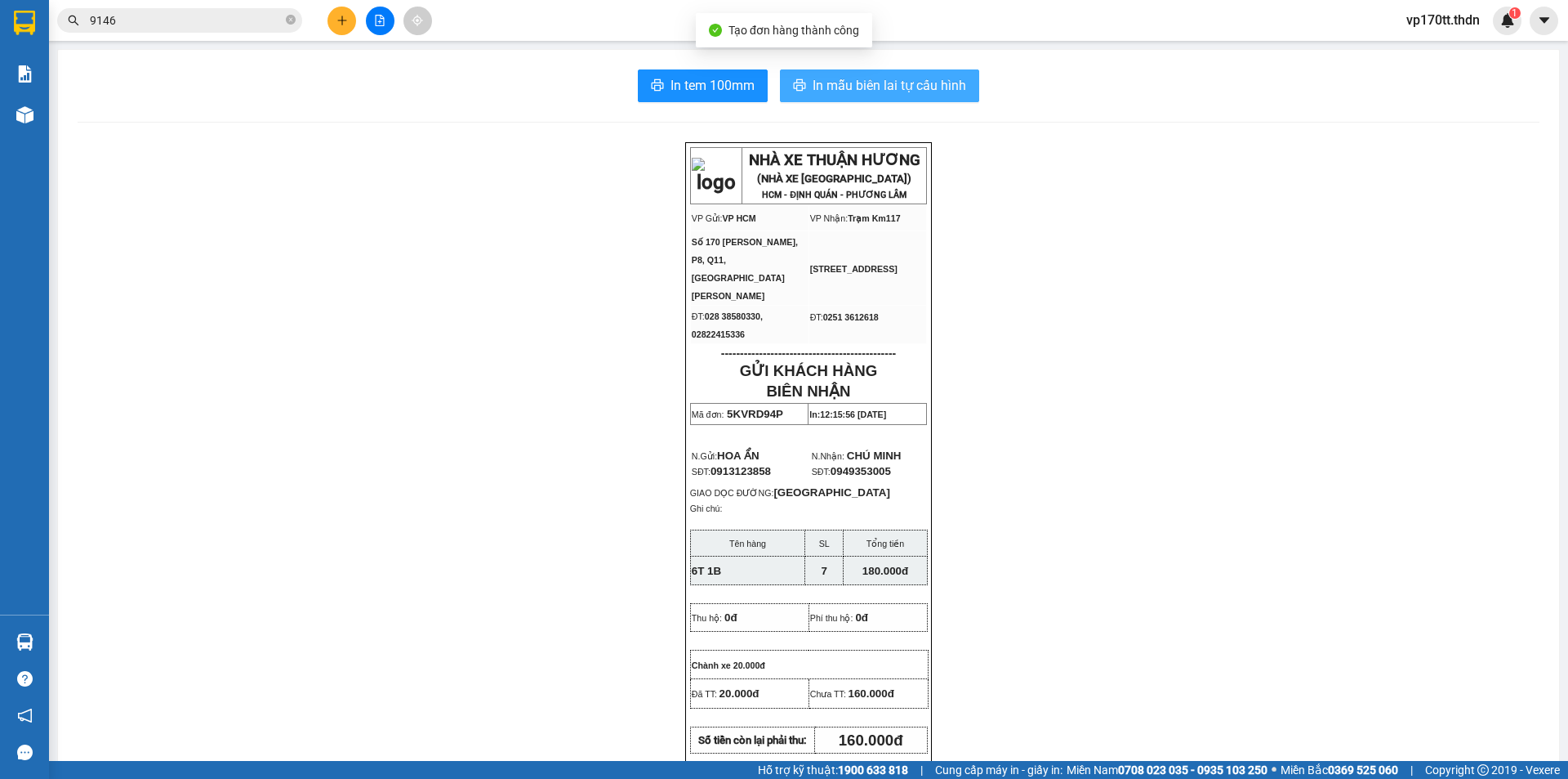
click at [923, 78] on span "In mẫu biên lai tự cấu hình" at bounding box center [889, 85] width 154 height 20
click at [879, 78] on span "In mẫu biên lai tự cấu hình" at bounding box center [889, 85] width 154 height 20
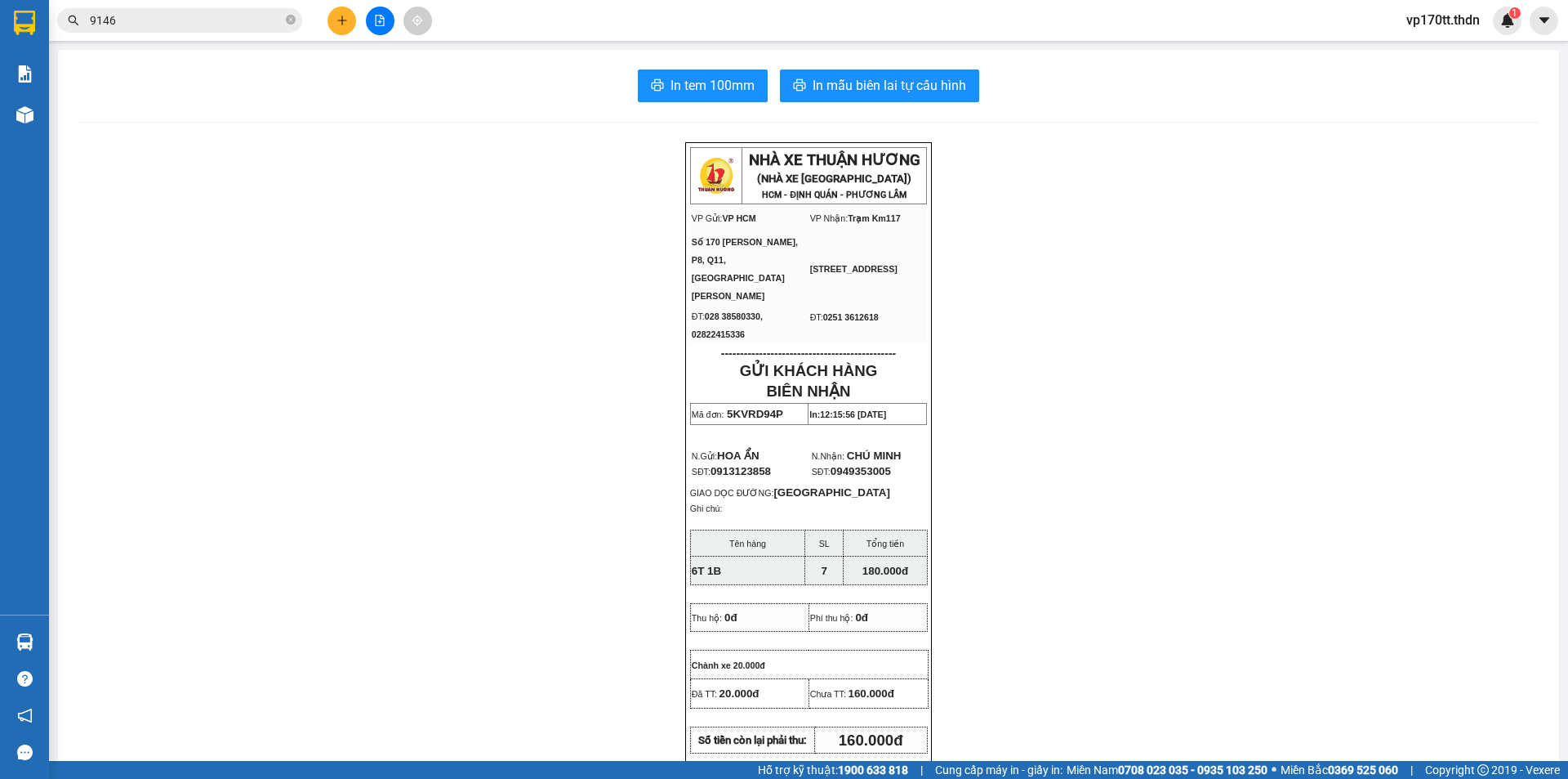
click at [264, 21] on input "9146" at bounding box center [186, 20] width 192 height 18
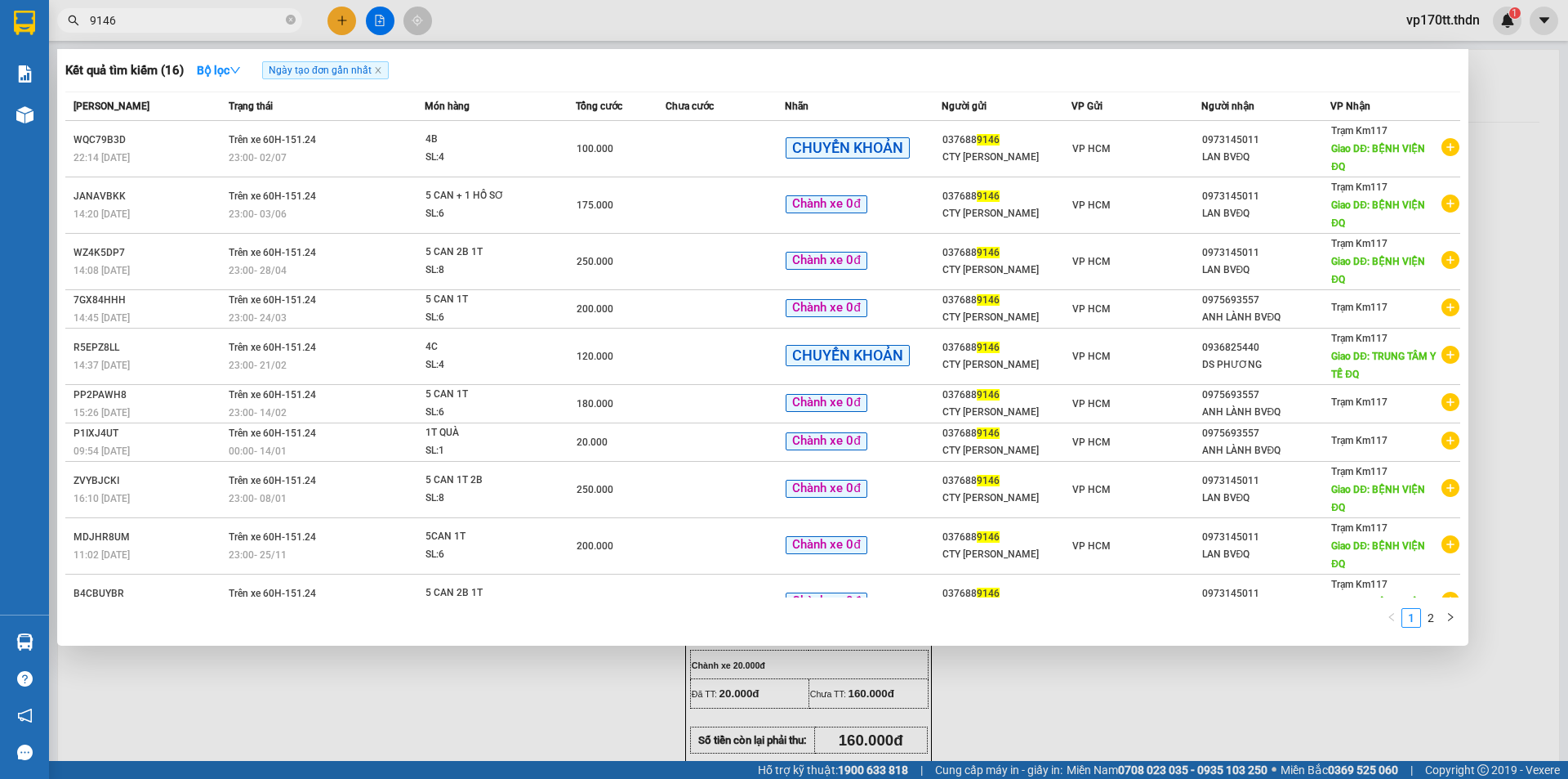
click at [264, 21] on input "9146" at bounding box center [186, 20] width 192 height 18
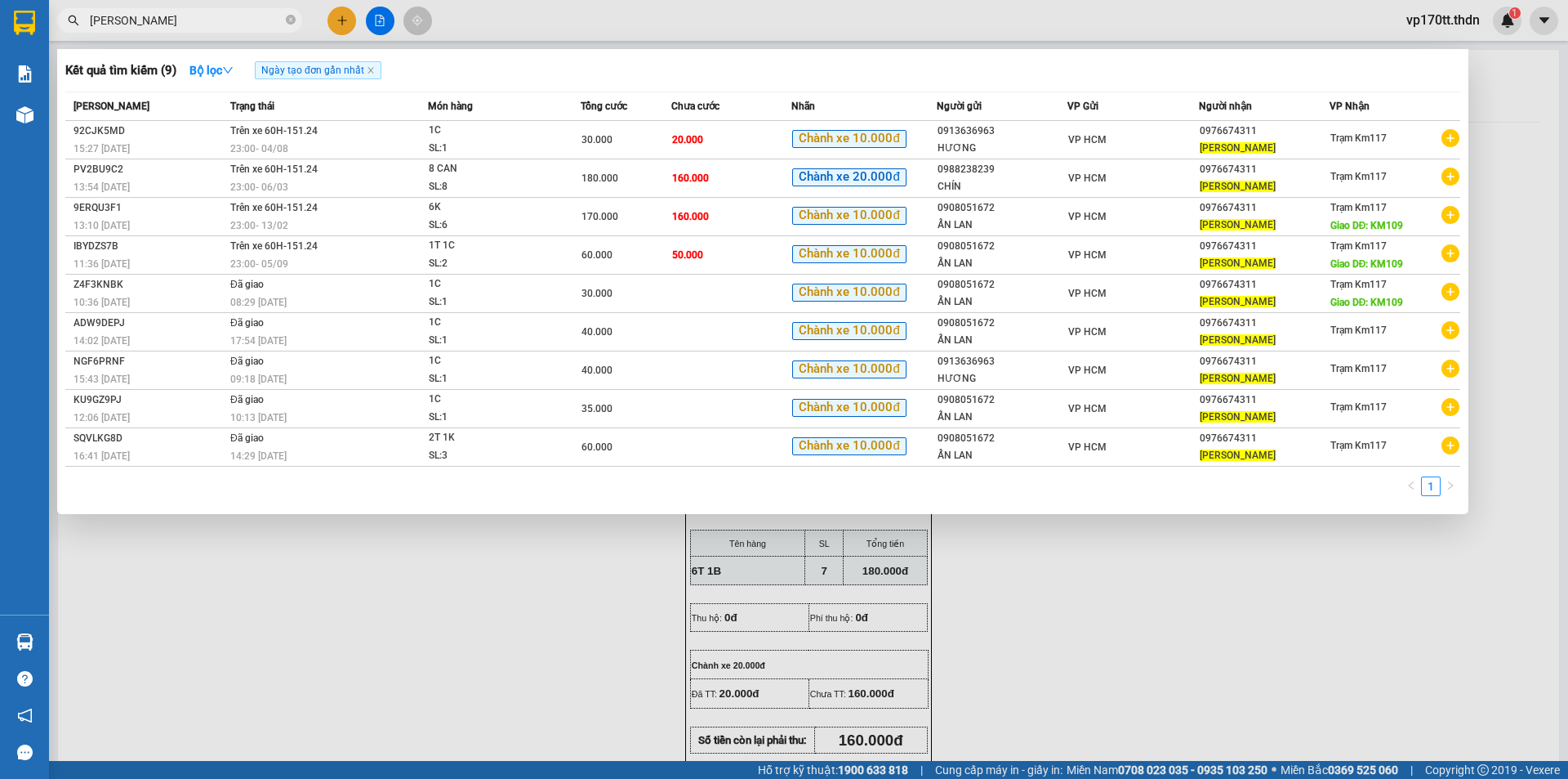
click at [339, 21] on div at bounding box center [784, 390] width 1568 height 779
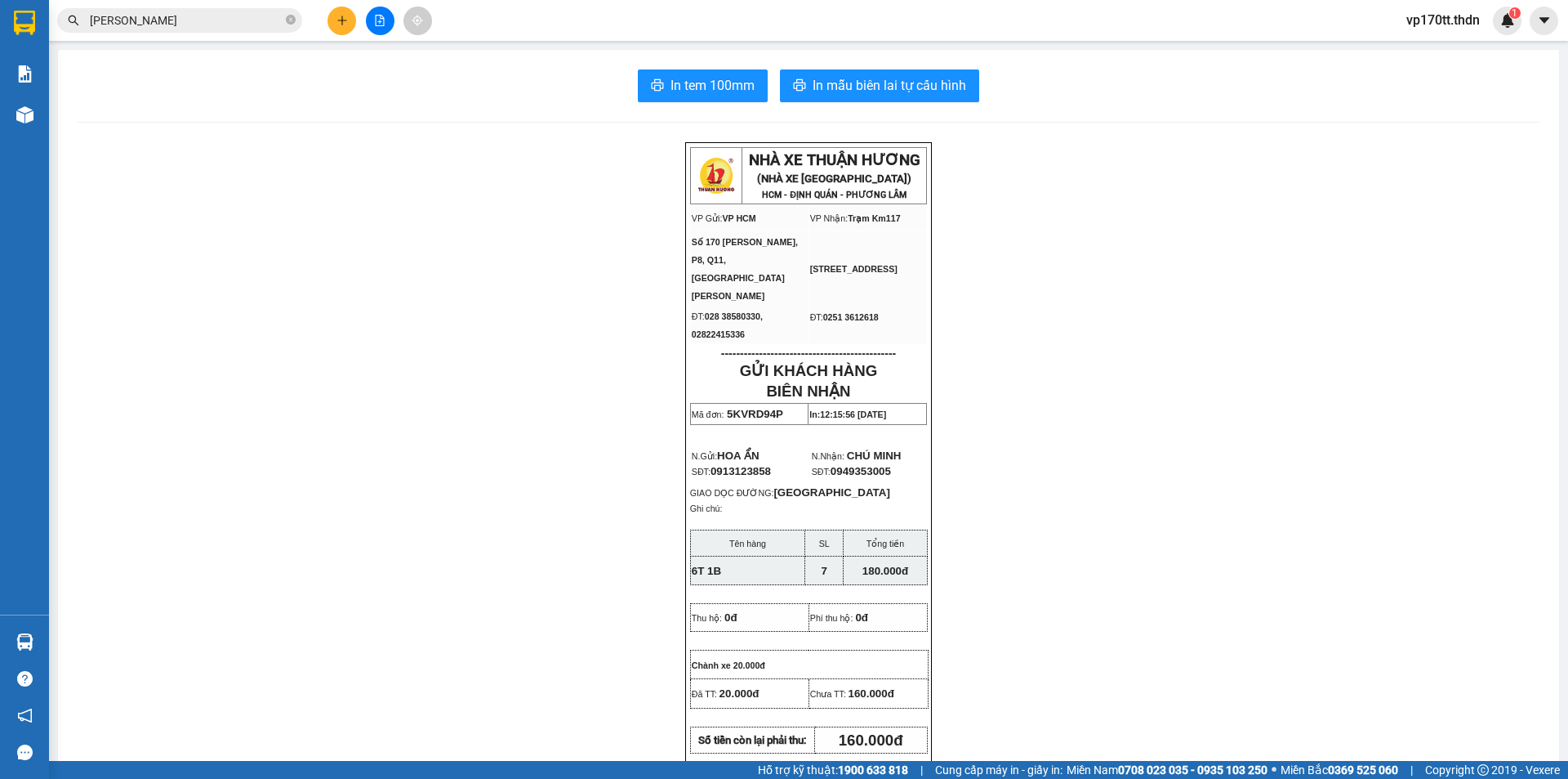
click at [339, 21] on icon "plus" at bounding box center [342, 20] width 11 height 11
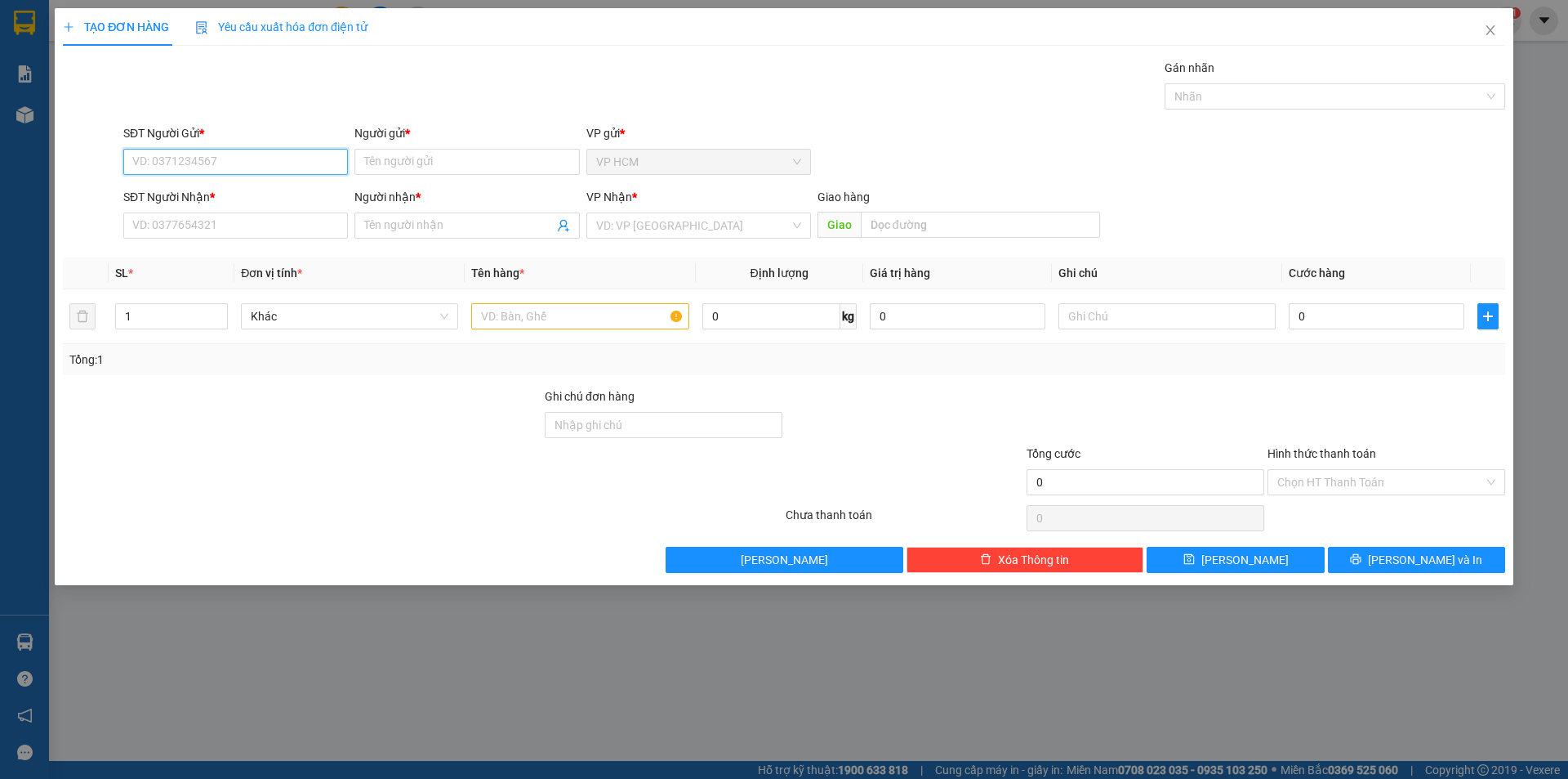
click at [264, 173] on input "SĐT Người Gửi *" at bounding box center [235, 161] width 225 height 26
click at [253, 194] on div "0908051672 - ẨN LAN" at bounding box center [235, 194] width 205 height 18
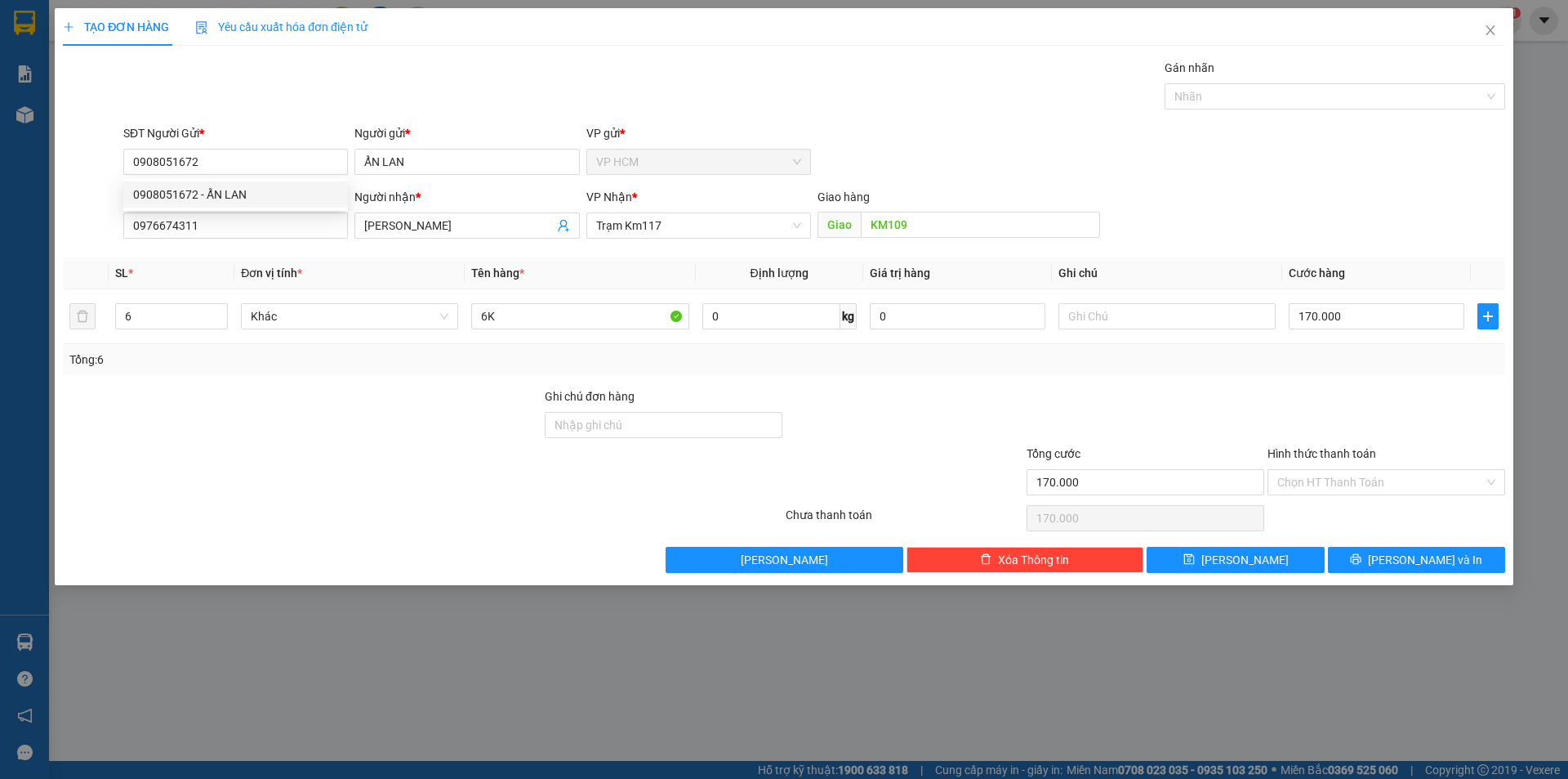
click at [1316, 78] on div "Gán nhãn" at bounding box center [1335, 71] width 341 height 25
click at [1276, 115] on div "Gán nhãn Nhãn" at bounding box center [1335, 87] width 341 height 57
click at [1269, 103] on div at bounding box center [1327, 96] width 316 height 19
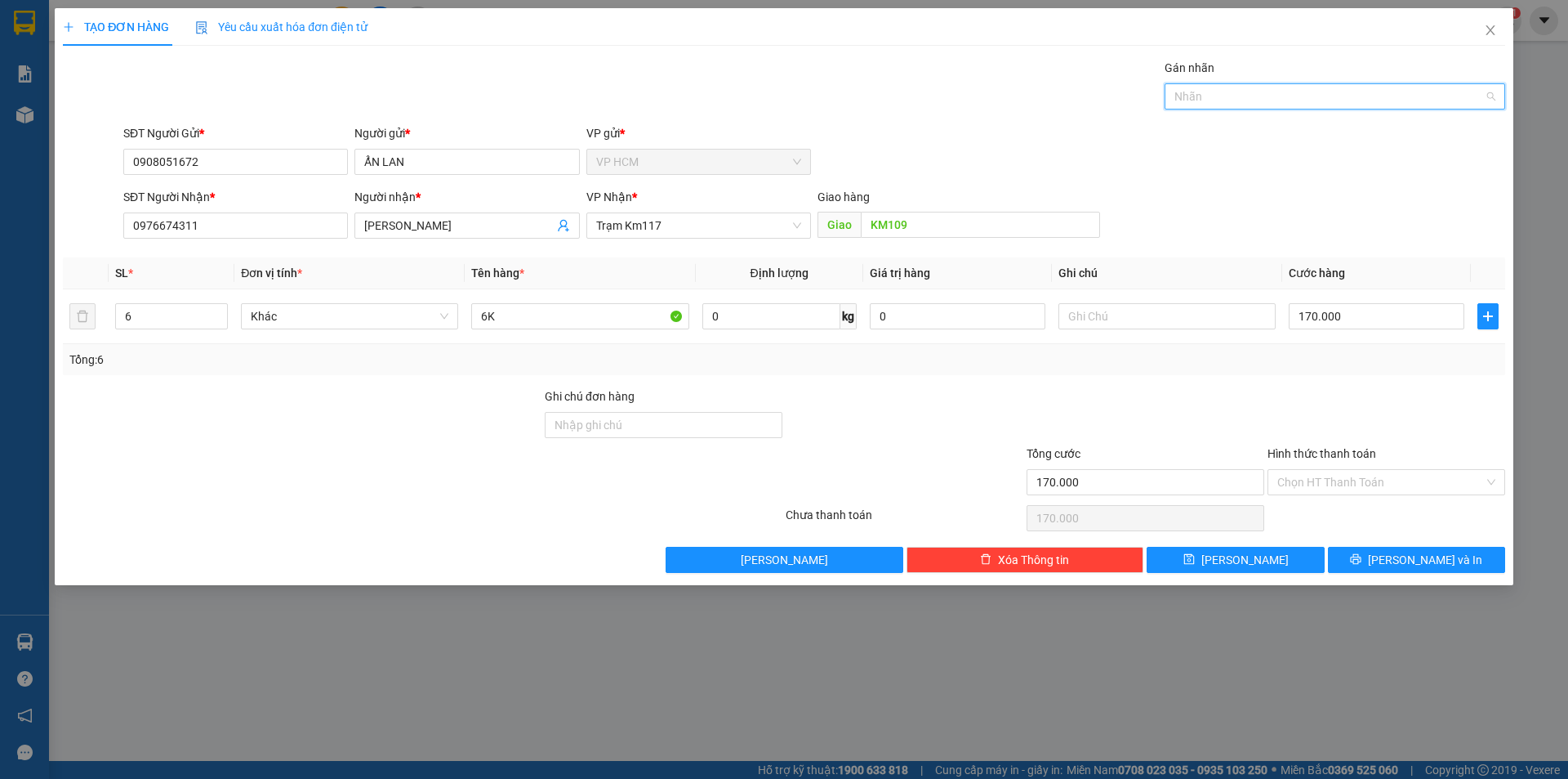
click at [1240, 170] on div "Chành xe 10.000đ" at bounding box center [1335, 181] width 341 height 26
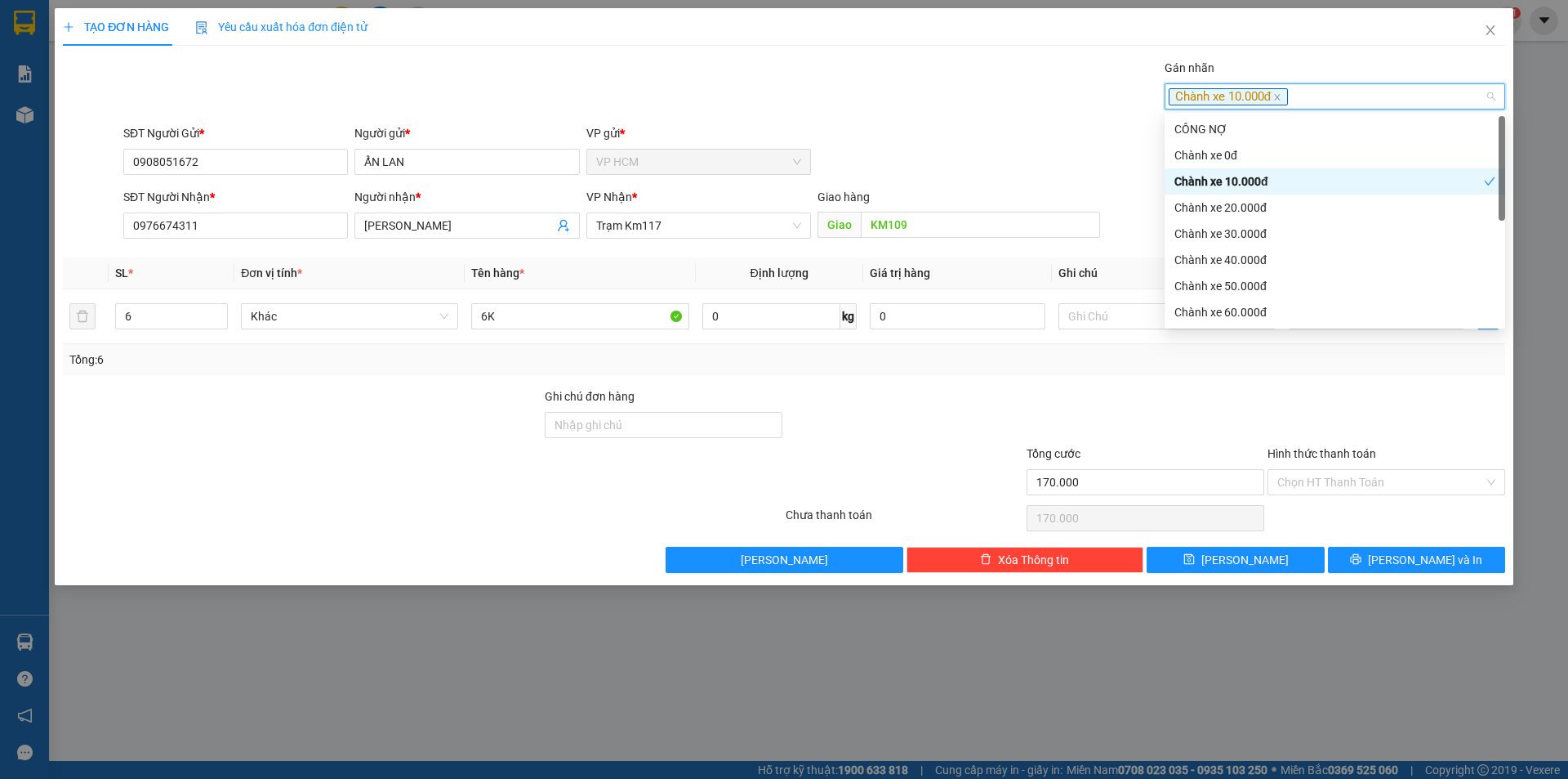
click at [863, 103] on div "Gán nhãn Chành xe 10.000đ" at bounding box center [813, 87] width 1388 height 57
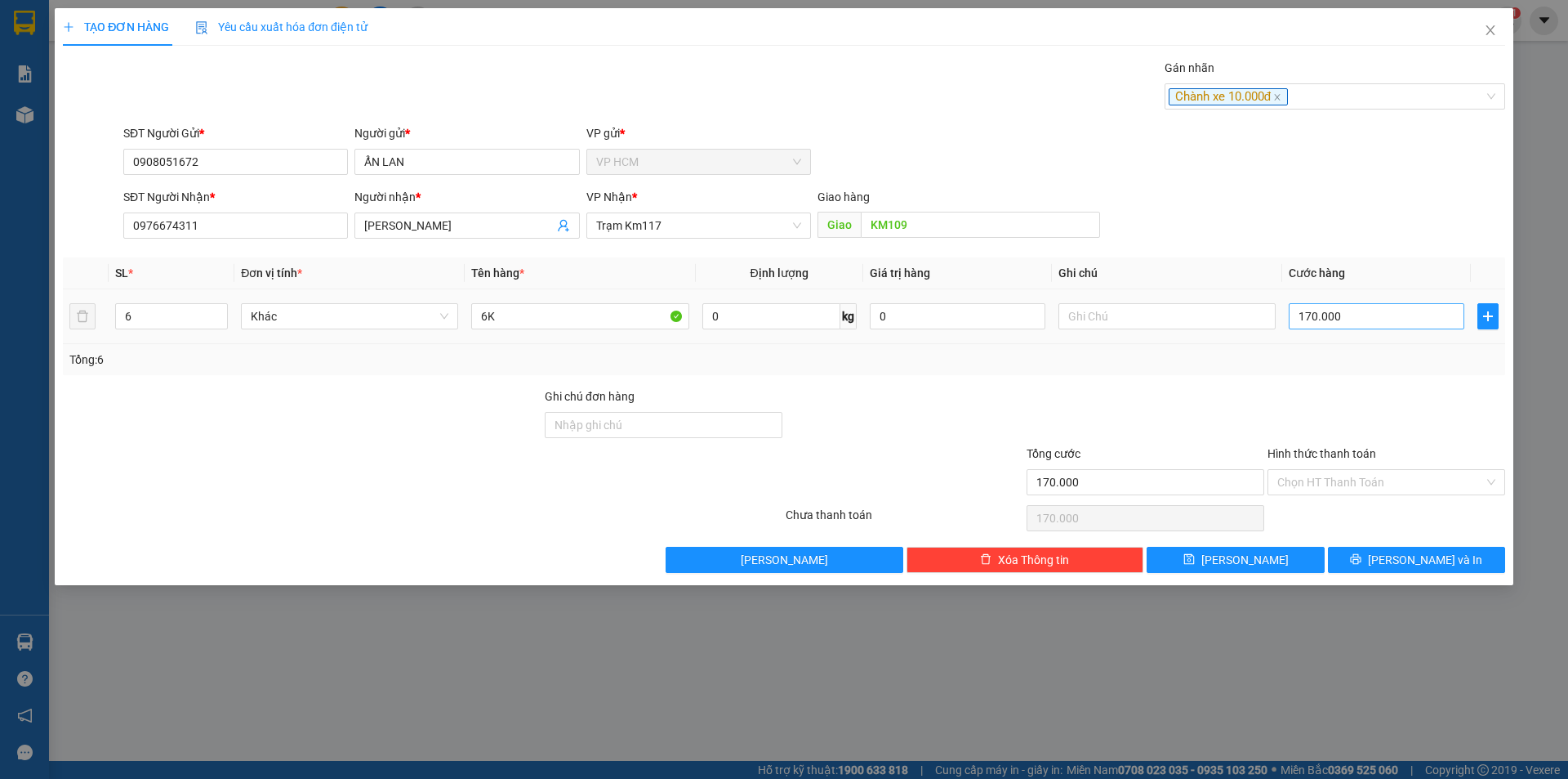
click at [1459, 300] on div "170.000" at bounding box center [1377, 316] width 176 height 33
click at [1438, 311] on input "170.000" at bounding box center [1377, 316] width 176 height 26
drag, startPoint x: 1401, startPoint y: 381, endPoint x: 1374, endPoint y: 421, distance: 48.3
click at [1399, 386] on div "Transit Pickup Surcharge Ids Transit Deliver Surcharge Ids Transit Deliver Surc…" at bounding box center [784, 315] width 1443 height 514
drag, startPoint x: 1338, startPoint y: 473, endPoint x: 1337, endPoint y: 482, distance: 9.1
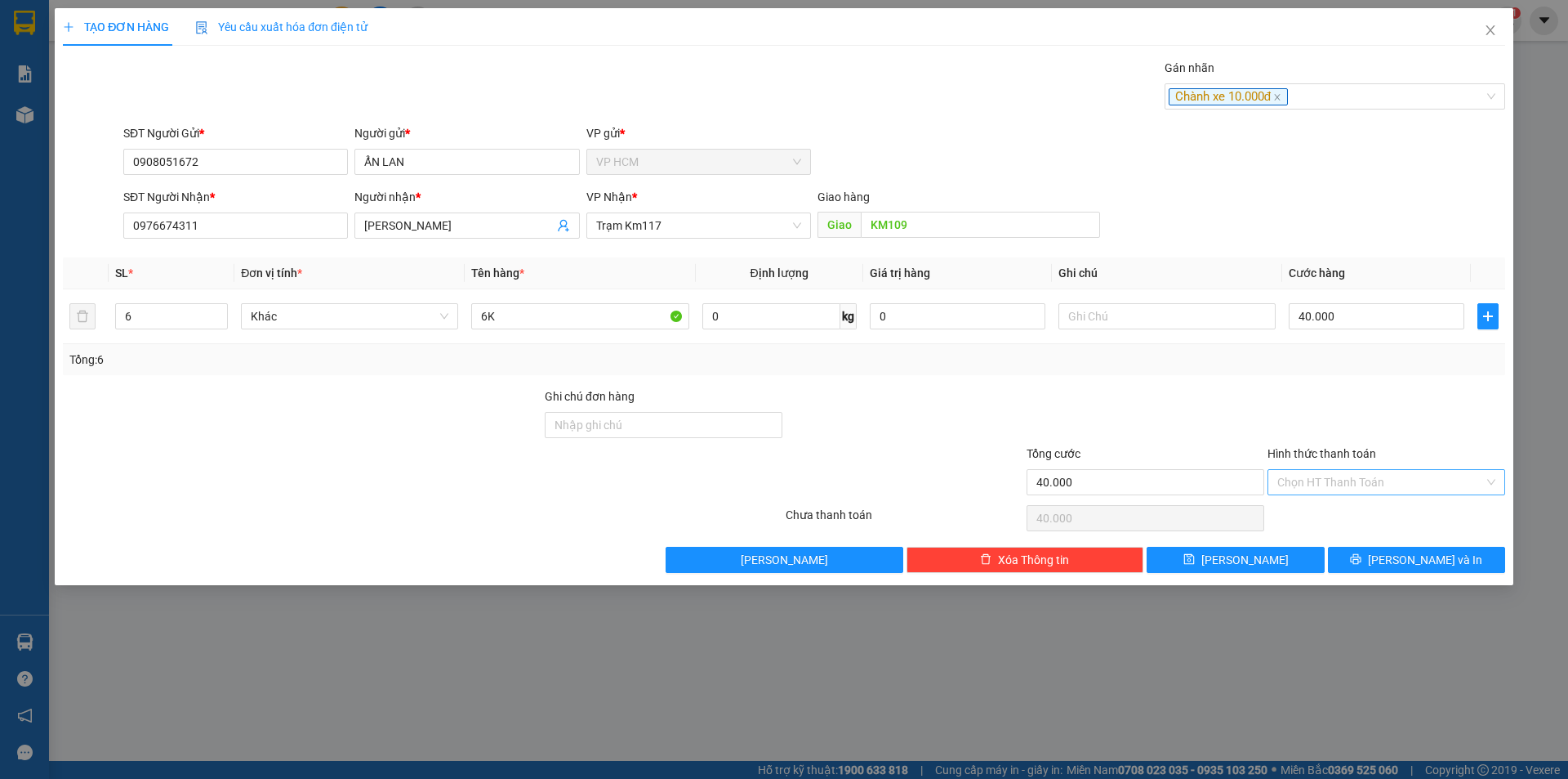
click at [1338, 476] on input "Hình thức thanh toán" at bounding box center [1380, 482] width 207 height 25
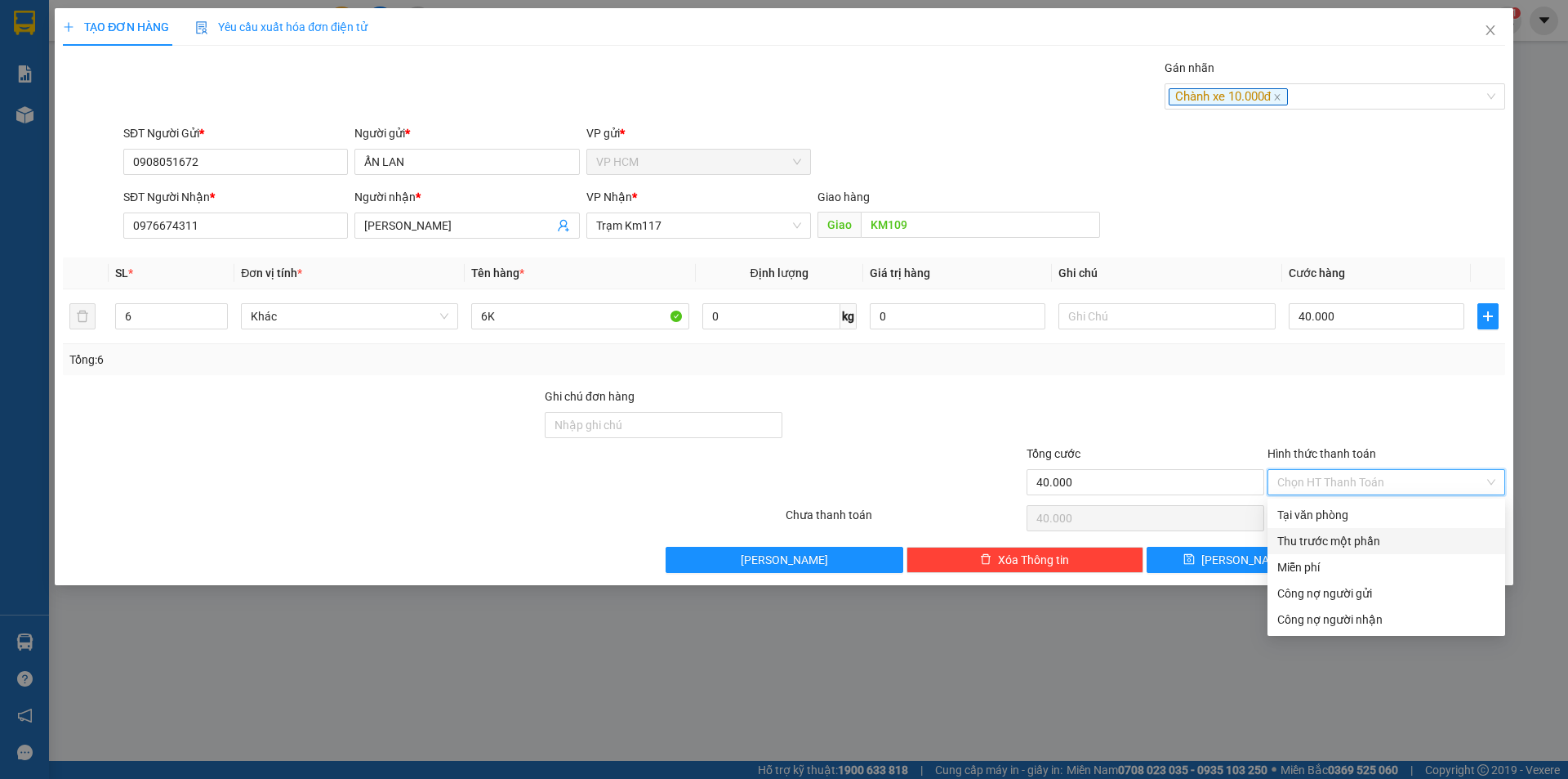
drag, startPoint x: 1319, startPoint y: 542, endPoint x: 1047, endPoint y: 509, distance: 274.0
click at [1319, 543] on div "Thu trước một phần" at bounding box center [1386, 541] width 218 height 18
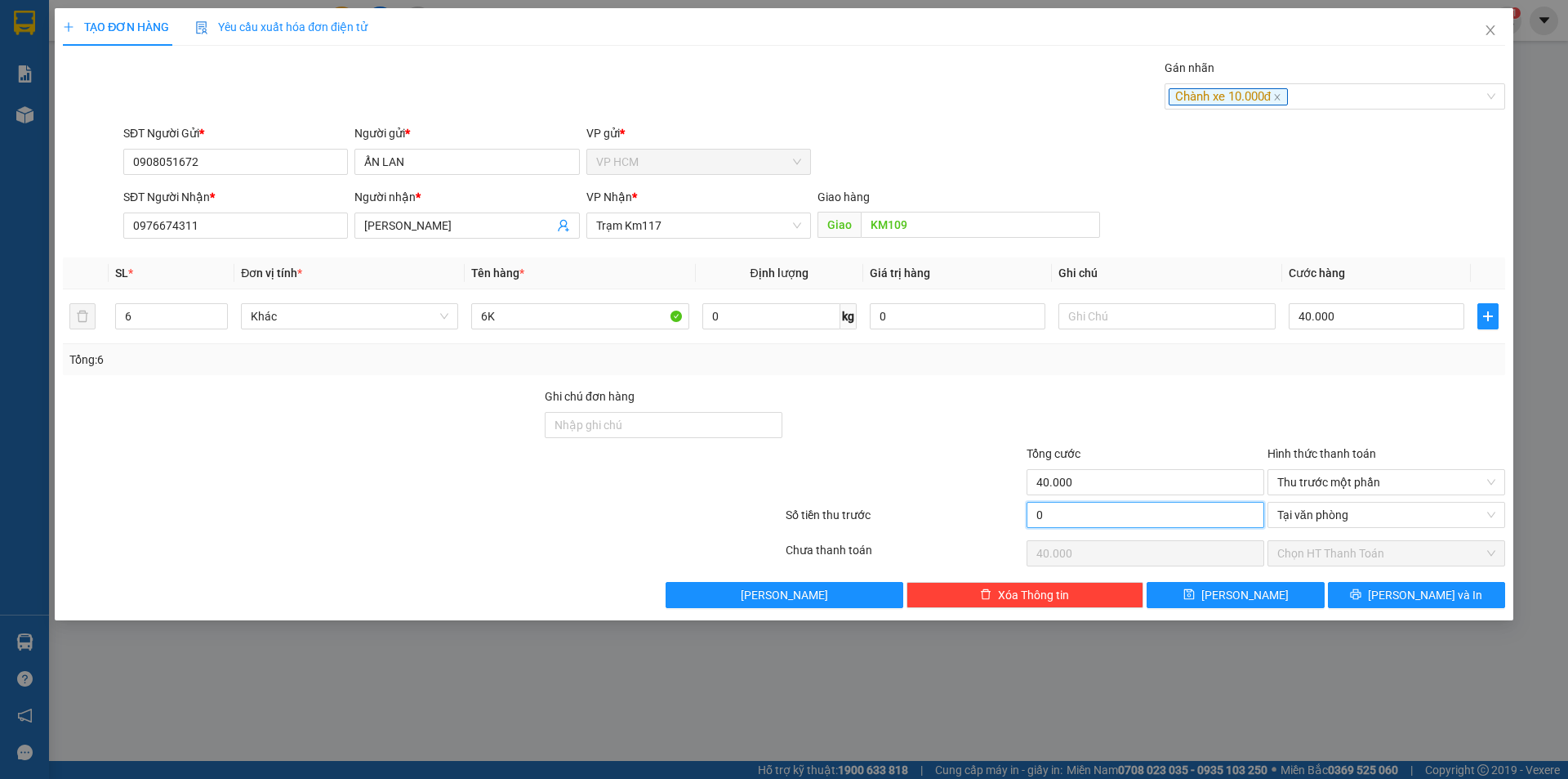
click at [1047, 509] on input "0" at bounding box center [1145, 514] width 237 height 26
drag, startPoint x: 1069, startPoint y: 444, endPoint x: 600, endPoint y: 369, distance: 475.0
click at [1069, 447] on span "Tổng cước" at bounding box center [1053, 454] width 54 height 13
click at [1069, 469] on input "40.000" at bounding box center [1145, 481] width 237 height 26
drag, startPoint x: 495, startPoint y: 315, endPoint x: 127, endPoint y: 315, distance: 368.0
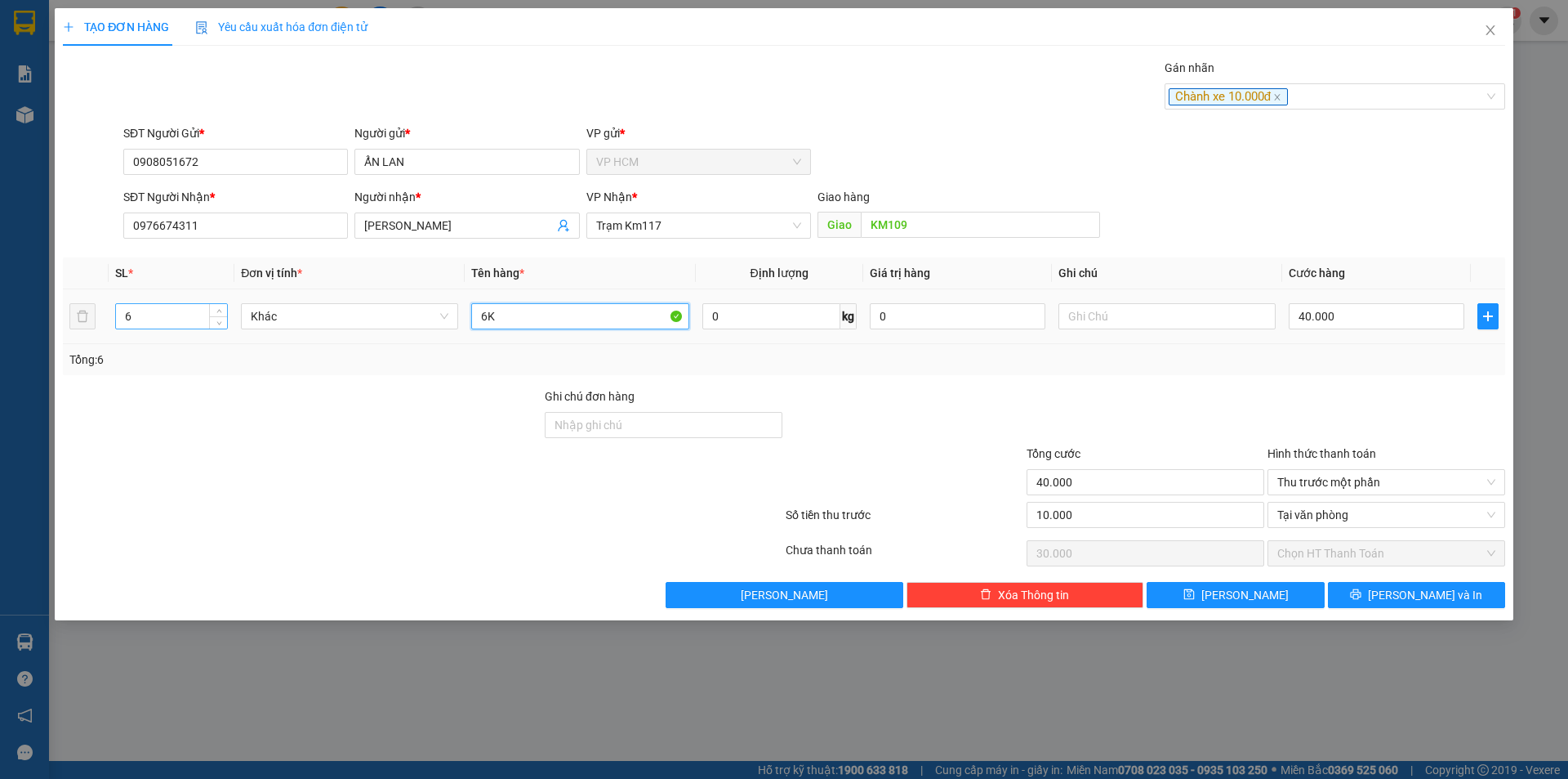
click at [127, 315] on tr "6 Khác 6K 0 kg 0 40.000" at bounding box center [784, 316] width 1443 height 55
click at [134, 304] on input "6" at bounding box center [171, 317] width 111 height 25
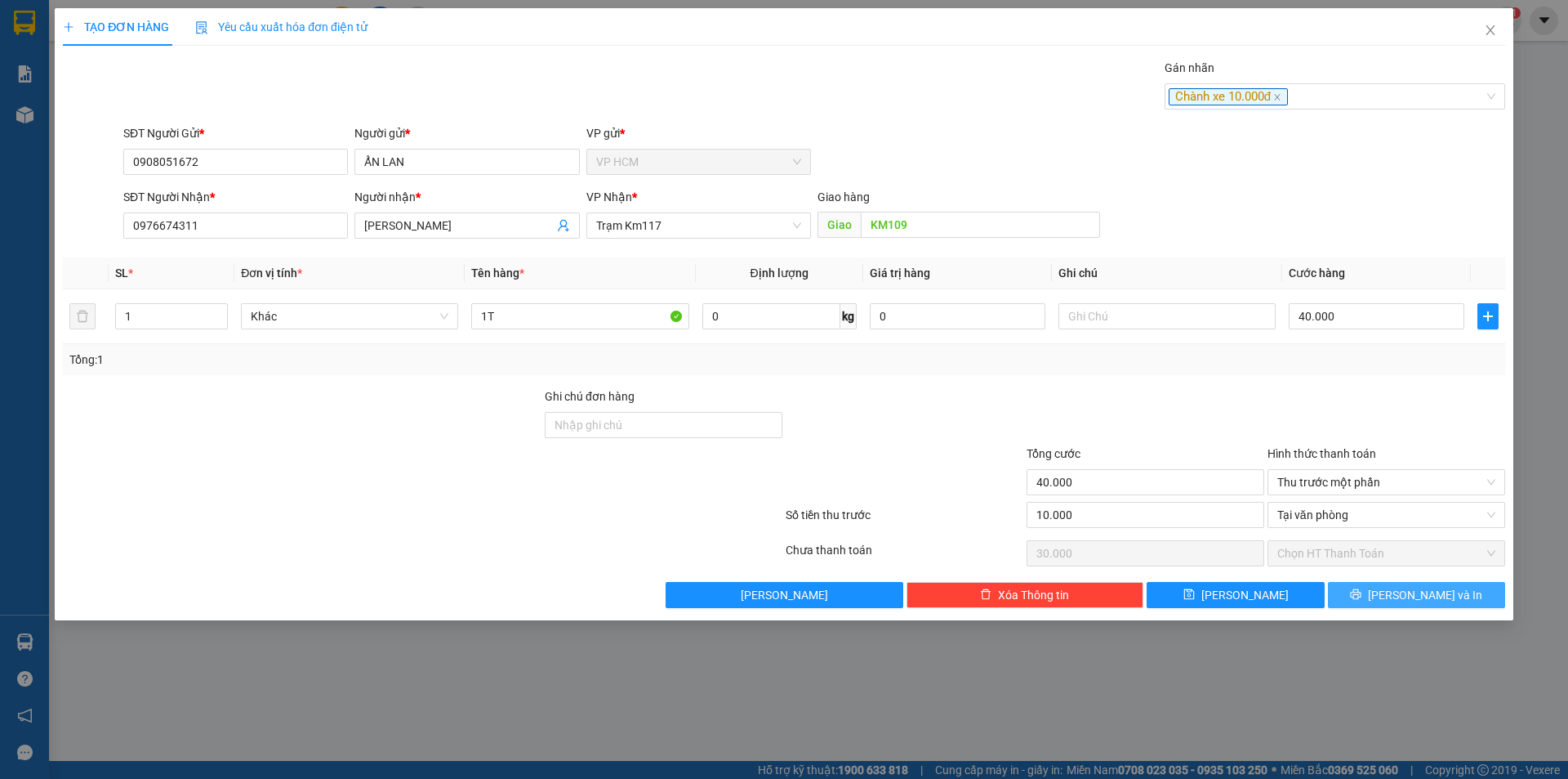
click at [1468, 600] on button "[PERSON_NAME] và In" at bounding box center [1416, 594] width 177 height 26
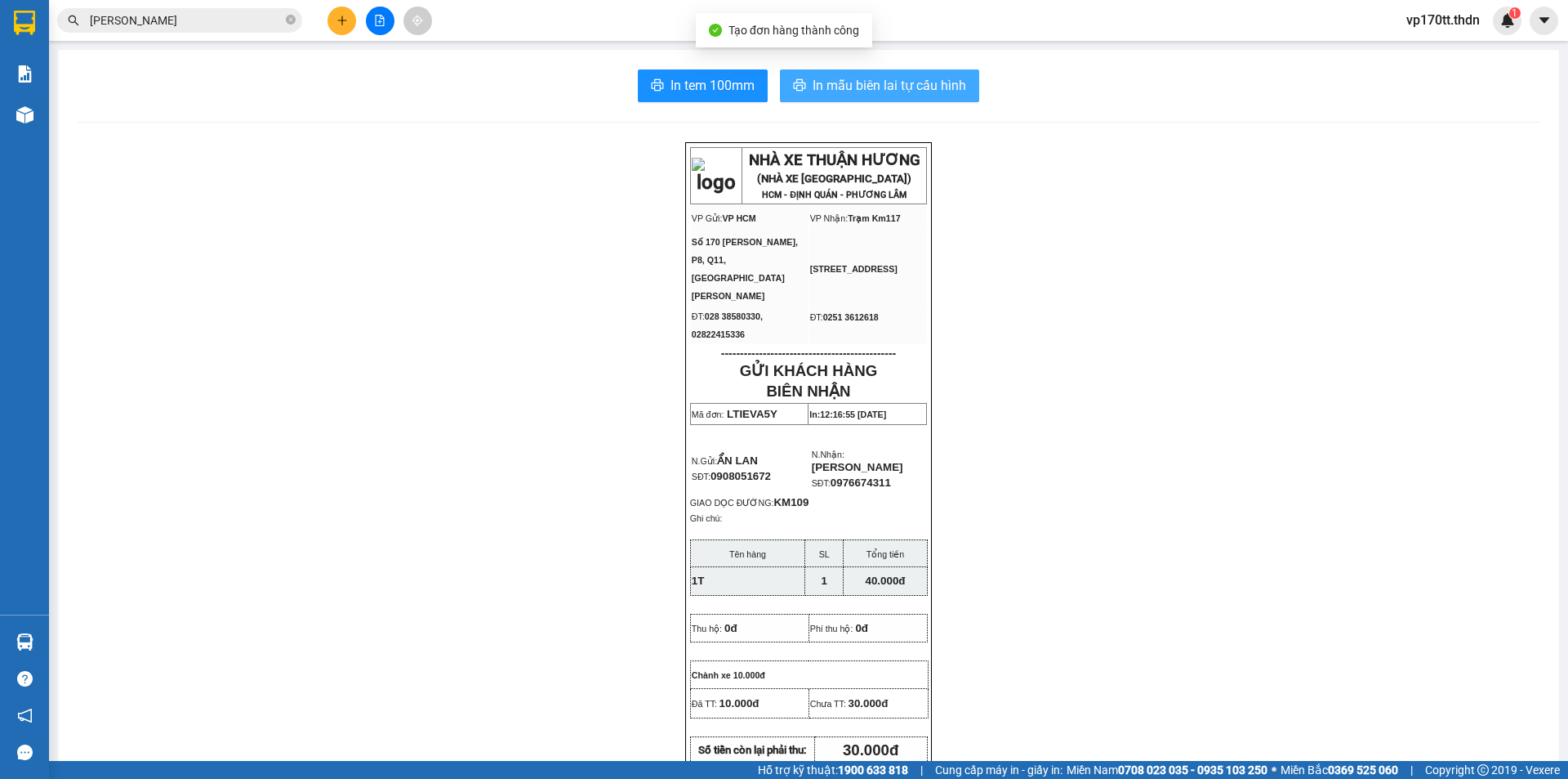
click at [863, 86] on span "In mẫu biên lai tự cấu hình" at bounding box center [889, 85] width 154 height 20
click at [718, 76] on span "In tem 100mm" at bounding box center [713, 85] width 84 height 20
